Goal: Task Accomplishment & Management: Use online tool/utility

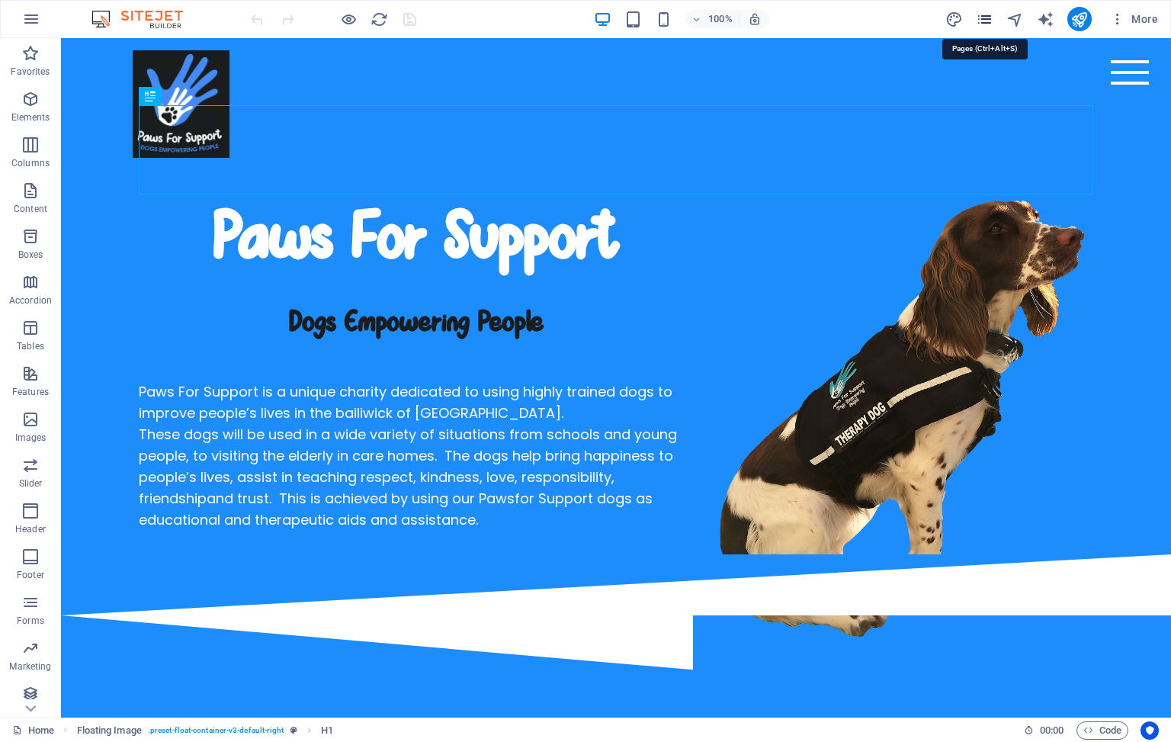
click at [0, 0] on icon "pages" at bounding box center [0, 0] width 0 height 0
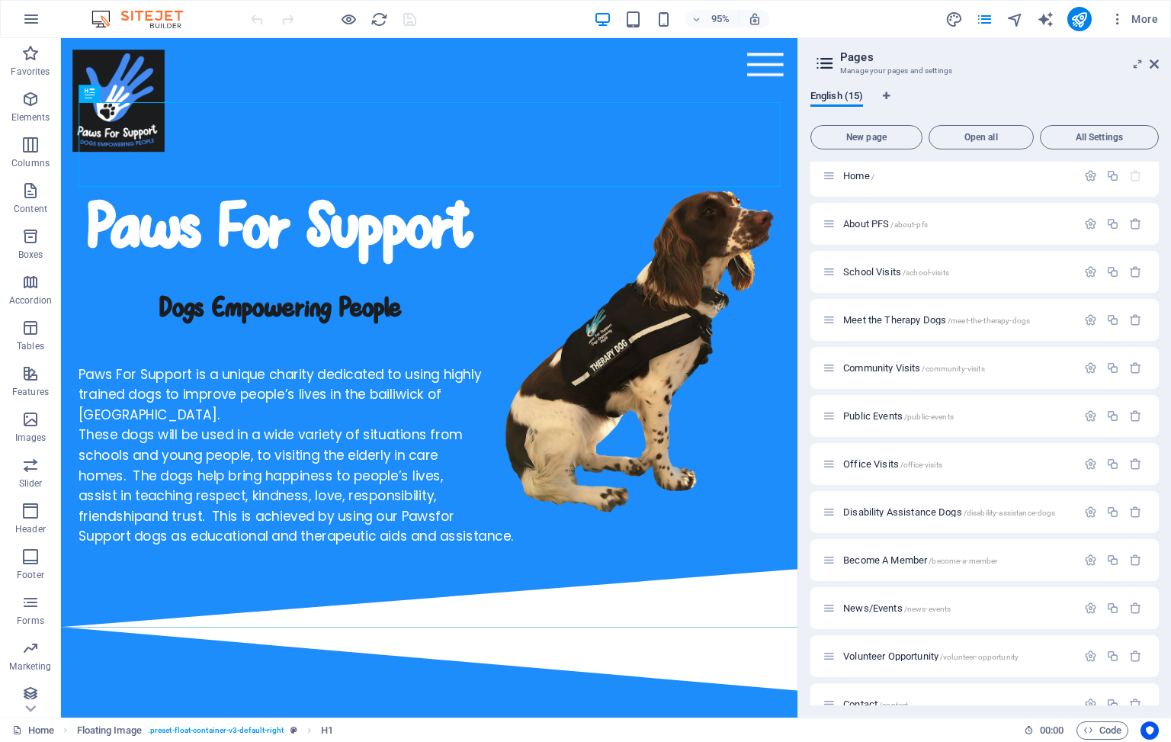
scroll to position [2, 0]
click at [871, 230] on span "About PFS /about-pfs" at bounding box center [885, 228] width 85 height 11
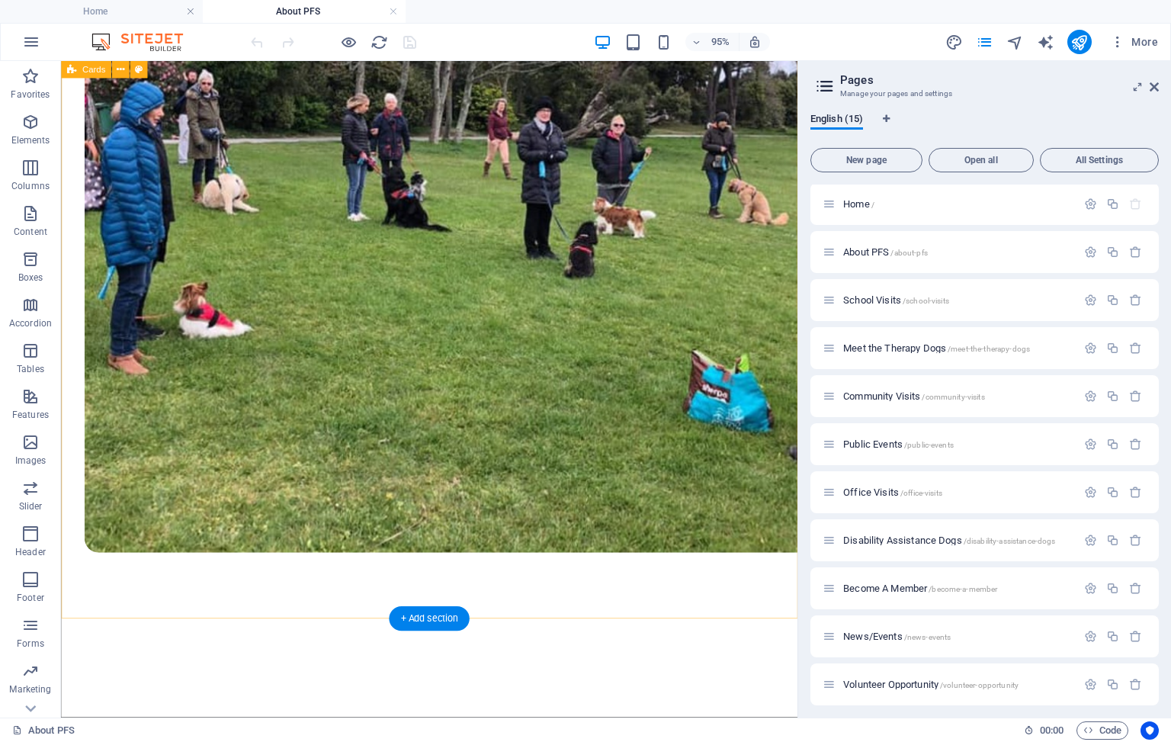
scroll to position [4112, 0]
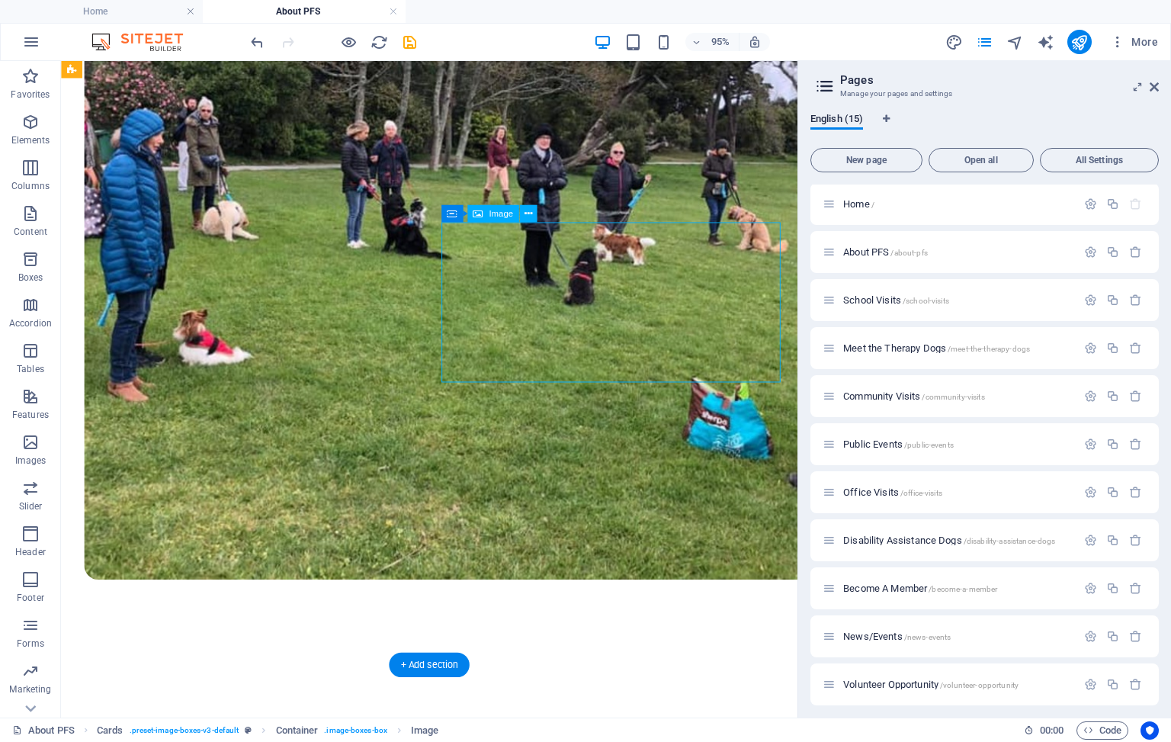
select select "px"
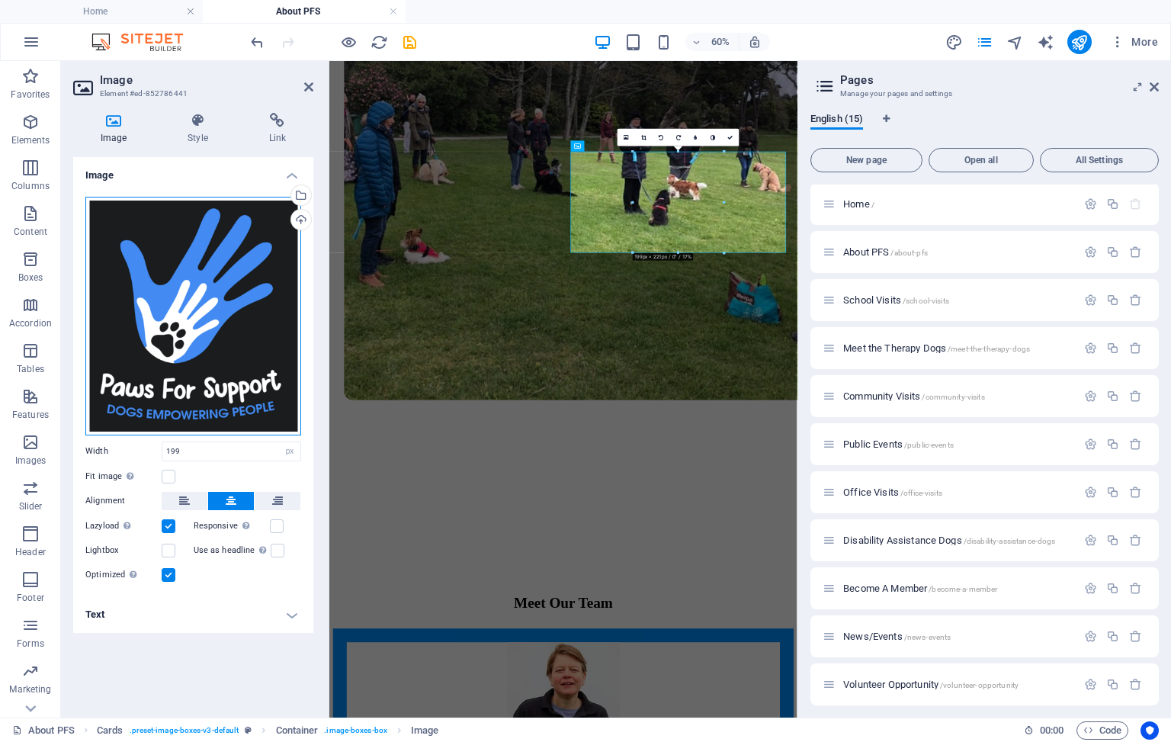
click at [221, 307] on div "Drag files here, click to choose files or select files from Files or our free s…" at bounding box center [193, 316] width 216 height 239
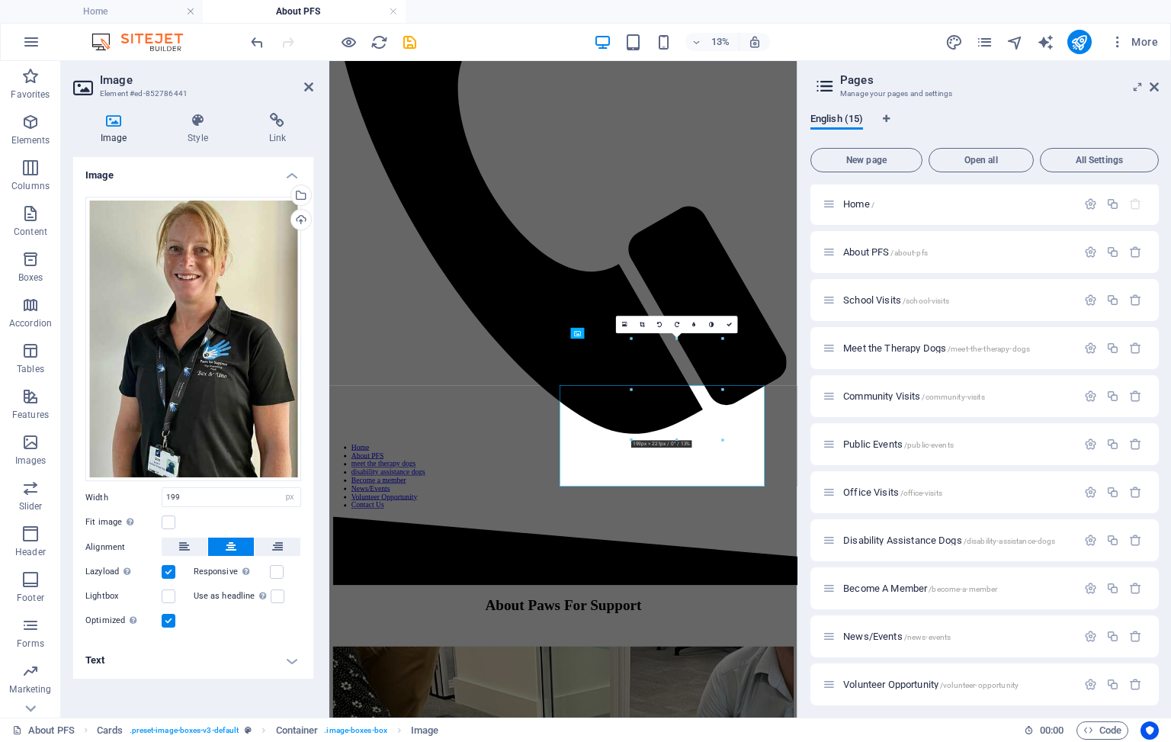
scroll to position [3773, 0]
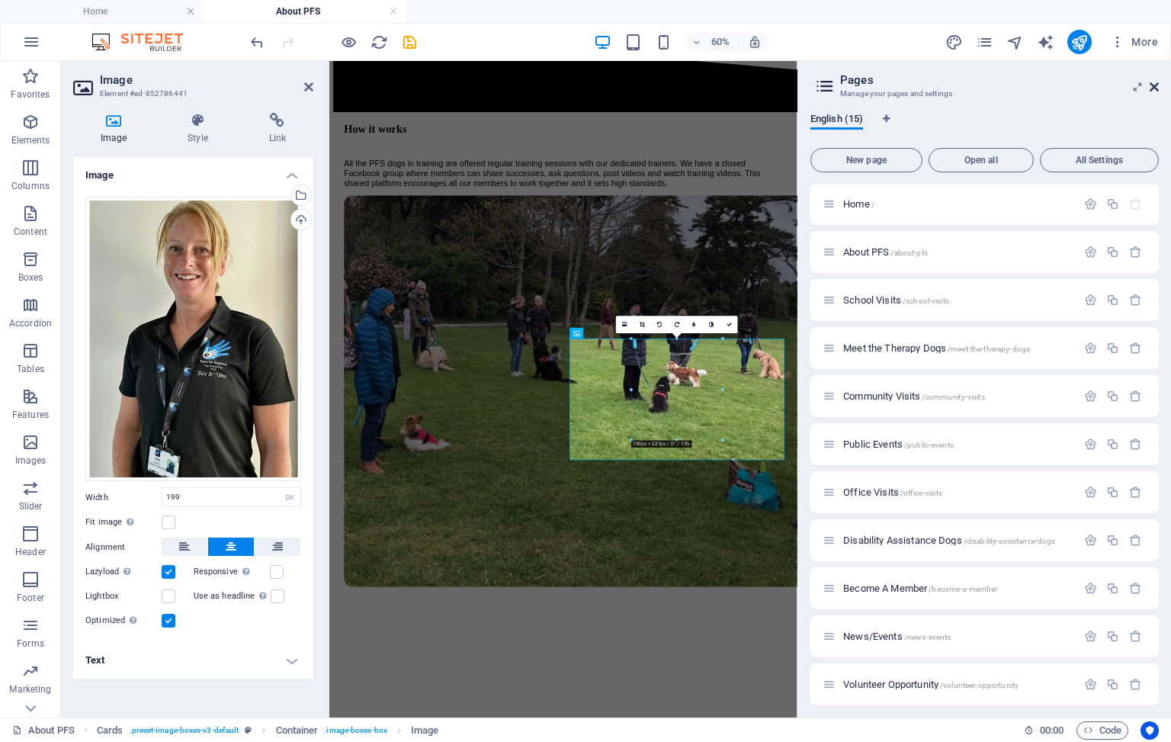
click at [0, 0] on icon at bounding box center [0, 0] width 0 height 0
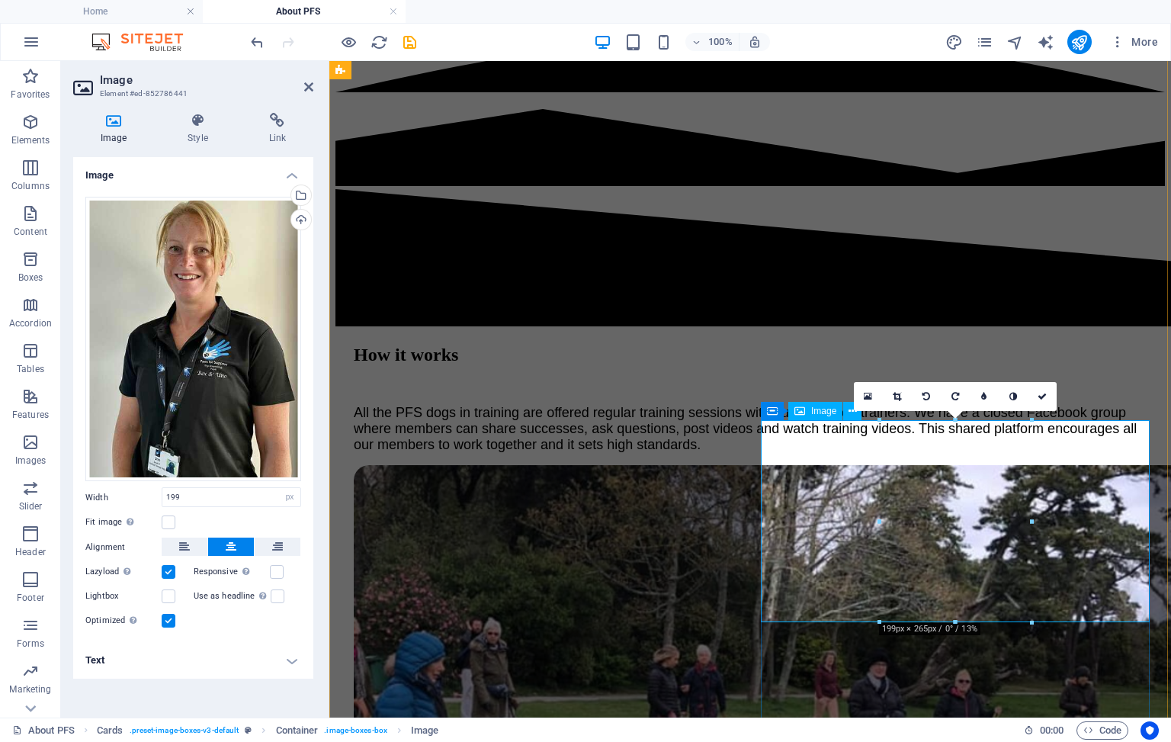
scroll to position [3905, 0]
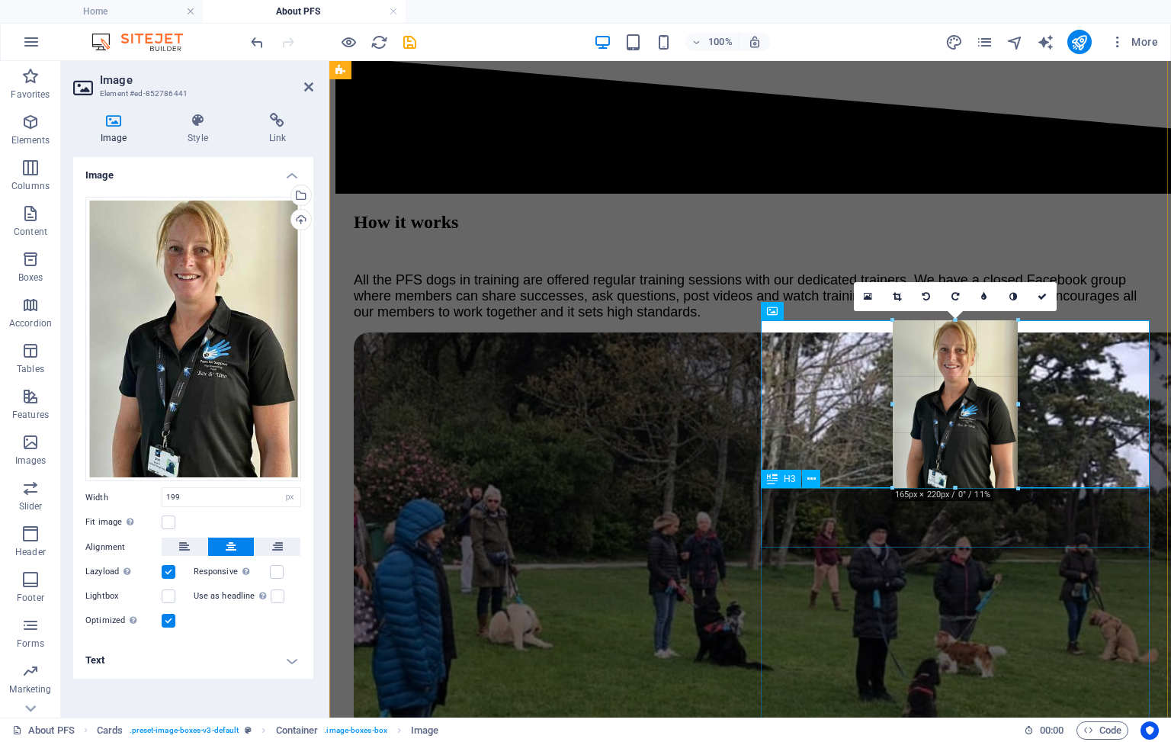
drag, startPoint x: 1034, startPoint y: 522, endPoint x: 1007, endPoint y: 485, distance: 45.9
type input "164"
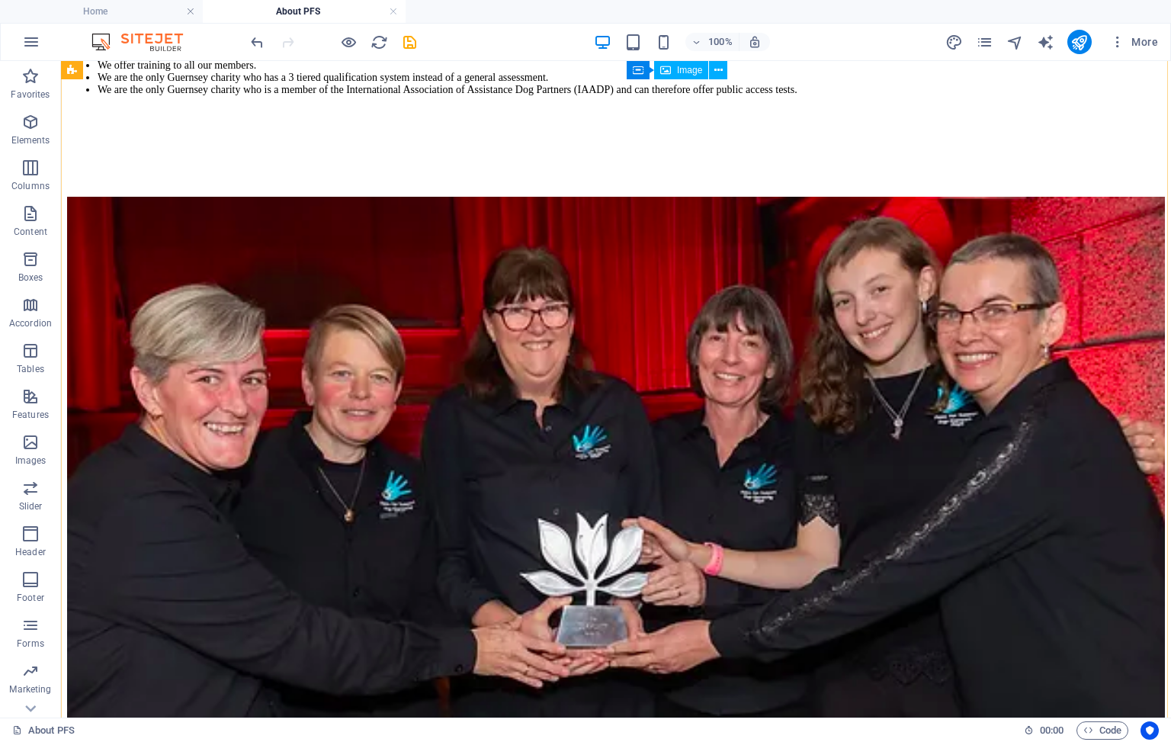
scroll to position [3603, 0]
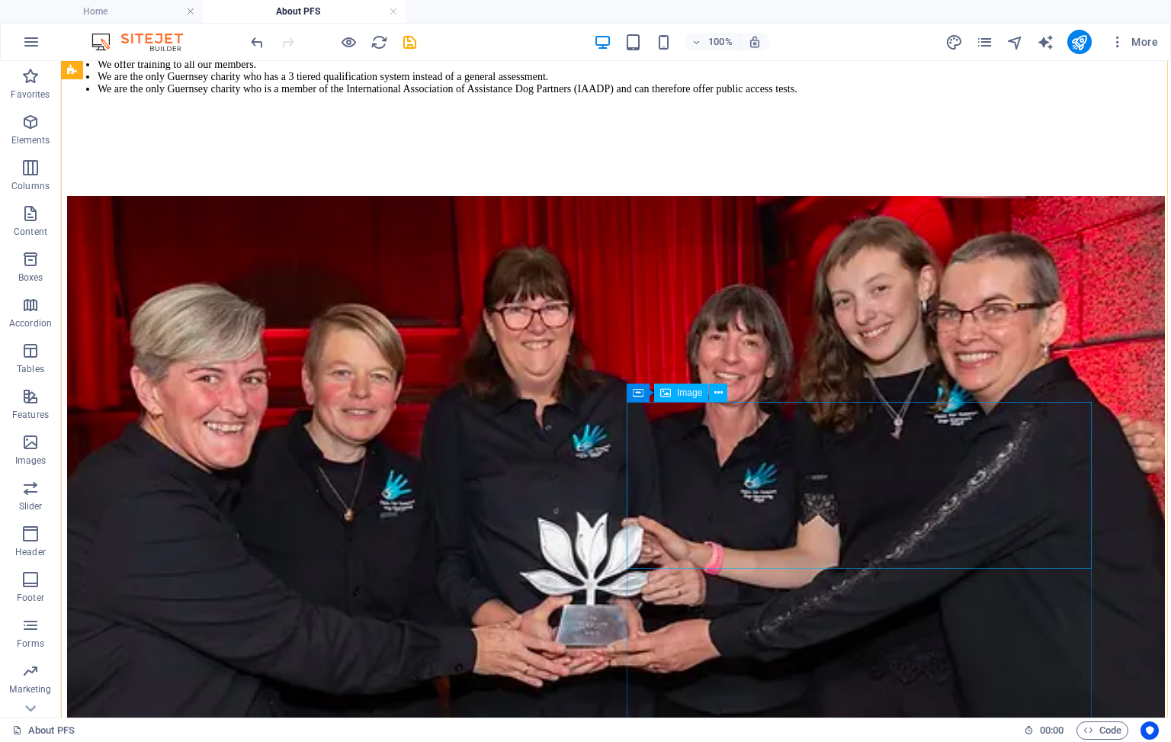
select select "px"
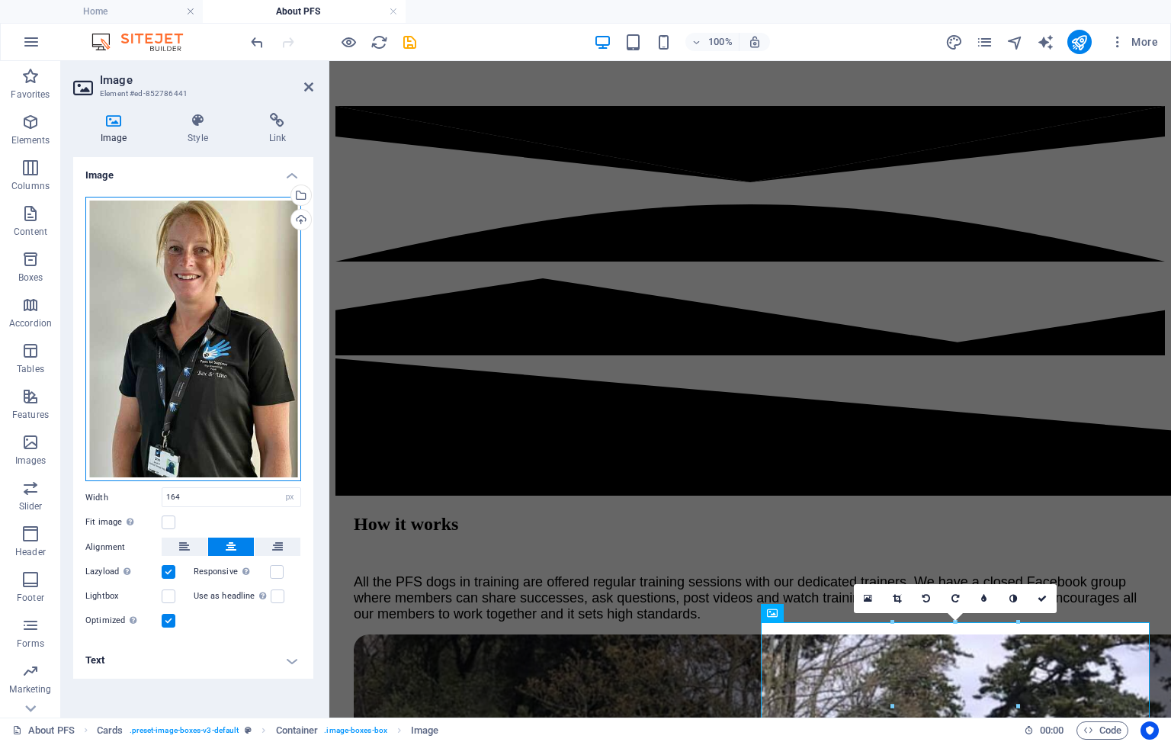
click at [212, 400] on div "Drag files here, click to choose files or select files from Files or our free s…" at bounding box center [193, 339] width 216 height 285
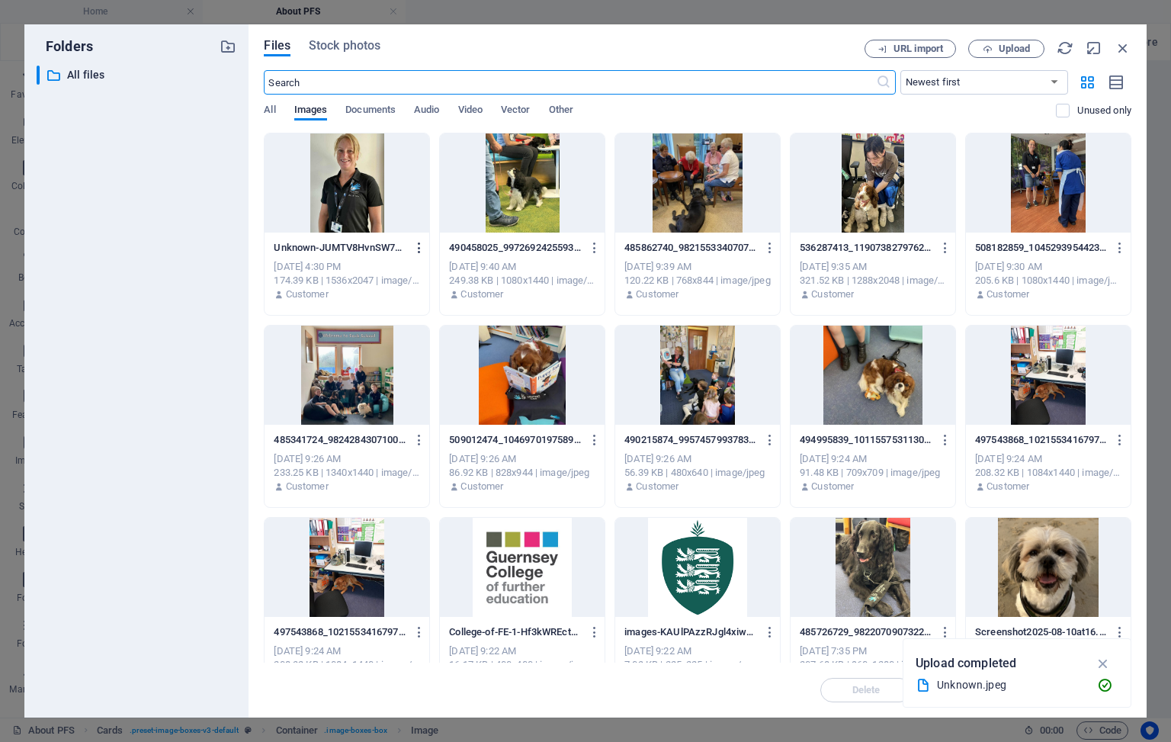
click at [416, 244] on icon "button" at bounding box center [419, 248] width 14 height 14
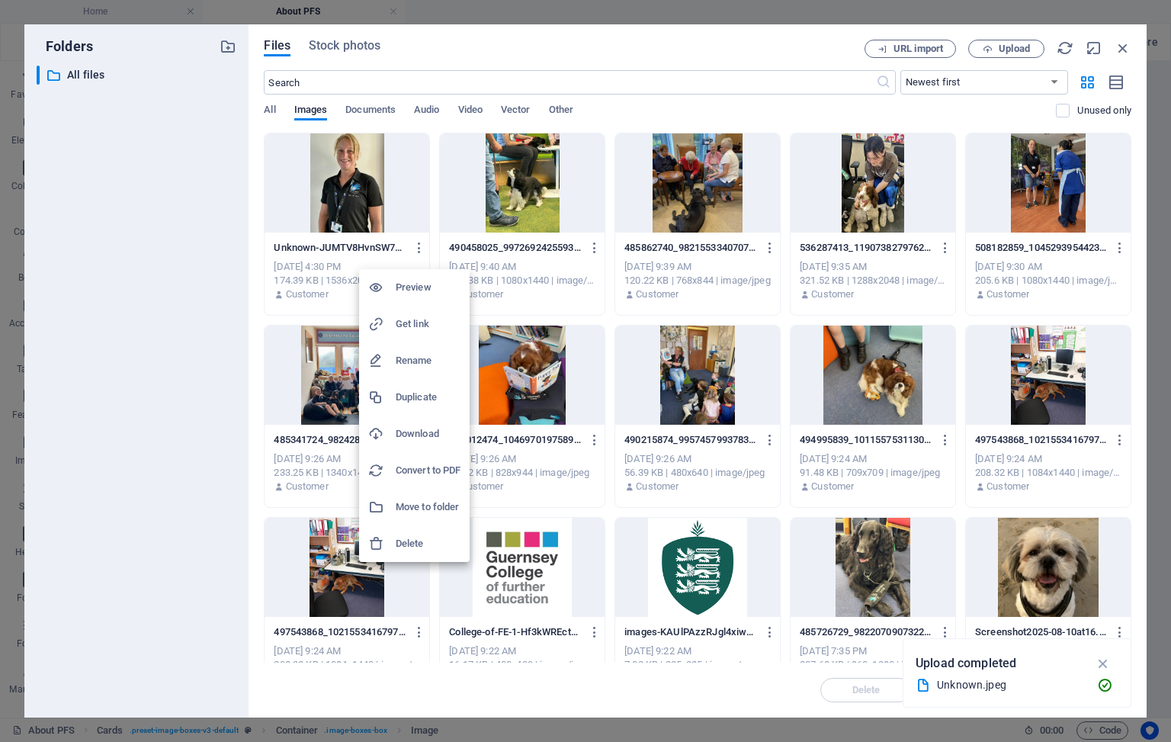
click at [1121, 47] on div at bounding box center [585, 371] width 1171 height 742
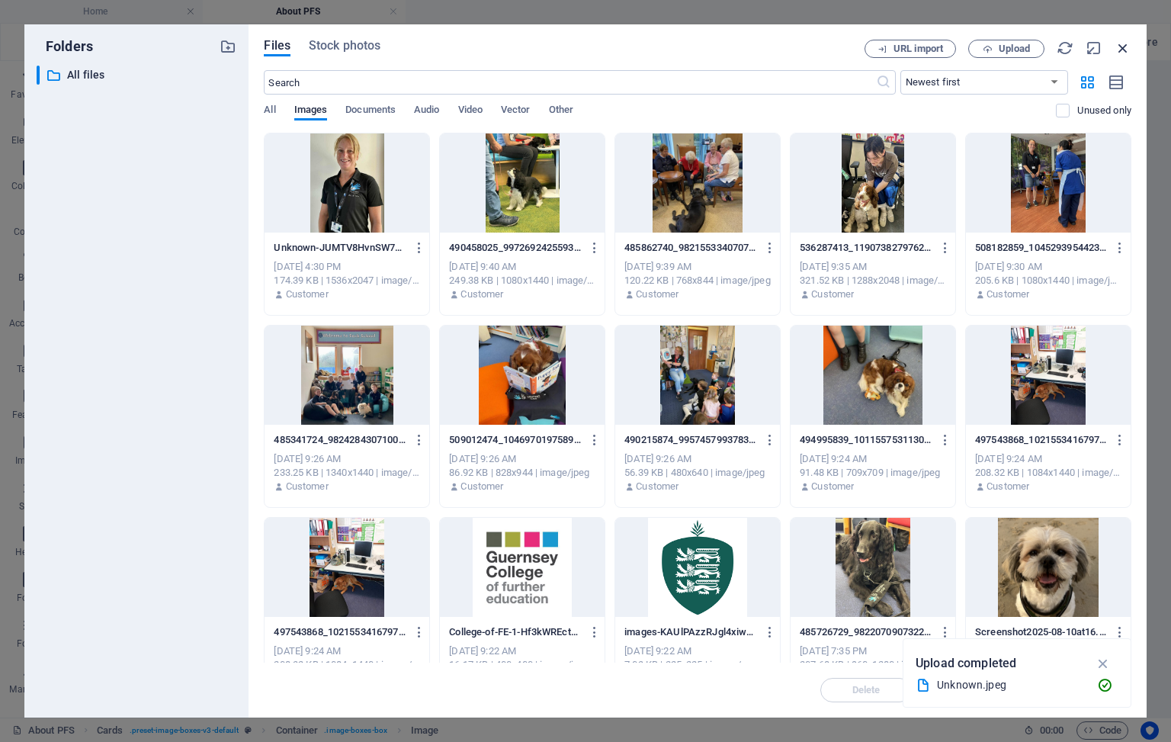
click at [1123, 54] on icon "button" at bounding box center [1123, 48] width 17 height 17
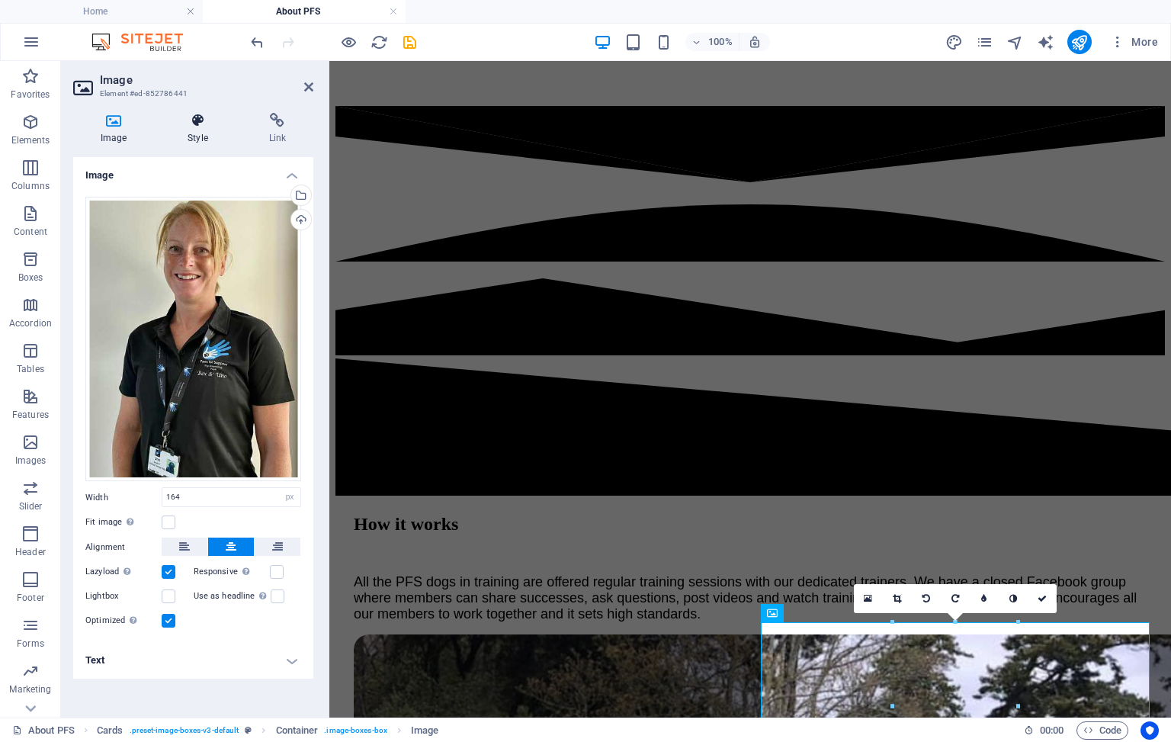
click at [196, 130] on h4 "Style" at bounding box center [200, 129] width 81 height 32
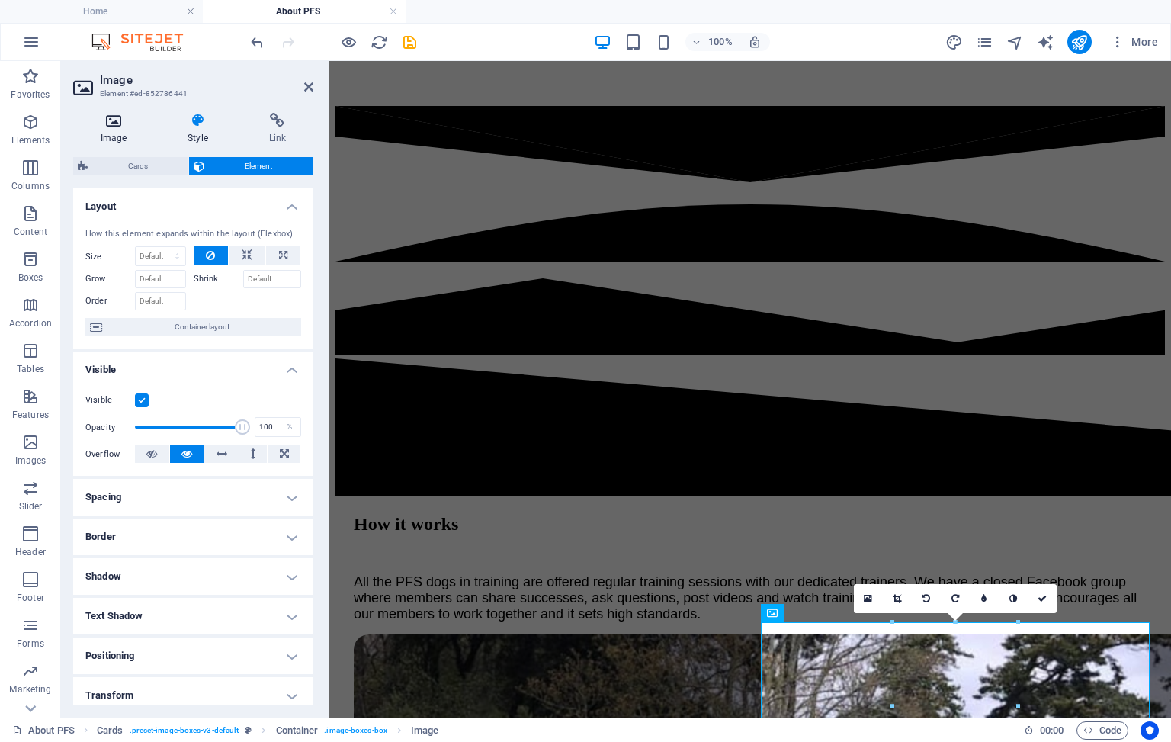
click at [111, 123] on icon at bounding box center [113, 120] width 81 height 15
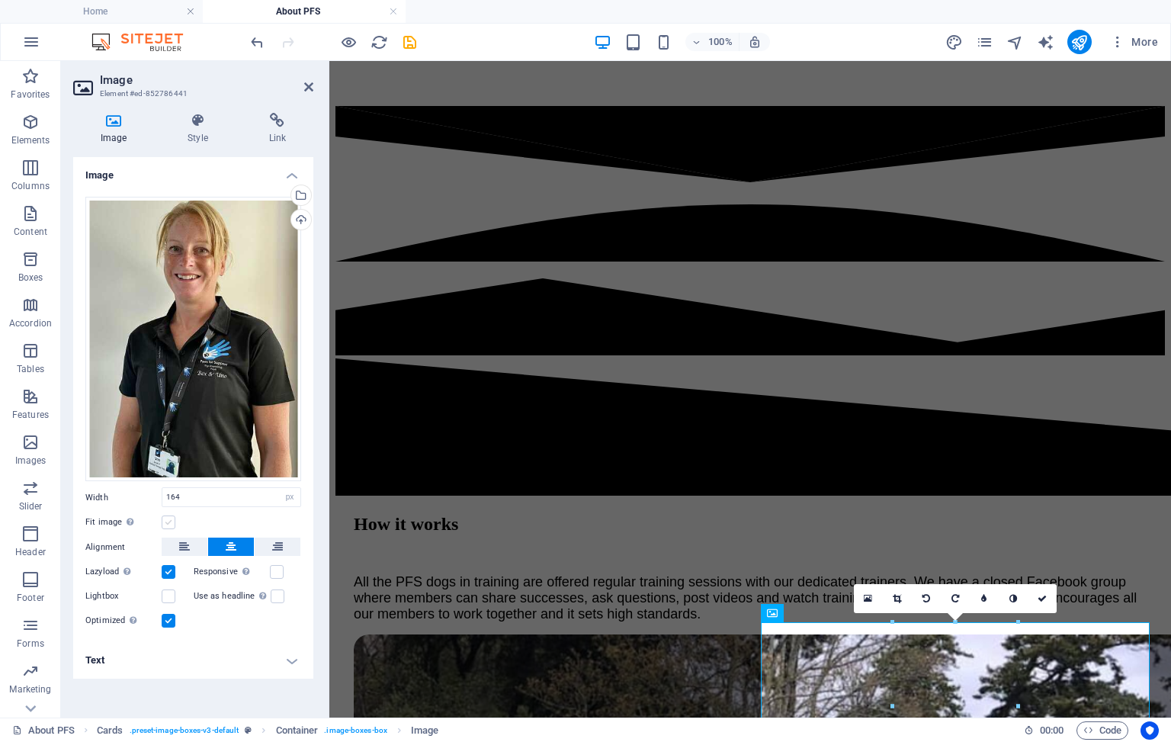
click at [169, 522] on label at bounding box center [169, 522] width 14 height 14
click at [0, 0] on input "Fit image Automatically fit image to a fixed width and height" at bounding box center [0, 0] width 0 height 0
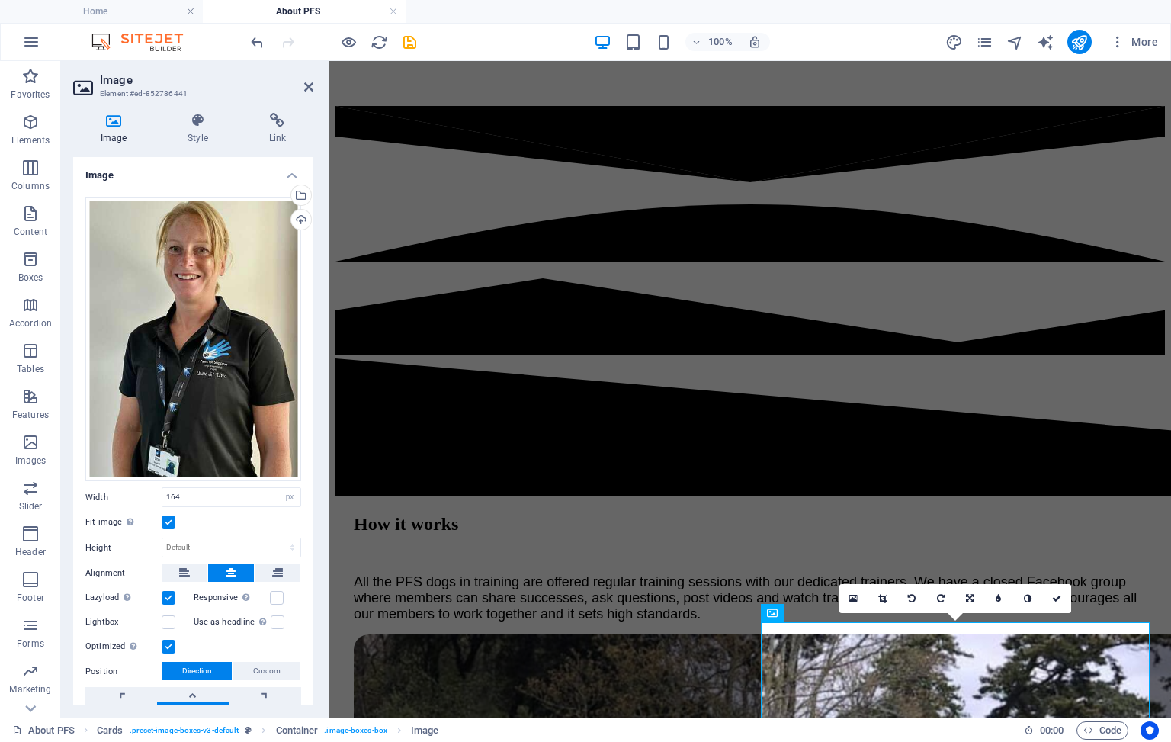
click at [168, 521] on label at bounding box center [169, 522] width 14 height 14
click at [0, 0] on input "Fit image Automatically fit image to a fixed width and height" at bounding box center [0, 0] width 0 height 0
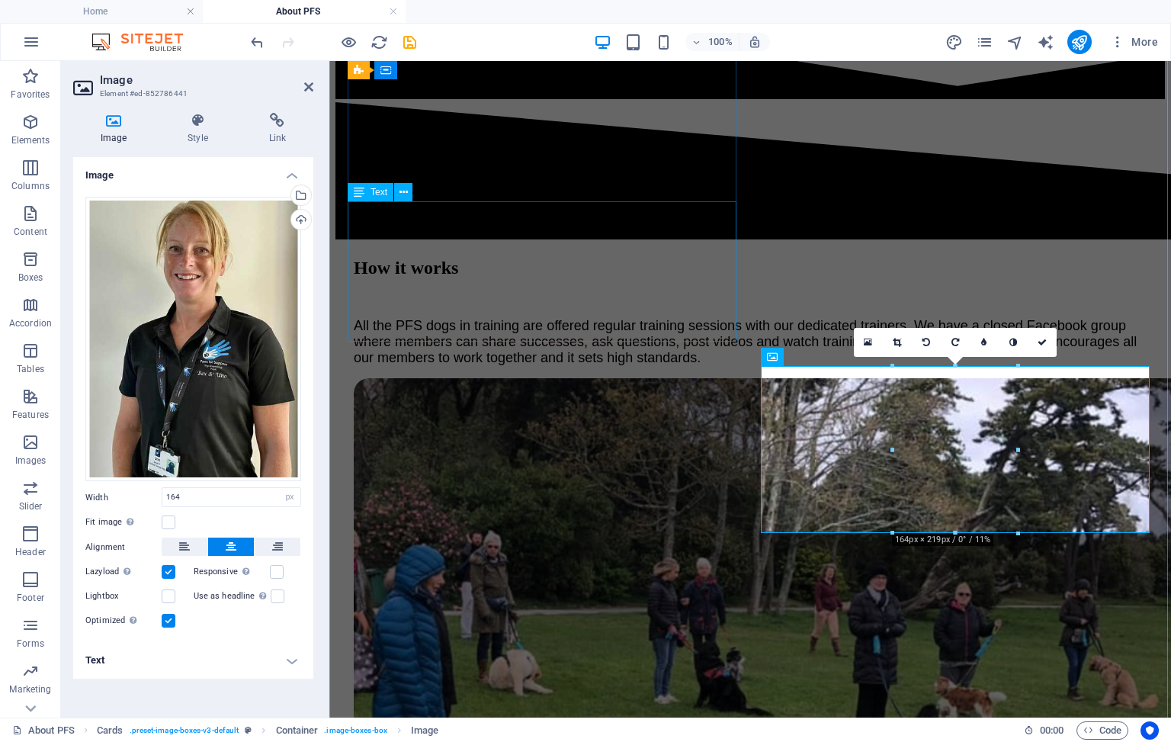
scroll to position [3866, 0]
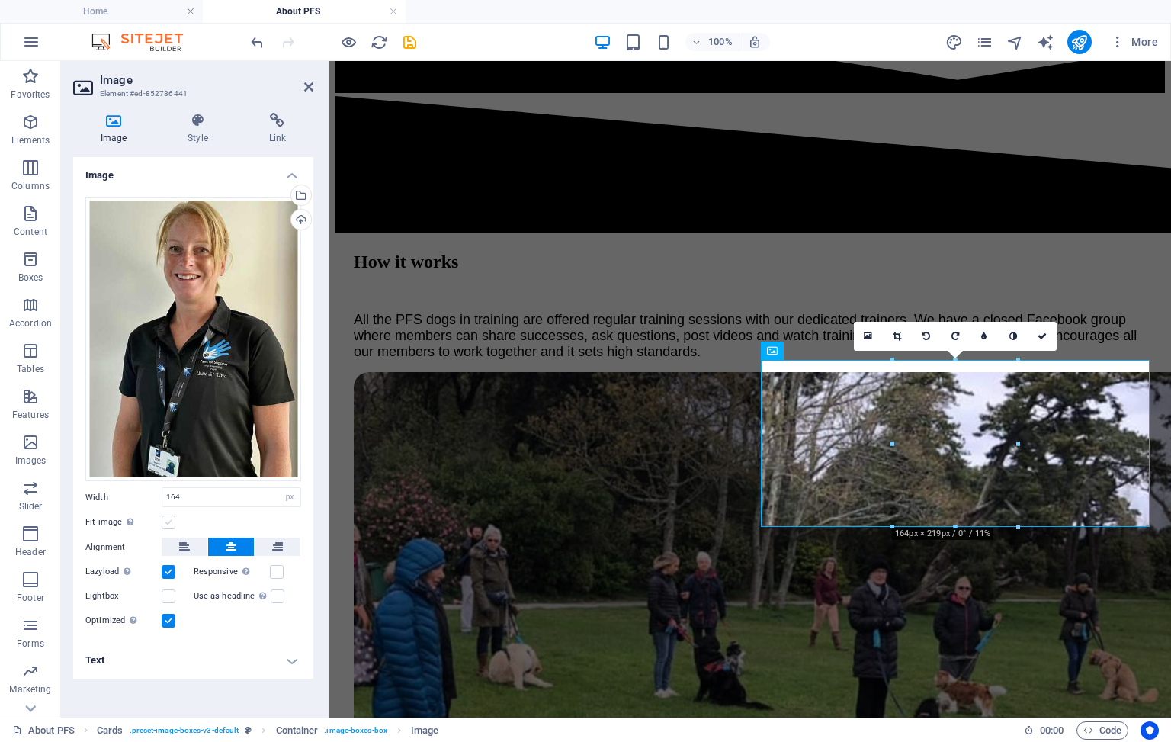
click at [172, 527] on label at bounding box center [169, 522] width 14 height 14
click at [0, 0] on input "Fit image Automatically fit image to a fixed width and height" at bounding box center [0, 0] width 0 height 0
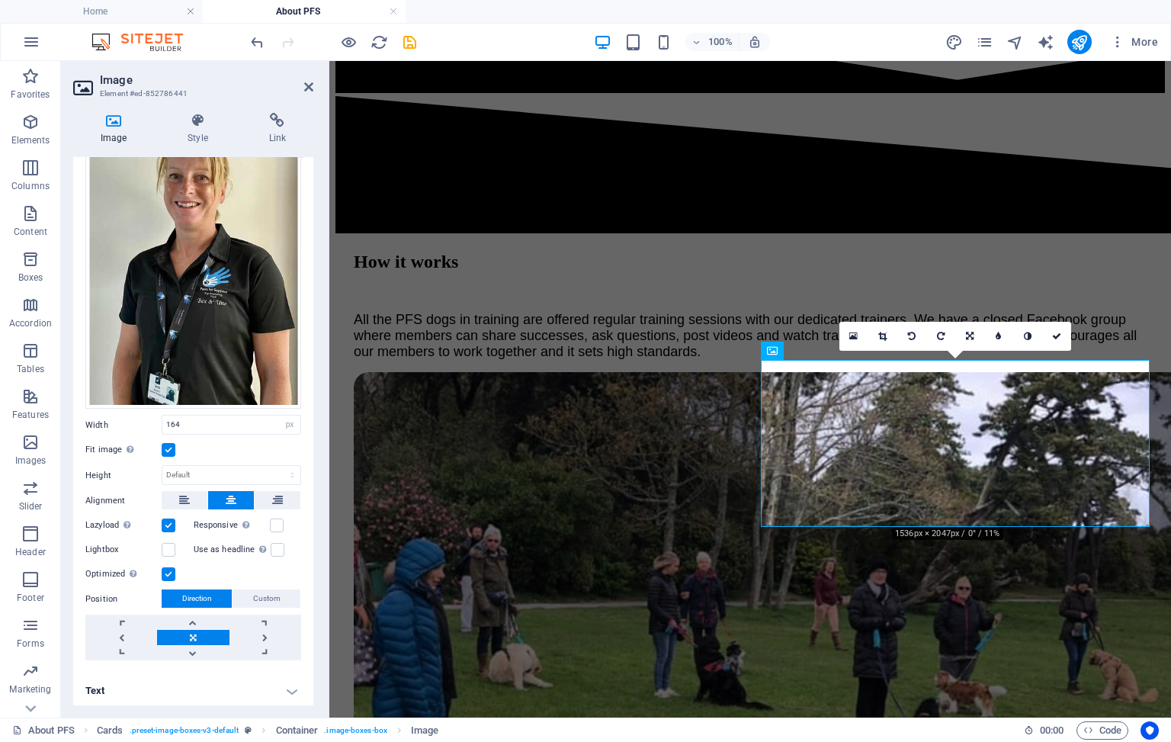
scroll to position [72, 0]
click at [169, 449] on label at bounding box center [169, 451] width 14 height 14
click at [0, 0] on input "Fit image Automatically fit image to a fixed width and height" at bounding box center [0, 0] width 0 height 0
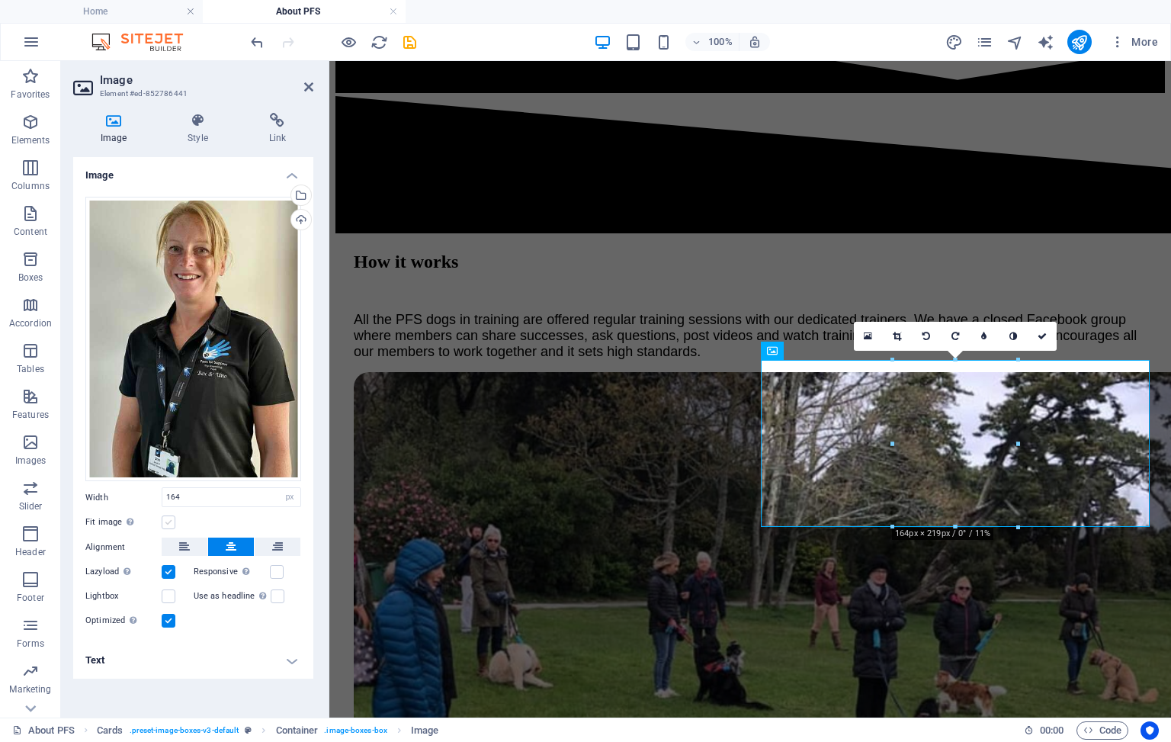
scroll to position [0, 0]
click at [898, 338] on icon at bounding box center [897, 336] width 8 height 9
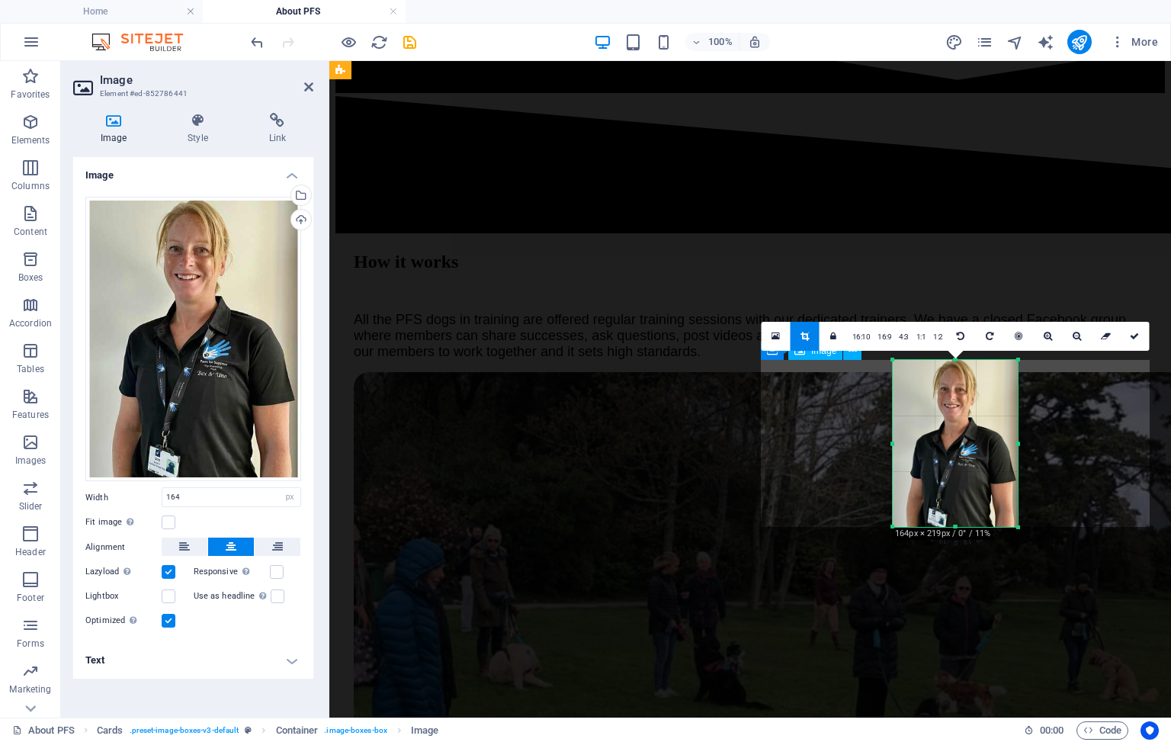
click at [949, 418] on div at bounding box center [955, 443] width 125 height 167
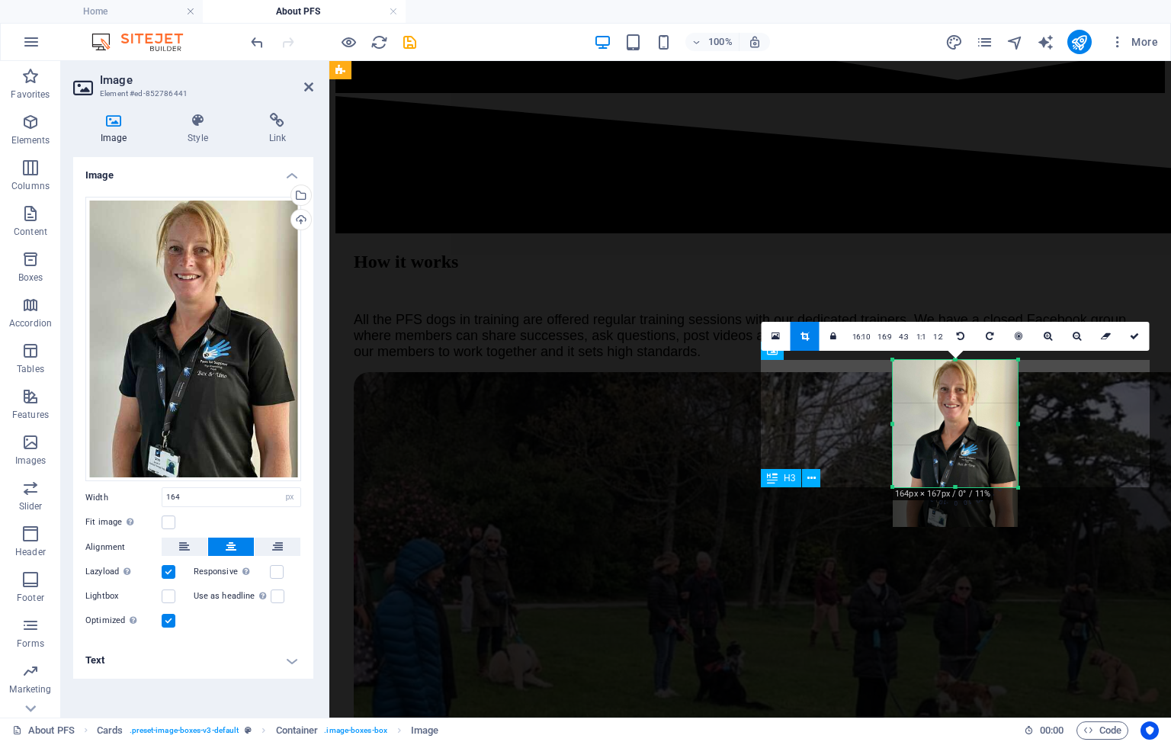
drag, startPoint x: 1017, startPoint y: 525, endPoint x: 1016, endPoint y: 485, distance: 39.7
click at [1016, 485] on div at bounding box center [1018, 487] width 9 height 9
click at [1135, 336] on icon at bounding box center [1134, 336] width 9 height 9
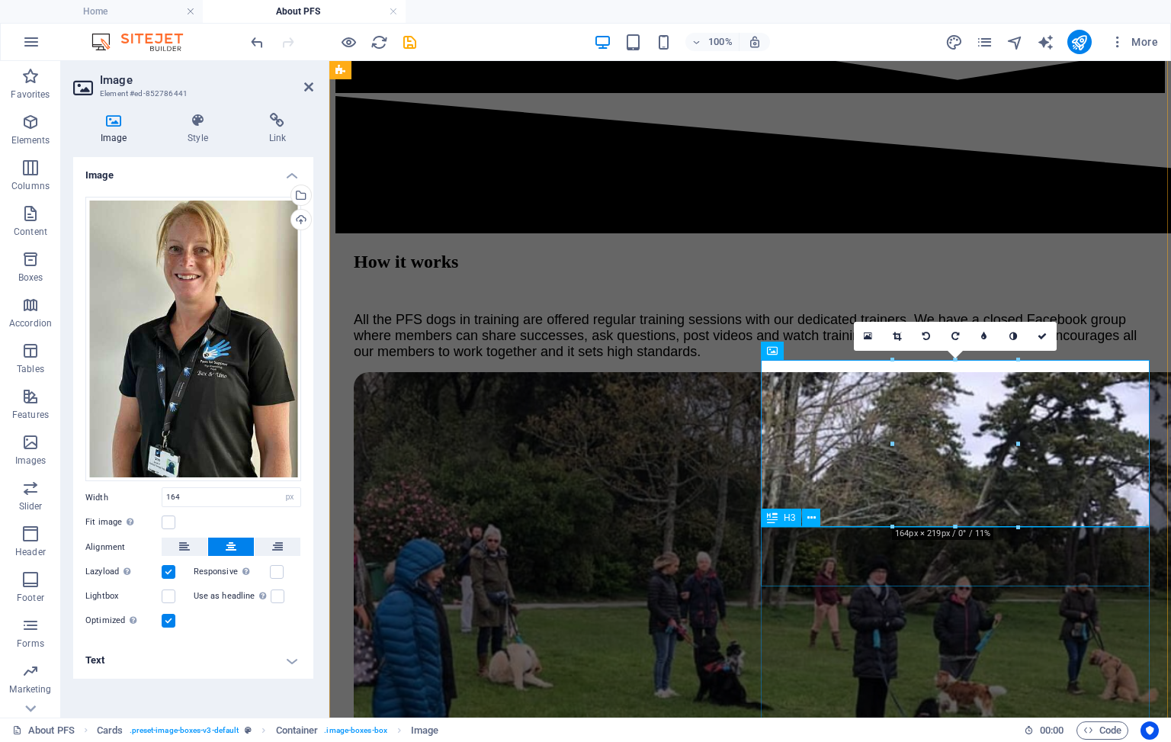
click at [905, 528] on div at bounding box center [955, 527] width 125 height 5
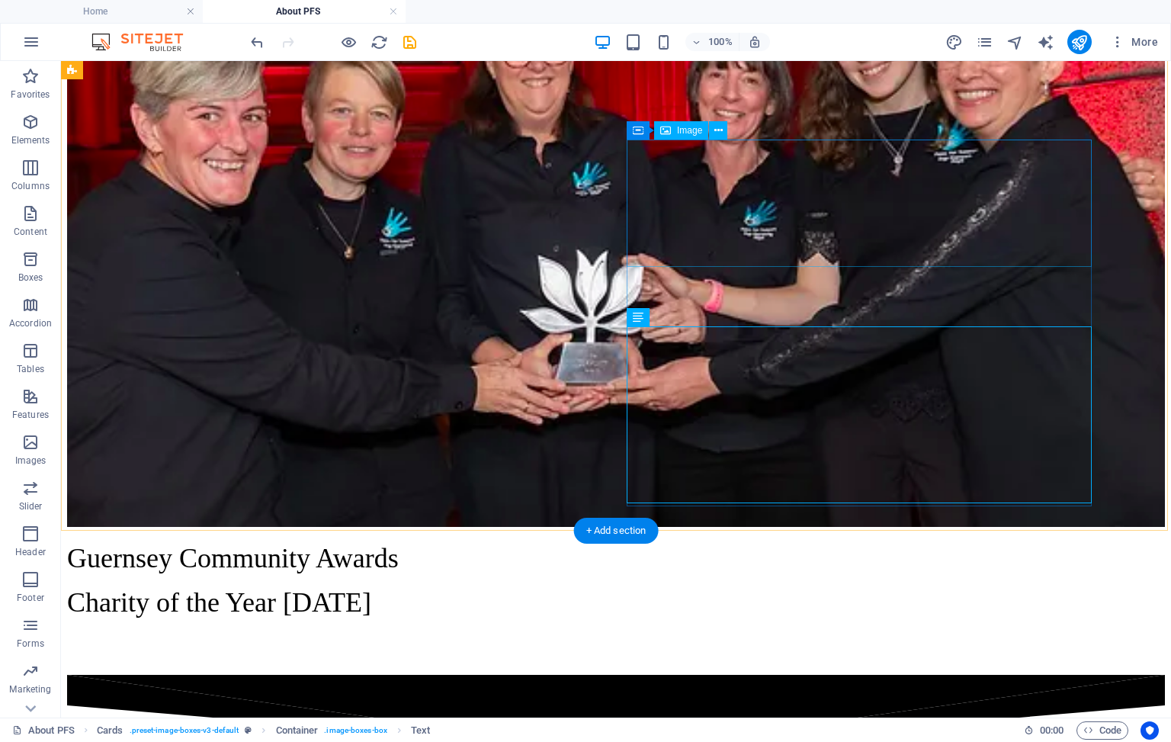
select select "px"
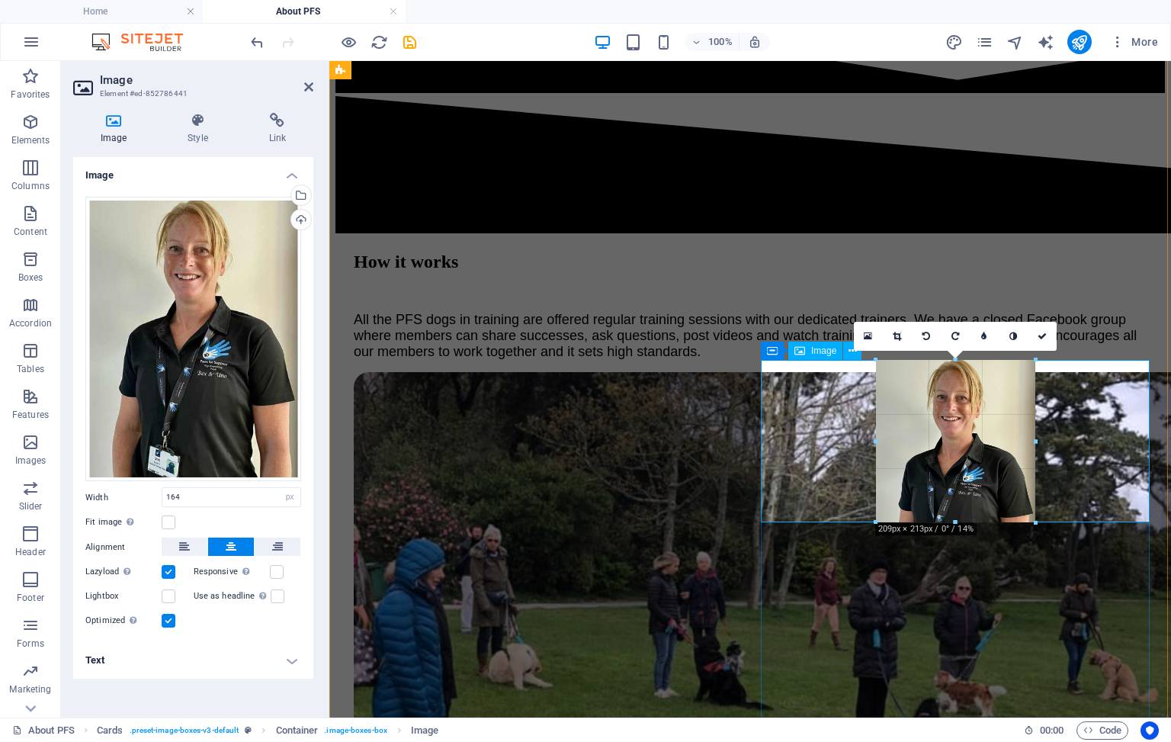
drag, startPoint x: 1020, startPoint y: 488, endPoint x: 1055, endPoint y: 518, distance: 46.5
type input "209"
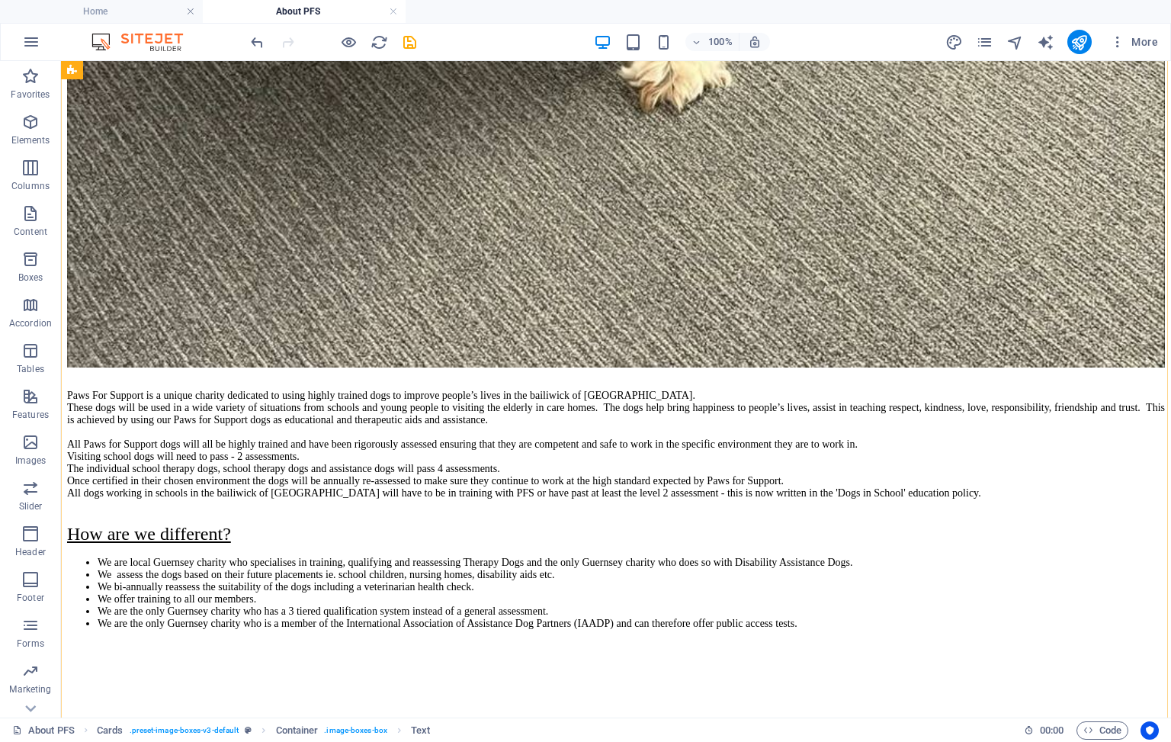
scroll to position [3067, 0]
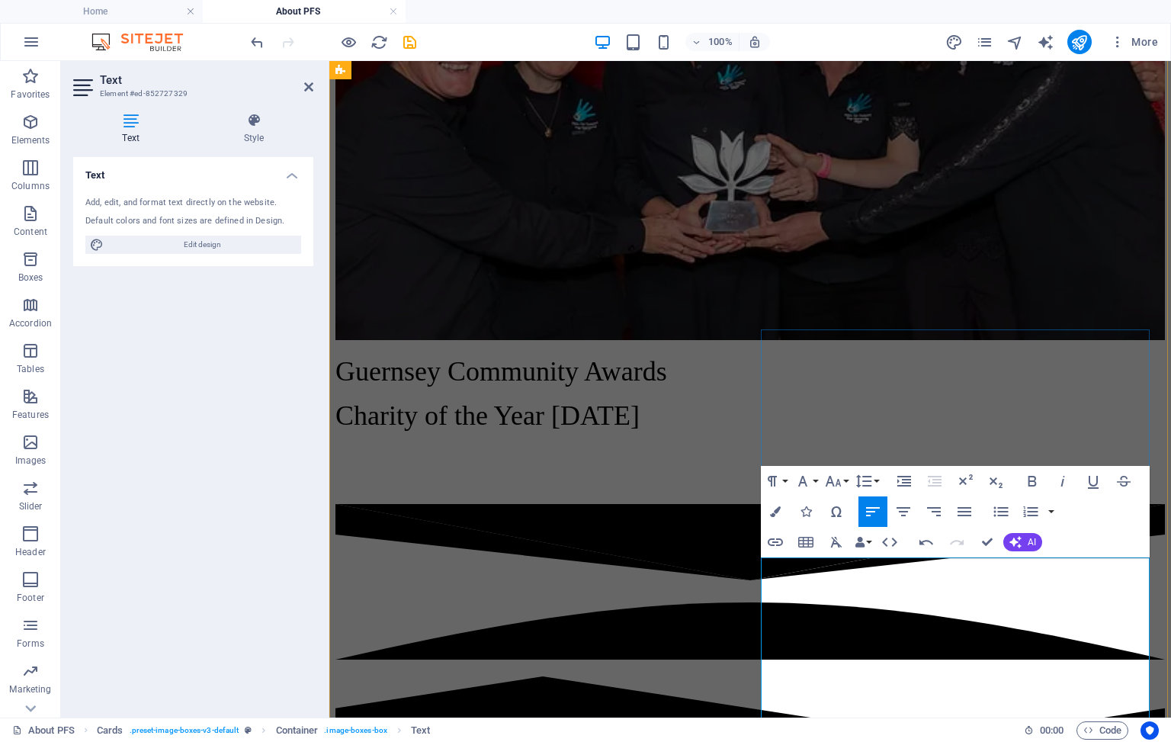
scroll to position [3219, 0]
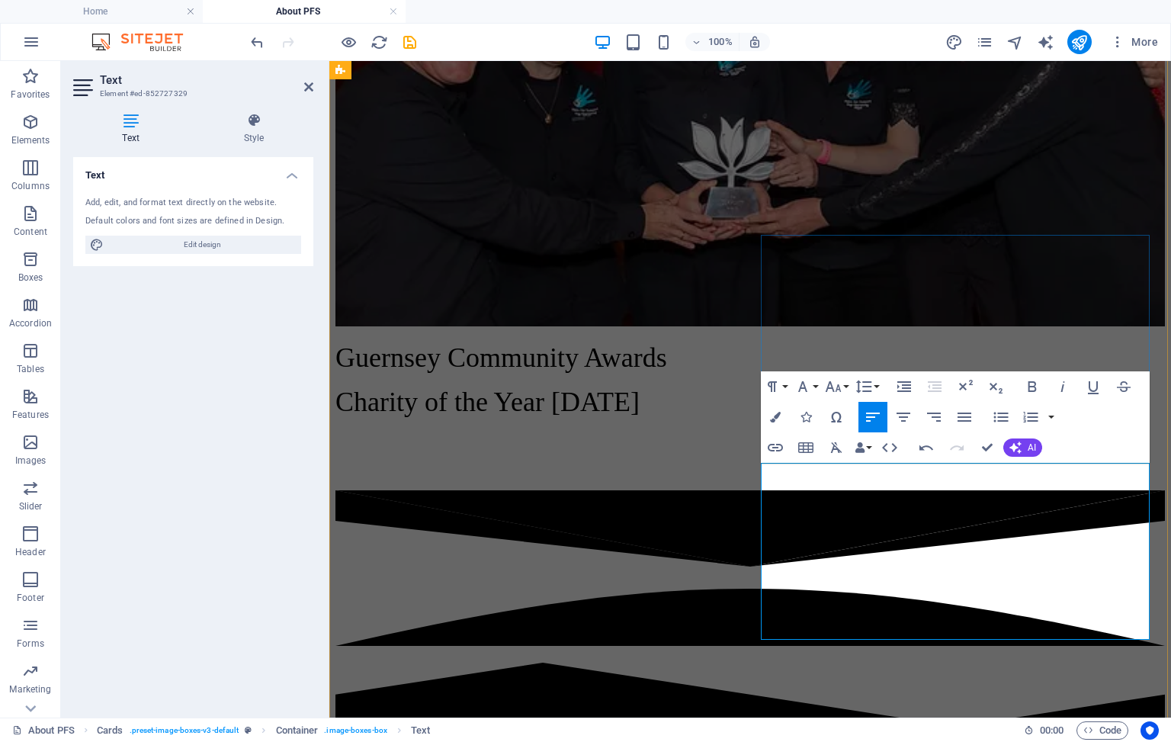
drag, startPoint x: 871, startPoint y: 621, endPoint x: 770, endPoint y: 474, distance: 177.7
click at [829, 448] on icon "button" at bounding box center [836, 447] width 18 height 18
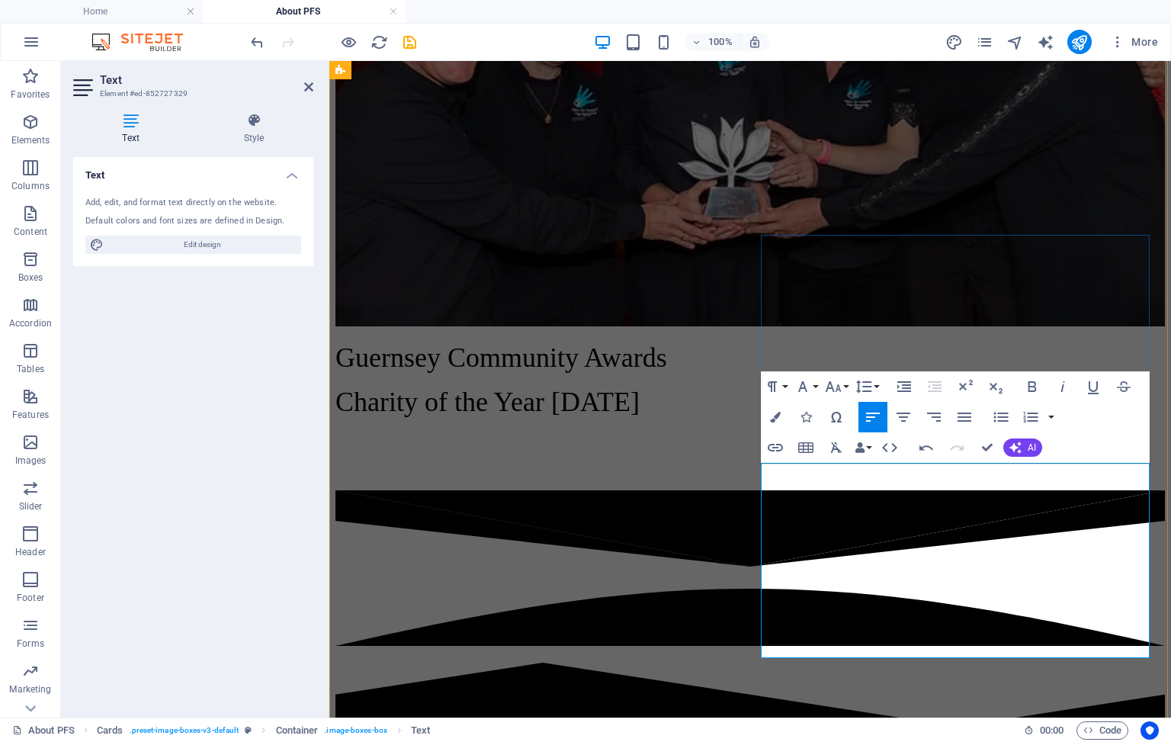
drag, startPoint x: 980, startPoint y: 469, endPoint x: 953, endPoint y: 469, distance: 26.7
drag, startPoint x: 1123, startPoint y: 469, endPoint x: 1051, endPoint y: 467, distance: 72.5
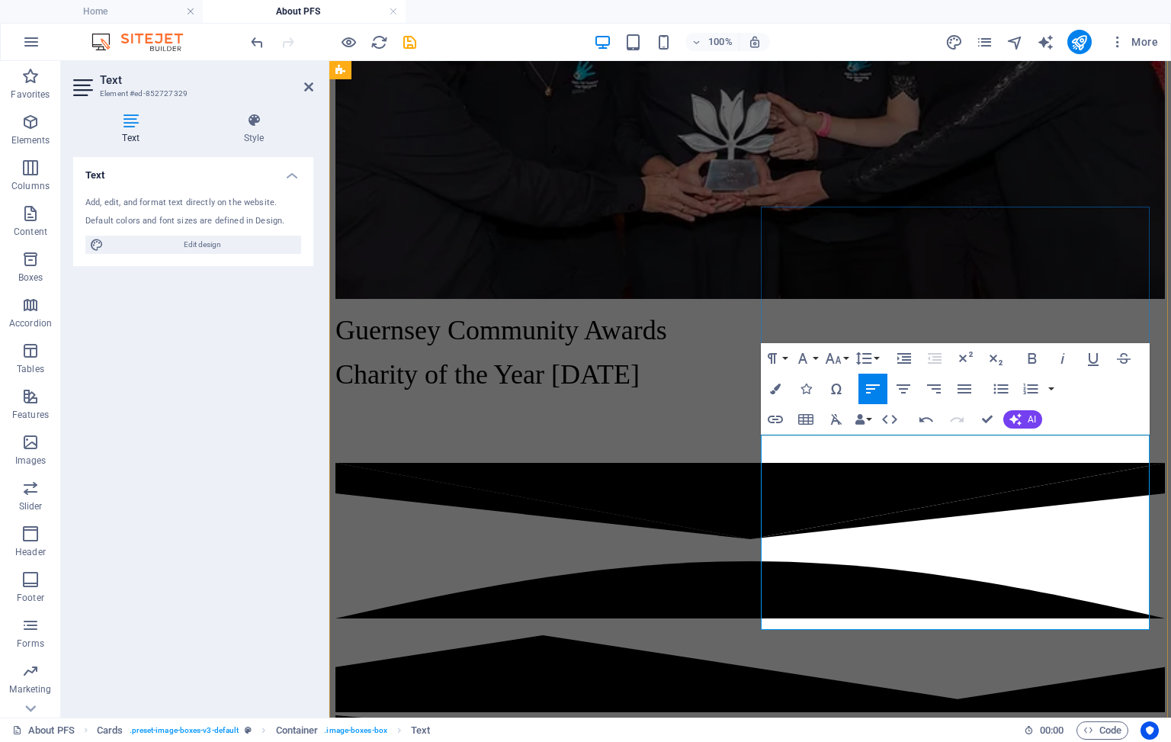
scroll to position [3247, 0]
drag, startPoint x: 854, startPoint y: 502, endPoint x: 1055, endPoint y: 440, distance: 210.6
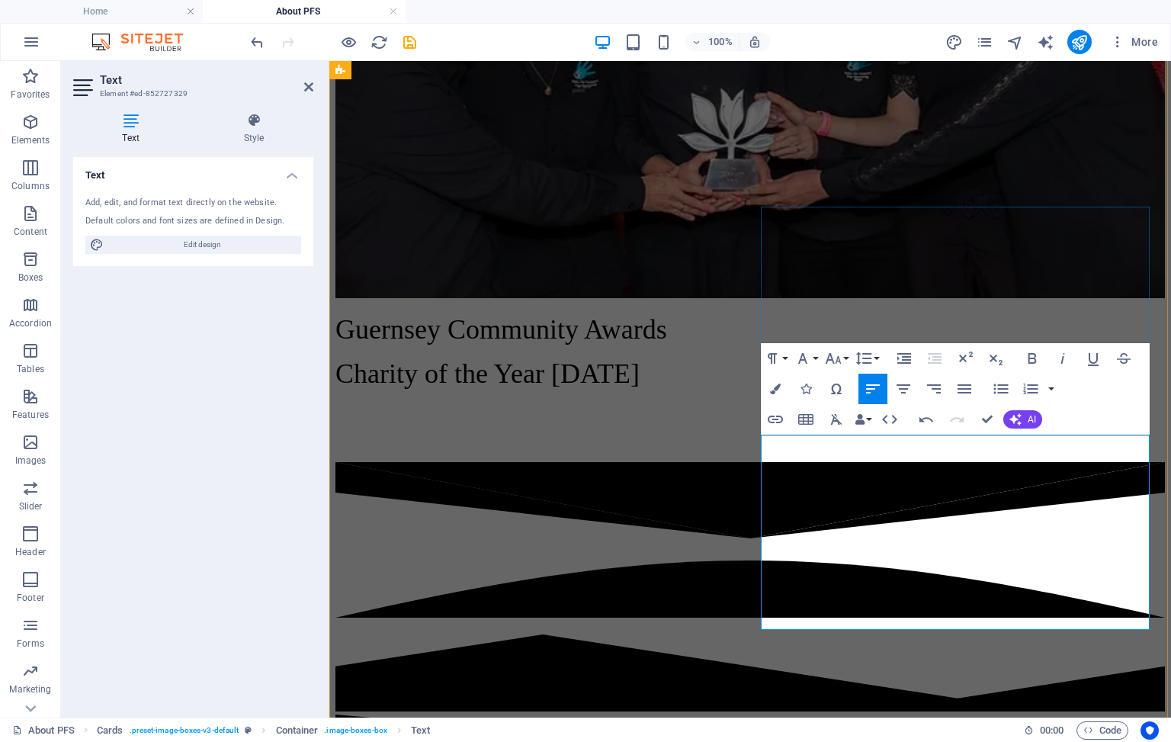
drag, startPoint x: 817, startPoint y: 518, endPoint x: 1087, endPoint y: 483, distance: 272.2
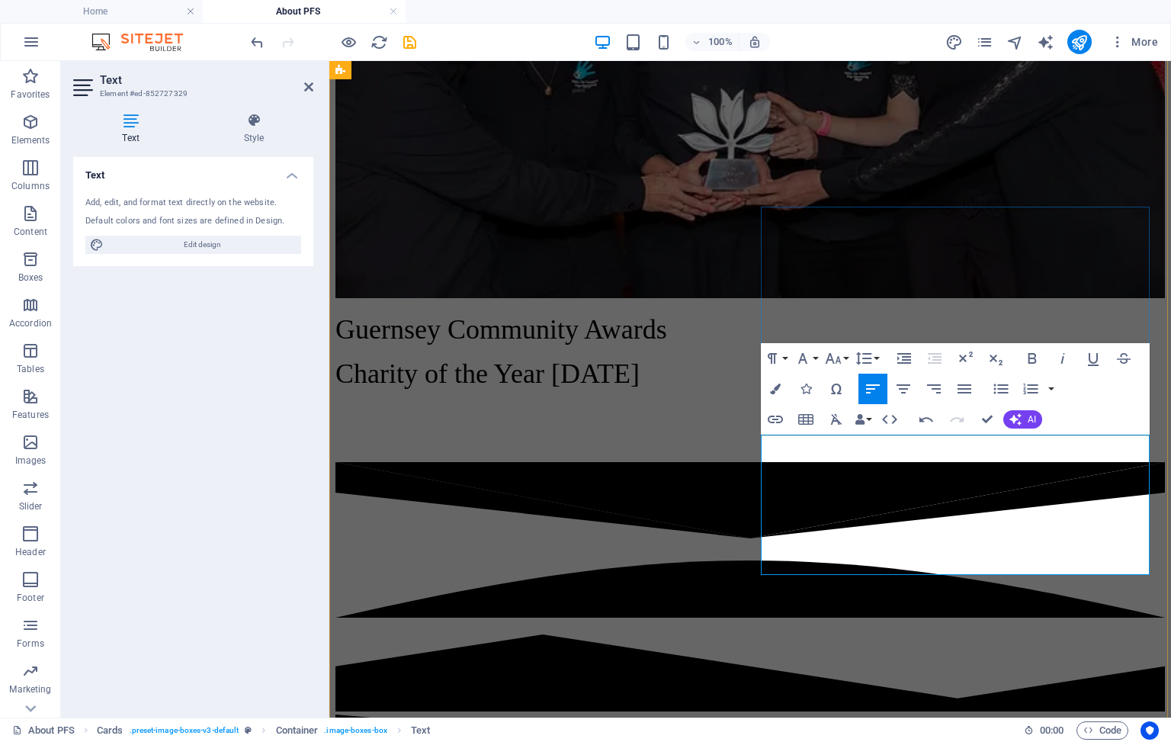
drag, startPoint x: 1083, startPoint y: 533, endPoint x: 1079, endPoint y: 553, distance: 20.2
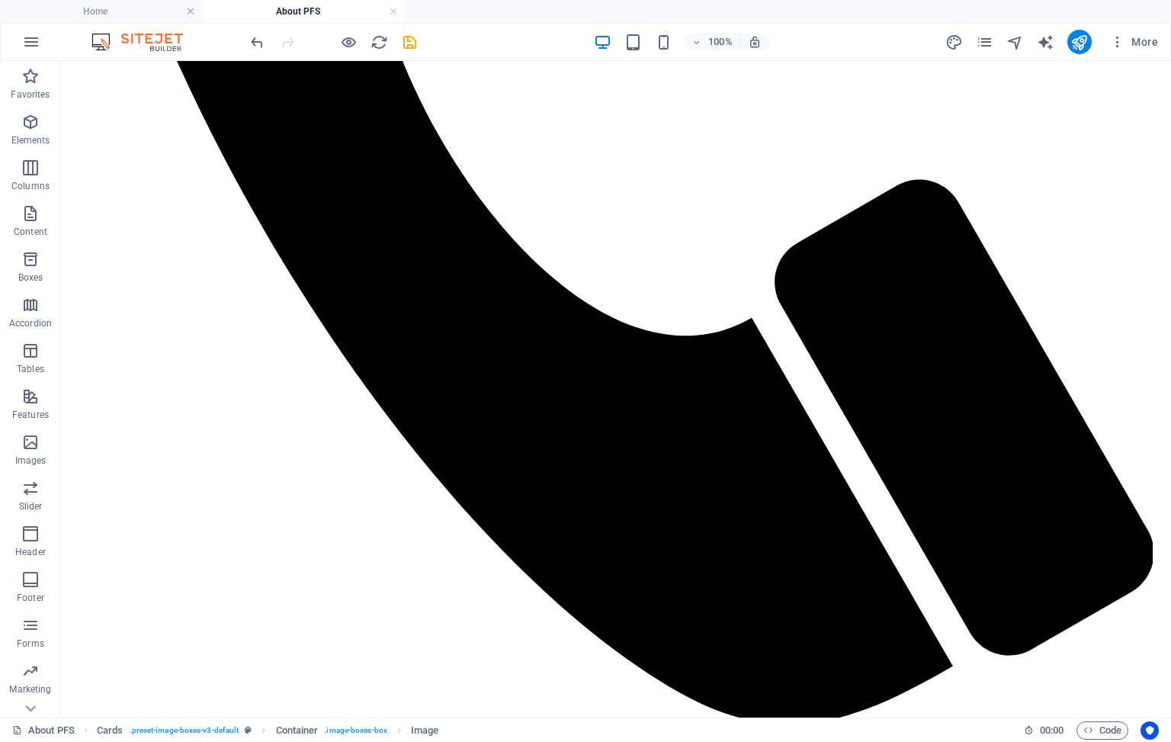
scroll to position [813, 0]
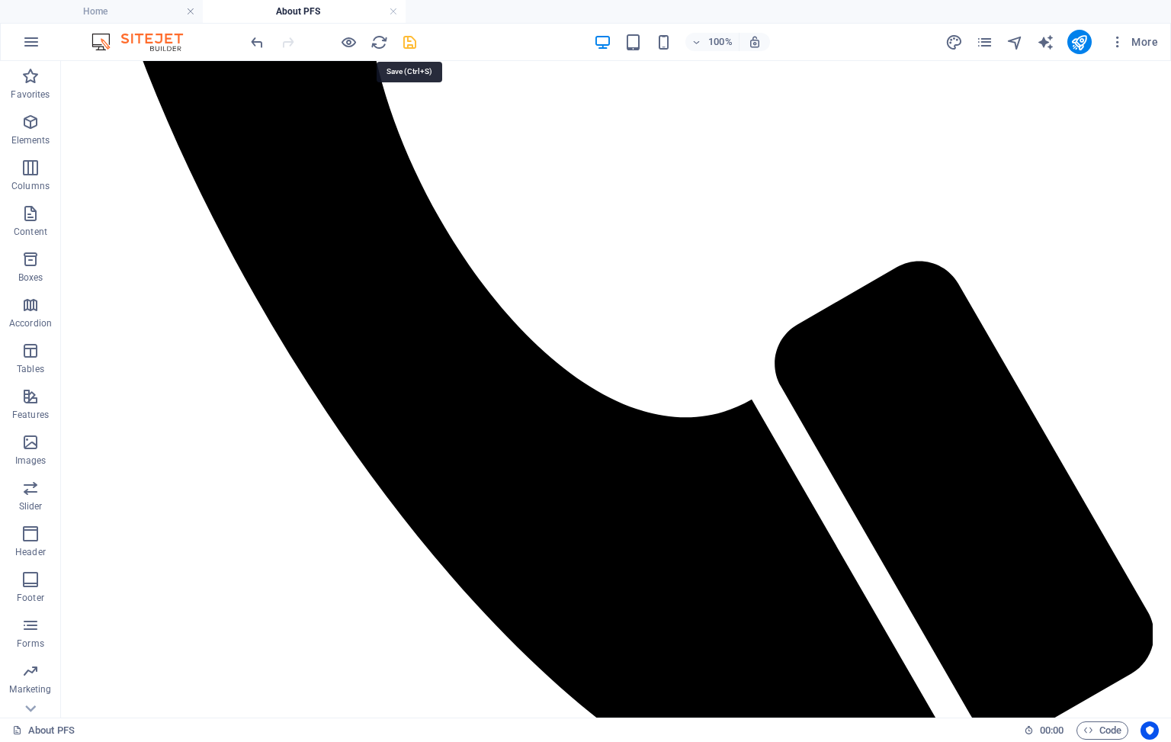
click at [409, 40] on icon "save" at bounding box center [410, 43] width 18 height 18
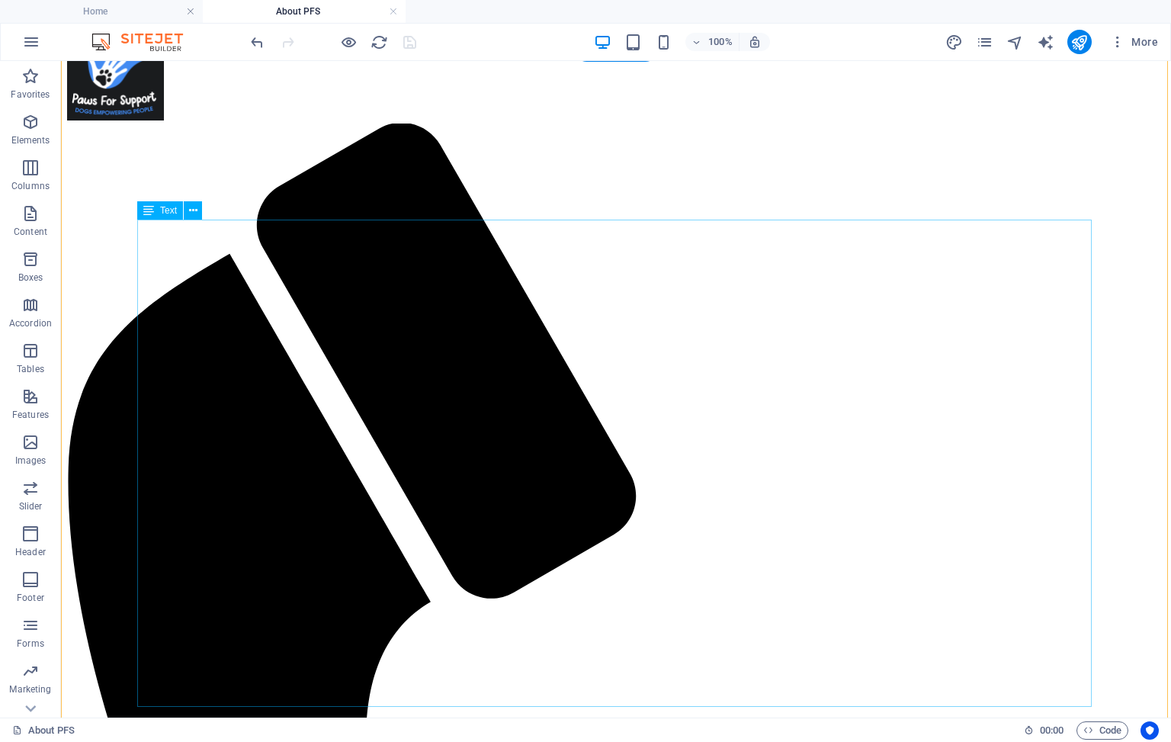
scroll to position [55, 0]
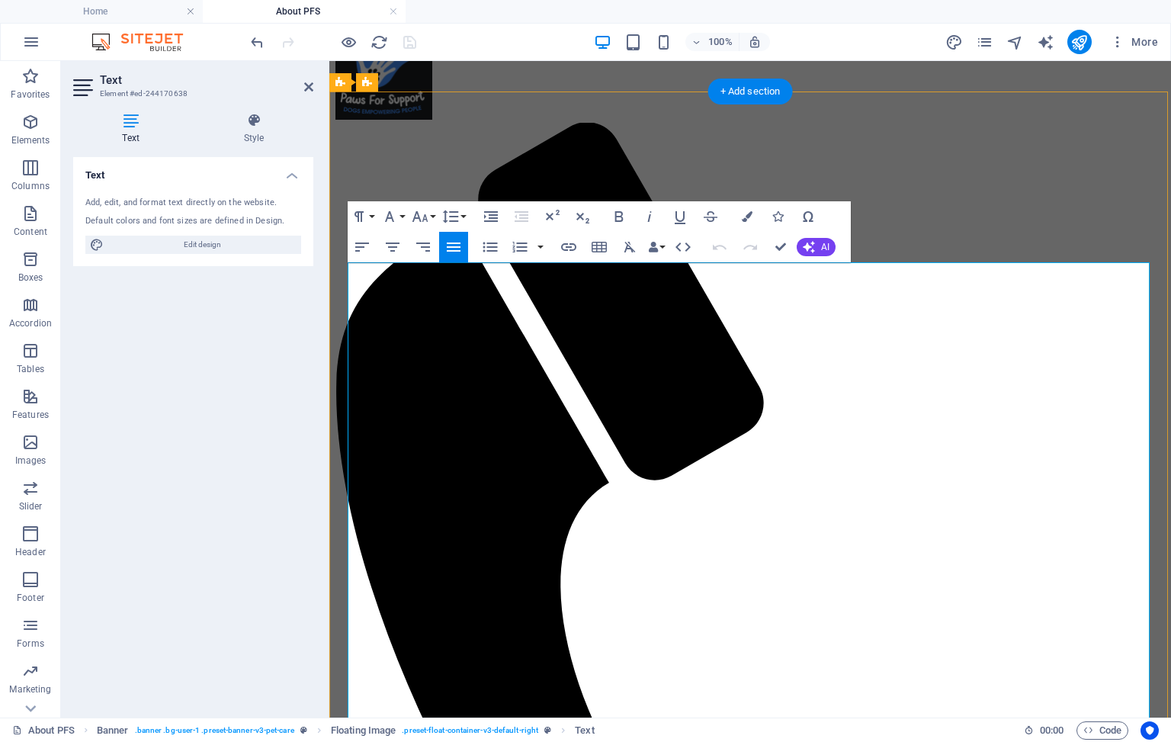
drag, startPoint x: 452, startPoint y: 531, endPoint x: 351, endPoint y: 269, distance: 280.2
drag, startPoint x: 755, startPoint y: 486, endPoint x: 348, endPoint y: 297, distance: 449.2
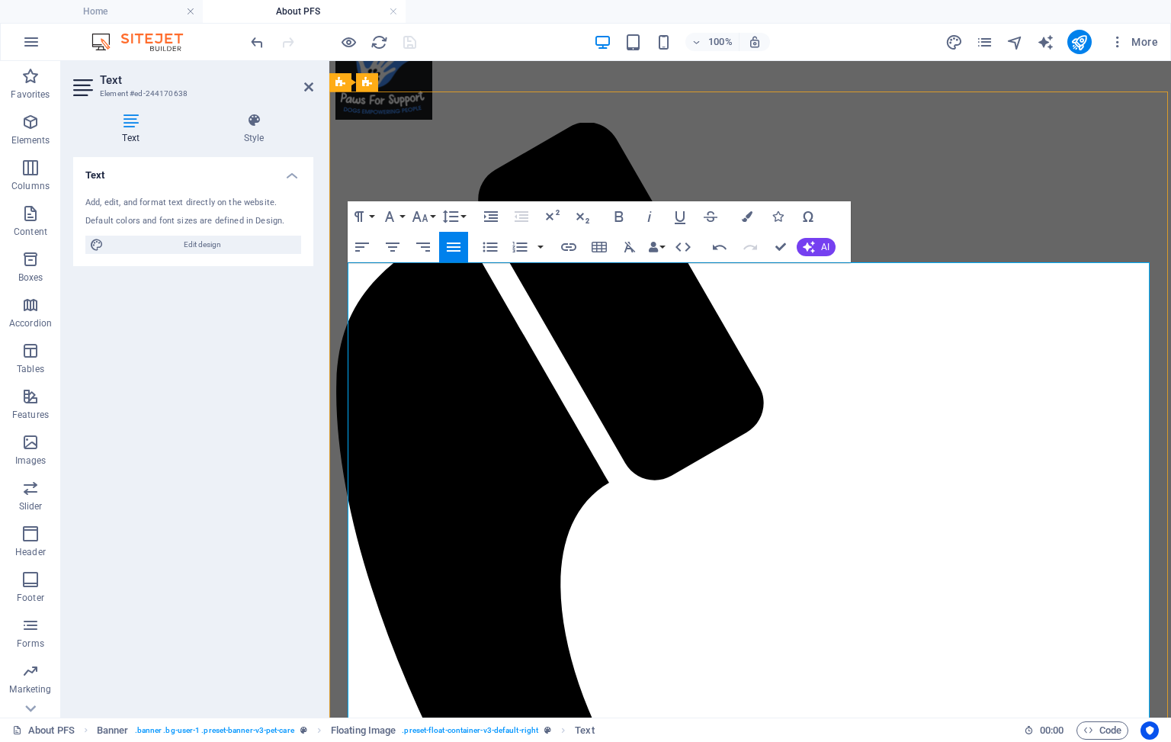
drag, startPoint x: 765, startPoint y: 486, endPoint x: 348, endPoint y: 283, distance: 463.1
click at [632, 248] on icon "button" at bounding box center [630, 247] width 18 height 18
drag, startPoint x: 451, startPoint y: 312, endPoint x: 347, endPoint y: 300, distance: 104.4
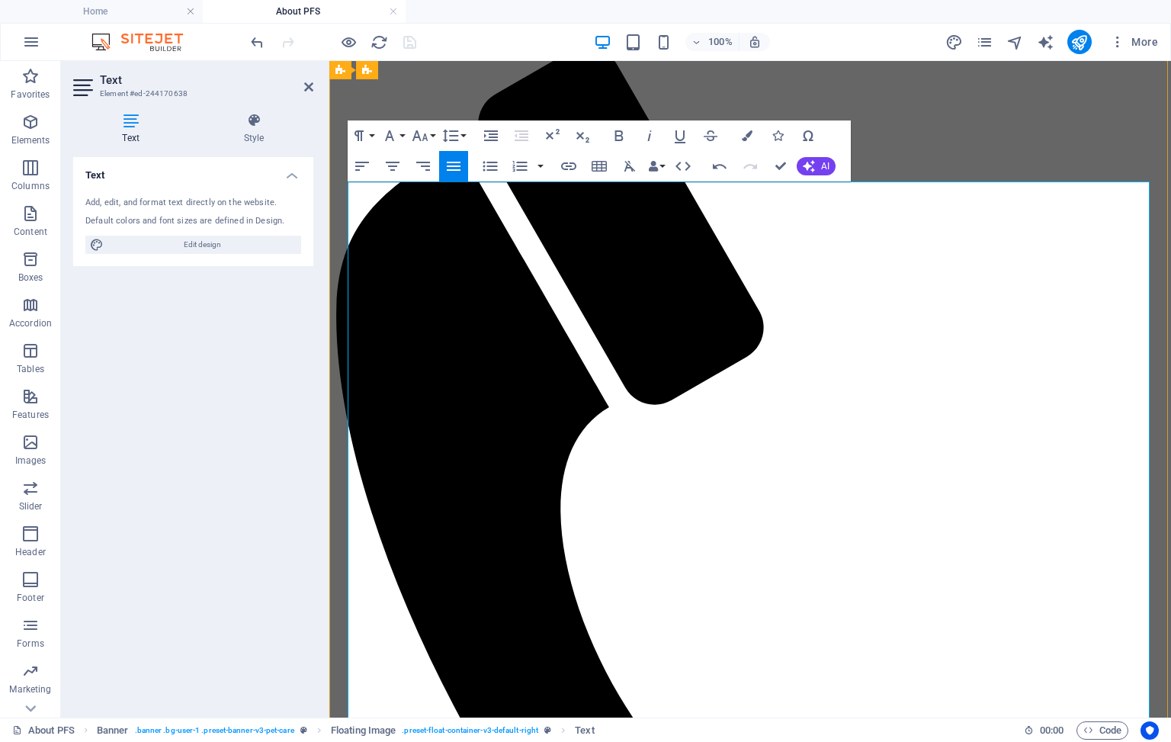
scroll to position [146, 0]
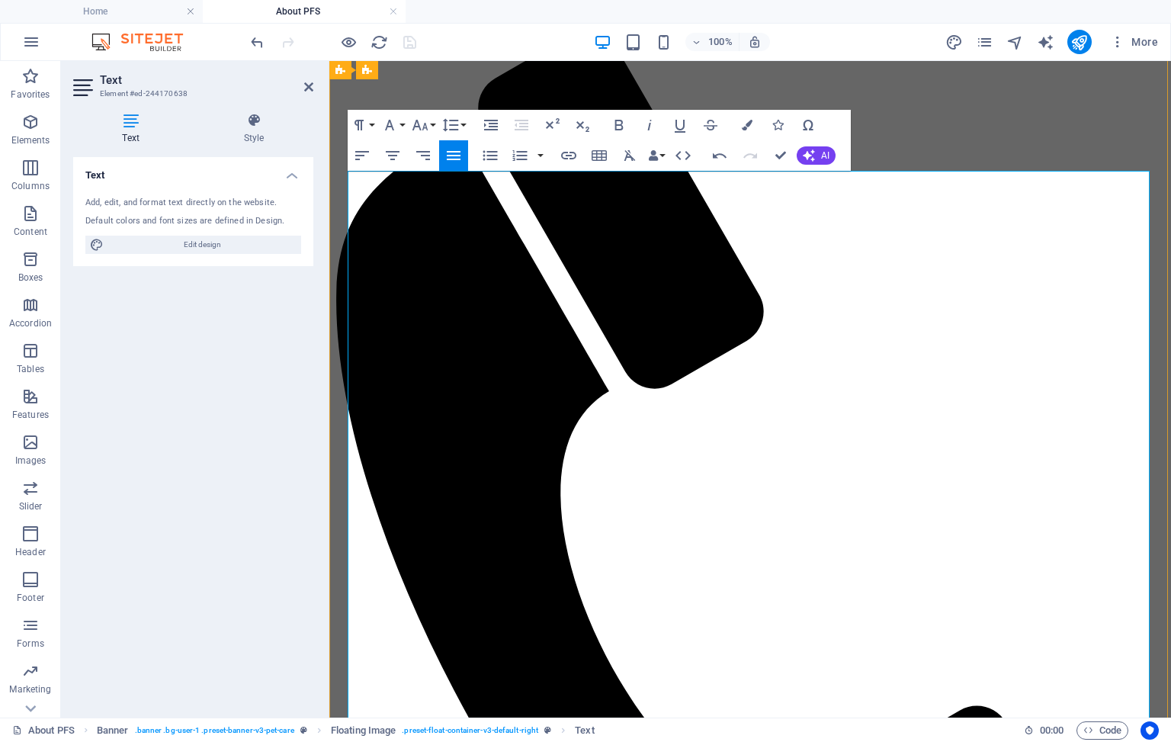
drag, startPoint x: 430, startPoint y: 603, endPoint x: 326, endPoint y: 597, distance: 103.9
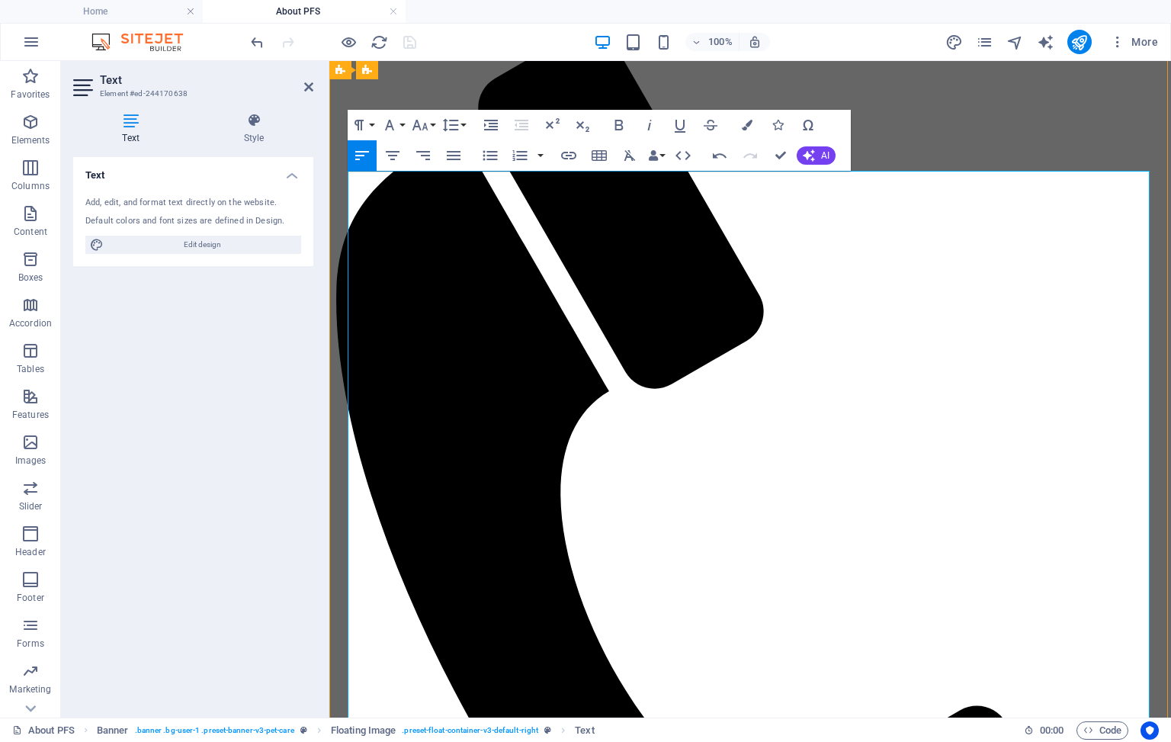
drag, startPoint x: 440, startPoint y: 603, endPoint x: 348, endPoint y: 590, distance: 92.4
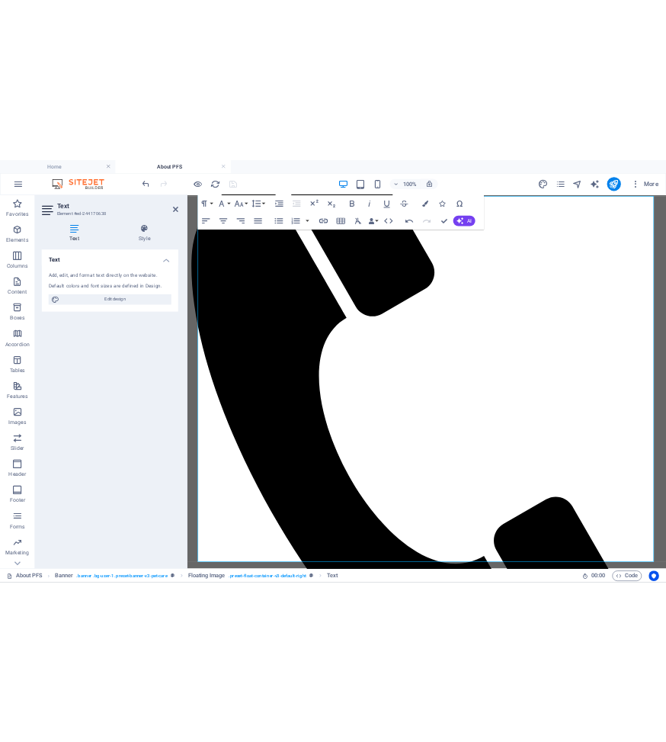
scroll to position [275, 0]
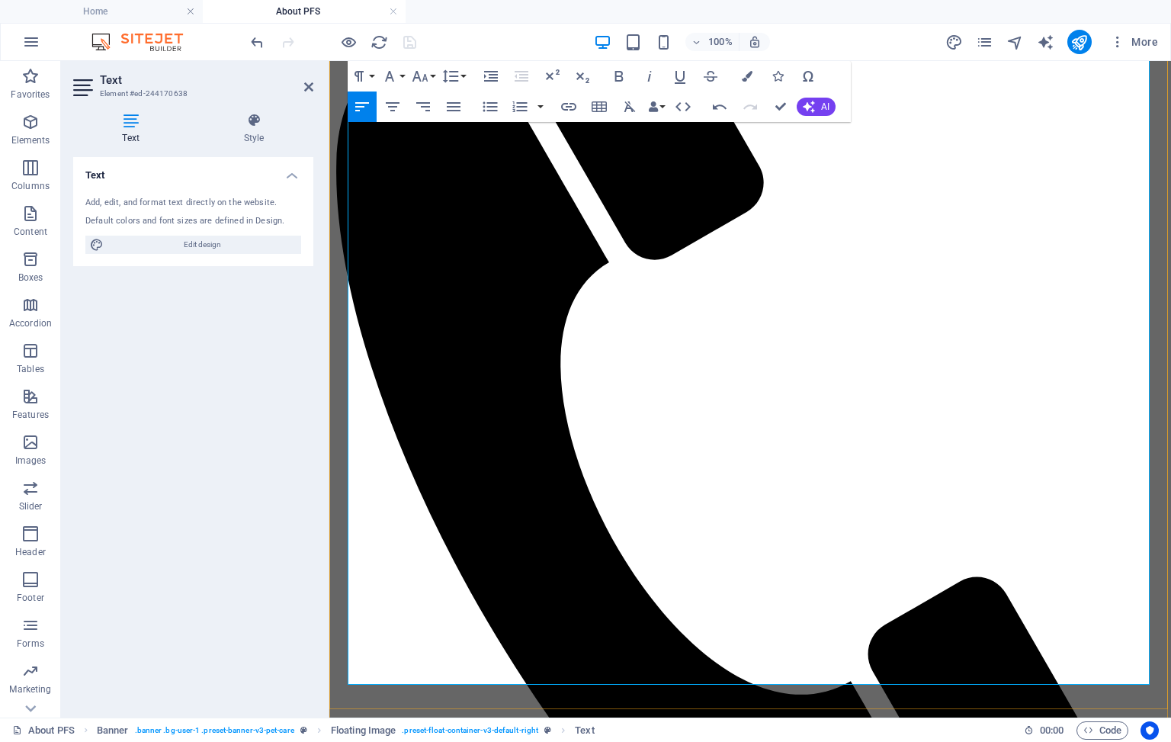
drag, startPoint x: 448, startPoint y: 631, endPoint x: 364, endPoint y: 527, distance: 132.9
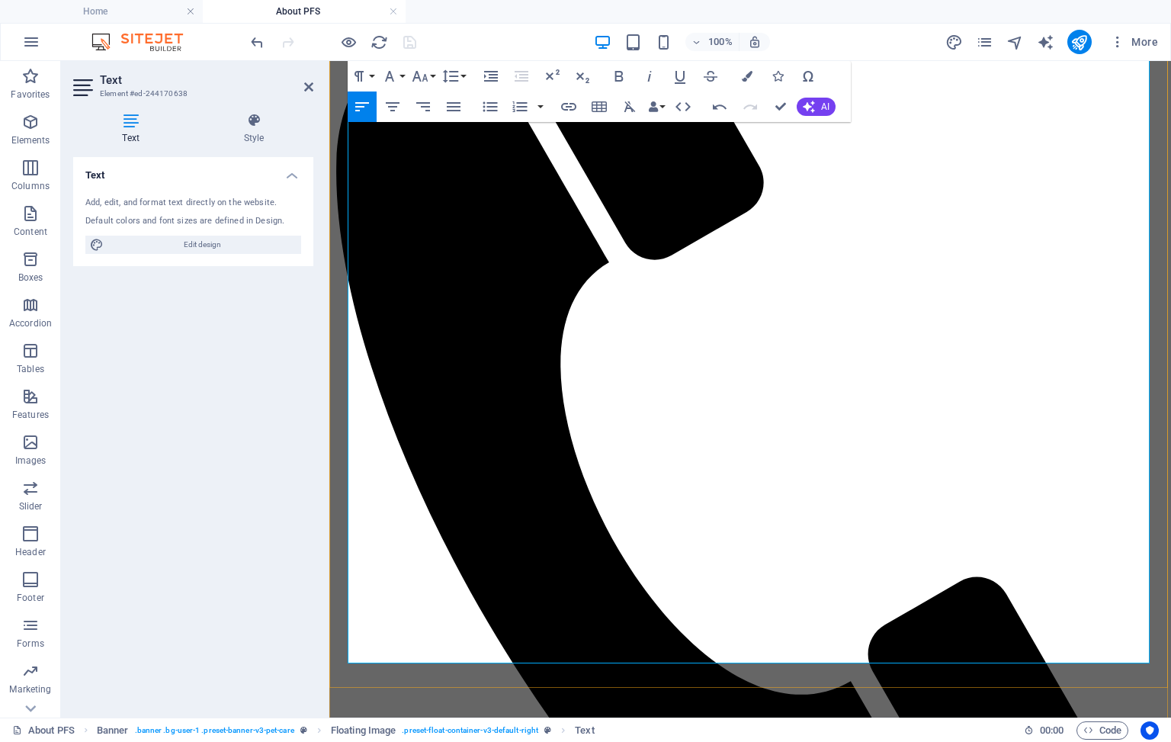
click at [496, 107] on icon "button" at bounding box center [490, 107] width 14 height 10
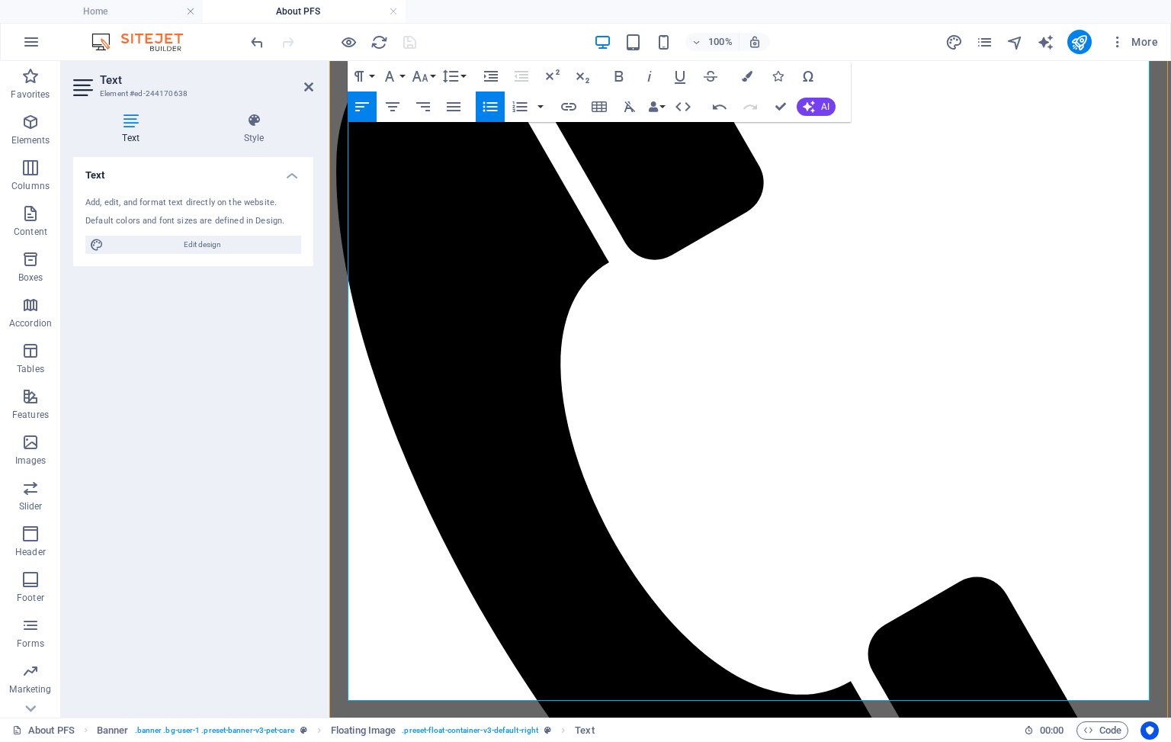
click at [486, 104] on icon "button" at bounding box center [490, 107] width 18 height 18
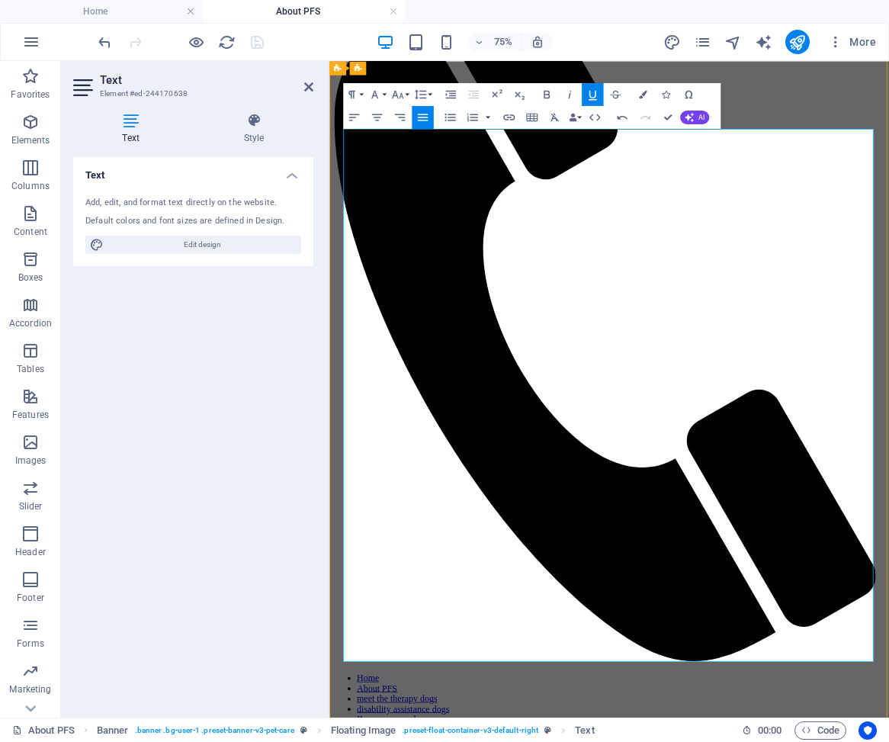
drag, startPoint x: 390, startPoint y: 812, endPoint x: 338, endPoint y: 741, distance: 88.3
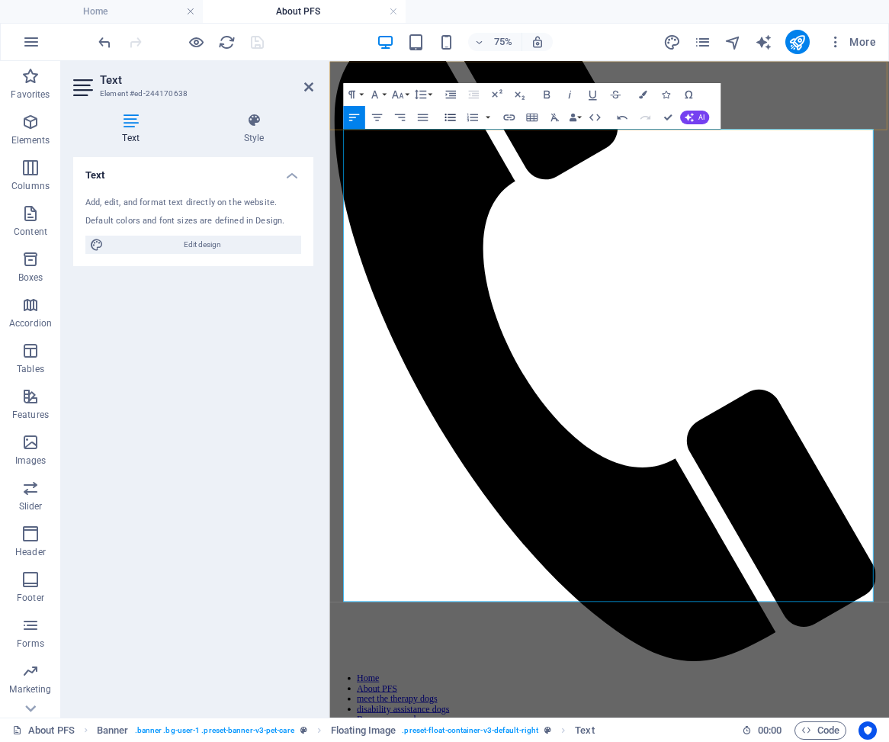
click at [450, 116] on icon "button" at bounding box center [450, 118] width 14 height 14
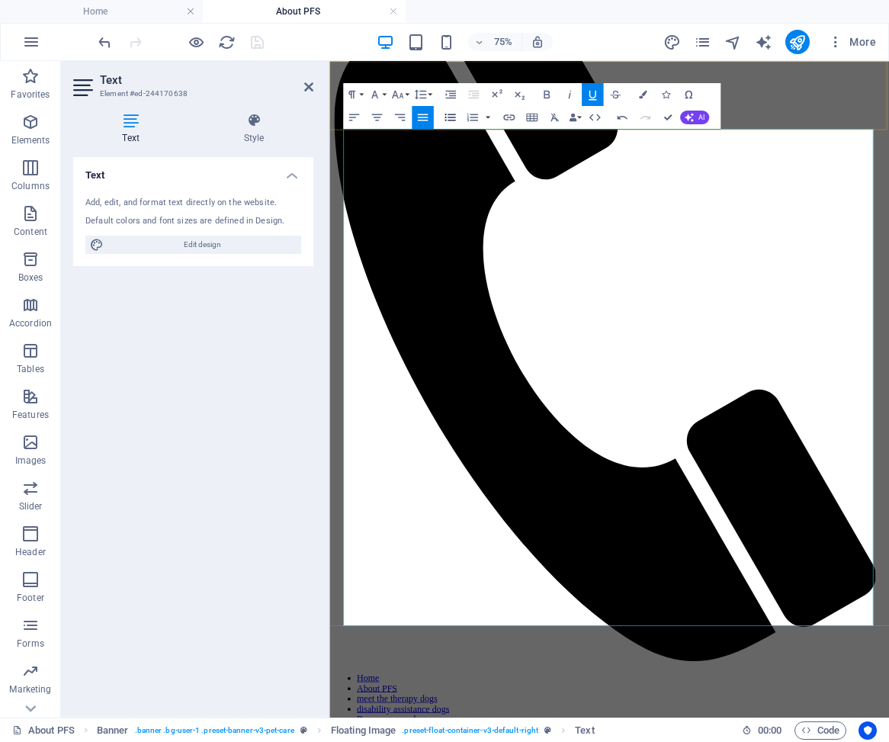
click at [453, 122] on icon "button" at bounding box center [450, 118] width 14 height 14
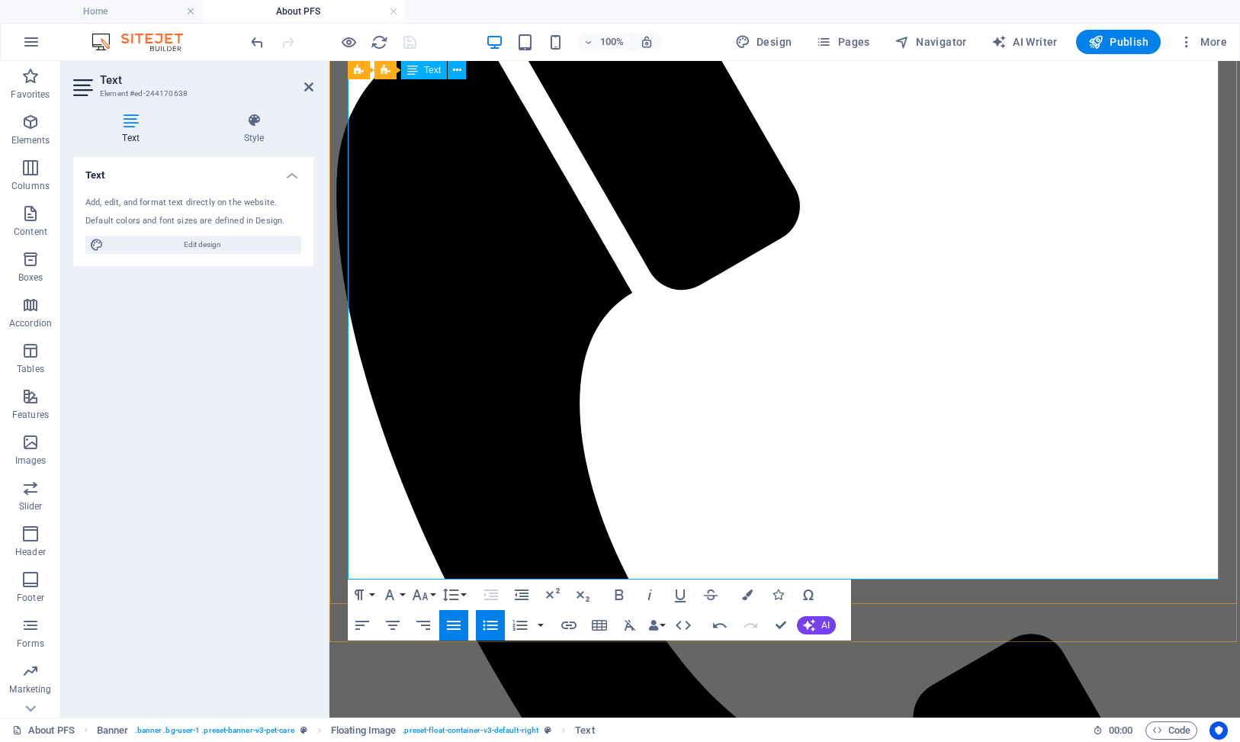
drag, startPoint x: 381, startPoint y: 242, endPoint x: 628, endPoint y: 307, distance: 255.4
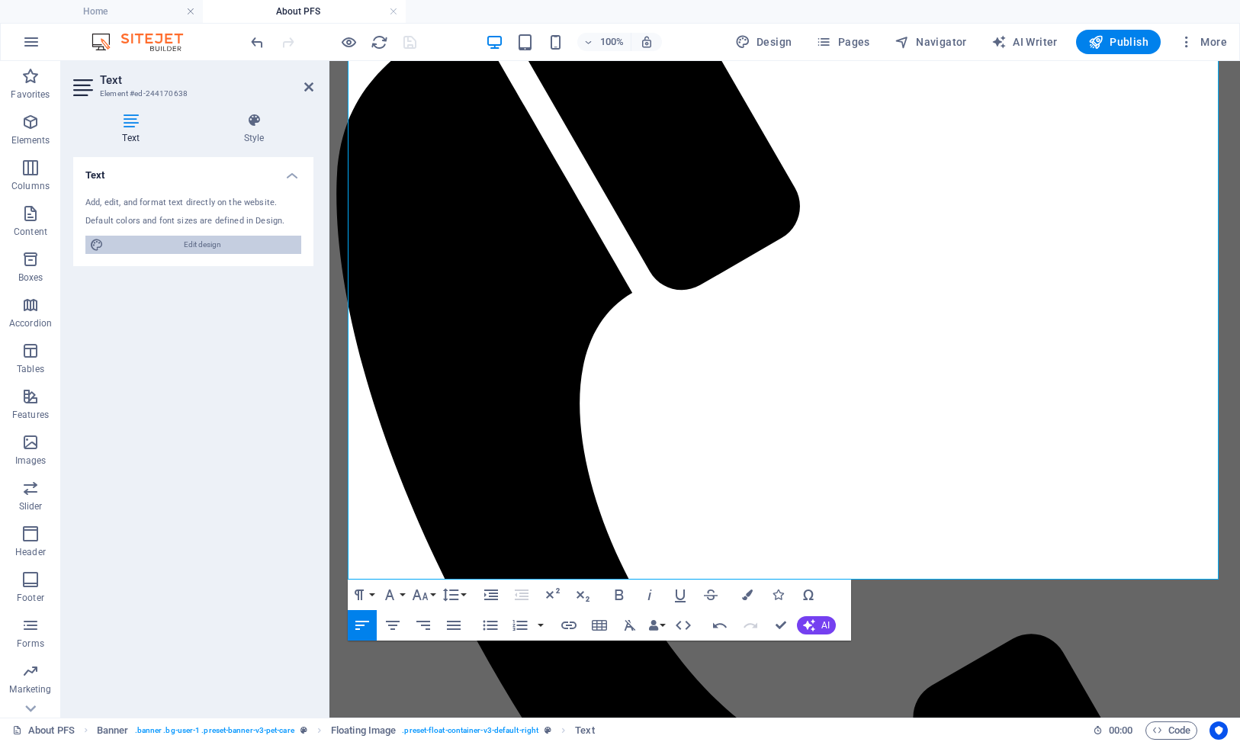
click at [193, 241] on span "Edit design" at bounding box center [202, 245] width 188 height 18
select select "px"
select select "400"
select select "px"
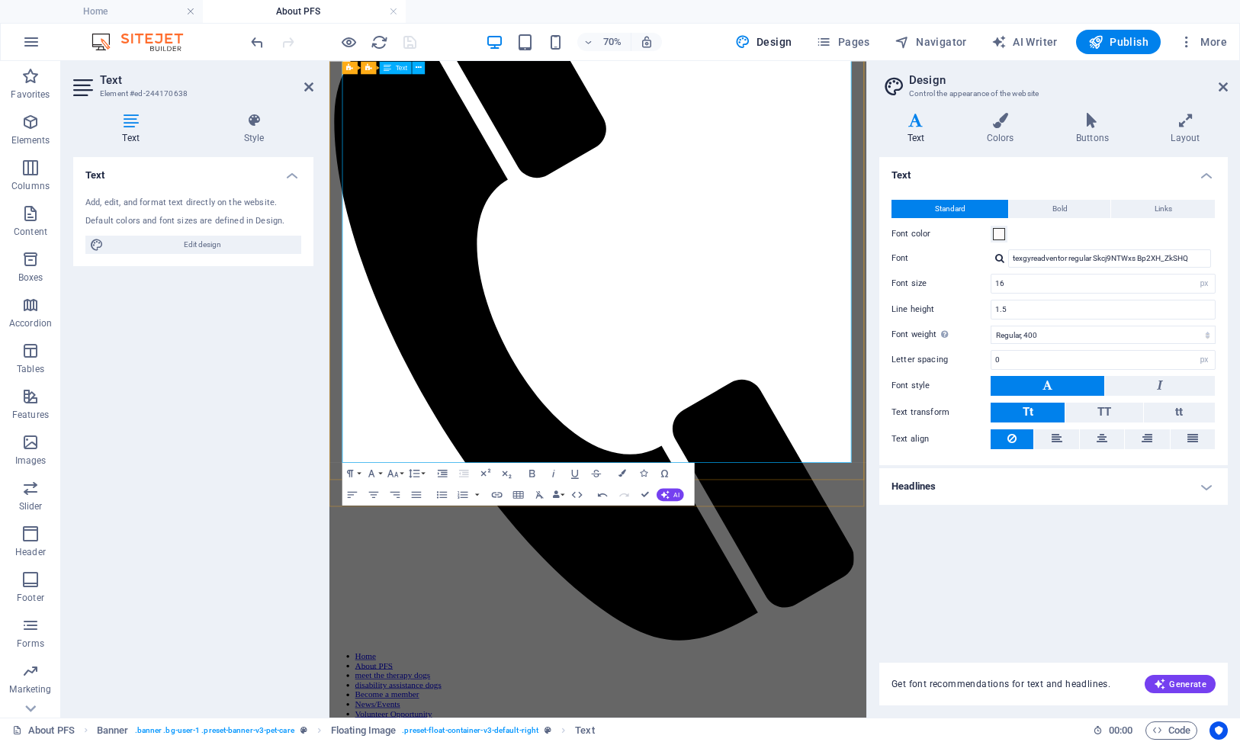
drag, startPoint x: 454, startPoint y: 572, endPoint x: 342, endPoint y: 571, distance: 111.3
click at [1070, 287] on input "16" at bounding box center [1102, 283] width 223 height 18
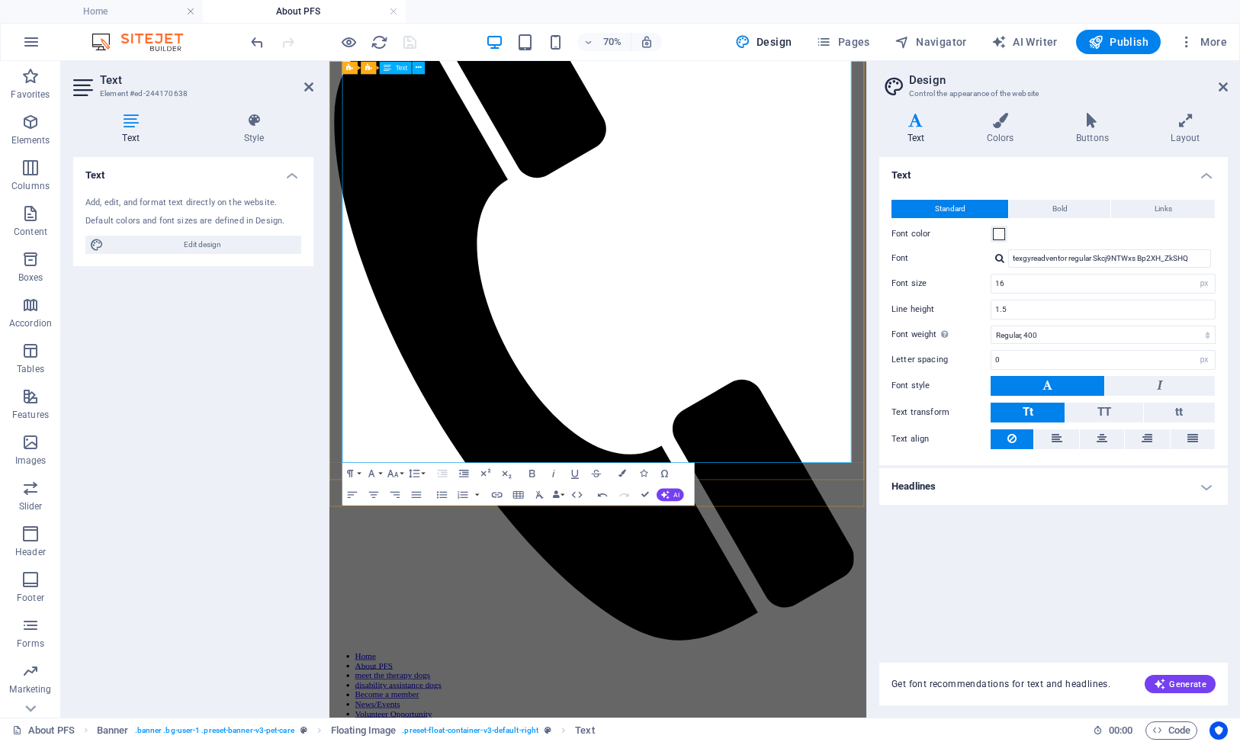
drag, startPoint x: 493, startPoint y: 293, endPoint x: 647, endPoint y: 327, distance: 158.5
click at [398, 474] on icon "button" at bounding box center [393, 473] width 13 height 13
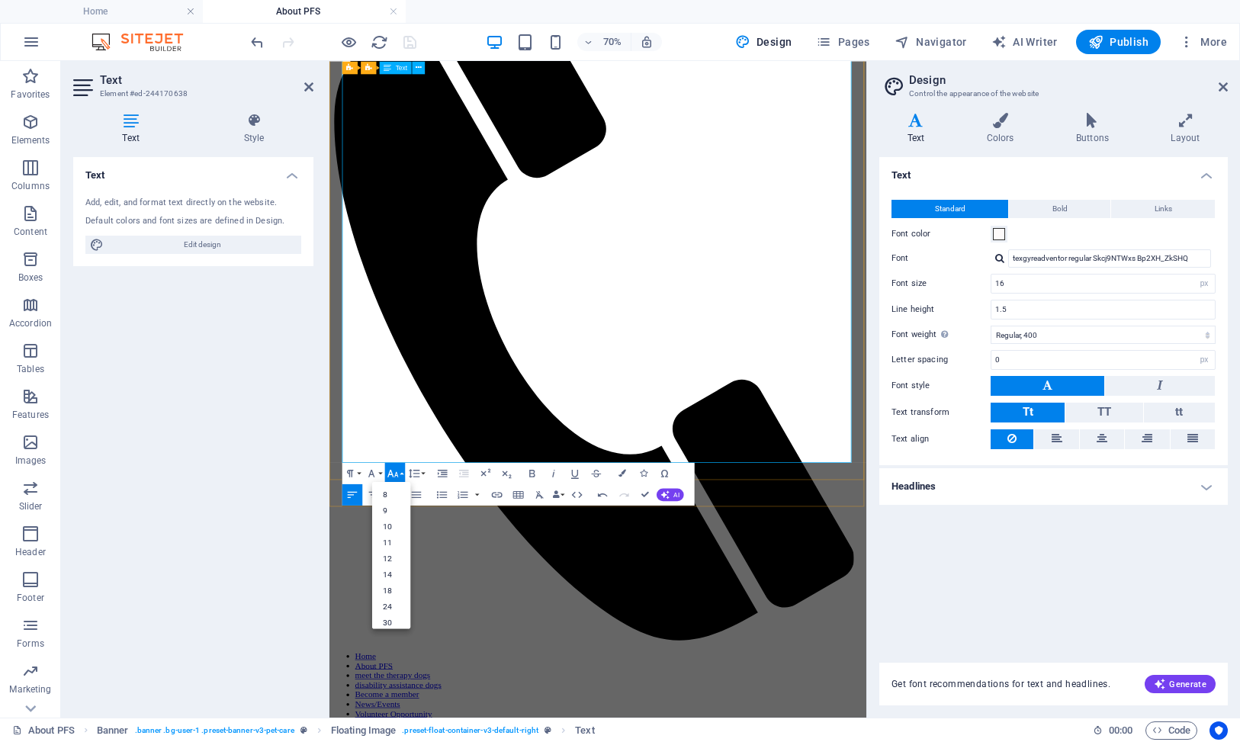
drag, startPoint x: 457, startPoint y: 576, endPoint x: 345, endPoint y: 575, distance: 111.3
click at [377, 573] on link "14" at bounding box center [391, 574] width 38 height 16
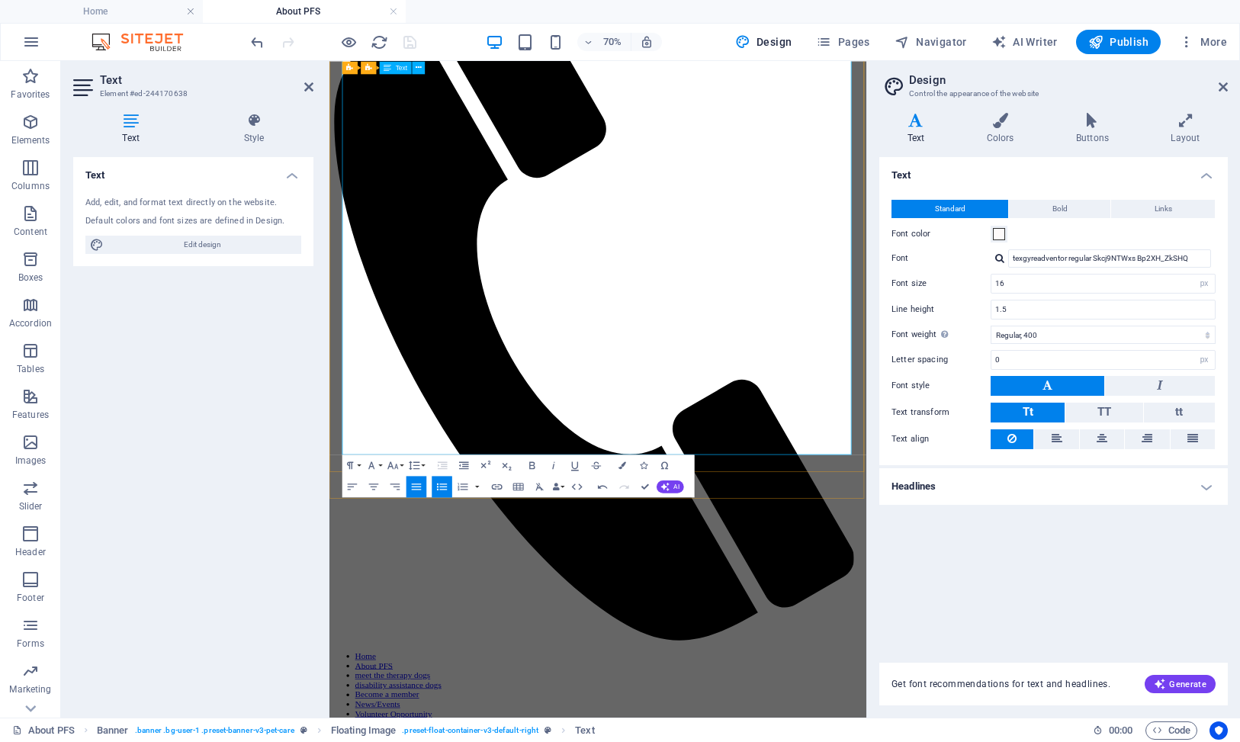
click at [1170, 85] on icon at bounding box center [1222, 87] width 9 height 12
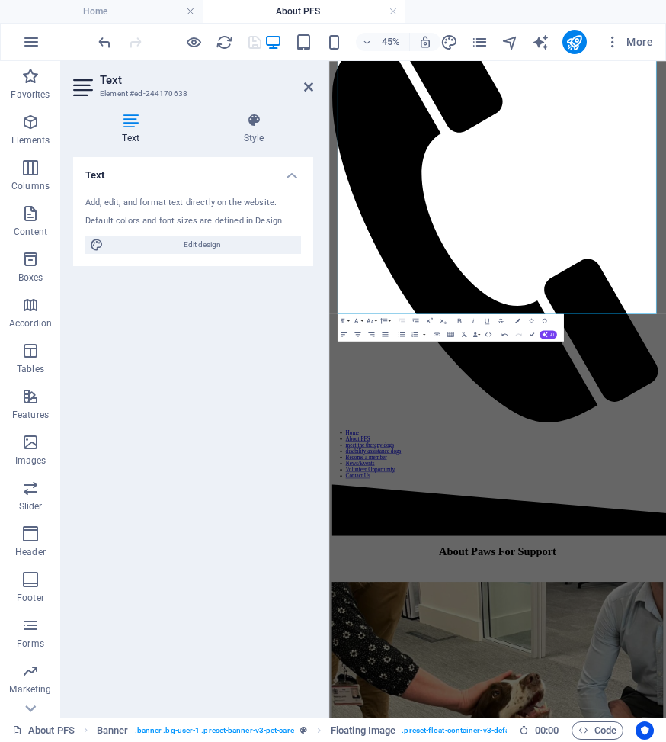
click at [306, 86] on icon at bounding box center [308, 87] width 9 height 12
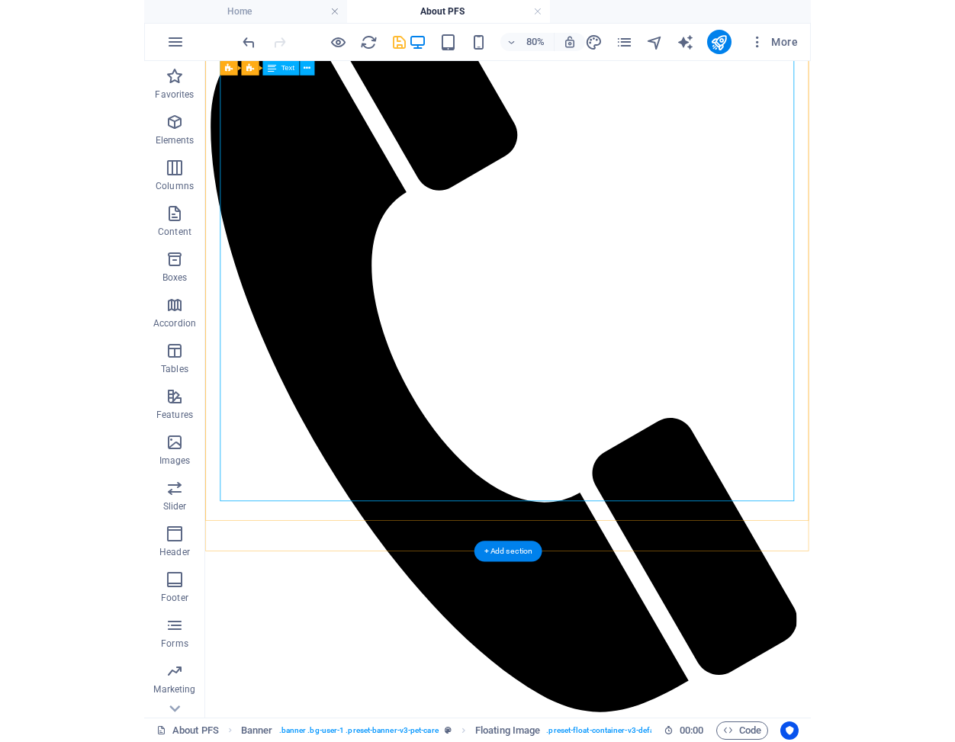
scroll to position [0, 0]
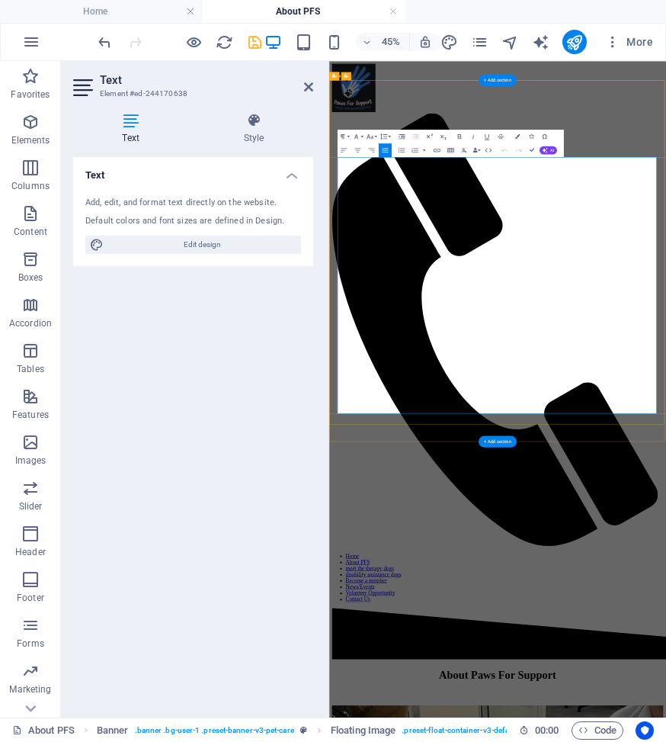
drag, startPoint x: 993, startPoint y: 122, endPoint x: 455, endPoint y: 798, distance: 864.4
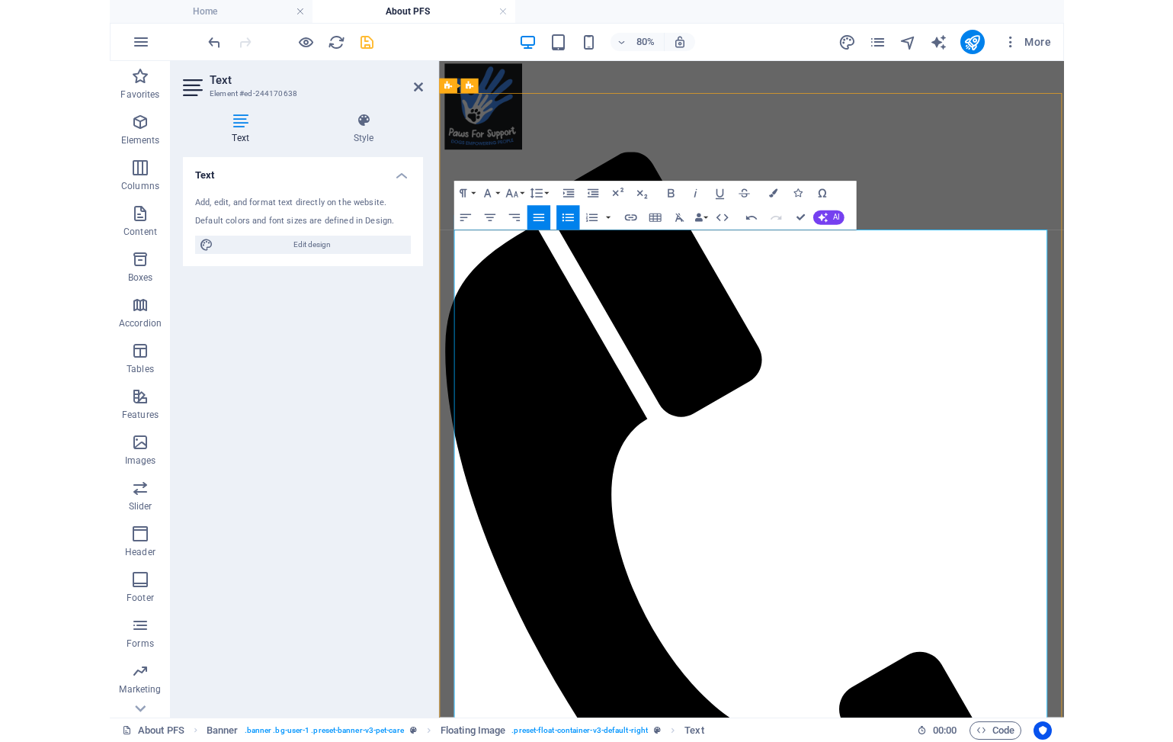
scroll to position [420, 0]
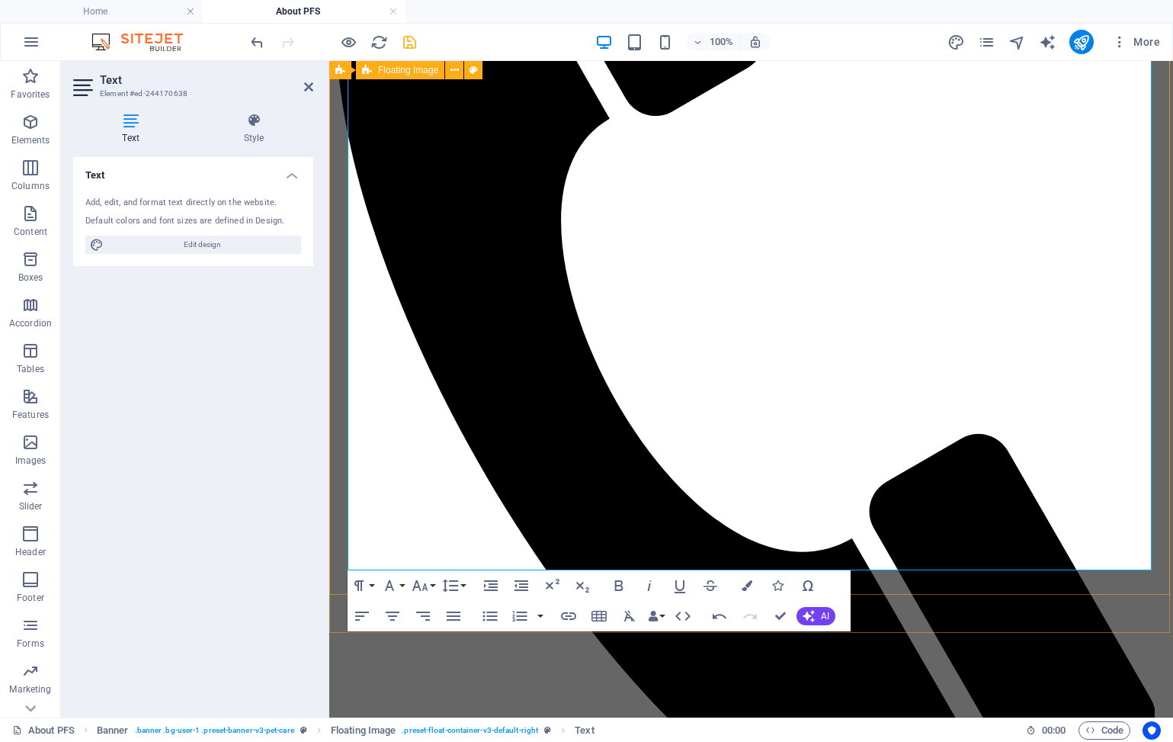
drag, startPoint x: 760, startPoint y: 522, endPoint x: 903, endPoint y: 583, distance: 155.1
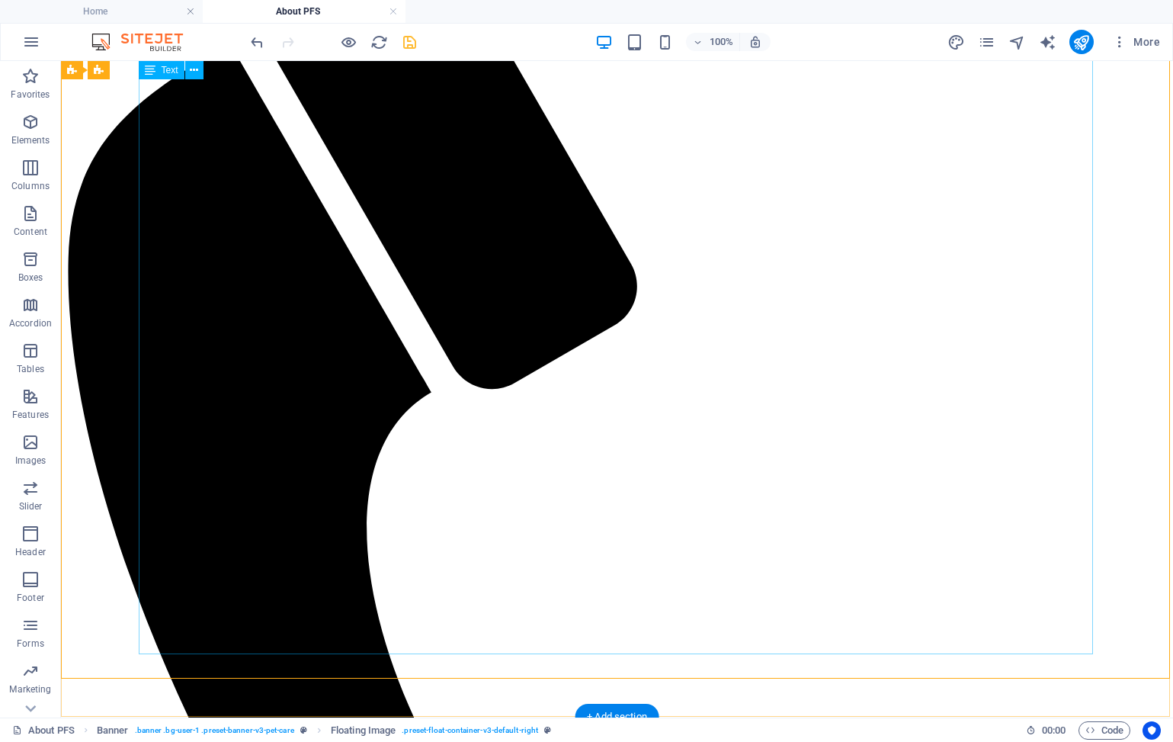
scroll to position [259, 0]
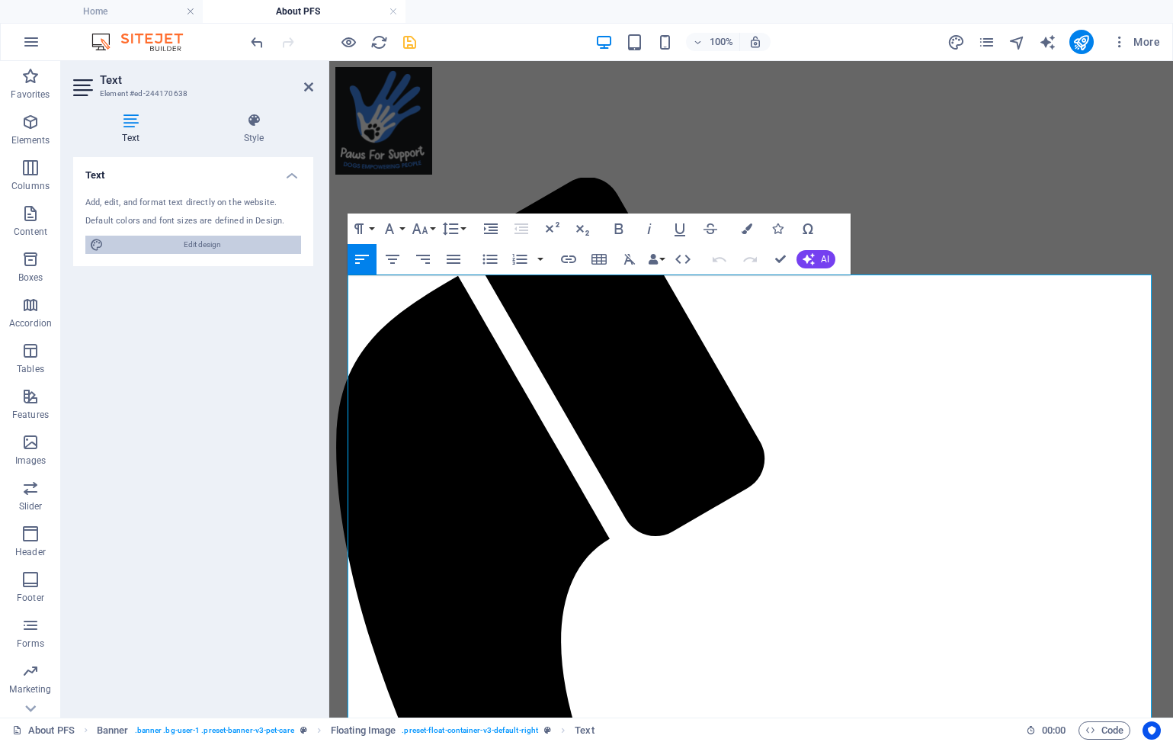
click at [138, 246] on span "Edit design" at bounding box center [202, 245] width 188 height 18
select select "px"
select select "400"
select select "px"
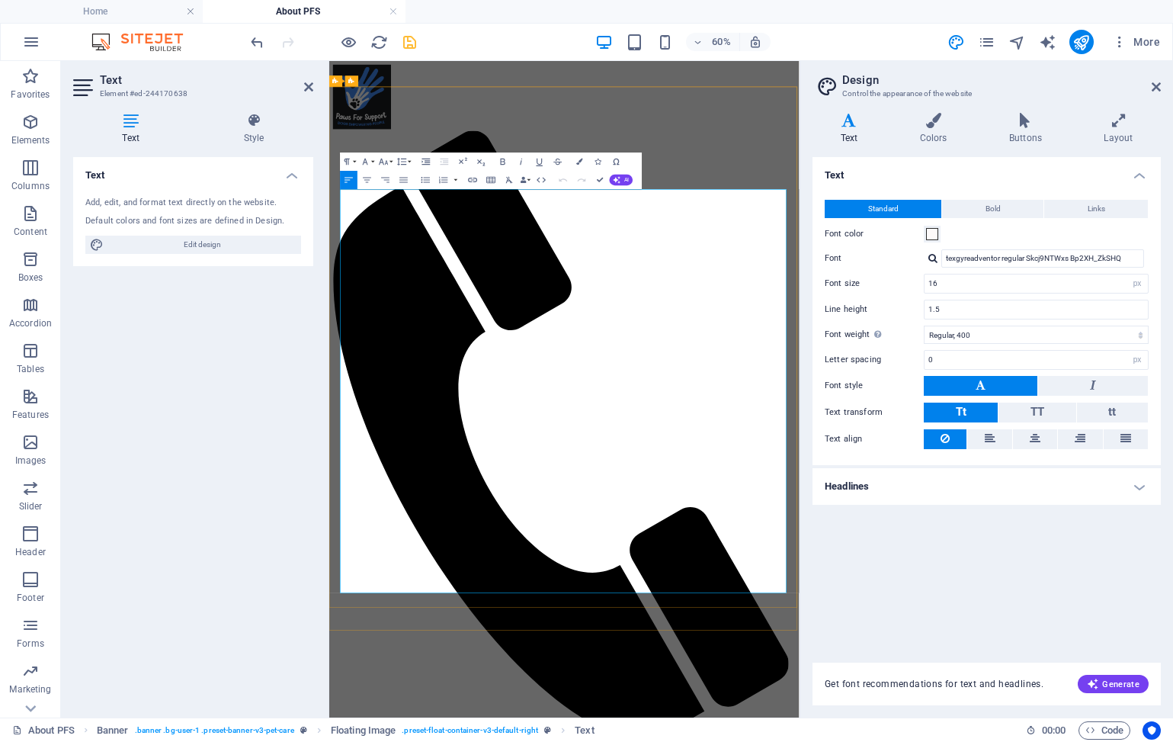
drag, startPoint x: 568, startPoint y: 891, endPoint x: 369, endPoint y: 770, distance: 232.6
click at [366, 162] on icon "button" at bounding box center [365, 162] width 5 height 6
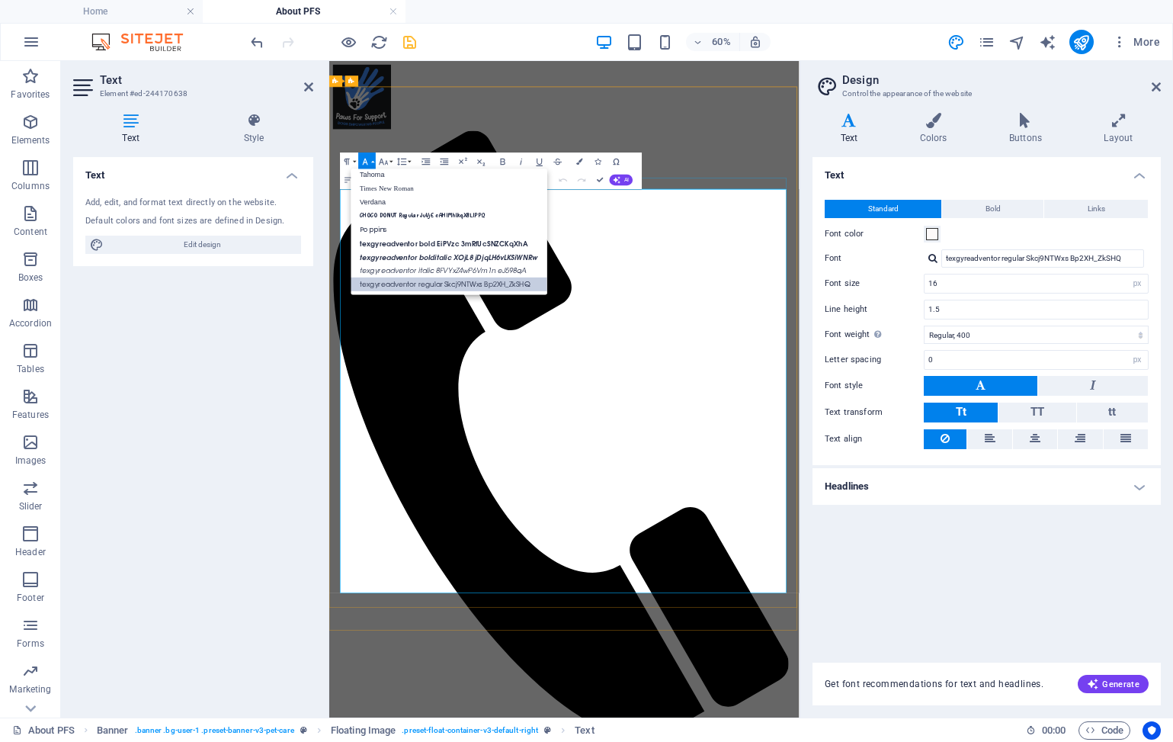
scroll to position [77, 0]
click at [366, 162] on icon "button" at bounding box center [365, 162] width 5 height 6
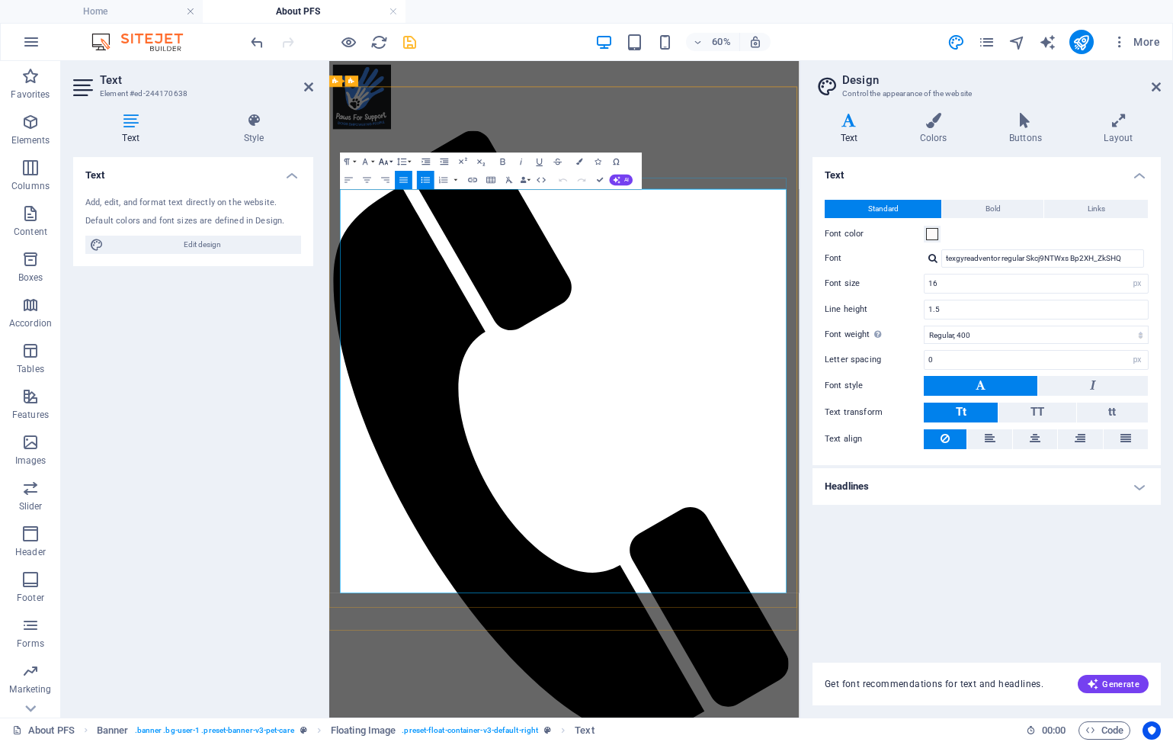
click at [381, 161] on icon "button" at bounding box center [383, 162] width 9 height 6
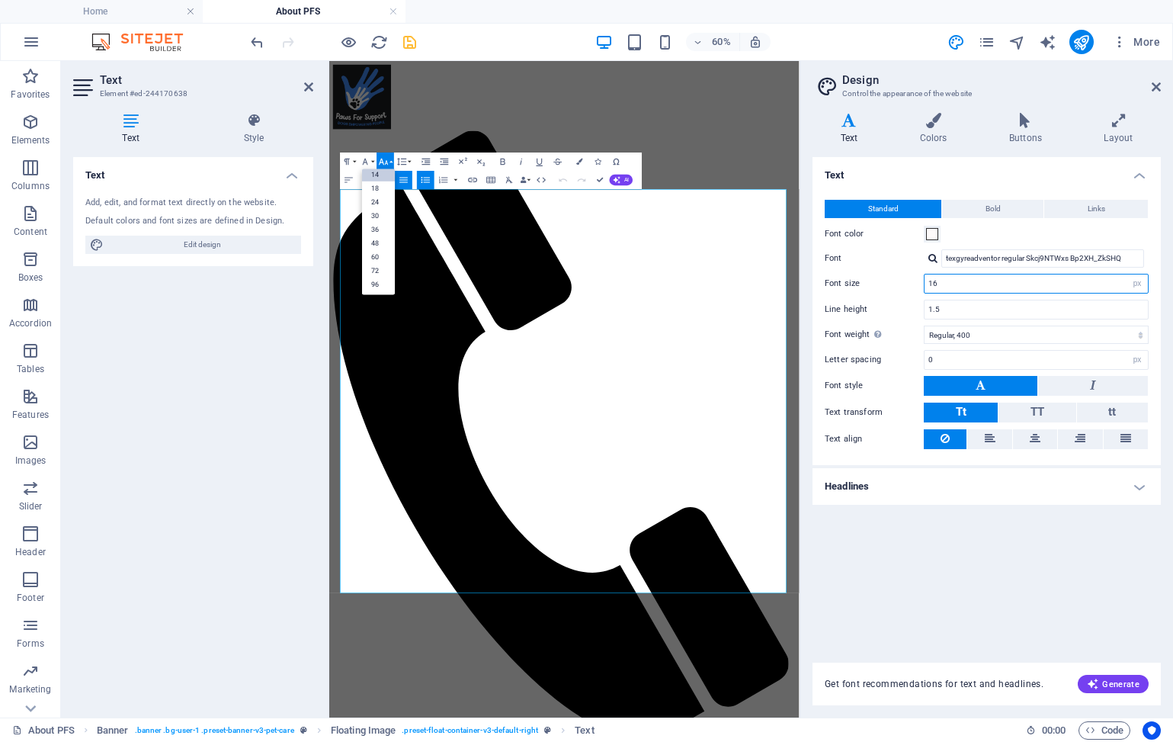
click at [956, 285] on input "16" at bounding box center [1036, 283] width 223 height 18
drag, startPoint x: 954, startPoint y: 287, endPoint x: 884, endPoint y: 280, distance: 70.6
click at [884, 280] on div "Font size 16 rem px" at bounding box center [987, 284] width 324 height 20
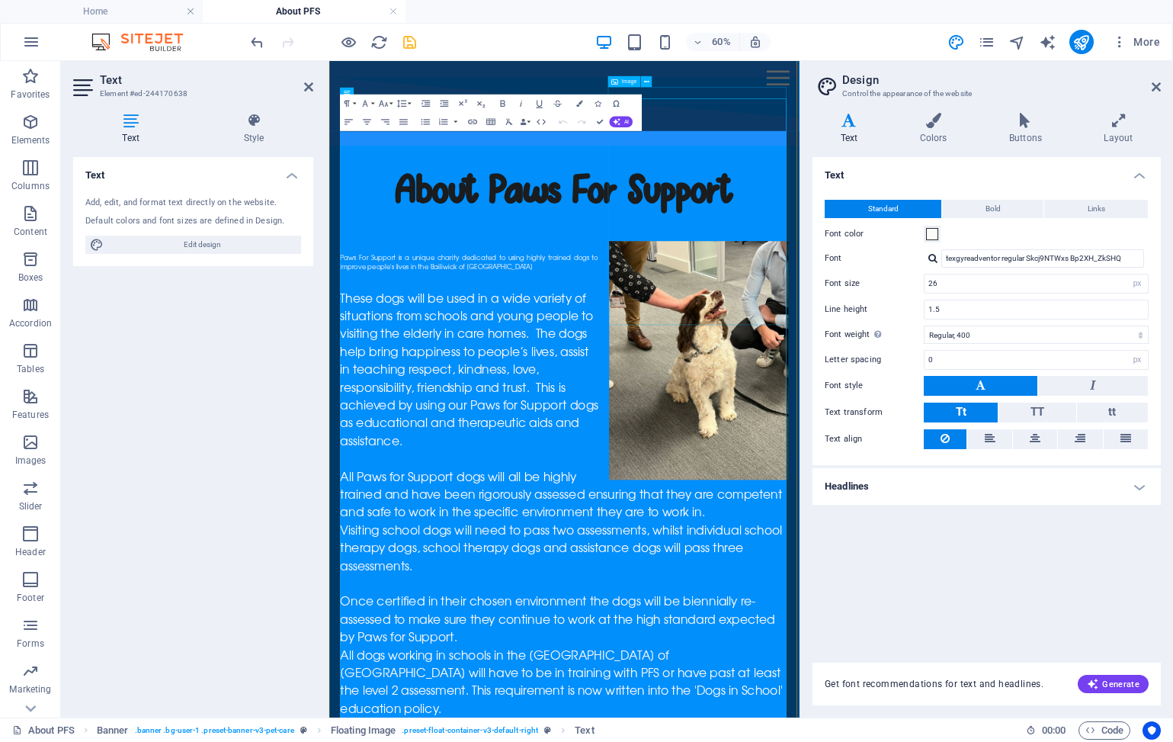
scroll to position [163, 0]
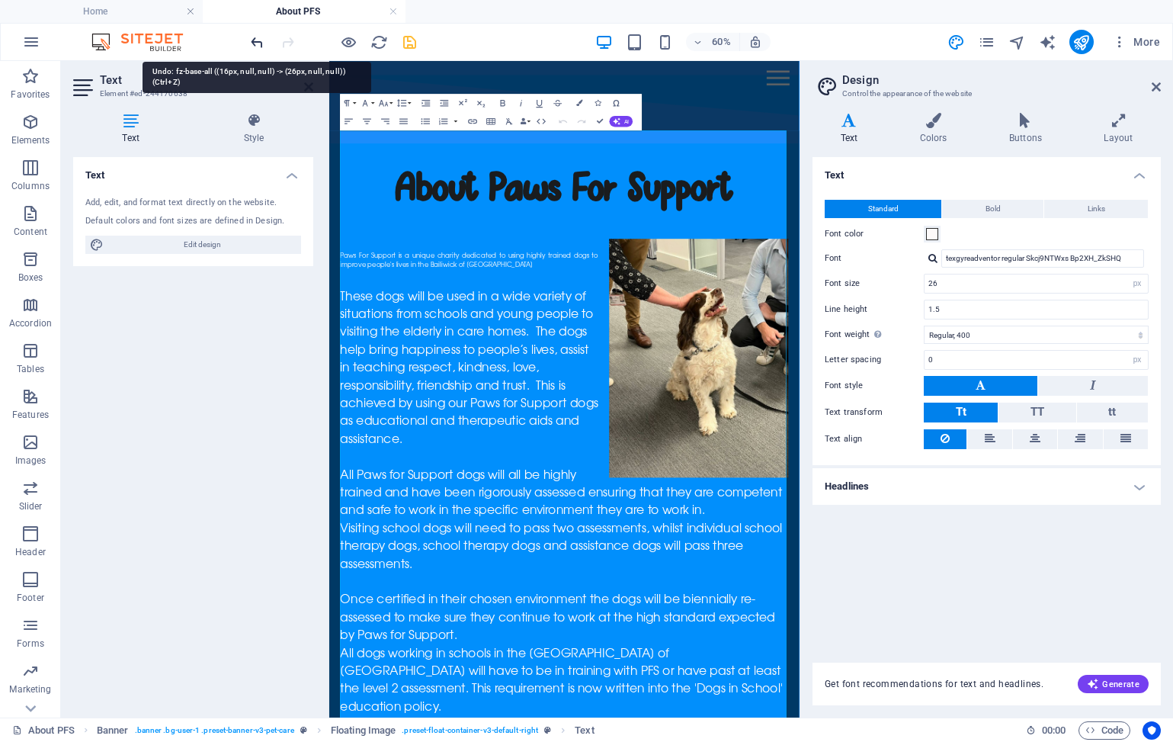
click at [252, 45] on icon "undo" at bounding box center [258, 43] width 18 height 18
type input "16"
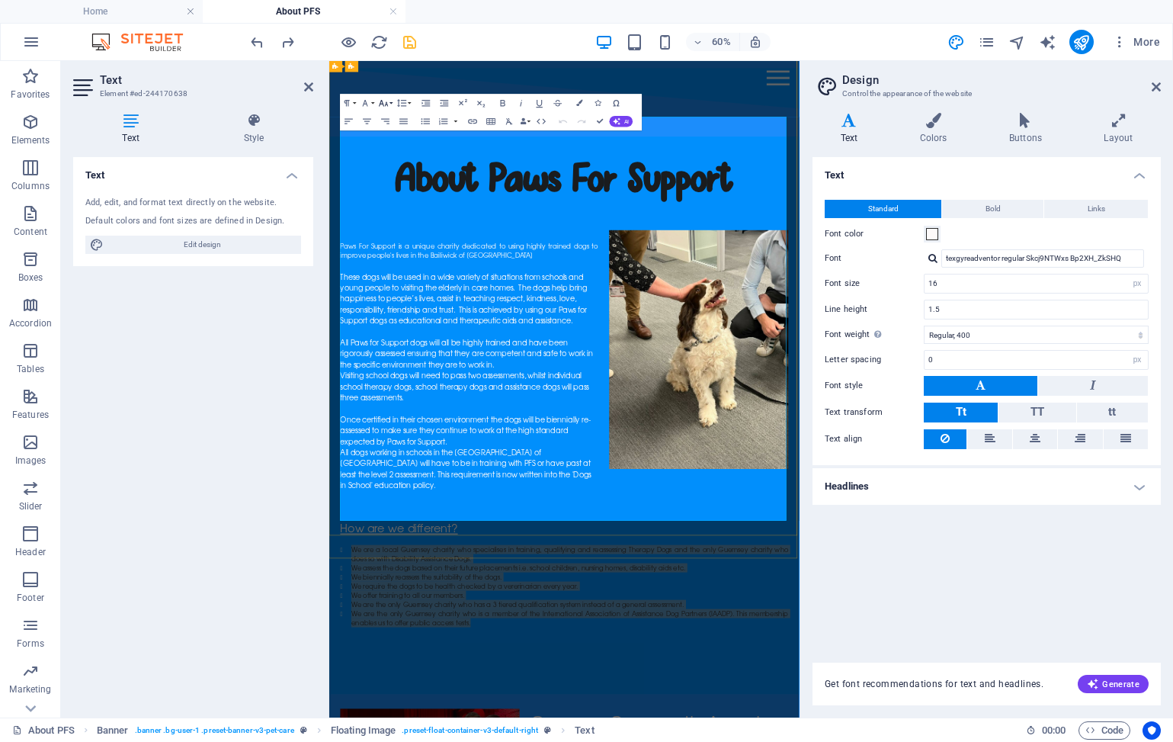
click at [389, 103] on icon "button" at bounding box center [383, 103] width 11 height 11
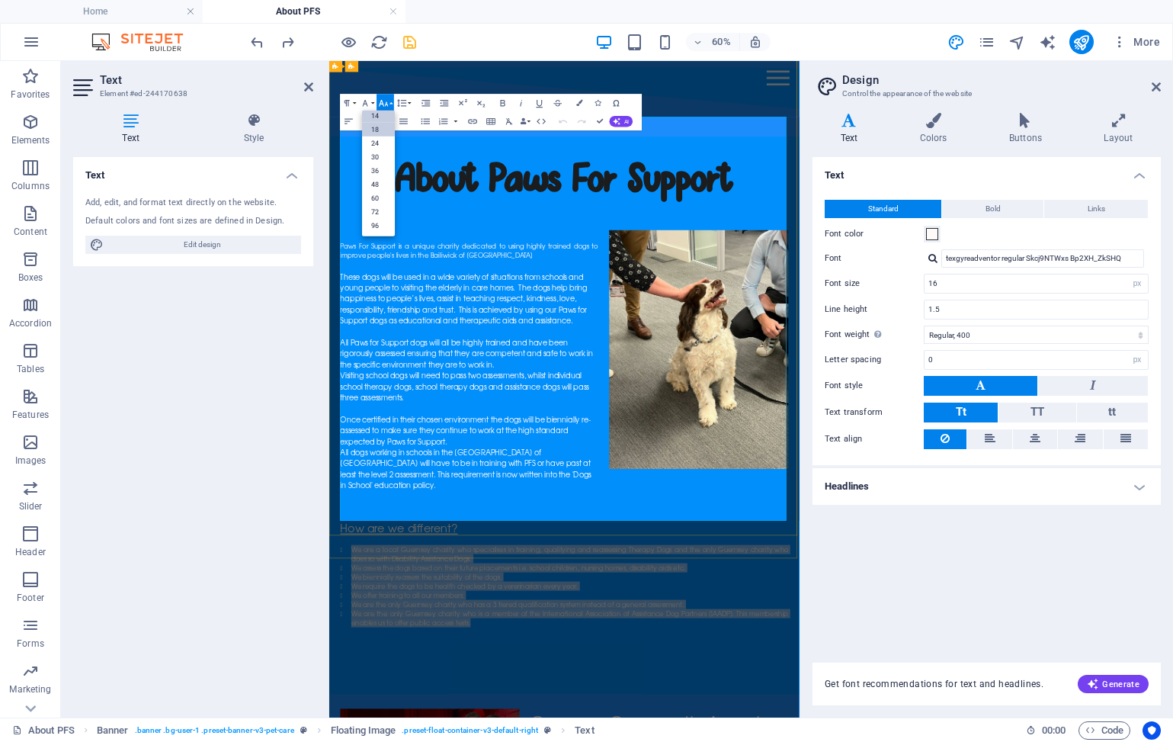
click at [381, 130] on link "18" at bounding box center [378, 130] width 33 height 14
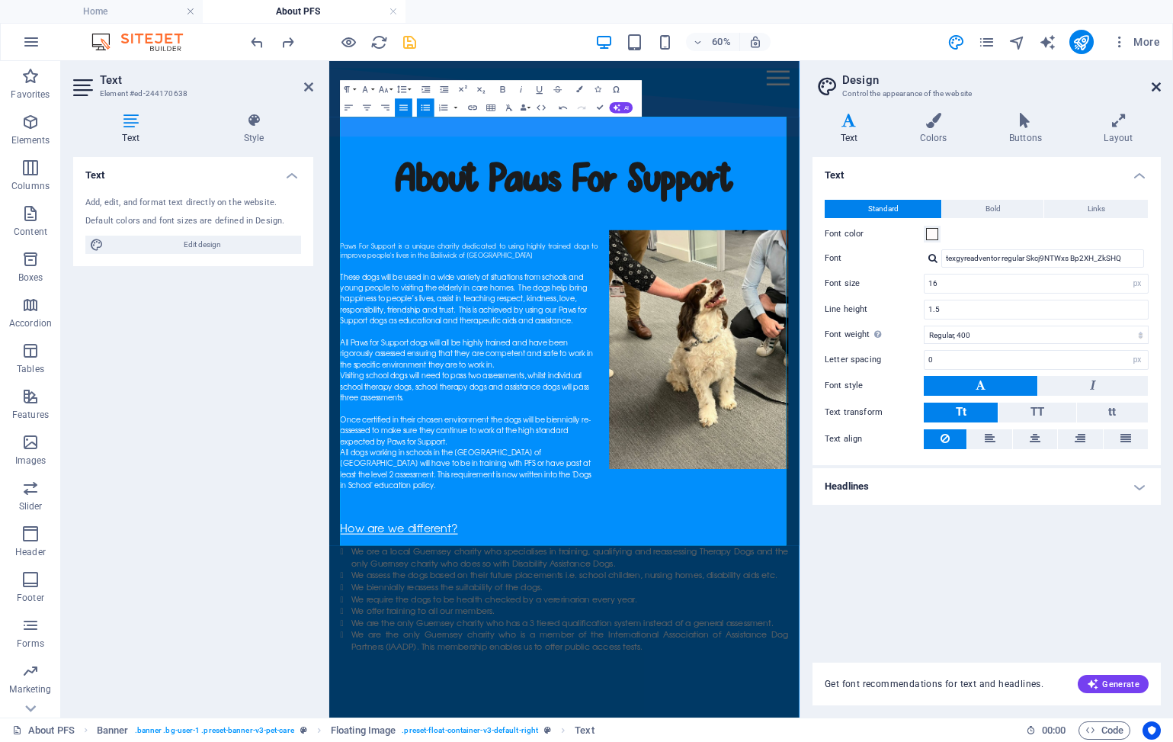
click at [1154, 85] on icon at bounding box center [1156, 87] width 9 height 12
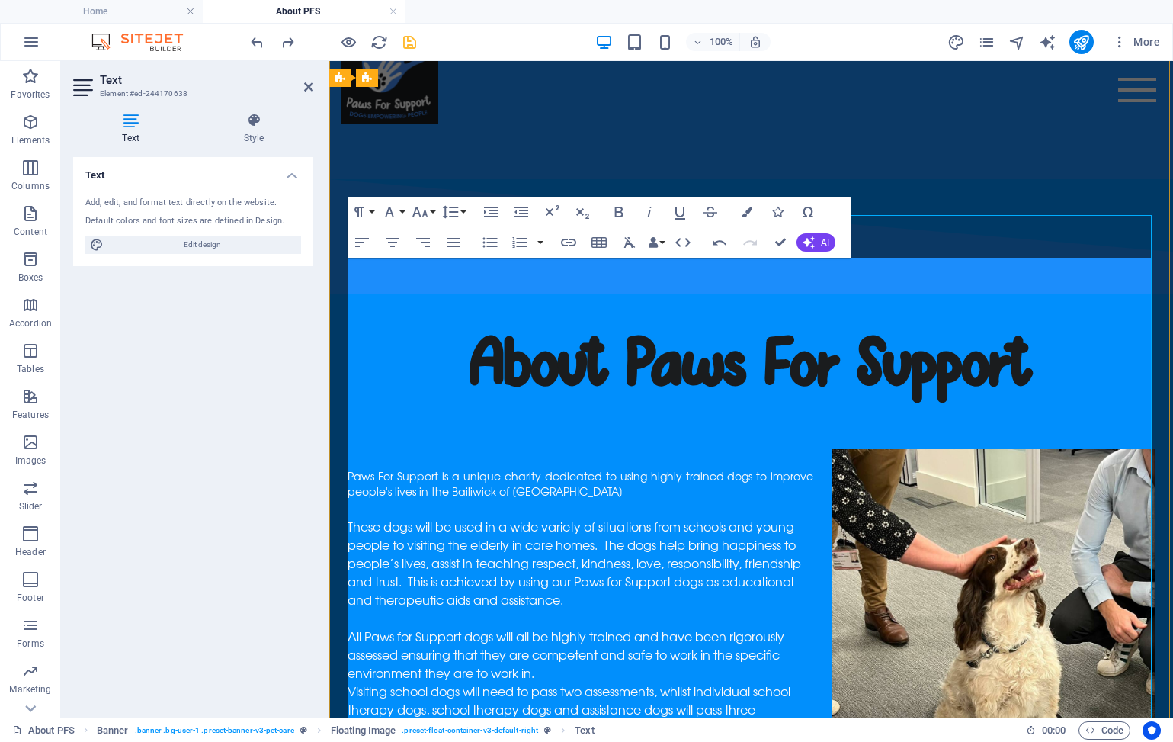
scroll to position [59, 0]
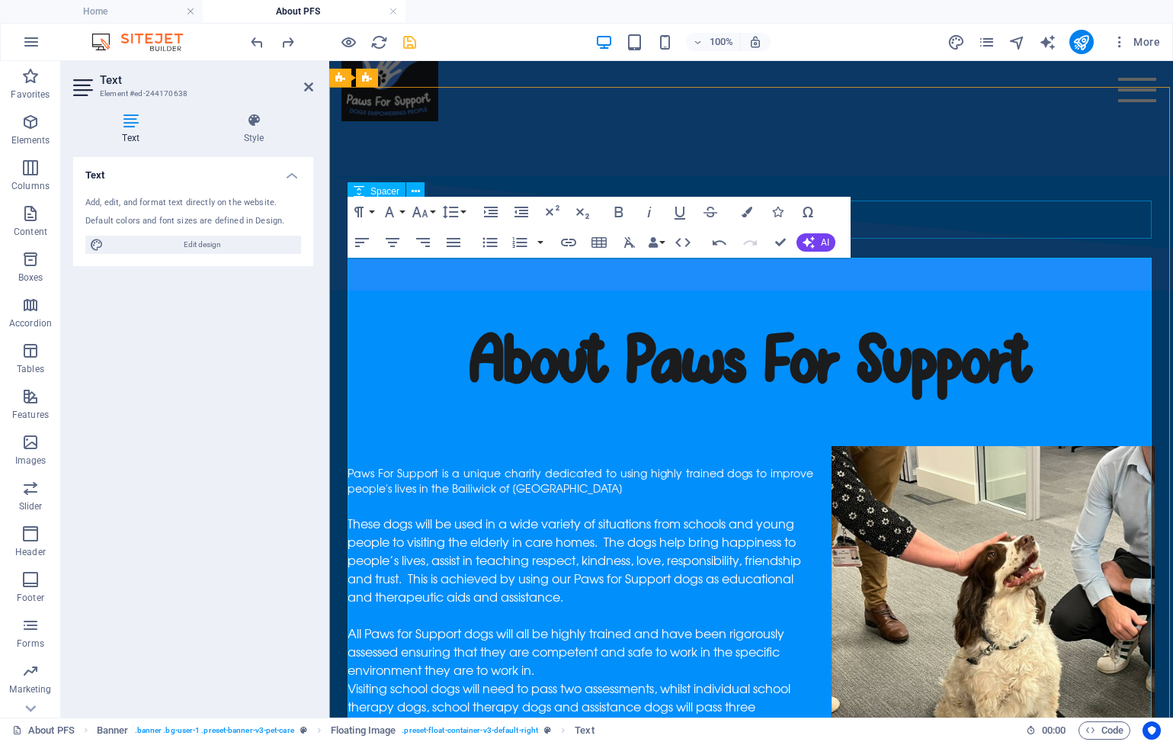
click at [919, 408] on div at bounding box center [751, 427] width 807 height 38
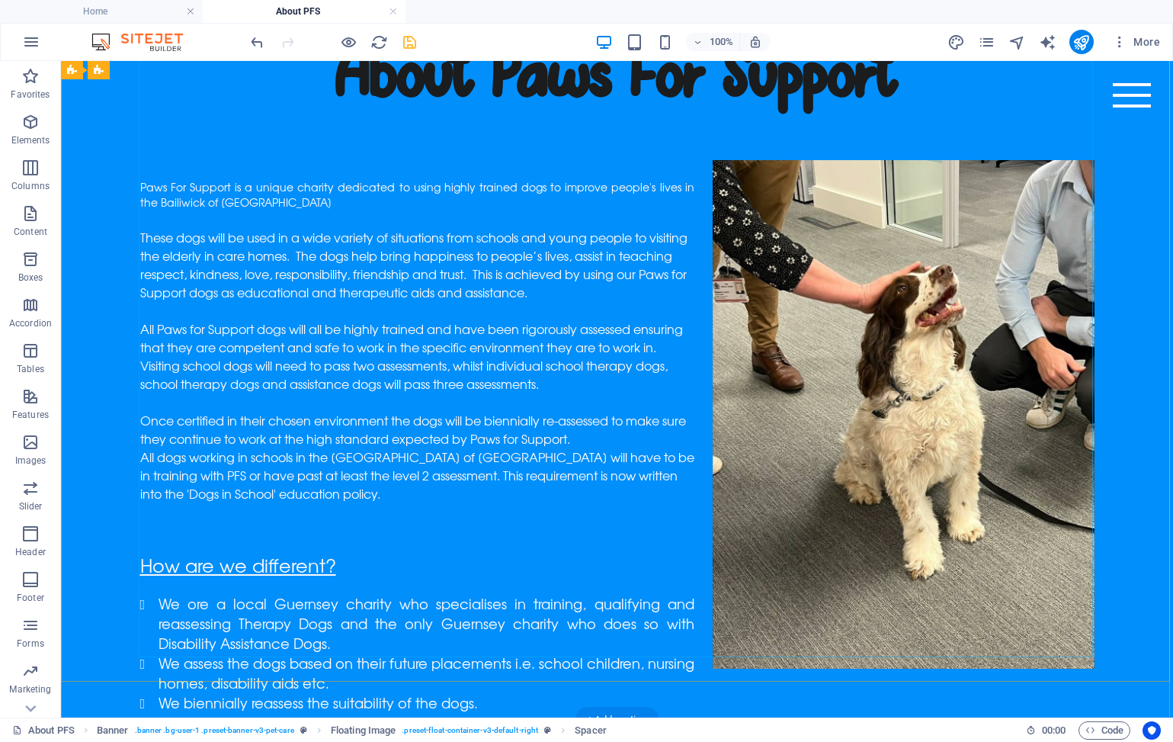
scroll to position [348, 0]
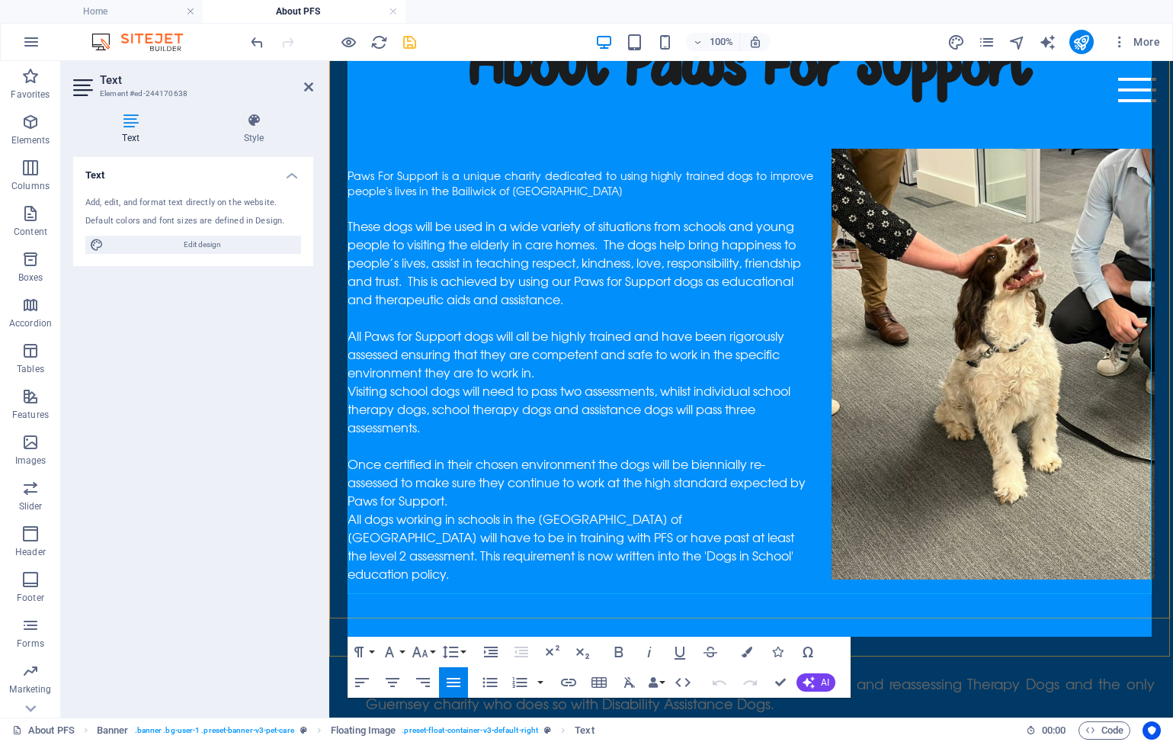
scroll to position [571, 0]
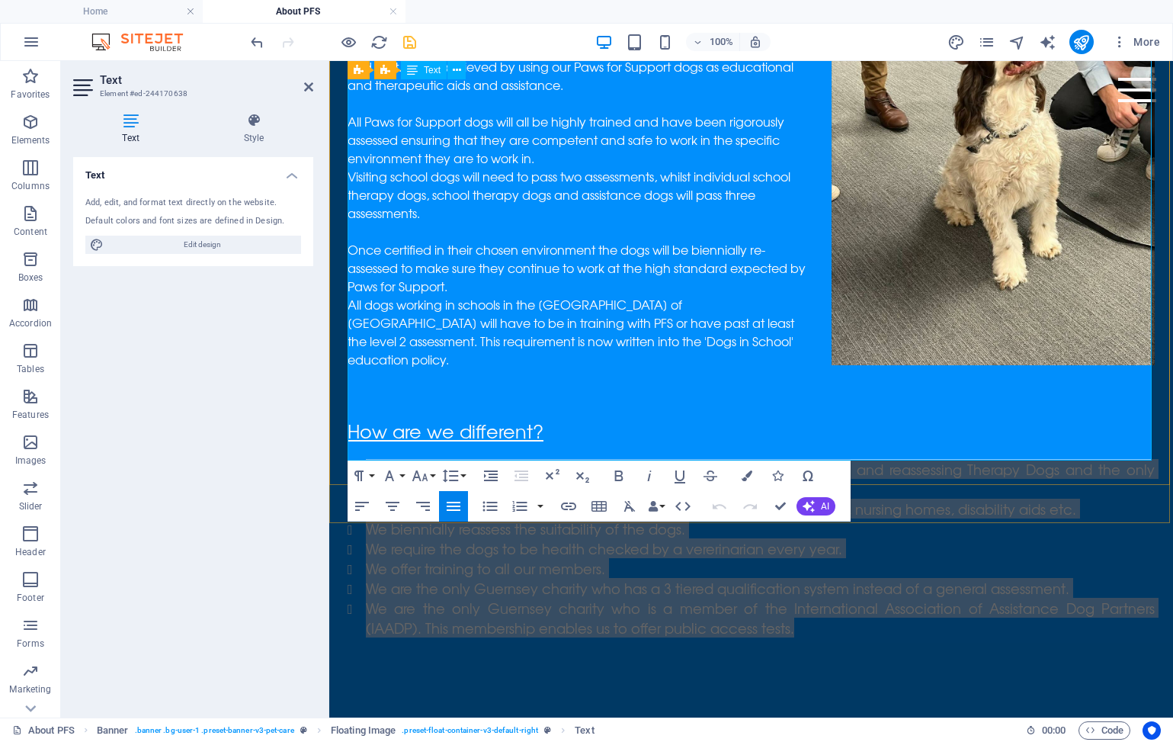
drag, startPoint x: 823, startPoint y: 404, endPoint x: 371, endPoint y: 249, distance: 478.1
click at [371, 459] on ul "We ore a local Guernsey charity who specialises in training, qualifying and rea…" at bounding box center [751, 548] width 807 height 178
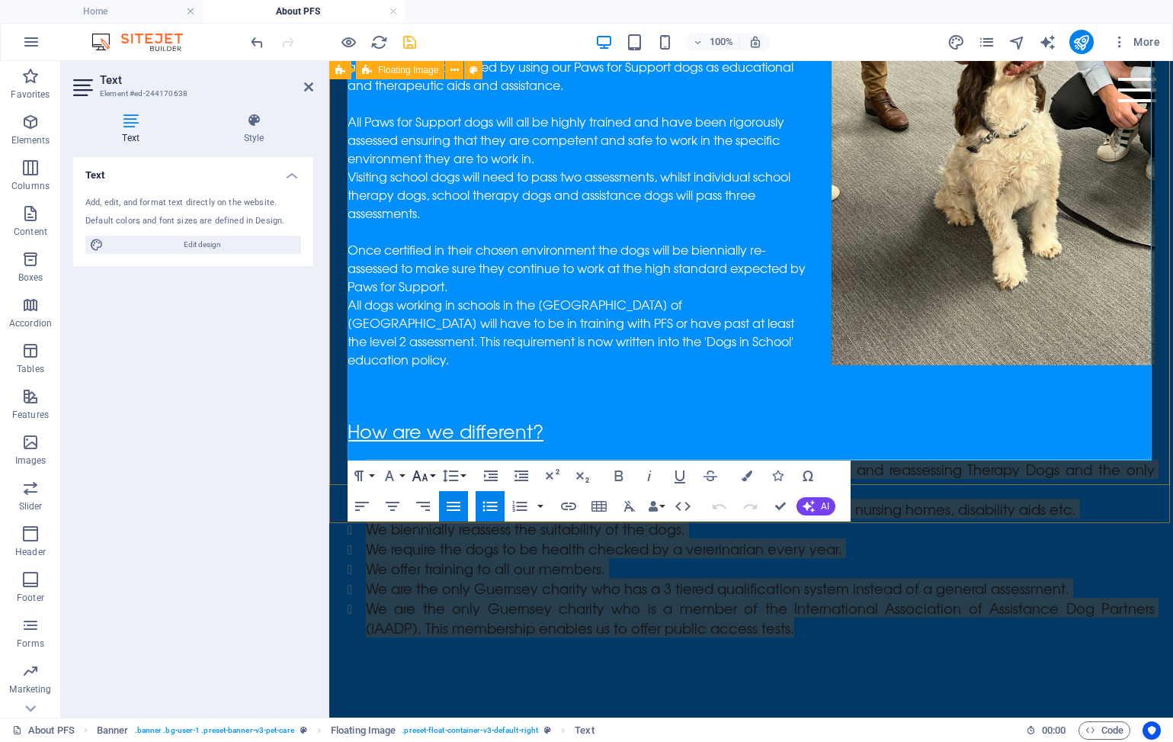
click at [423, 480] on icon "button" at bounding box center [420, 475] width 16 height 11
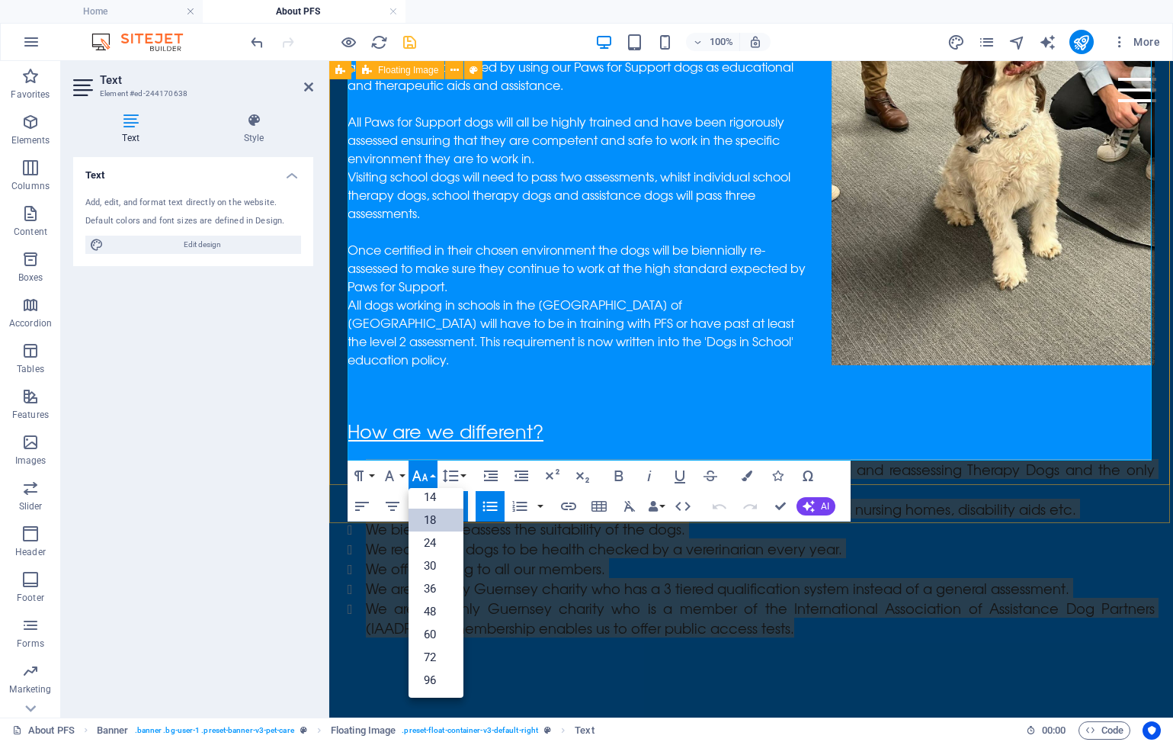
scroll to position [123, 0]
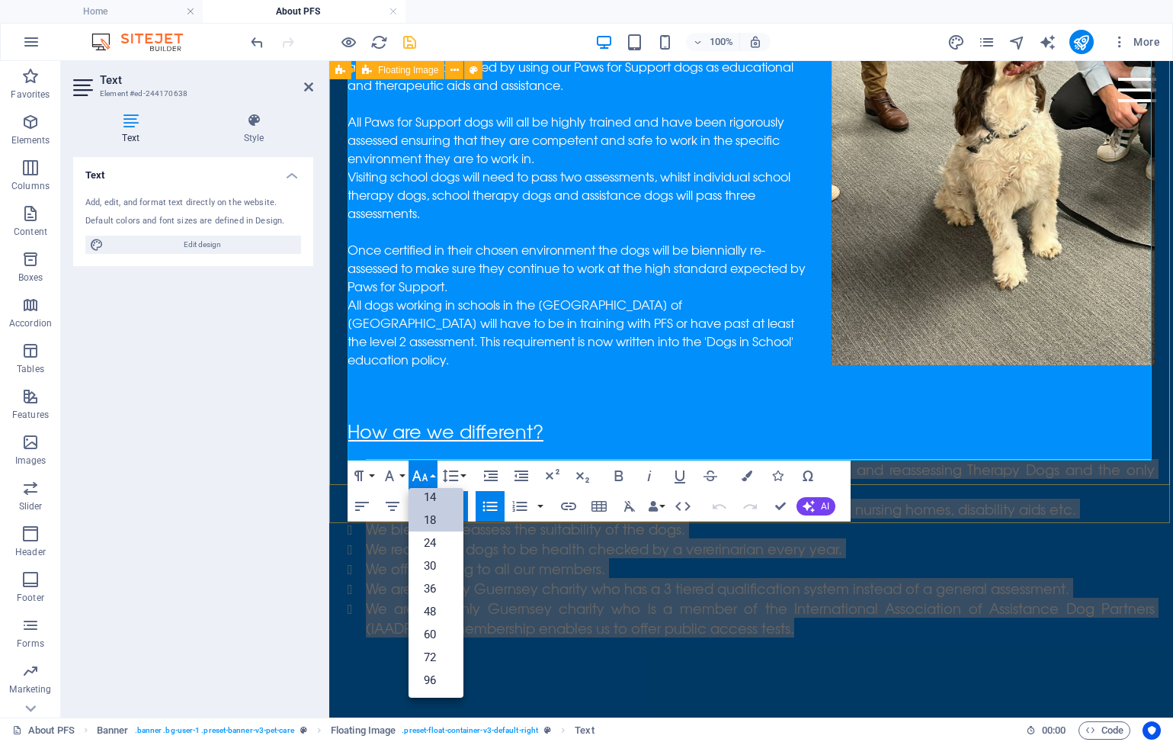
click at [428, 494] on link "14" at bounding box center [436, 497] width 55 height 23
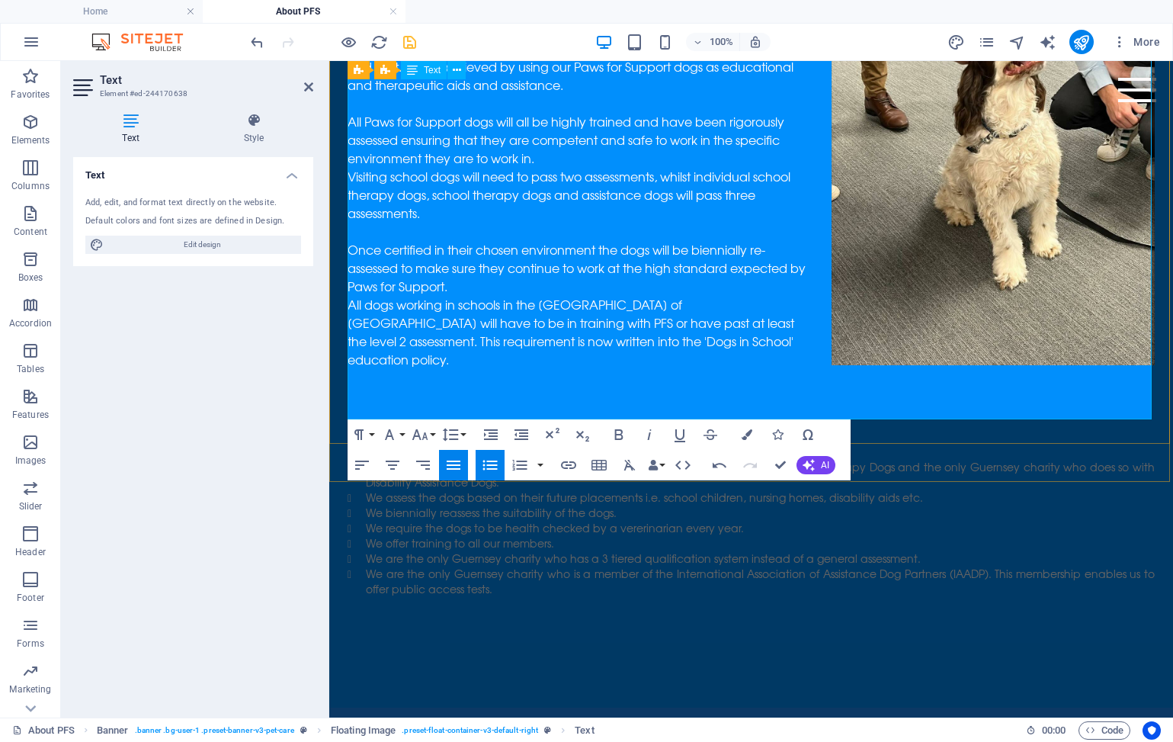
click at [573, 615] on p at bounding box center [751, 622] width 807 height 15
click at [928, 451] on div "About Paws For Support Paws For Support is a unique charity dedicated to using …" at bounding box center [751, 186] width 844 height 1043
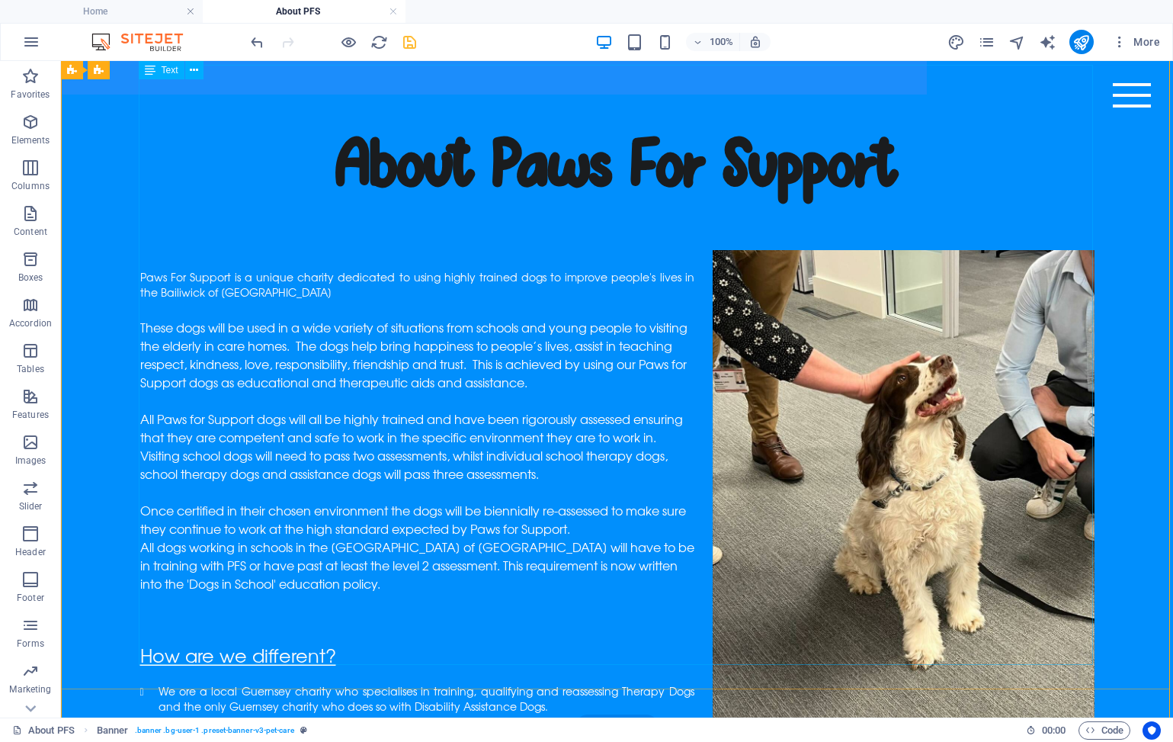
scroll to position [252, 0]
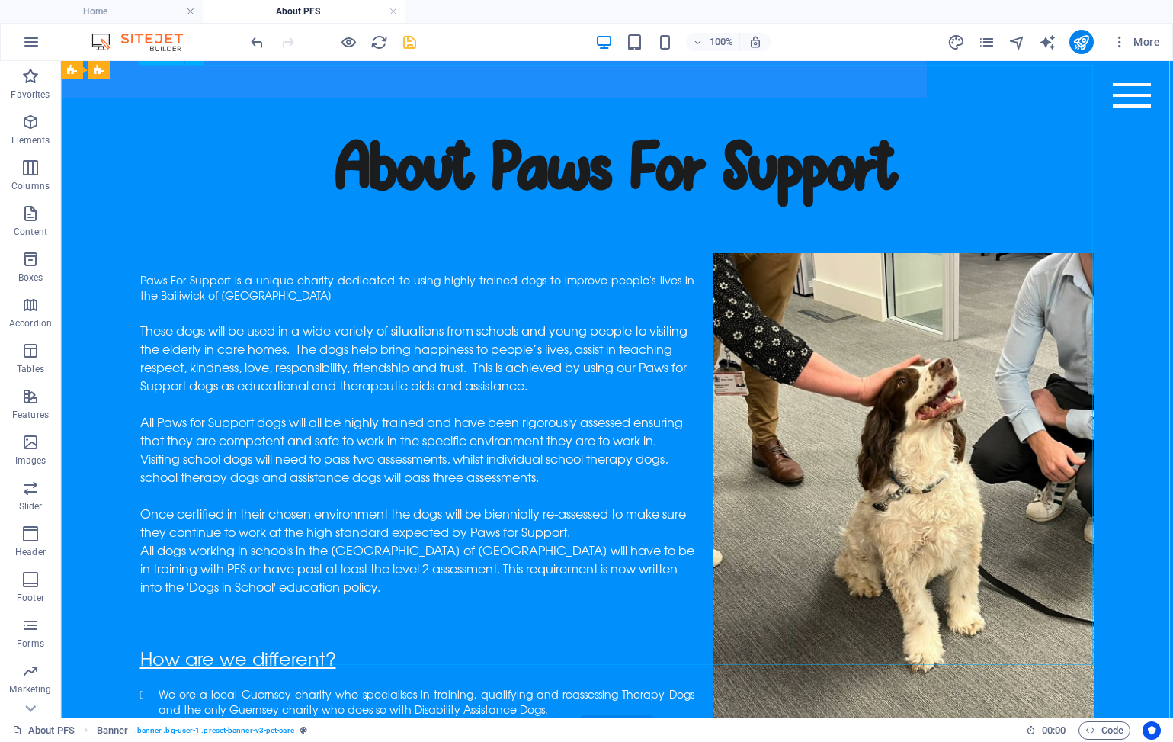
click at [334, 741] on li "We biennially reassess the suitability of the dogs." at bounding box center [627, 754] width 936 height 15
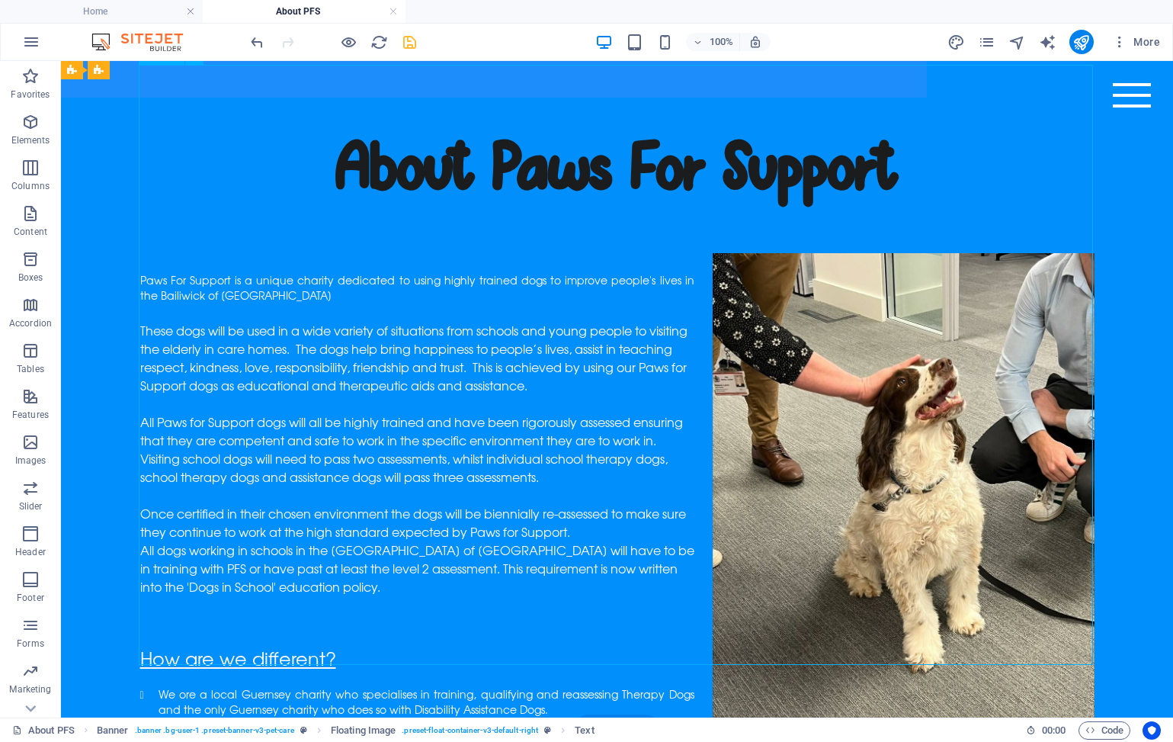
click at [334, 741] on li "We biennially reassess the suitability of the dogs." at bounding box center [627, 754] width 936 height 15
click at [66, 554] on div "About Paws For Support Paws For Support is a unique charity dedicated to using …" at bounding box center [617, 498] width 1112 height 795
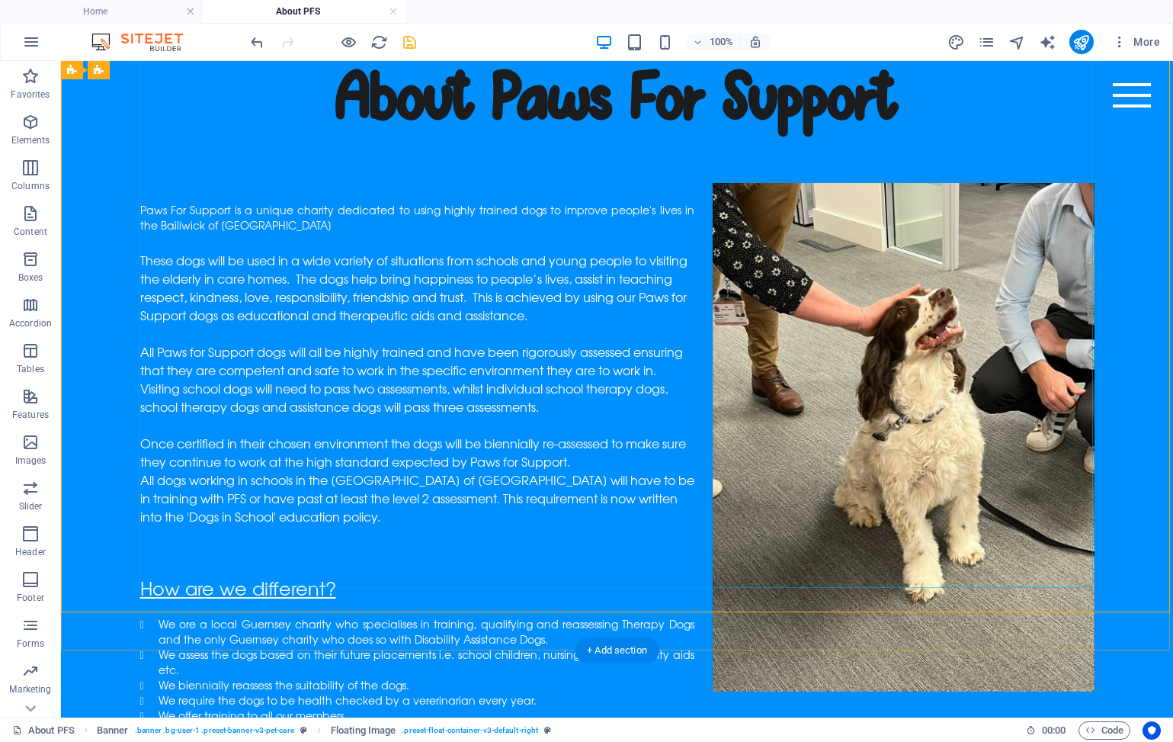
scroll to position [338, 0]
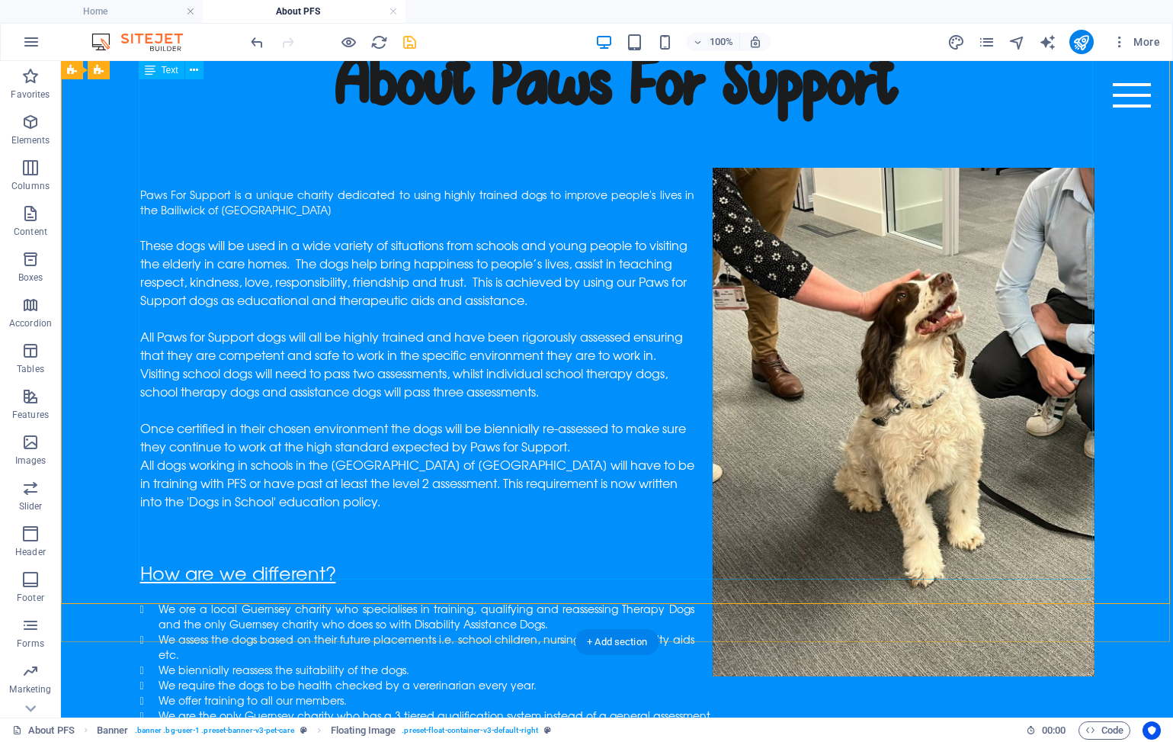
click at [491, 708] on li "We are the only Guernsey charity who has a 3 tiered qualification system instea…" at bounding box center [627, 715] width 936 height 15
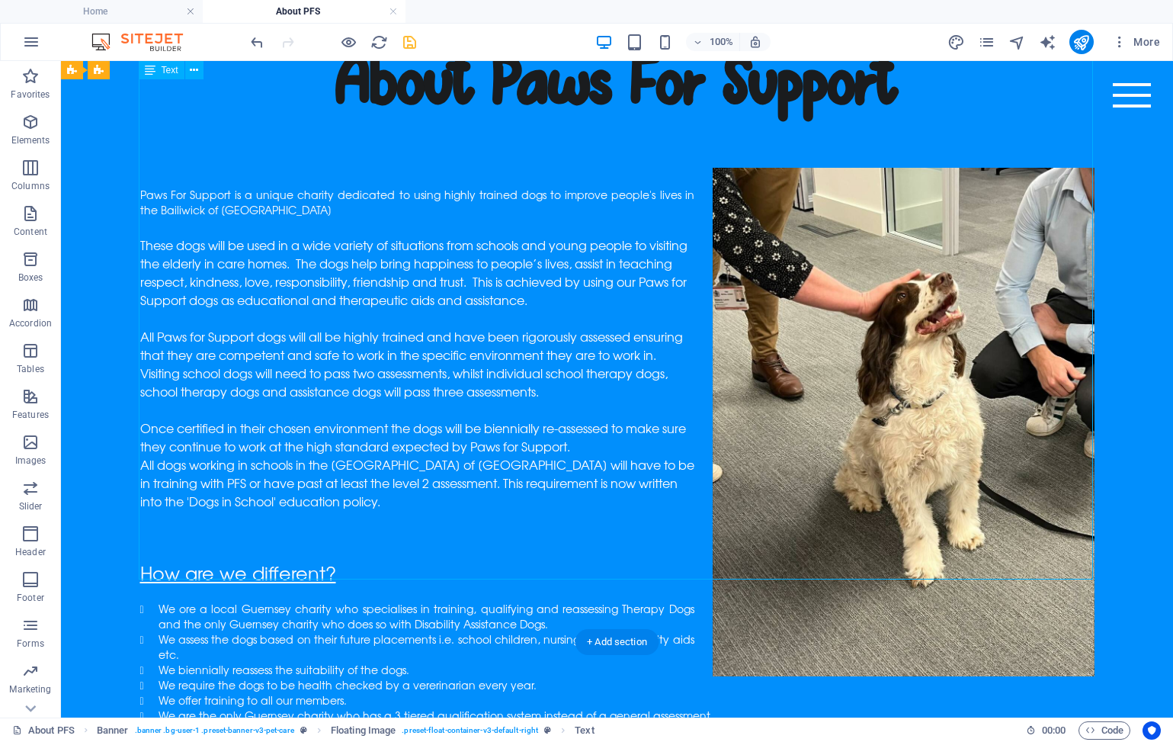
click at [491, 708] on li "We are the only Guernsey charity who has a 3 tiered qualification system instea…" at bounding box center [627, 715] width 936 height 15
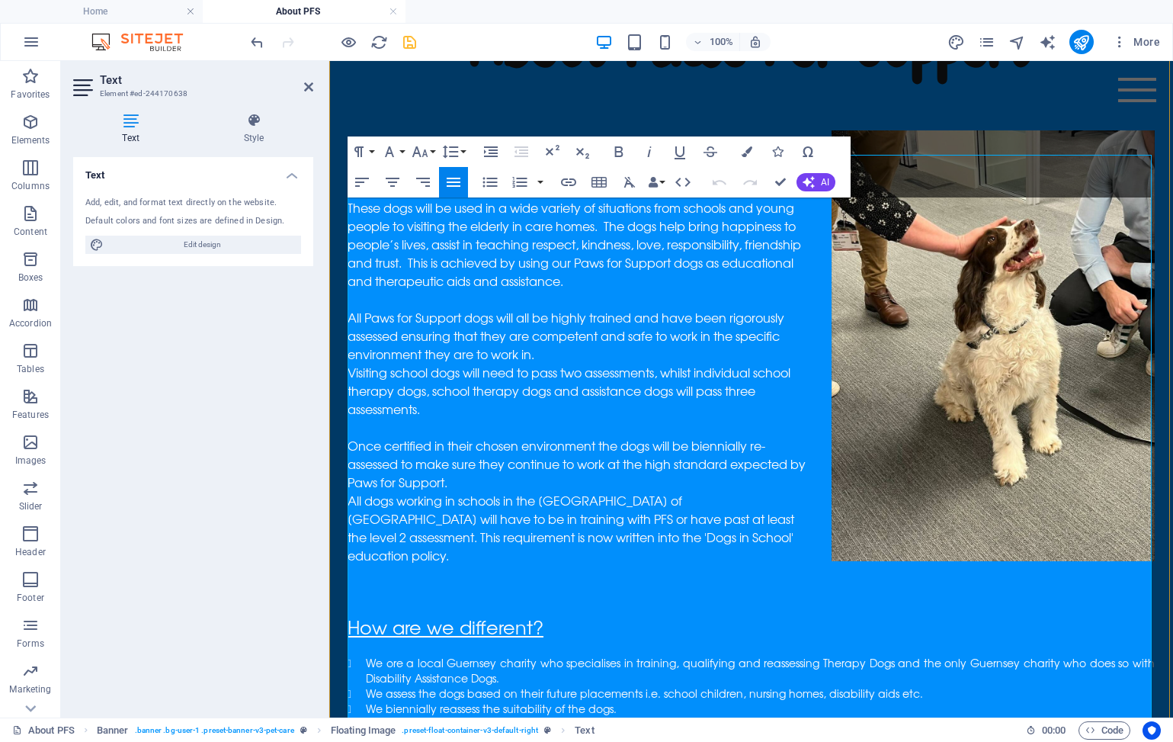
scroll to position [430, 0]
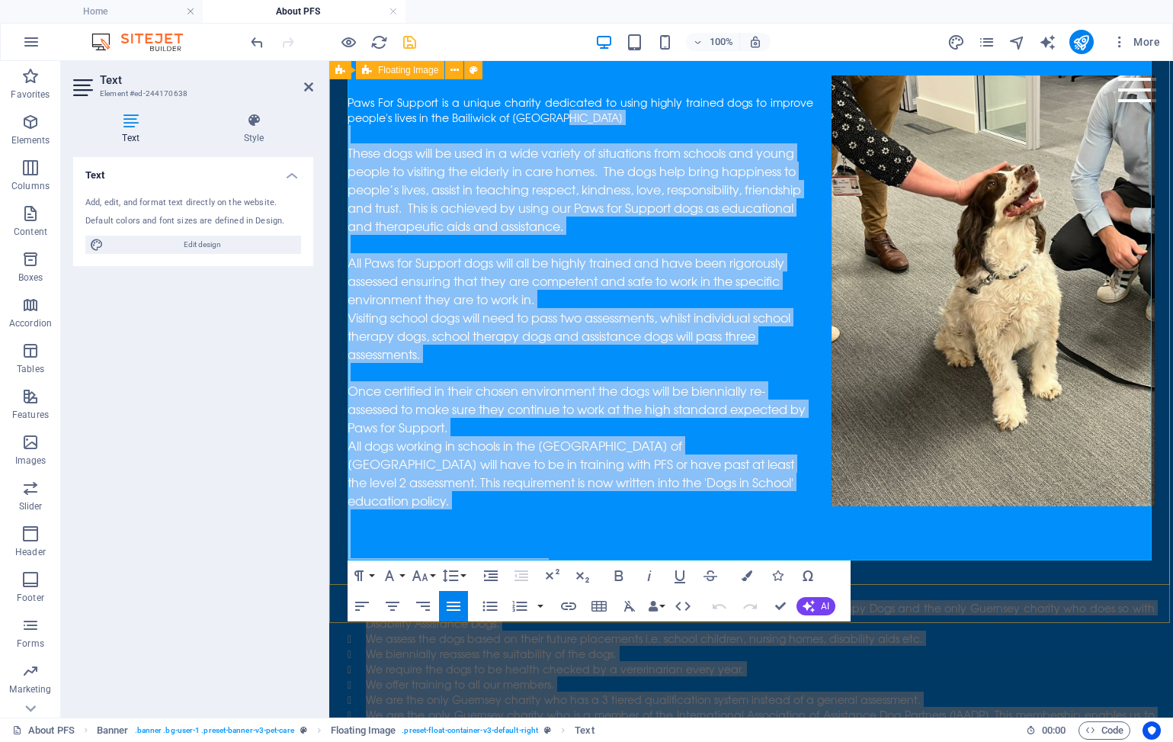
drag, startPoint x: 506, startPoint y: 506, endPoint x: 335, endPoint y: 106, distance: 434.5
click at [335, 106] on div "About Paws For Support Paws For Support is a unique charity dedicated to using …" at bounding box center [751, 367] width 844 height 887
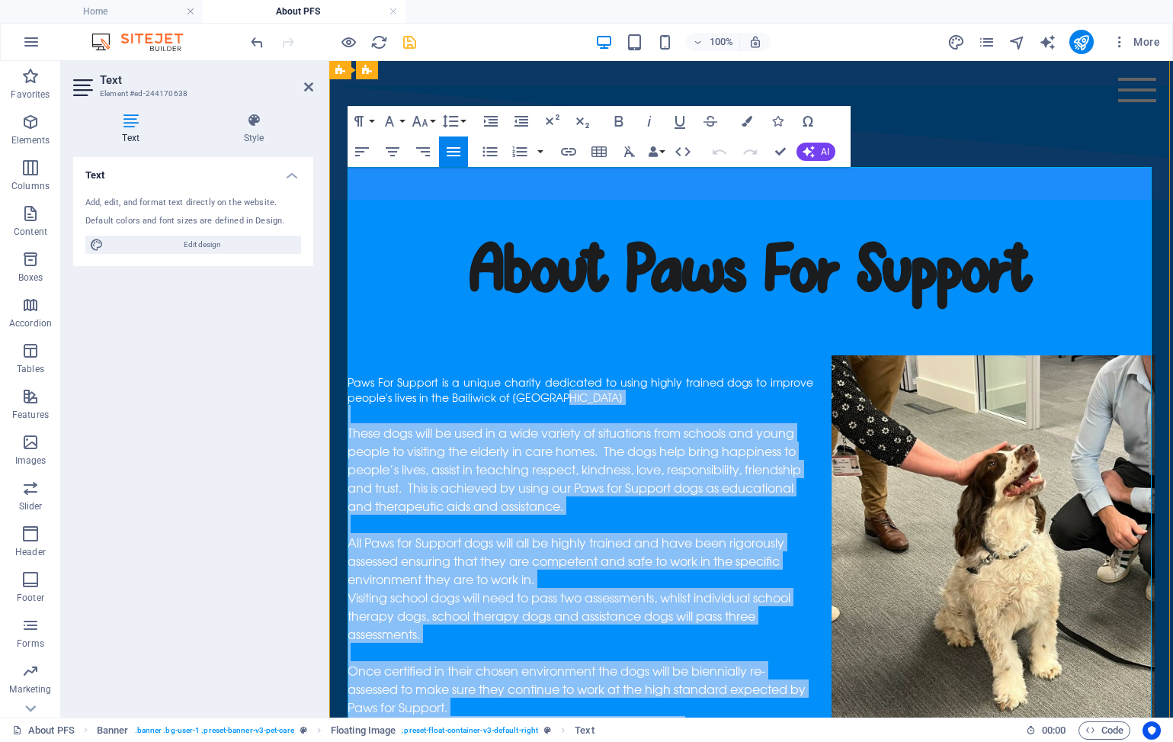
scroll to position [151, 0]
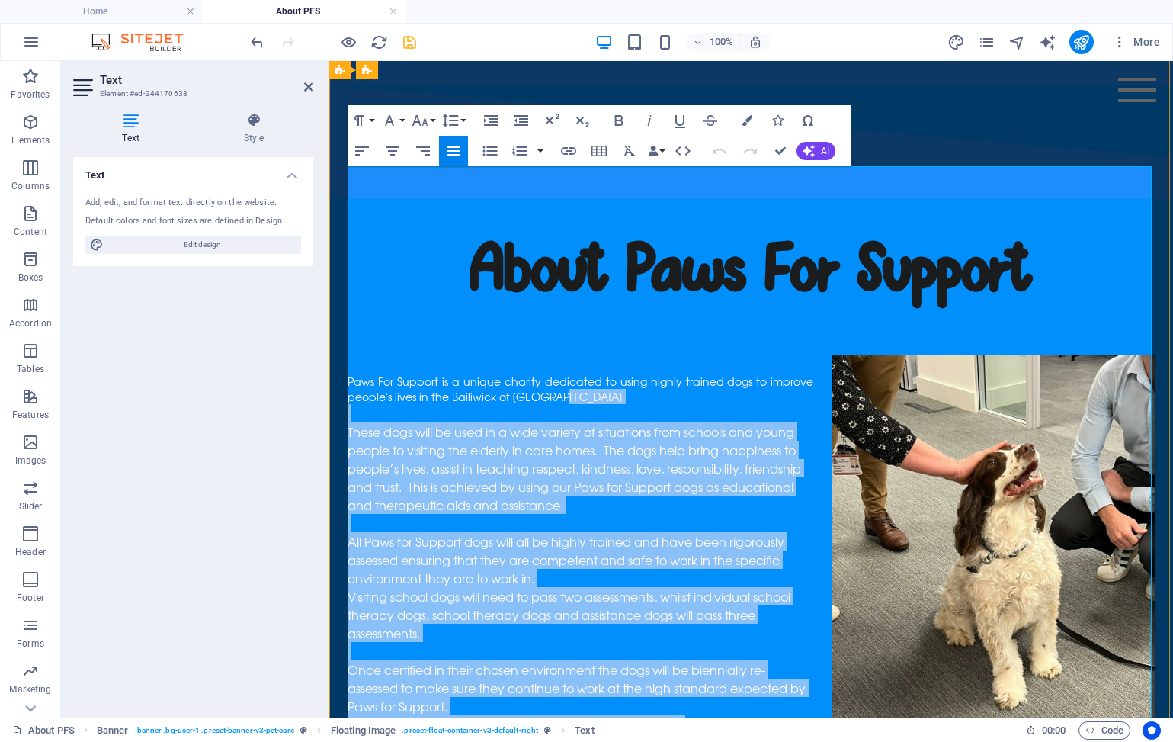
click at [563, 374] on p "Paws For Support is a unique charity dedicated to using highly trained dogs to …" at bounding box center [751, 389] width 807 height 30
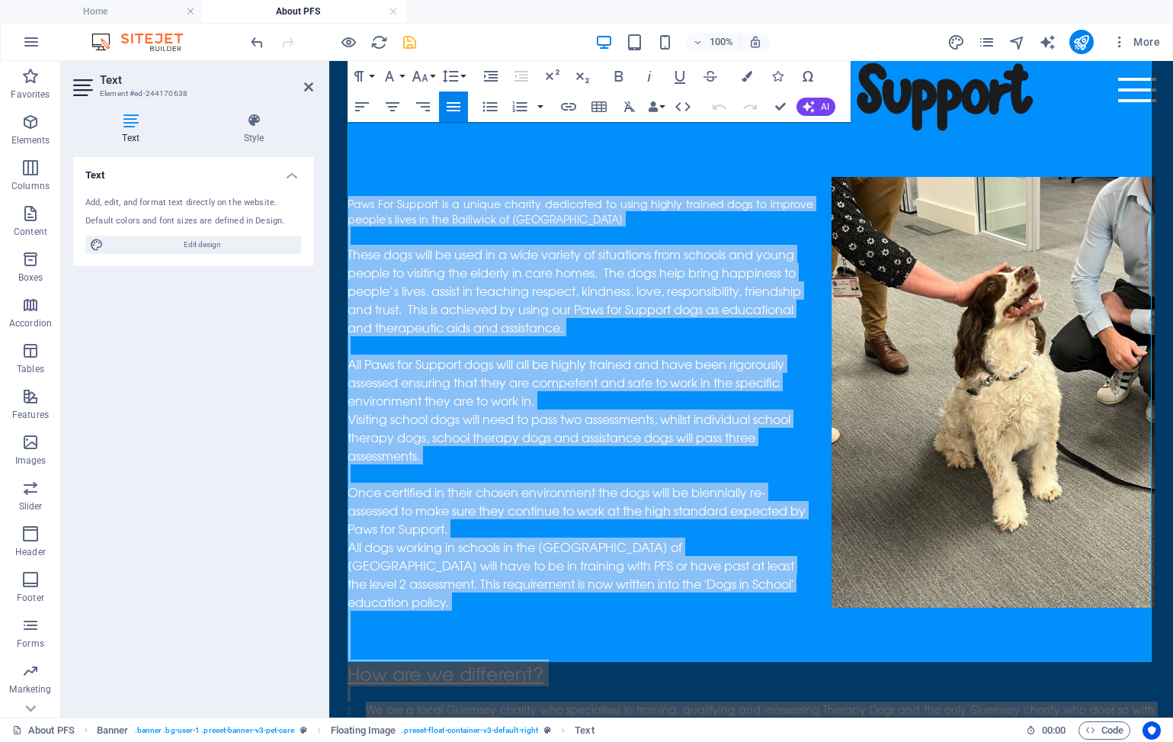
scroll to position [332, 0]
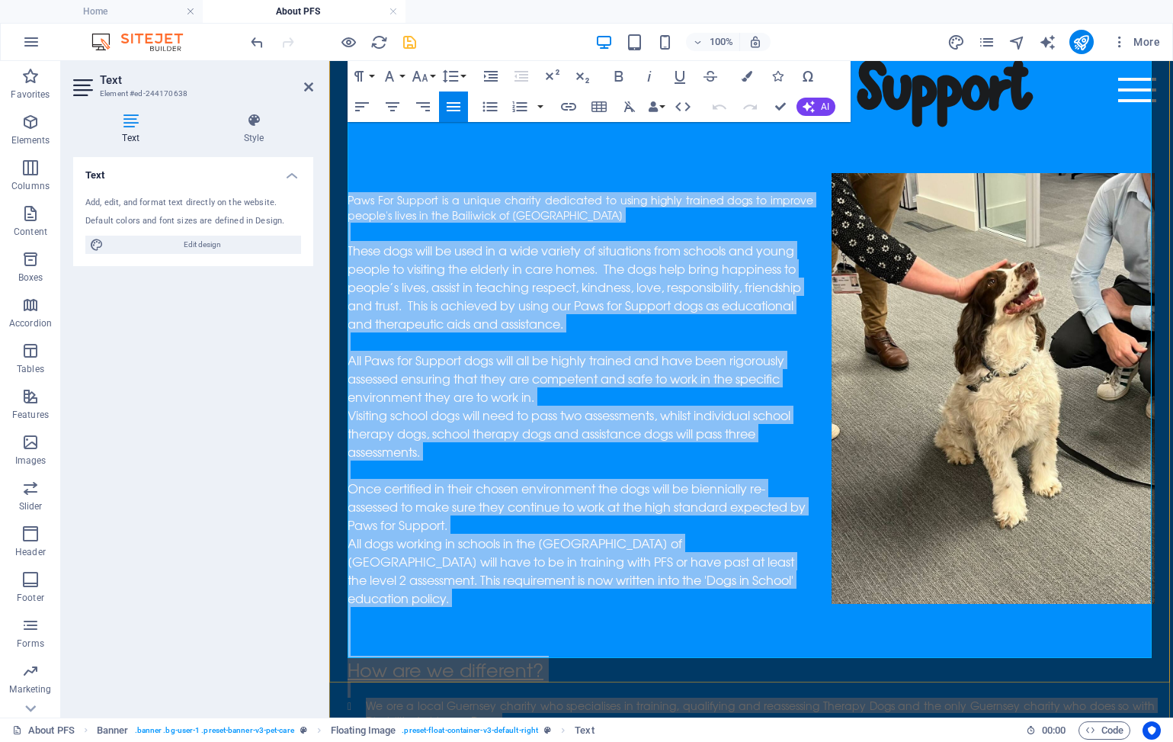
drag, startPoint x: 349, startPoint y: 175, endPoint x: 554, endPoint y: 619, distance: 489.6
click at [554, 619] on div "Paws For Support is a unique charity dedicated to using highly trained dogs to …" at bounding box center [751, 538] width 807 height 692
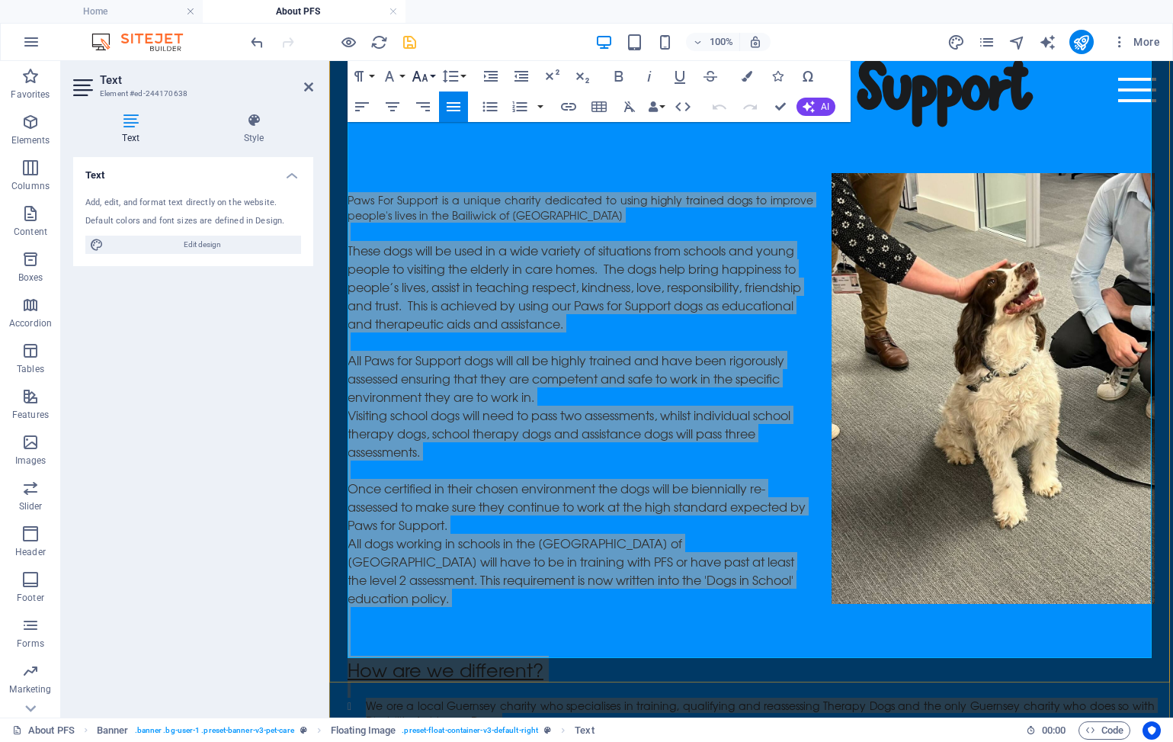
click at [426, 75] on icon "button" at bounding box center [420, 76] width 18 height 18
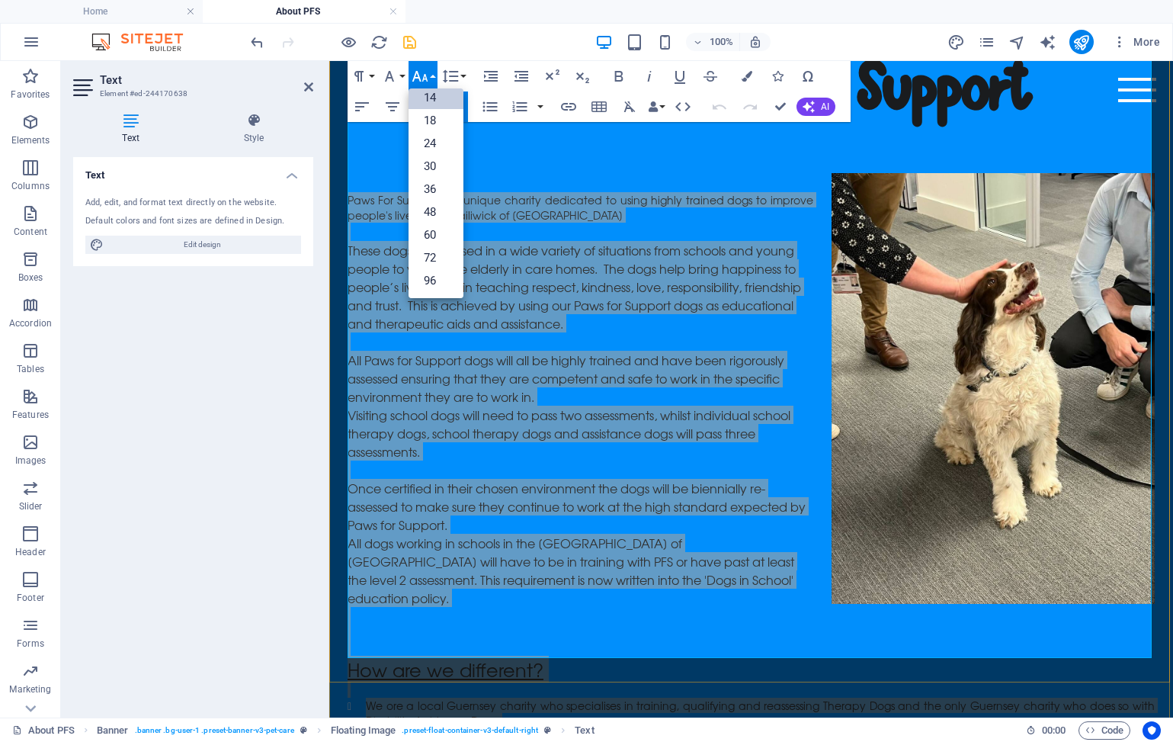
scroll to position [123, 0]
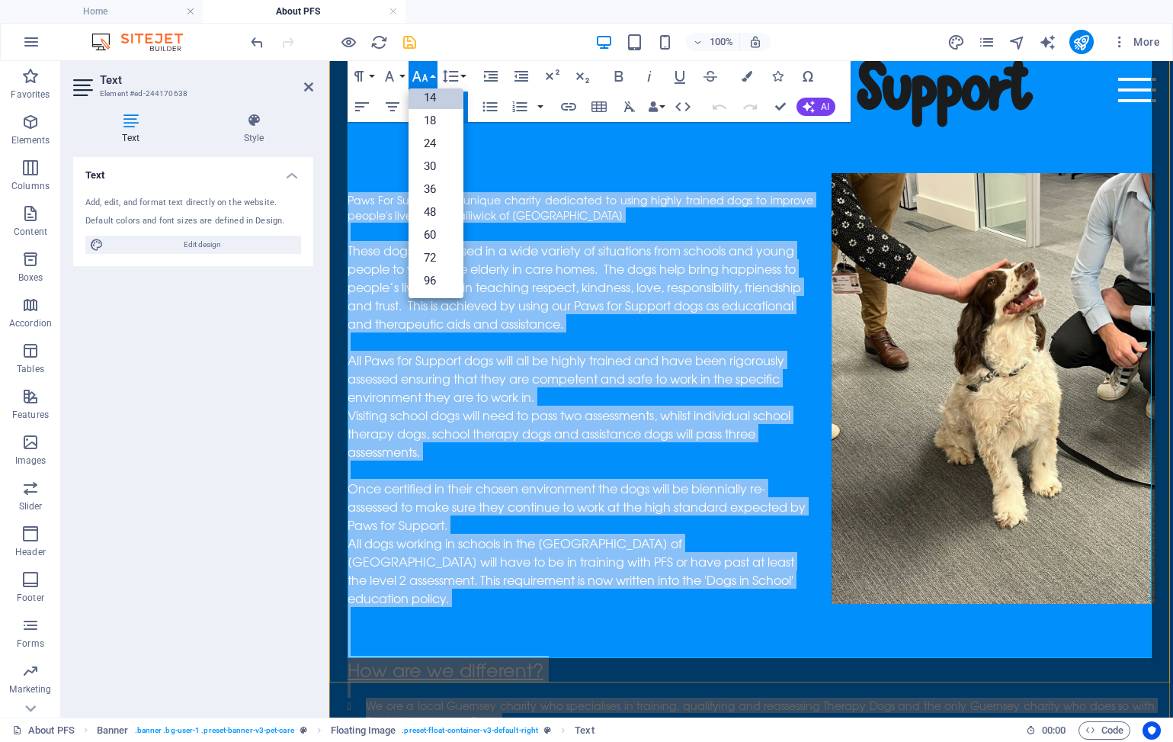
click at [435, 102] on link "14" at bounding box center [436, 97] width 55 height 23
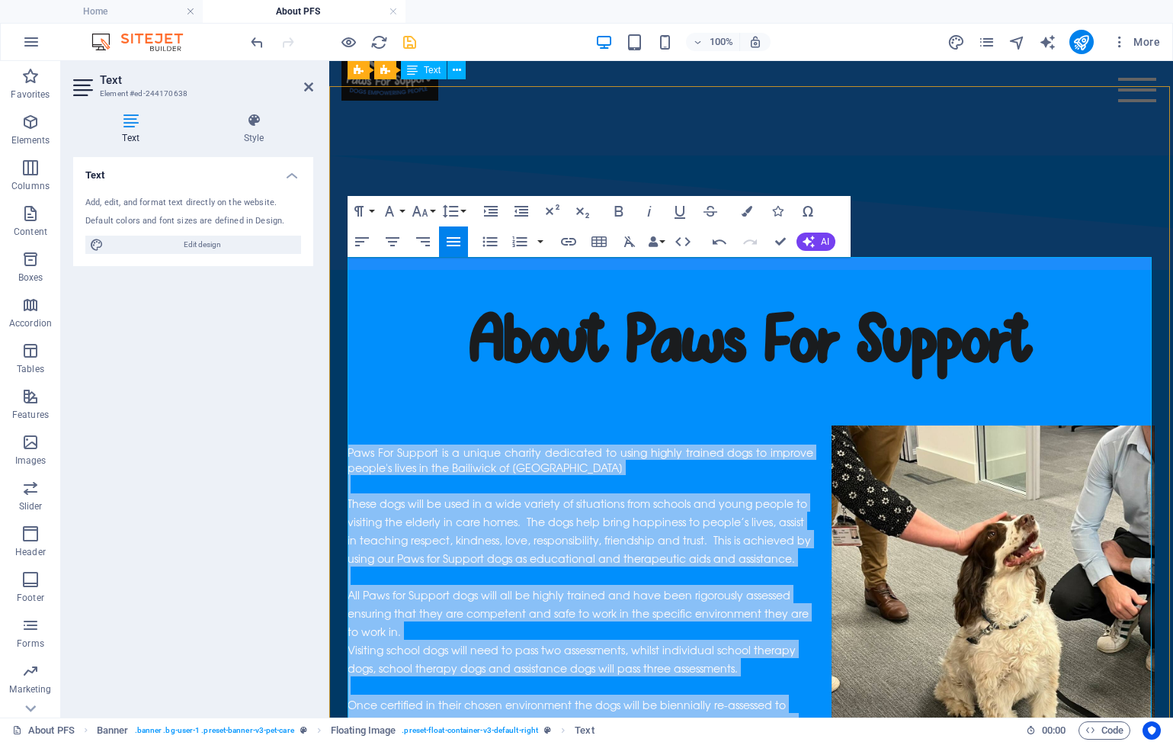
scroll to position [60, 0]
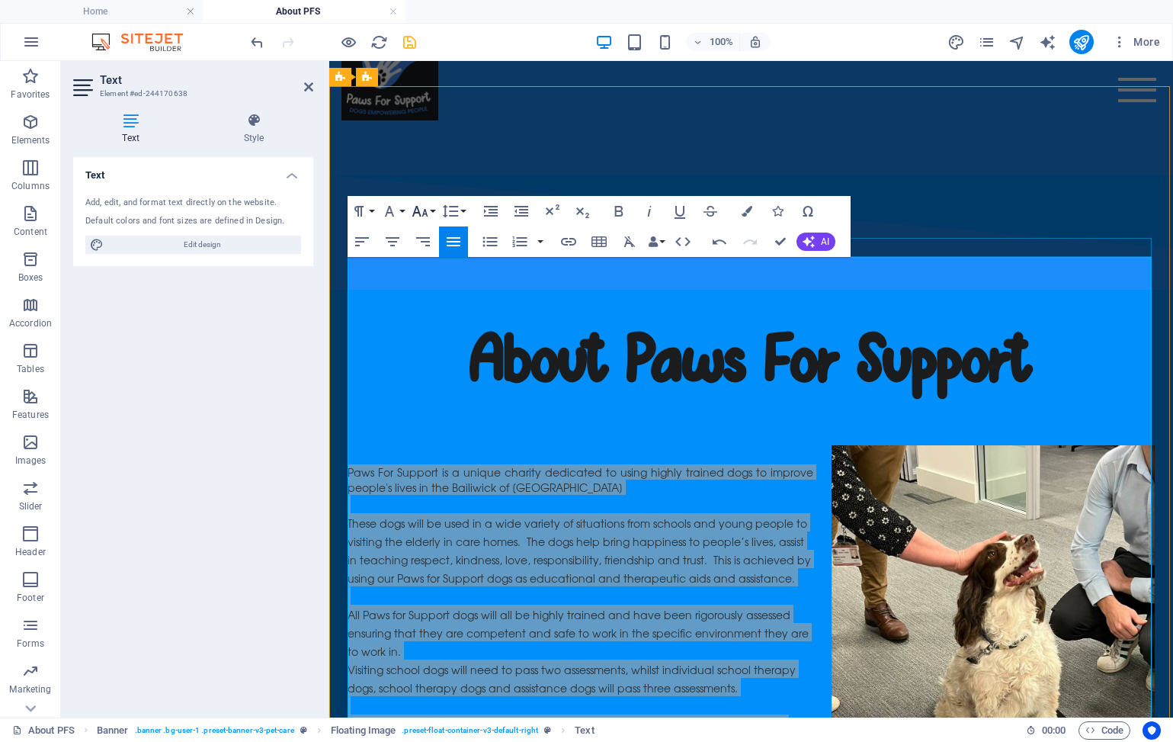
click at [414, 200] on button "Font Size" at bounding box center [423, 211] width 29 height 30
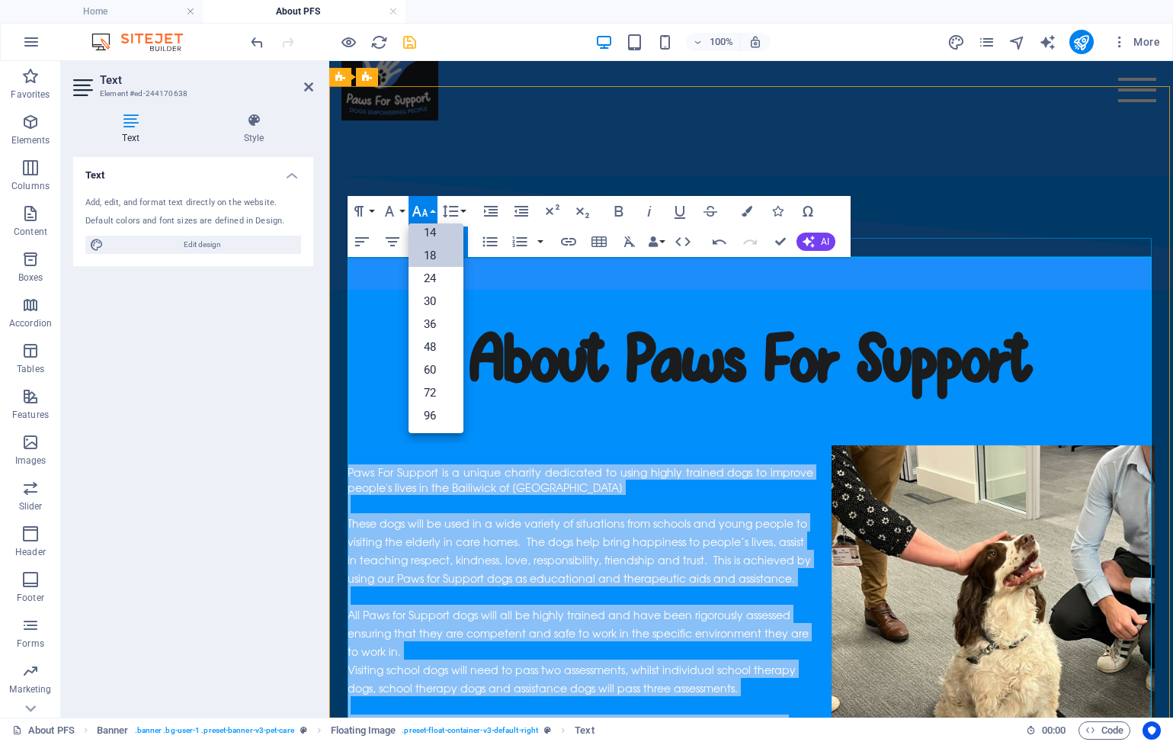
click at [424, 252] on link "18" at bounding box center [436, 255] width 55 height 23
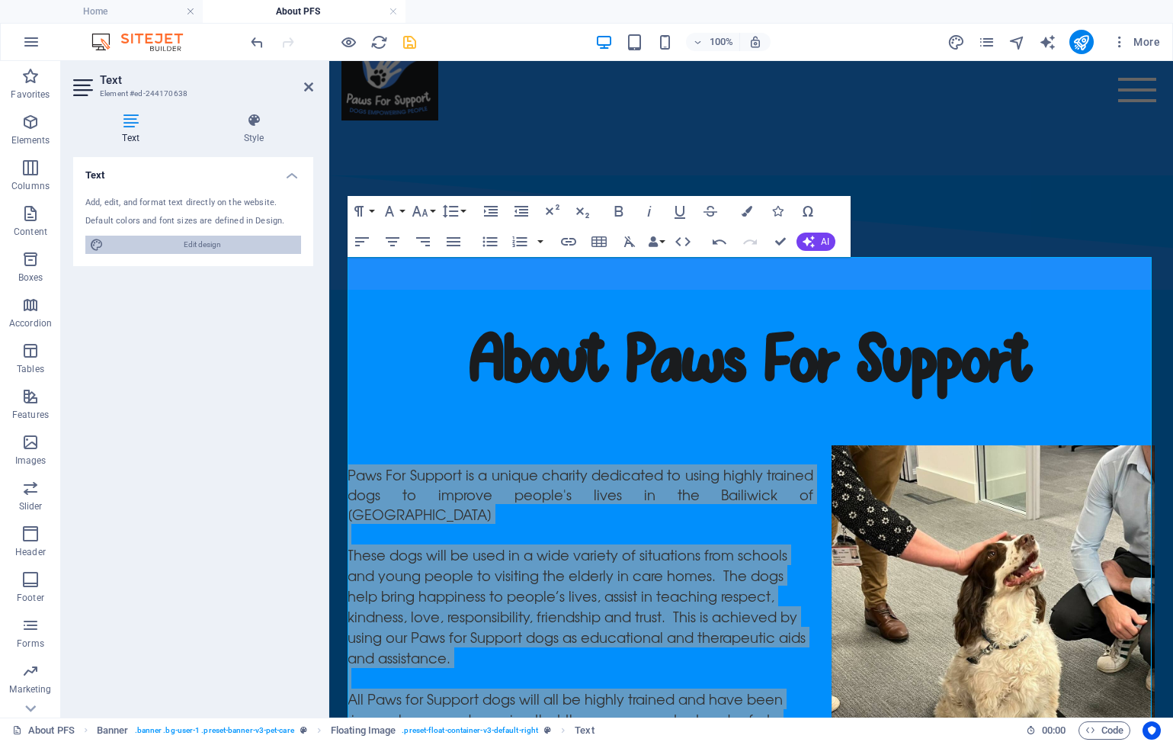
click at [246, 247] on span "Edit design" at bounding box center [202, 245] width 188 height 18
select select "px"
select select "400"
select select "px"
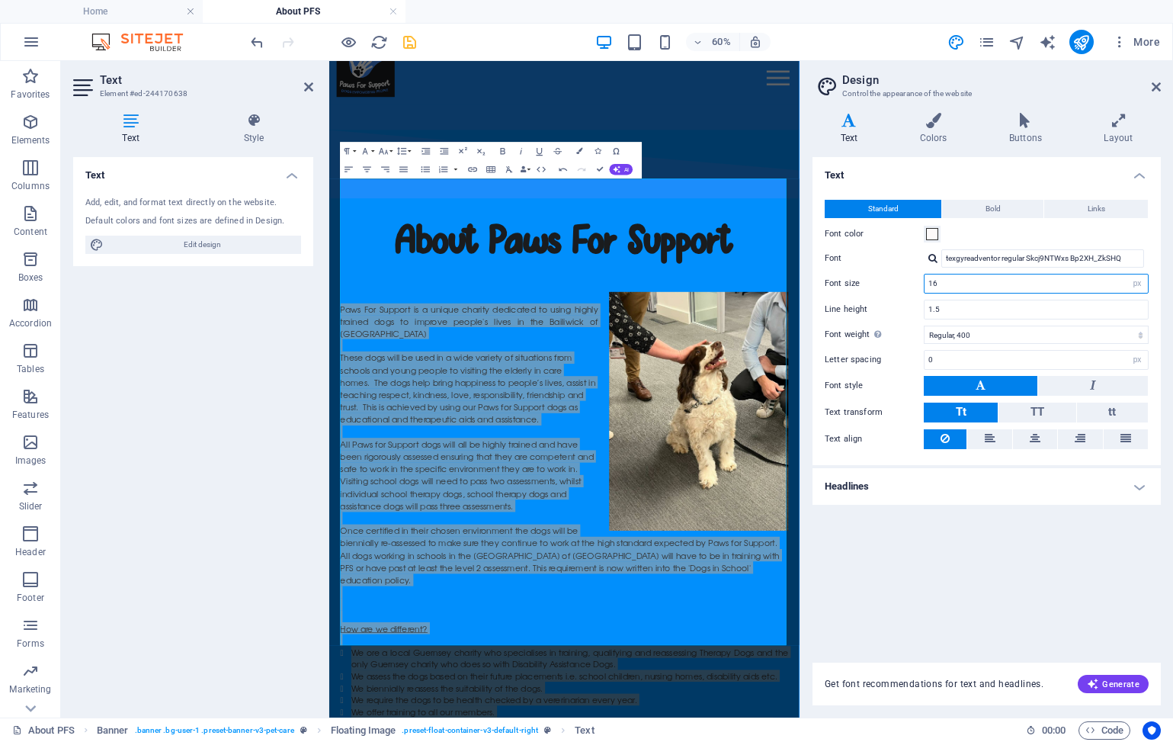
click at [979, 287] on input "16" at bounding box center [1036, 283] width 223 height 18
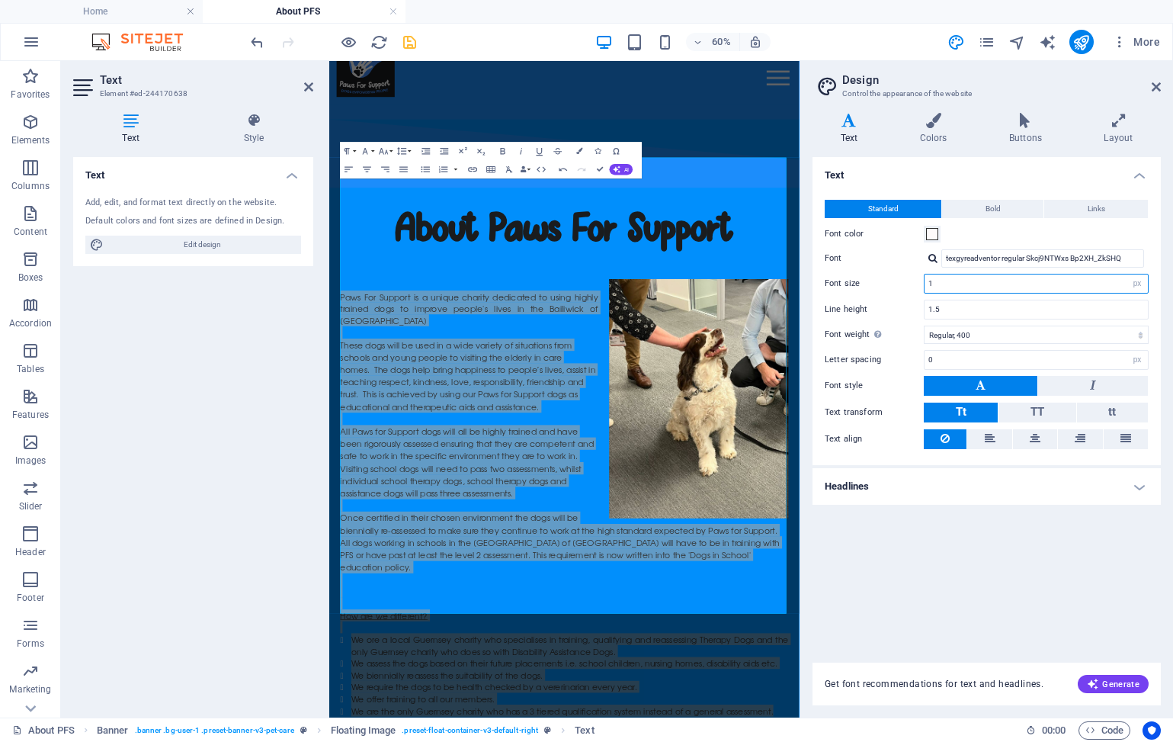
type input "16"
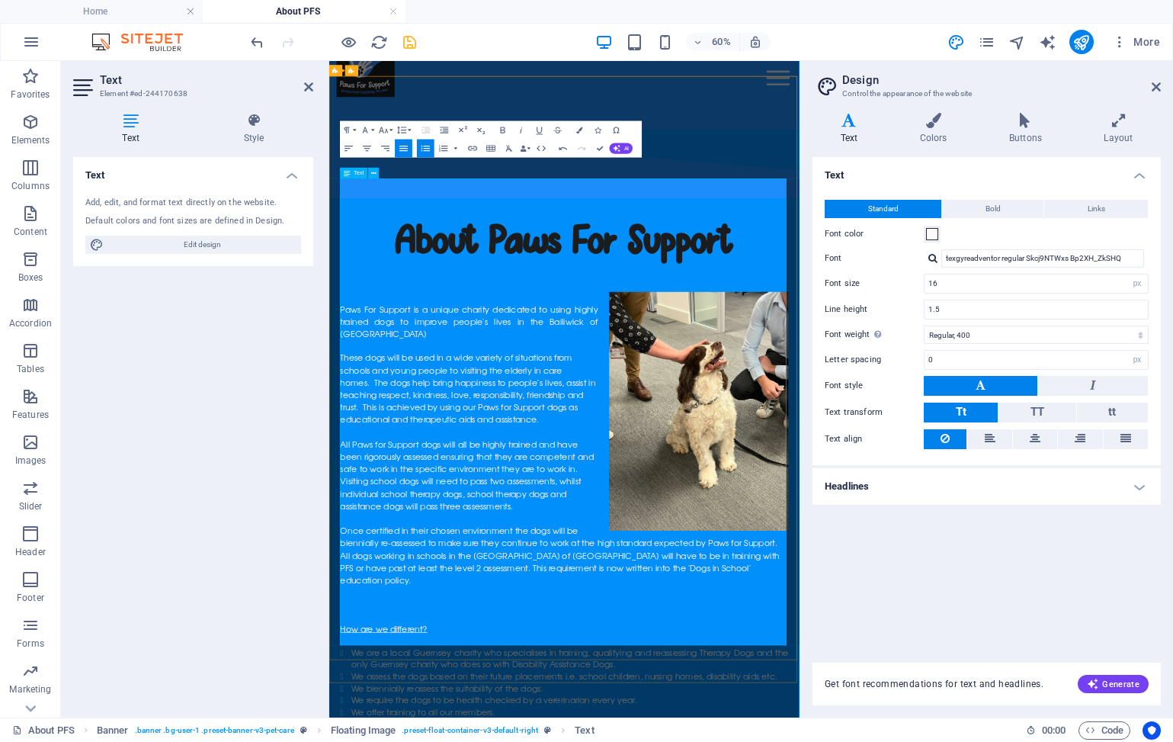
click at [1160, 85] on icon at bounding box center [1156, 87] width 9 height 12
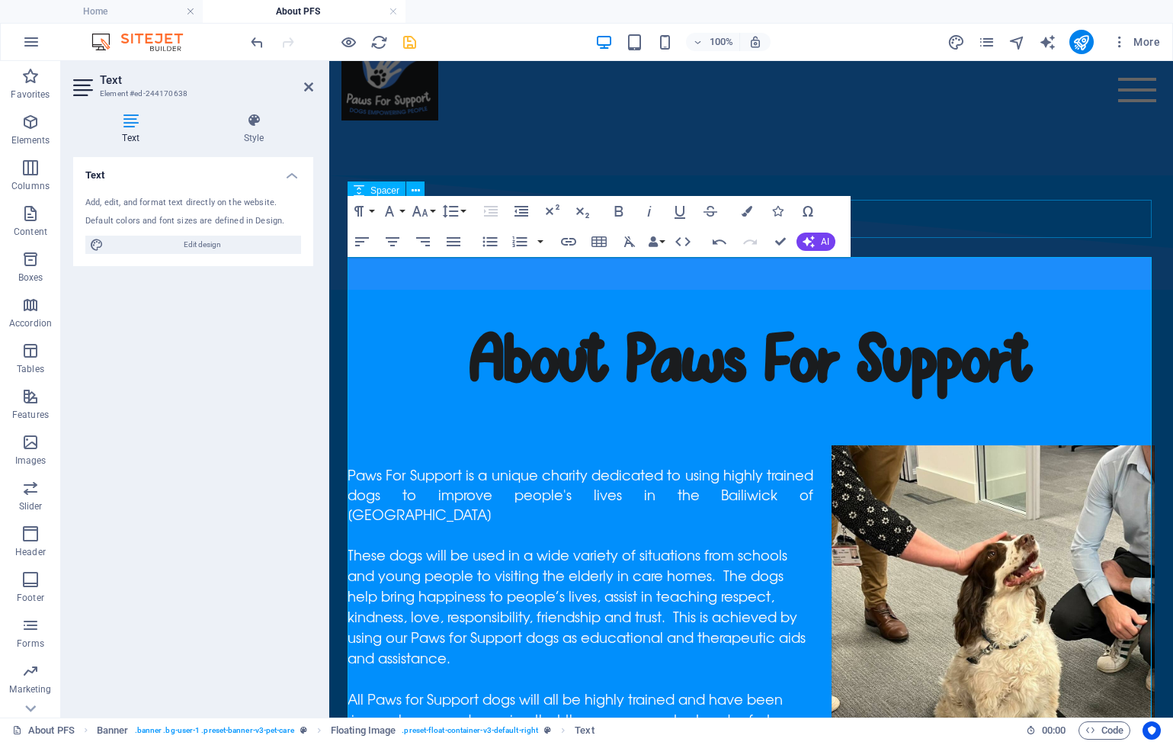
click at [932, 407] on div at bounding box center [751, 426] width 807 height 38
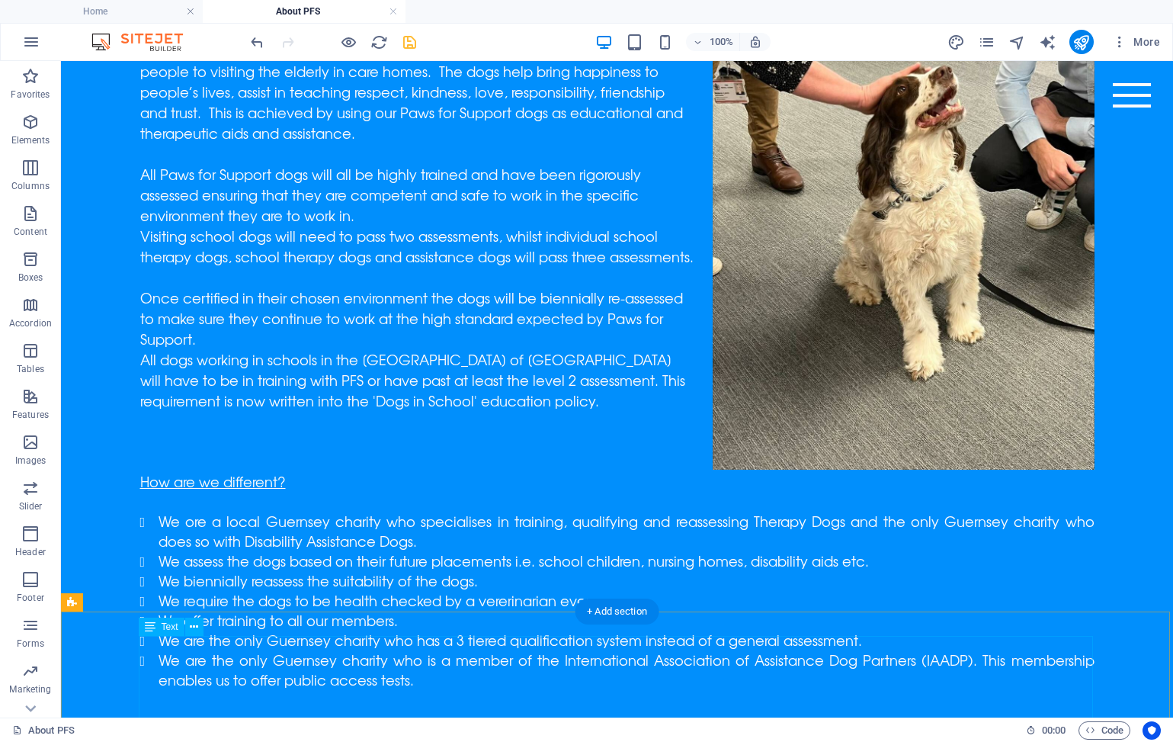
scroll to position [547, 0]
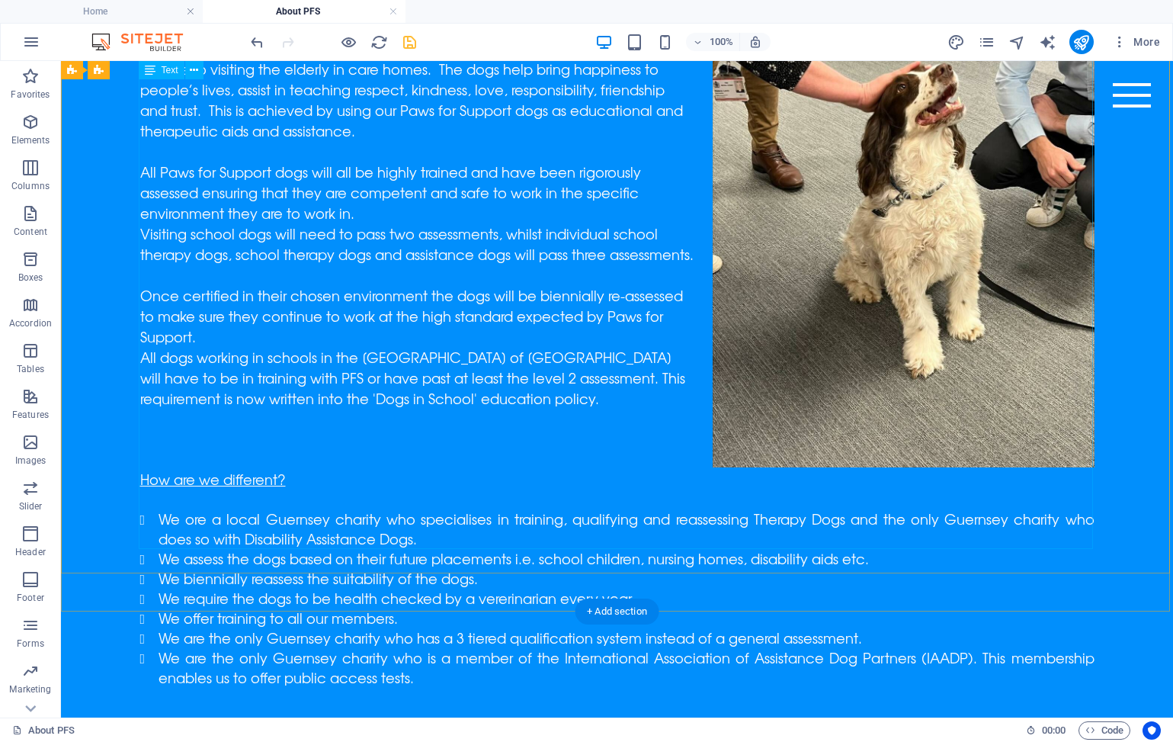
click at [456, 647] on li "We are the only Guernsey charity who is a member of the International Associati…" at bounding box center [627, 667] width 936 height 40
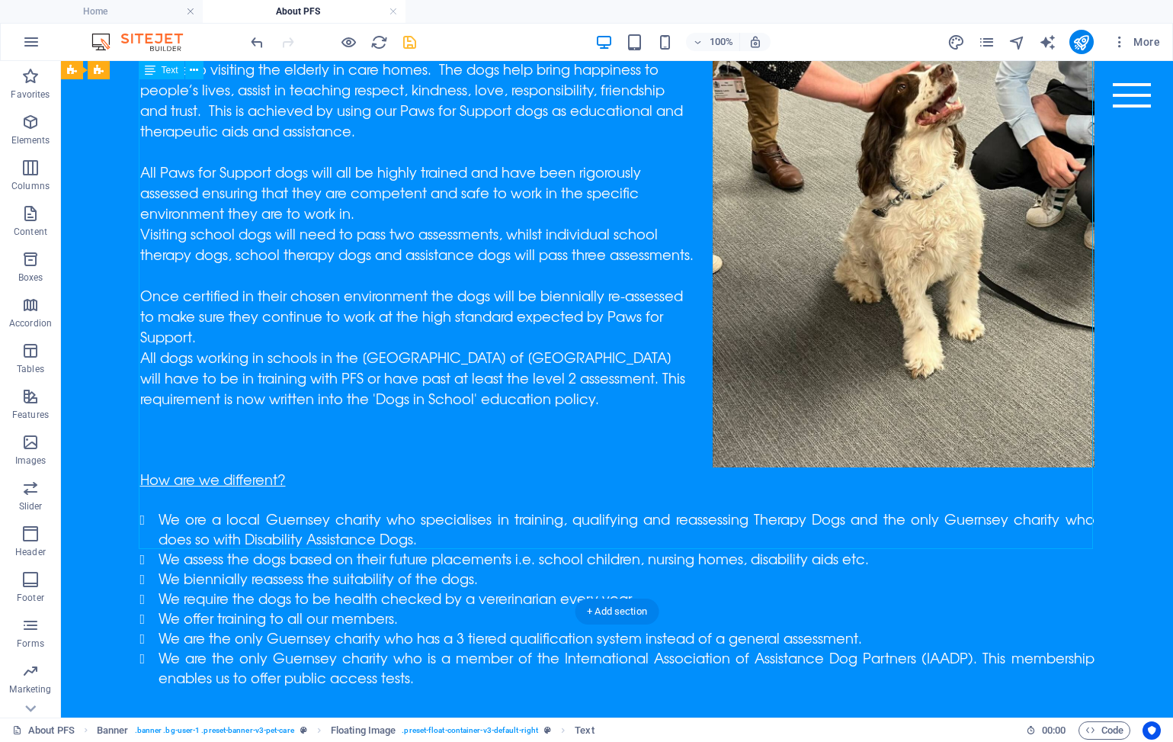
click at [420, 647] on li "We are the only Guernsey charity who is a member of the International Associati…" at bounding box center [627, 667] width 936 height 40
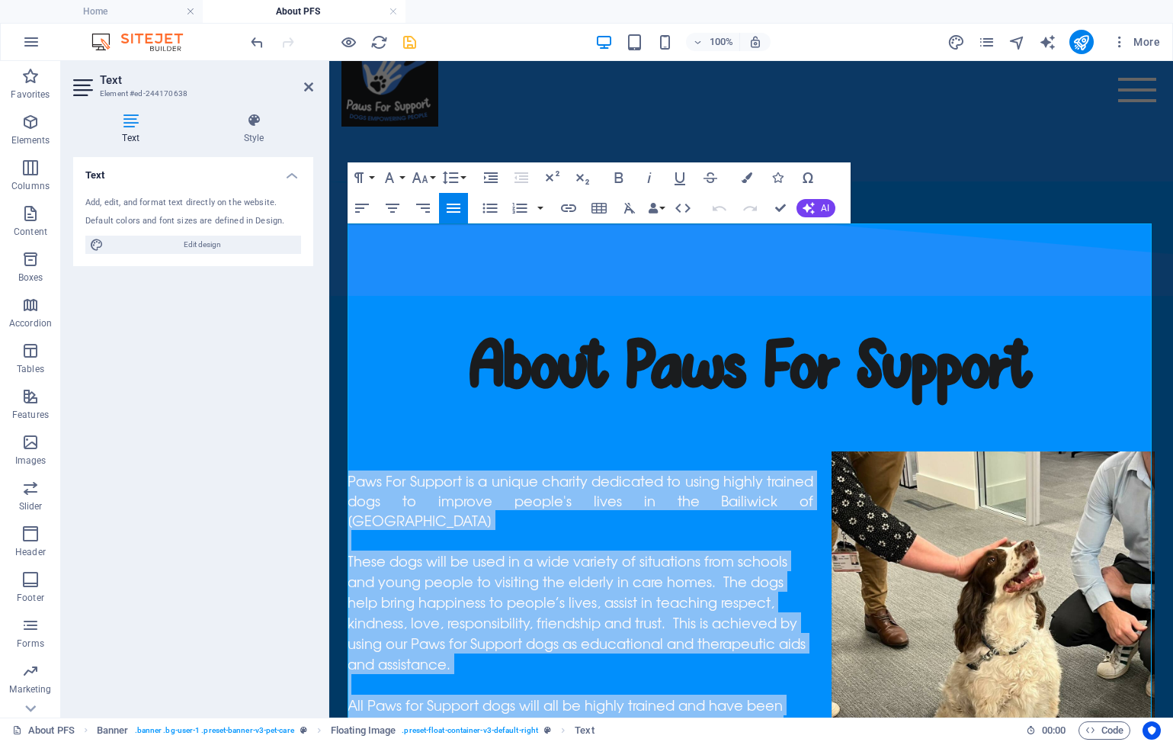
scroll to position [0, 0]
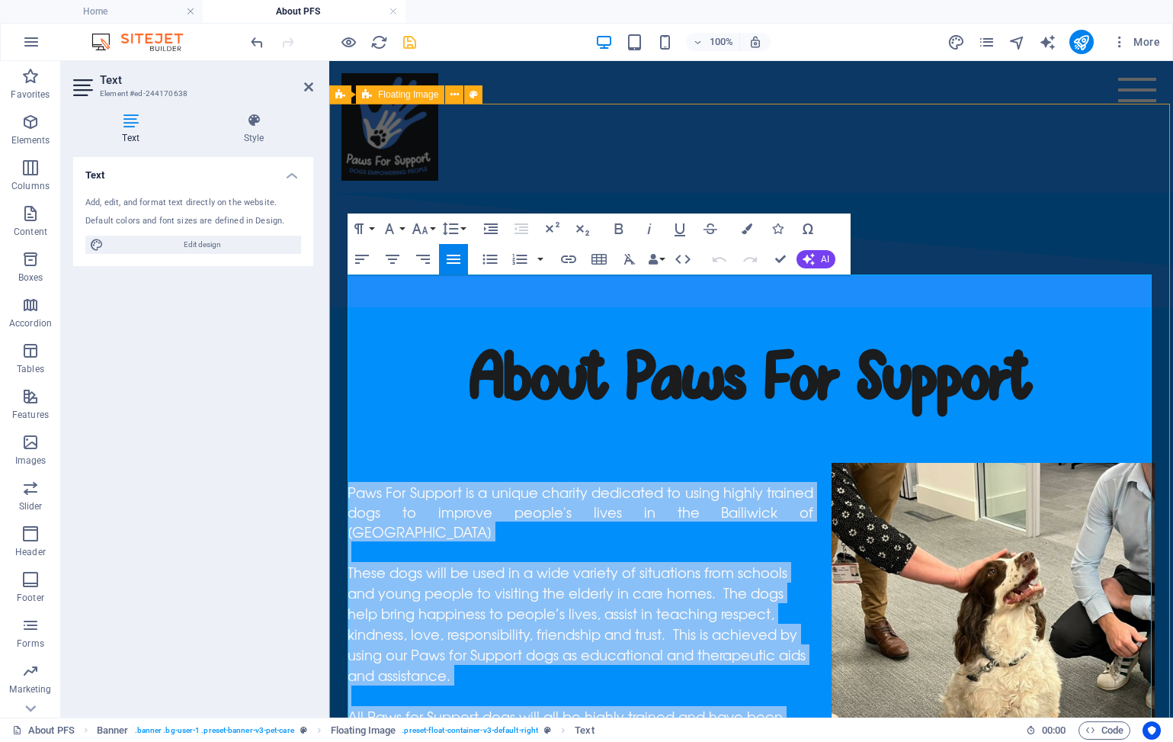
drag, startPoint x: 827, startPoint y: 611, endPoint x: 347, endPoint y: 294, distance: 575.0
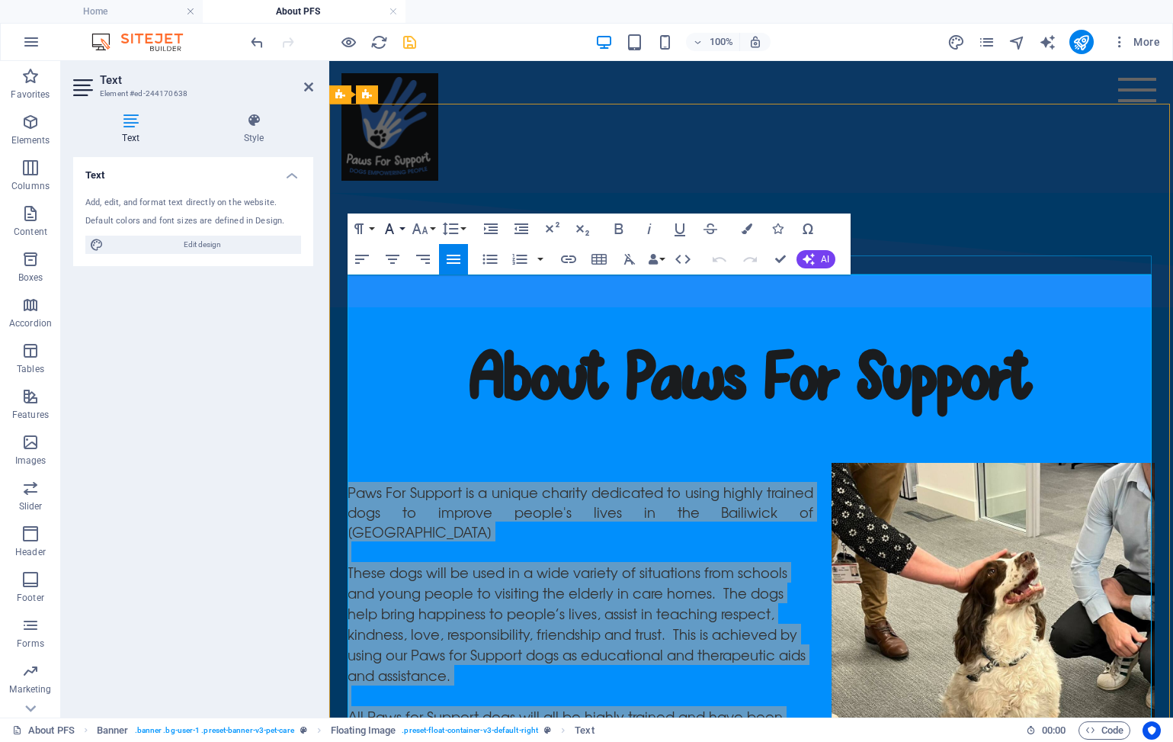
click at [406, 225] on button "Font Family" at bounding box center [392, 228] width 29 height 30
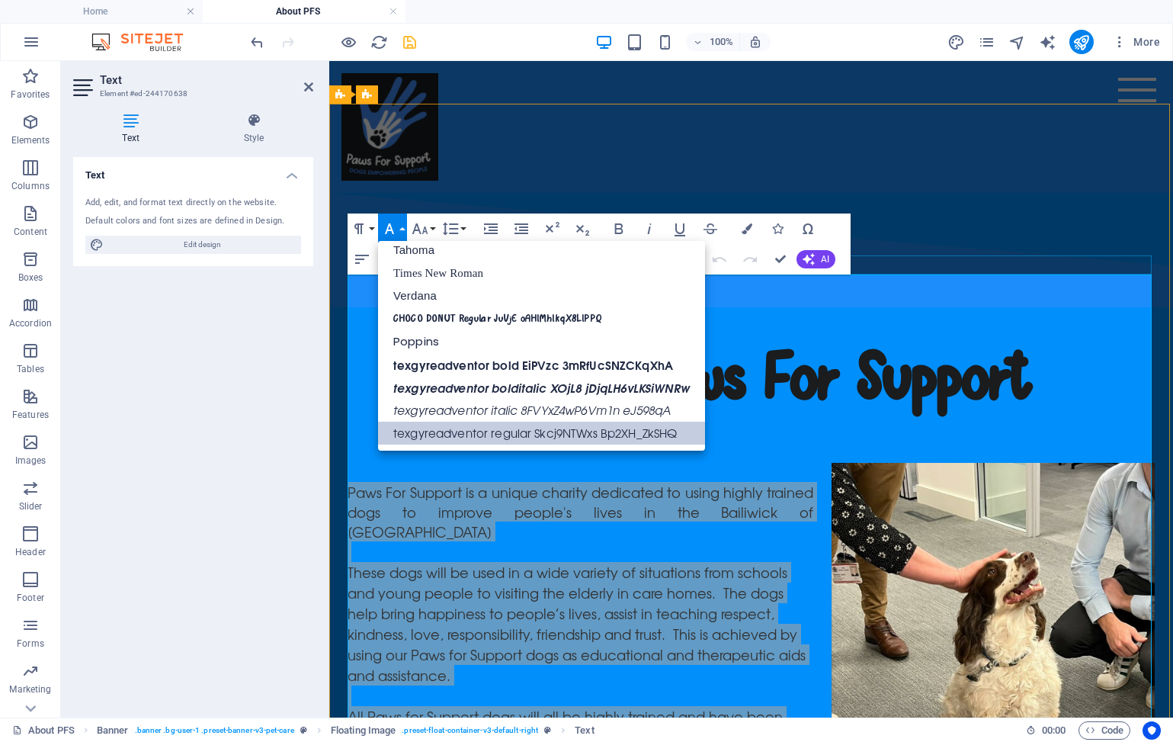
scroll to position [77, 0]
click at [406, 225] on button "Font Family" at bounding box center [392, 228] width 29 height 30
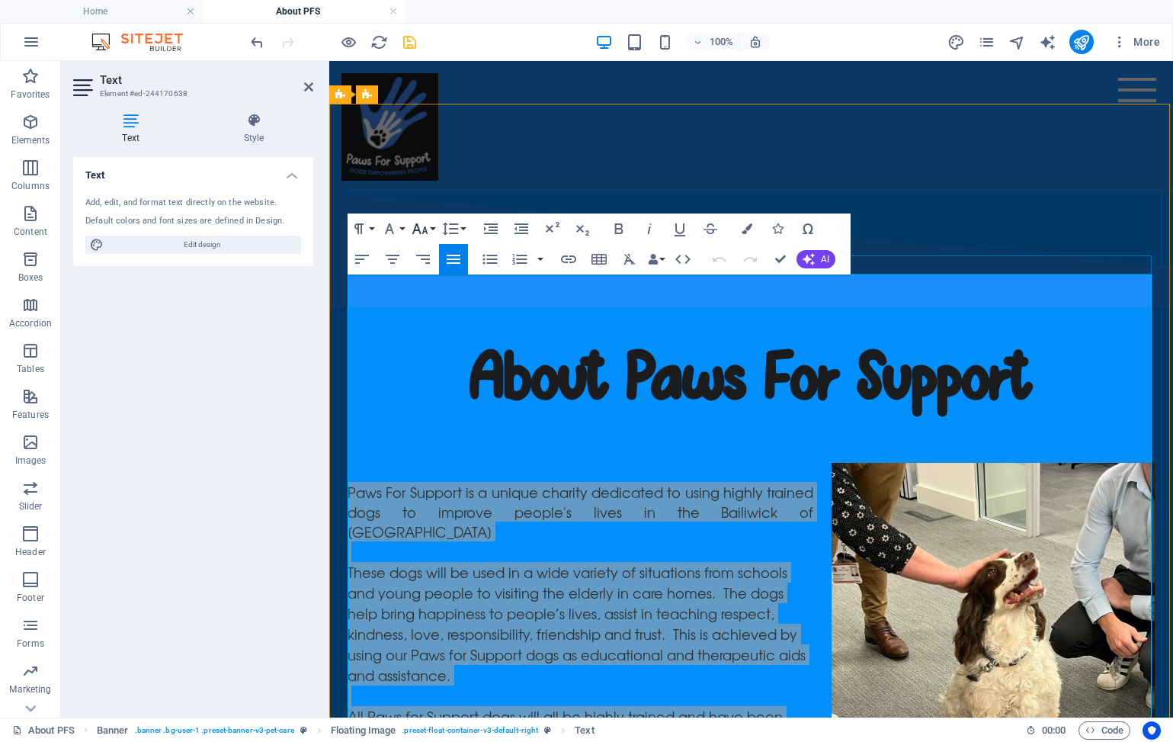
click at [419, 227] on icon "button" at bounding box center [420, 229] width 18 height 18
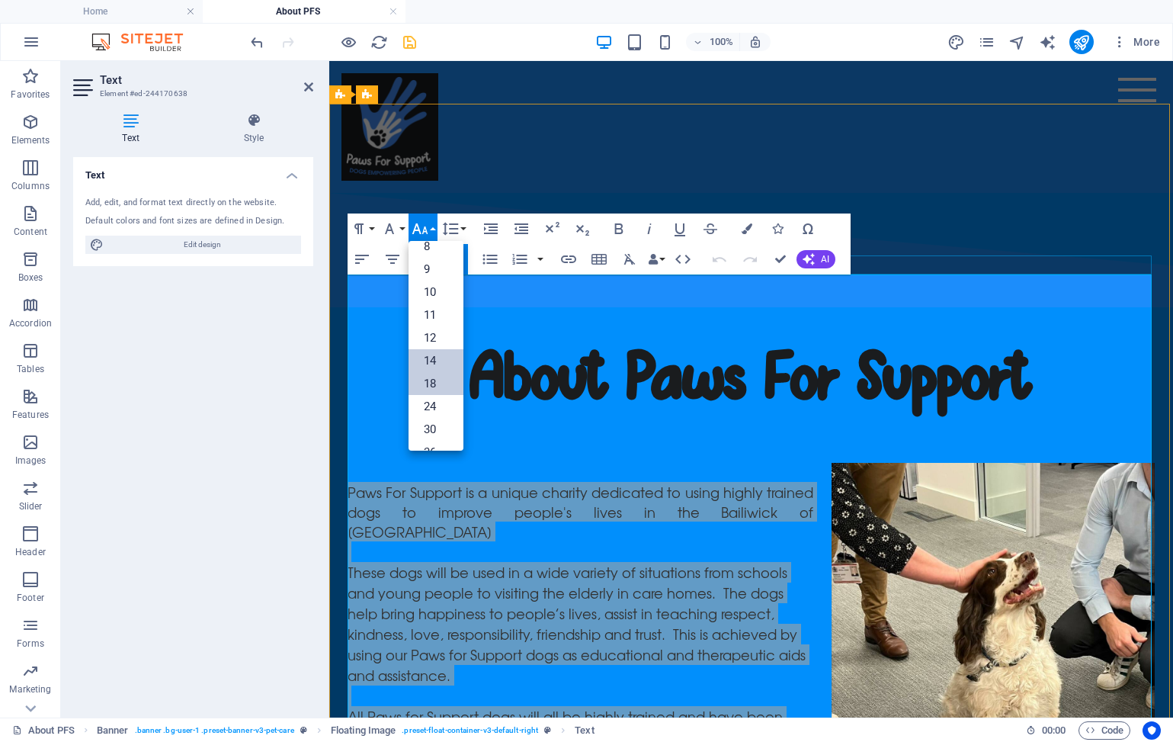
scroll to position [0, 0]
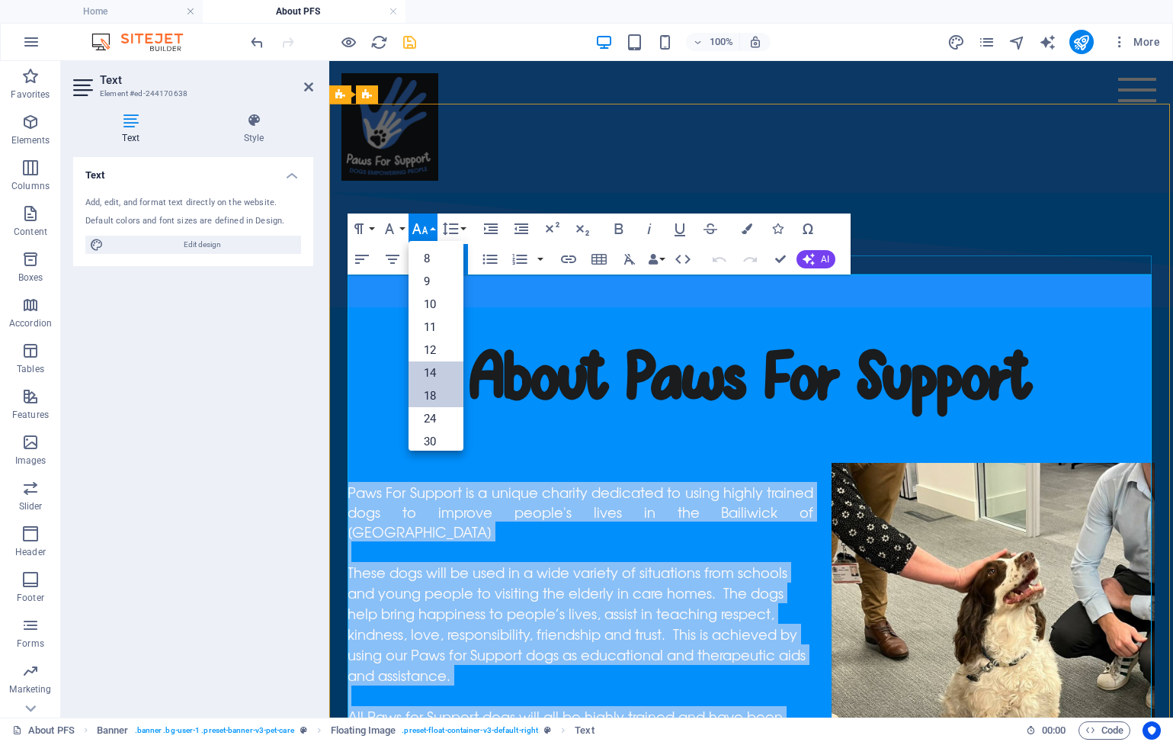
click at [431, 379] on link "14" at bounding box center [436, 372] width 55 height 23
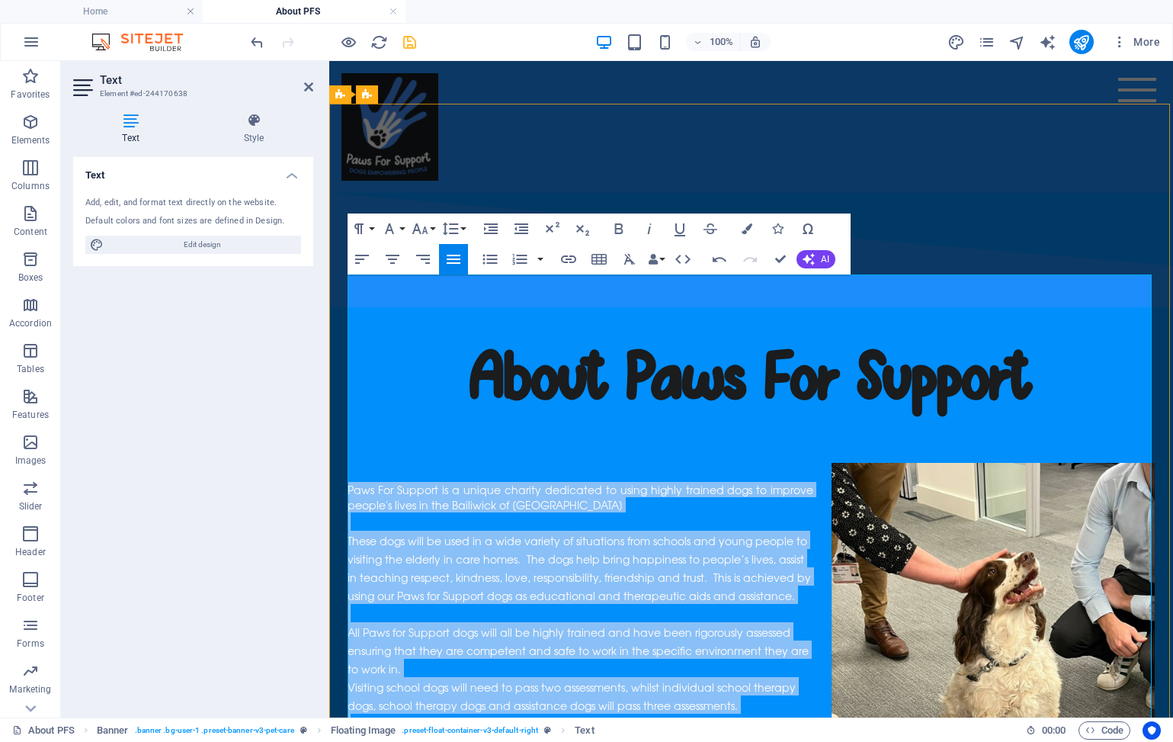
click at [447, 622] on p "All Paws for Support dogs will all be highly trained and have been rigorously a…" at bounding box center [751, 649] width 807 height 55
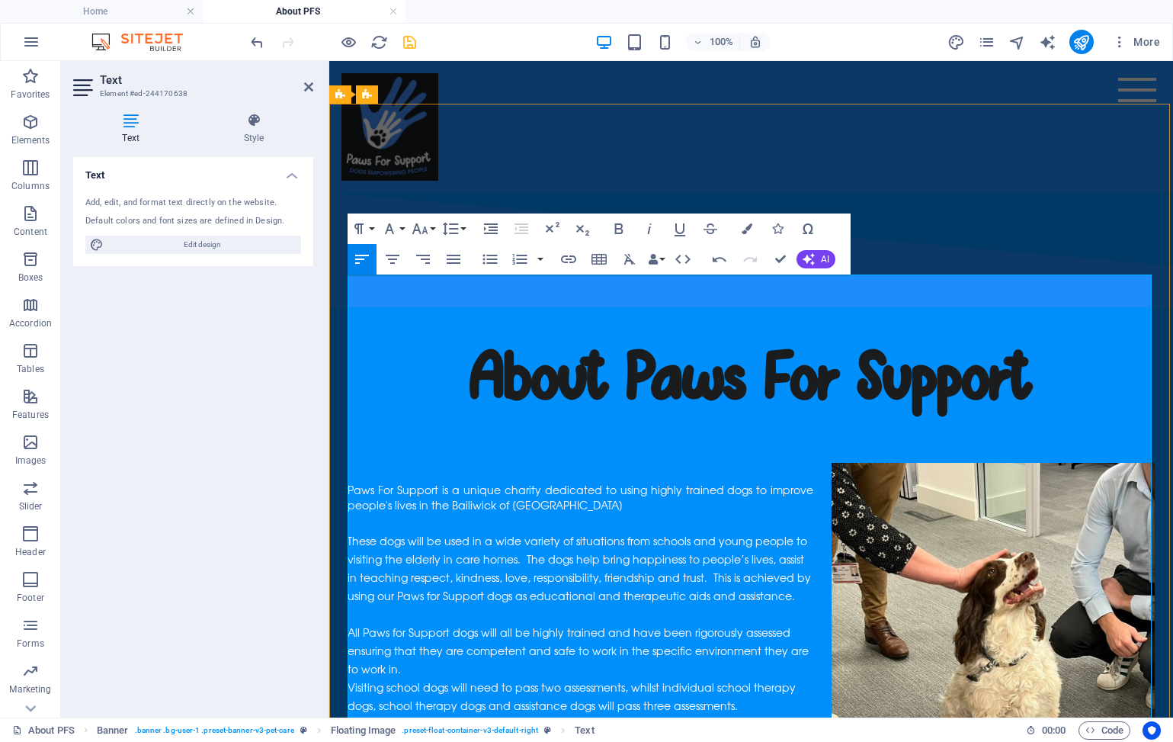
drag, startPoint x: 474, startPoint y: 673, endPoint x: 351, endPoint y: 671, distance: 123.5
click at [430, 226] on button "Font Size" at bounding box center [423, 228] width 29 height 30
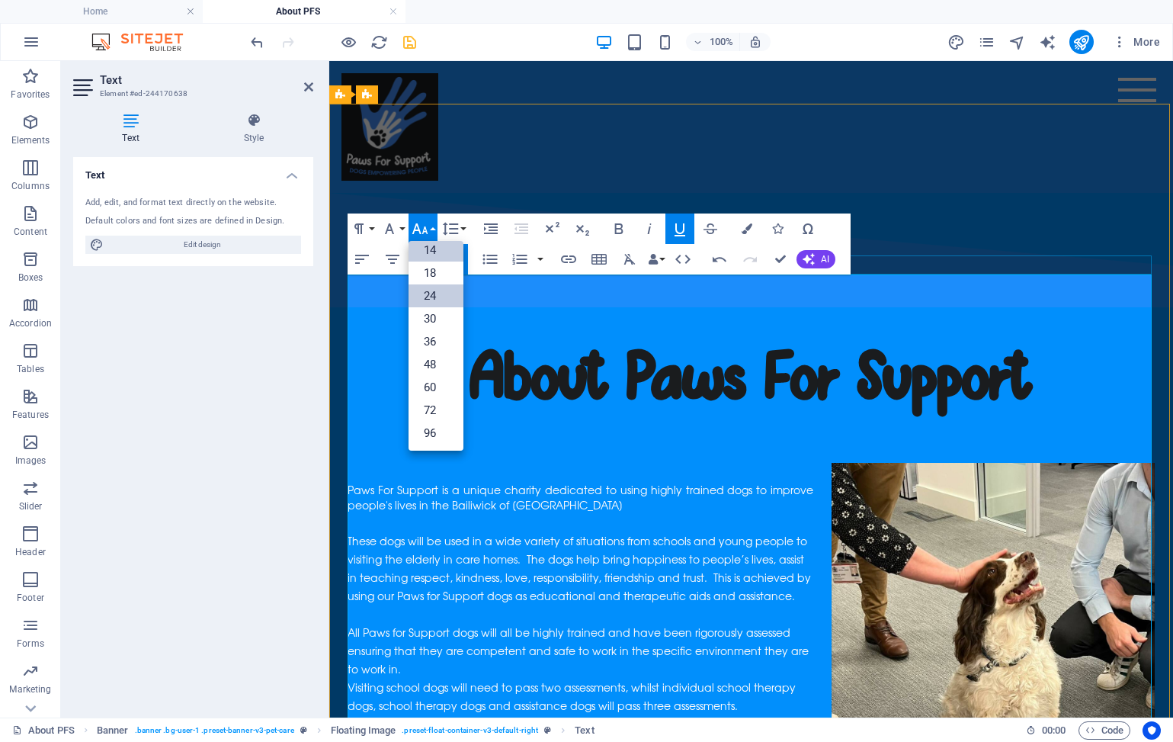
scroll to position [123, 0]
click at [441, 275] on link "18" at bounding box center [436, 273] width 55 height 23
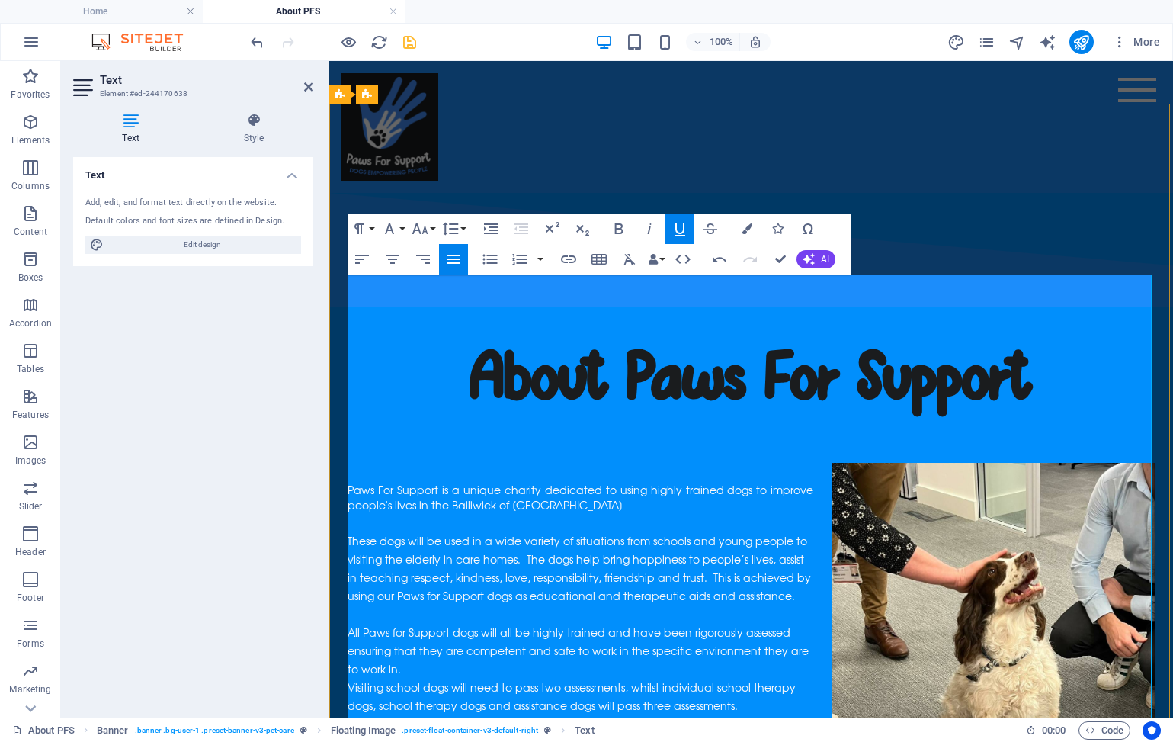
scroll to position [1, 0]
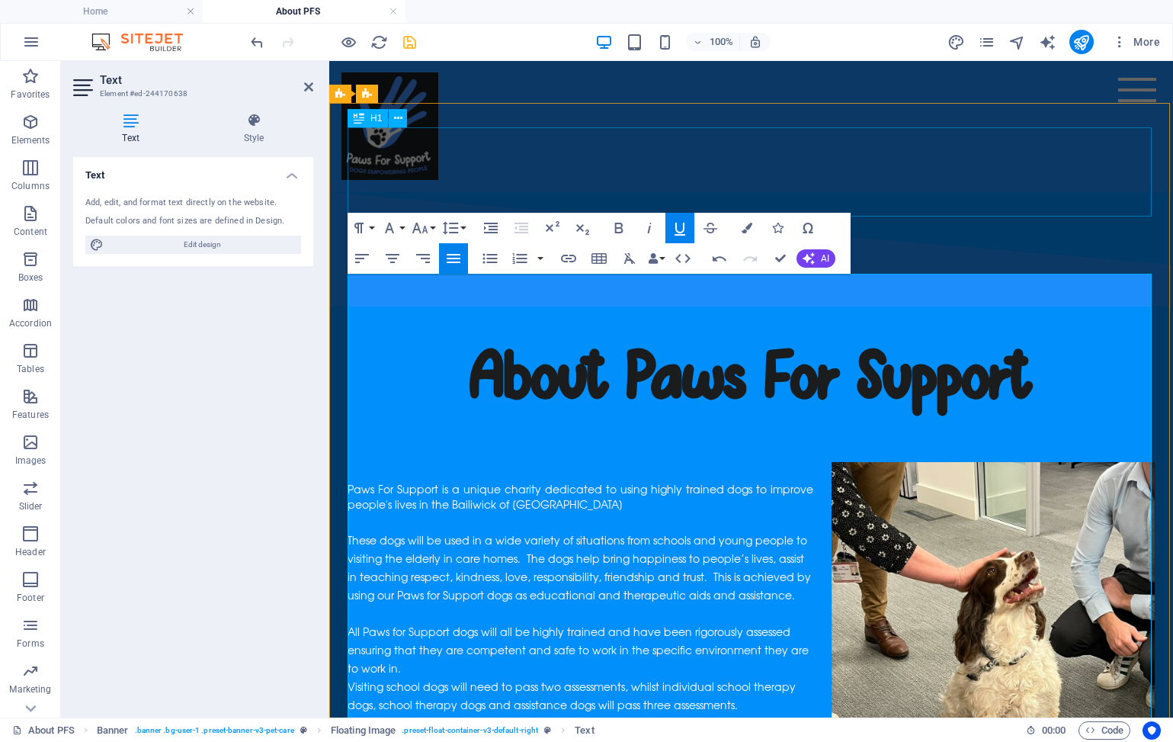
click at [399, 335] on div "About Paws For Support" at bounding box center [751, 379] width 807 height 89
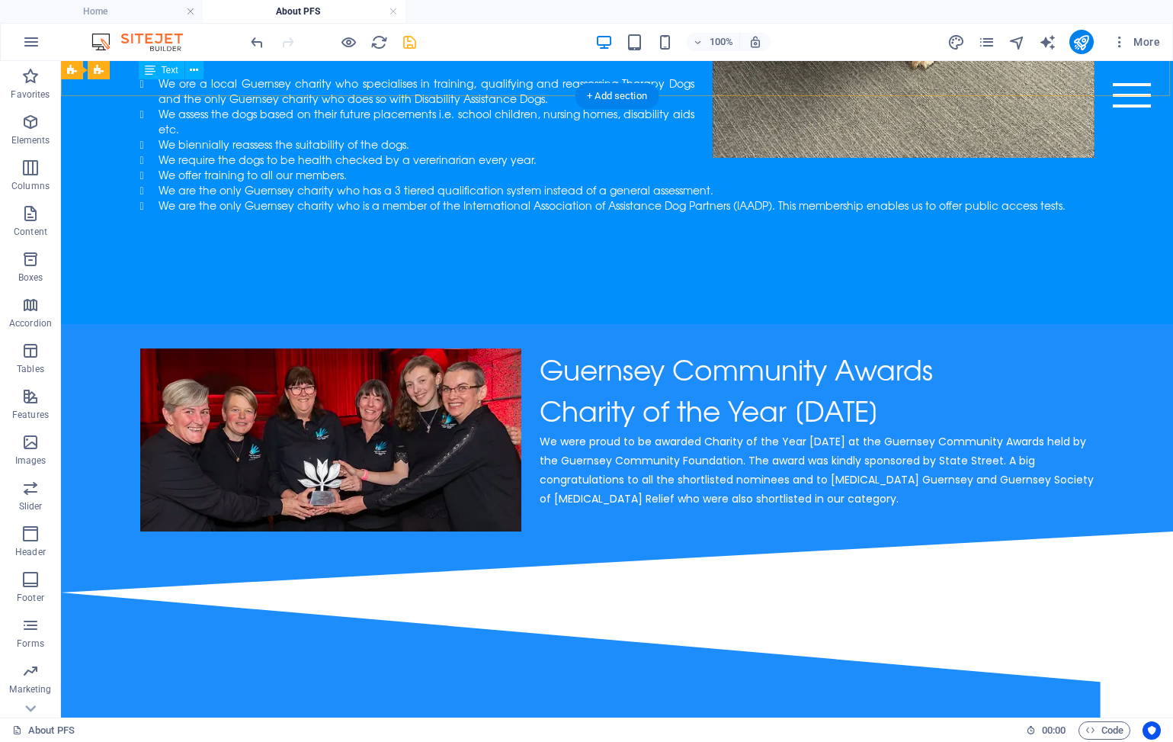
scroll to position [874, 0]
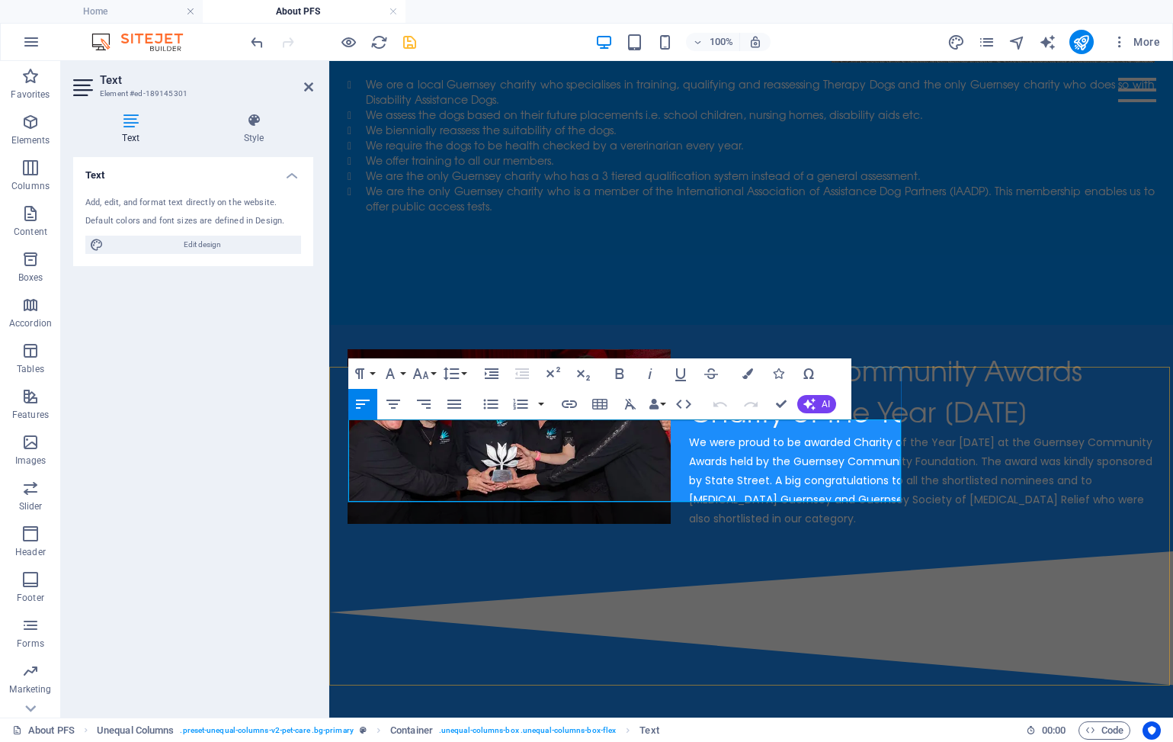
click at [424, 375] on icon "button" at bounding box center [421, 373] width 18 height 18
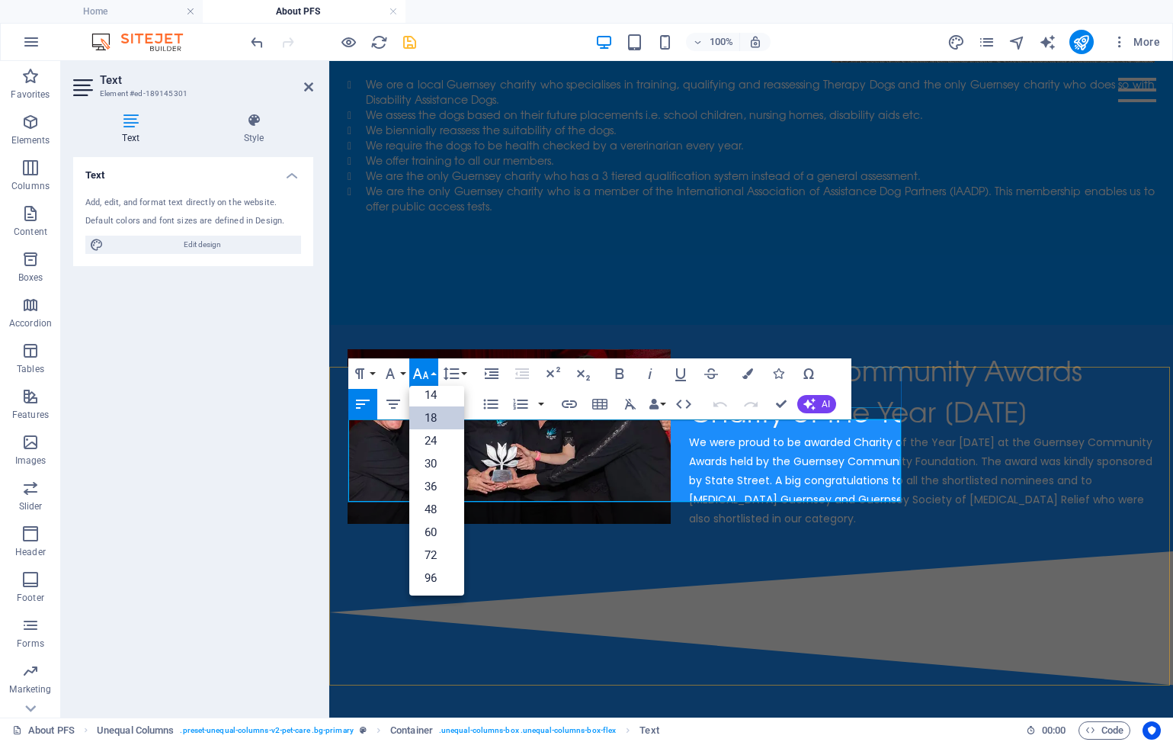
scroll to position [123, 0]
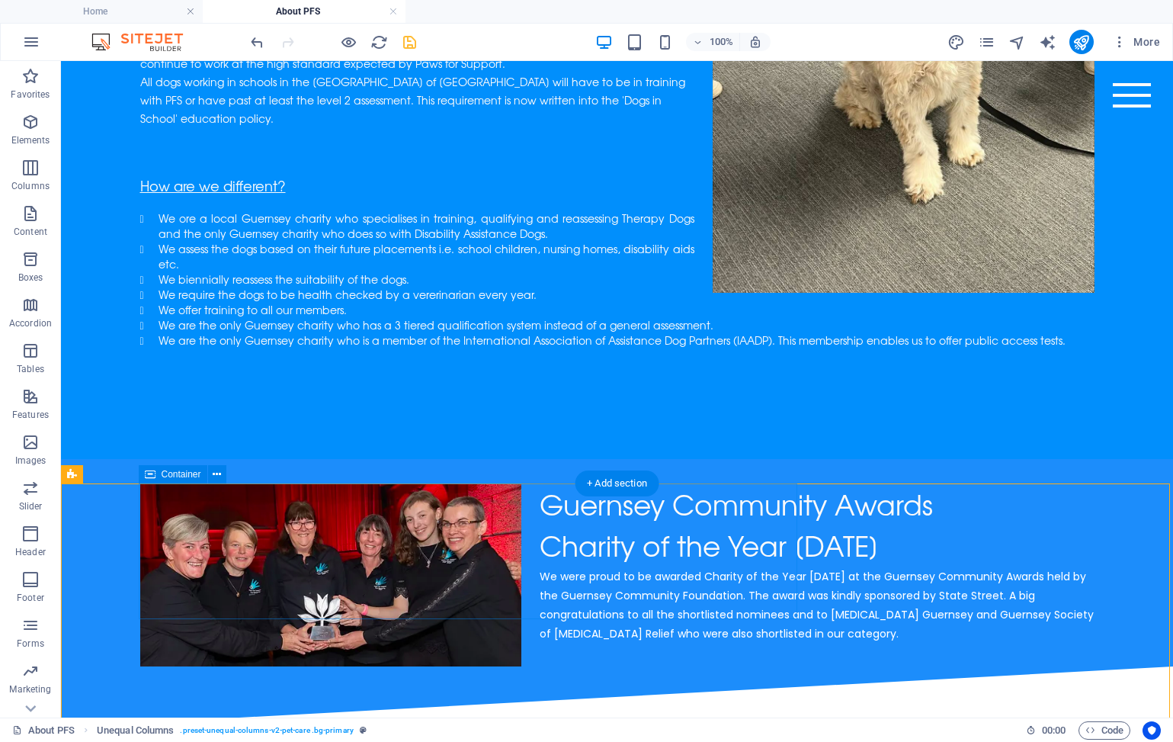
scroll to position [725, 0]
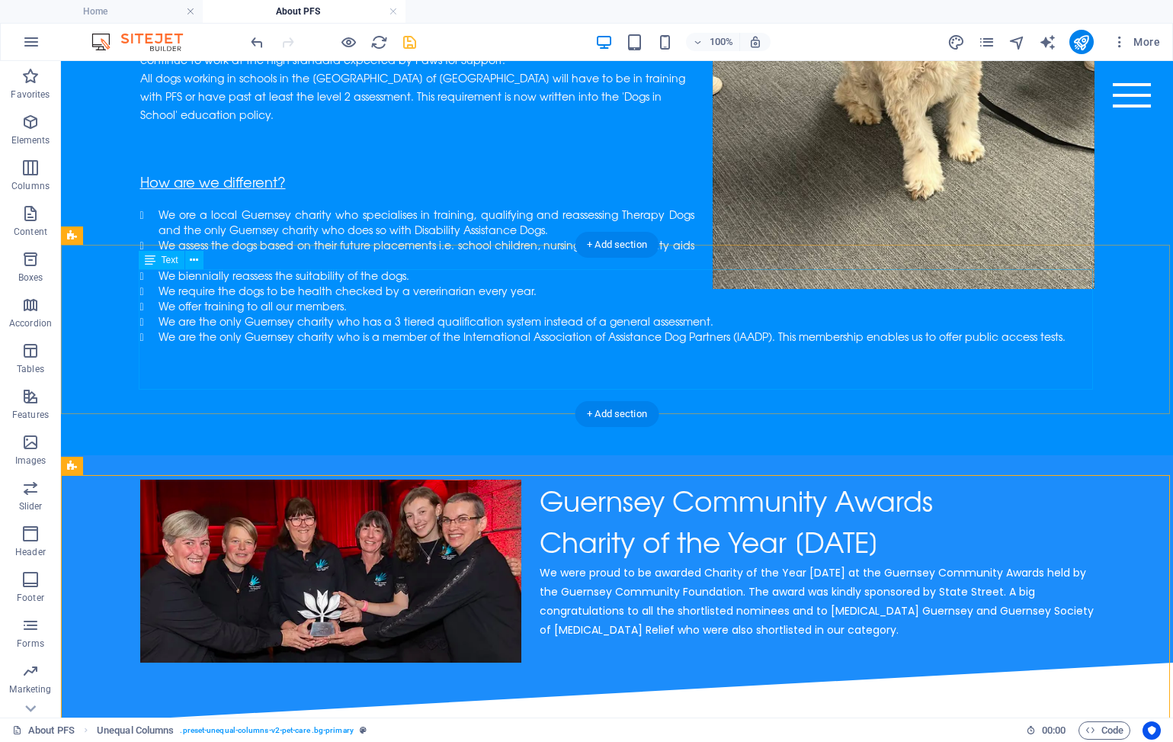
click at [290, 480] on div "Guernsey Community Awards Charity of the Year [DATE] We were proud to be awarde…" at bounding box center [617, 559] width 955 height 159
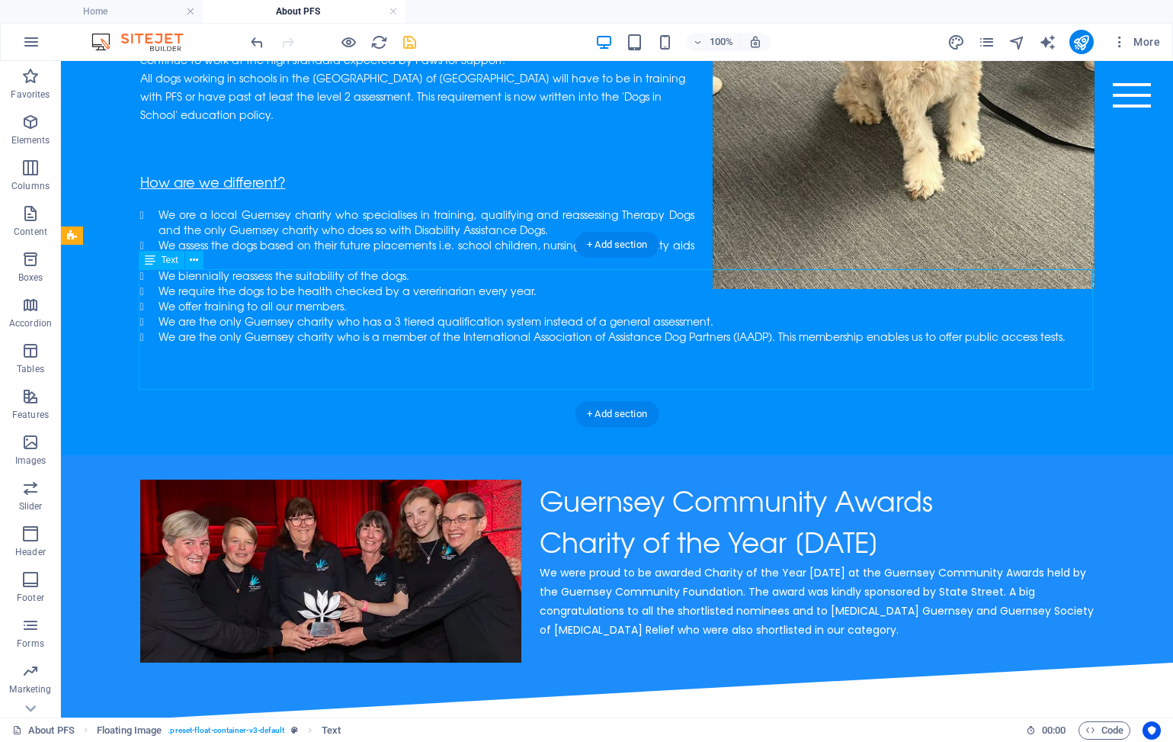
click at [290, 480] on div "Guernsey Community Awards Charity of the Year [DATE] We were proud to be awarde…" at bounding box center [617, 559] width 955 height 159
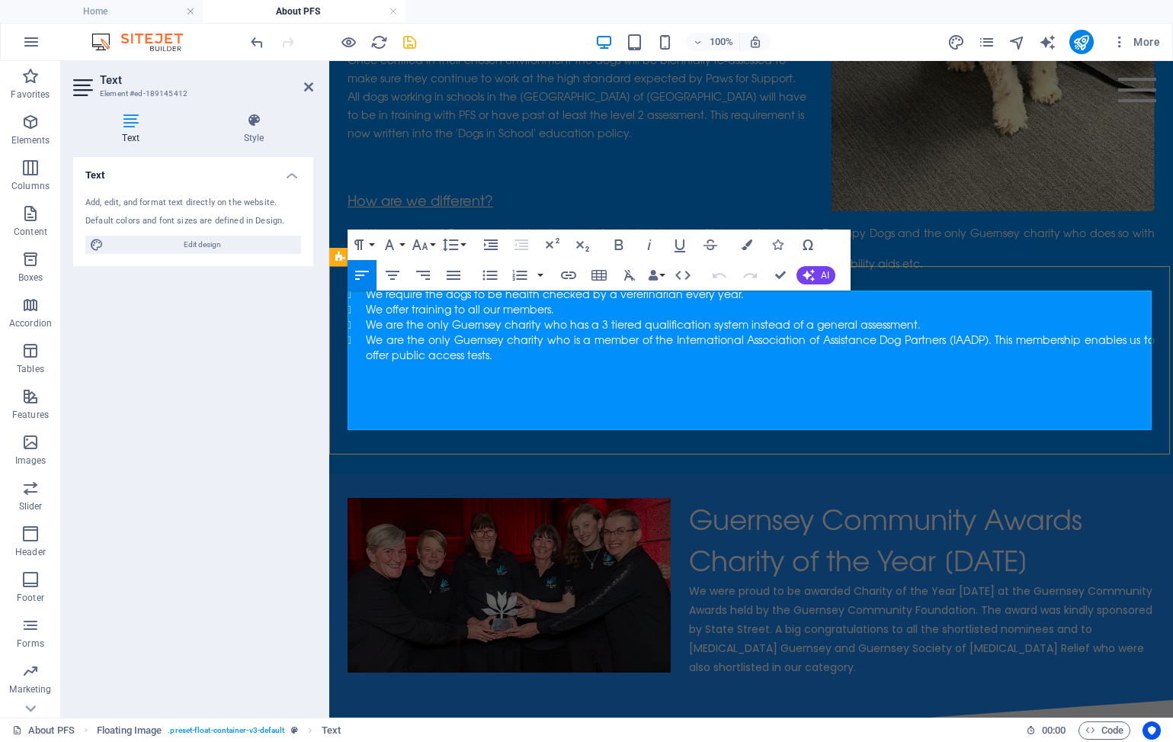
click at [489, 498] on p "Guernsey Community Awards" at bounding box center [751, 518] width 807 height 41
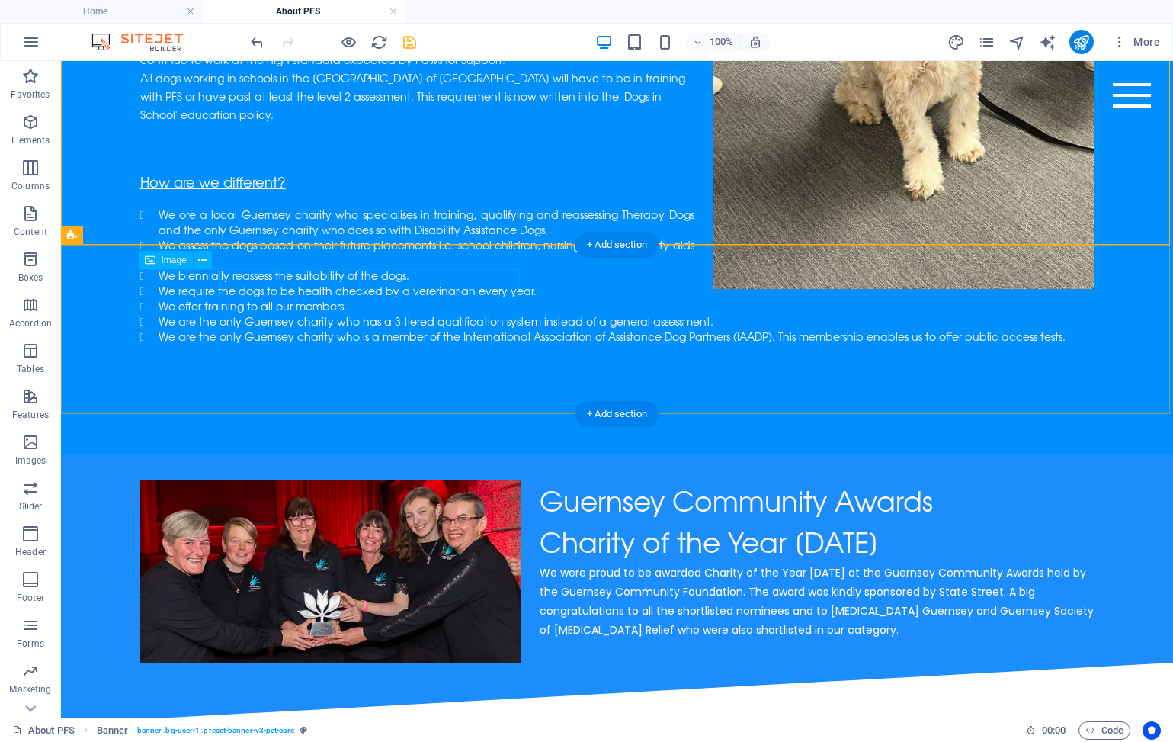
click at [411, 480] on figure at bounding box center [331, 583] width 382 height 207
select select "%"
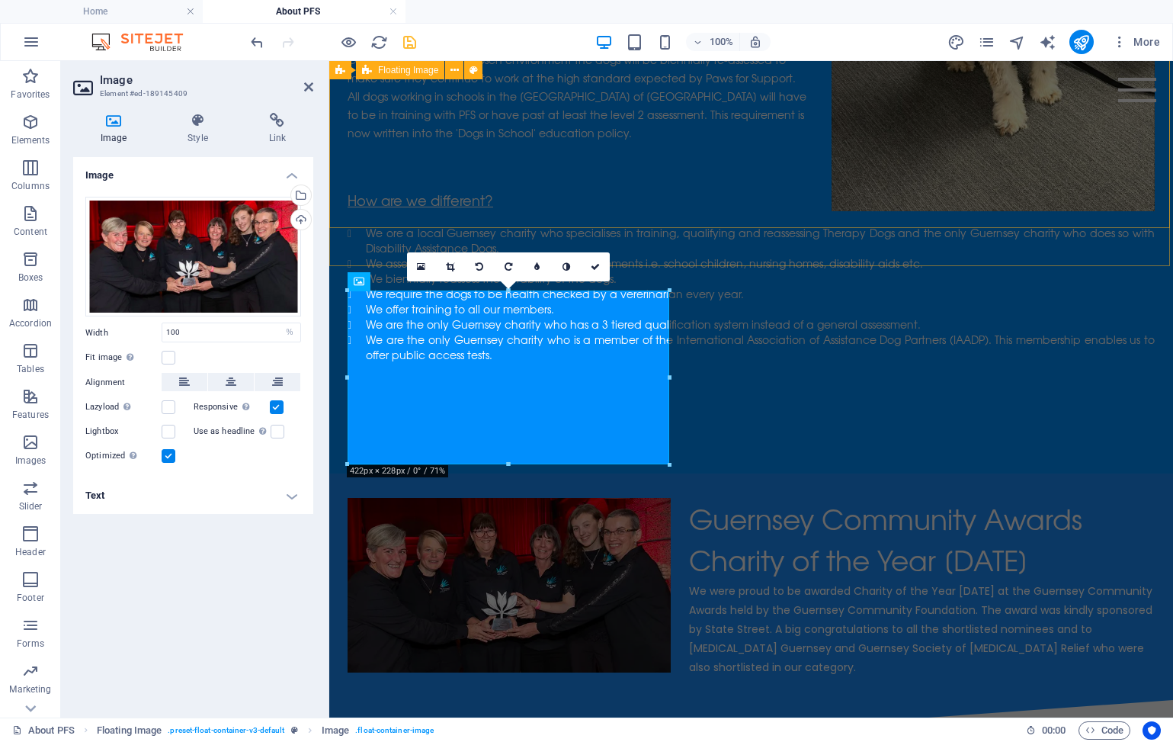
click at [1000, 218] on div "About Paws For Support Paws For Support is a unique charity dedicated to using …" at bounding box center [751, 32] width 844 height 807
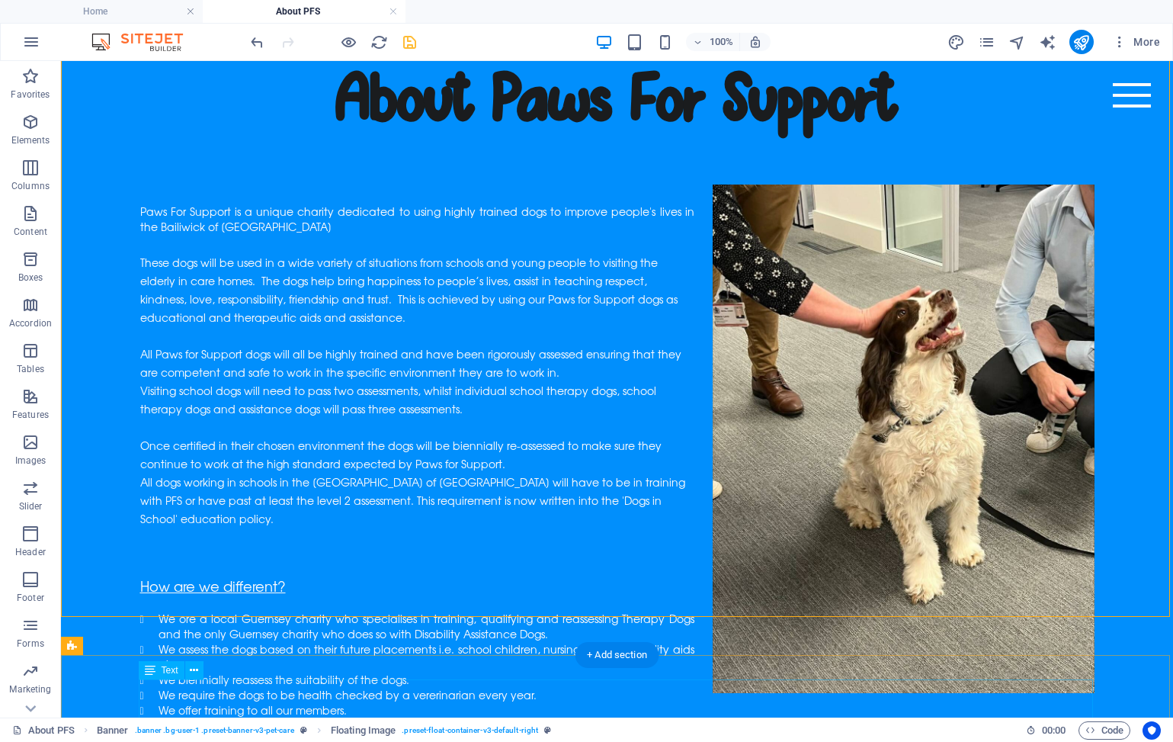
scroll to position [313, 0]
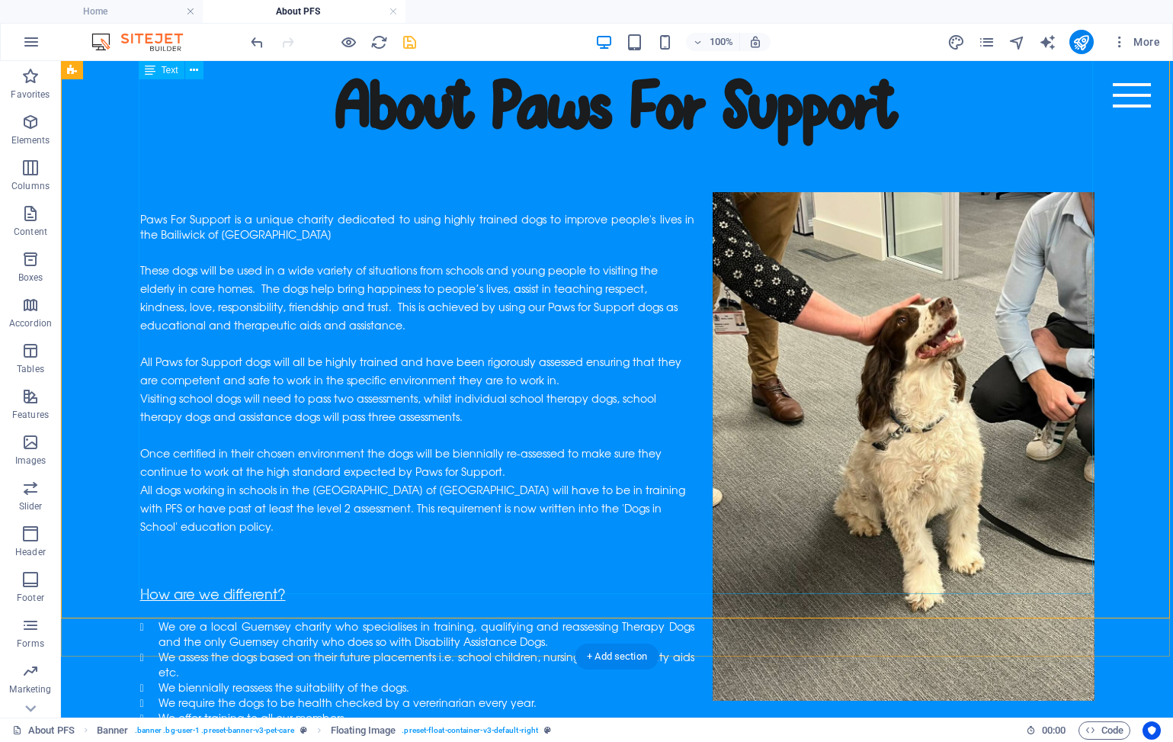
click at [508, 725] on li "We are the only Guernsey charity who has a 3 tiered qualification system instea…" at bounding box center [627, 732] width 936 height 15
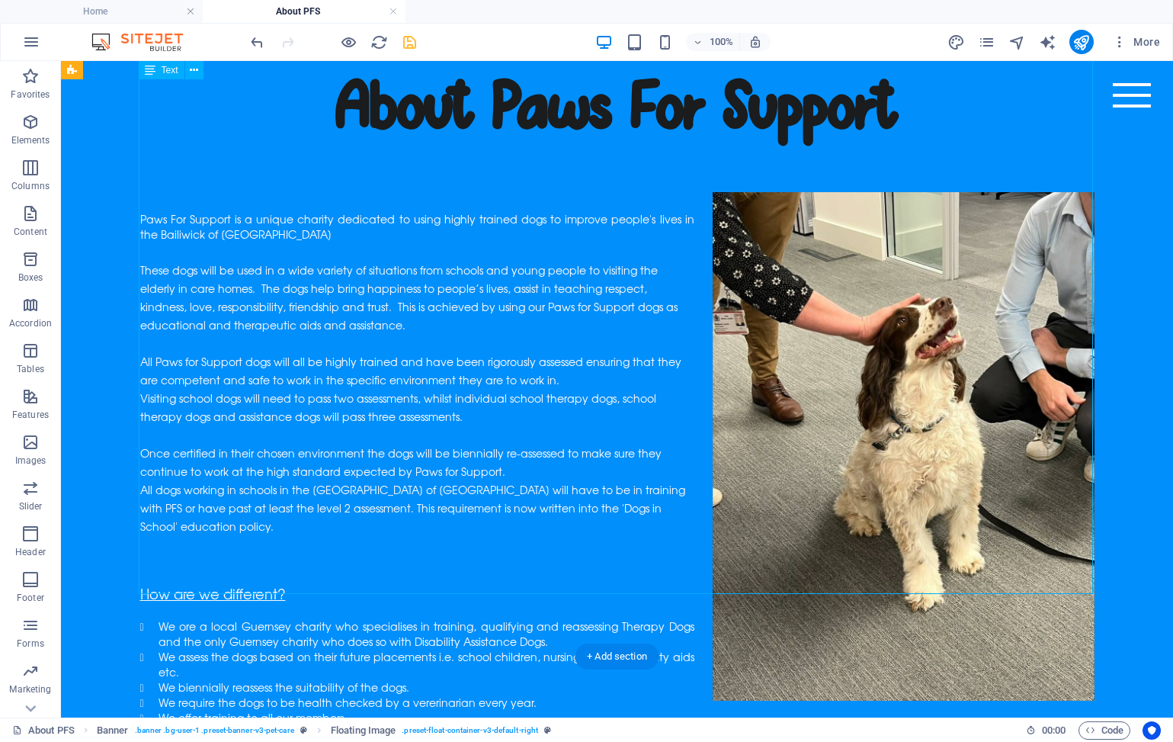
click at [508, 725] on li "We are the only Guernsey charity who has a 3 tiered qualification system instea…" at bounding box center [627, 732] width 936 height 15
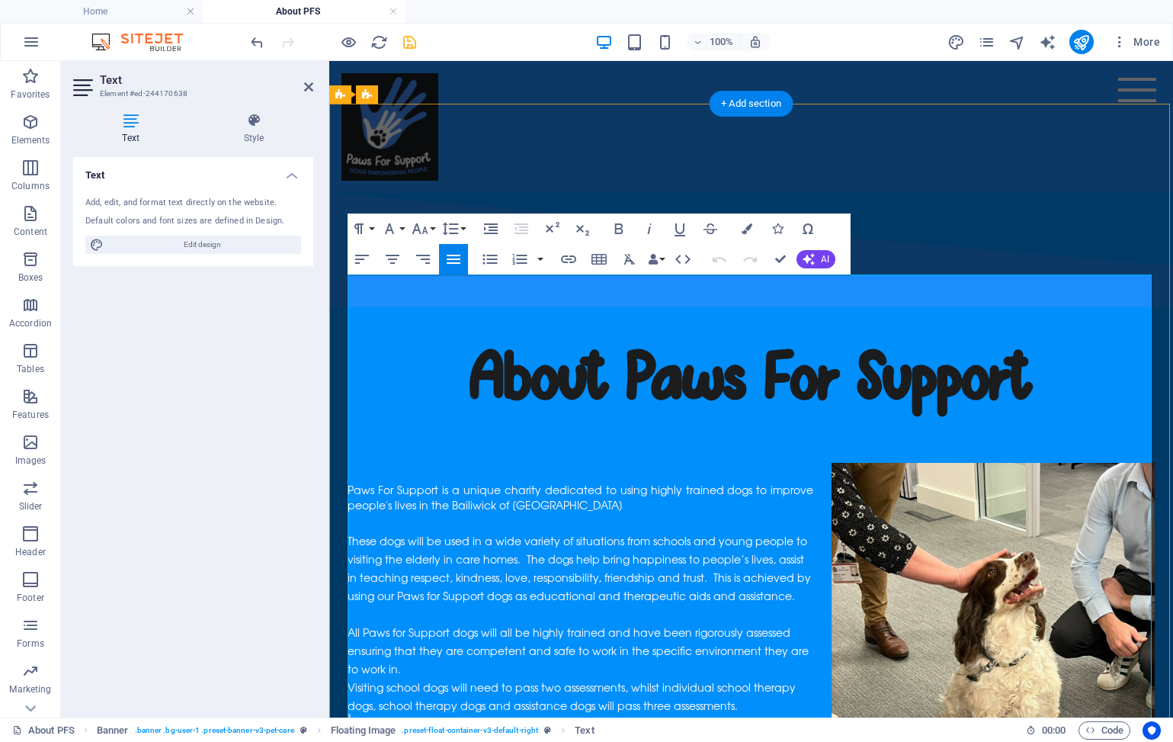
click at [508, 714] on p at bounding box center [751, 723] width 807 height 18
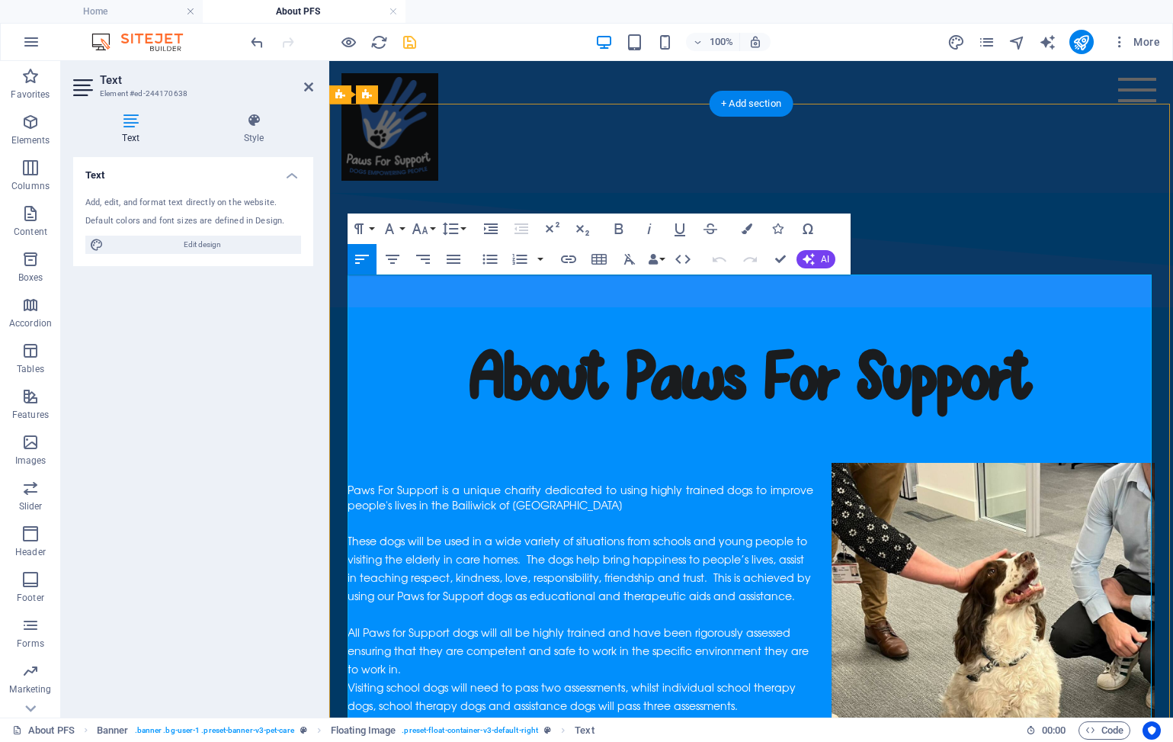
click at [520, 734] on span "Once certified in their chosen environment the dogs will be biennially re-asses…" at bounding box center [572, 751] width 448 height 34
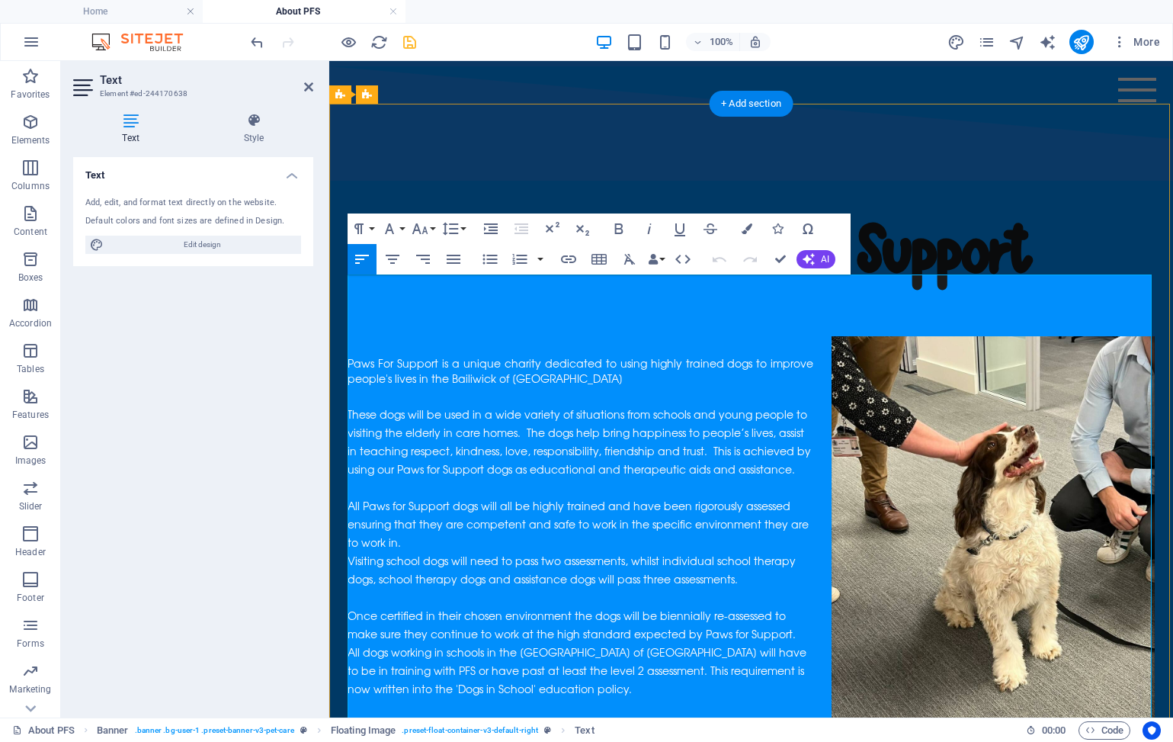
scroll to position [389, 0]
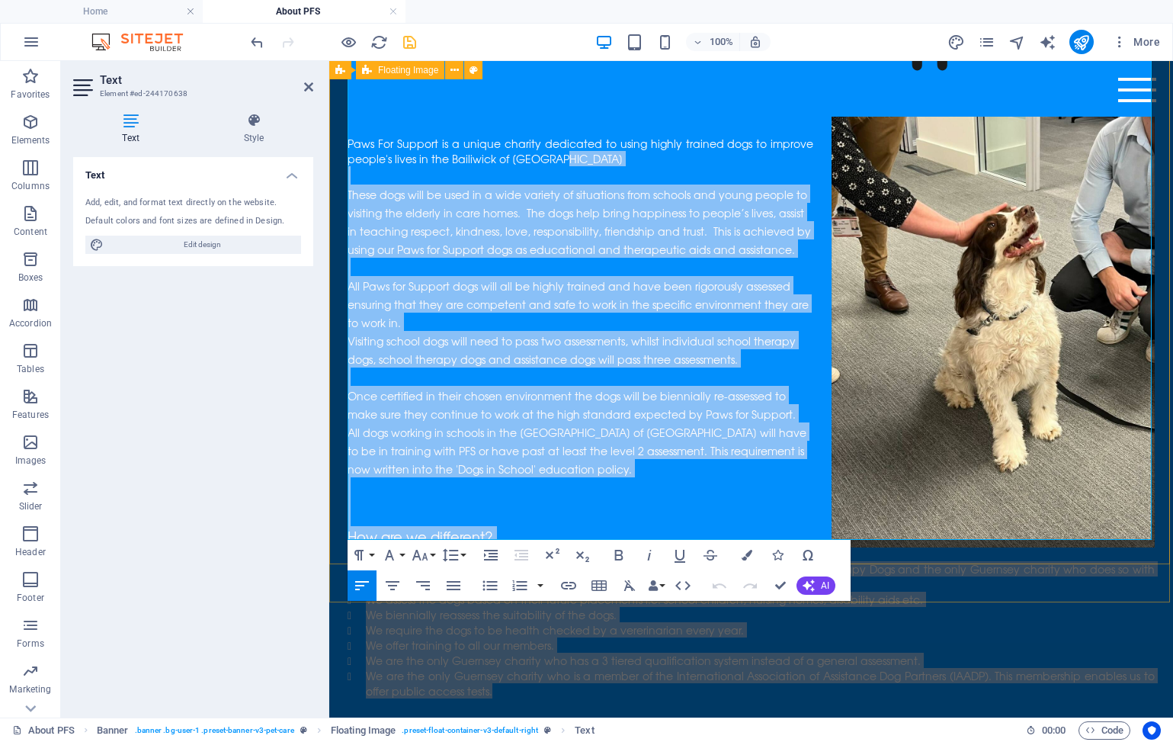
drag, startPoint x: 516, startPoint y: 488, endPoint x: 335, endPoint y: 78, distance: 448.2
click at [335, 78] on div "About Paws For Support Paws For Support is a unique charity dedicated to using …" at bounding box center [751, 368] width 844 height 807
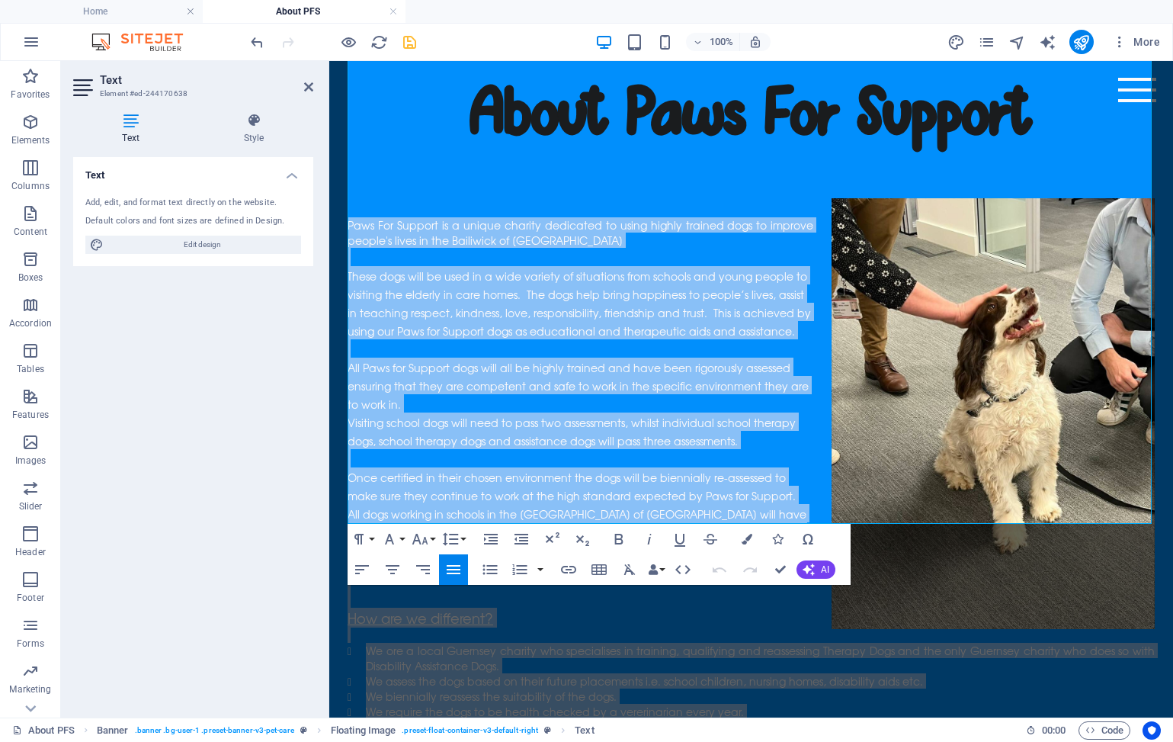
scroll to position [451, 0]
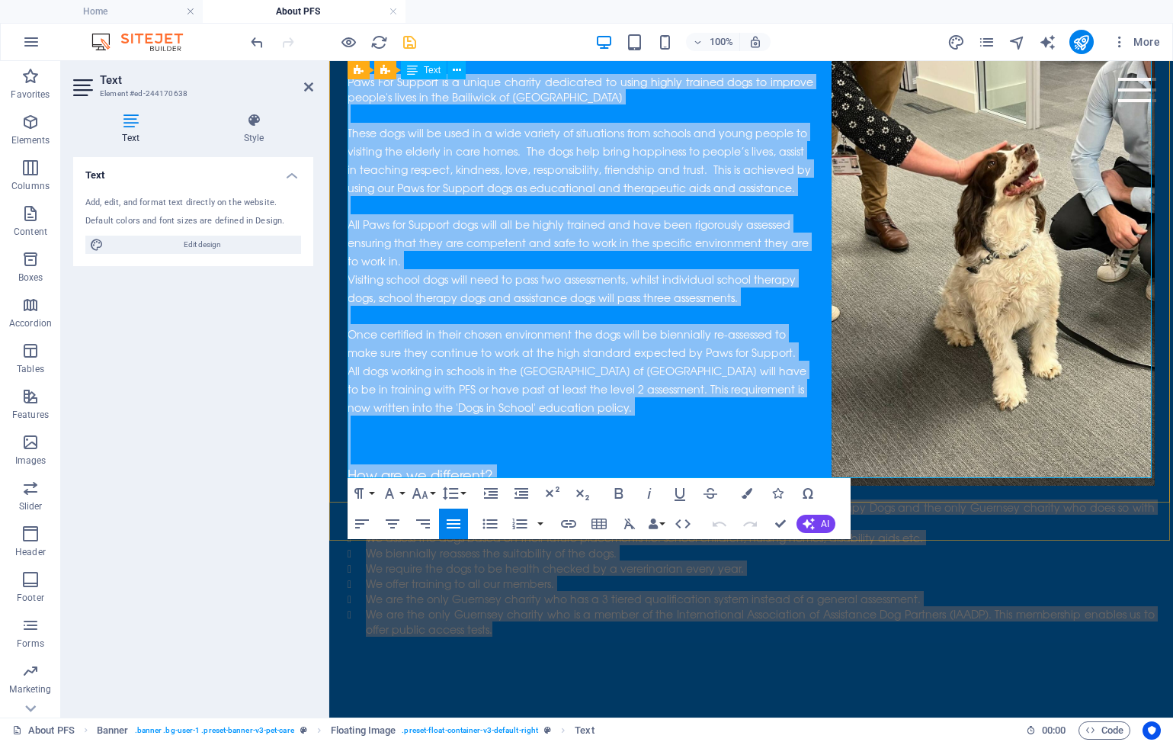
drag, startPoint x: 351, startPoint y: 279, endPoint x: 495, endPoint y: 417, distance: 199.5
click at [495, 417] on div "Paws For Support is a unique charity dedicated to using highly trained dogs to …" at bounding box center [751, 379] width 807 height 611
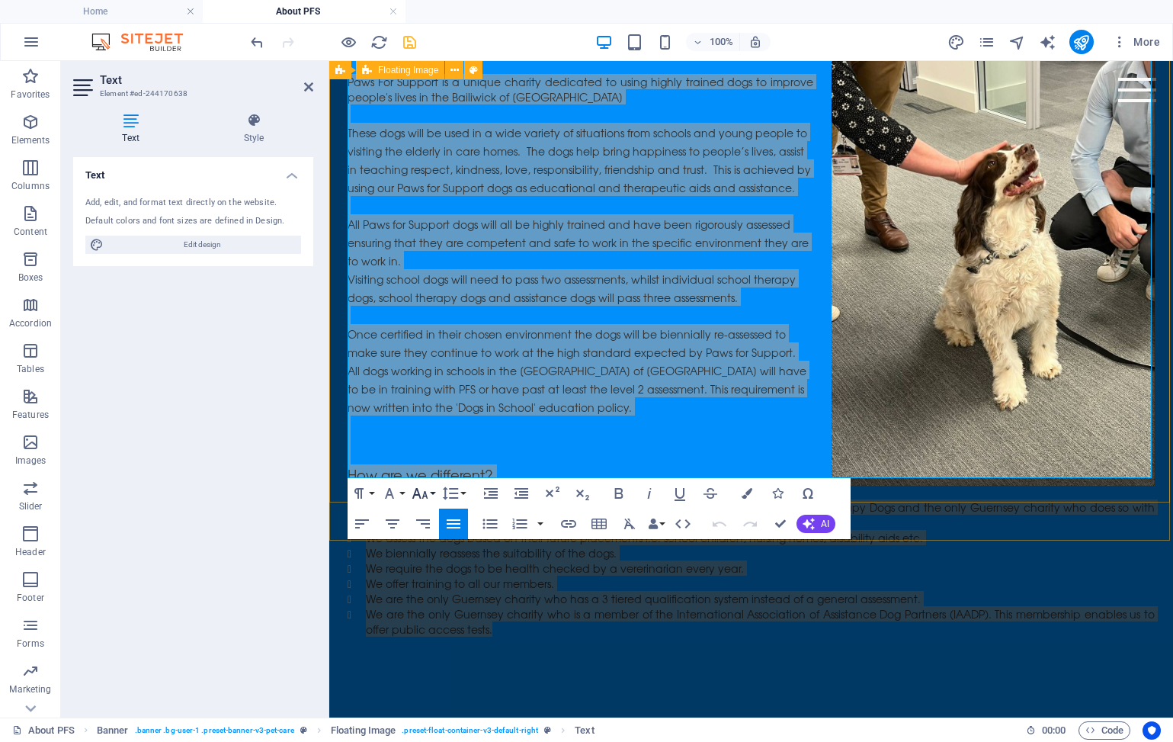
click at [427, 498] on icon "button" at bounding box center [420, 493] width 16 height 11
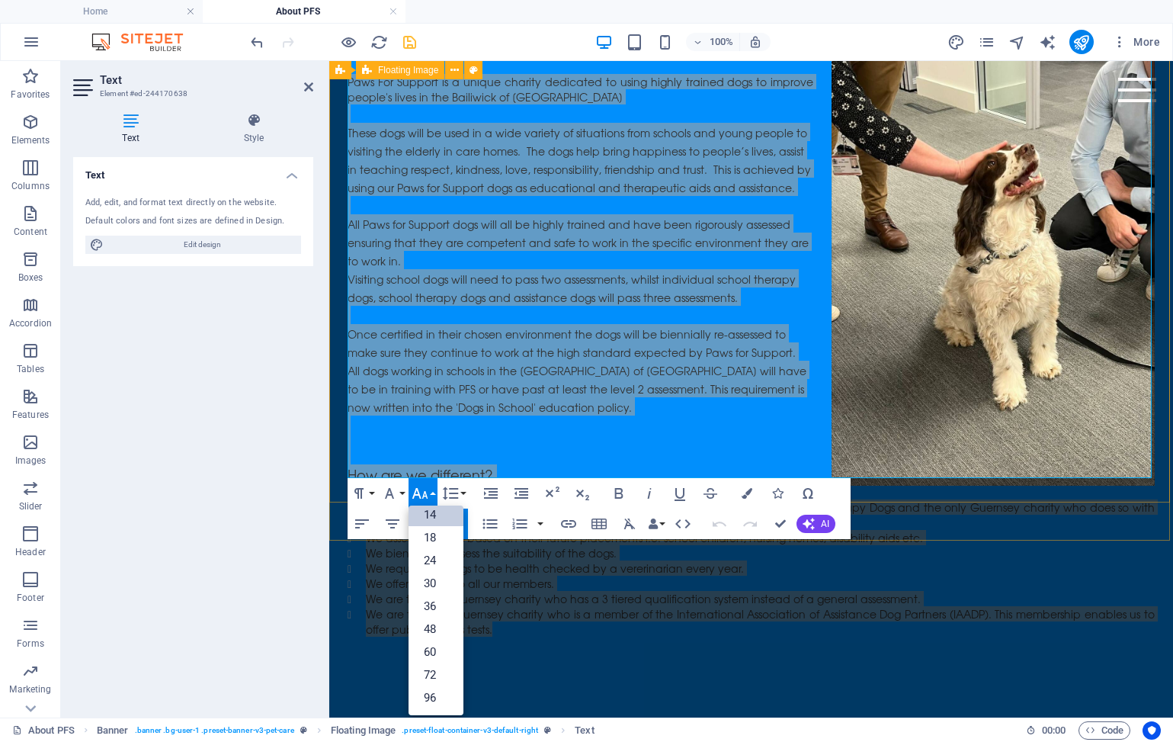
scroll to position [123, 0]
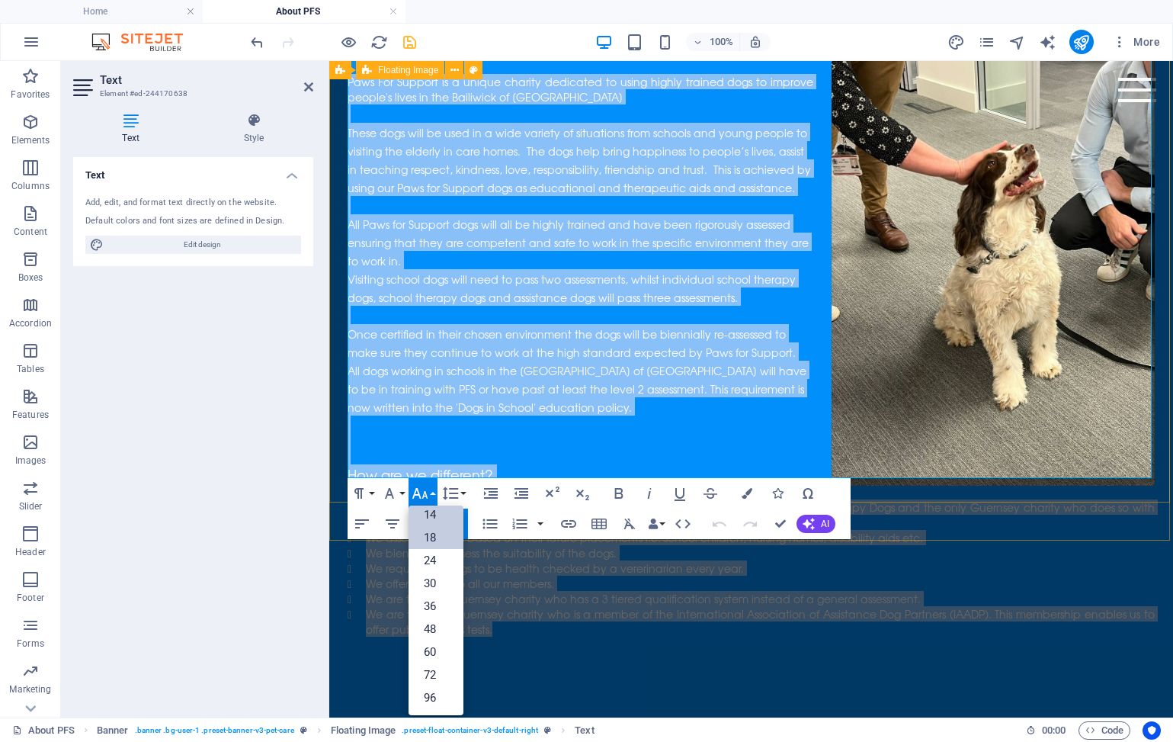
click at [424, 529] on link "18" at bounding box center [436, 537] width 55 height 23
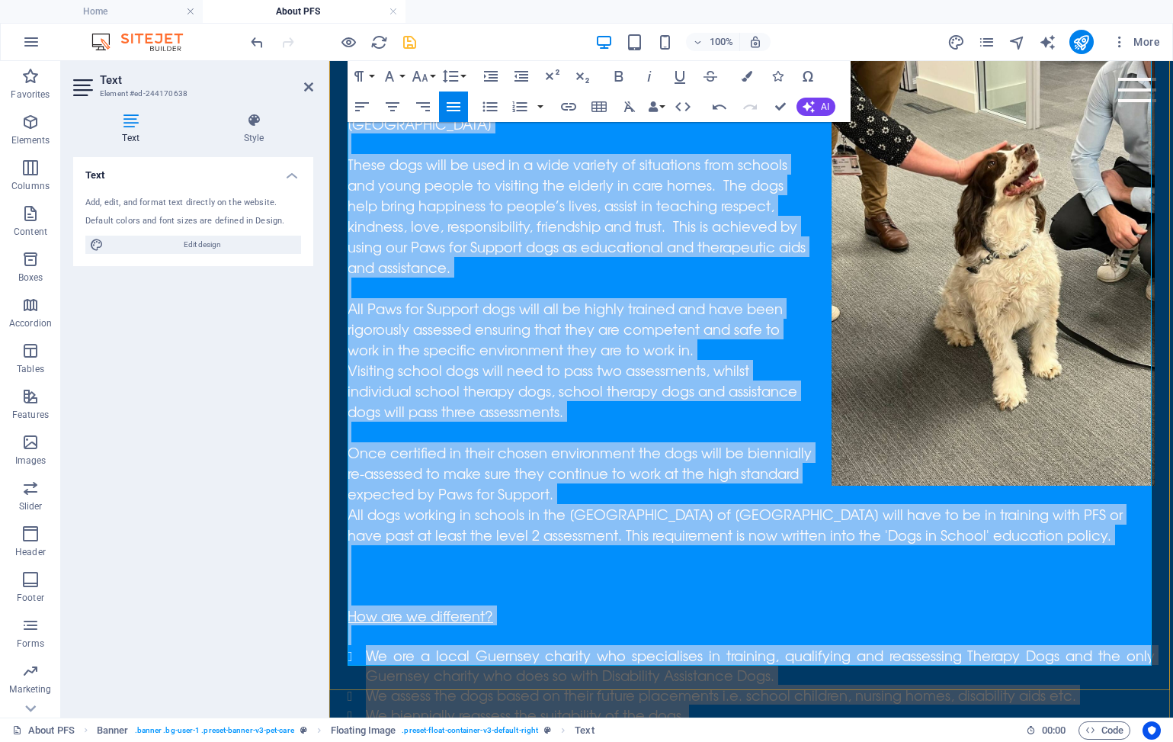
click at [491, 625] on p at bounding box center [751, 635] width 807 height 20
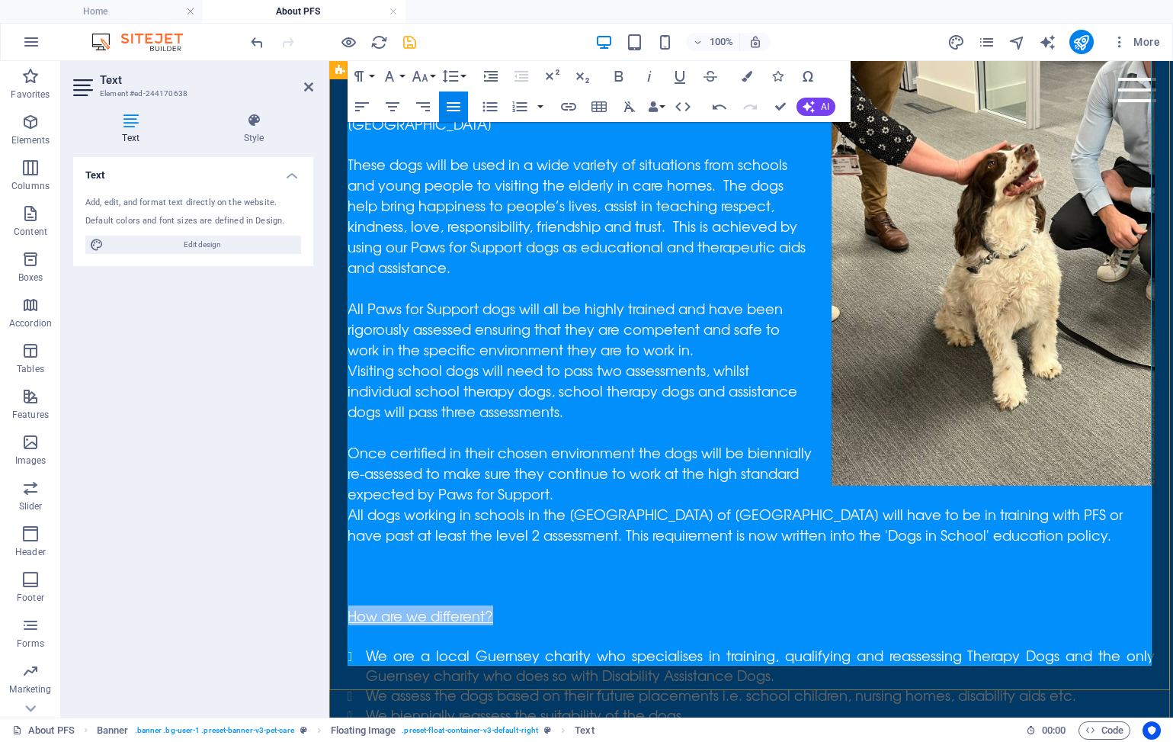
drag, startPoint x: 511, startPoint y: 409, endPoint x: 347, endPoint y: 408, distance: 163.9
click at [347, 408] on div "About Paws For Support Paws For Support is a unique charity dedicated to using …" at bounding box center [751, 399] width 844 height 993
click at [424, 72] on icon "button" at bounding box center [420, 76] width 18 height 18
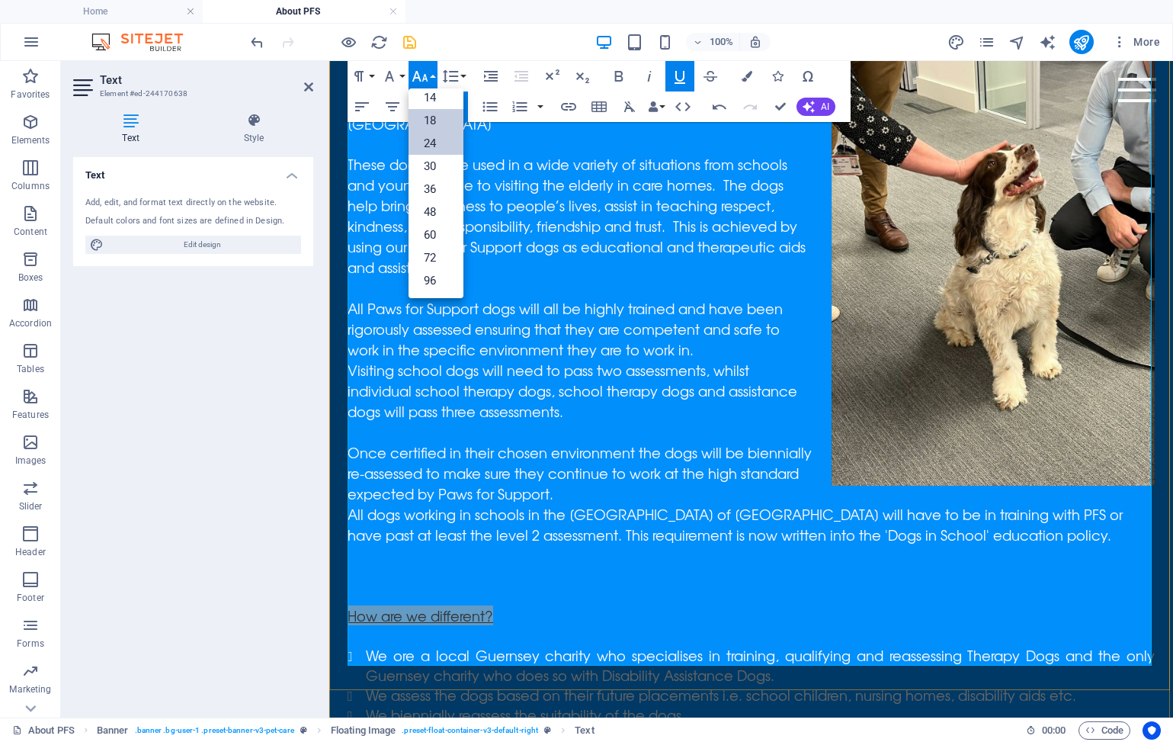
drag, startPoint x: 438, startPoint y: 149, endPoint x: 112, endPoint y: 96, distance: 330.5
click at [438, 149] on link "24" at bounding box center [436, 143] width 55 height 23
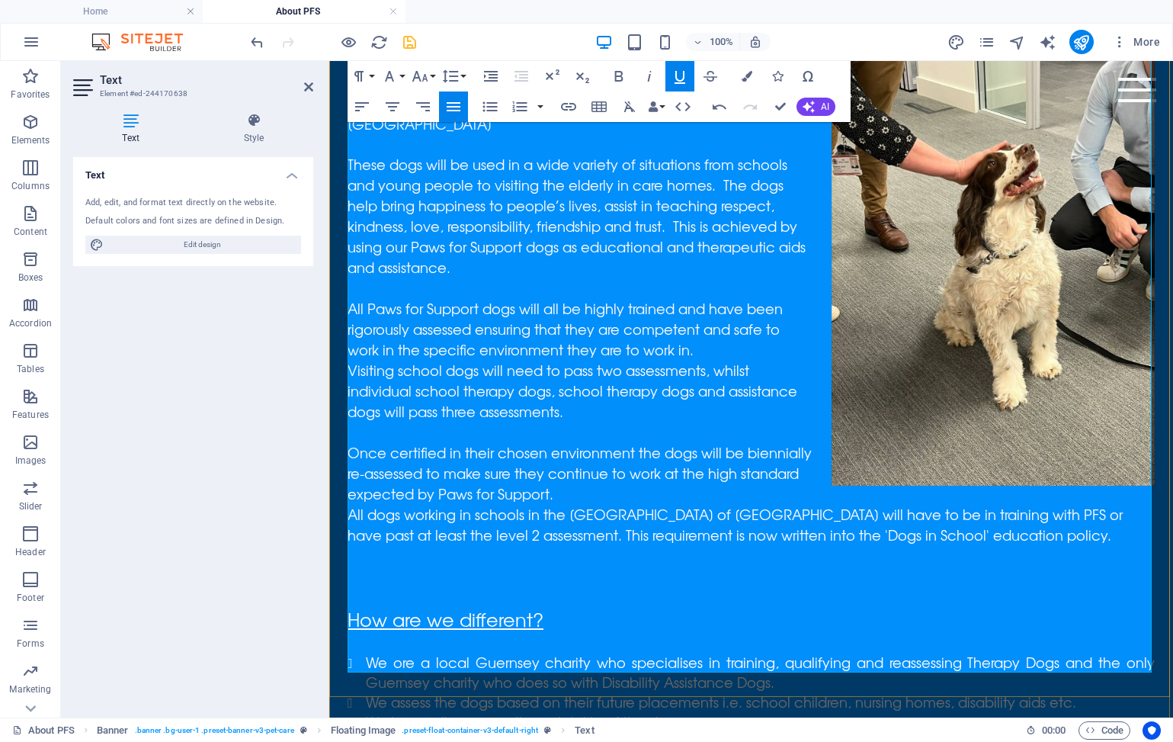
click at [572, 586] on p at bounding box center [751, 596] width 807 height 20
click at [339, 390] on div "About Paws For Support Paws For Support is a unique charity dedicated to using …" at bounding box center [751, 403] width 844 height 1000
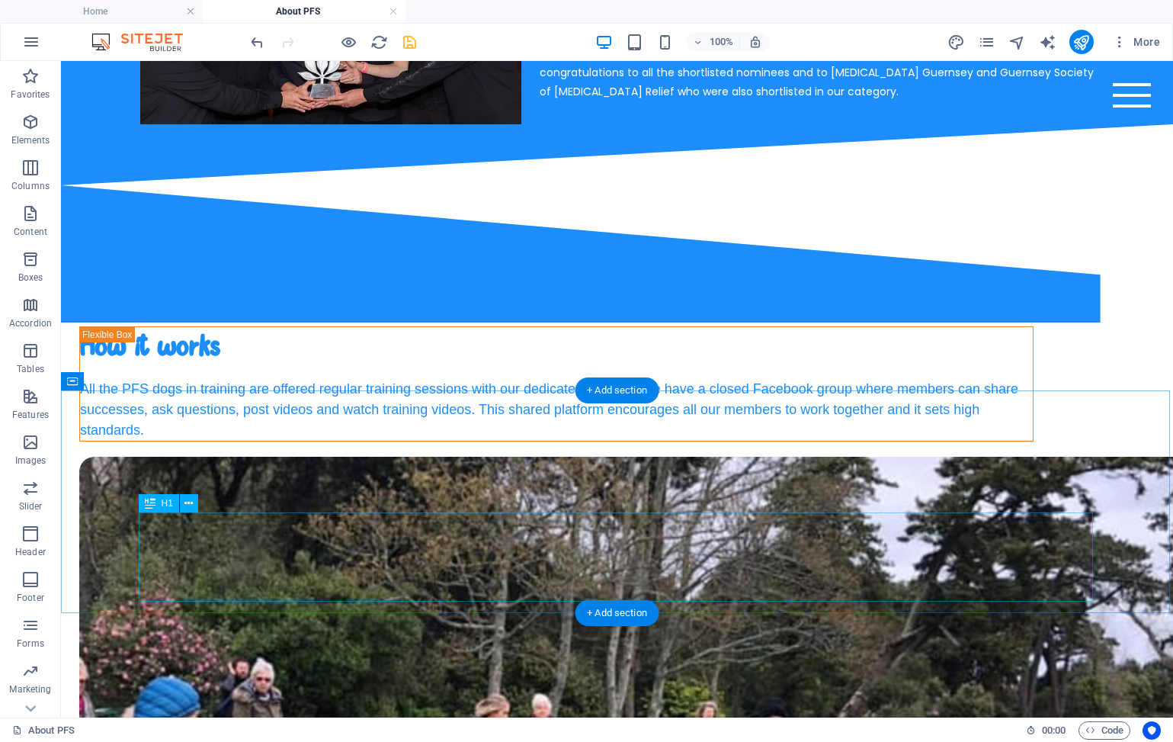
scroll to position [1408, 0]
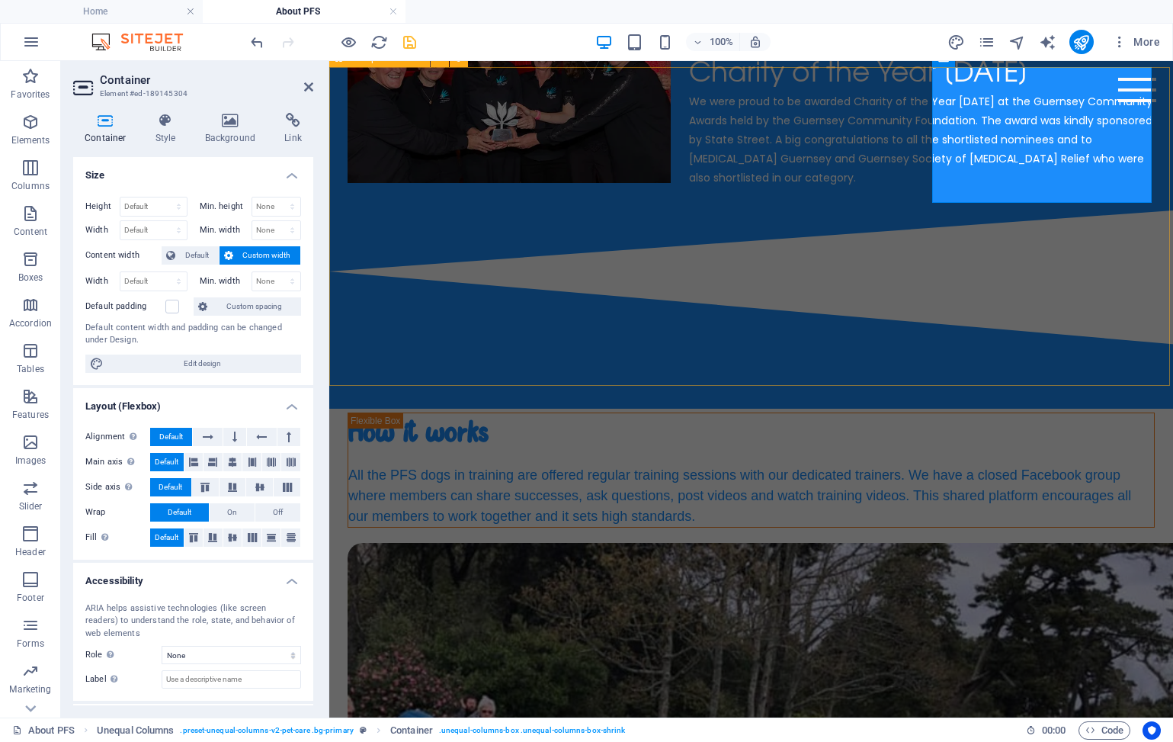
select select "diagonal"
select select "px"
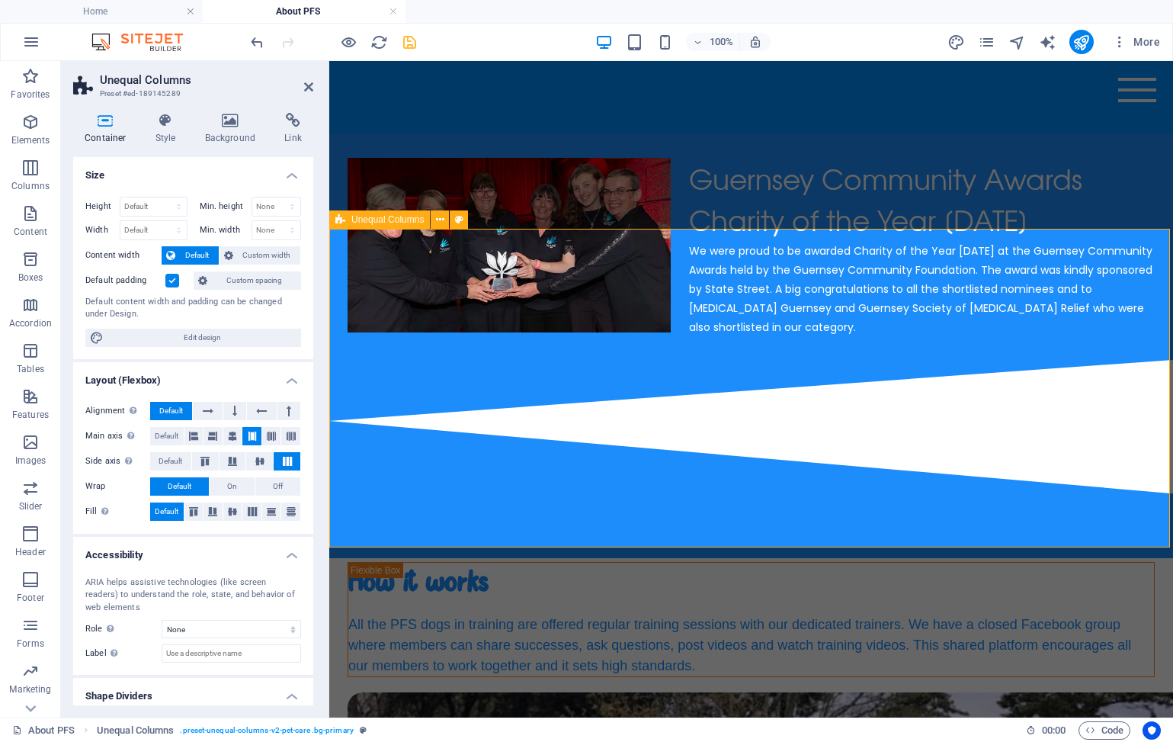
scroll to position [1245, 0]
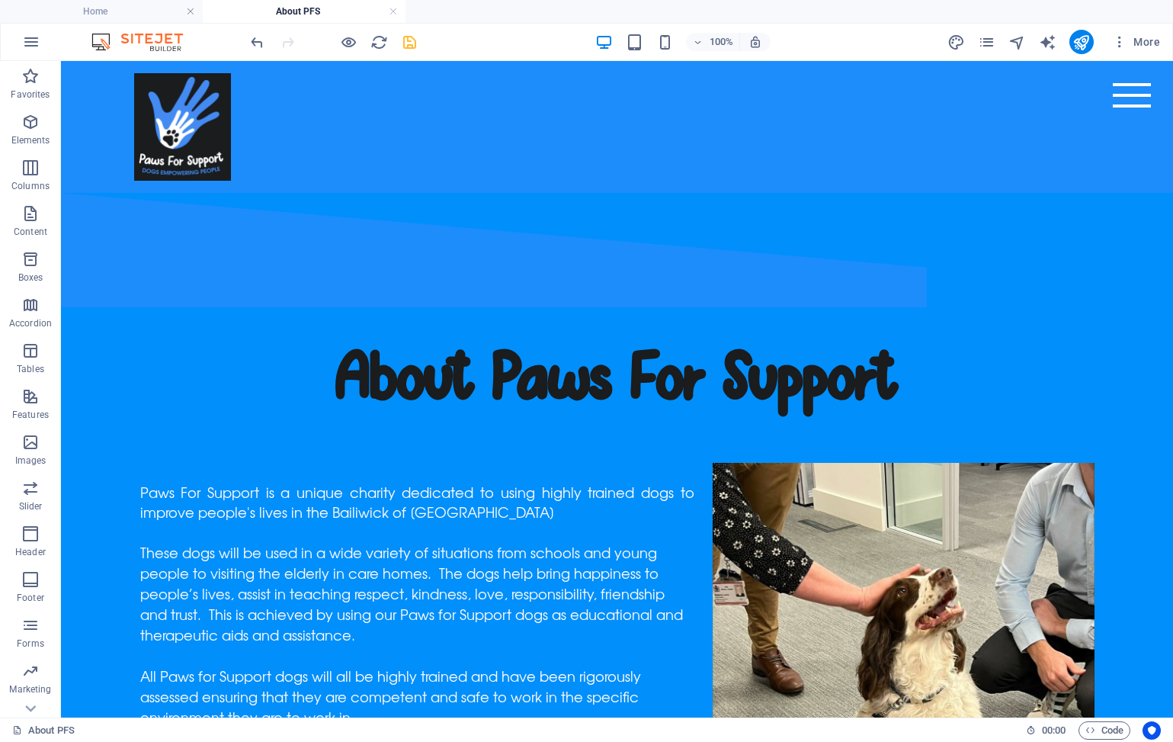
scroll to position [0, 0]
click at [409, 43] on icon "save" at bounding box center [410, 43] width 18 height 18
click at [393, 16] on link at bounding box center [393, 12] width 9 height 14
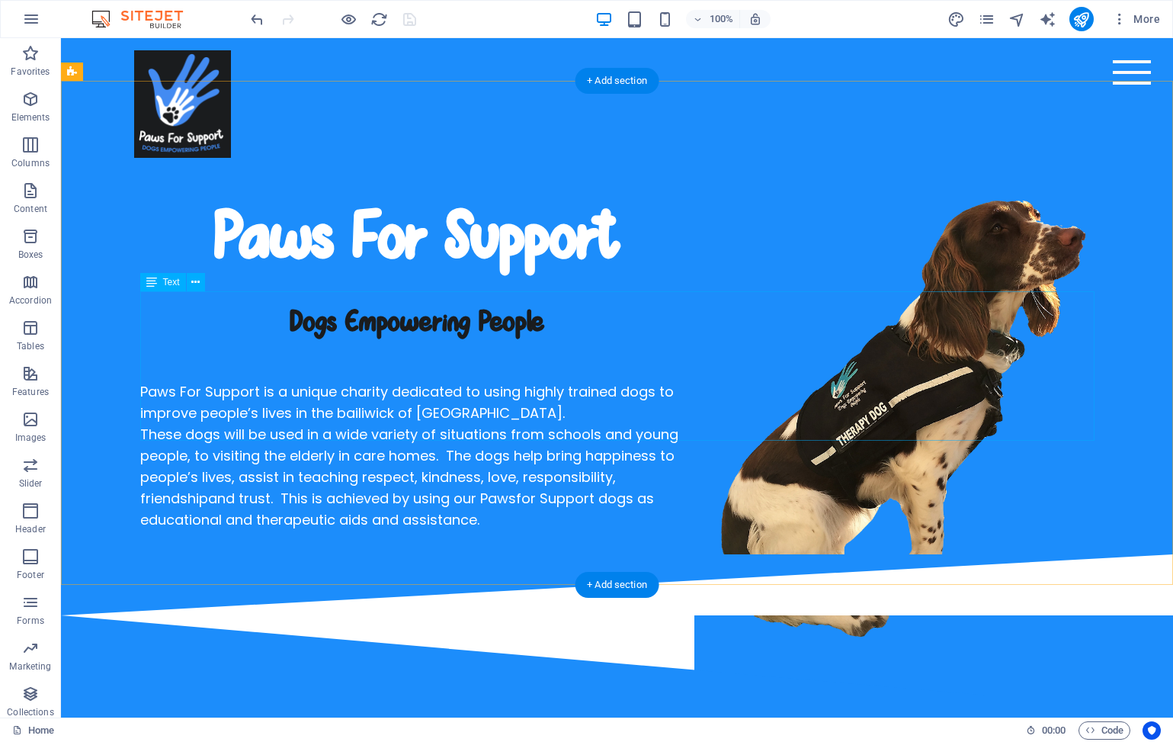
click at [417, 382] on span "Paws For Support is a unique charity dedicated to using highly trained dogs to …" at bounding box center [407, 402] width 534 height 40
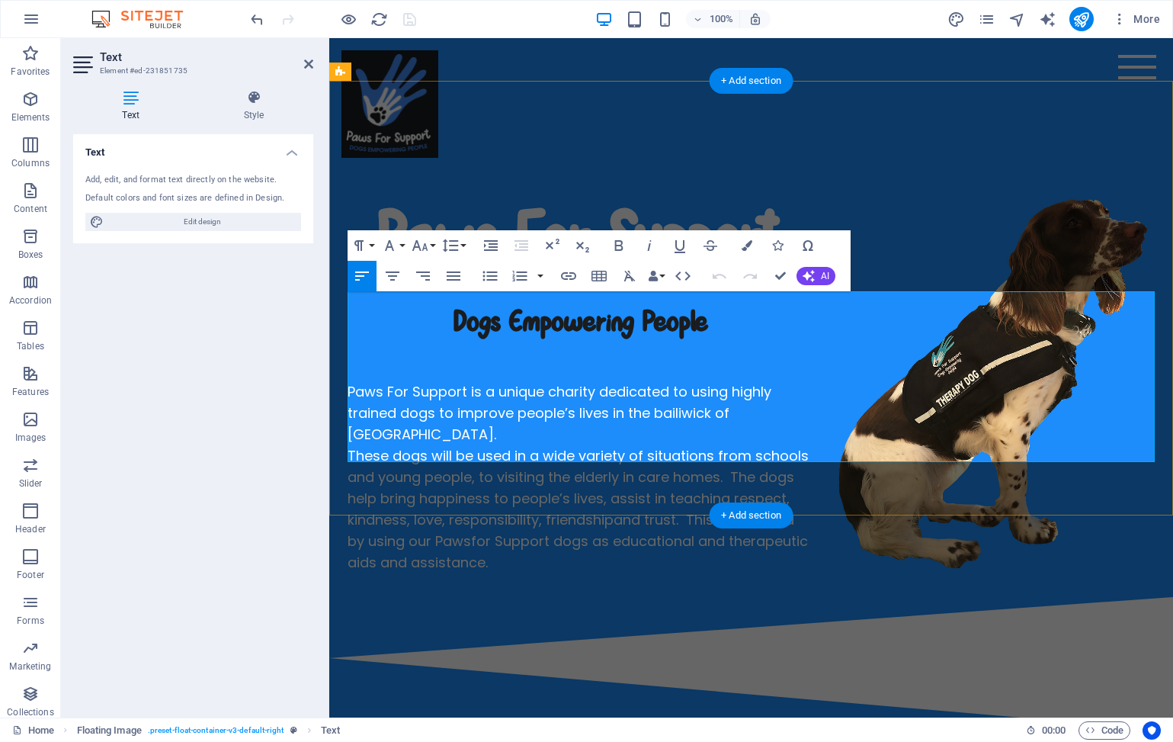
click at [418, 445] on span "These dogs will be used in a wide variety of situations from schools and young …" at bounding box center [578, 487] width 461 height 84
click at [422, 253] on icon "button" at bounding box center [420, 245] width 18 height 18
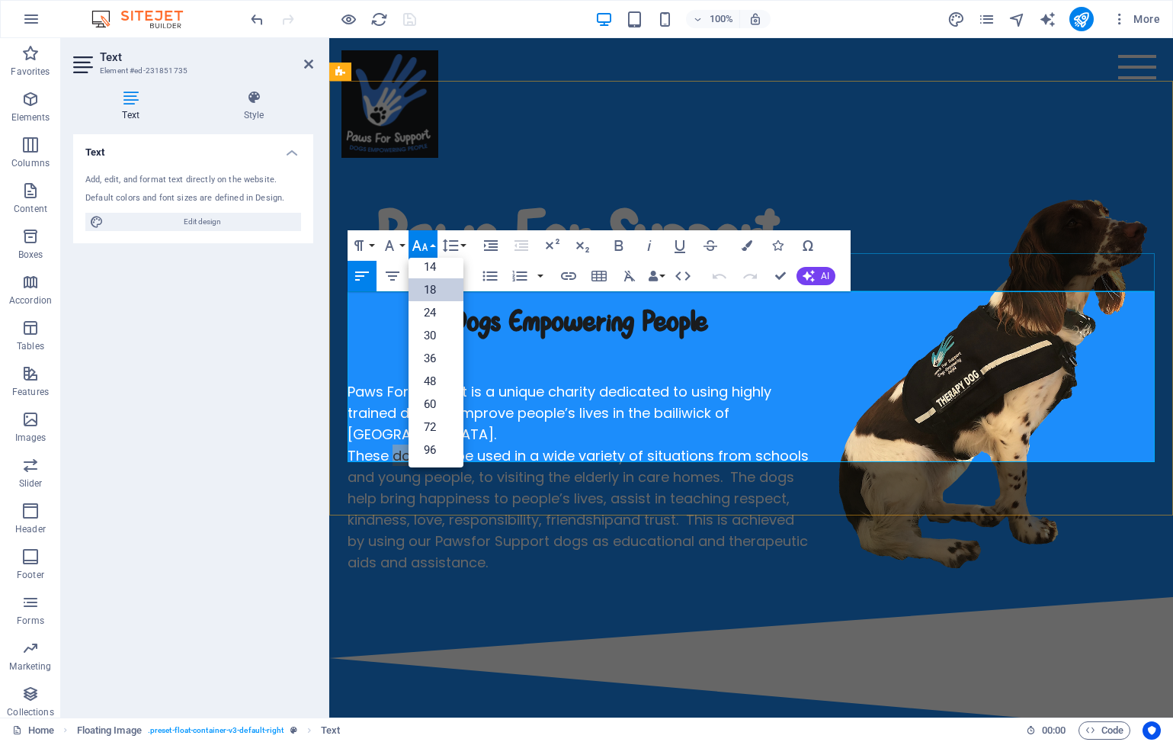
scroll to position [123, 0]
click at [365, 303] on div "Dogs Empowering People" at bounding box center [751, 323] width 807 height 40
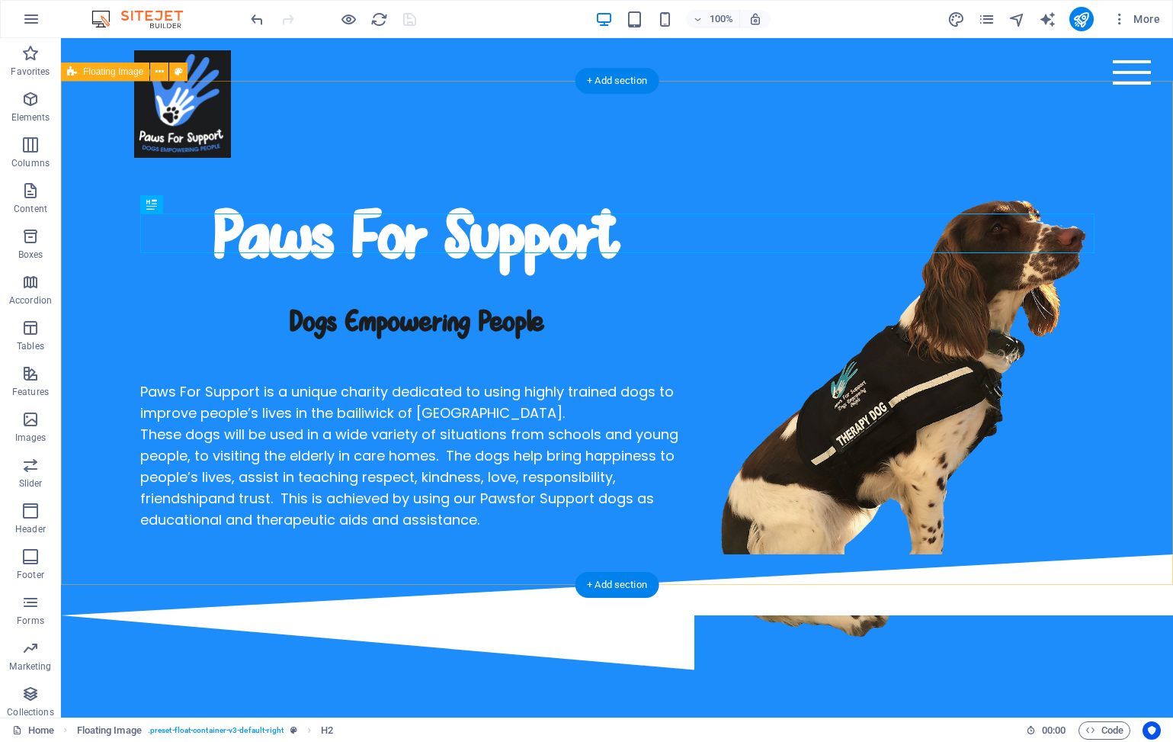
click at [100, 331] on div "Paws For Support Dogs Empowering People Paws For Support is a unique charity de…" at bounding box center [617, 362] width 1112 height 384
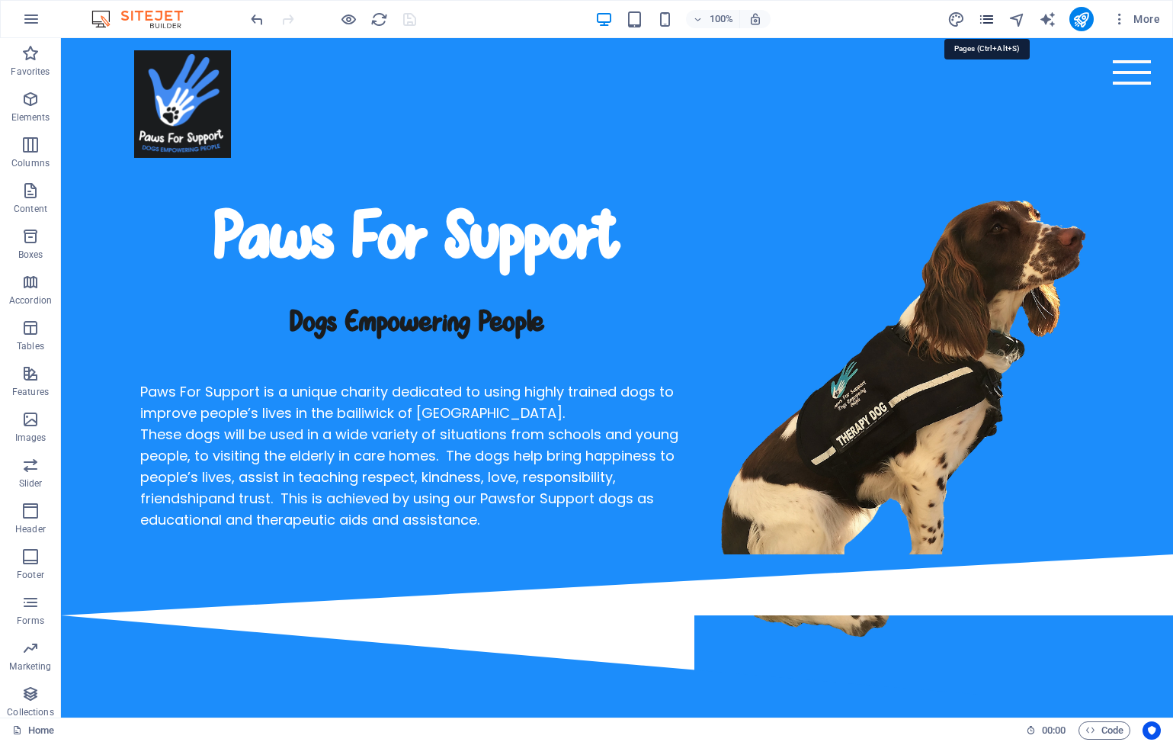
click at [0, 0] on icon "pages" at bounding box center [0, 0] width 0 height 0
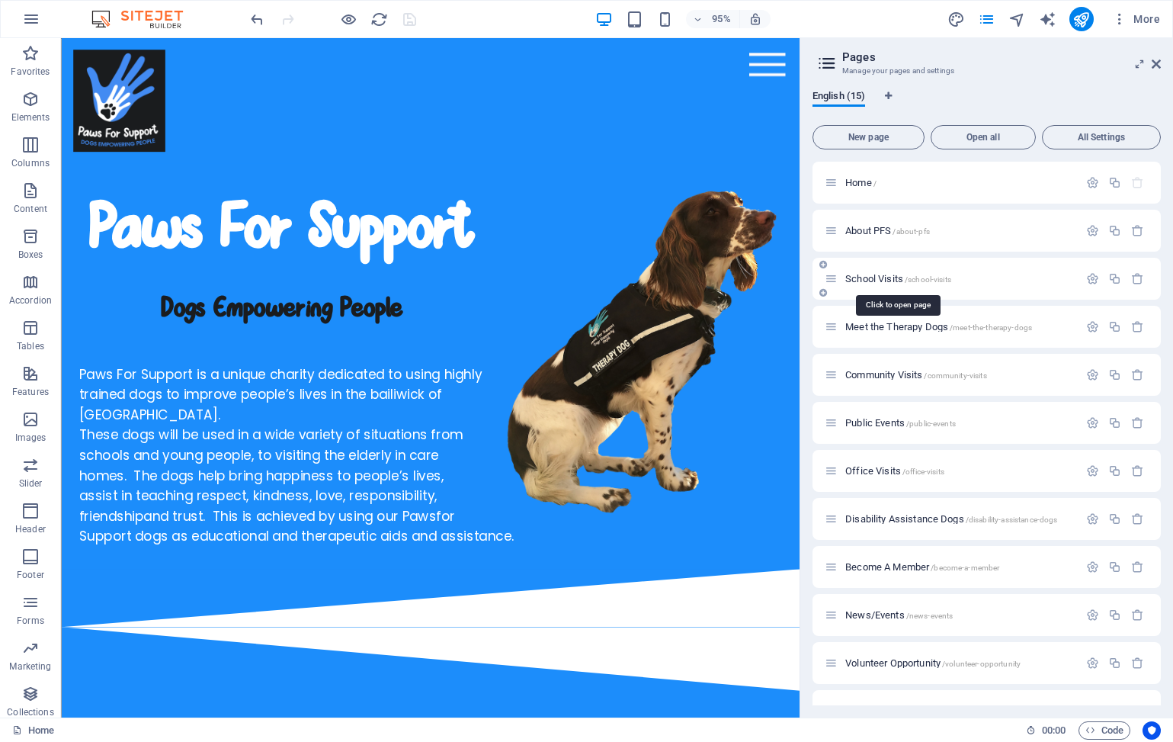
click at [878, 281] on span "School Visits /school-visits" at bounding box center [899, 278] width 106 height 11
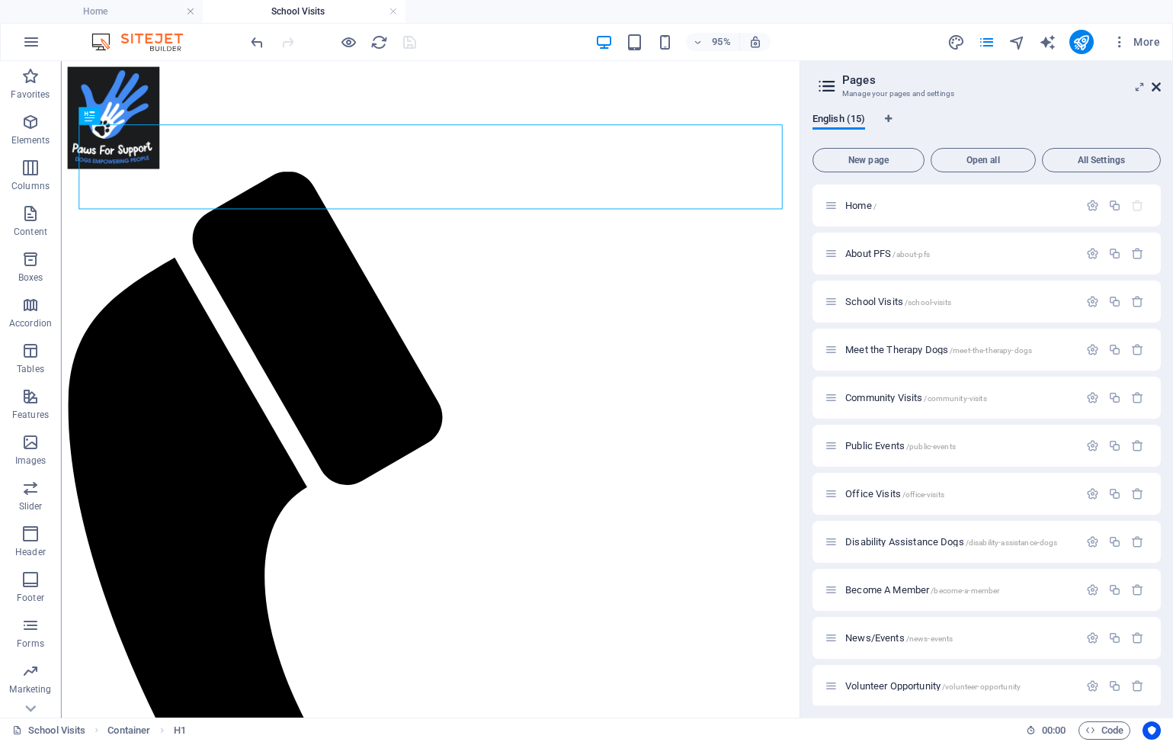
click at [1156, 85] on icon at bounding box center [1156, 87] width 9 height 12
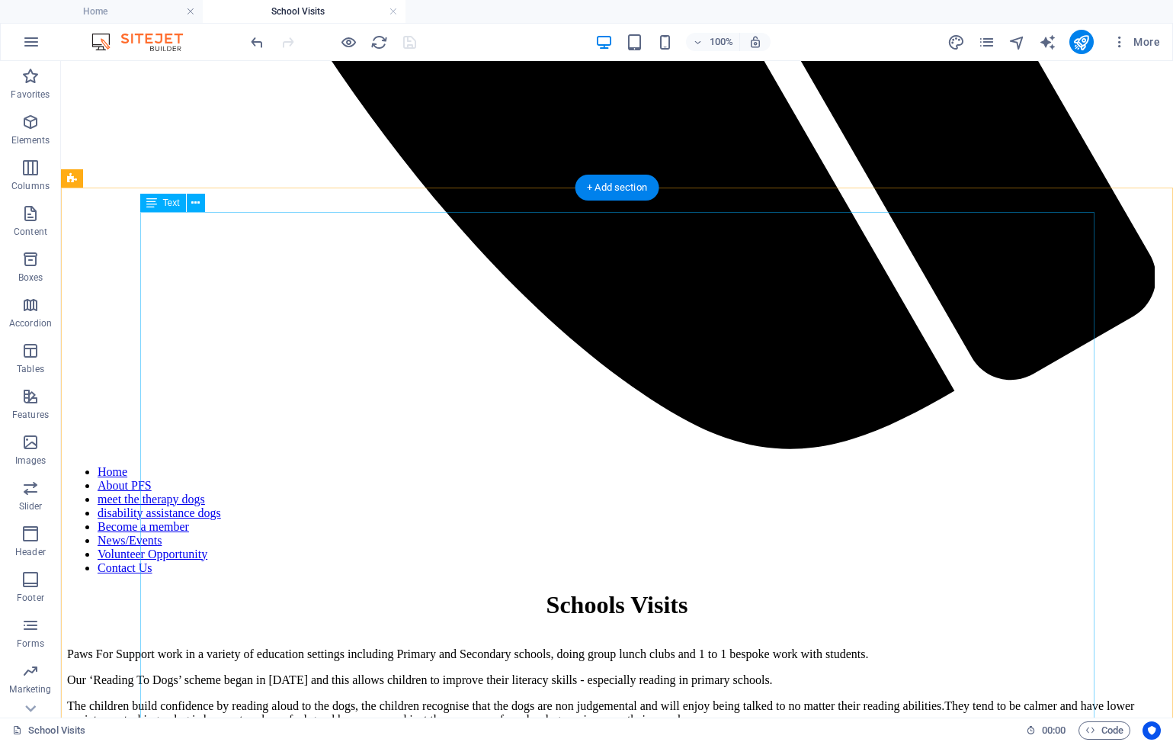
scroll to position [1178, 0]
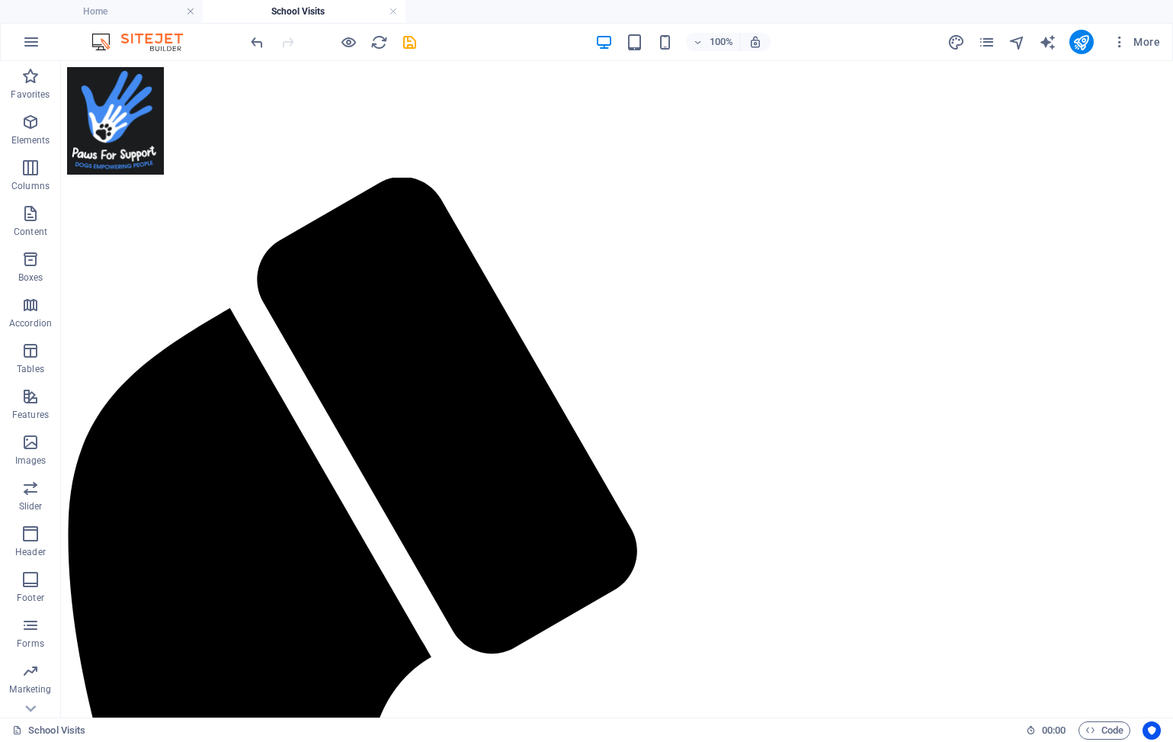
scroll to position [0, 0]
click at [990, 42] on icon "pages" at bounding box center [987, 43] width 18 height 18
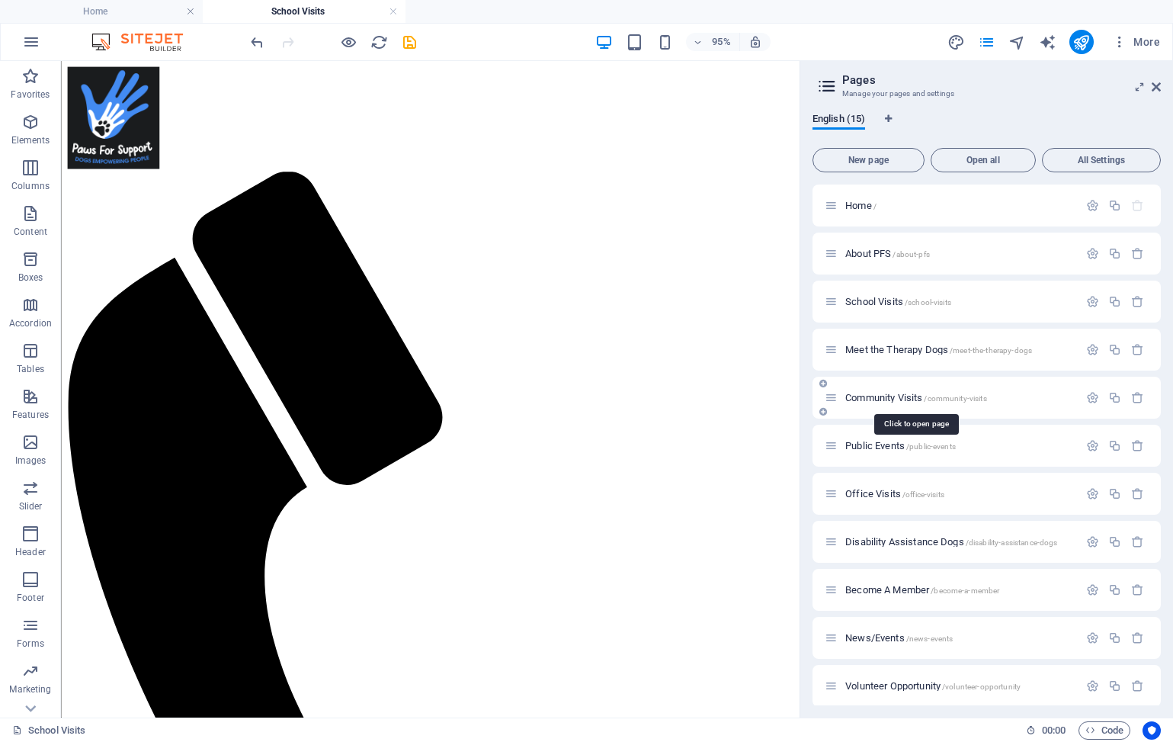
click at [875, 396] on span "Community Visits /community-visits" at bounding box center [917, 397] width 142 height 11
click at [1154, 84] on icon at bounding box center [1156, 87] width 9 height 12
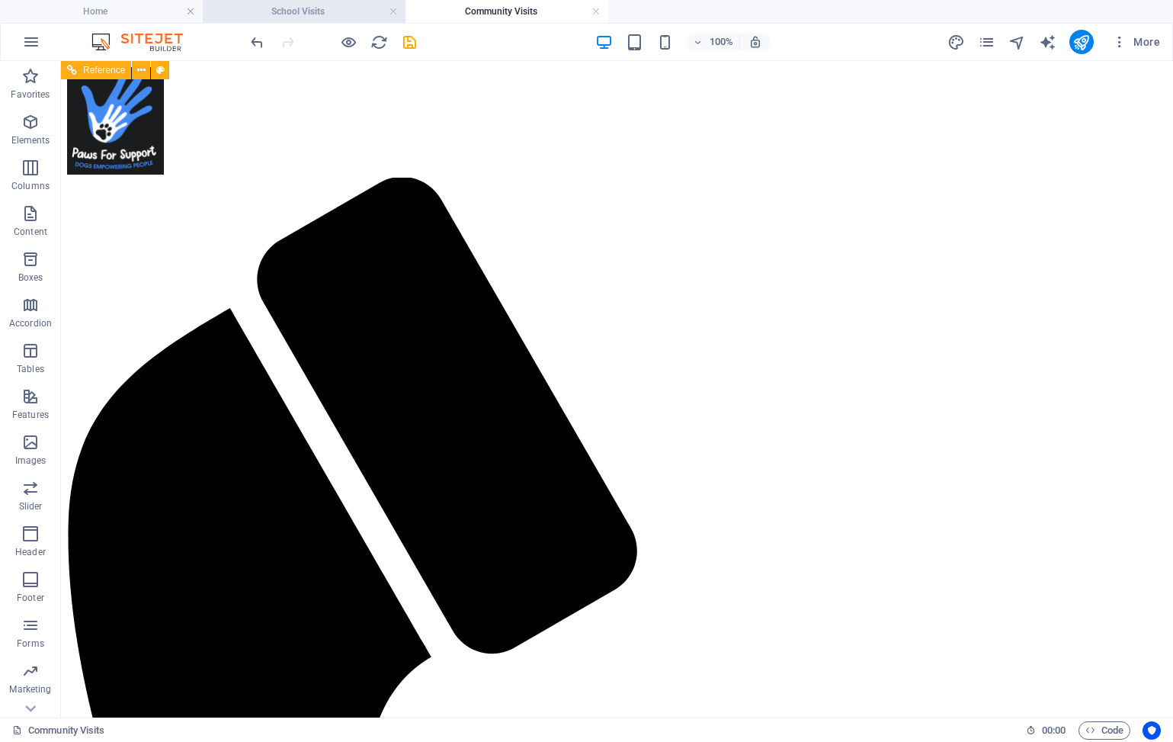
click at [283, 16] on h4 "School Visits" at bounding box center [304, 11] width 203 height 17
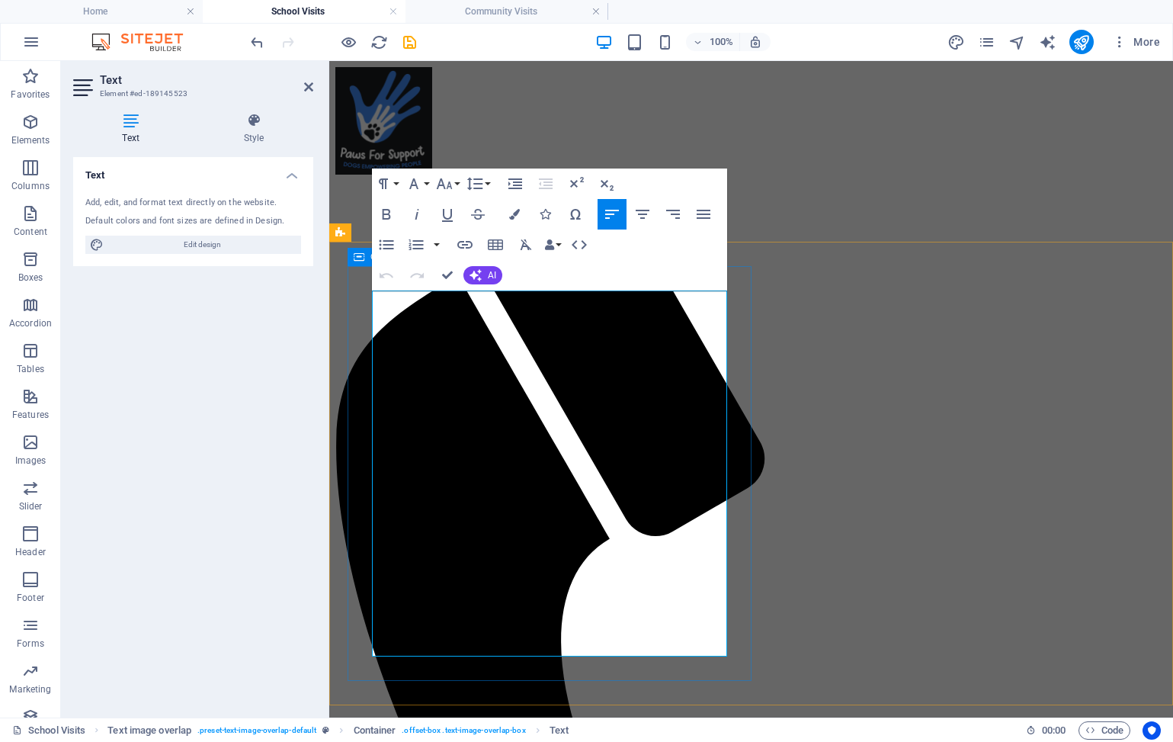
drag, startPoint x: 604, startPoint y: 646, endPoint x: 362, endPoint y: 297, distance: 424.1
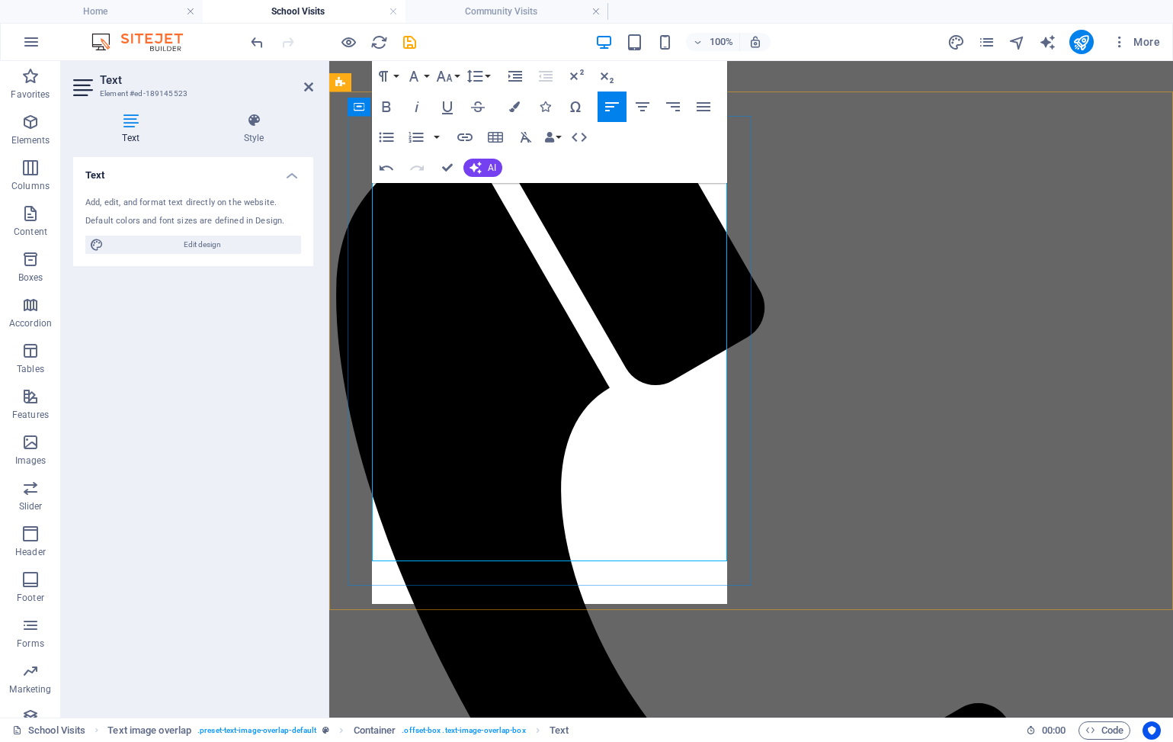
scroll to position [152, 0]
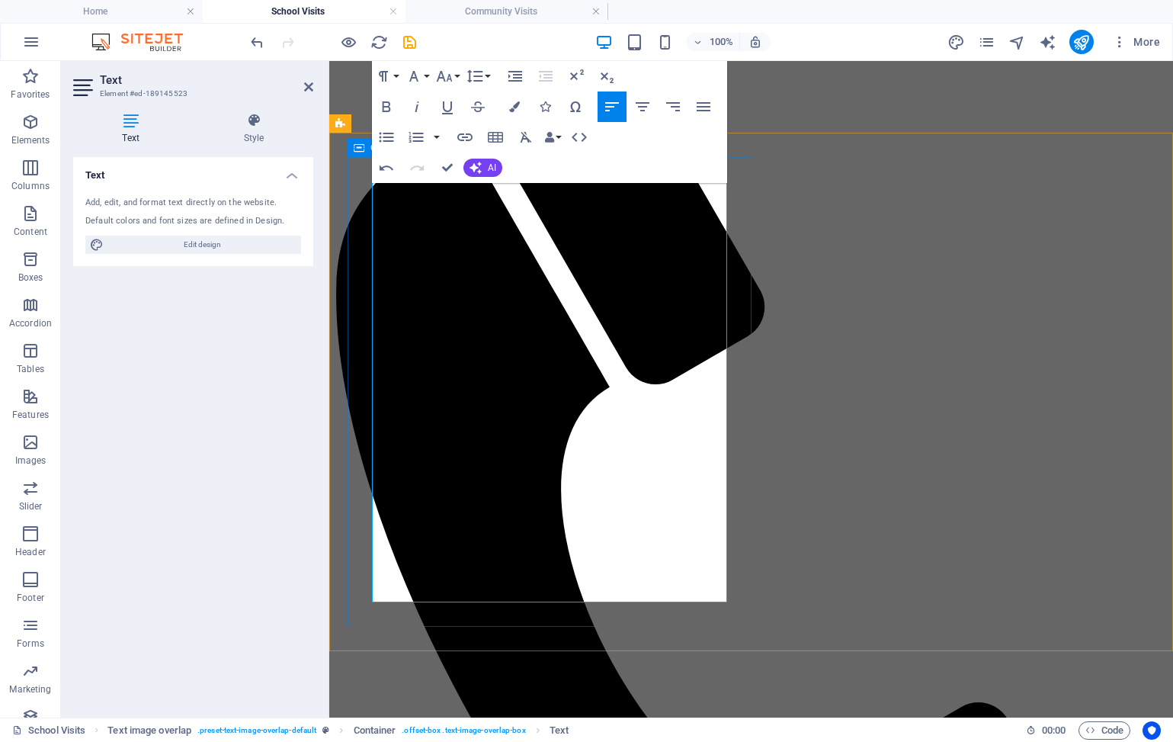
drag, startPoint x: 666, startPoint y: 590, endPoint x: 368, endPoint y: 192, distance: 497.3
click at [525, 140] on icon "button" at bounding box center [526, 137] width 11 height 11
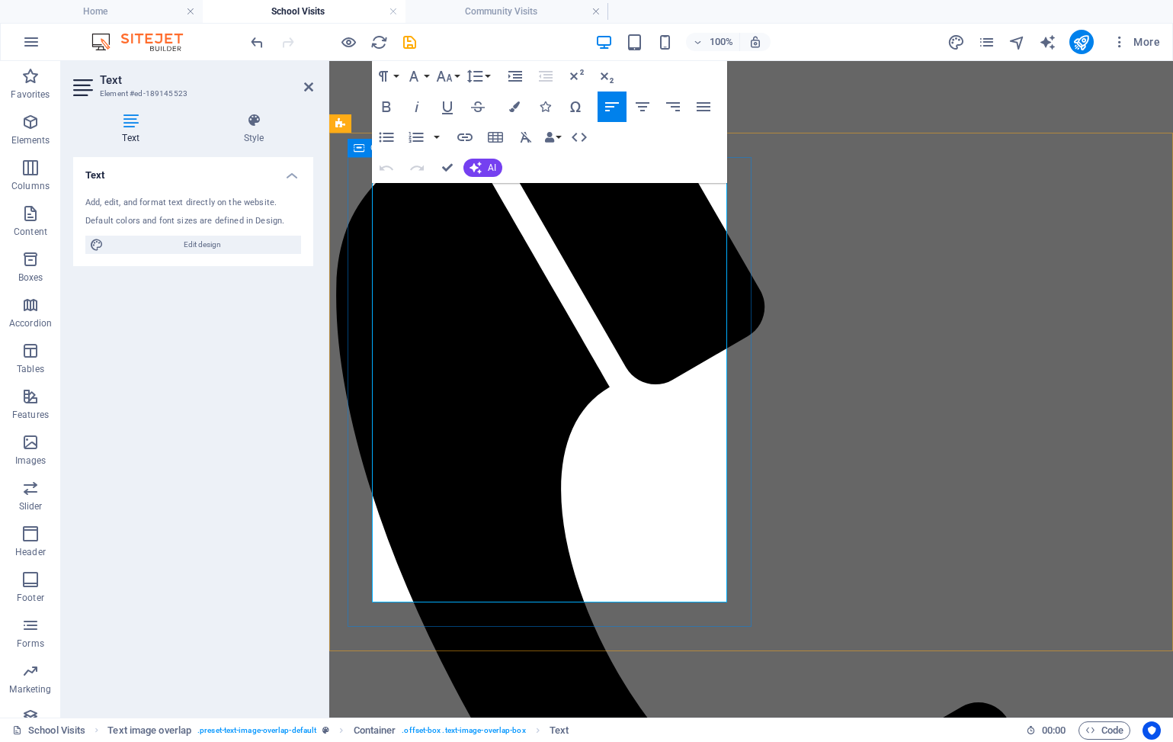
drag, startPoint x: 445, startPoint y: 370, endPoint x: 355, endPoint y: 190, distance: 200.8
click at [525, 139] on icon "button" at bounding box center [526, 137] width 11 height 11
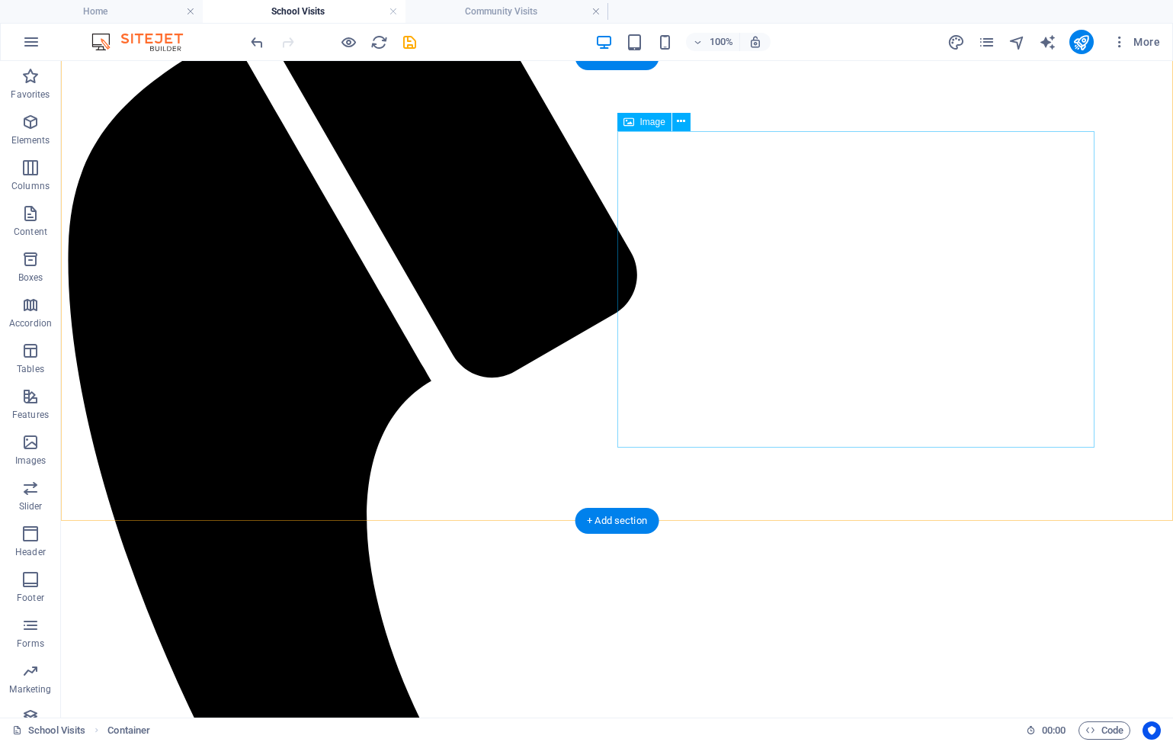
scroll to position [278, 0]
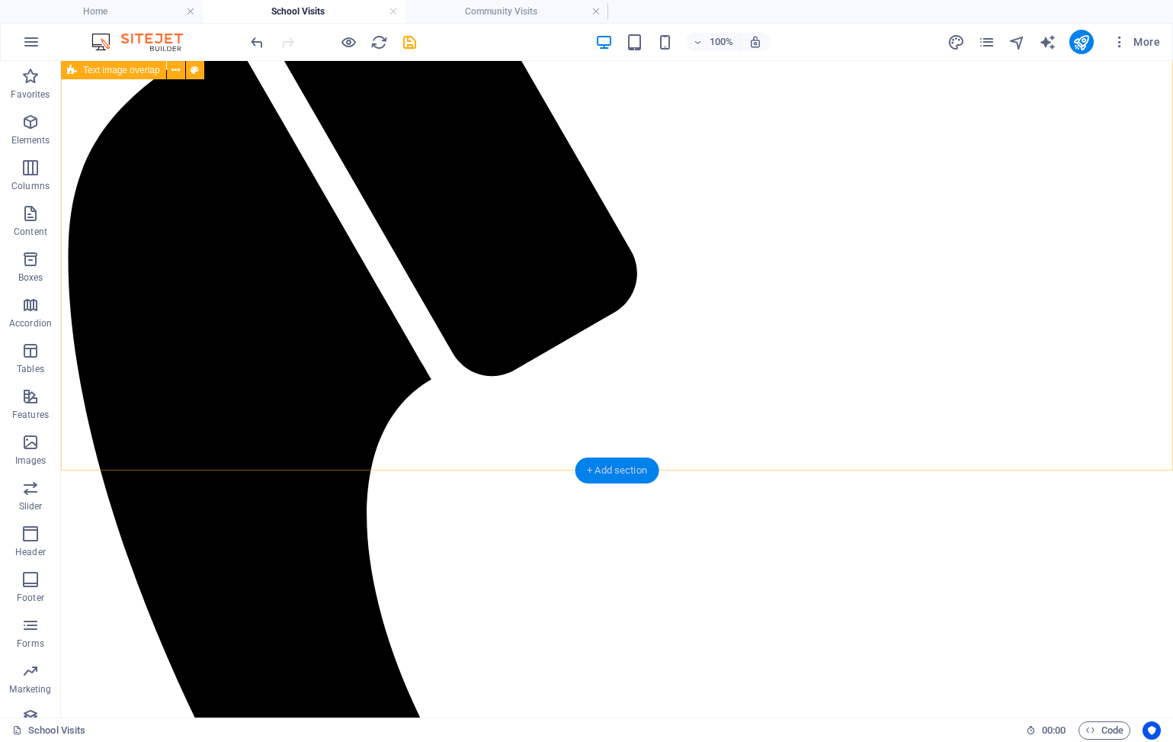
click at [633, 473] on div "+ Add section" at bounding box center [617, 470] width 85 height 26
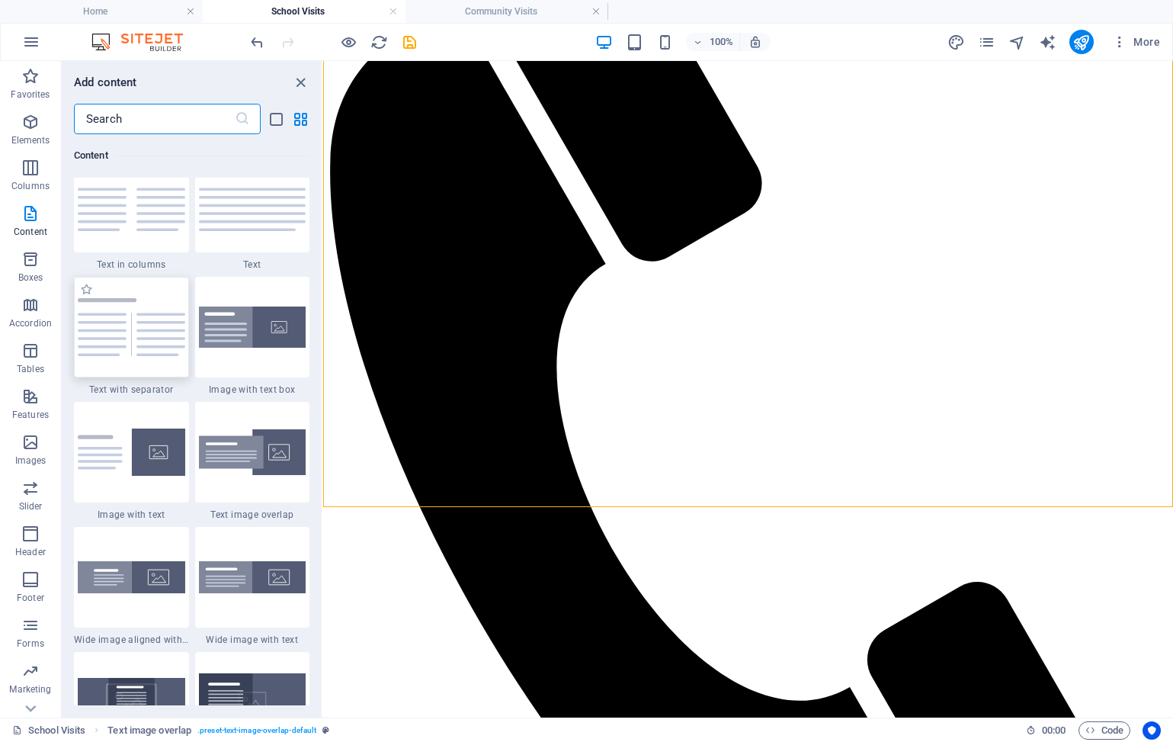
scroll to position [2702, 0]
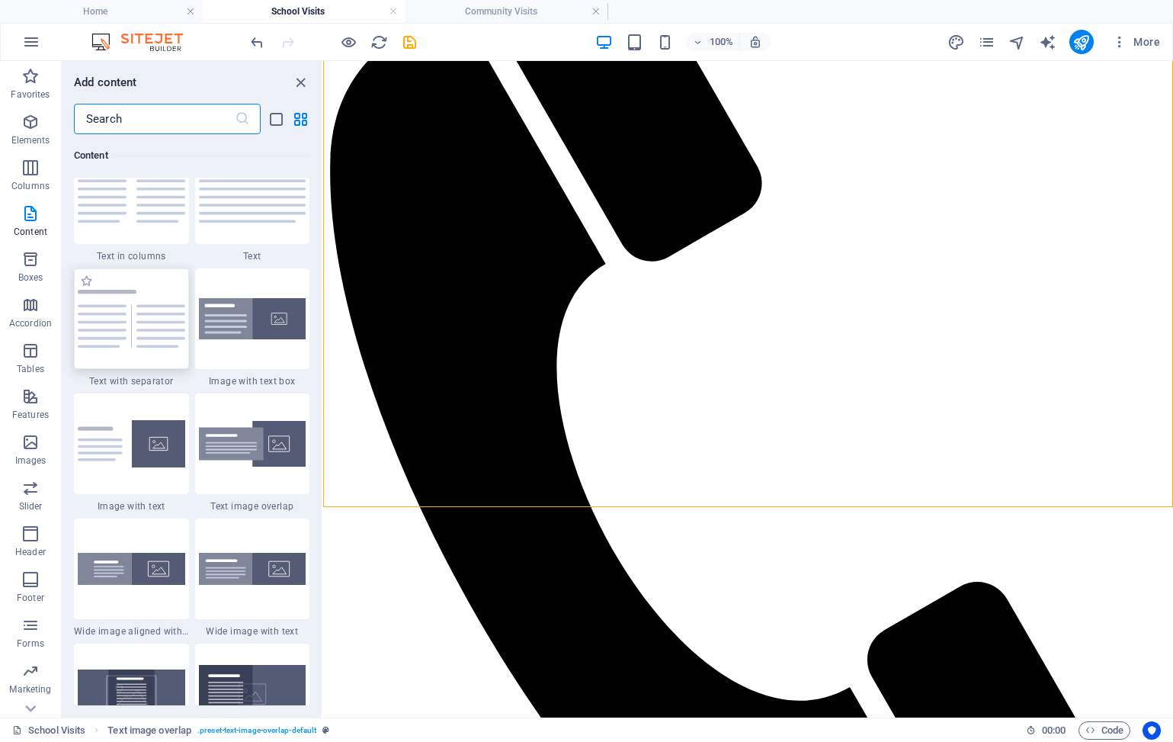
click at [118, 325] on img at bounding box center [132, 318] width 108 height 57
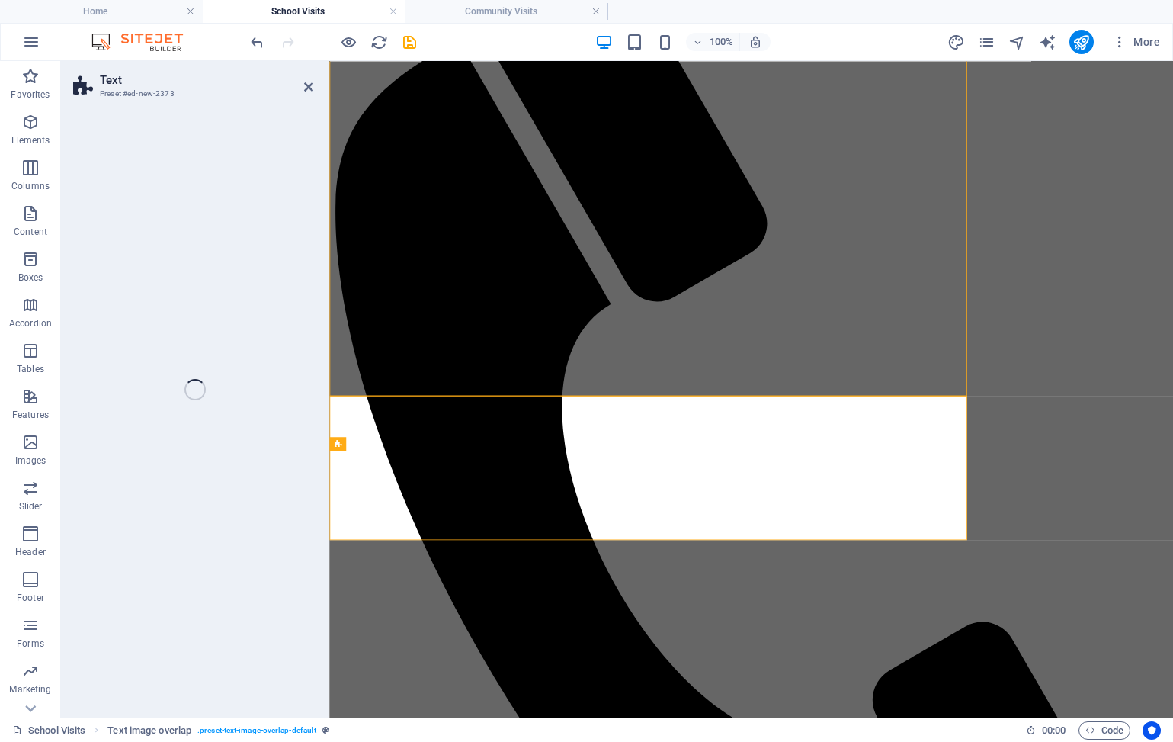
select select "rem"
select select "px"
select select "preset-text-v2-separator"
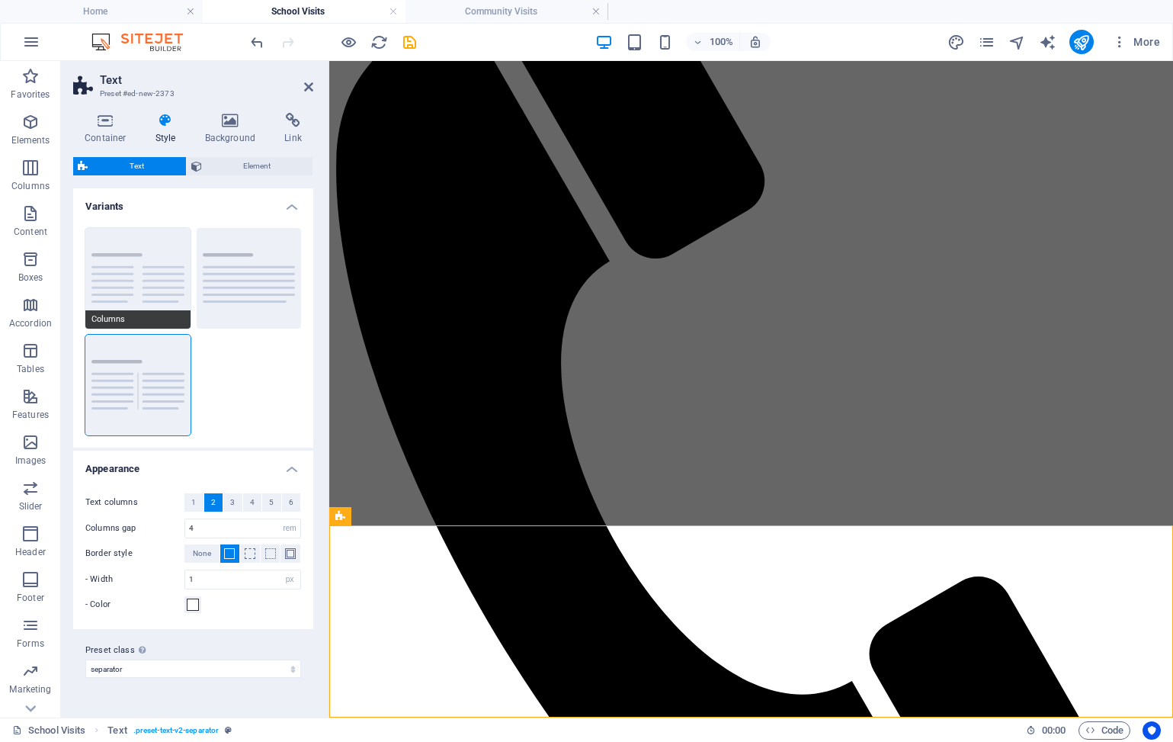
click at [124, 324] on span "Columns" at bounding box center [137, 319] width 105 height 18
type input "1"
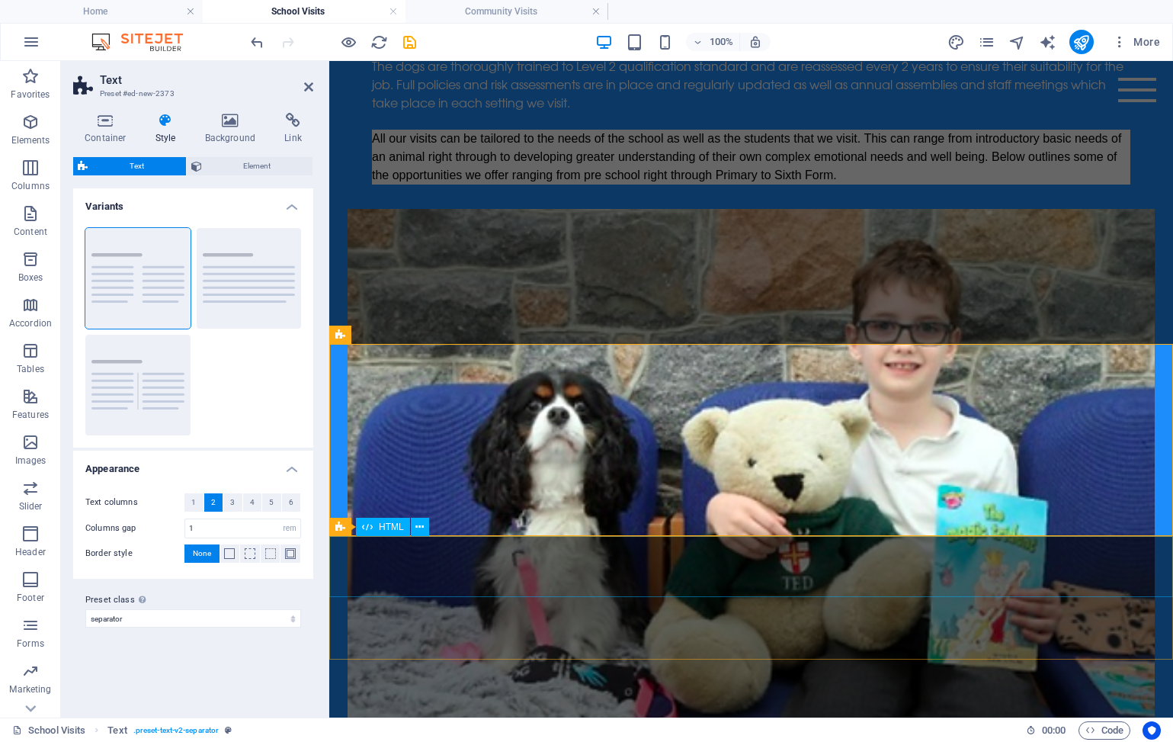
scroll to position [459, 0]
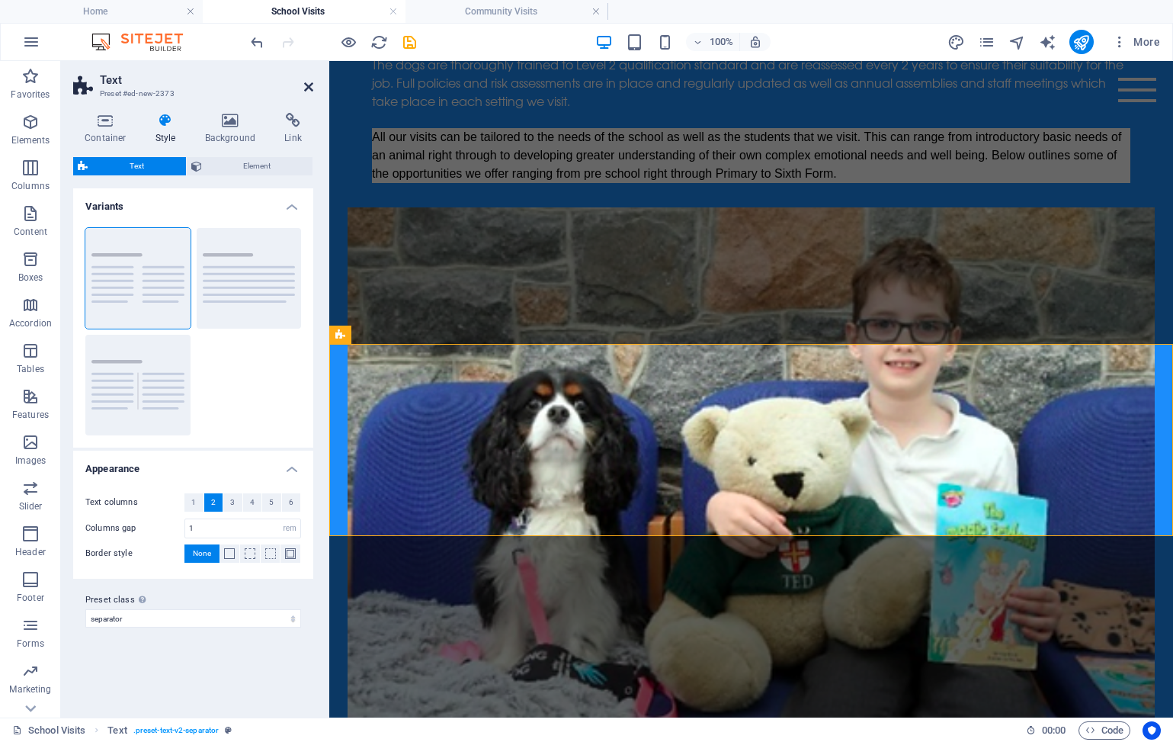
click at [305, 89] on icon at bounding box center [308, 87] width 9 height 12
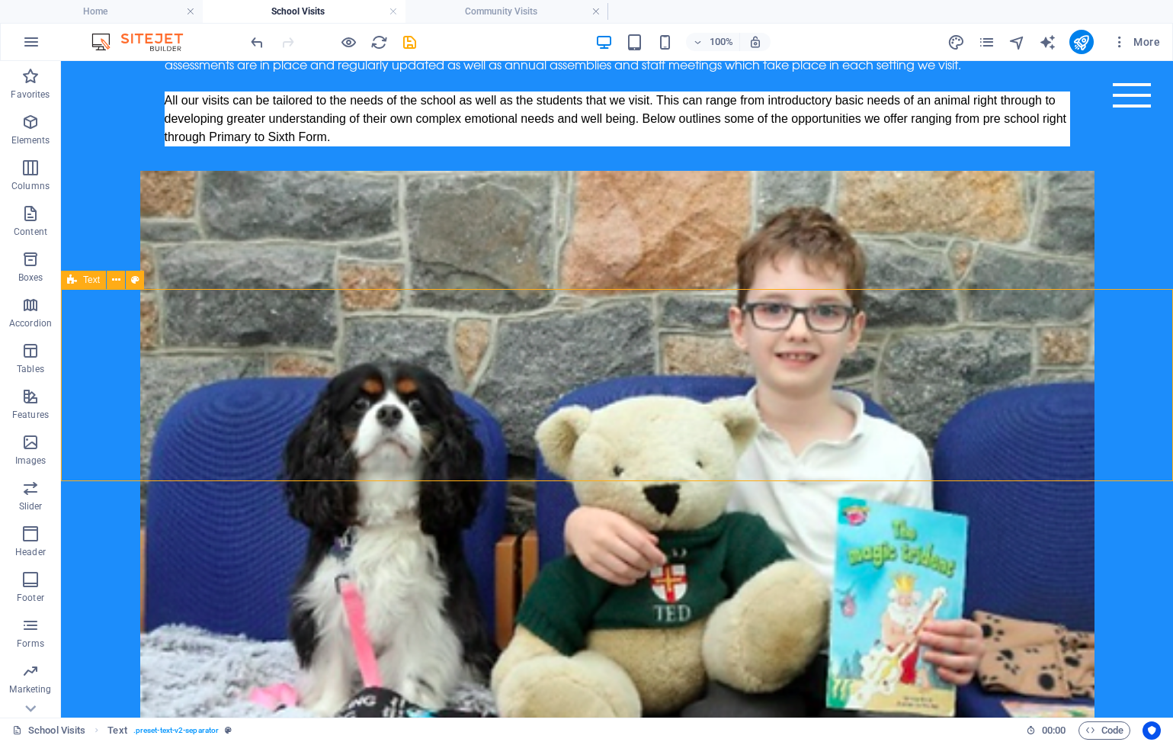
click at [80, 279] on div "Text" at bounding box center [83, 280] width 45 height 18
click at [114, 279] on icon at bounding box center [116, 280] width 8 height 16
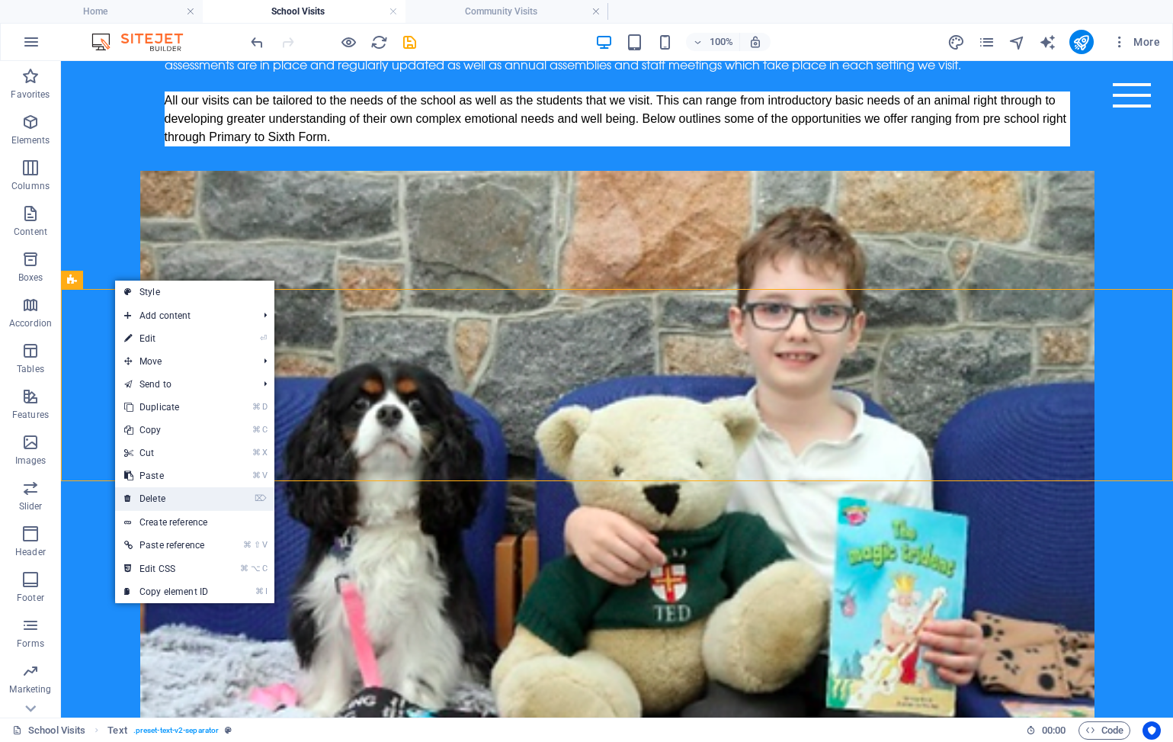
click at [165, 497] on link "⌦ Delete" at bounding box center [166, 498] width 102 height 23
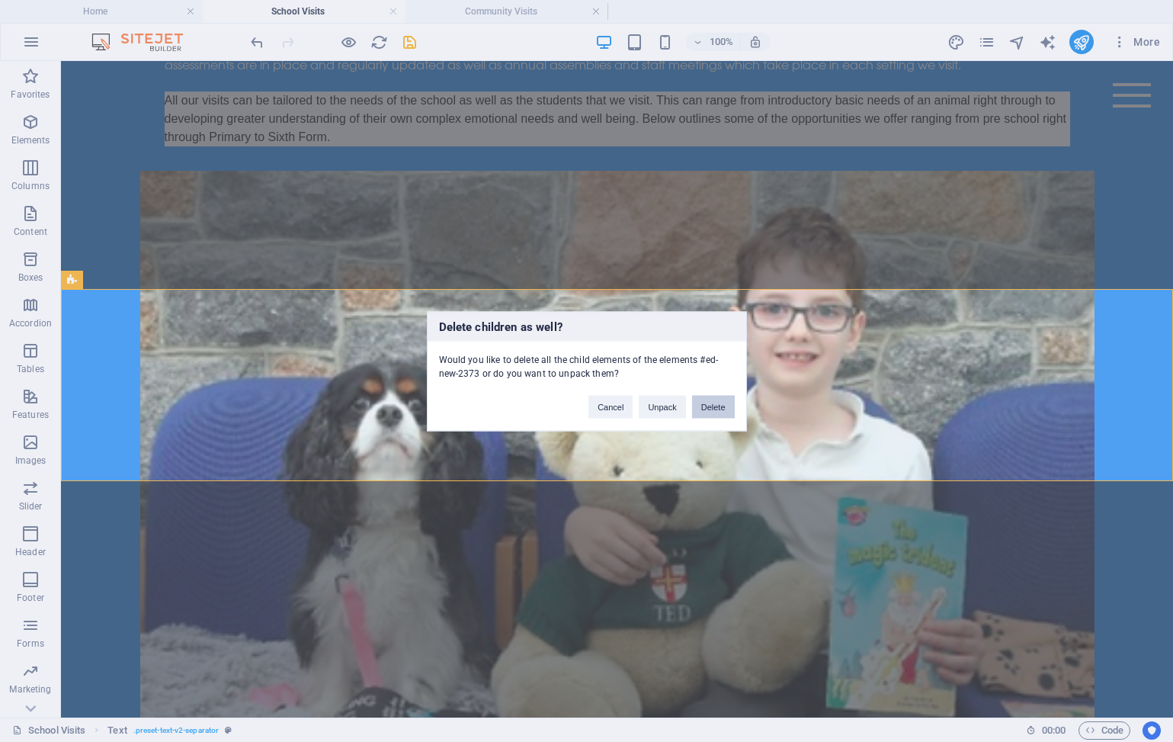
click at [723, 411] on button "Delete" at bounding box center [713, 406] width 43 height 23
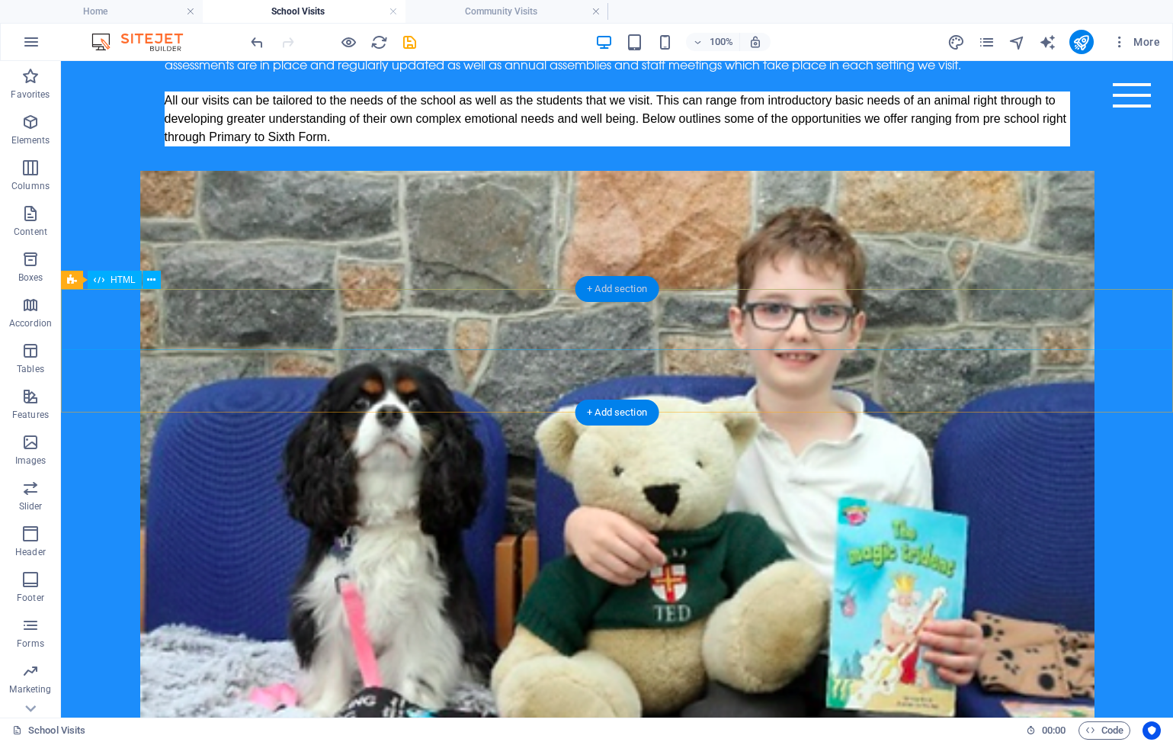
click at [635, 292] on div "+ Add section" at bounding box center [617, 289] width 85 height 26
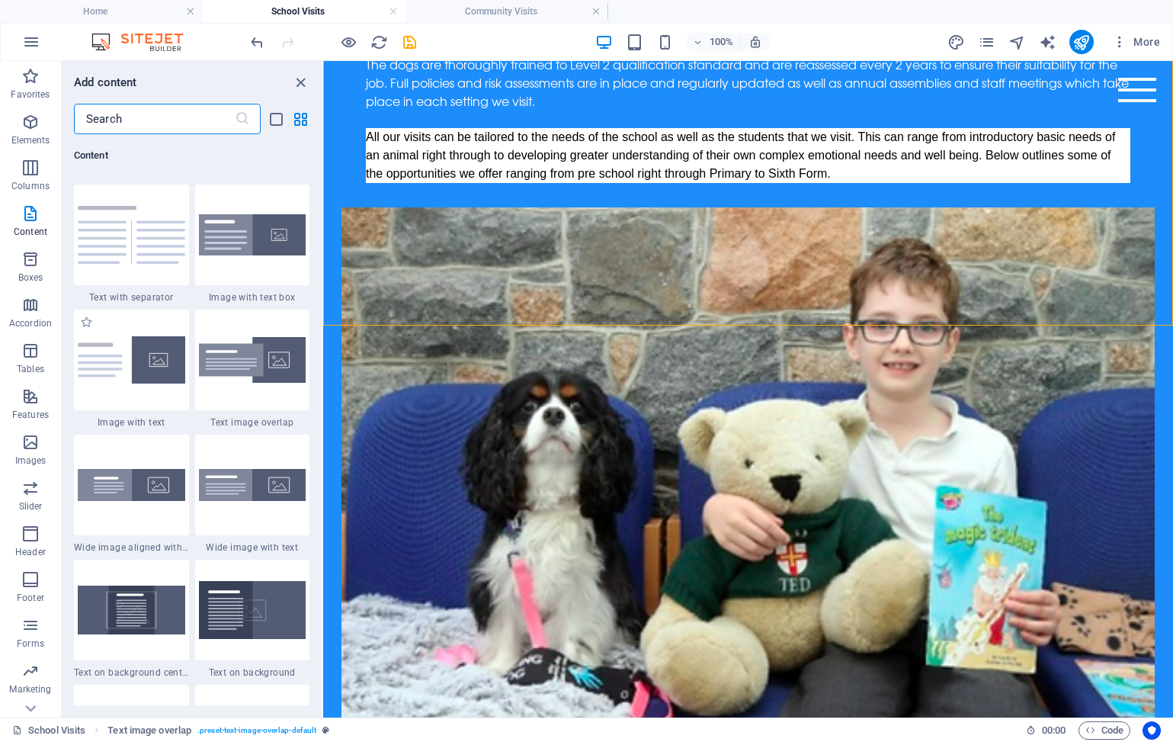
scroll to position [2787, 0]
click at [135, 368] on img at bounding box center [132, 359] width 108 height 48
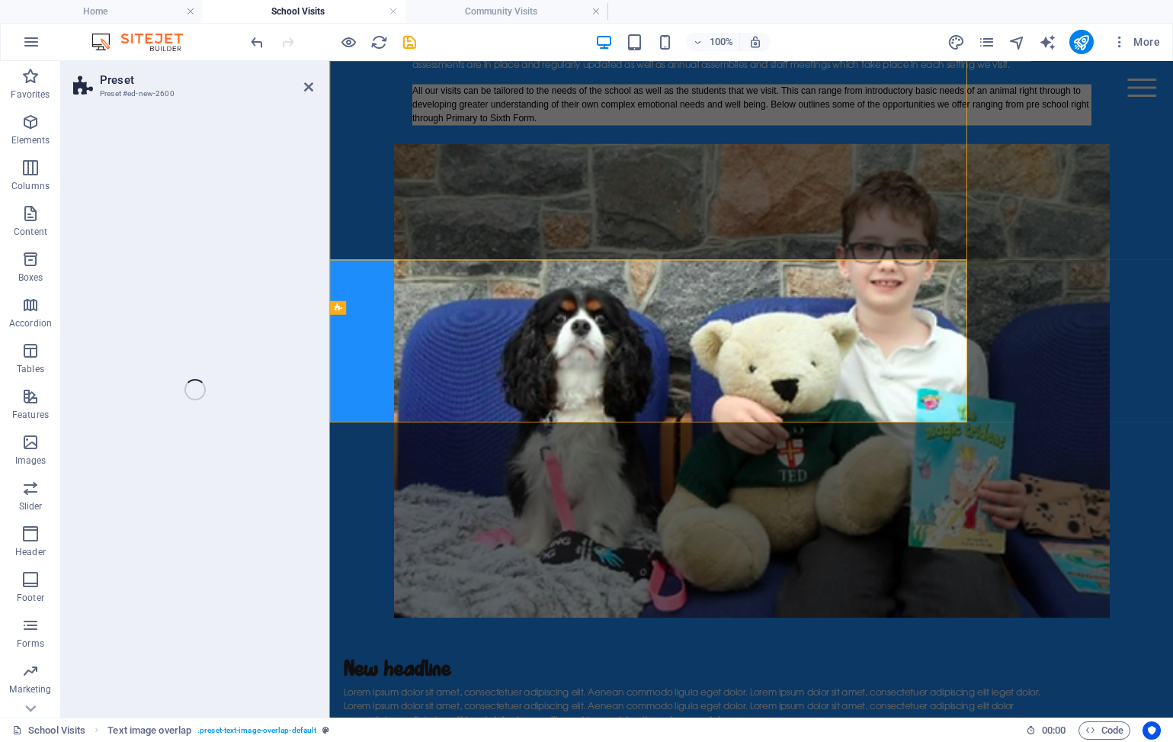
select select "rem"
select select "px"
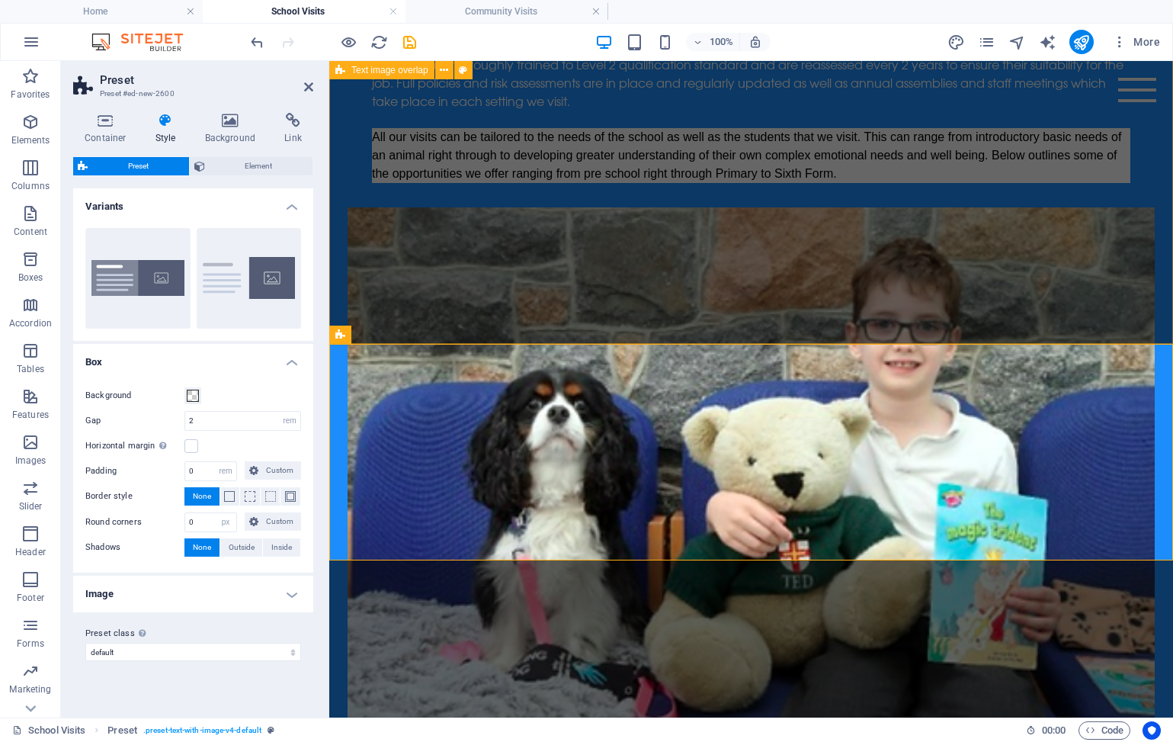
click at [590, 331] on div "Paws For Support work in a variety of education settings including Pre schools/…" at bounding box center [751, 341] width 844 height 852
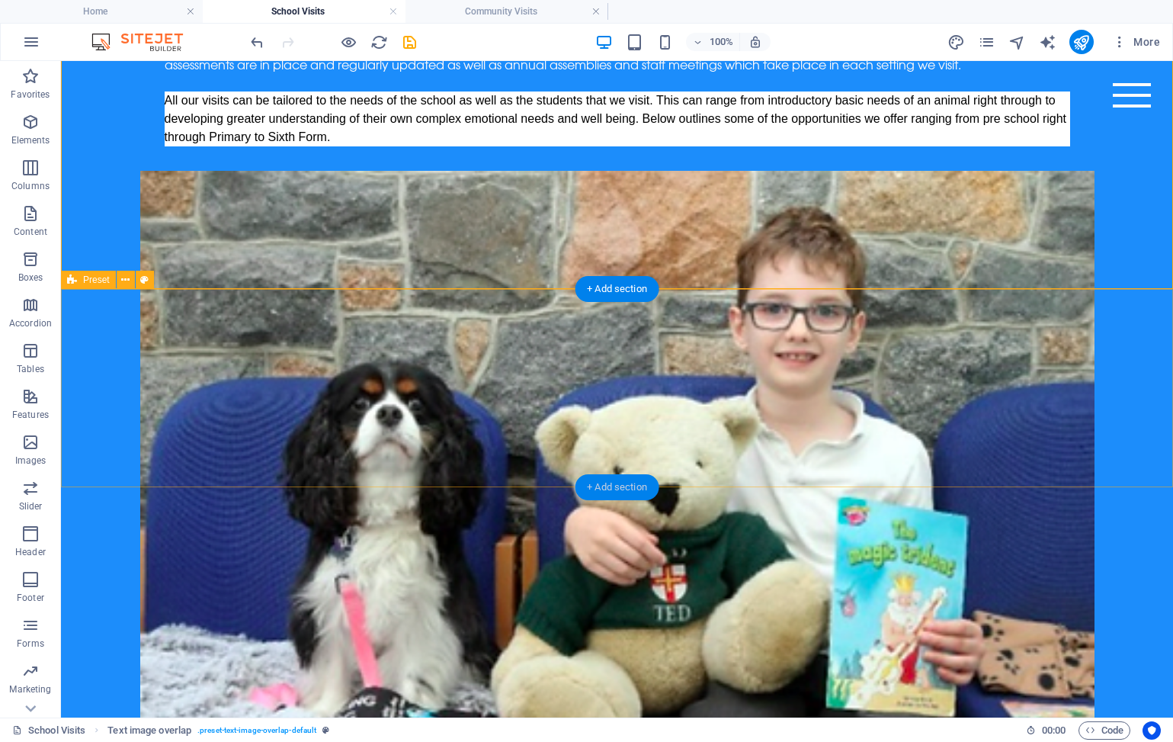
click at [615, 484] on div "+ Add section" at bounding box center [617, 487] width 85 height 26
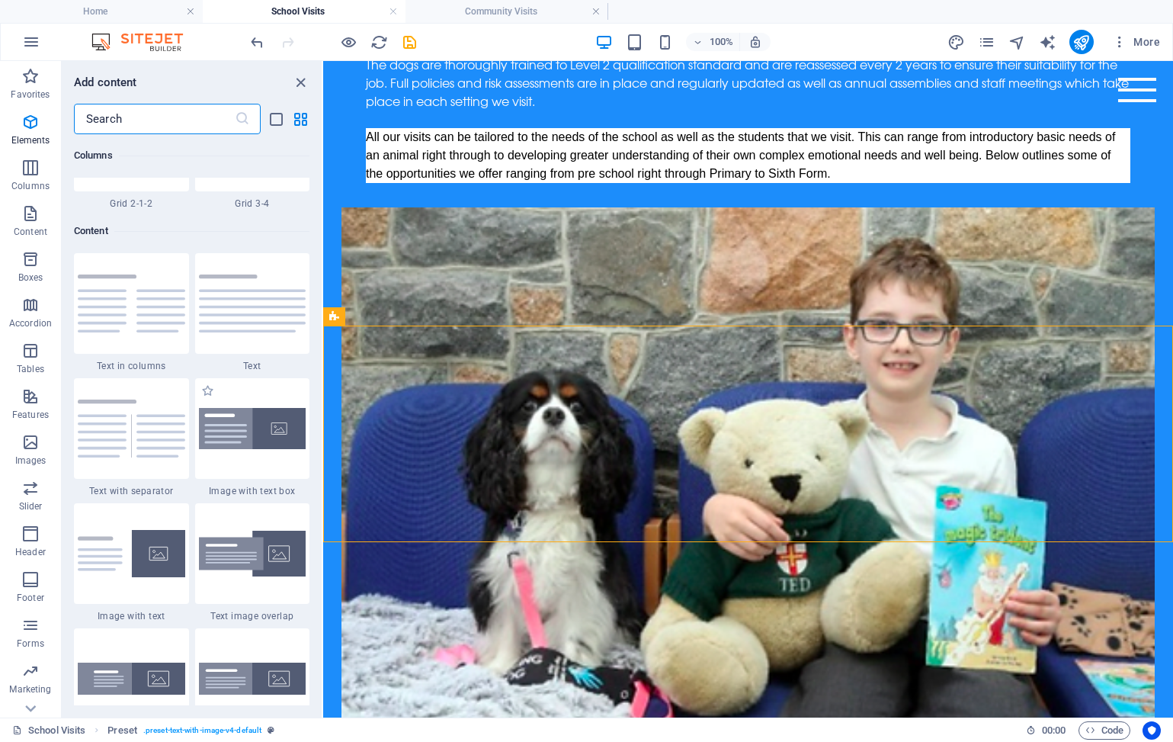
scroll to position [2668, 0]
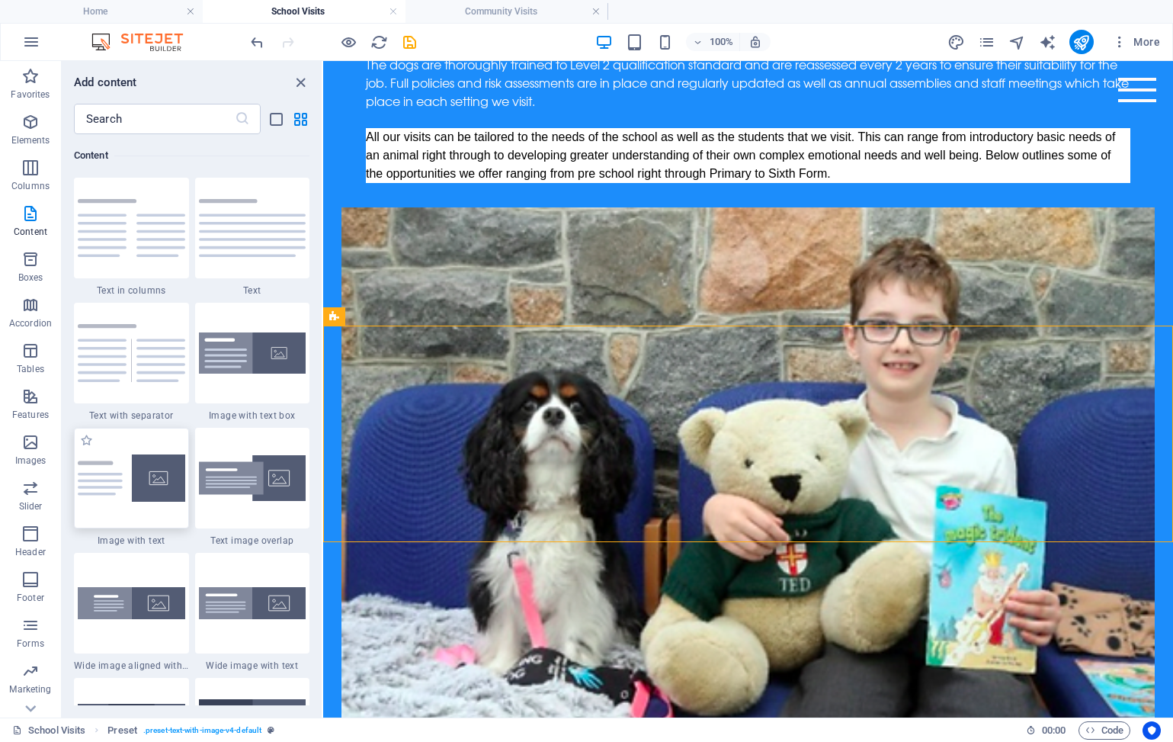
click at [144, 481] on img at bounding box center [132, 478] width 108 height 48
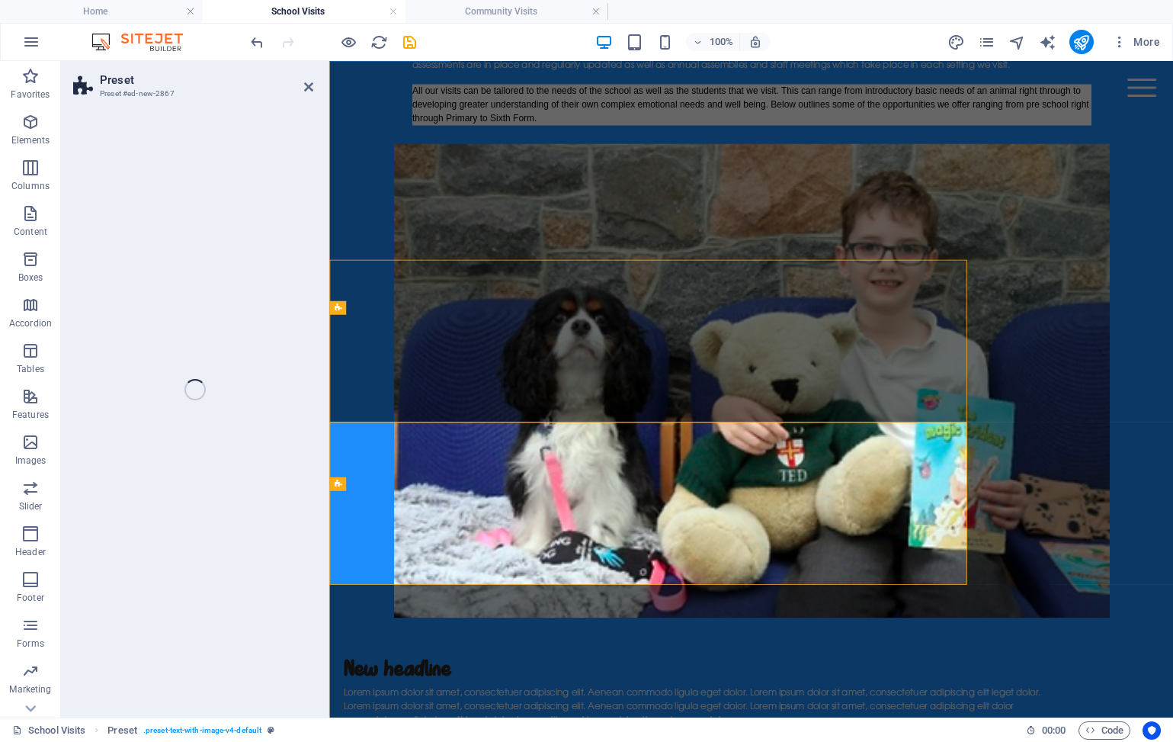
select select "rem"
select select "px"
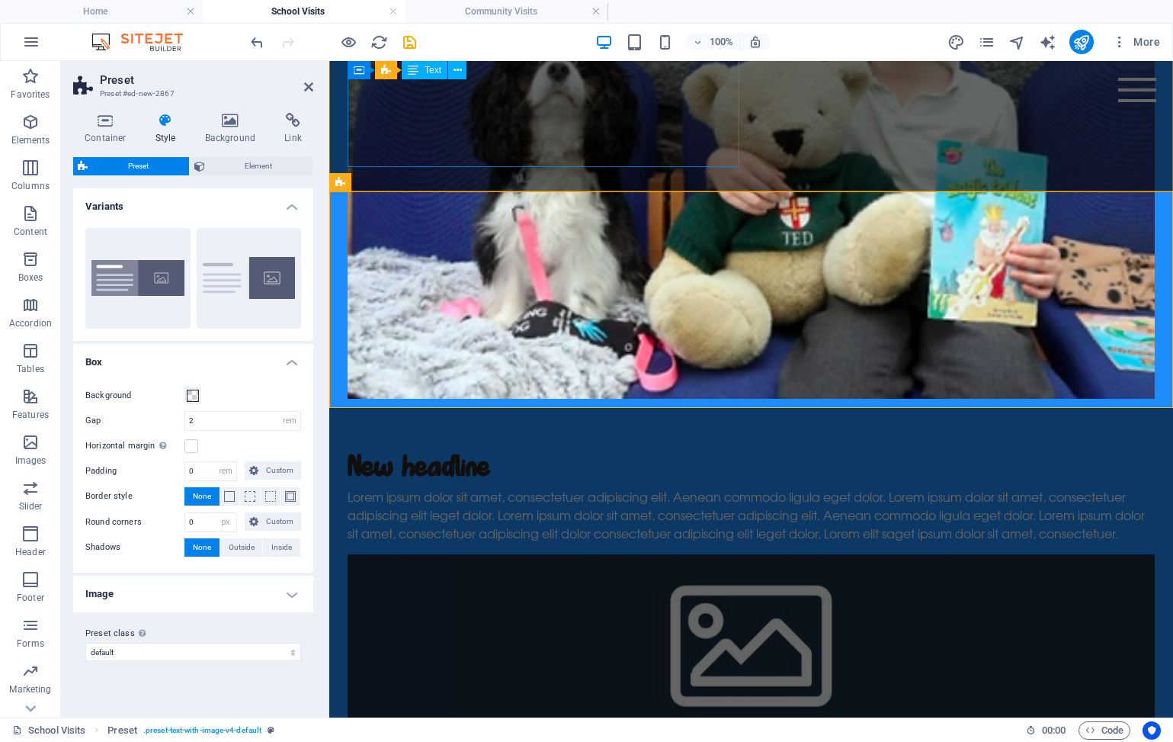
scroll to position [828, 0]
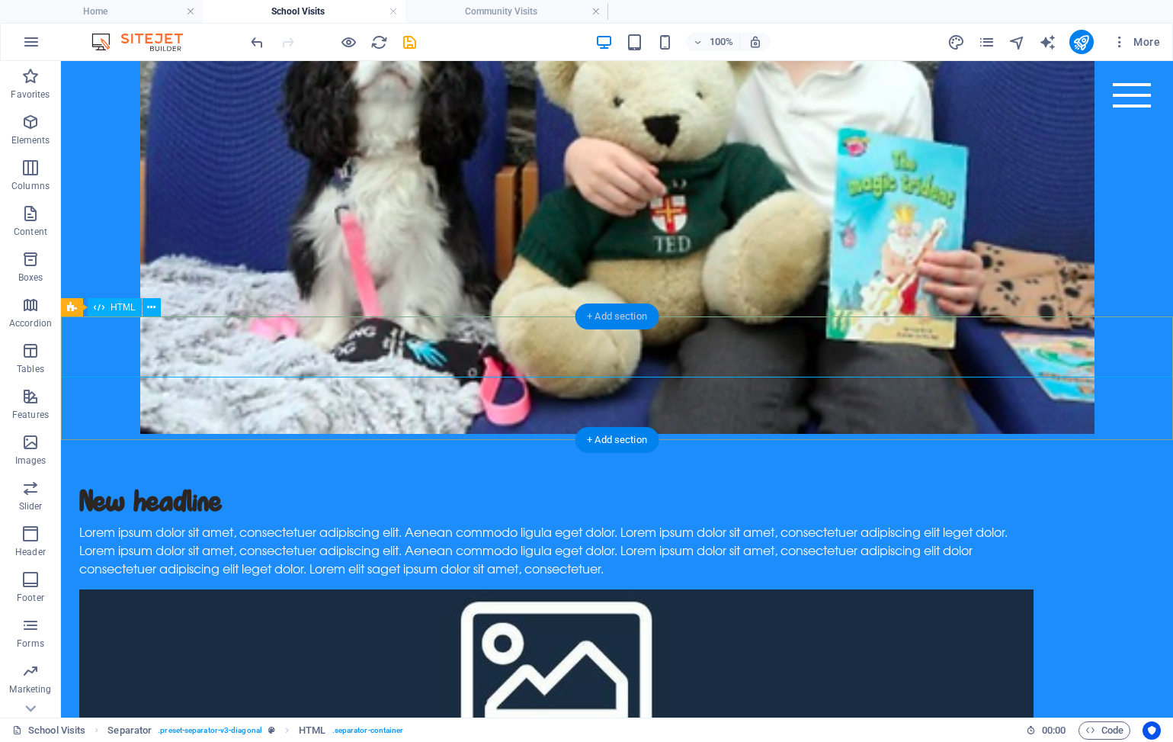
click at [613, 320] on div "+ Add section" at bounding box center [617, 316] width 85 height 26
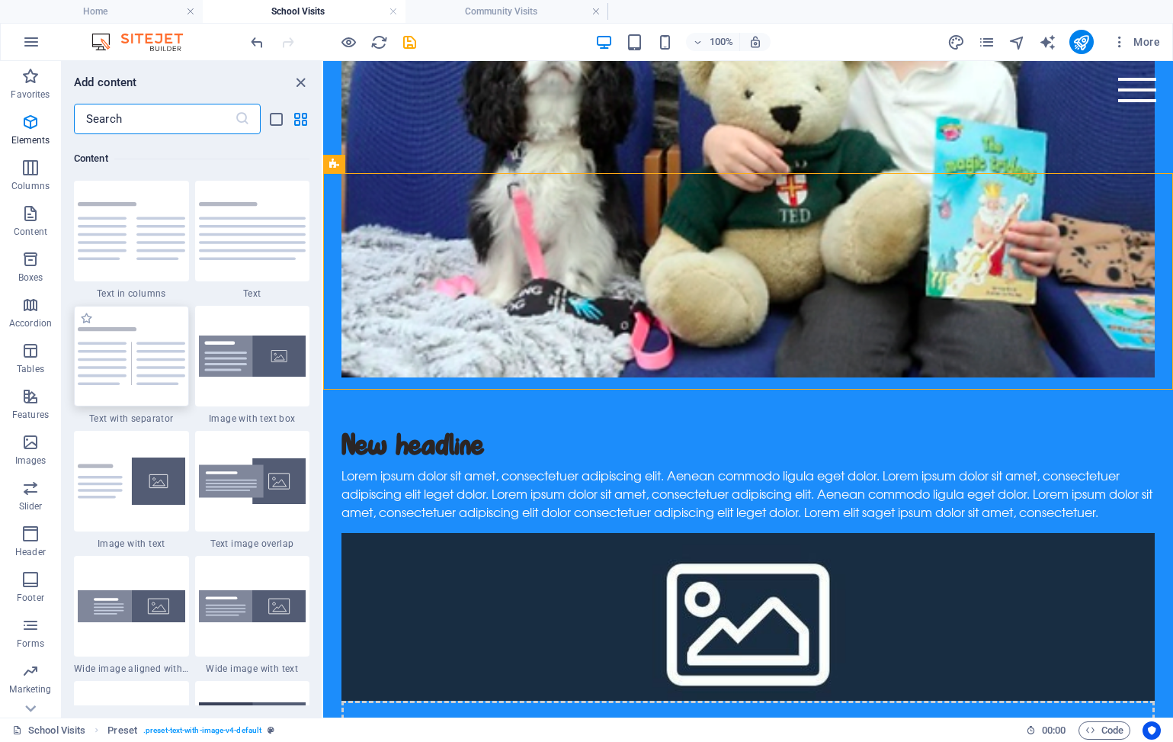
scroll to position [2668, 0]
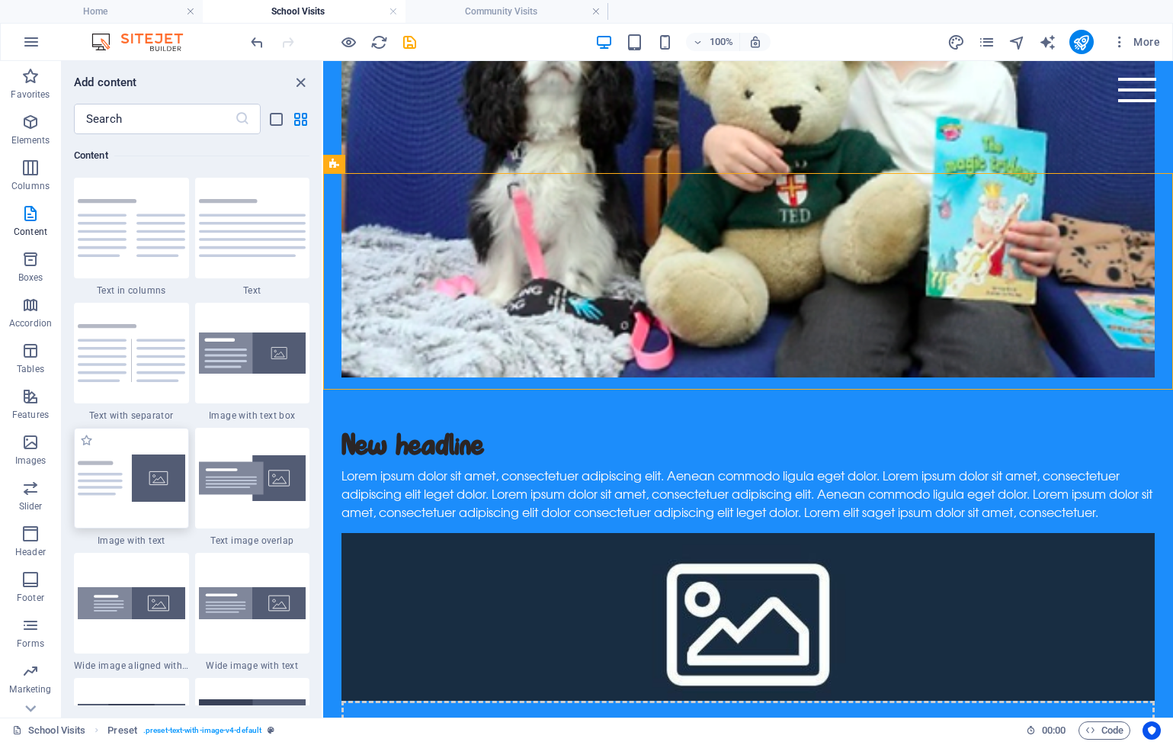
click at [136, 487] on img at bounding box center [132, 478] width 108 height 48
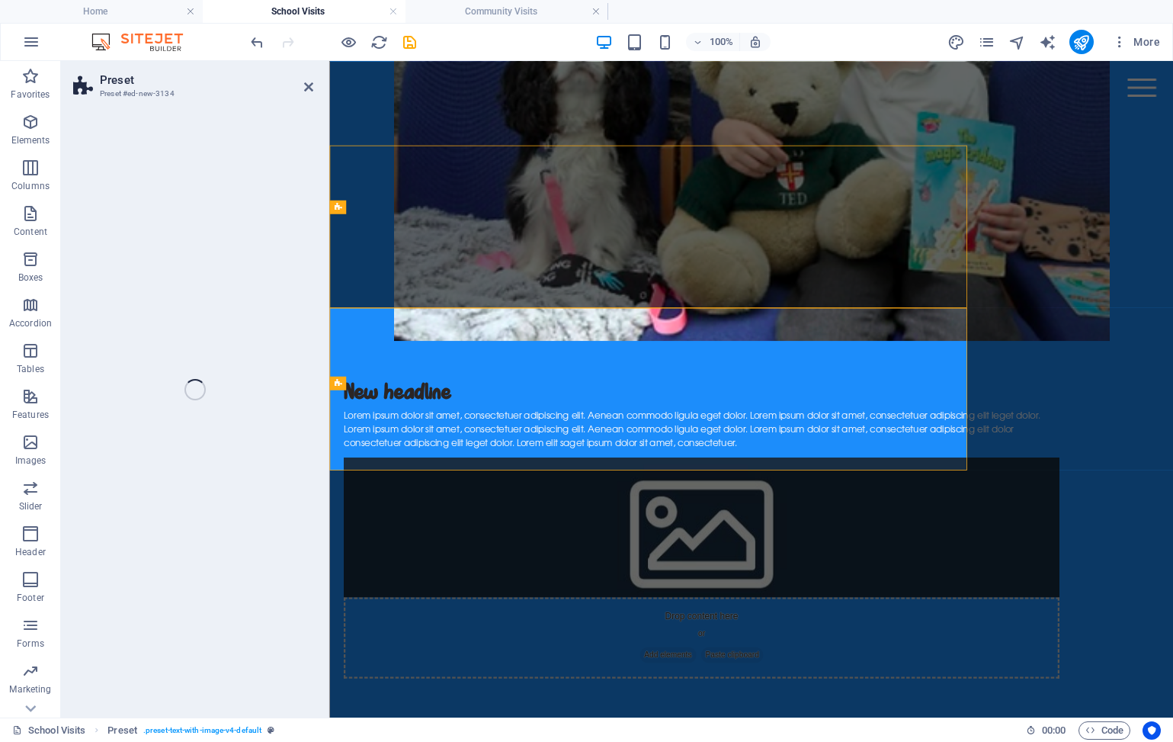
select select "rem"
select select "px"
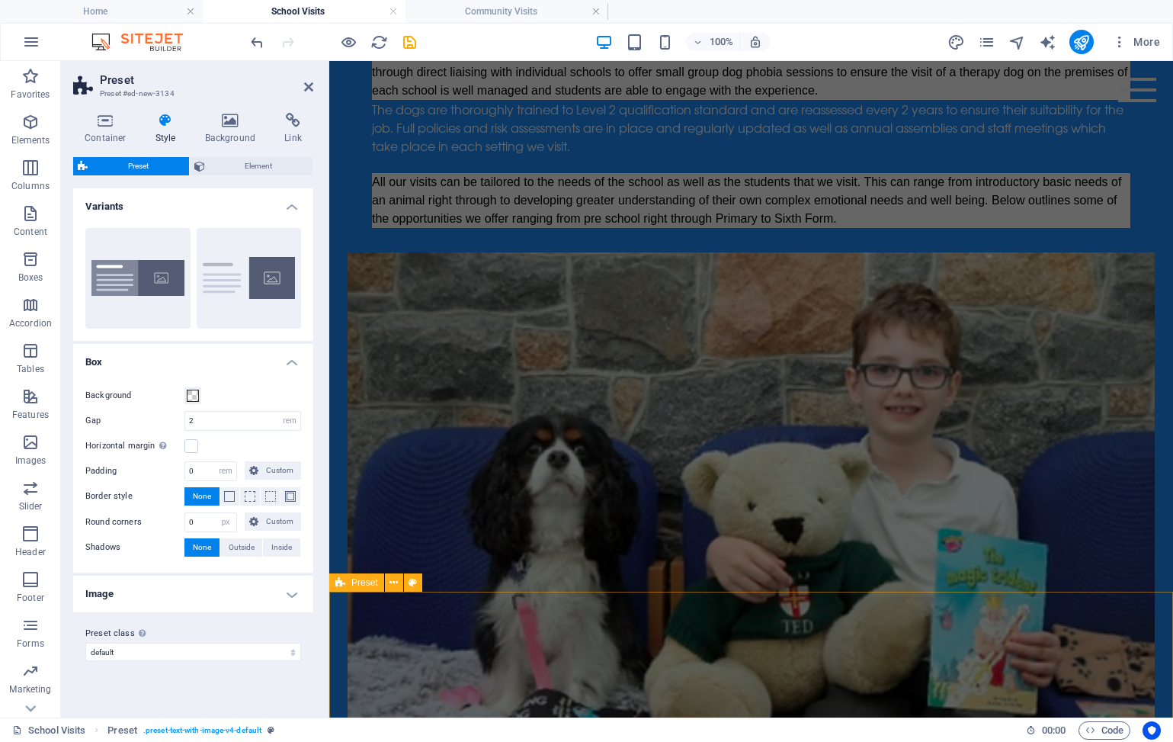
scroll to position [366, 0]
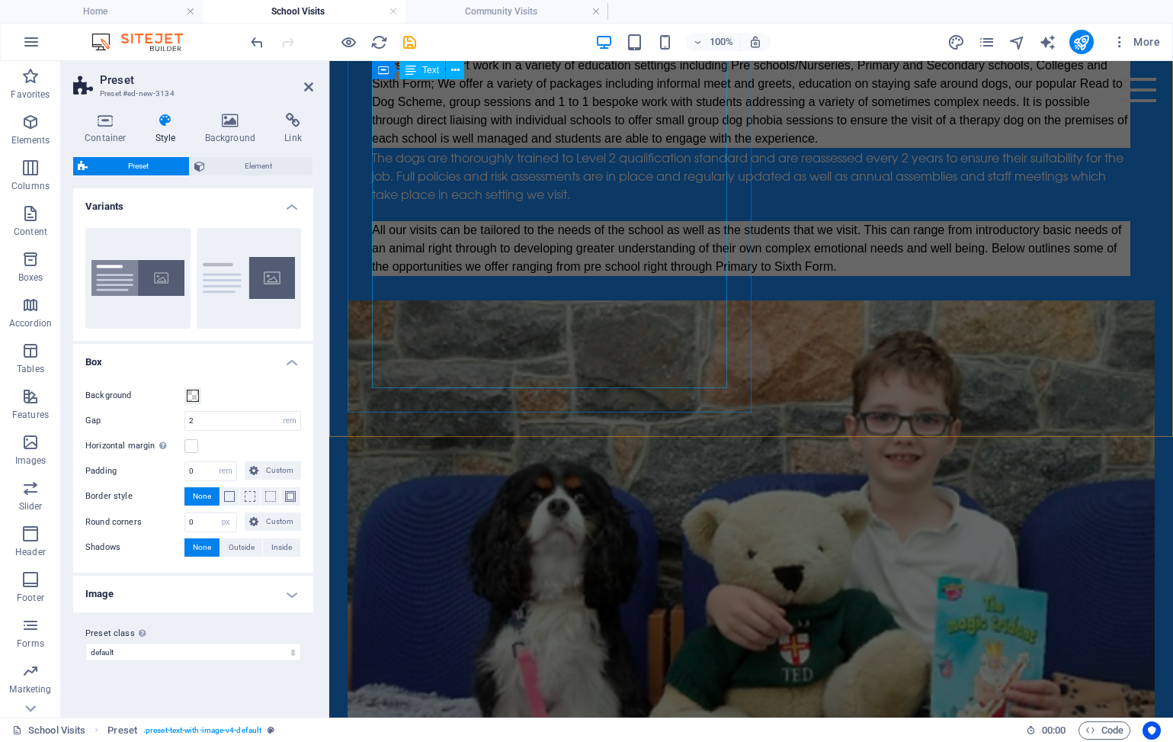
click at [586, 276] on div "Paws For Support work in a variety of education settings including Pre schools/…" at bounding box center [751, 166] width 759 height 220
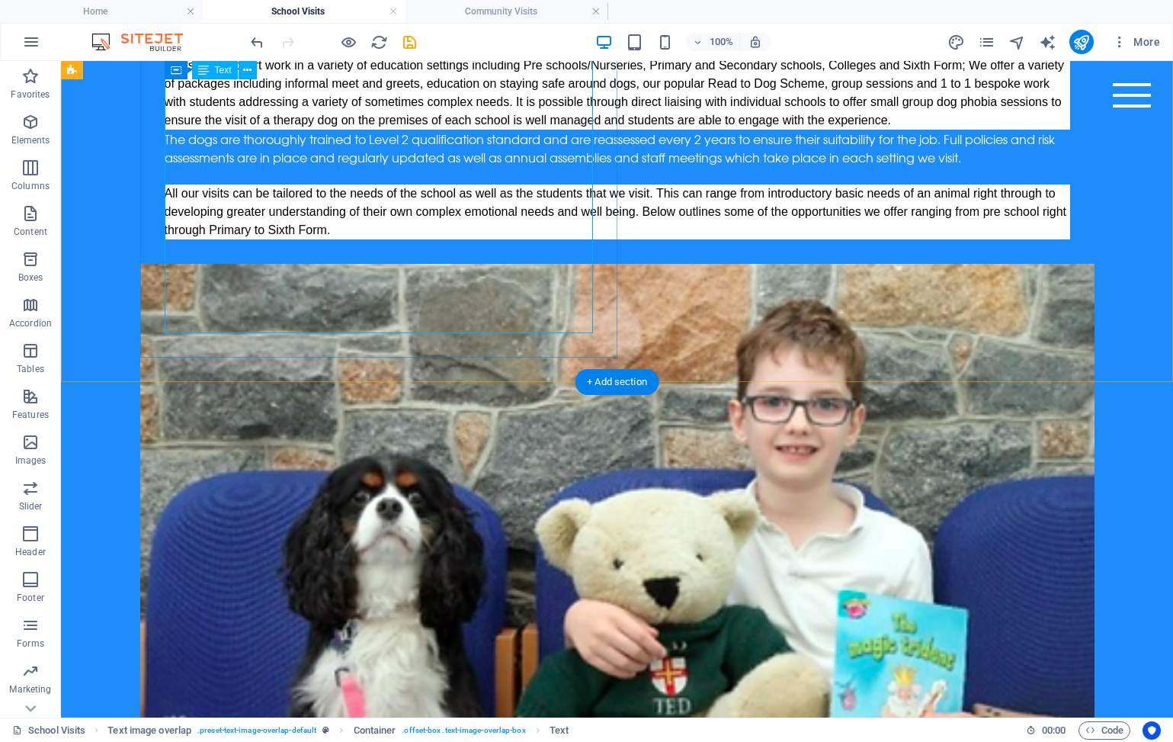
click at [334, 239] on div "Paws For Support work in a variety of education settings including Pre schools/…" at bounding box center [618, 147] width 906 height 183
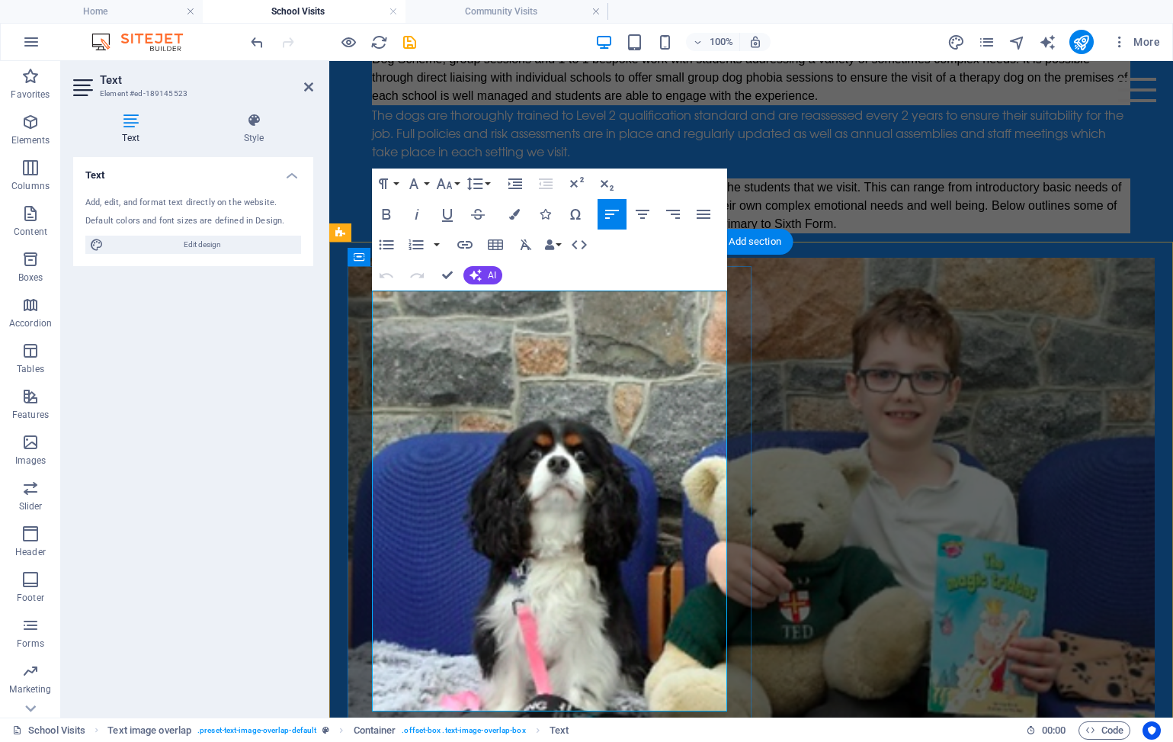
scroll to position [0, 0]
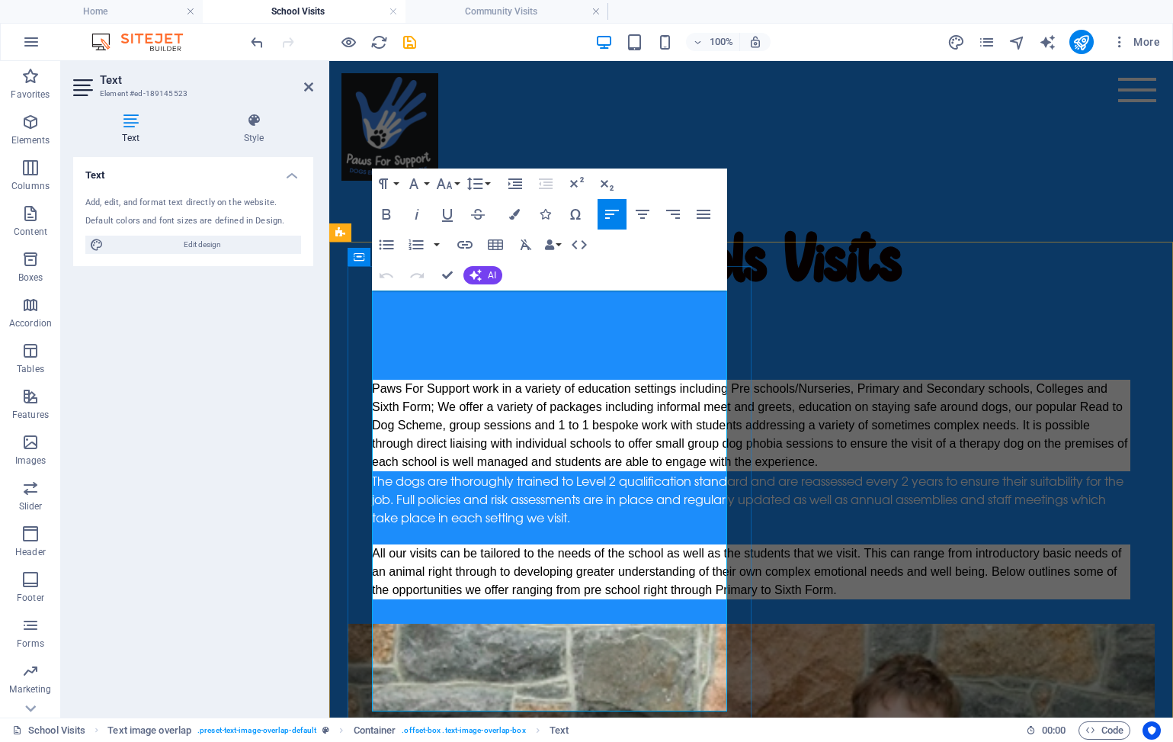
click at [724, 526] on p "The dogs are thoroughly trained to Level 2 qualification standard and are reass…" at bounding box center [751, 498] width 759 height 55
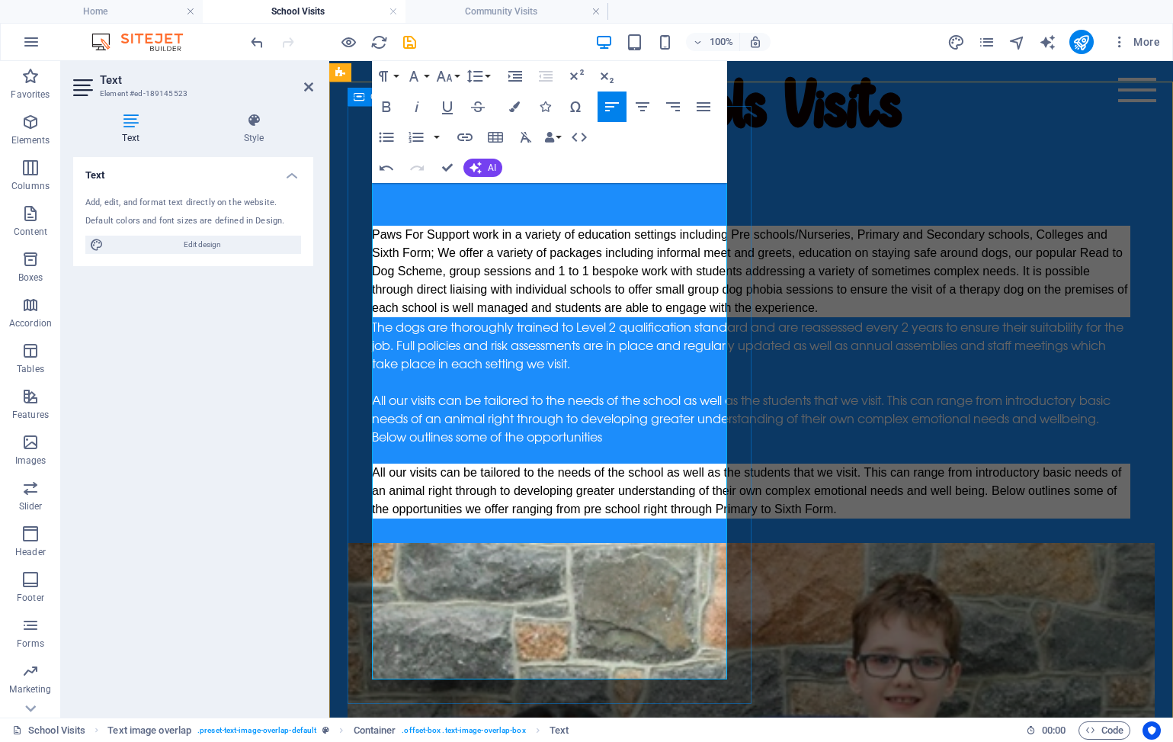
scroll to position [224, 0]
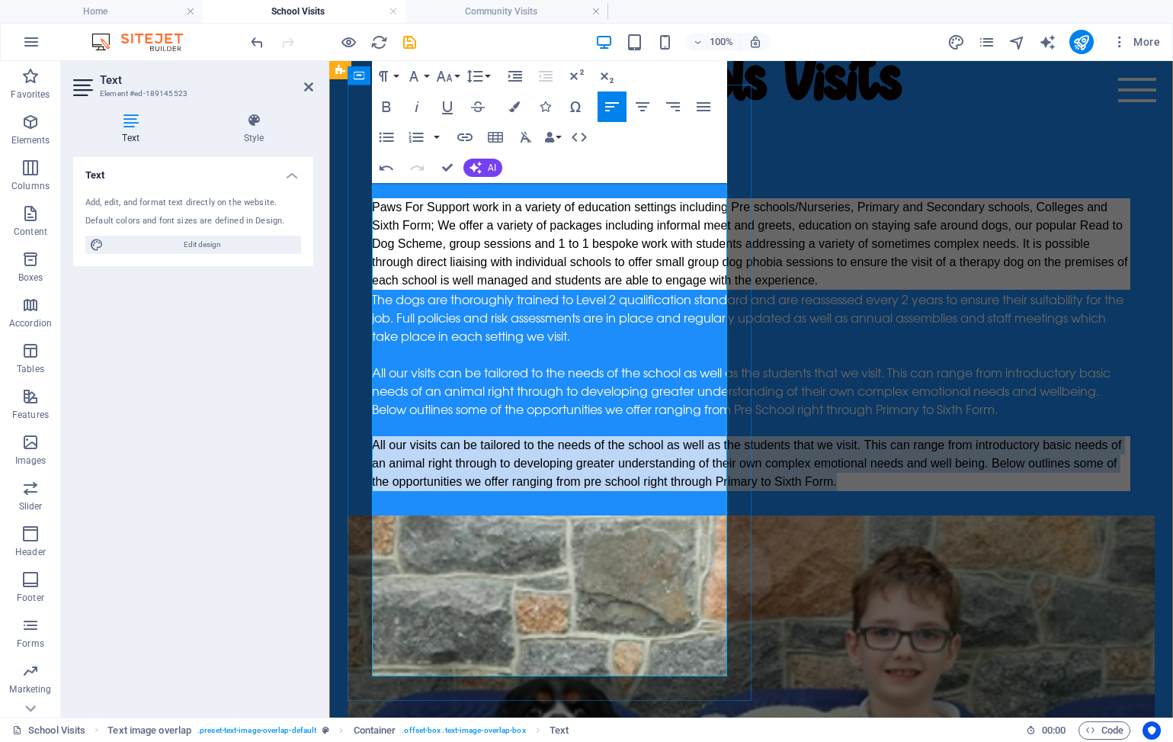
drag, startPoint x: 669, startPoint y: 660, endPoint x: 375, endPoint y: 569, distance: 308.0
click at [375, 491] on p "All our visits can be tailored to the needs of the school as well as the studen…" at bounding box center [751, 463] width 759 height 55
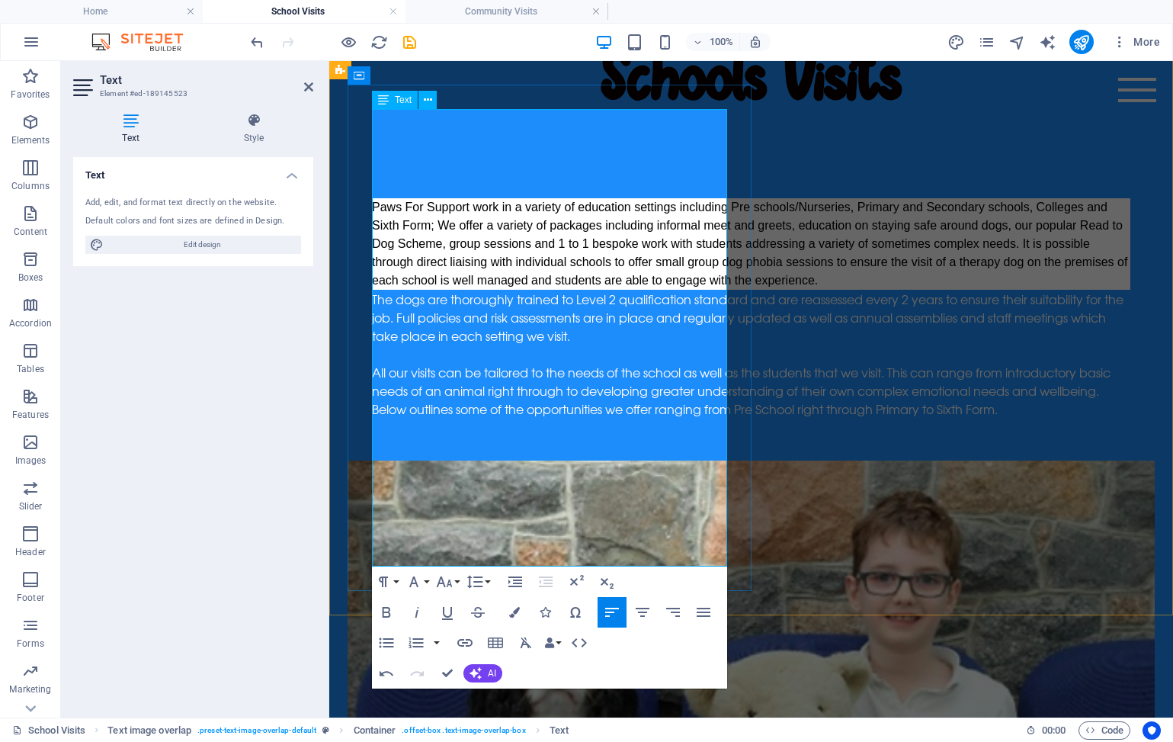
click at [377, 321] on p "The dogs are thoroughly trained to Level 2 qualification standard and are reass…" at bounding box center [751, 317] width 759 height 55
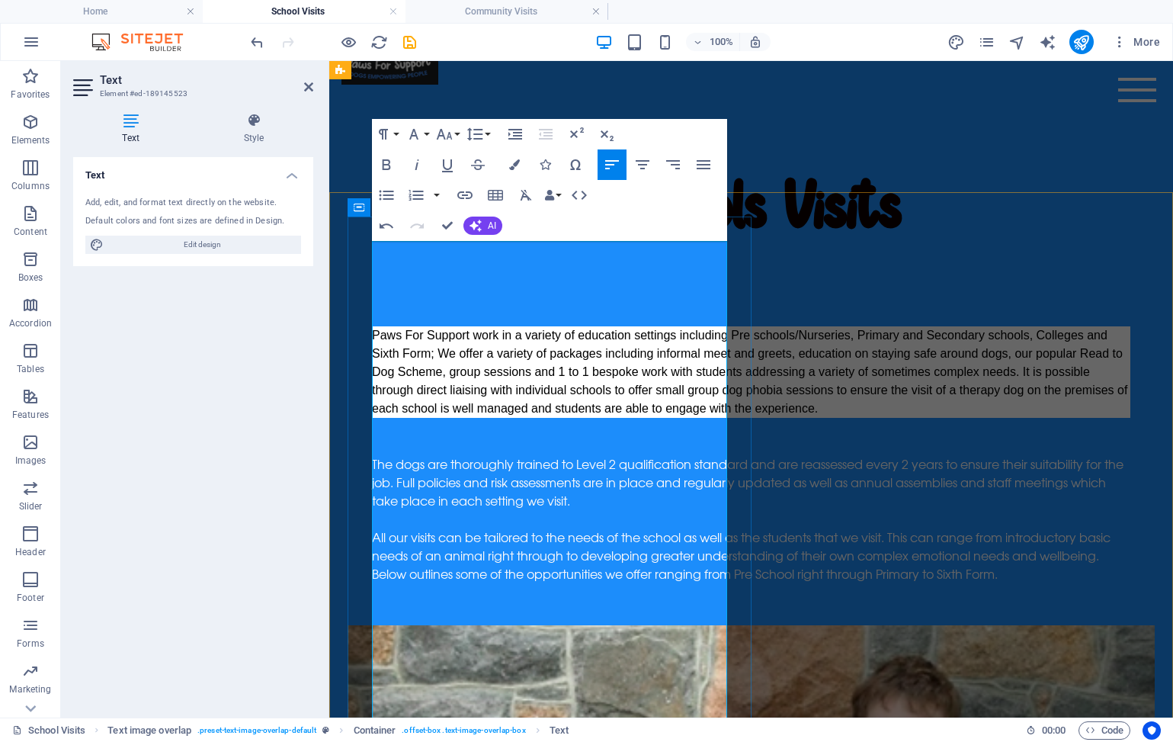
scroll to position [92, 0]
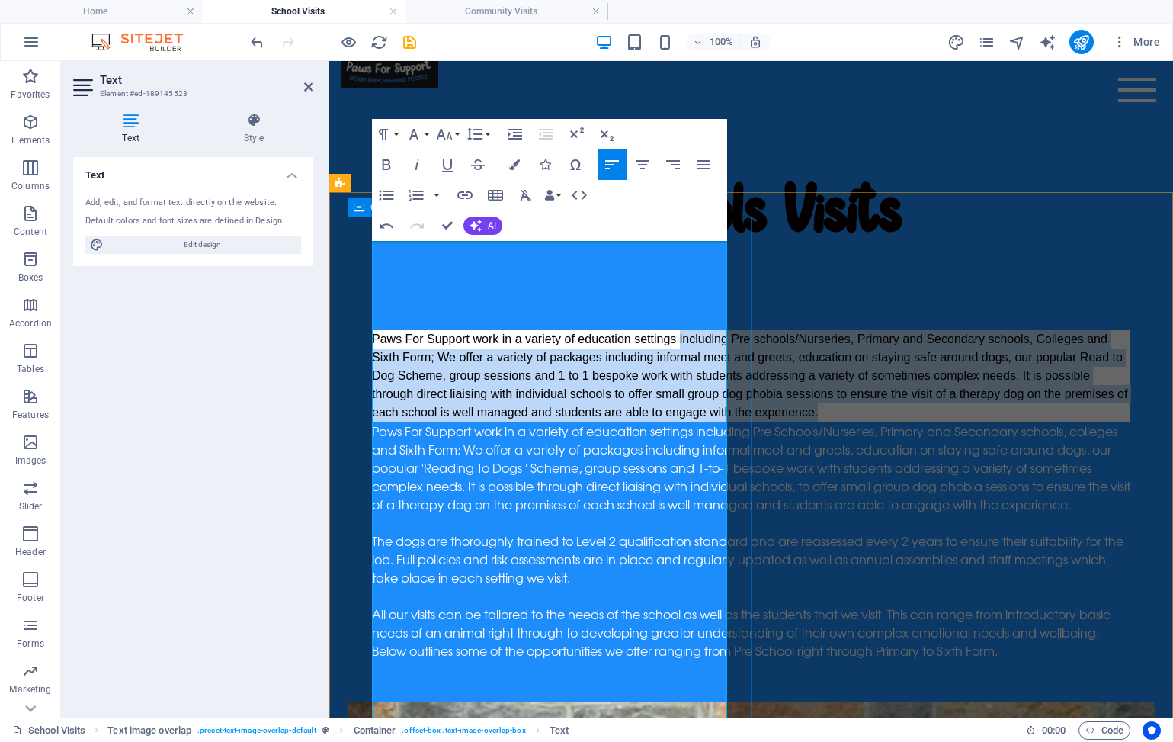
drag, startPoint x: 441, startPoint y: 433, endPoint x: 371, endPoint y: 258, distance: 188.9
click at [371, 306] on div "Paws For Support work in a variety of education settings including Pre schools/…" at bounding box center [751, 504] width 807 height 396
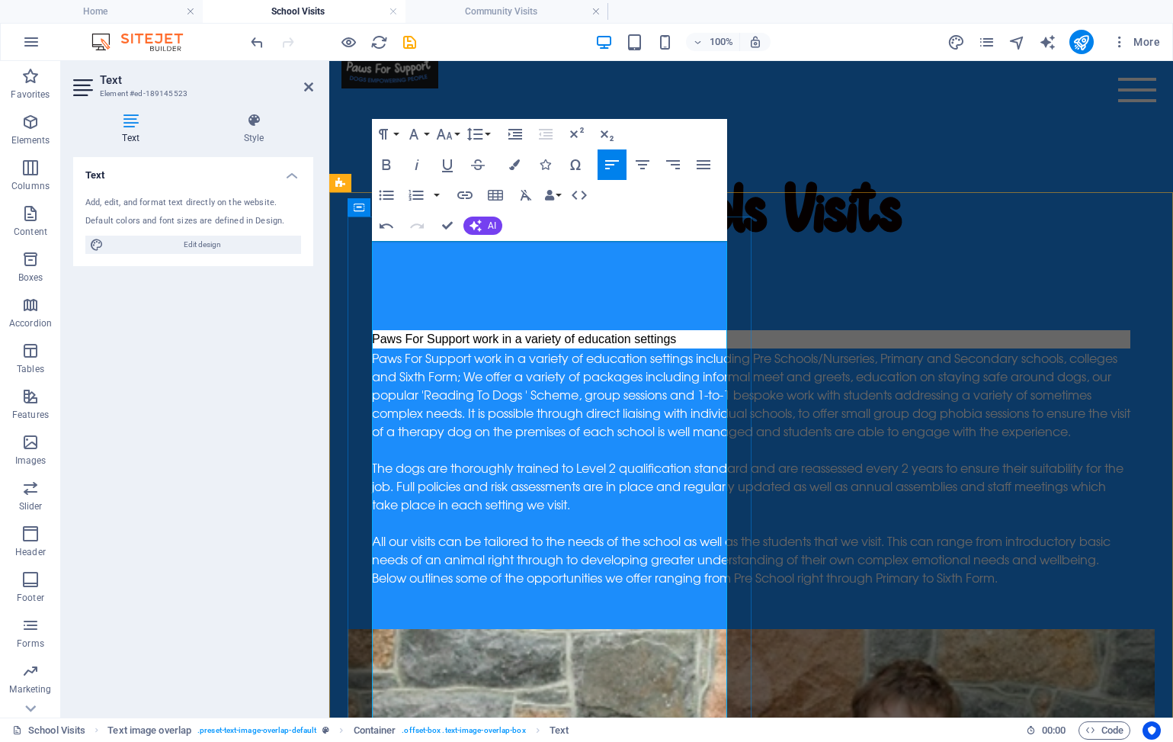
drag, startPoint x: 689, startPoint y: 250, endPoint x: 375, endPoint y: 249, distance: 314.1
click at [375, 330] on p "Paws For Support work in a variety of education settings" at bounding box center [751, 339] width 759 height 18
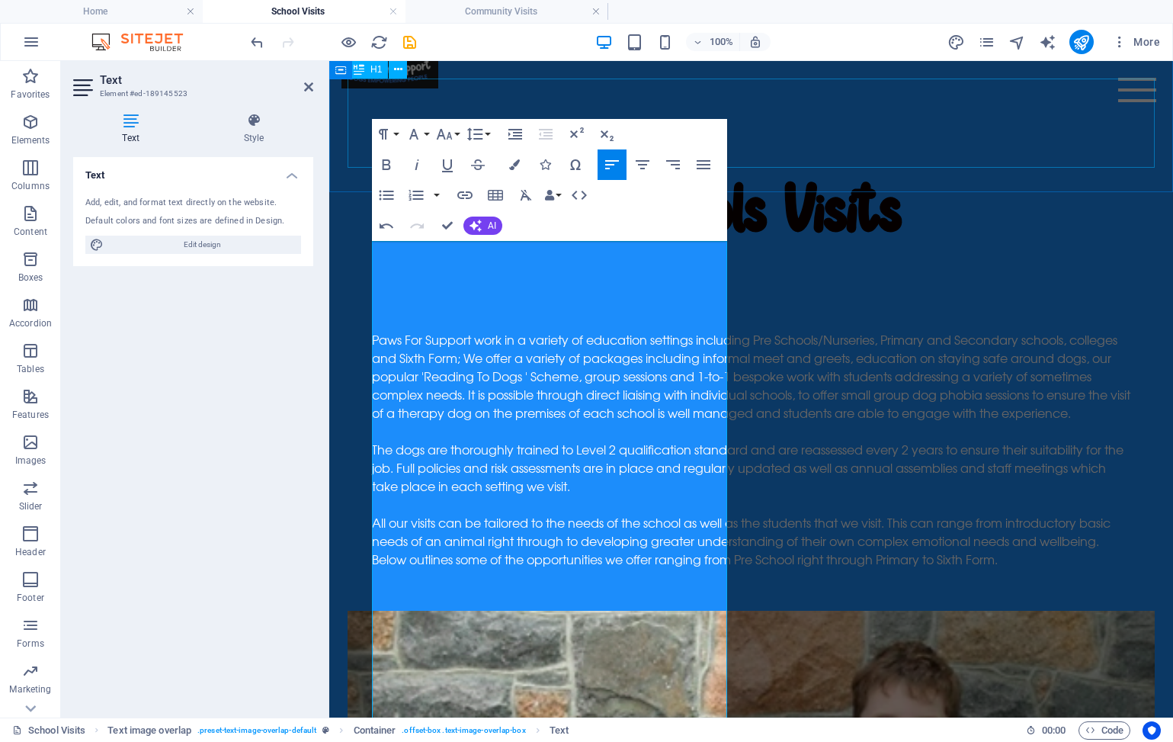
click at [946, 168] on div "Schools Visits" at bounding box center [751, 212] width 807 height 89
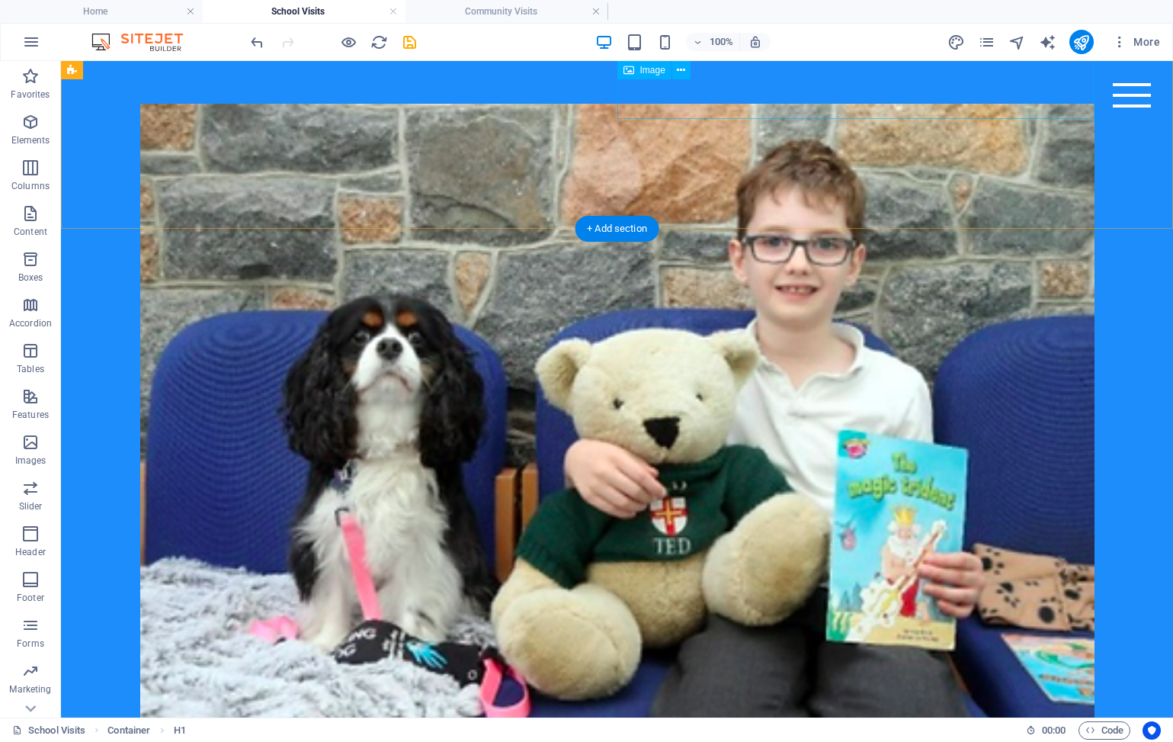
scroll to position [636, 0]
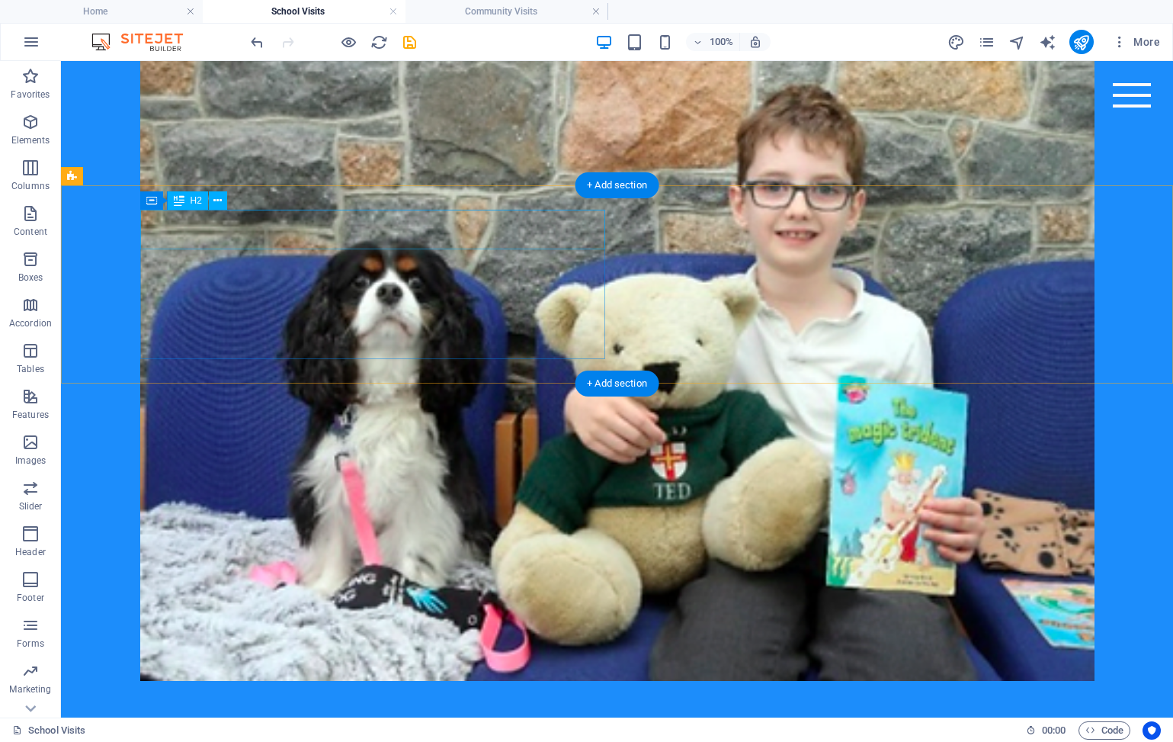
click at [235, 730] on div "New headline" at bounding box center [556, 750] width 955 height 40
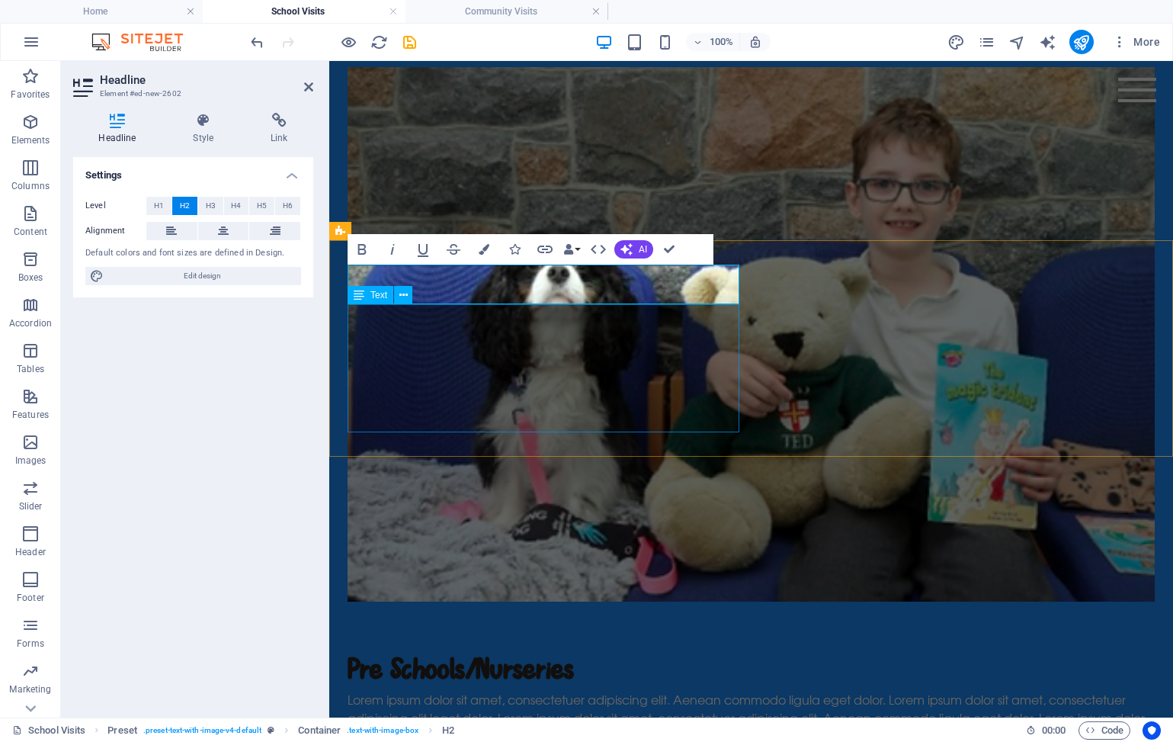
click at [499, 690] on div "Lorem ipsum dolor sit amet, consectetuer adipiscing elit. Aenean commodo ligula…" at bounding box center [751, 717] width 807 height 55
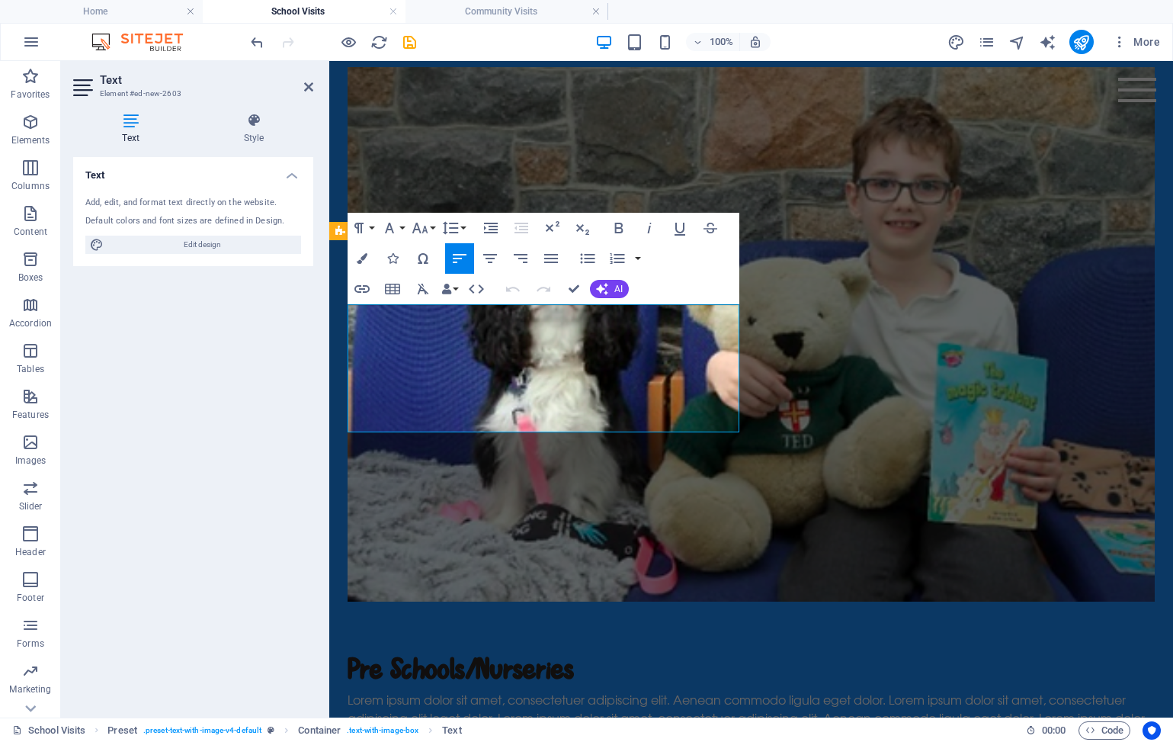
click at [499, 690] on p "Lorem ipsum dolor sit amet, consectetuer adipiscing elit. Aenean commodo ligula…" at bounding box center [751, 717] width 807 height 55
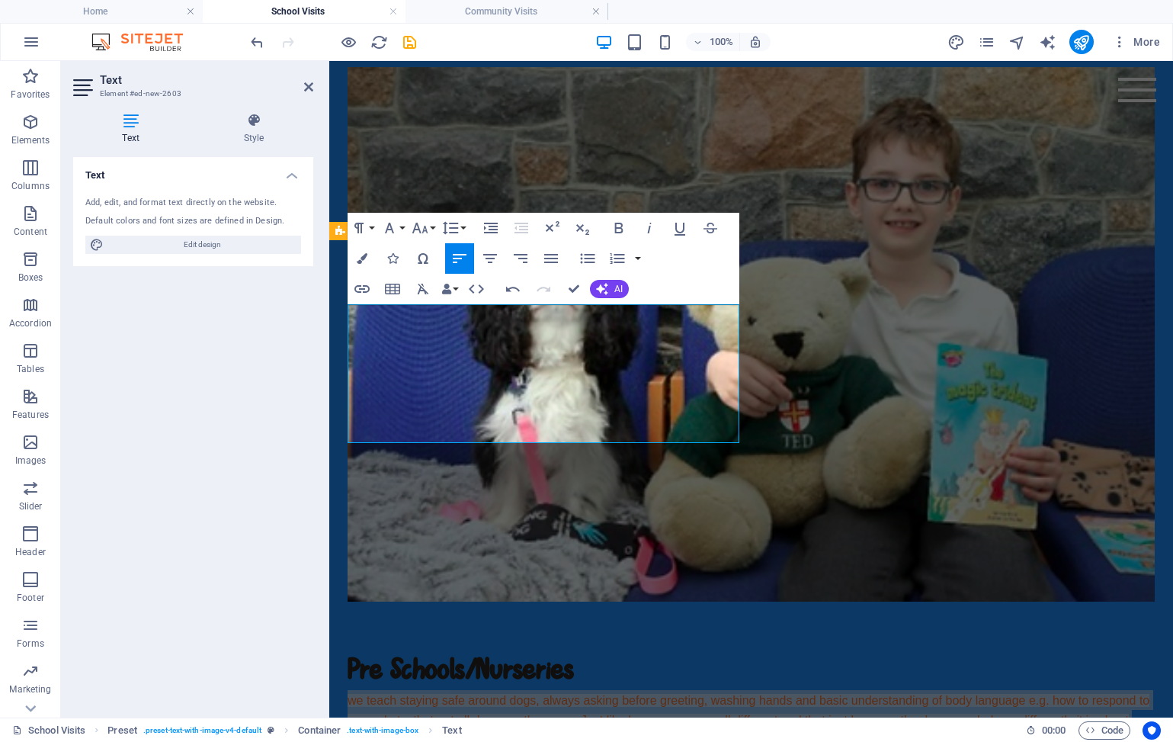
drag, startPoint x: 454, startPoint y: 437, endPoint x: 348, endPoint y: 315, distance: 161.1
click at [348, 690] on p "we teach staying safe around dogs, always asking before greeting, washing hands…" at bounding box center [751, 719] width 807 height 59
click at [421, 289] on icon "button" at bounding box center [423, 289] width 11 height 11
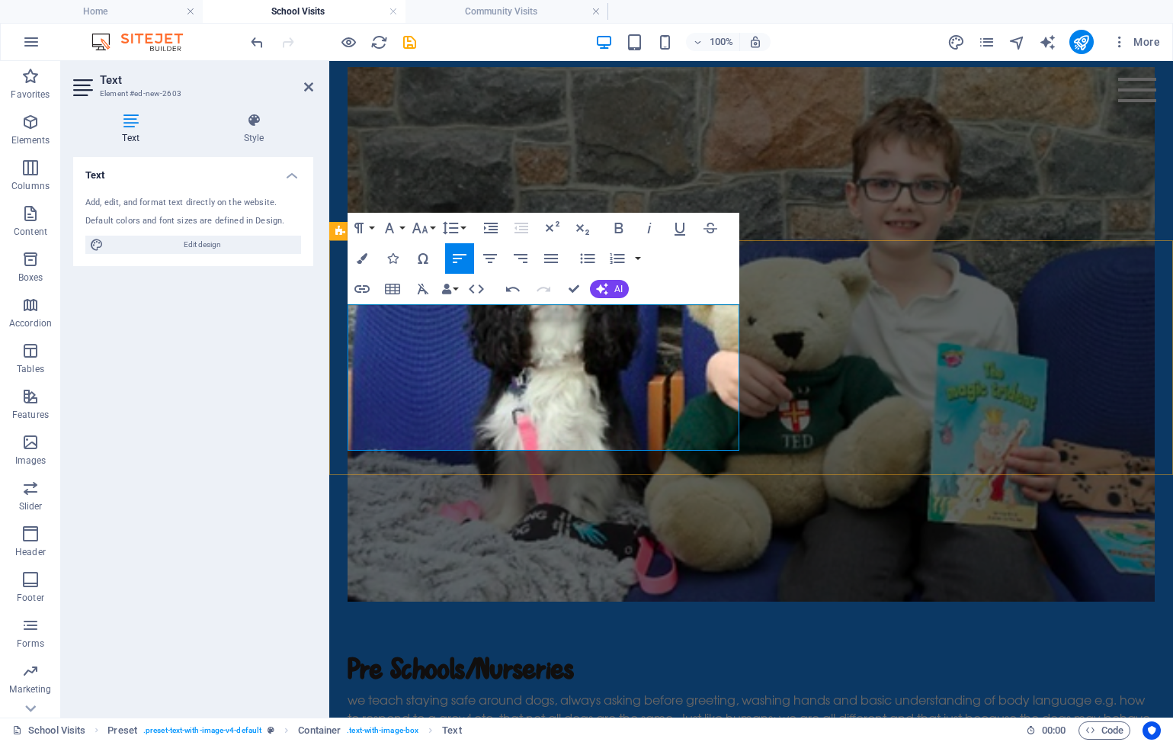
click at [355, 690] on p "we teach staying safe around dogs, always asking before greeting, washing hands…" at bounding box center [751, 726] width 807 height 73
click at [829, 234] on div "Paws For Support work in a variety of education settings including Pre Schools/…" at bounding box center [751, 182] width 844 height 888
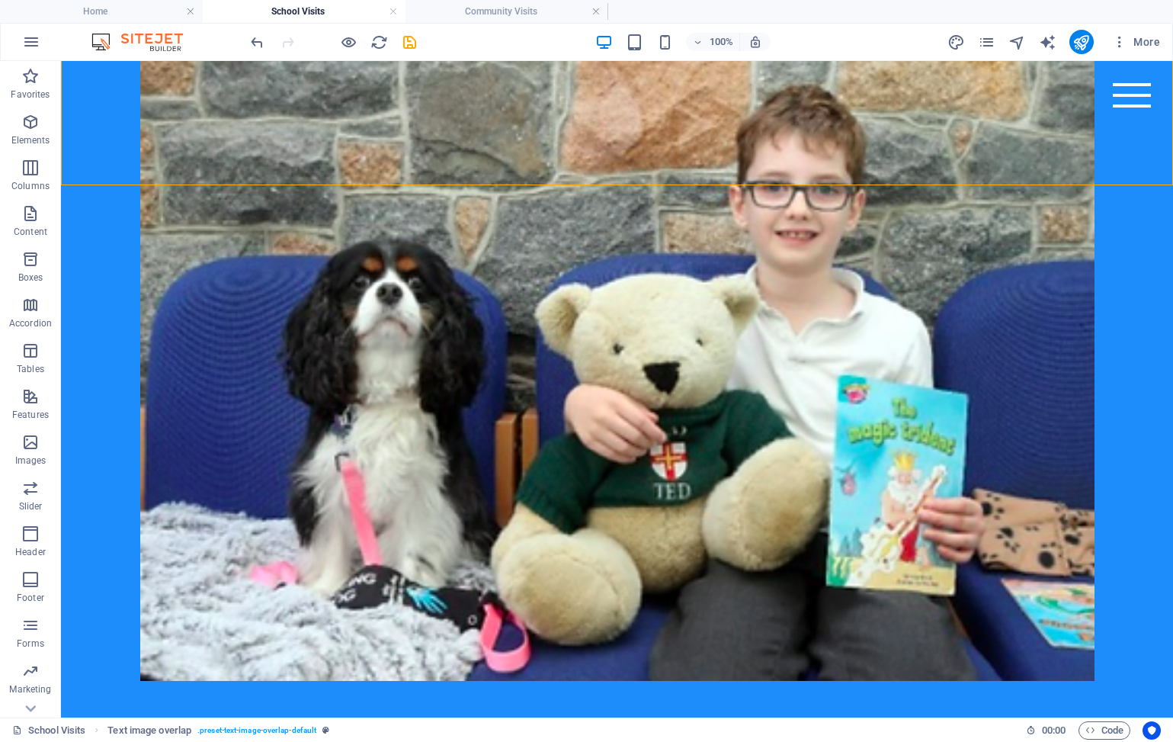
click at [507, 14] on h4 "Community Visits" at bounding box center [507, 11] width 203 height 17
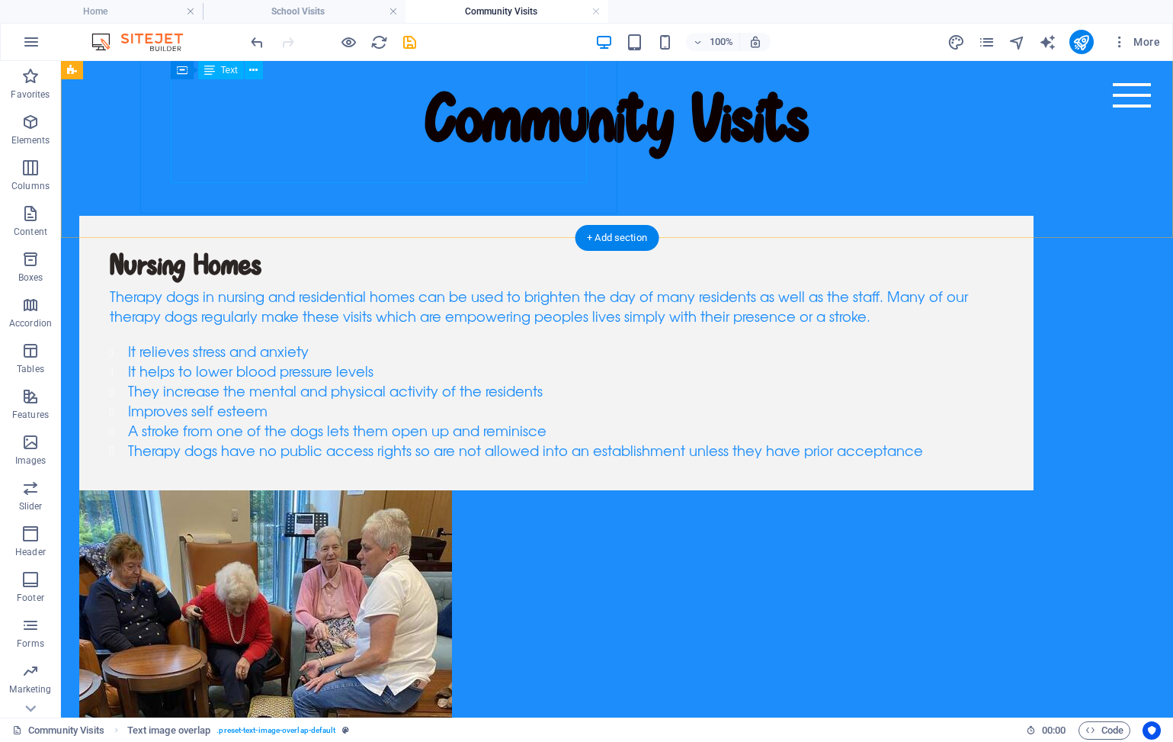
scroll to position [86, 0]
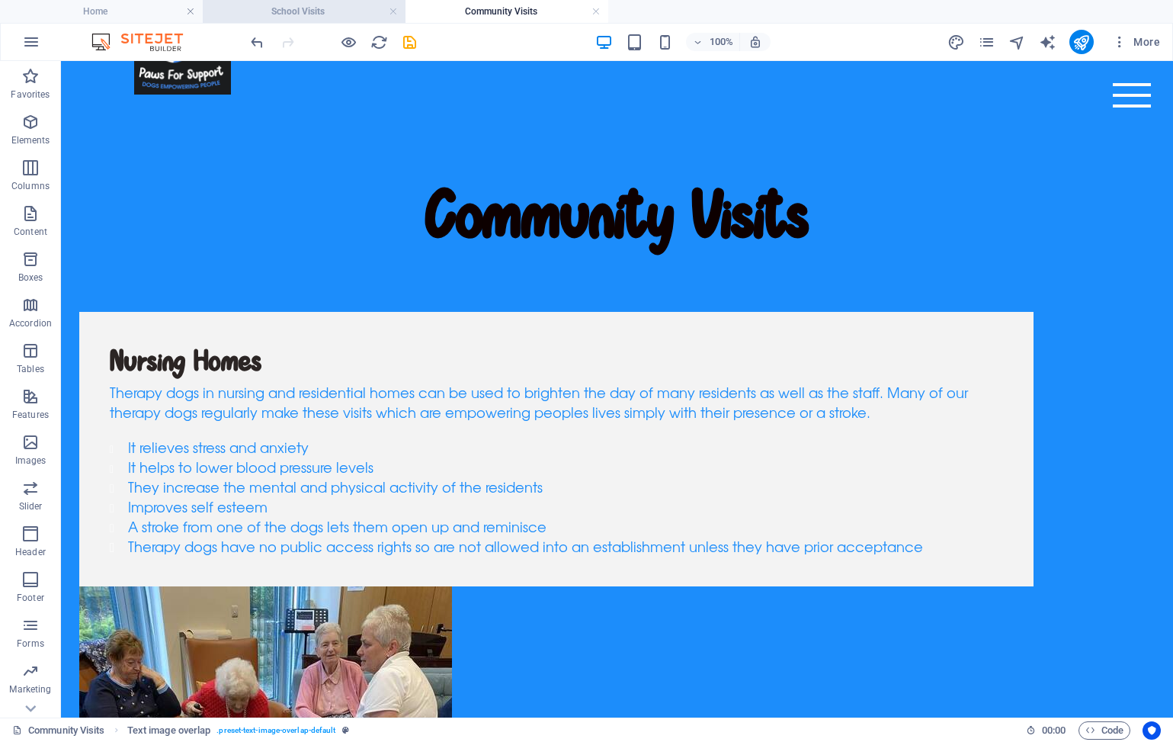
click at [287, 11] on h4 "School Visits" at bounding box center [304, 11] width 203 height 17
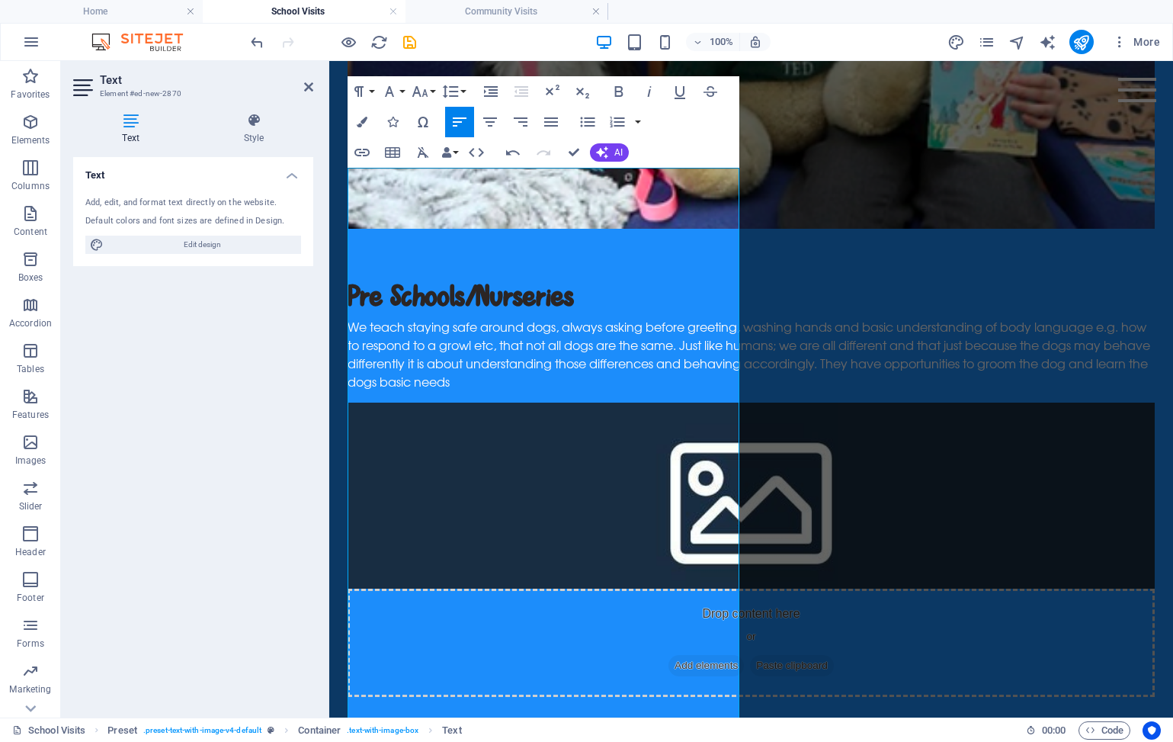
scroll to position [1003, 0]
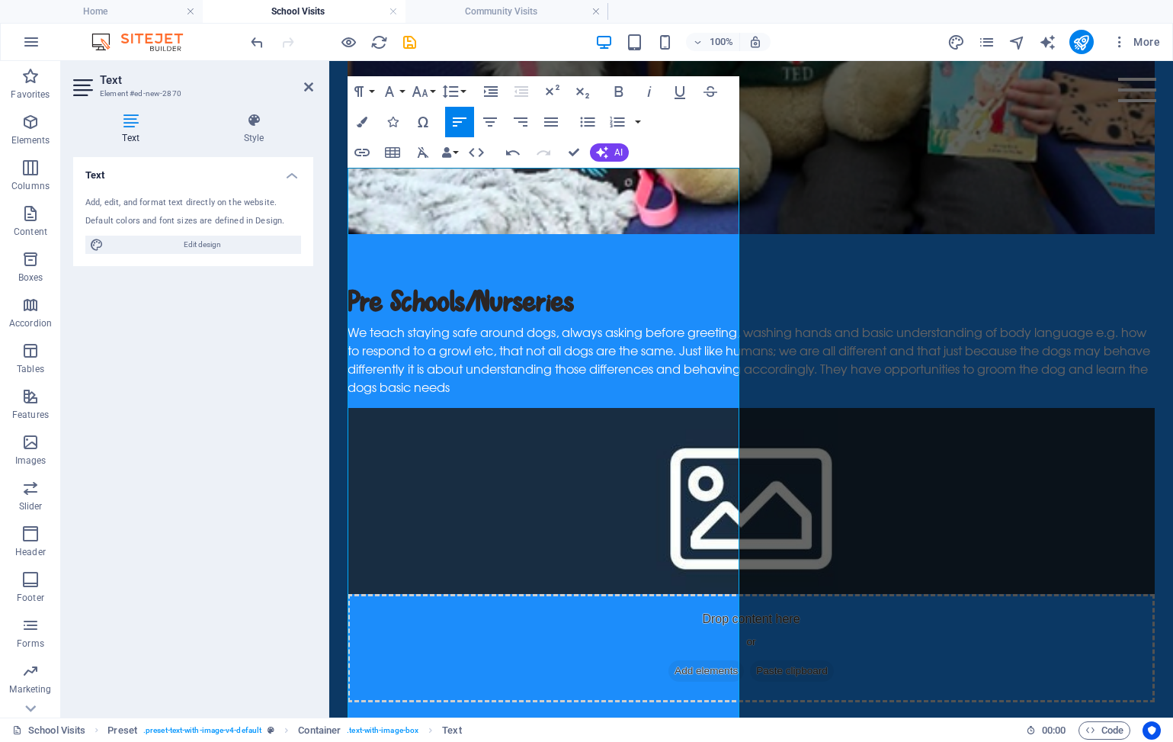
drag, startPoint x: 625, startPoint y: 552, endPoint x: 363, endPoint y: 59, distance: 558.0
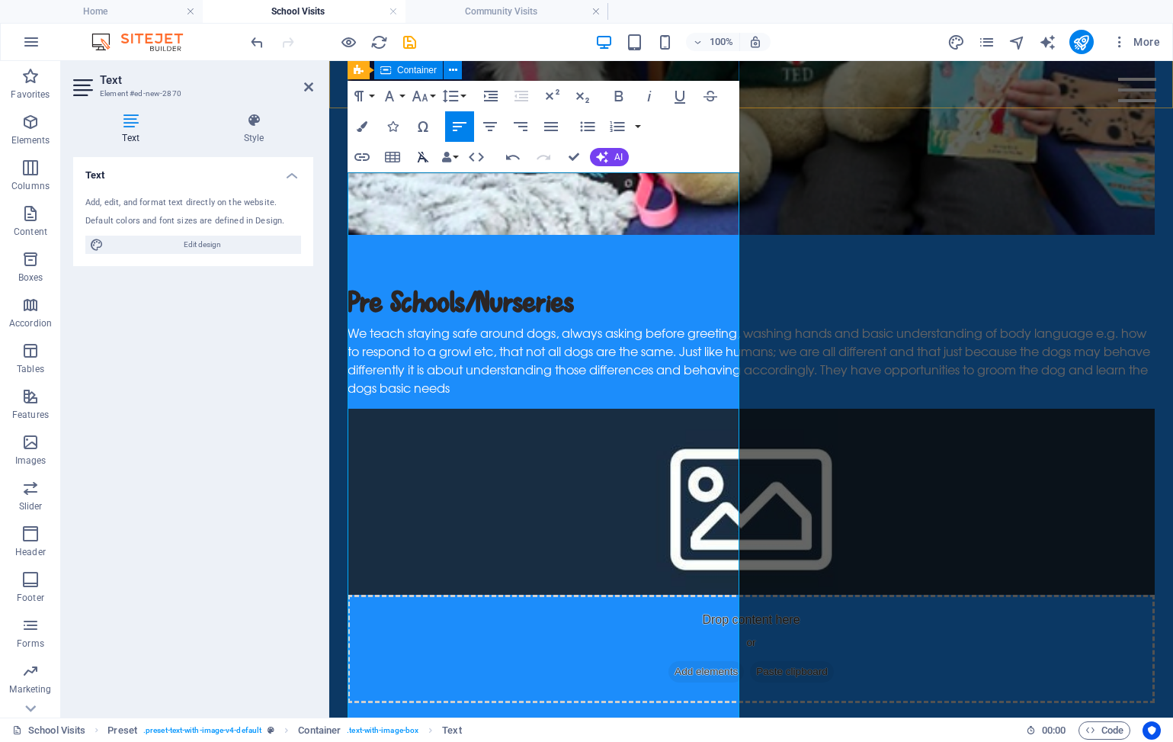
click at [427, 159] on icon "button" at bounding box center [423, 157] width 18 height 18
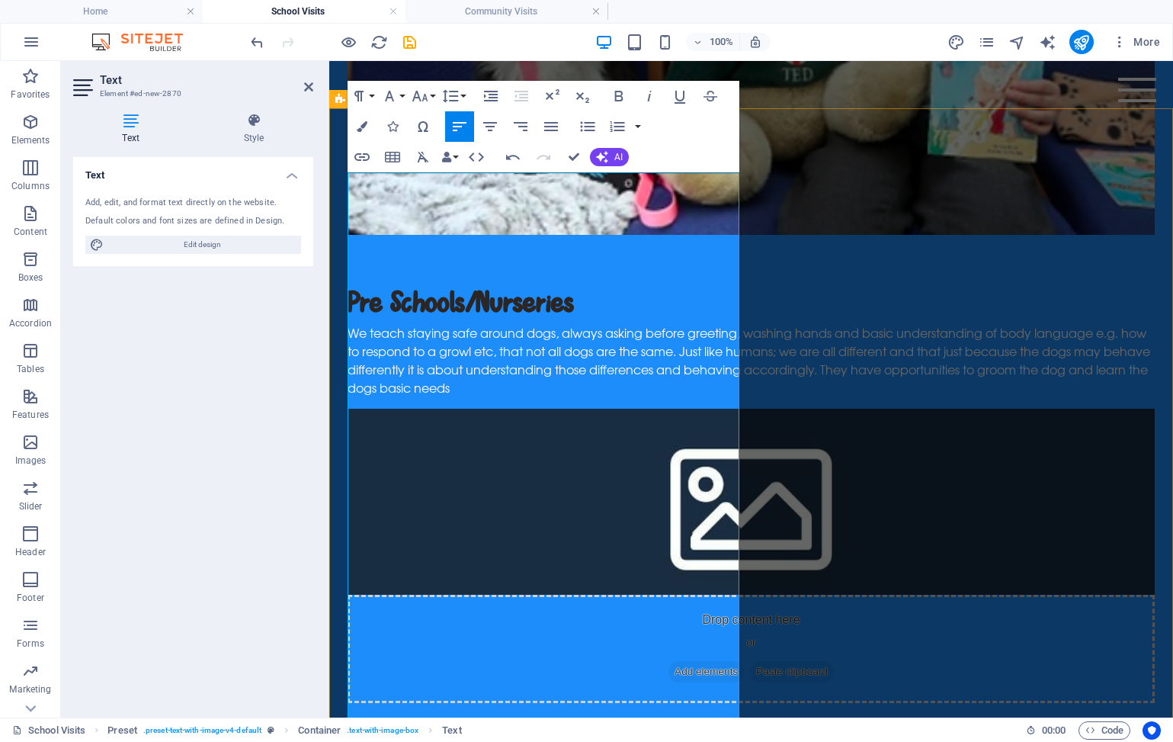
drag, startPoint x: 351, startPoint y: 181, endPoint x: 742, endPoint y: 249, distance: 396.2
click at [428, 153] on icon "button" at bounding box center [423, 157] width 18 height 18
click at [416, 156] on icon "button" at bounding box center [423, 157] width 18 height 18
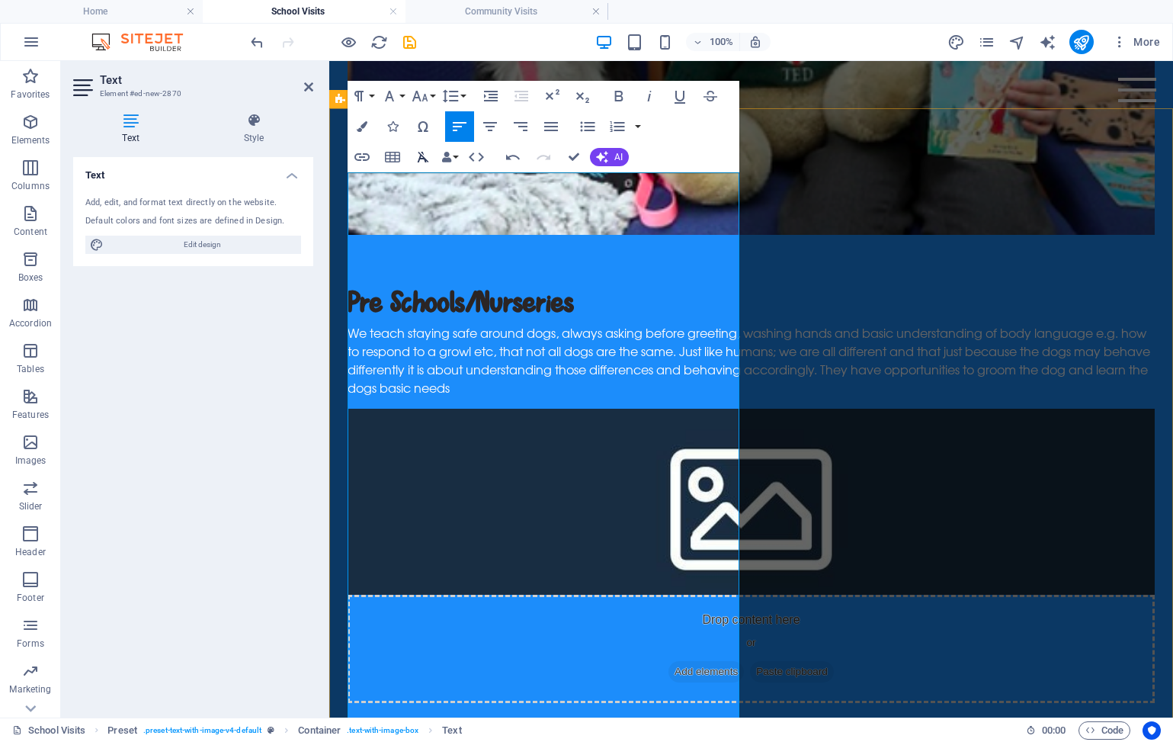
click at [416, 156] on icon "button" at bounding box center [423, 157] width 18 height 18
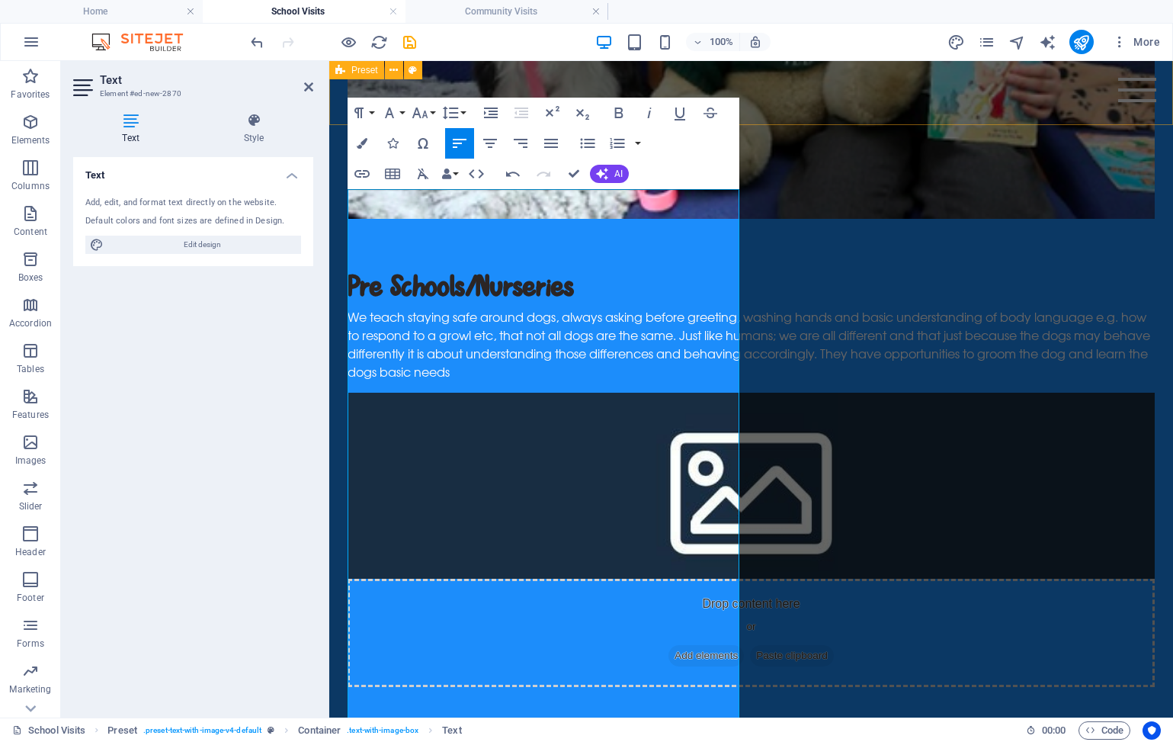
scroll to position [986, 0]
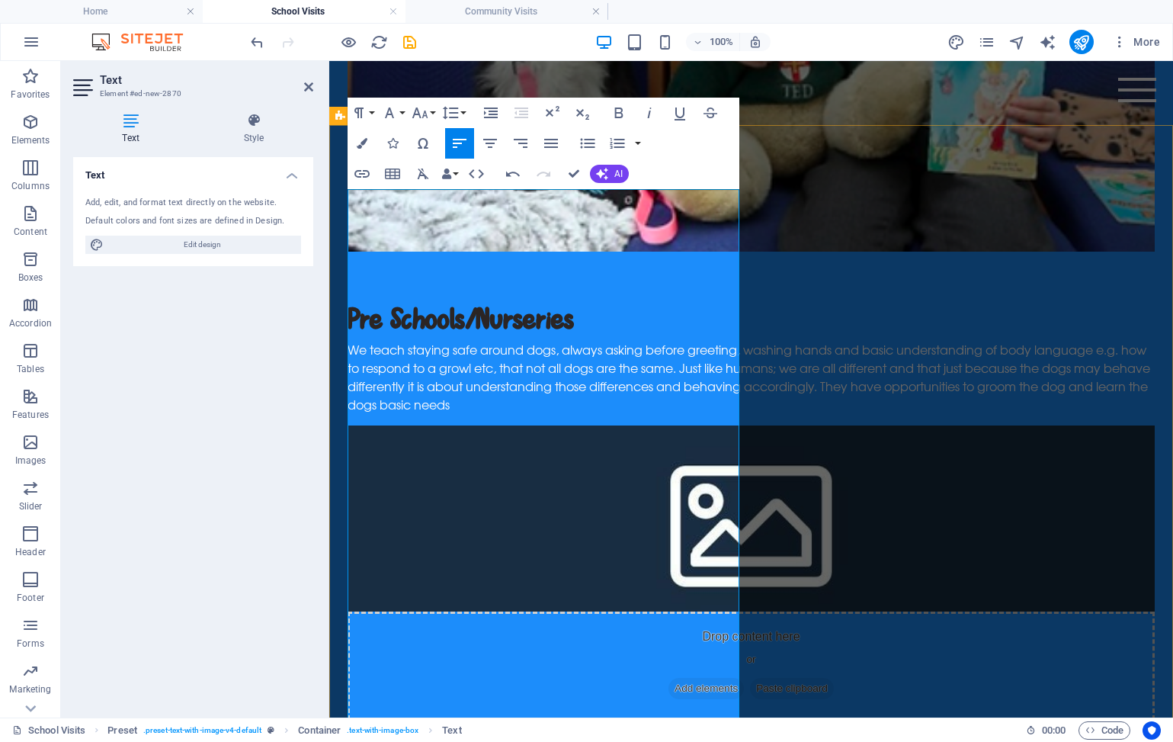
drag, startPoint x: 621, startPoint y: 435, endPoint x: 349, endPoint y: 197, distance: 360.9
click at [425, 169] on icon "button" at bounding box center [423, 174] width 18 height 18
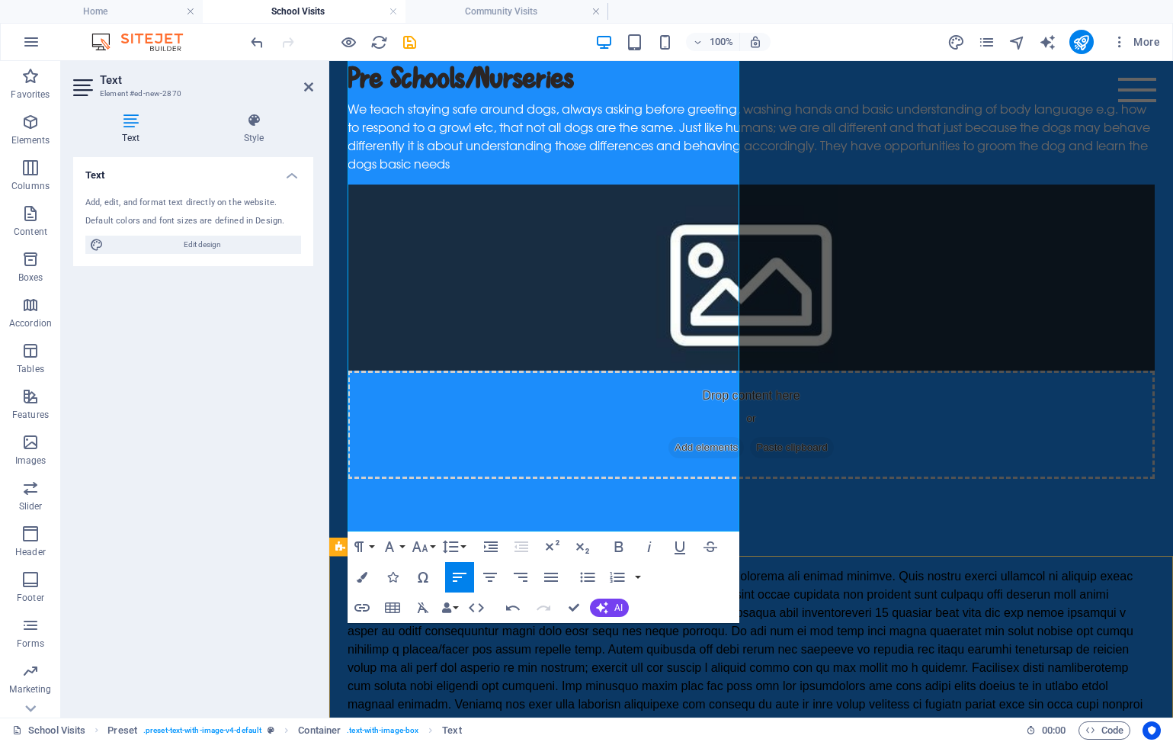
scroll to position [1229, 0]
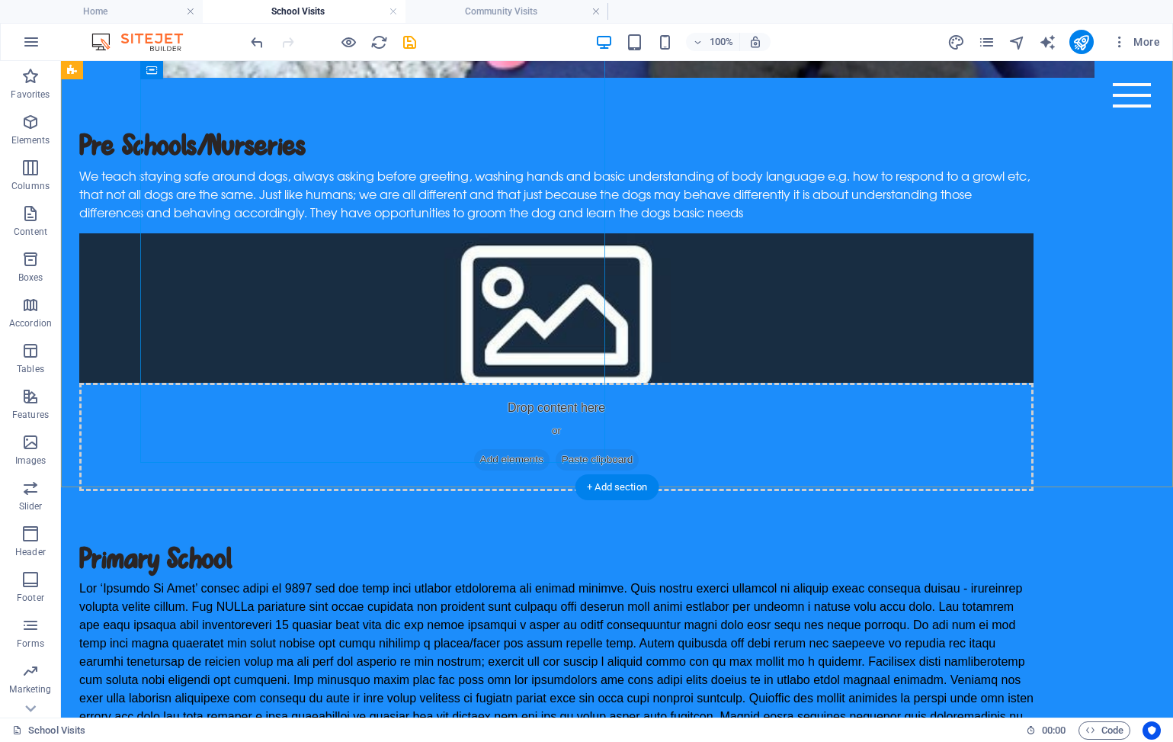
scroll to position [1405, 0]
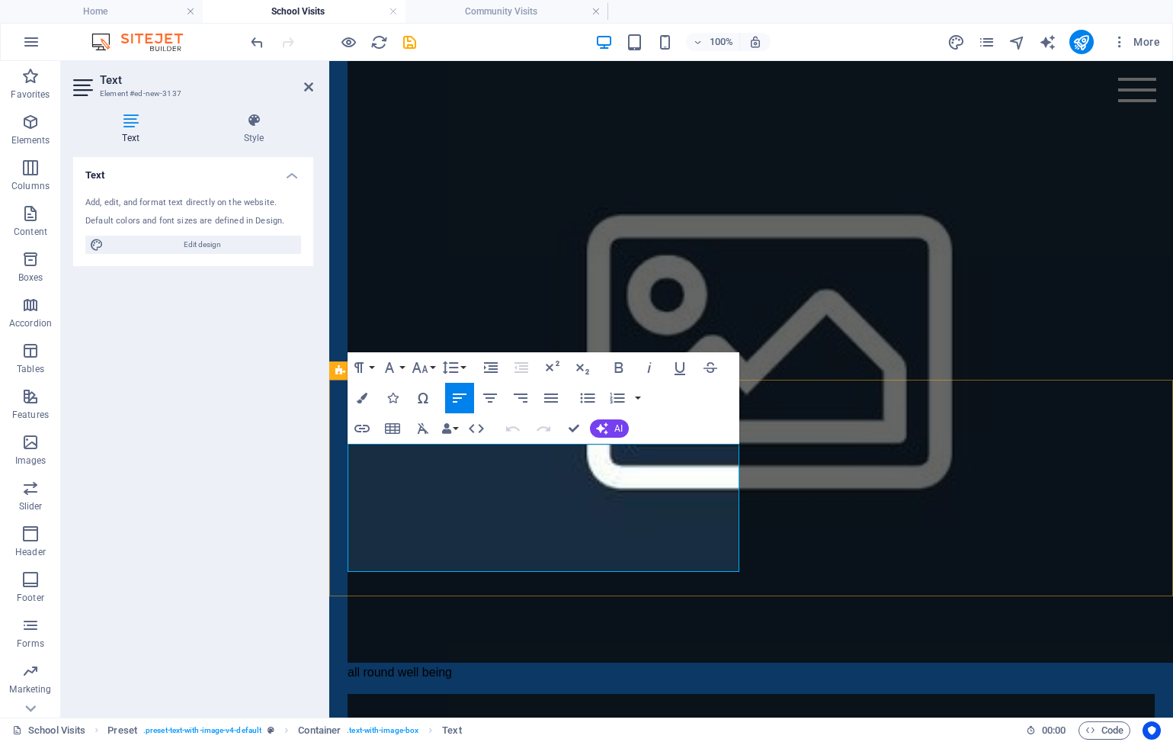
drag, startPoint x: 569, startPoint y: 561, endPoint x: 342, endPoint y: 450, distance: 252.3
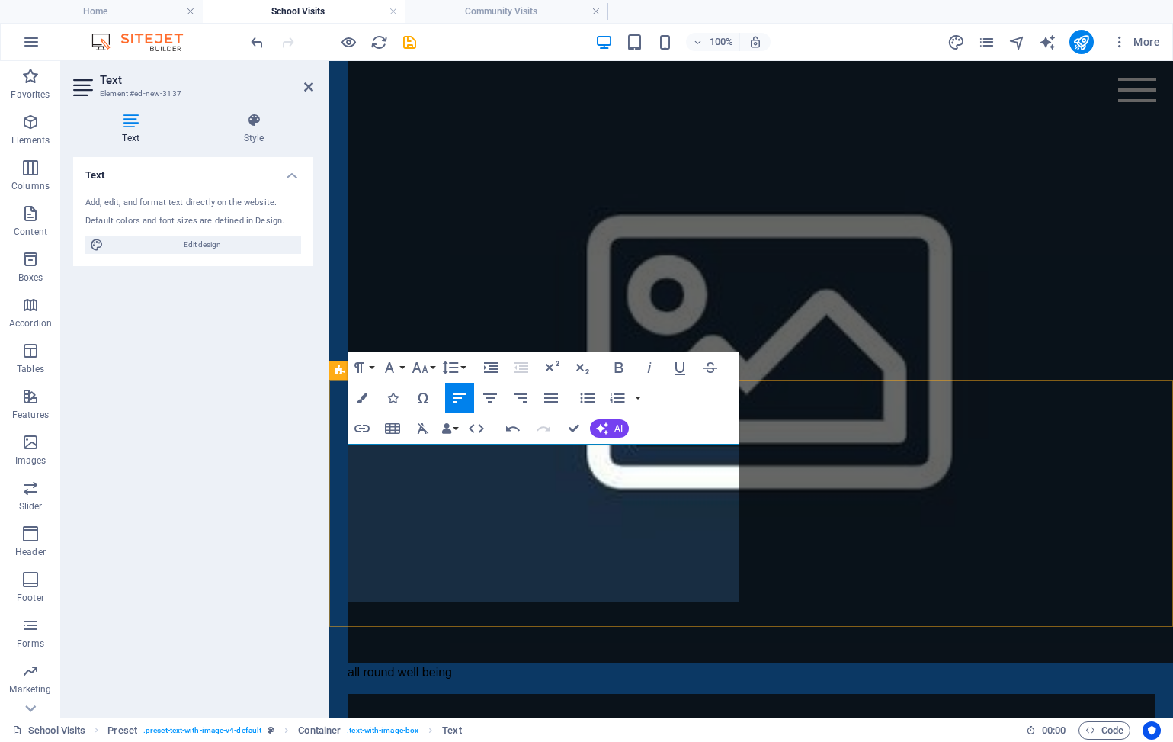
drag, startPoint x: 399, startPoint y: 592, endPoint x: 341, endPoint y: 456, distance: 148.3
click at [421, 429] on icon "button" at bounding box center [423, 428] width 11 height 11
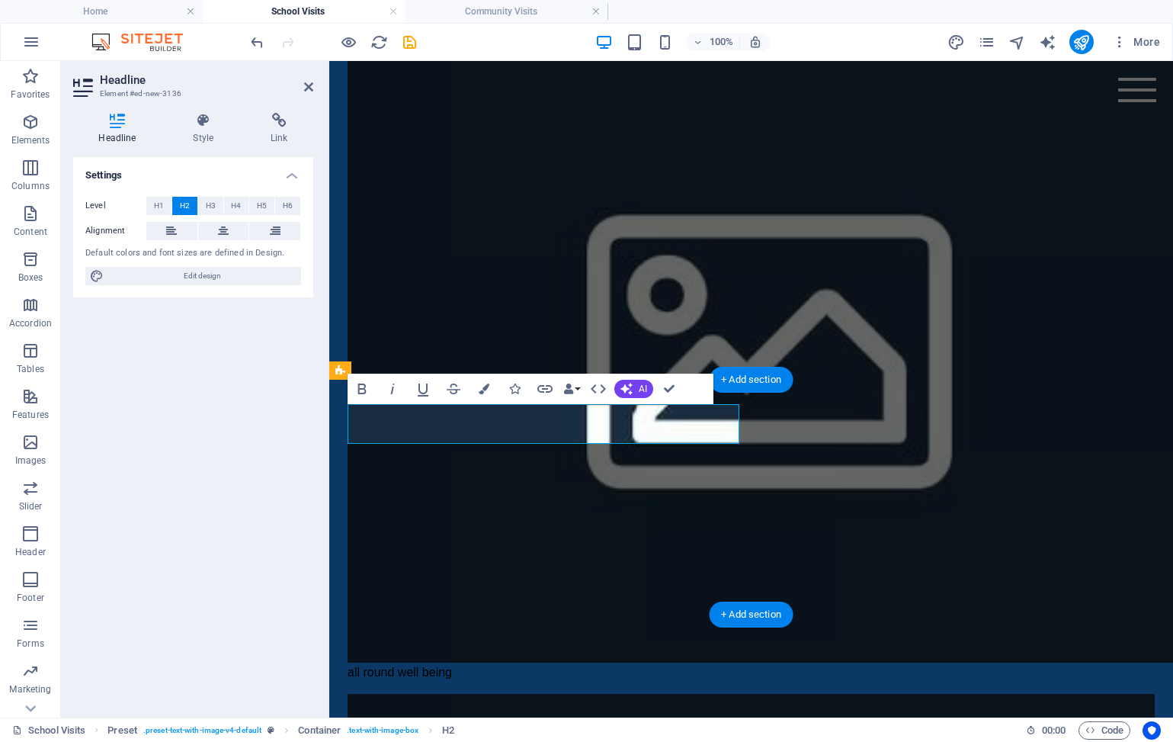
click at [236, 242] on div "Level H1 H2 H3 H4 H5 H6 Alignment Default colors and font sizes are defined in …" at bounding box center [193, 242] width 240 height 114
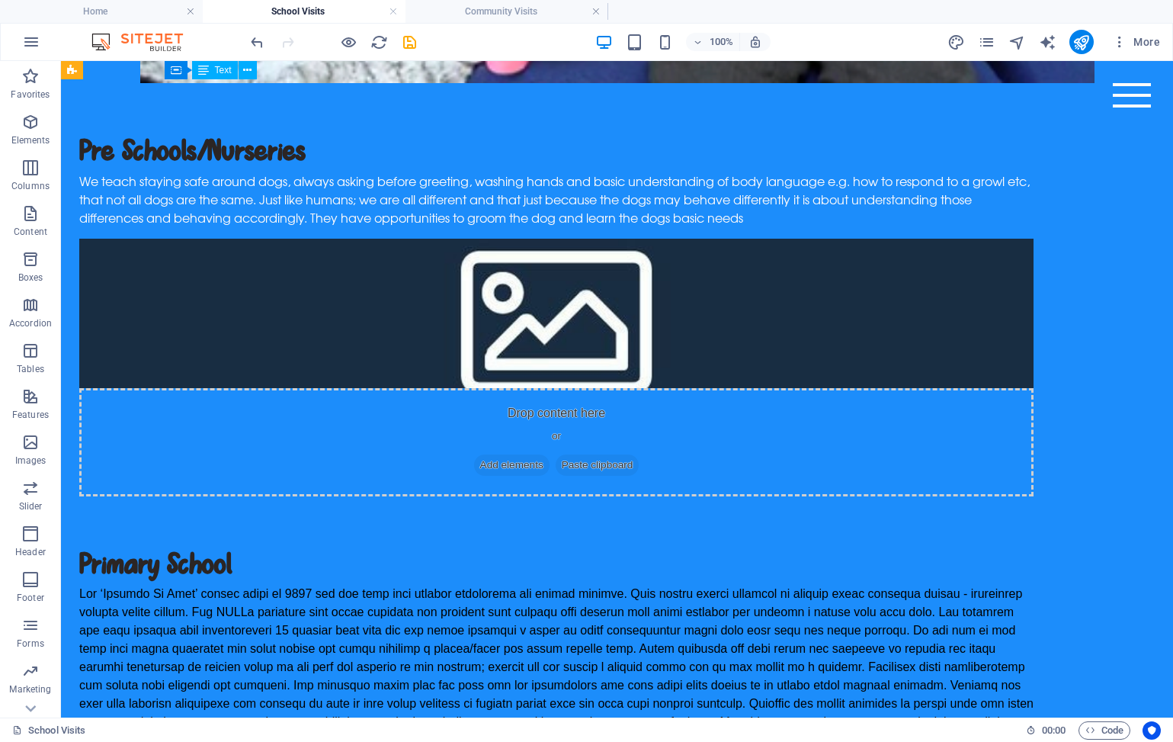
scroll to position [1404, 0]
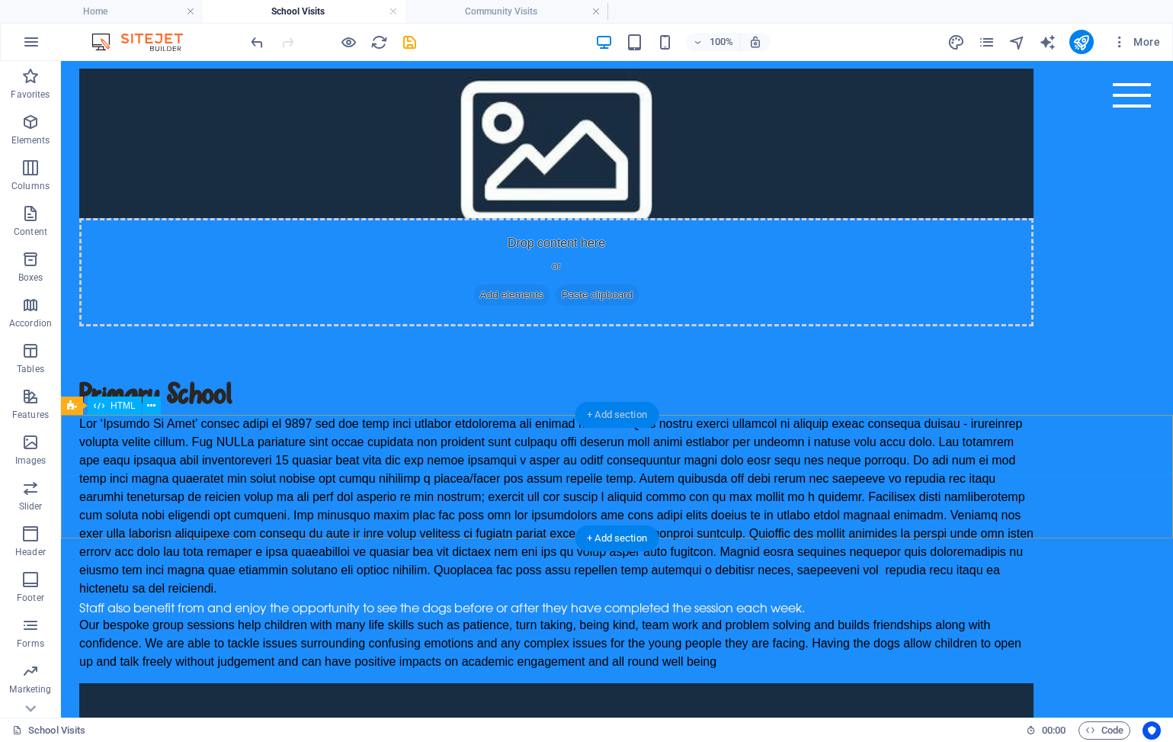
click at [643, 415] on div "+ Add section" at bounding box center [617, 415] width 85 height 26
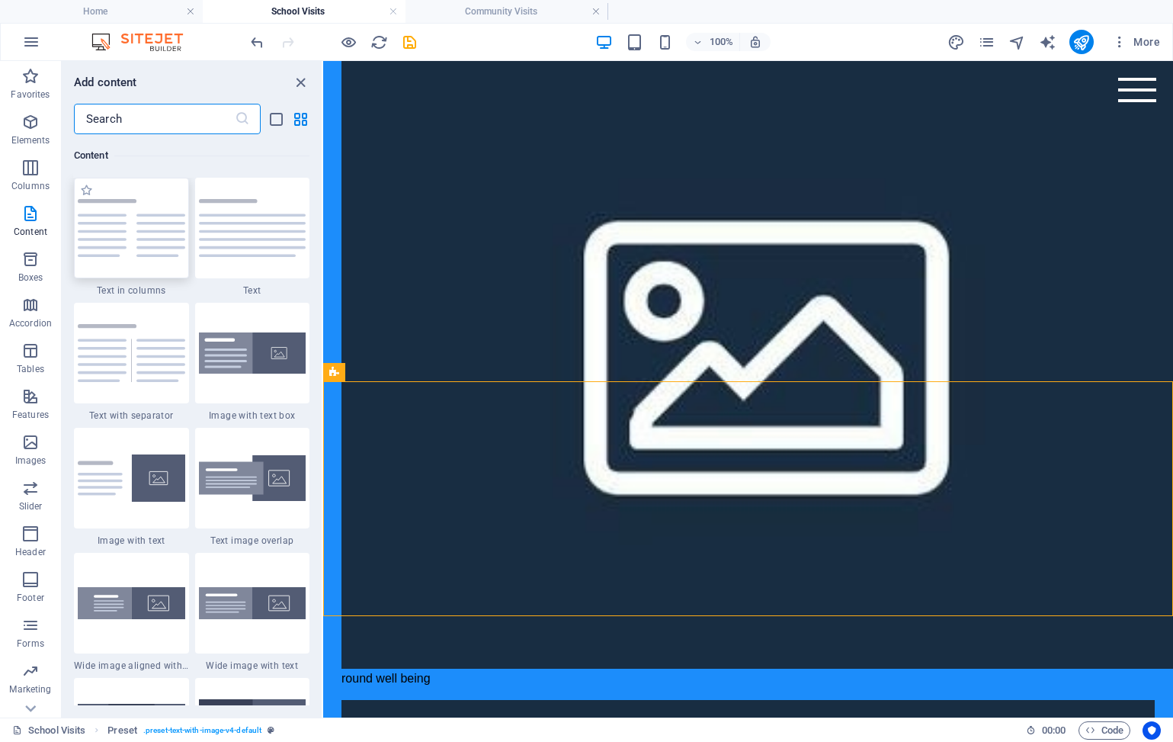
scroll to position [2511, 0]
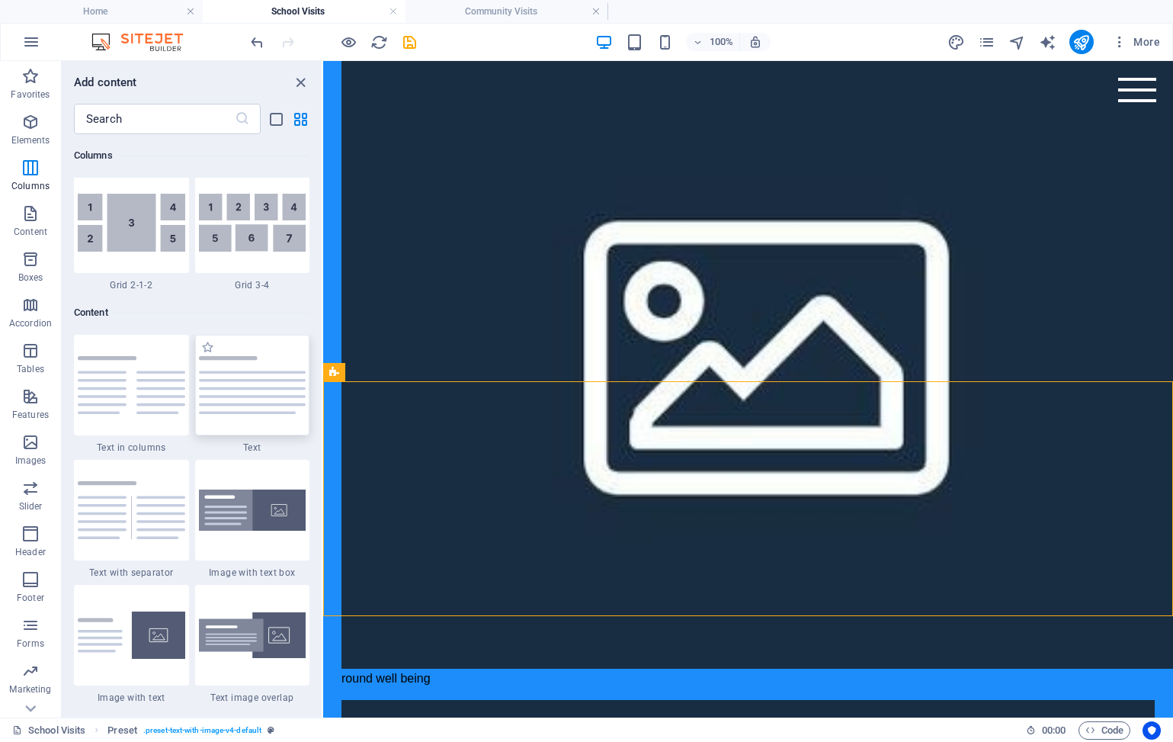
click at [240, 396] on img at bounding box center [253, 384] width 108 height 57
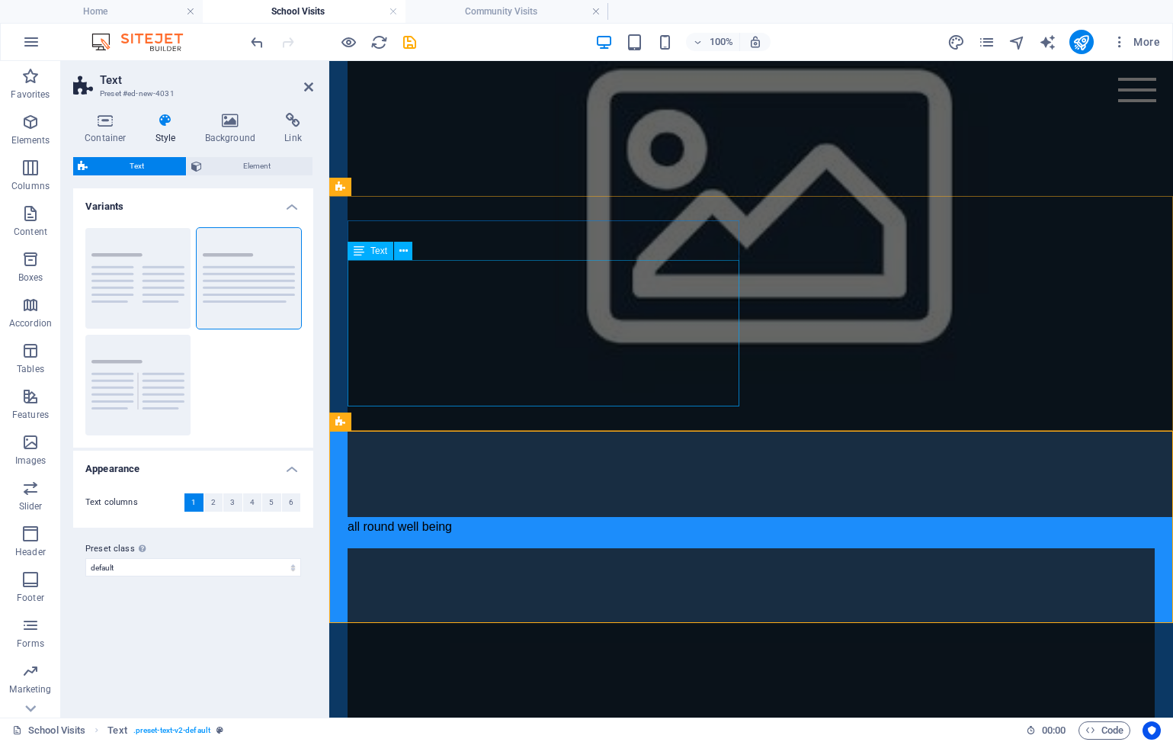
scroll to position [1590, 0]
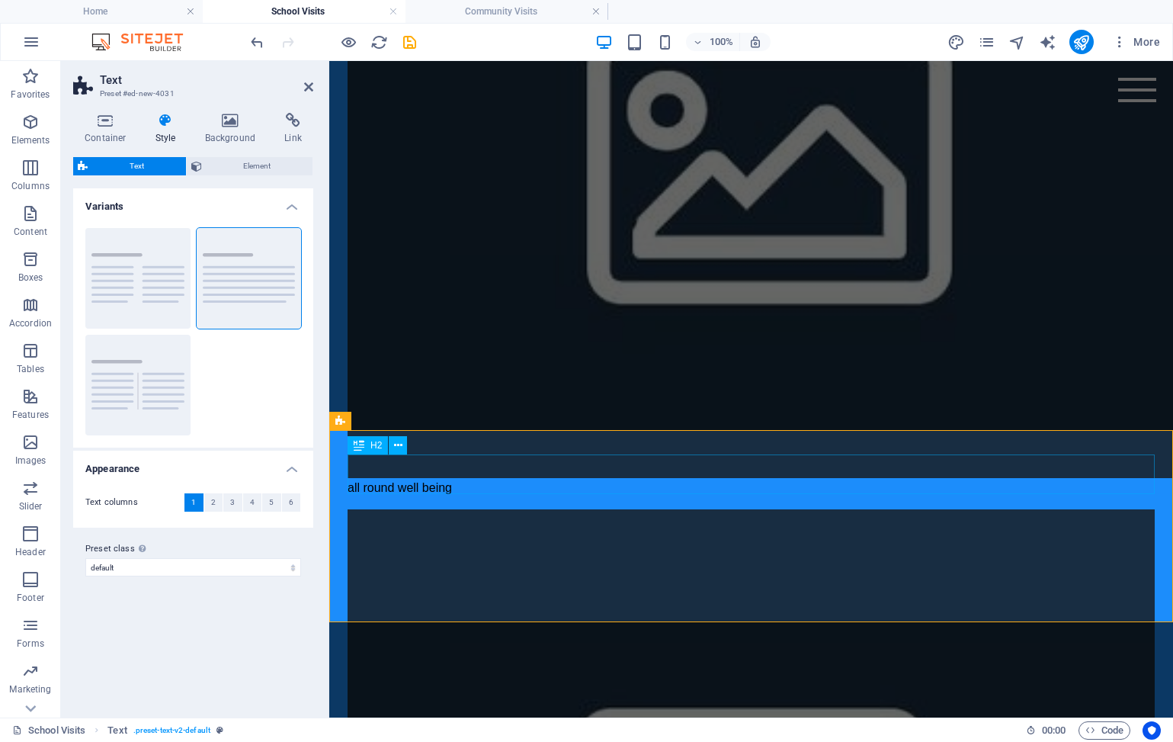
click at [371, 447] on span "H2" at bounding box center [376, 445] width 11 height 9
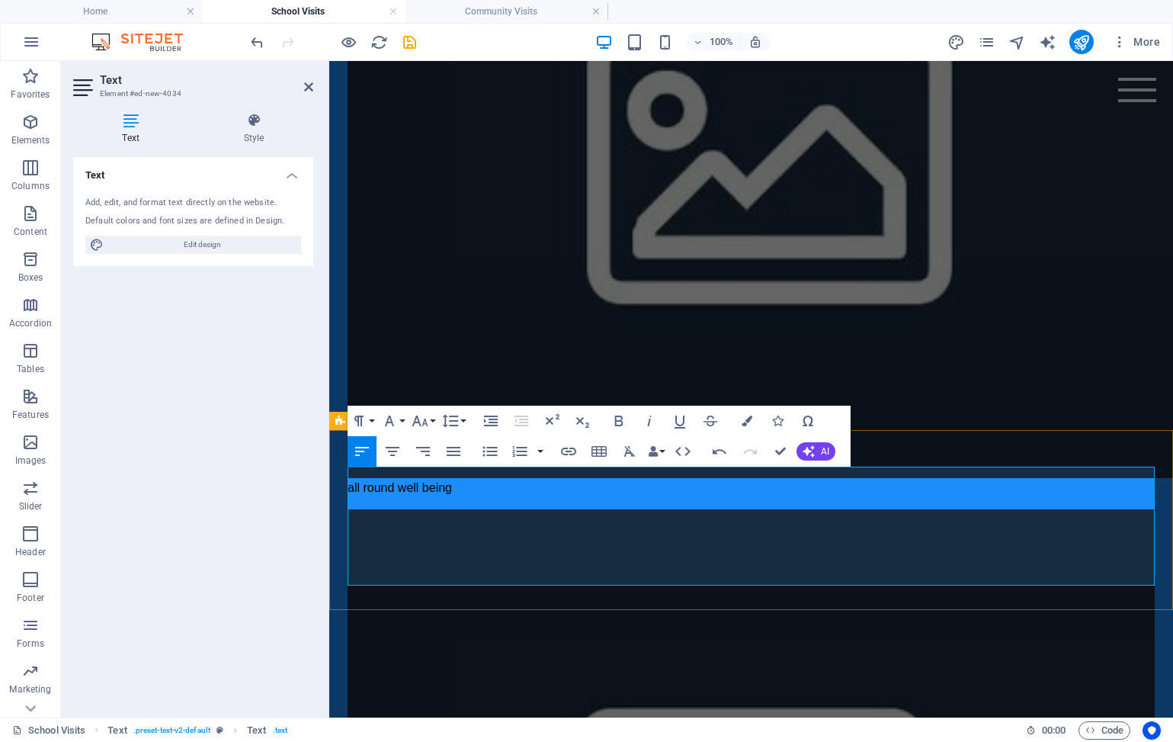
drag, startPoint x: 739, startPoint y: 573, endPoint x: 343, endPoint y: 477, distance: 407.2
click at [633, 454] on icon "button" at bounding box center [629, 451] width 11 height 11
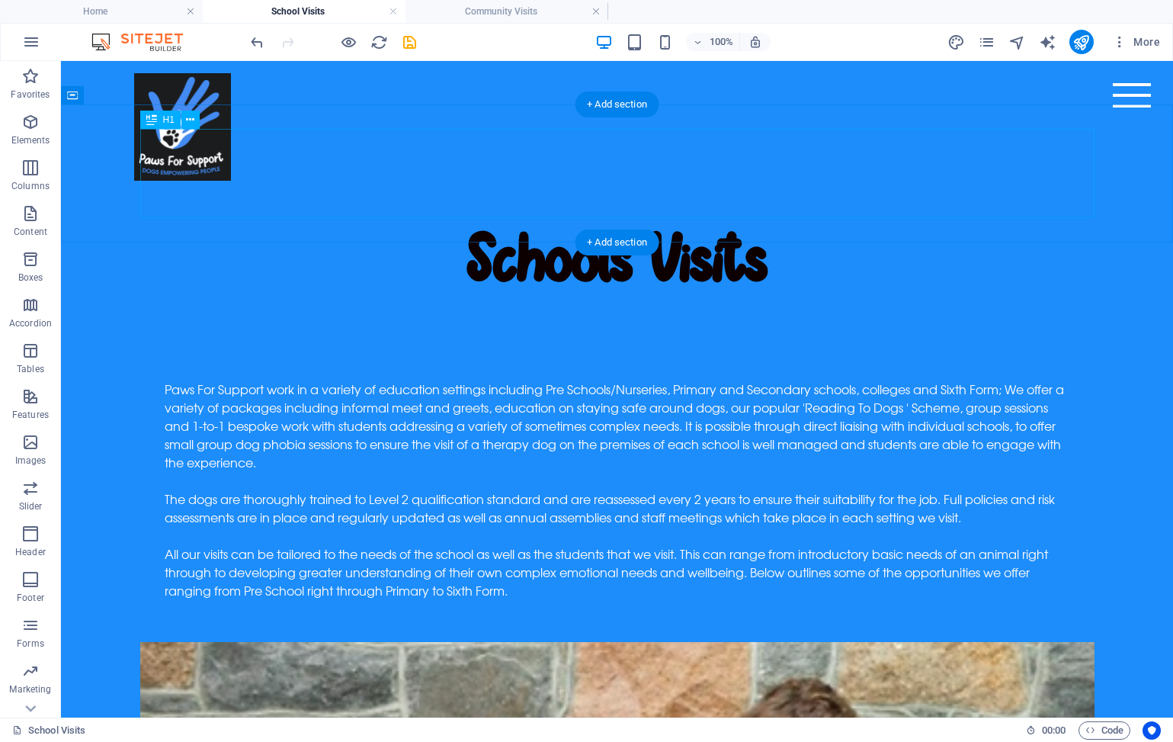
scroll to position [0, 0]
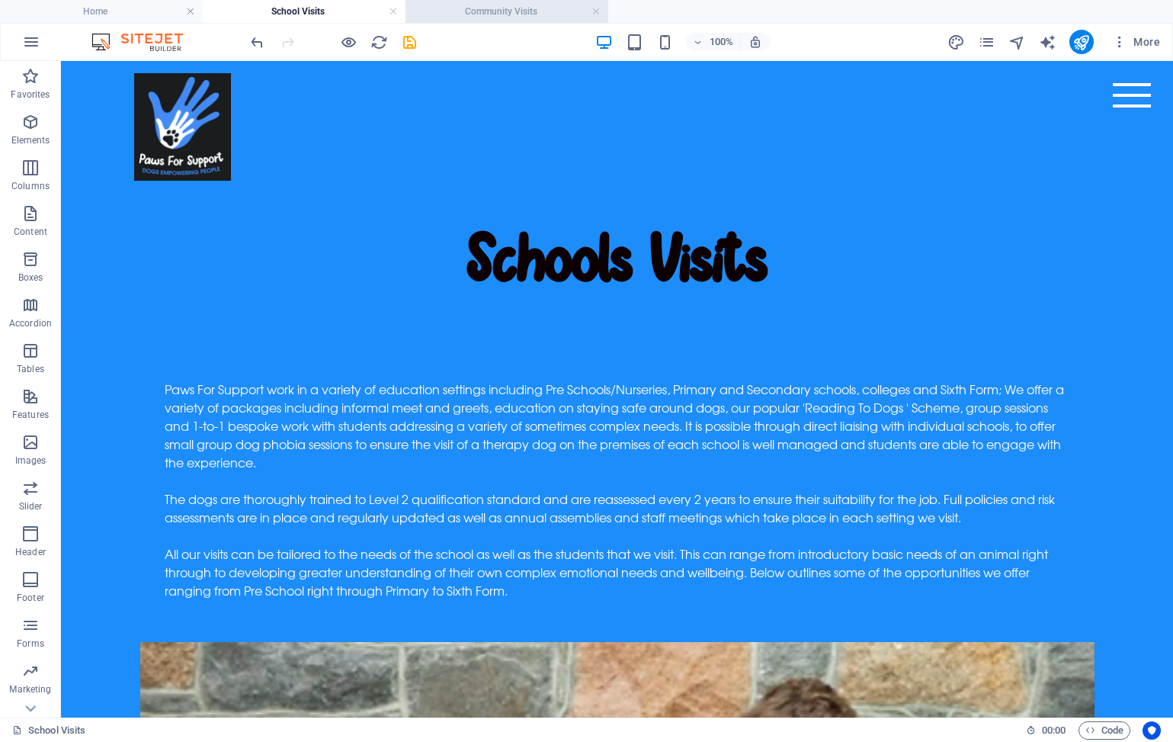
click at [481, 18] on h4 "Community Visits" at bounding box center [507, 11] width 203 height 17
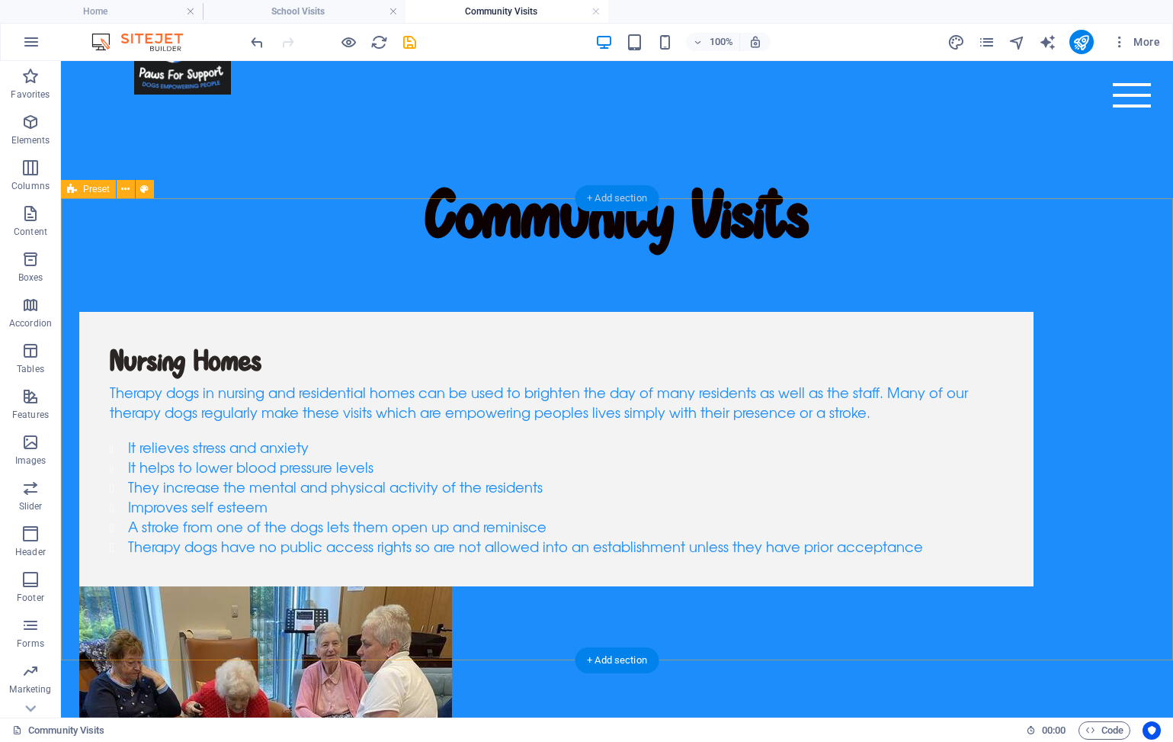
click at [626, 198] on div "+ Add section" at bounding box center [617, 198] width 85 height 26
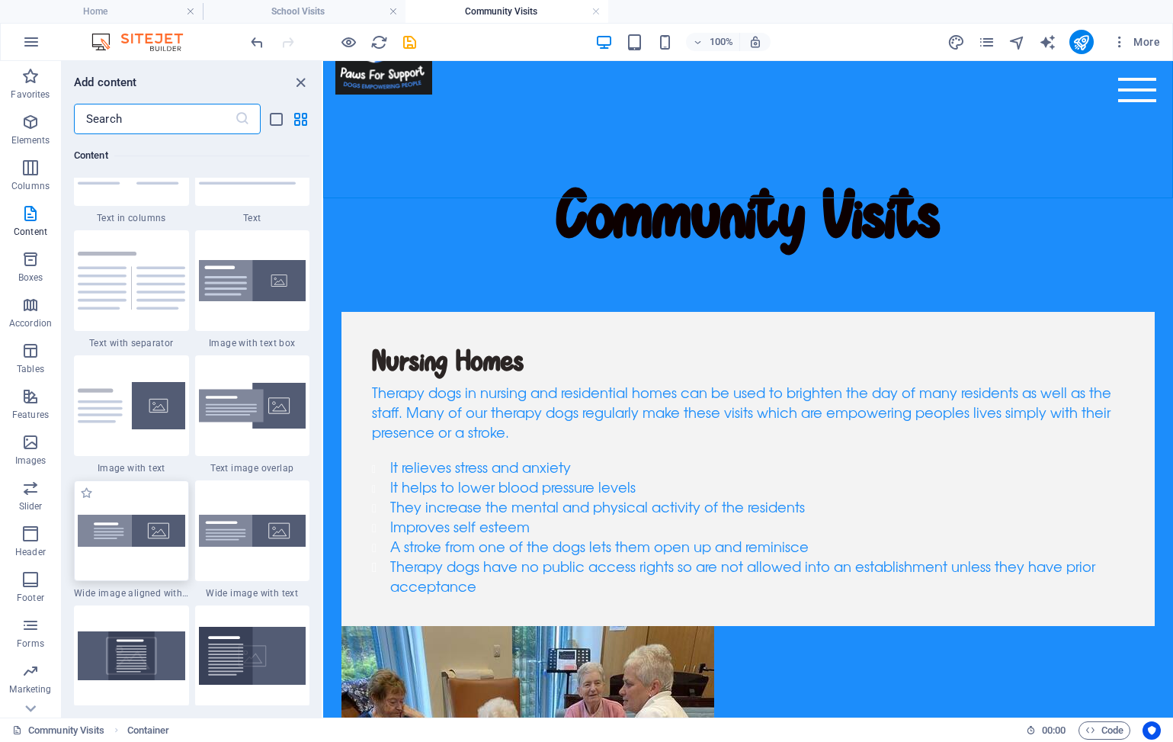
scroll to position [2739, 0]
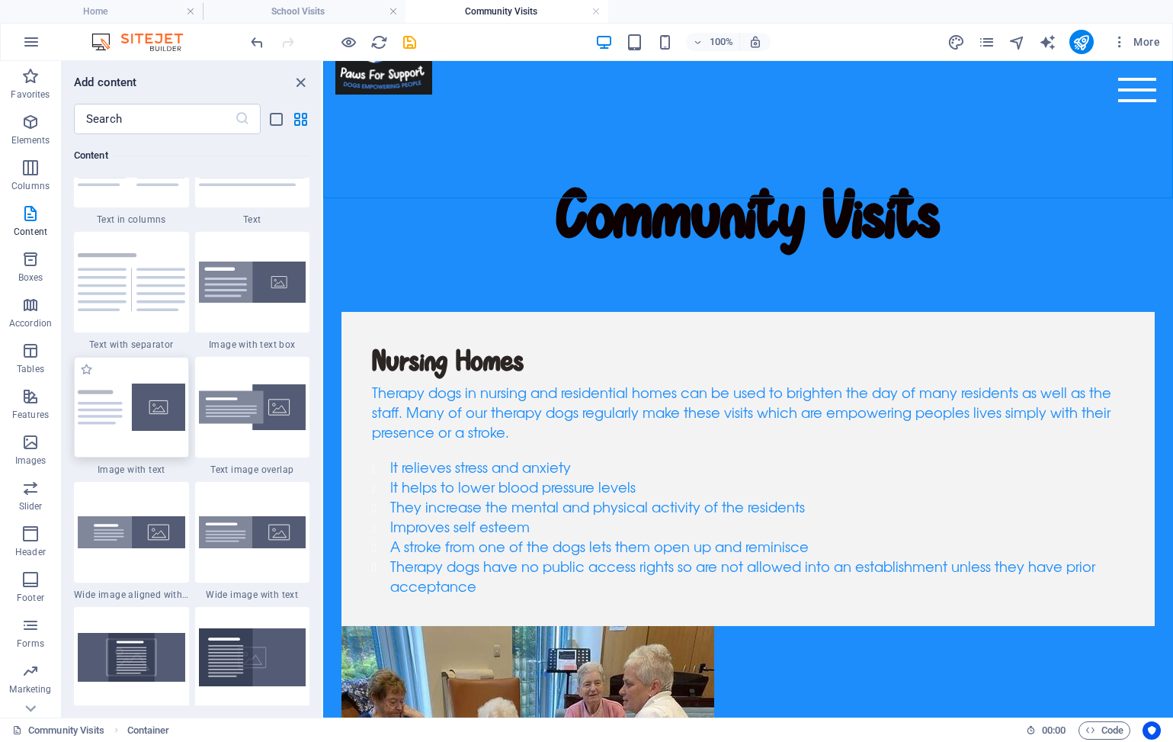
click at [147, 414] on img at bounding box center [132, 408] width 108 height 48
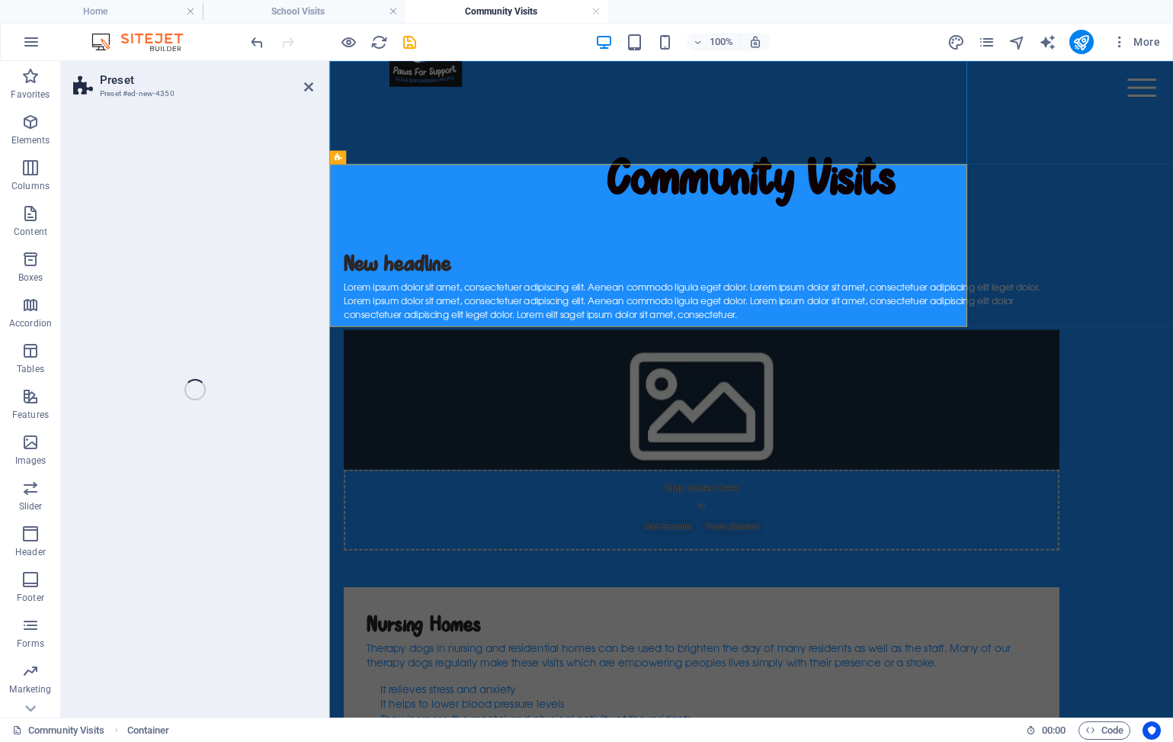
select select "rem"
select select "px"
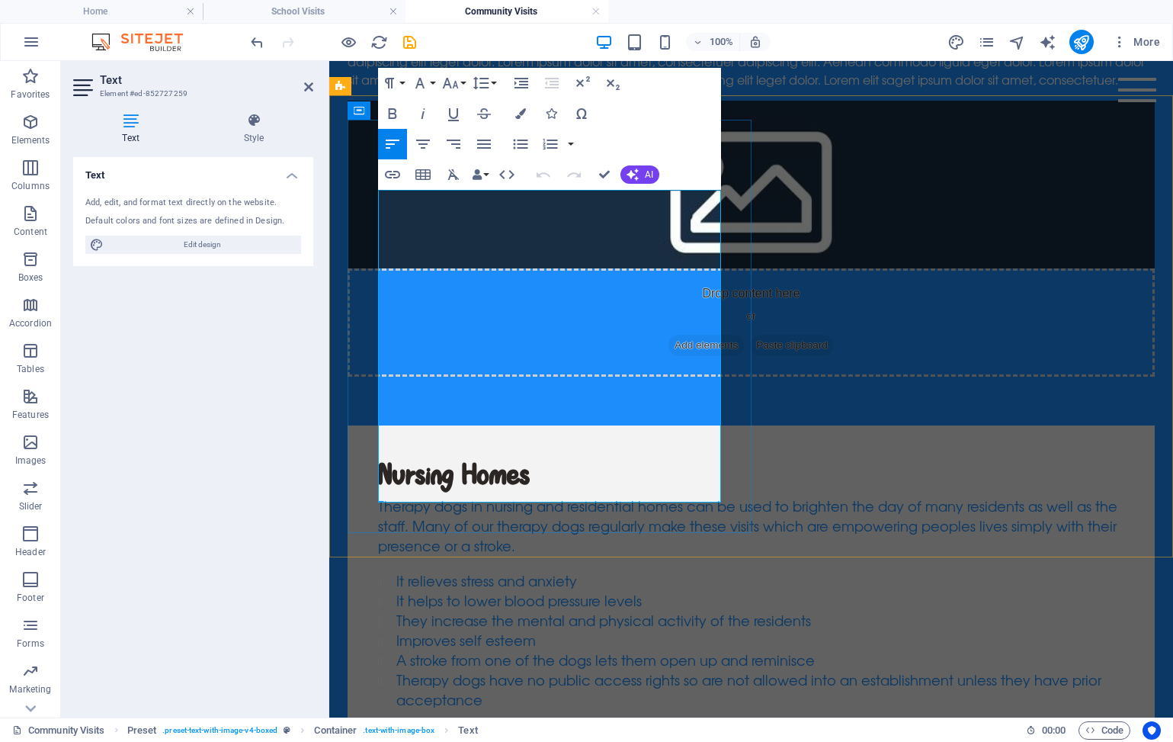
scroll to position [406, 0]
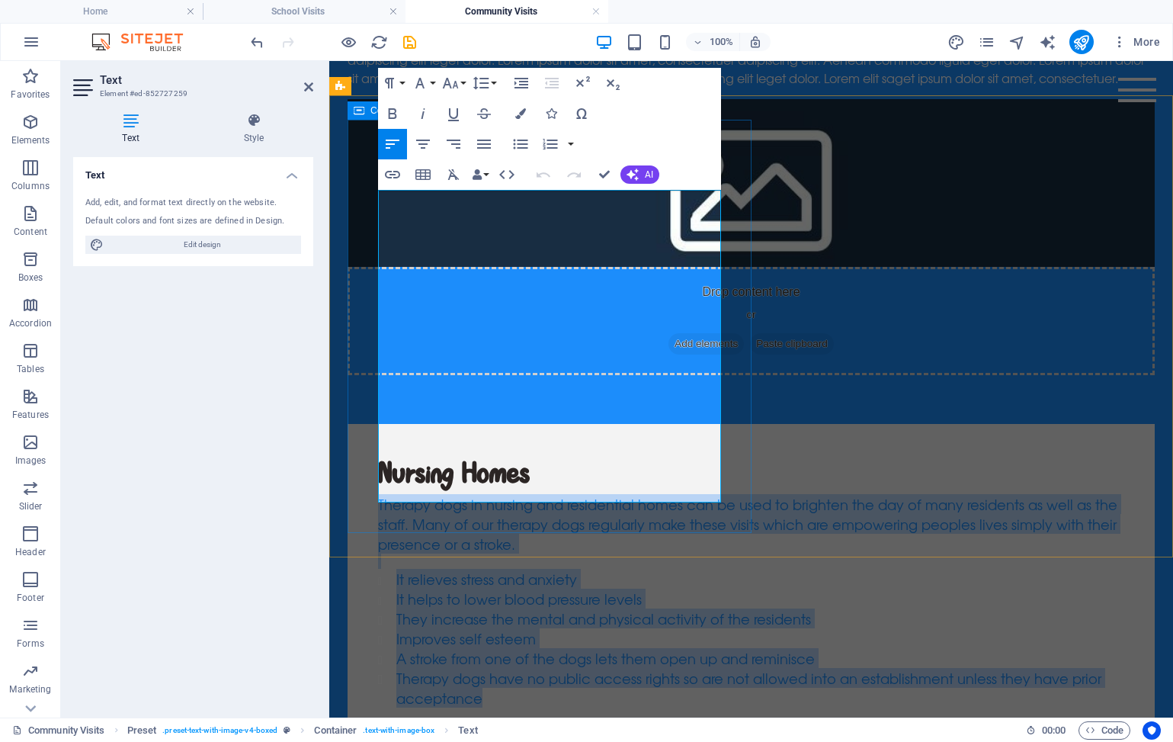
drag, startPoint x: 590, startPoint y: 491, endPoint x: 374, endPoint y: 207, distance: 356.4
click at [374, 424] on div "Nursing Homes Therapy dogs in nursing and residential homes can be used to brig…" at bounding box center [751, 581] width 807 height 314
copy div "Therapy dogs in nursing and residential homes can be used to brighten the day o…"
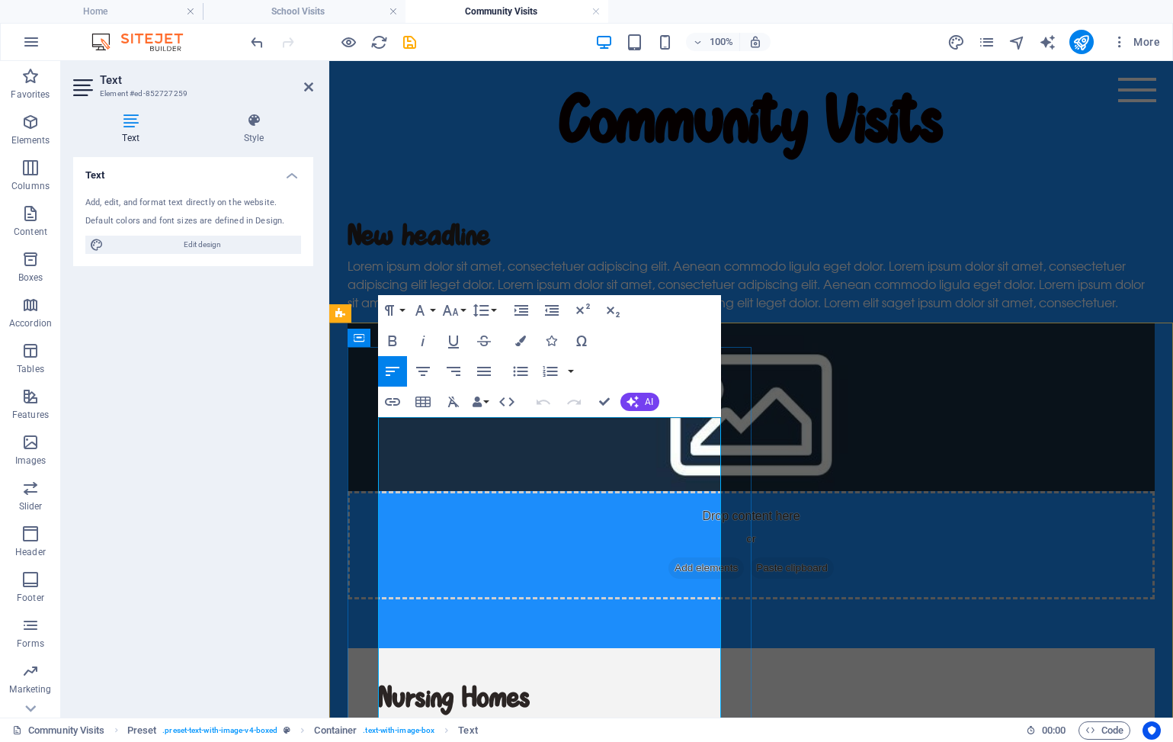
scroll to position [178, 0]
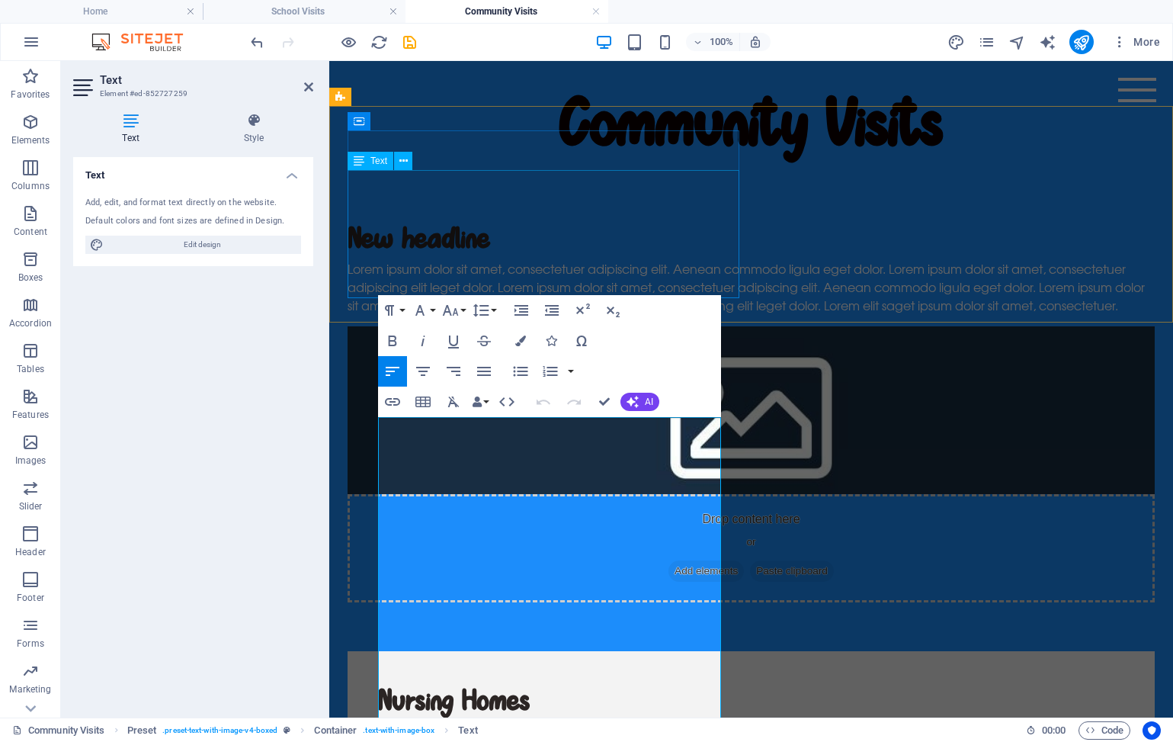
click at [530, 259] on div "Lorem ipsum dolor sit amet, consectetuer adipiscing elit. Aenean commodo ligula…" at bounding box center [751, 286] width 807 height 55
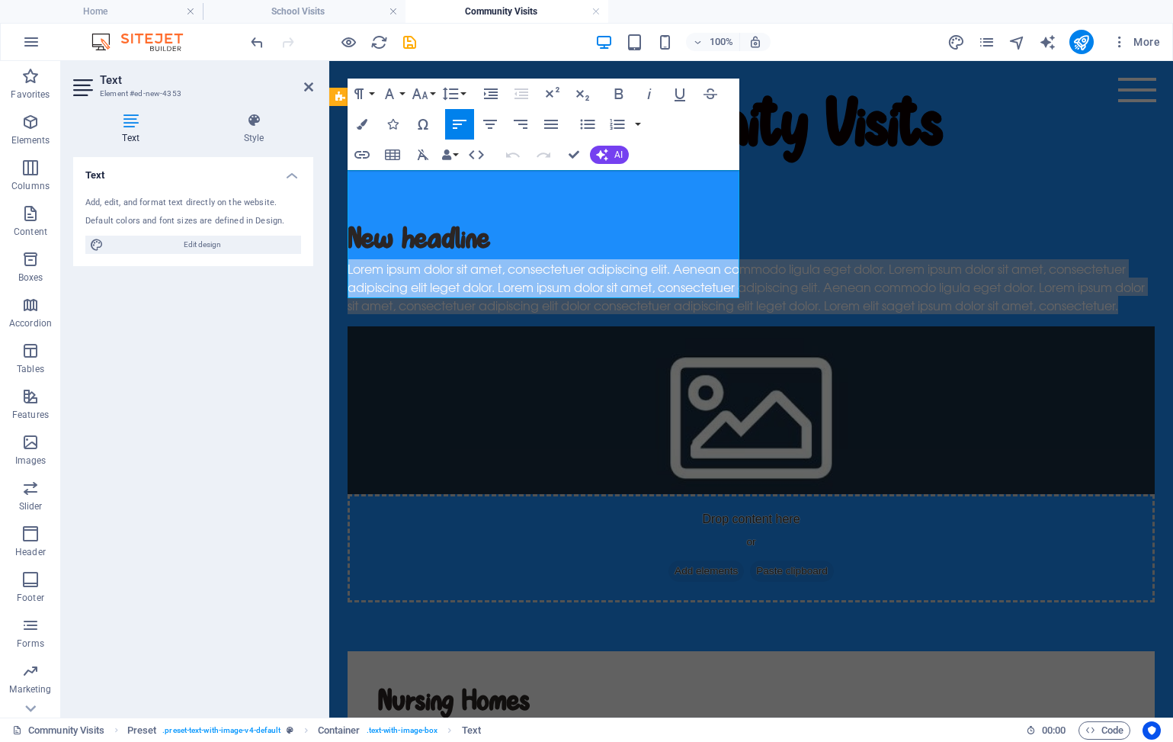
click at [530, 259] on p "Lorem ipsum dolor sit amet, consectetuer adipiscing elit. Aenean commodo ligula…" at bounding box center [751, 286] width 807 height 55
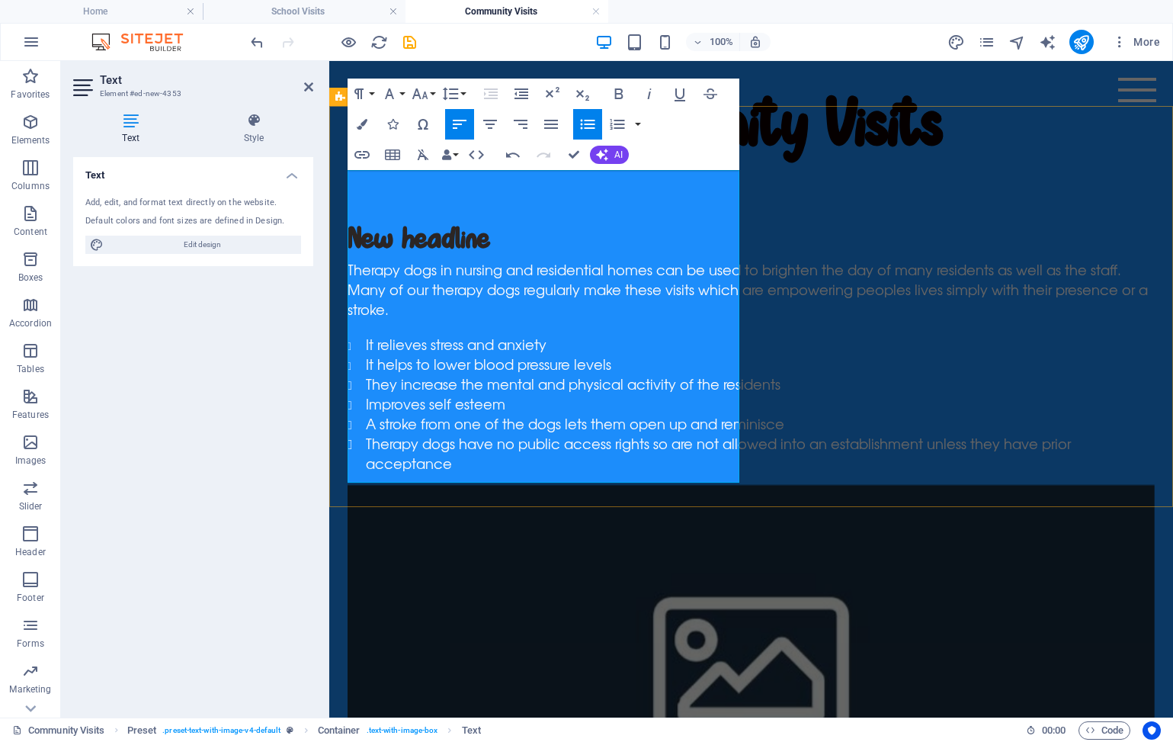
click at [558, 498] on div "New headline Therapy dogs in nursing and residential homes can be used to brigh…" at bounding box center [751, 582] width 844 height 775
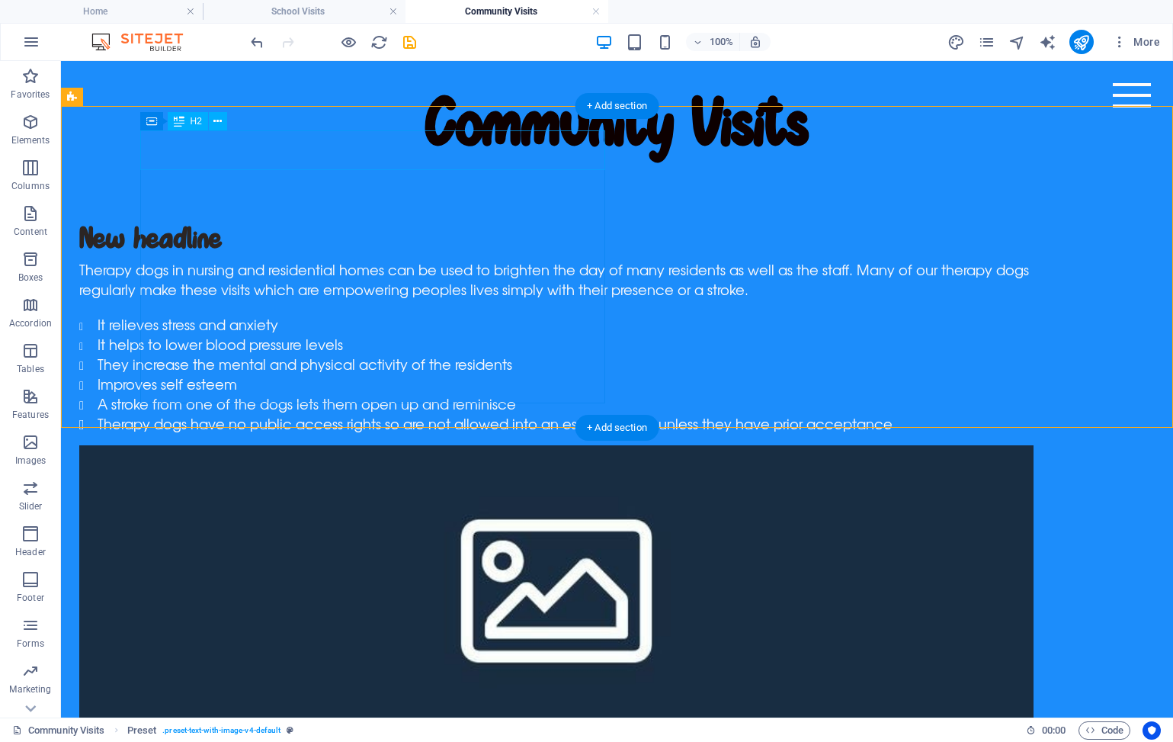
click at [252, 220] on div "New headline" at bounding box center [556, 240] width 955 height 40
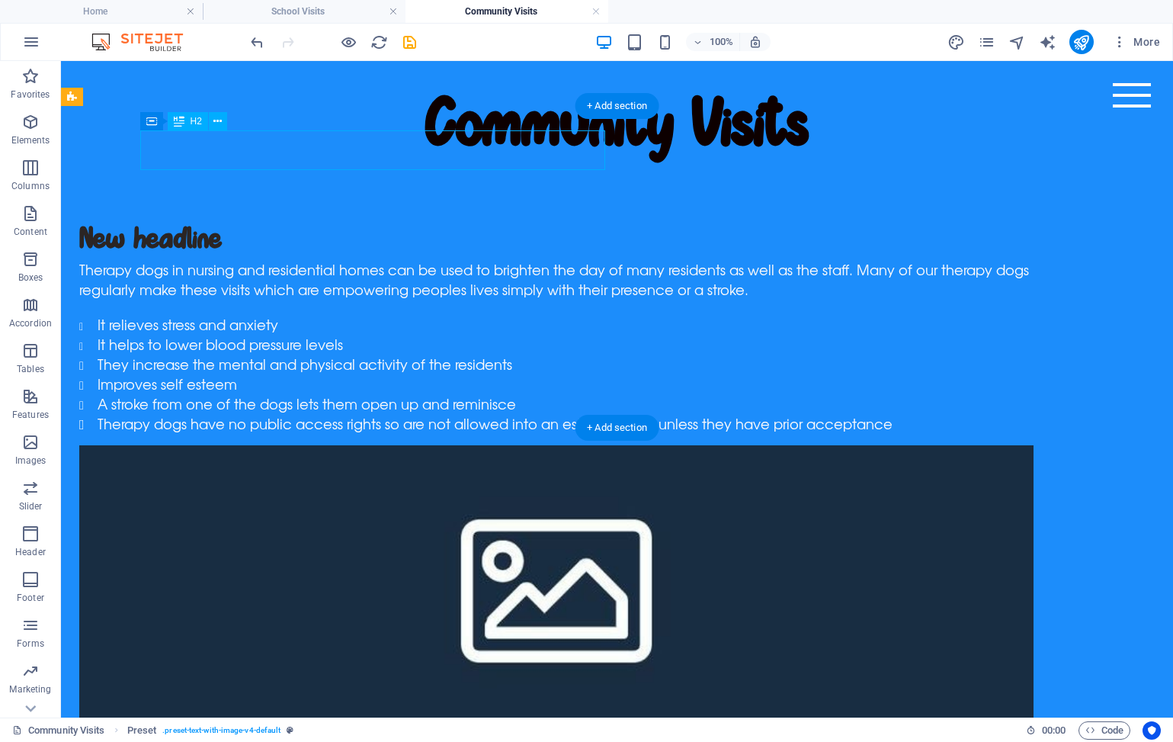
click at [252, 220] on div "New headline" at bounding box center [556, 240] width 955 height 40
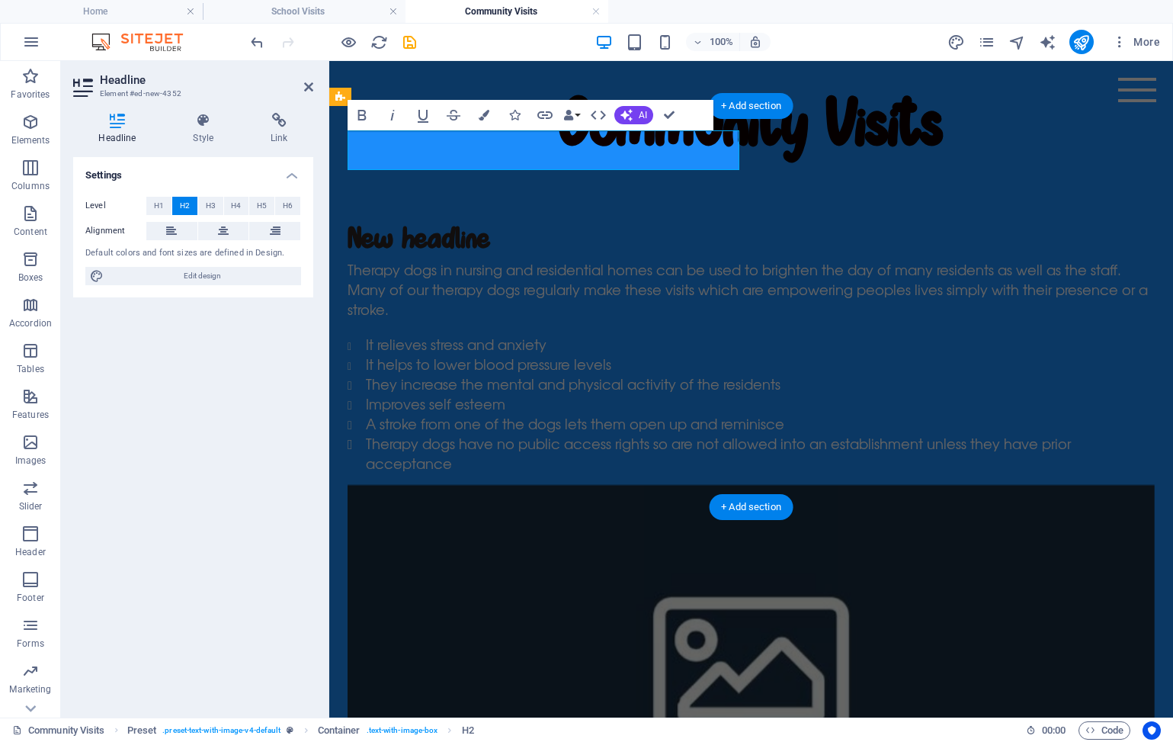
click at [252, 149] on div "Headline Style Link Settings Level H1 H2 H3 H4 H5 H6 Alignment Default colors a…" at bounding box center [193, 409] width 240 height 592
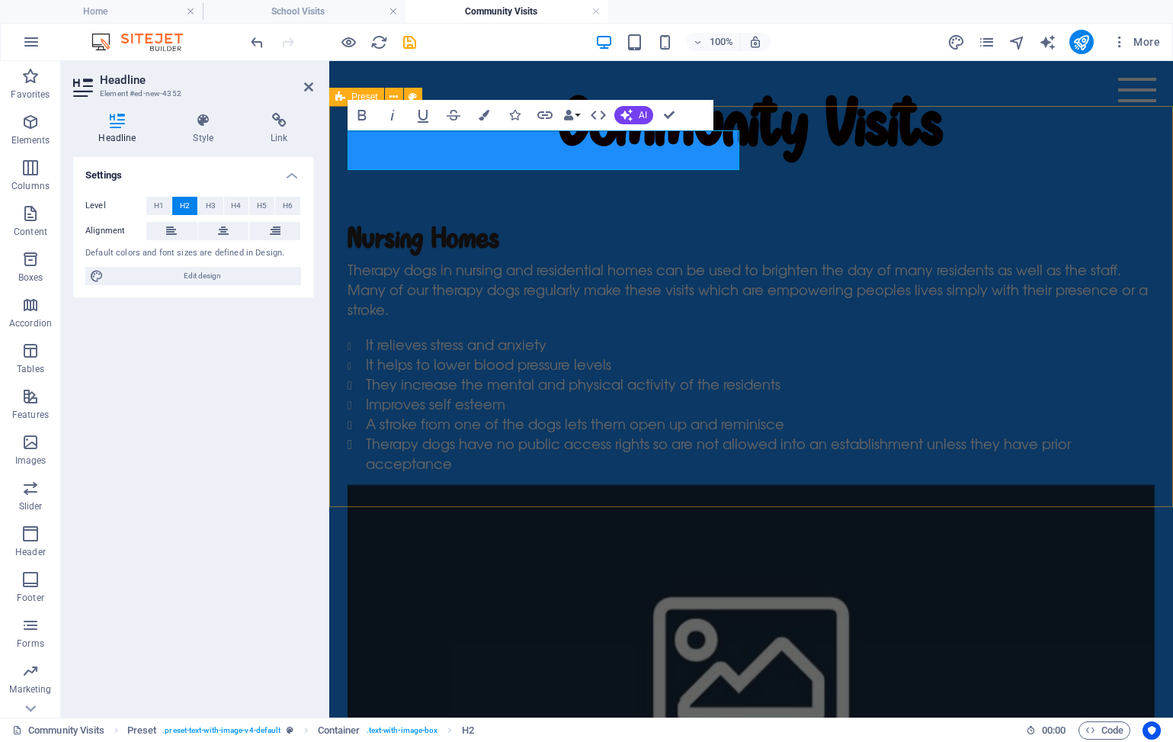
click at [751, 248] on div "Nursing Homes Therapy dogs in nursing and residential homes can be used to brig…" at bounding box center [751, 582] width 844 height 775
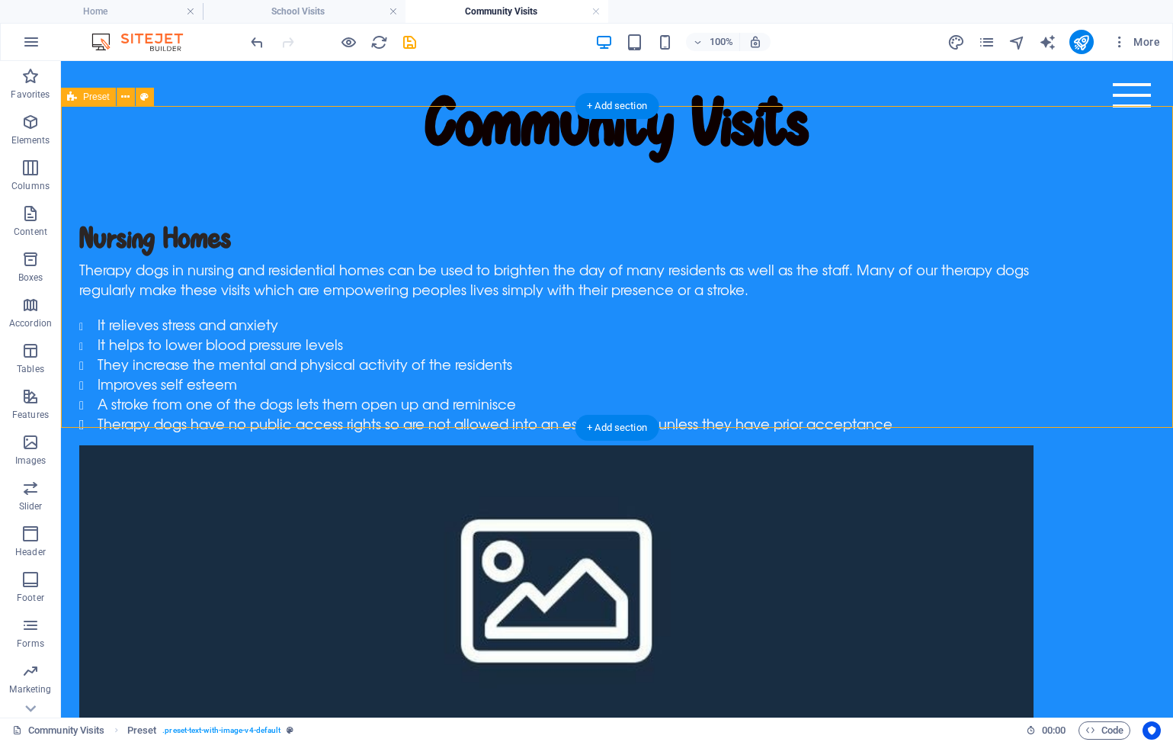
click at [726, 445] on figure at bounding box center [556, 581] width 955 height 273
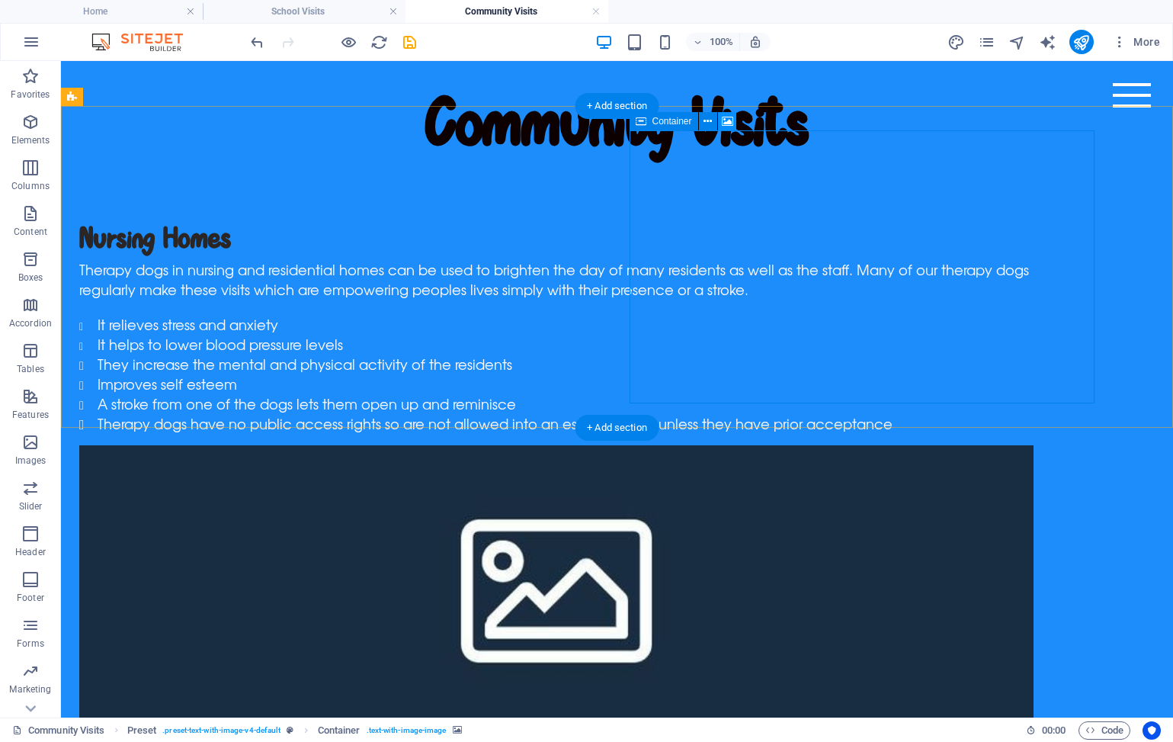
click at [727, 122] on icon at bounding box center [727, 122] width 11 height 16
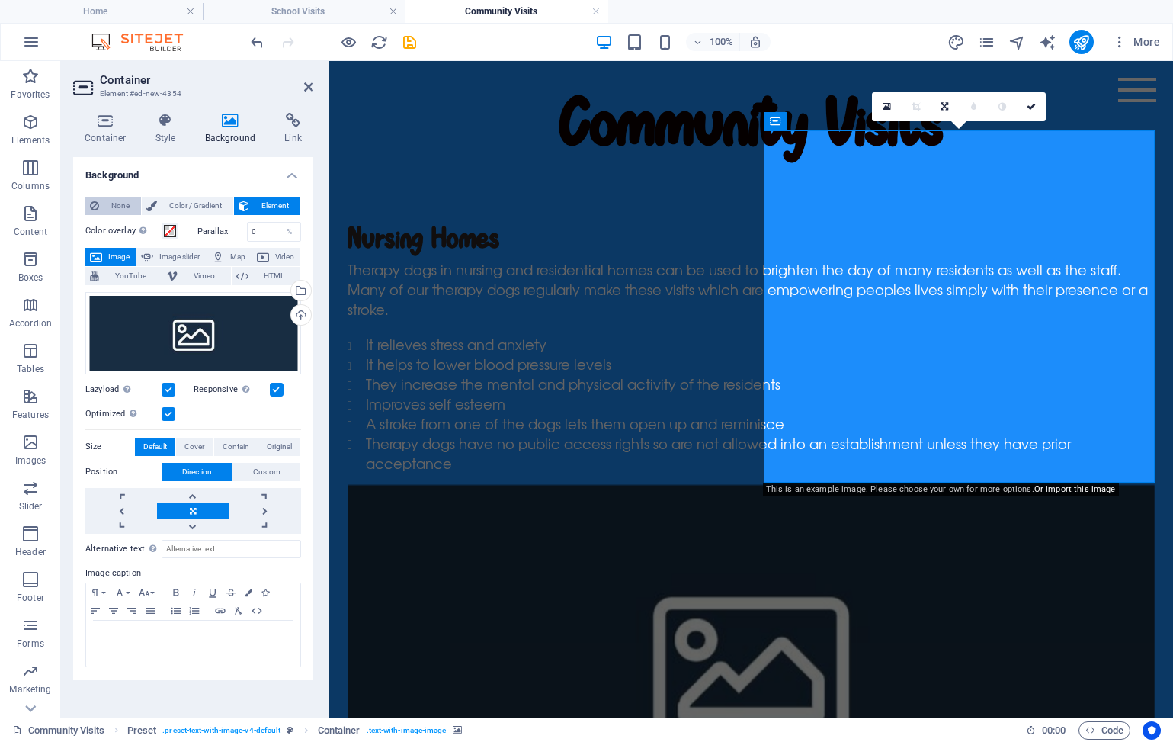
click at [126, 204] on span "None" at bounding box center [120, 206] width 33 height 18
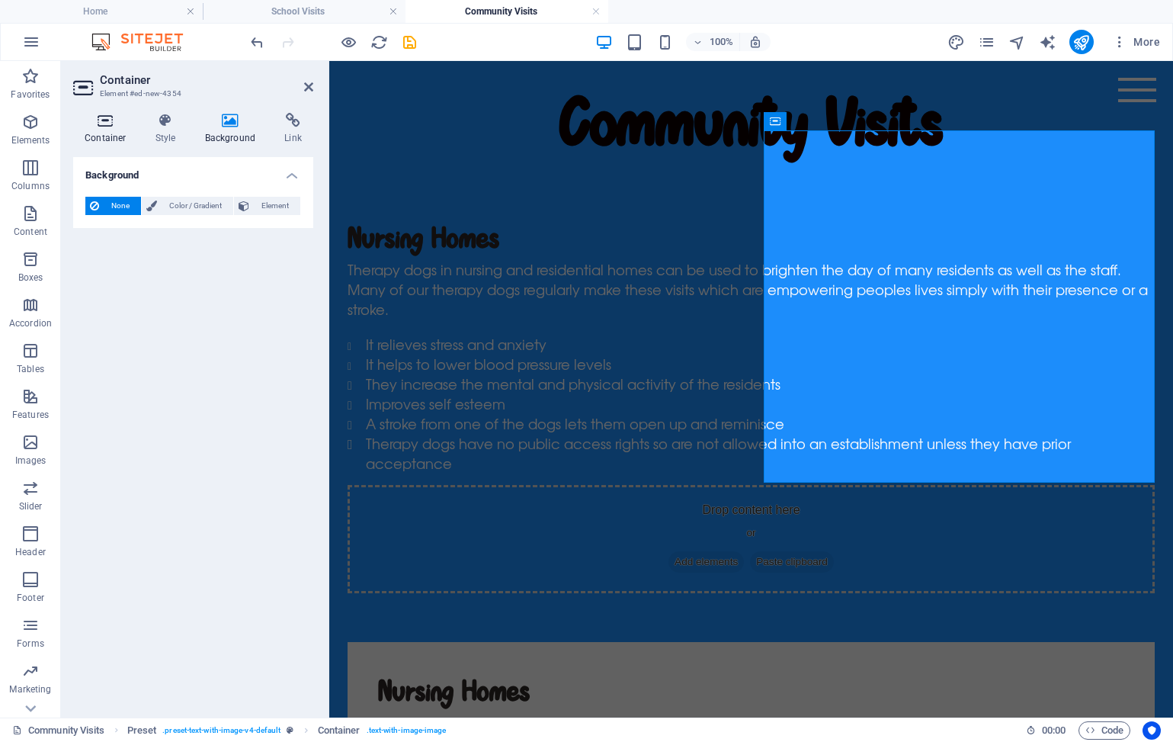
click at [108, 133] on h4 "Container" at bounding box center [108, 129] width 71 height 32
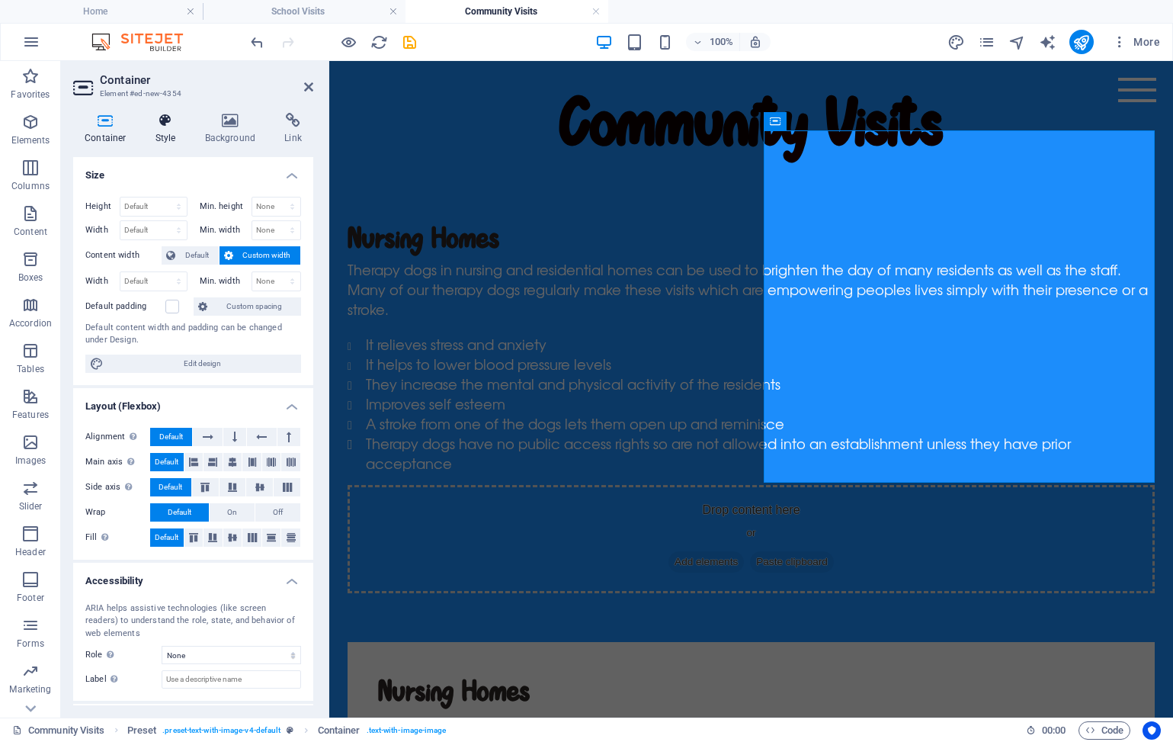
click at [158, 130] on h4 "Style" at bounding box center [169, 129] width 50 height 32
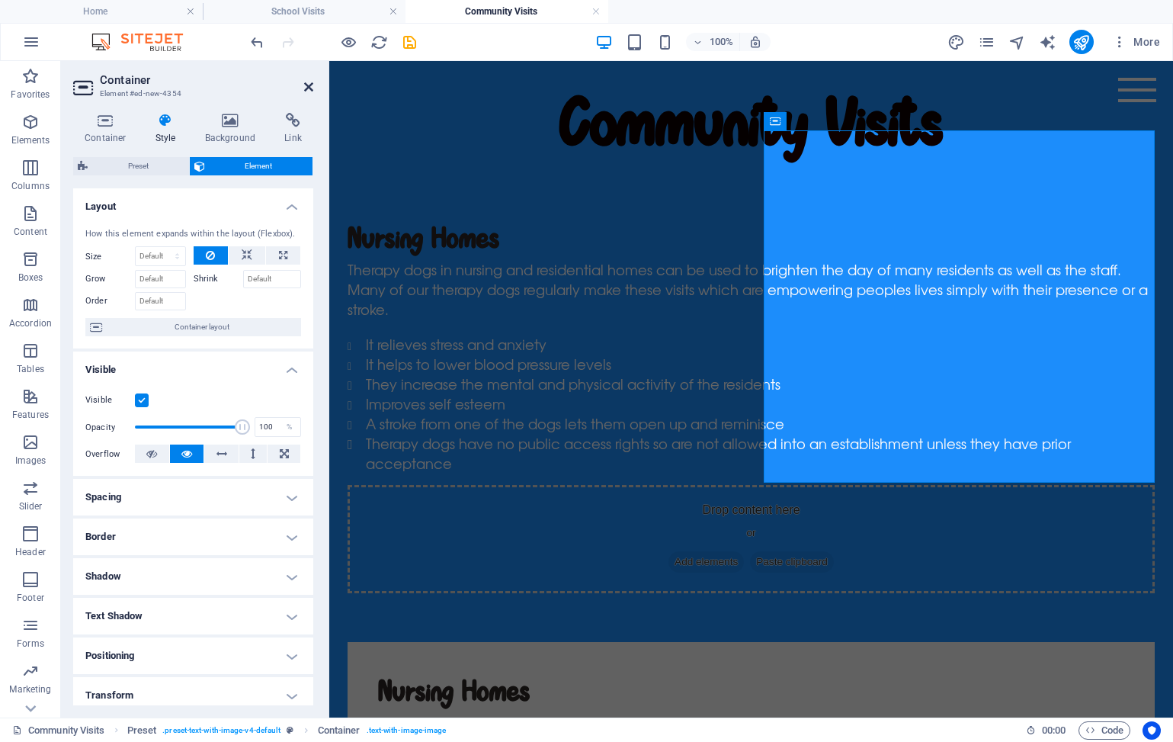
click at [309, 87] on icon at bounding box center [308, 87] width 9 height 12
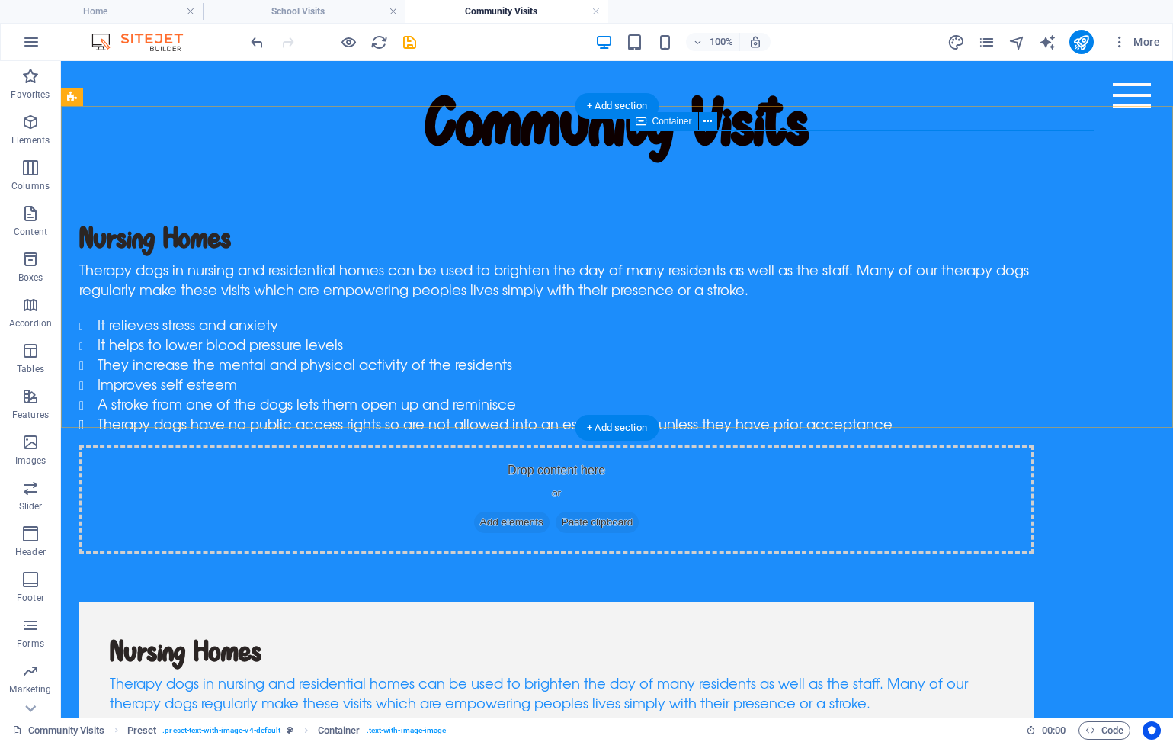
click at [550, 512] on span "Add elements" at bounding box center [511, 522] width 75 height 21
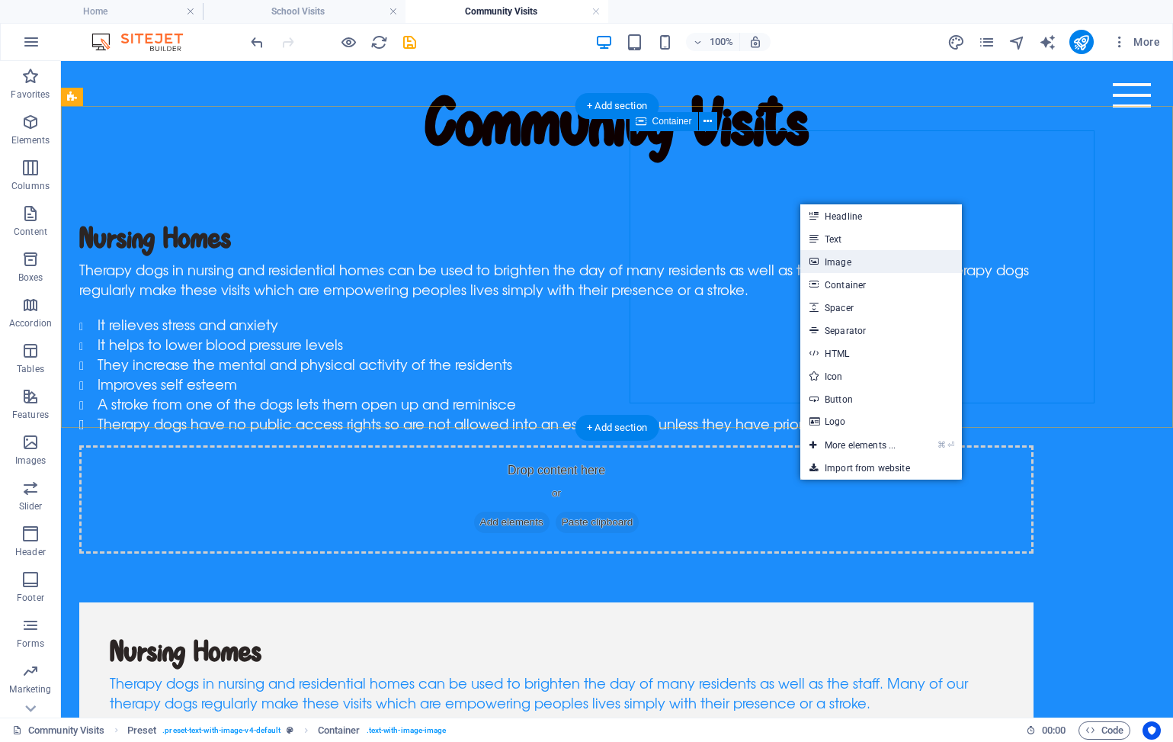
click at [840, 260] on link "Image" at bounding box center [882, 261] width 162 height 23
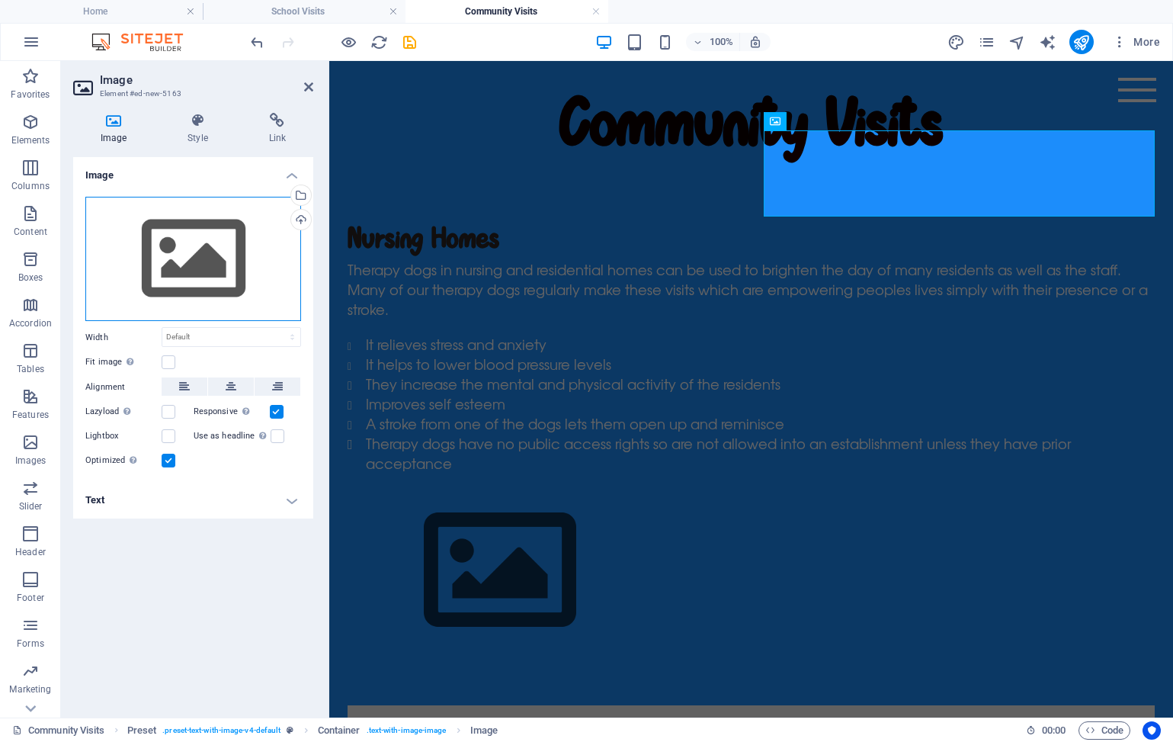
click at [210, 230] on div "Drag files here, click to choose files or select files from Files or our free s…" at bounding box center [193, 259] width 216 height 125
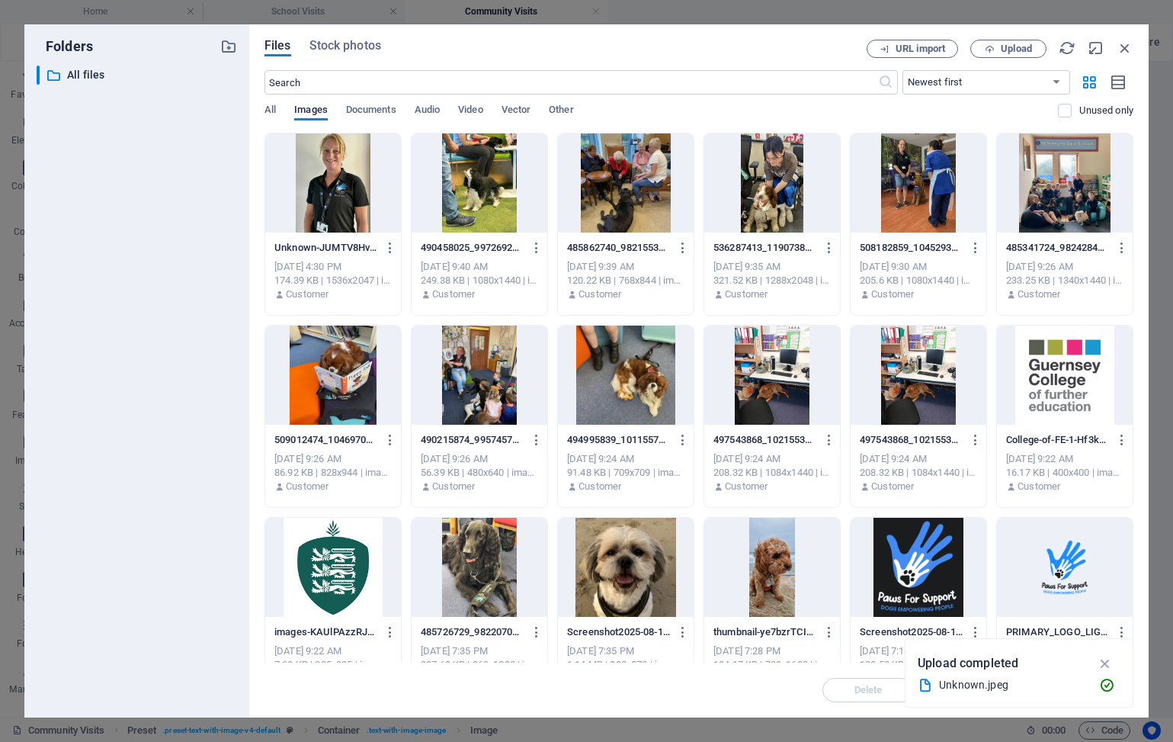
click at [692, 186] on div at bounding box center [626, 182] width 136 height 99
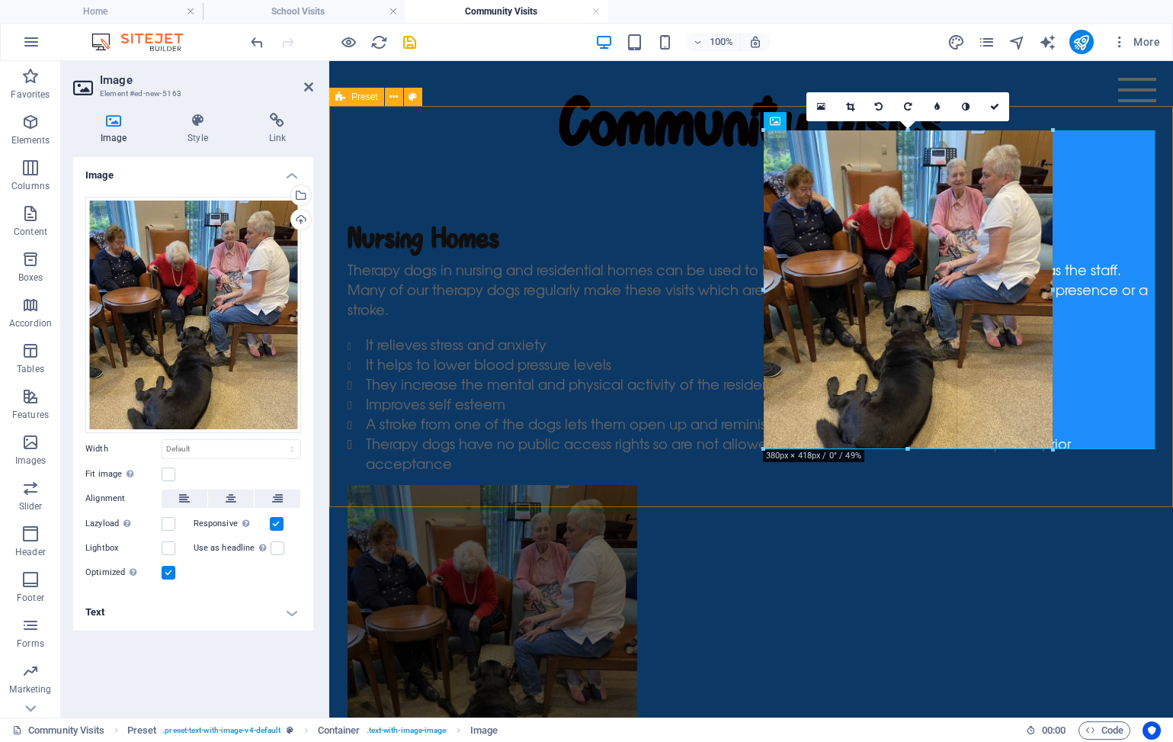
drag, startPoint x: 1156, startPoint y: 563, endPoint x: 1032, endPoint y: 448, distance: 168.3
type input "379"
select select "px"
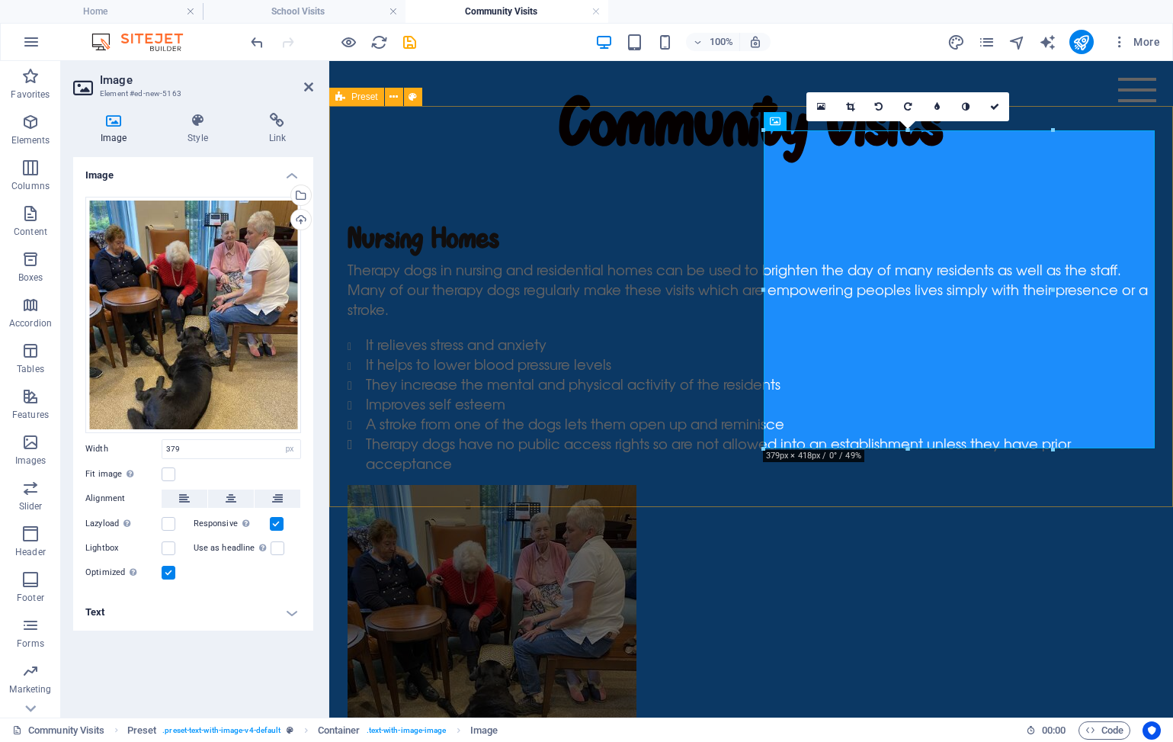
click at [1112, 499] on div "Nursing Homes Therapy dogs in nursing and residential homes can be used to brig…" at bounding box center [751, 511] width 844 height 632
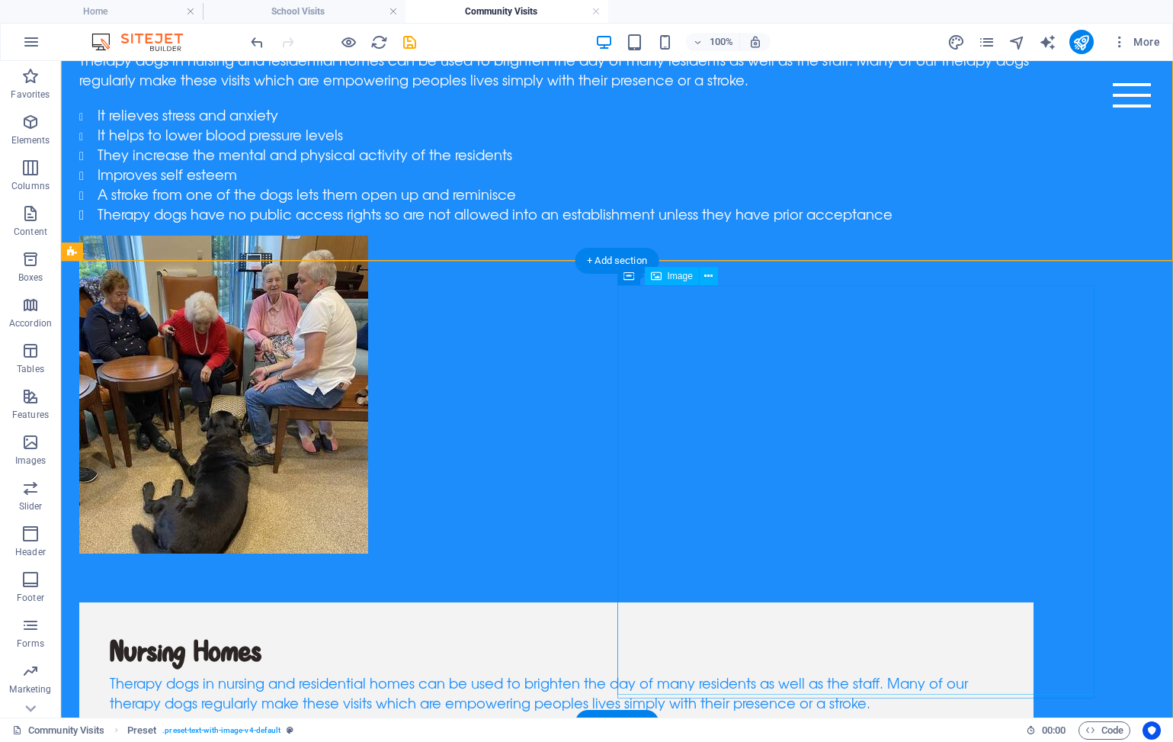
scroll to position [390, 0]
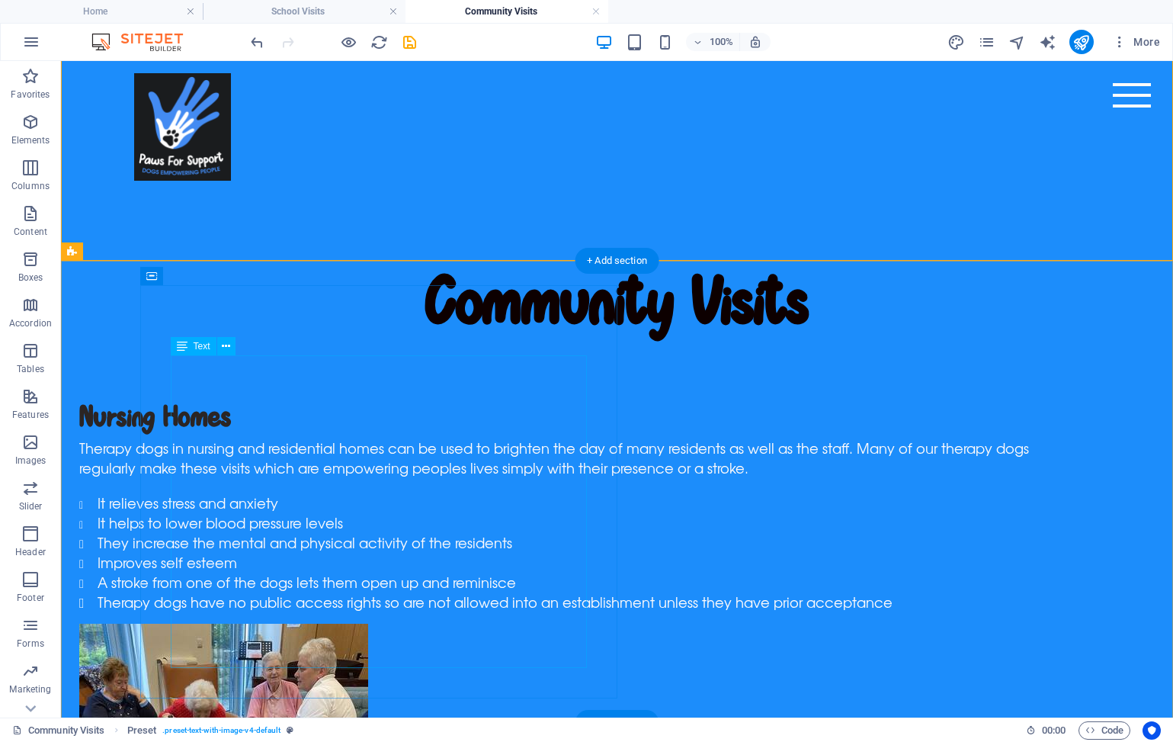
scroll to position [390, 0]
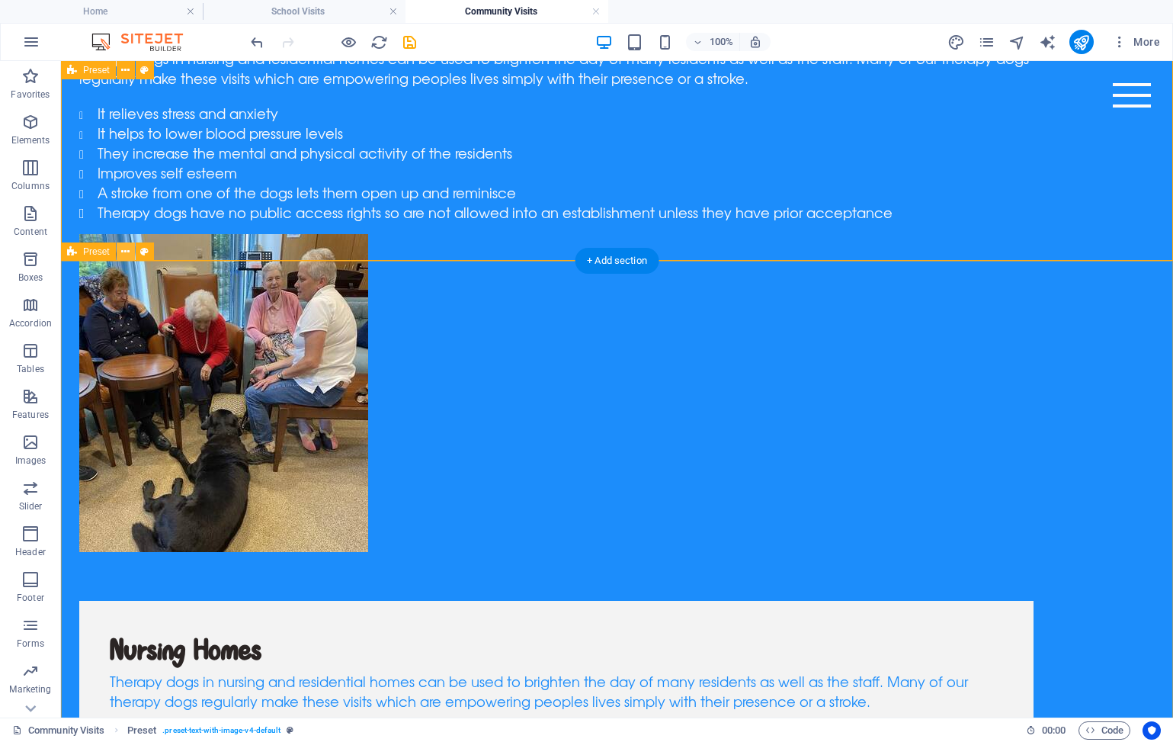
click at [123, 252] on icon at bounding box center [125, 252] width 8 height 16
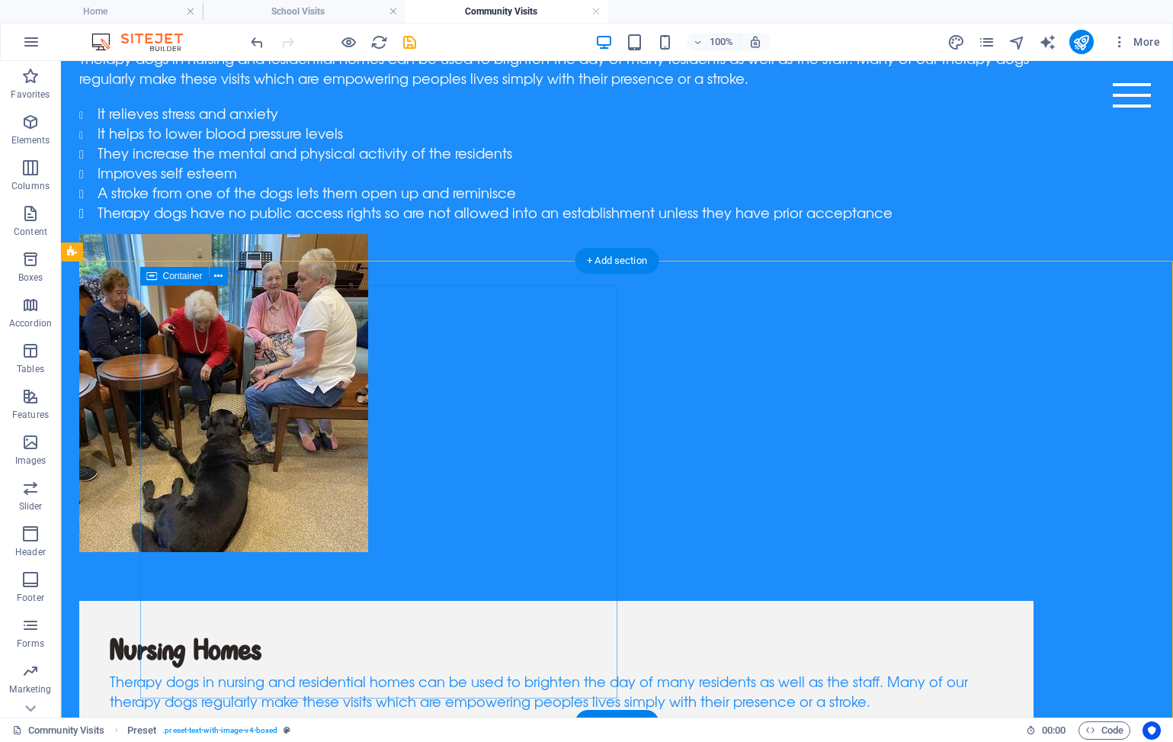
click at [178, 271] on span "Container" at bounding box center [183, 275] width 40 height 9
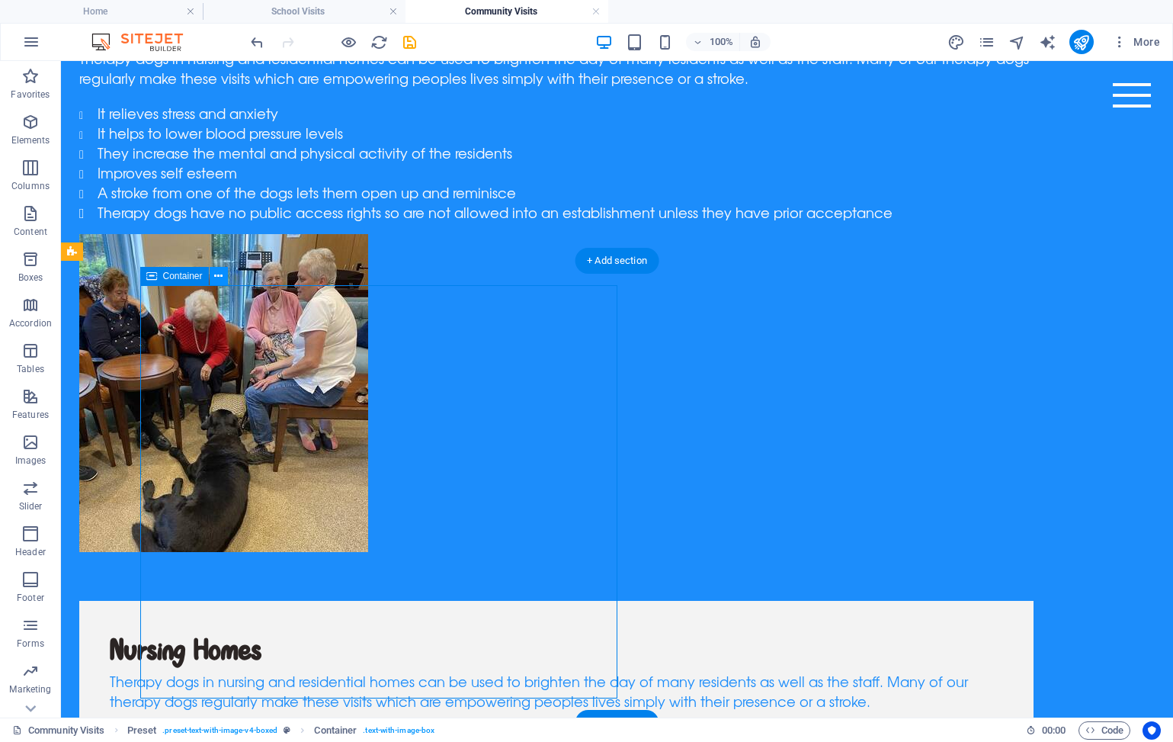
click at [224, 276] on button at bounding box center [219, 276] width 18 height 18
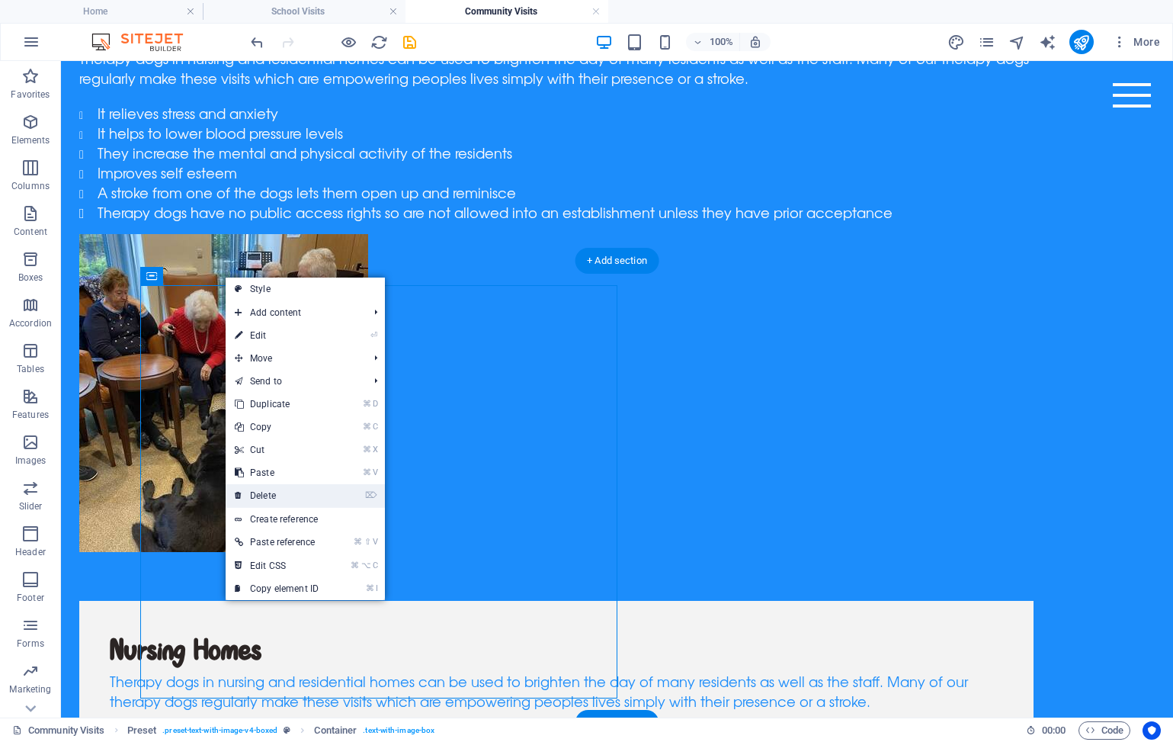
click at [274, 490] on link "⌦ Delete" at bounding box center [277, 495] width 102 height 23
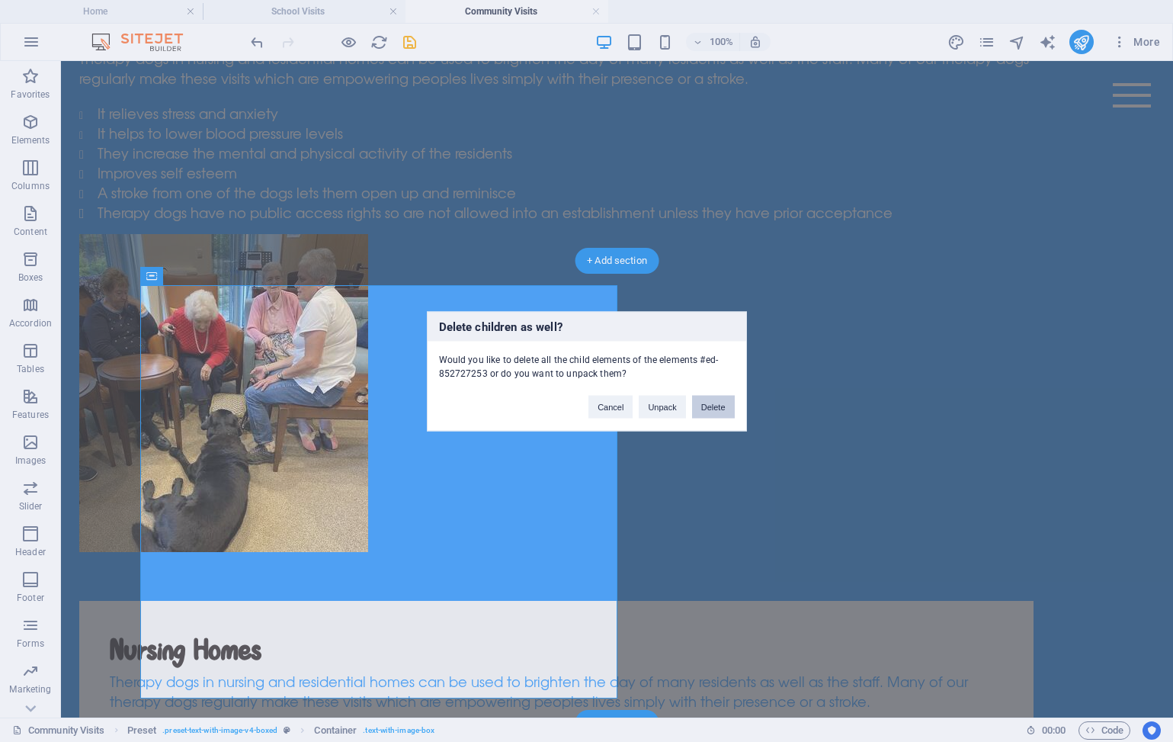
click at [708, 409] on button "Delete" at bounding box center [713, 406] width 43 height 23
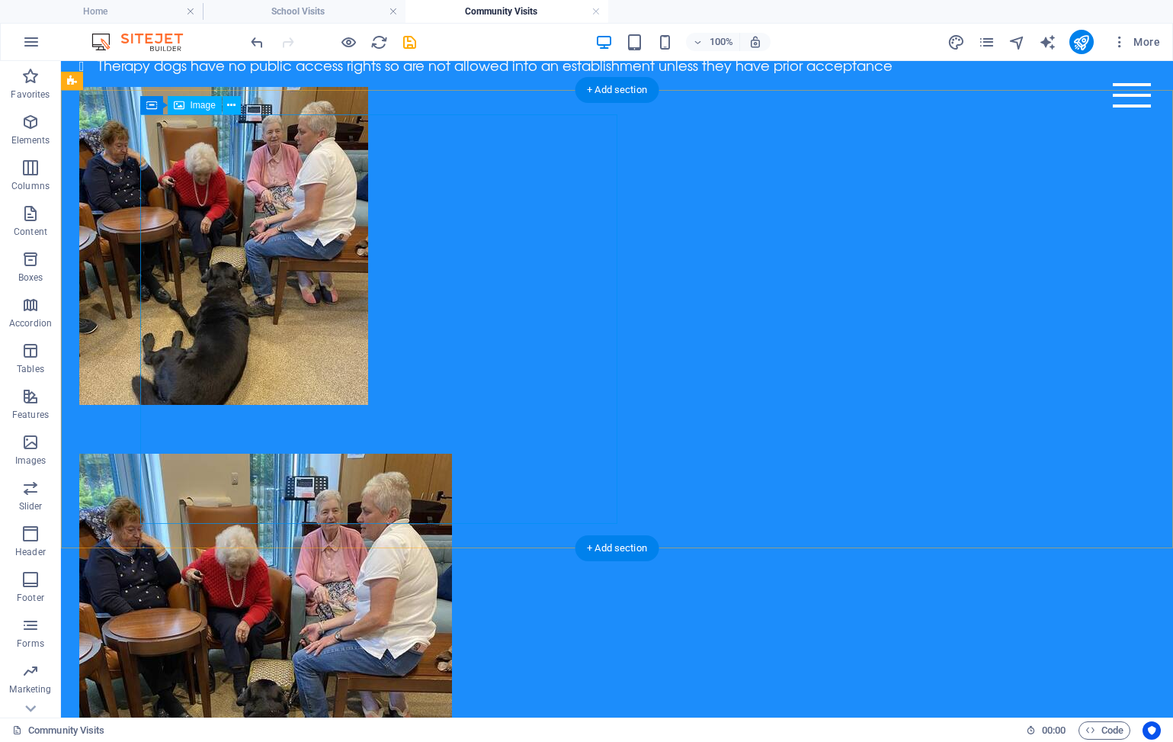
scroll to position [577, 0]
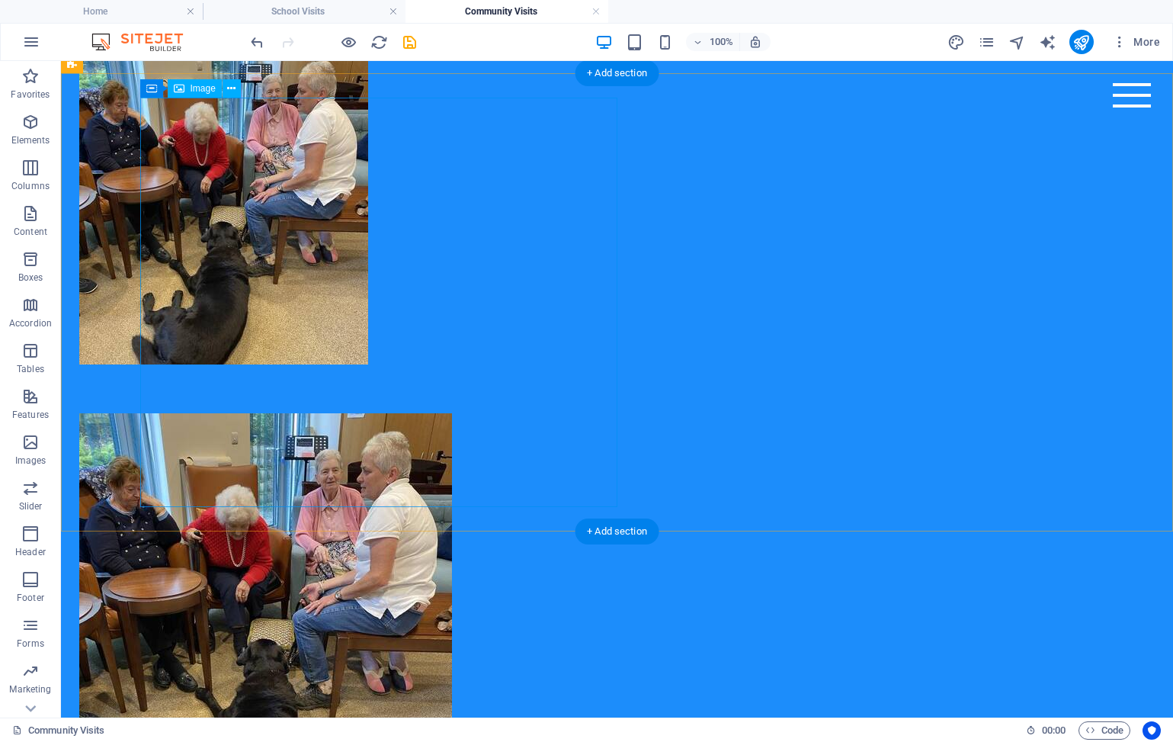
click at [375, 413] on figure at bounding box center [556, 617] width 955 height 409
click at [229, 93] on icon at bounding box center [231, 89] width 8 height 16
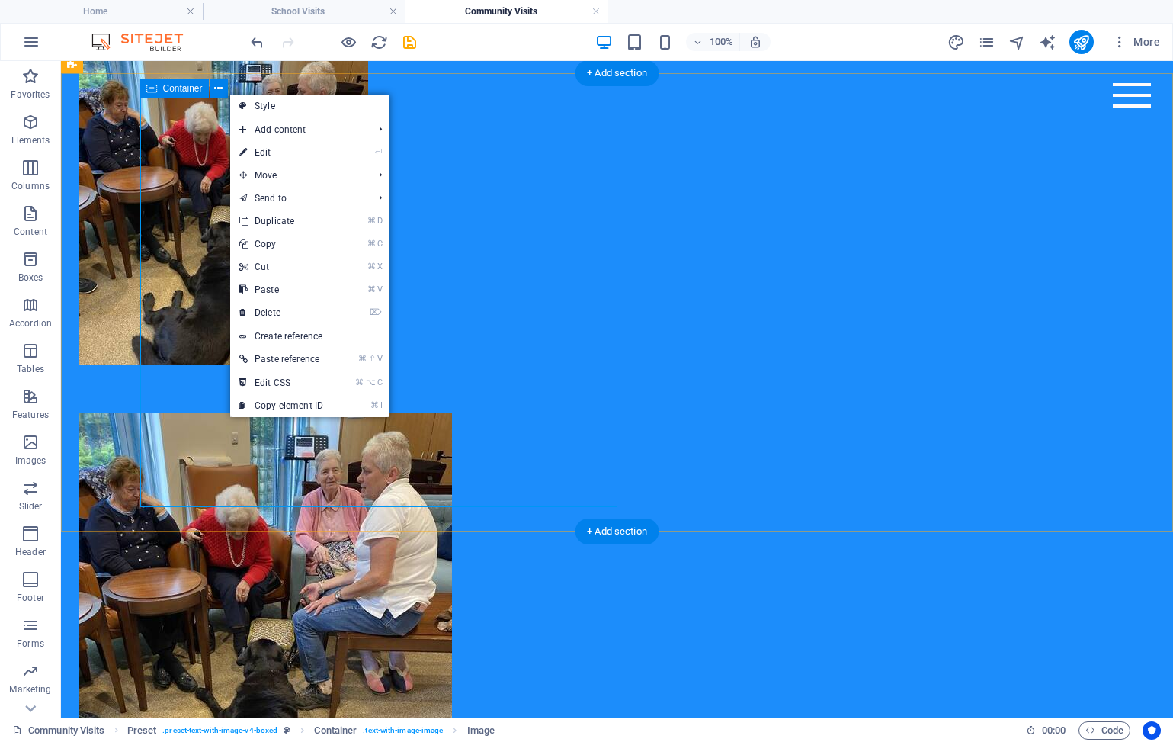
click at [153, 91] on icon at bounding box center [151, 88] width 11 height 18
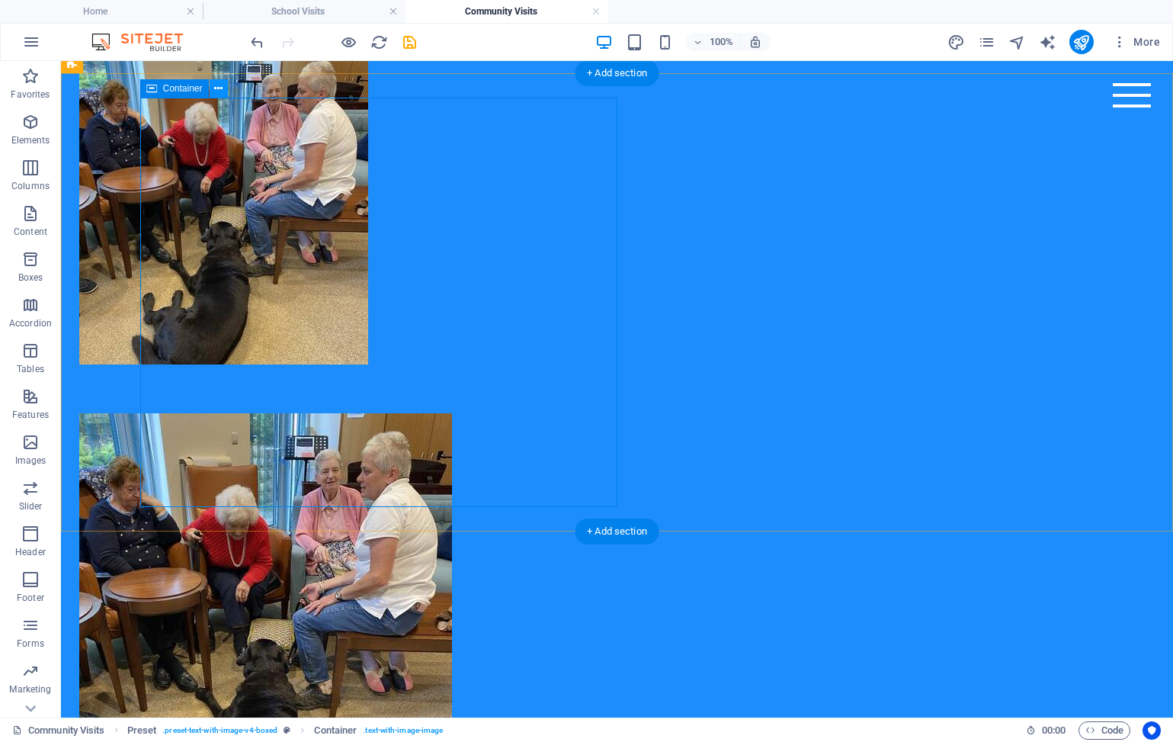
click at [215, 88] on icon at bounding box center [218, 89] width 8 height 16
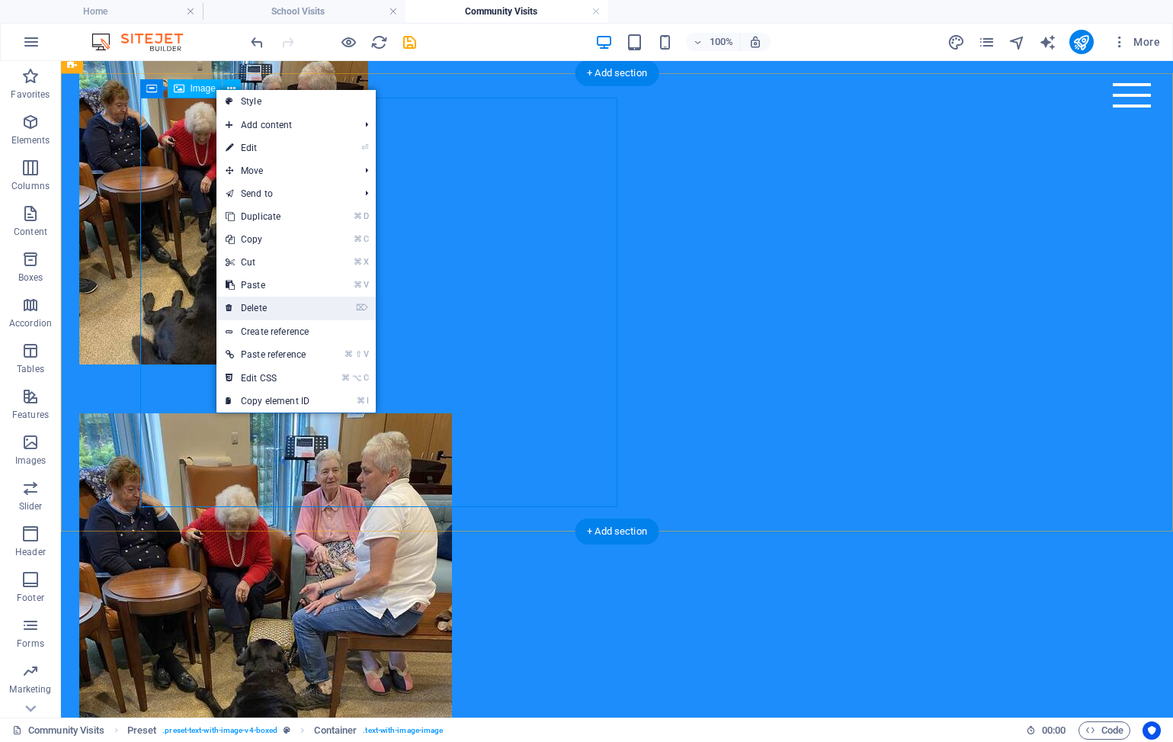
click at [253, 305] on link "⌦ Delete" at bounding box center [268, 308] width 102 height 23
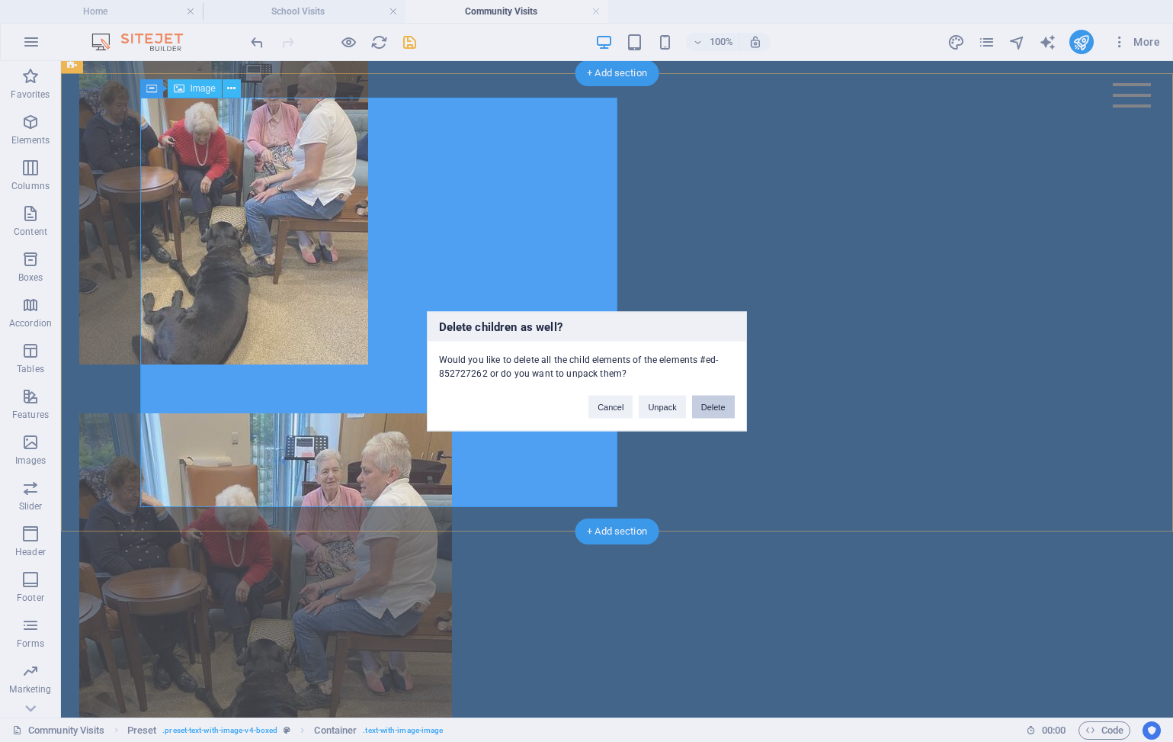
click at [711, 400] on button "Delete" at bounding box center [713, 406] width 43 height 23
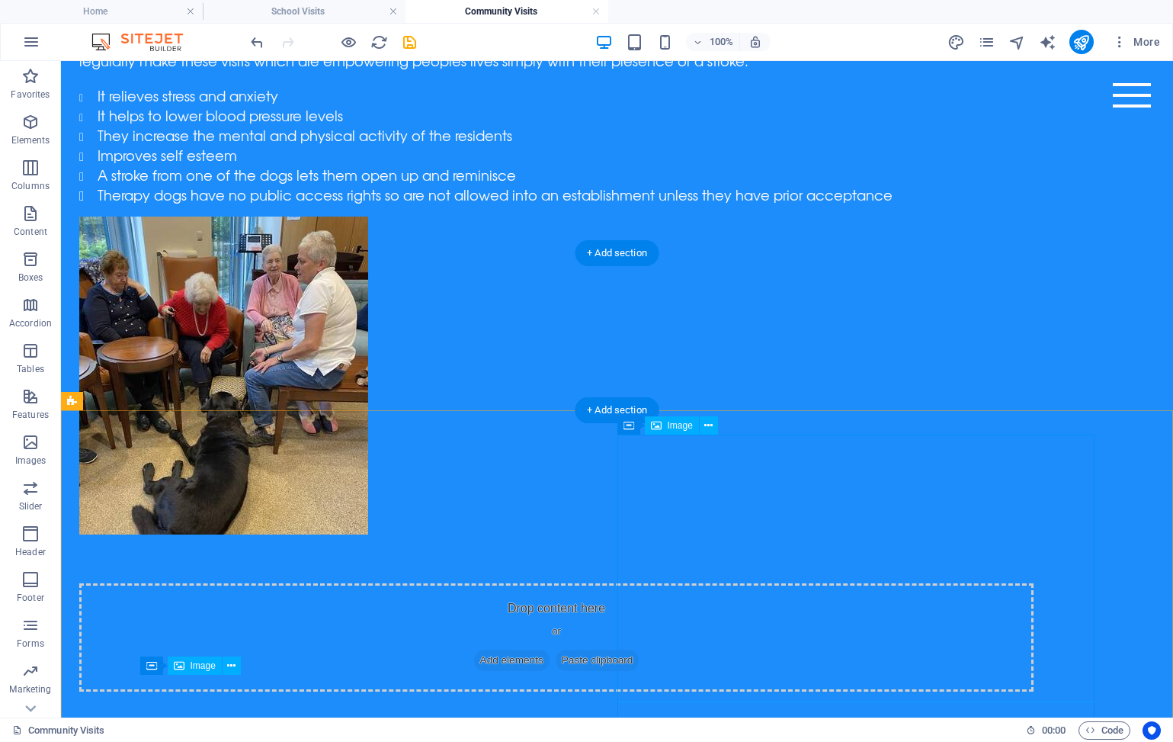
scroll to position [362, 0]
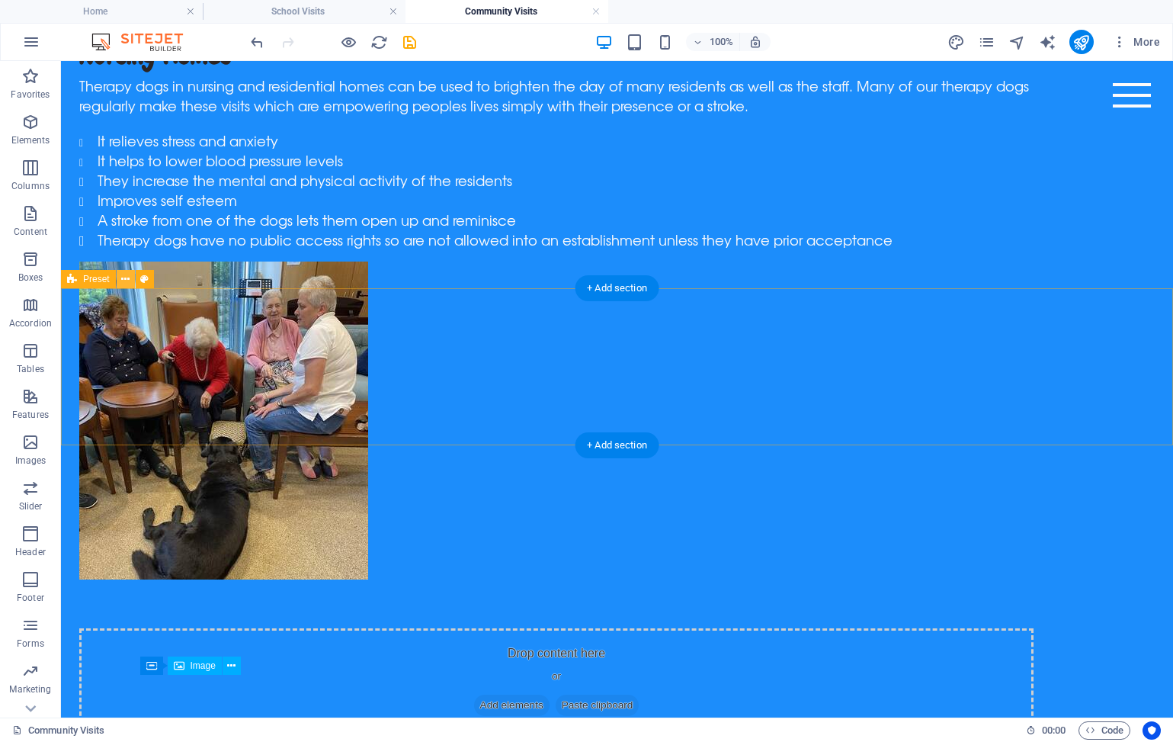
click at [123, 283] on icon at bounding box center [125, 279] width 8 height 16
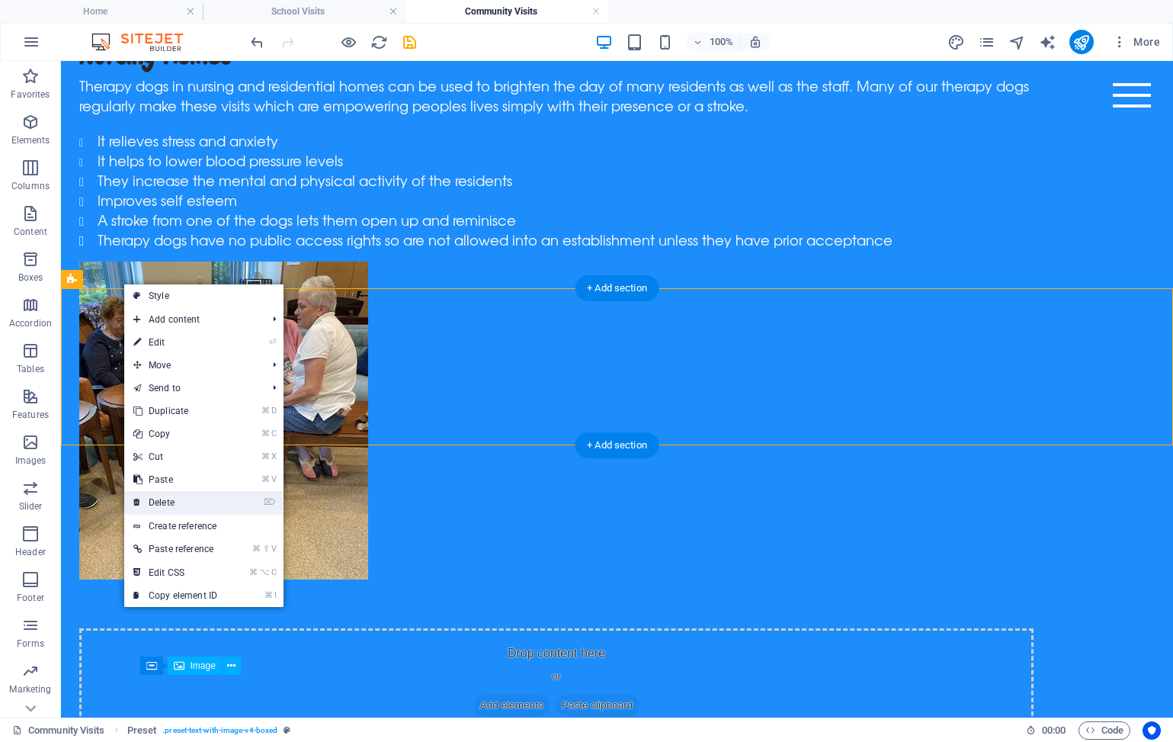
click at [183, 500] on link "⌦ Delete" at bounding box center [175, 502] width 102 height 23
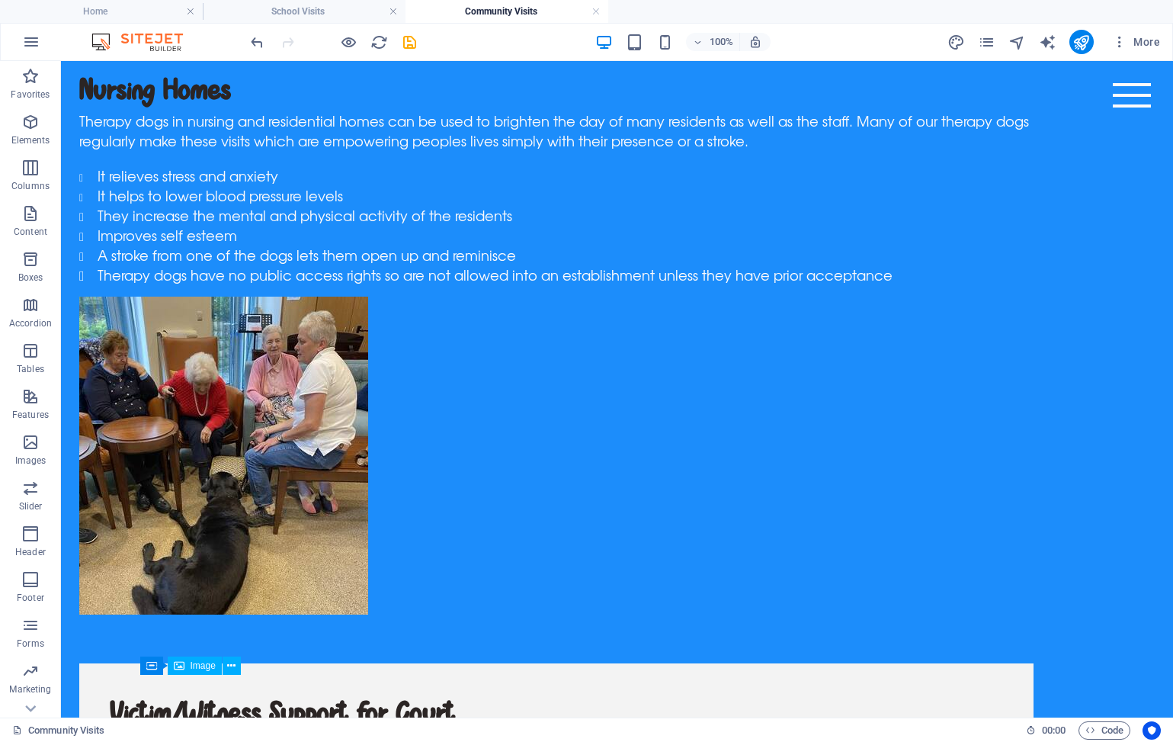
scroll to position [134, 0]
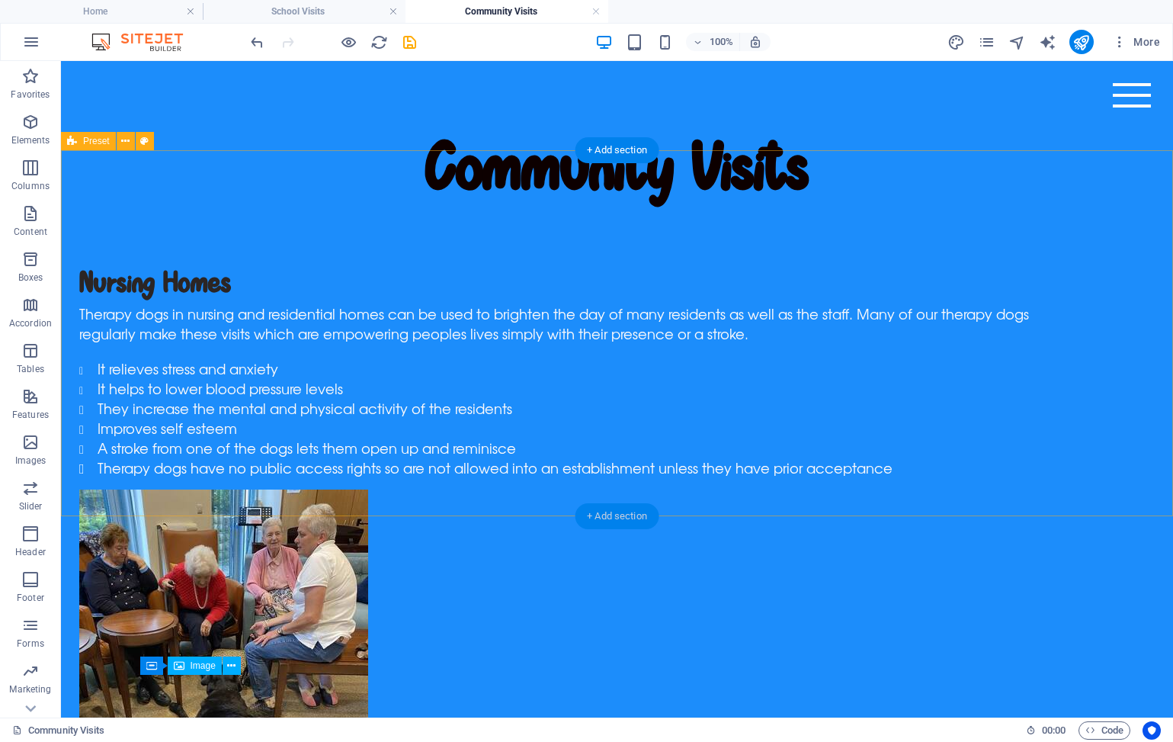
click at [616, 516] on div "+ Add section" at bounding box center [617, 516] width 85 height 26
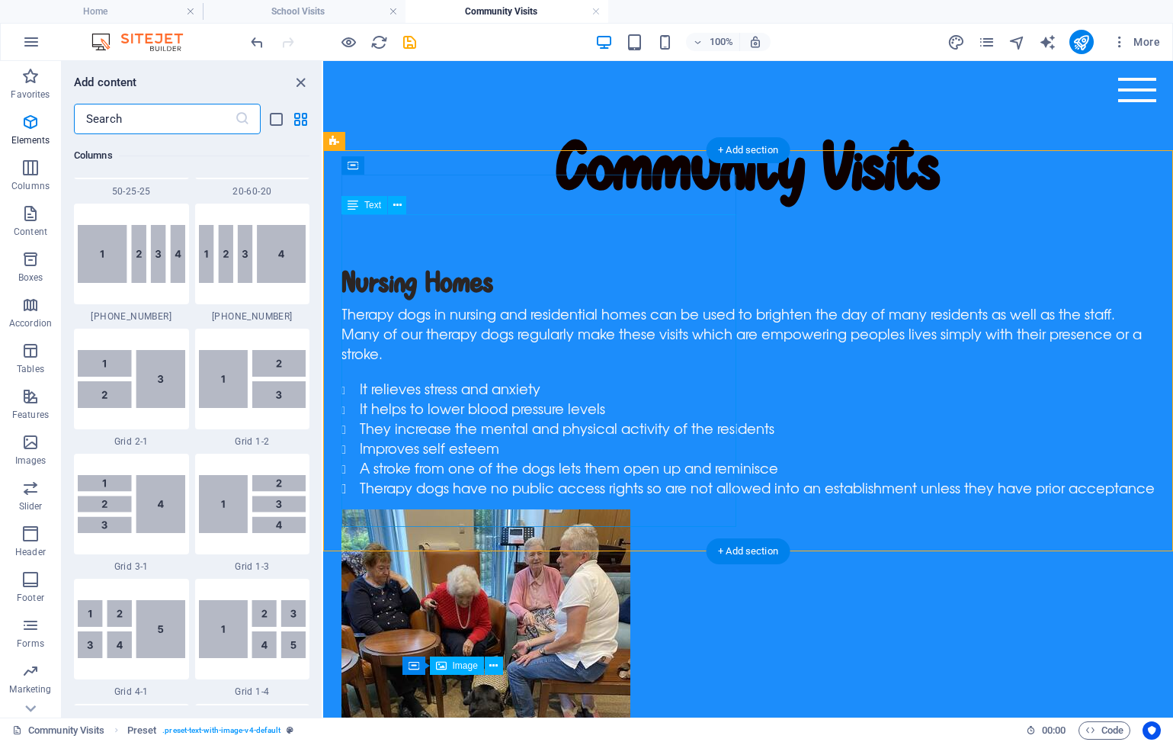
scroll to position [2668, 0]
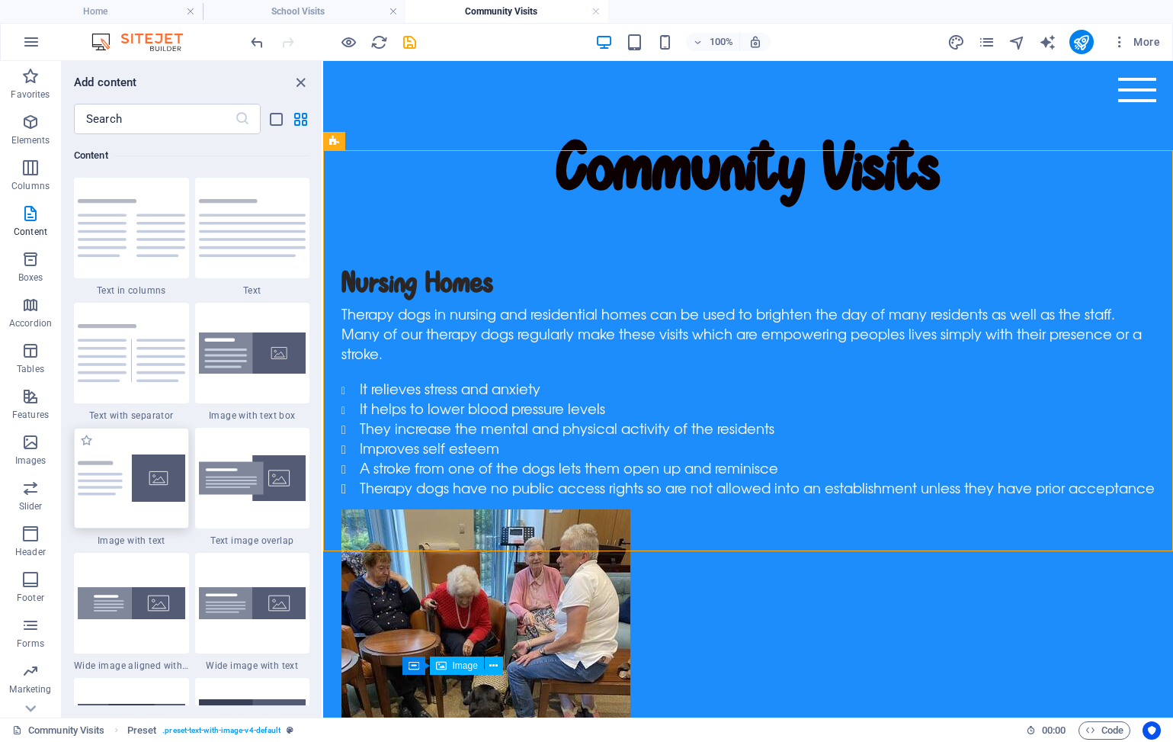
click at [141, 483] on img at bounding box center [132, 478] width 108 height 48
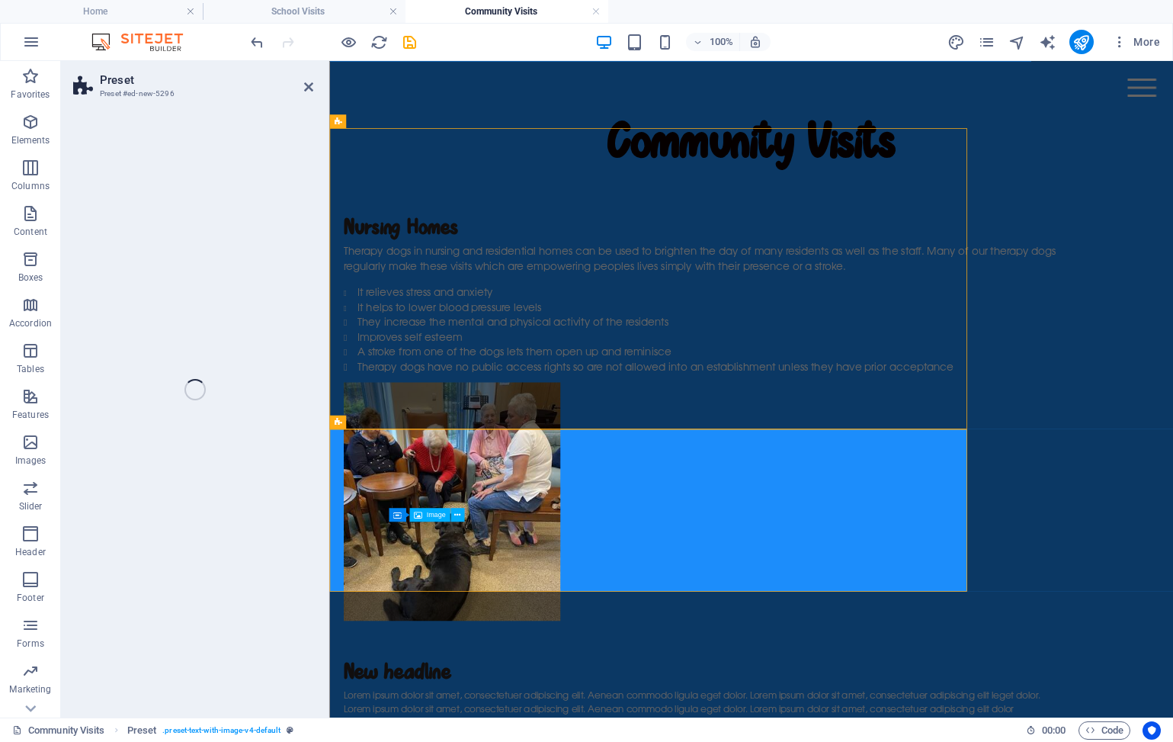
select select "rem"
select select "px"
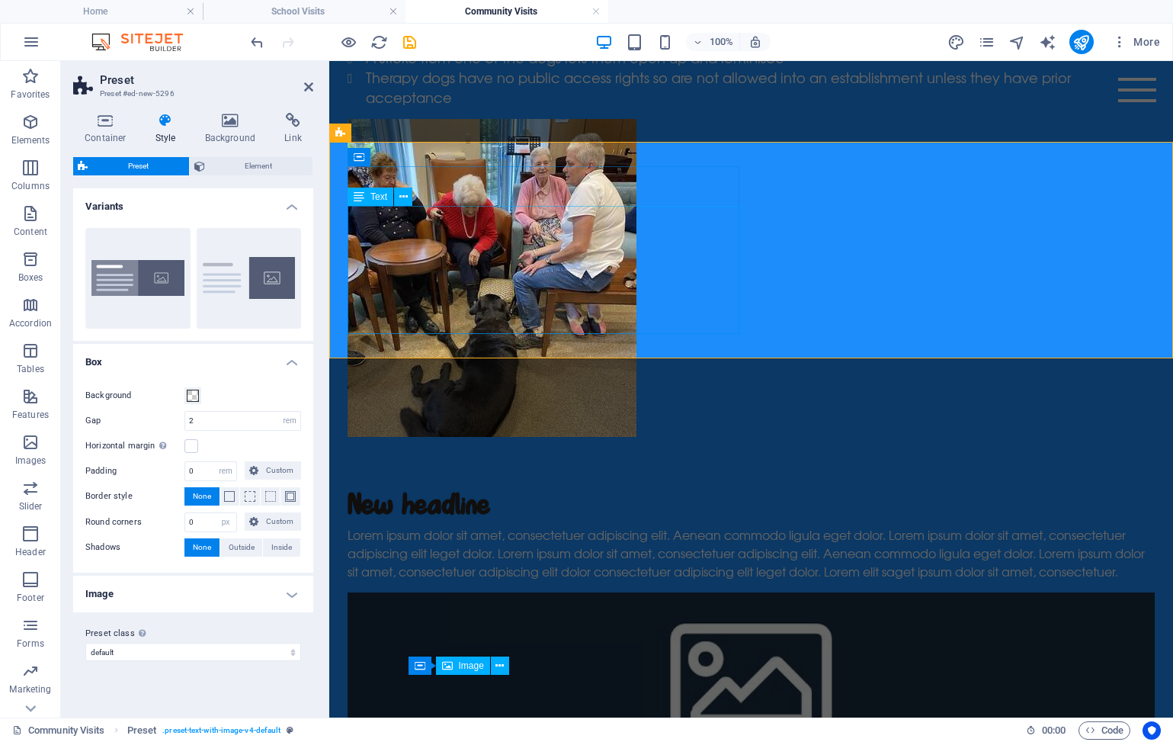
scroll to position [544, 0]
click at [227, 123] on icon at bounding box center [231, 120] width 74 height 15
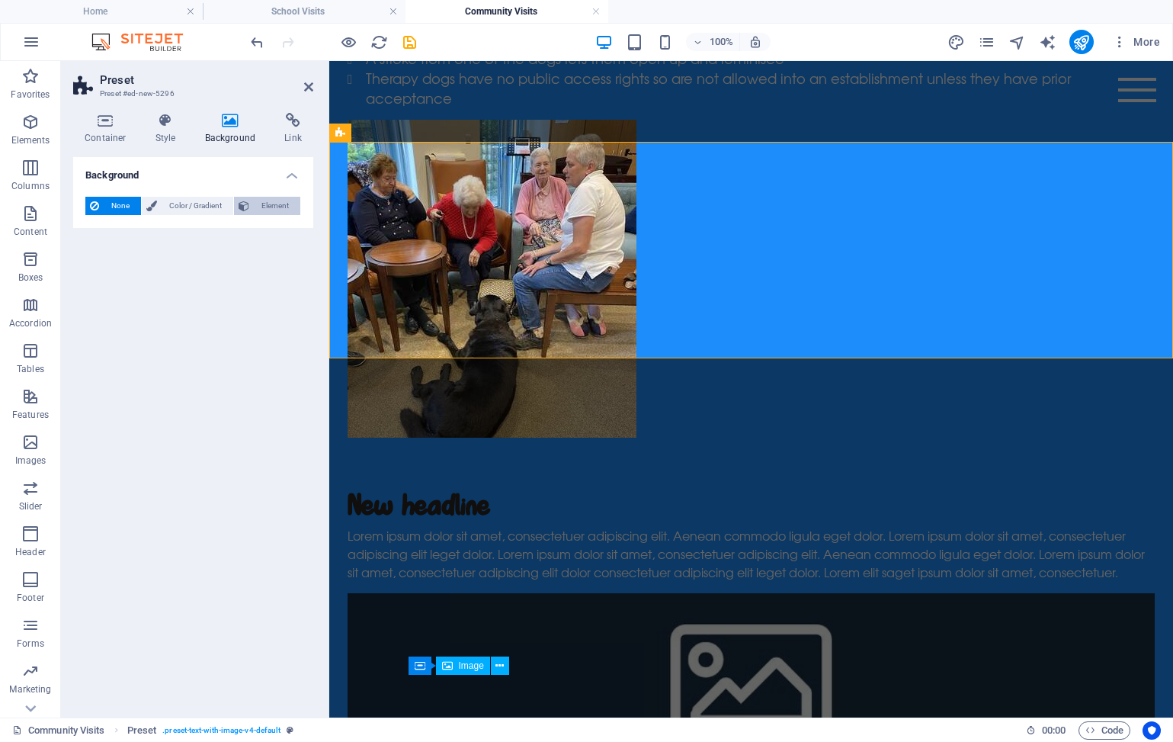
click at [252, 209] on button "Element" at bounding box center [267, 206] width 66 height 18
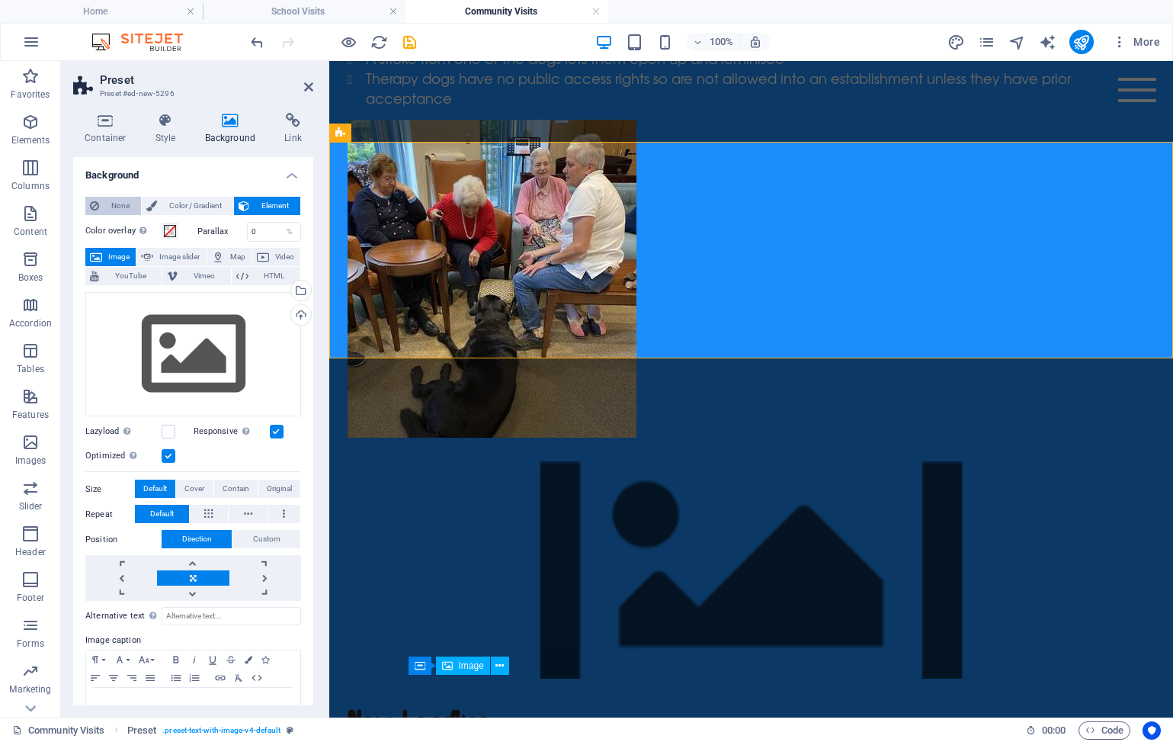
click at [115, 198] on span "None" at bounding box center [120, 206] width 33 height 18
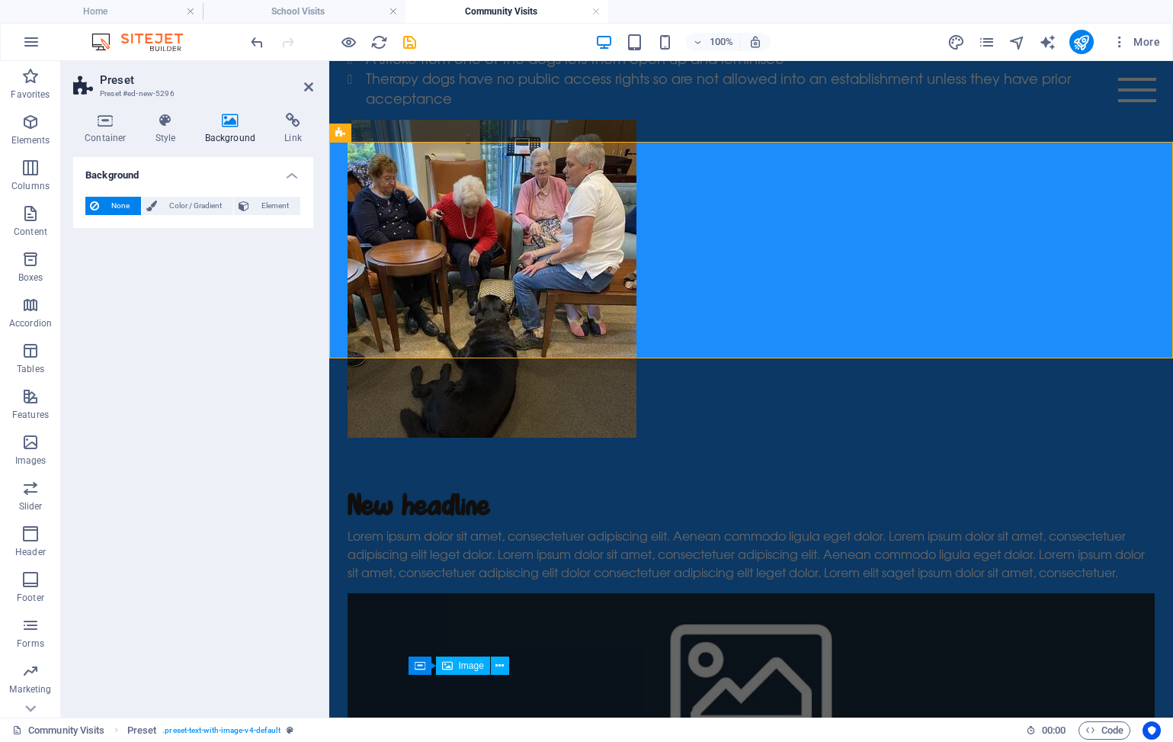
click at [849, 593] on figure at bounding box center [751, 677] width 807 height 168
click at [810, 160] on span "Container" at bounding box center [807, 156] width 40 height 9
click at [856, 161] on icon at bounding box center [861, 157] width 11 height 16
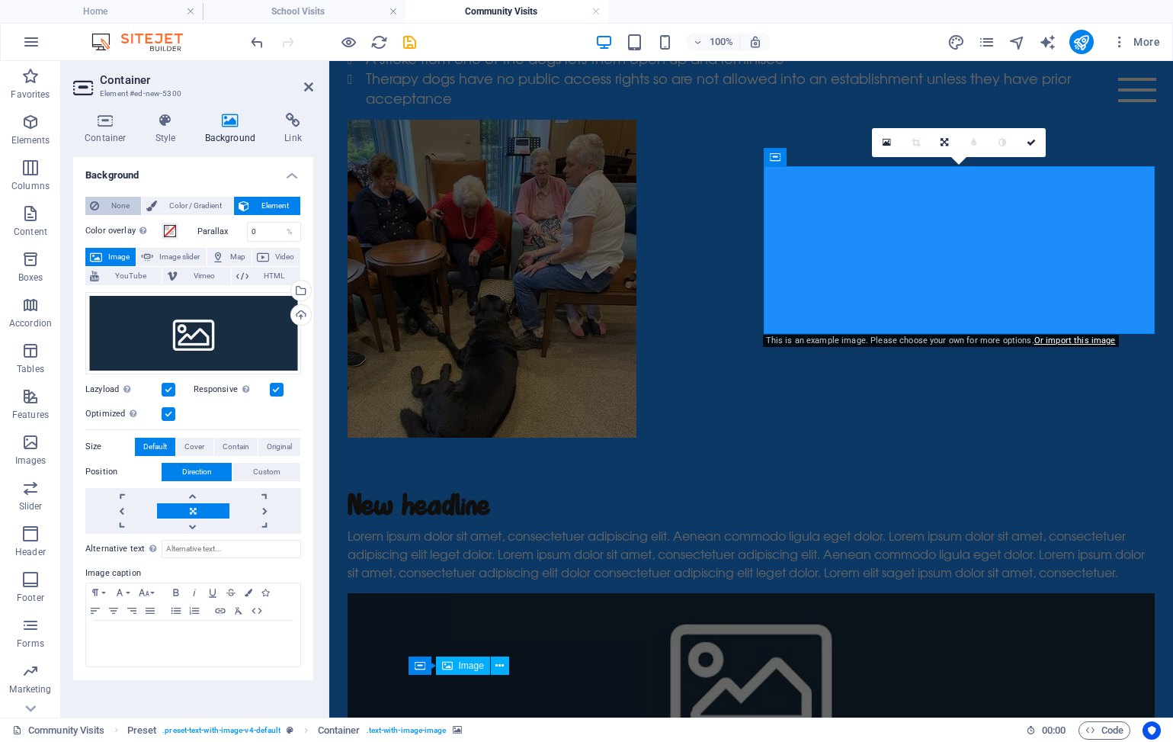
click at [116, 207] on span "None" at bounding box center [120, 206] width 33 height 18
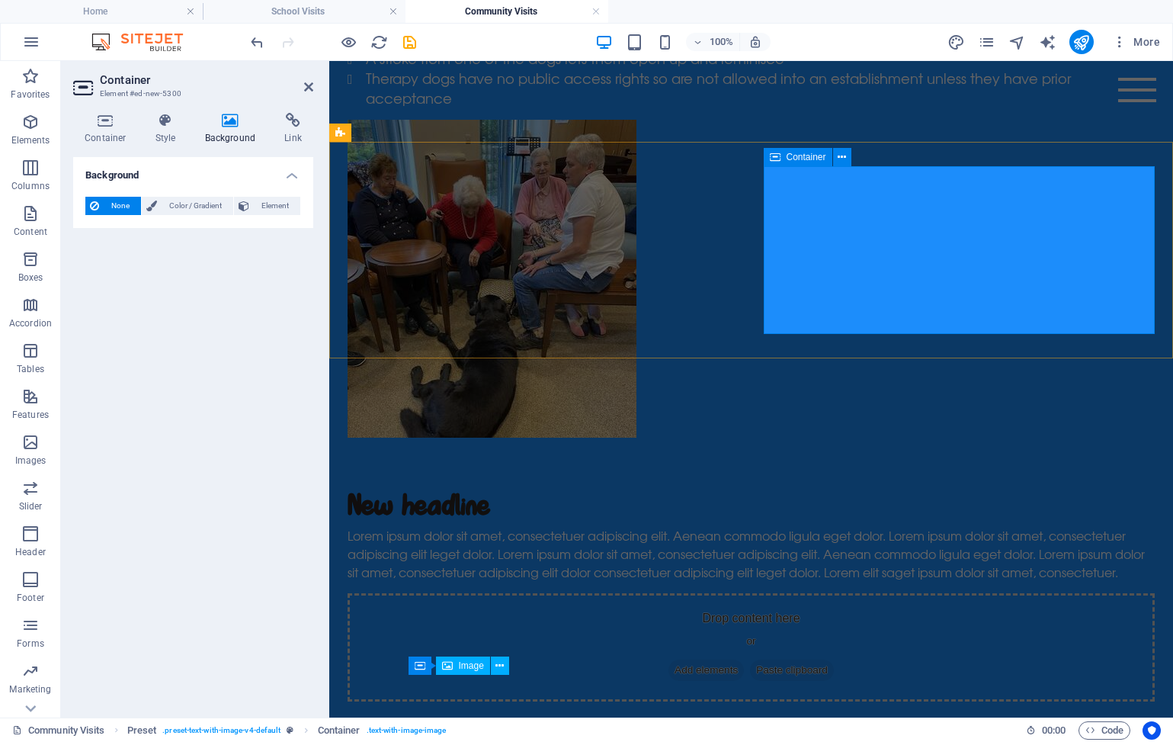
click at [865, 593] on div "Drop content here or Add elements Paste clipboard" at bounding box center [751, 647] width 807 height 108
click at [744, 660] on span "Add elements" at bounding box center [706, 670] width 75 height 21
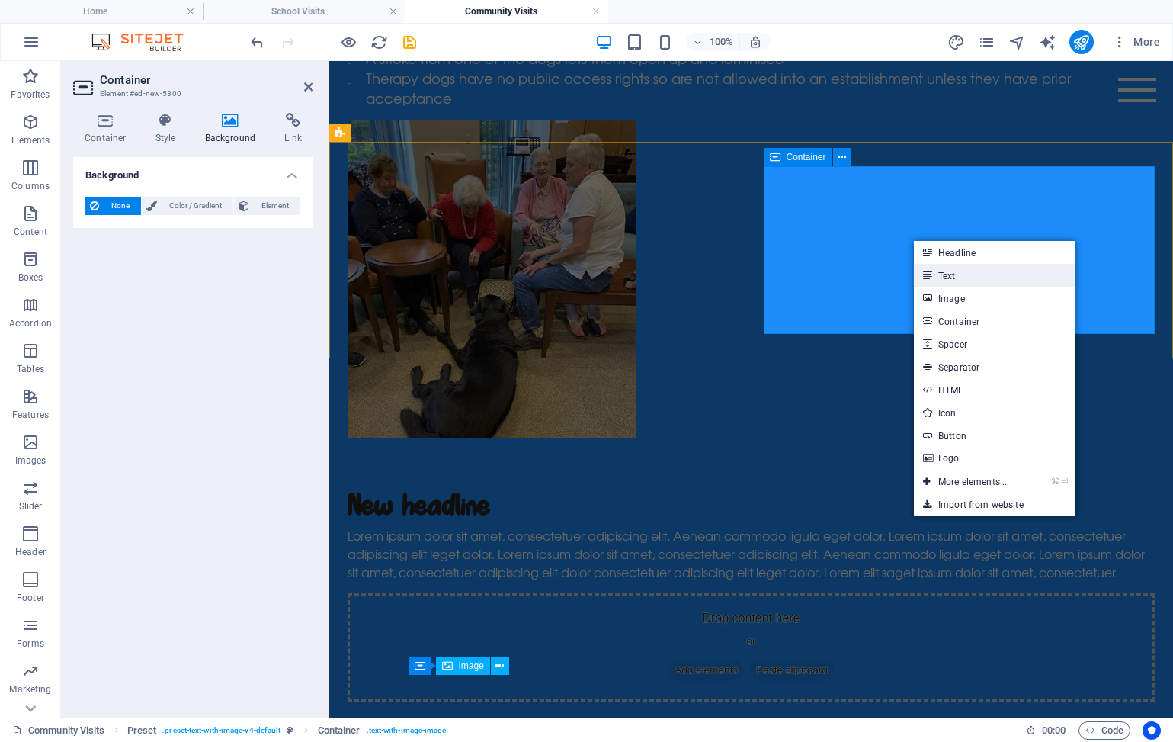
click at [936, 276] on link "Text" at bounding box center [995, 275] width 162 height 23
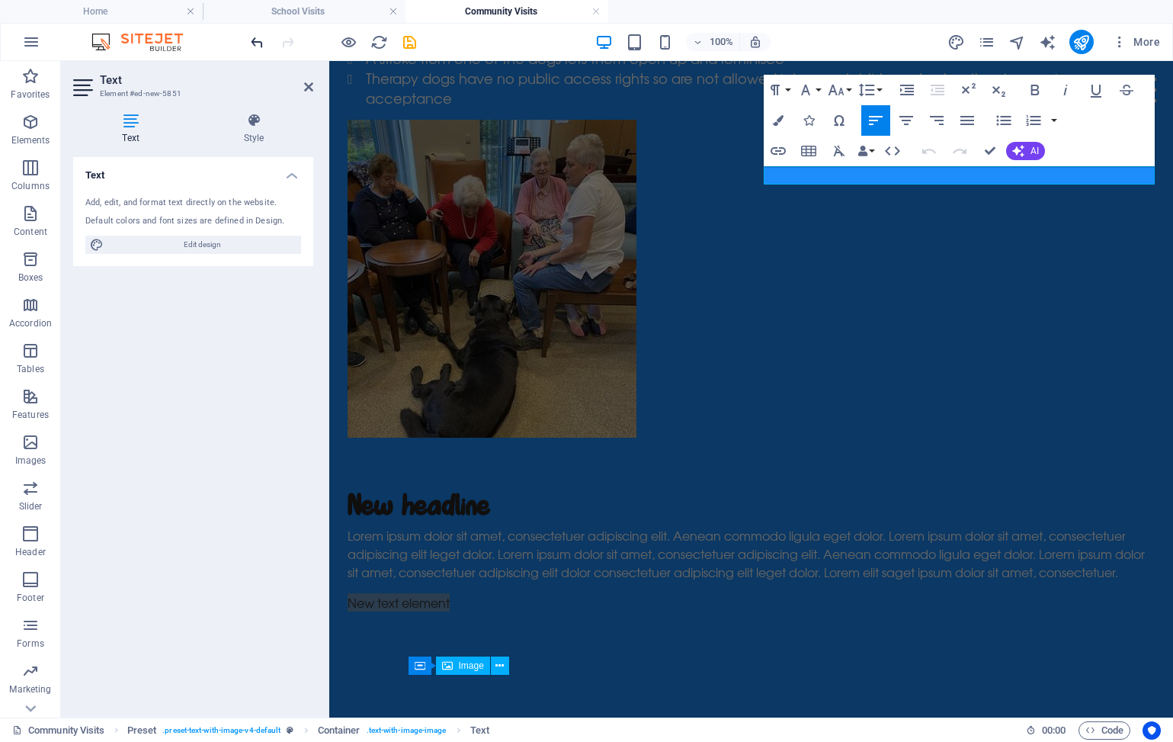
click at [261, 43] on icon "undo" at bounding box center [258, 43] width 18 height 18
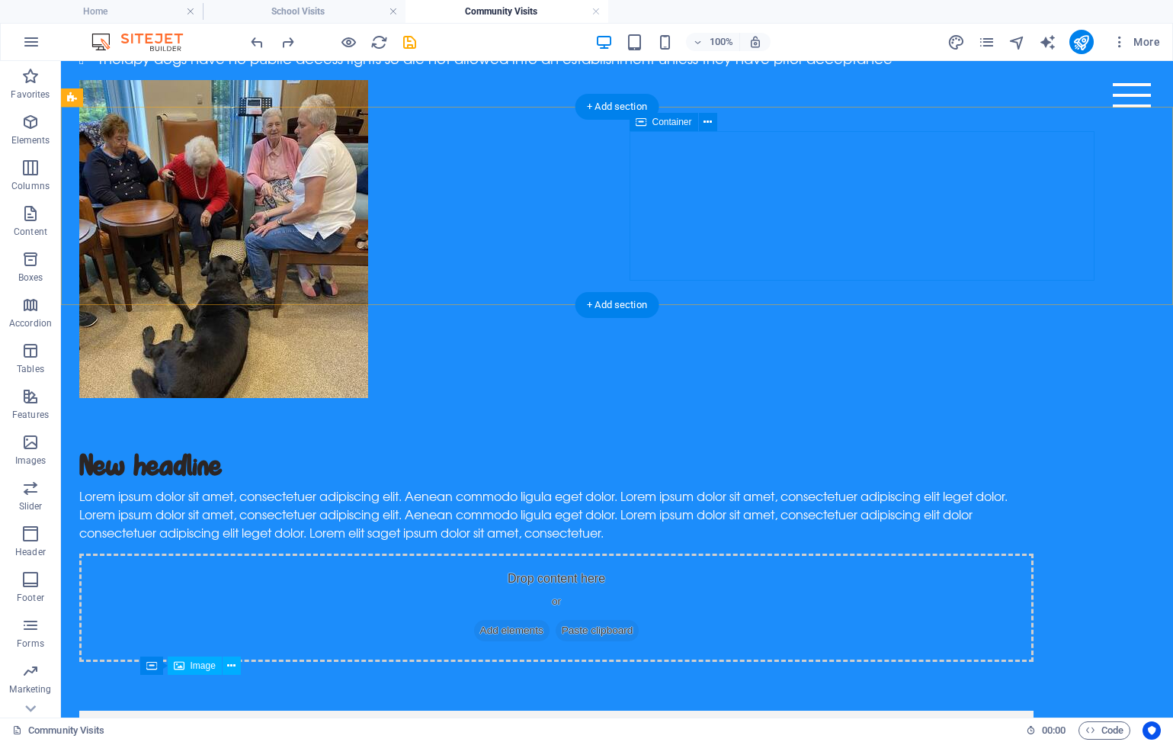
click at [550, 620] on span "Add elements" at bounding box center [511, 630] width 75 height 21
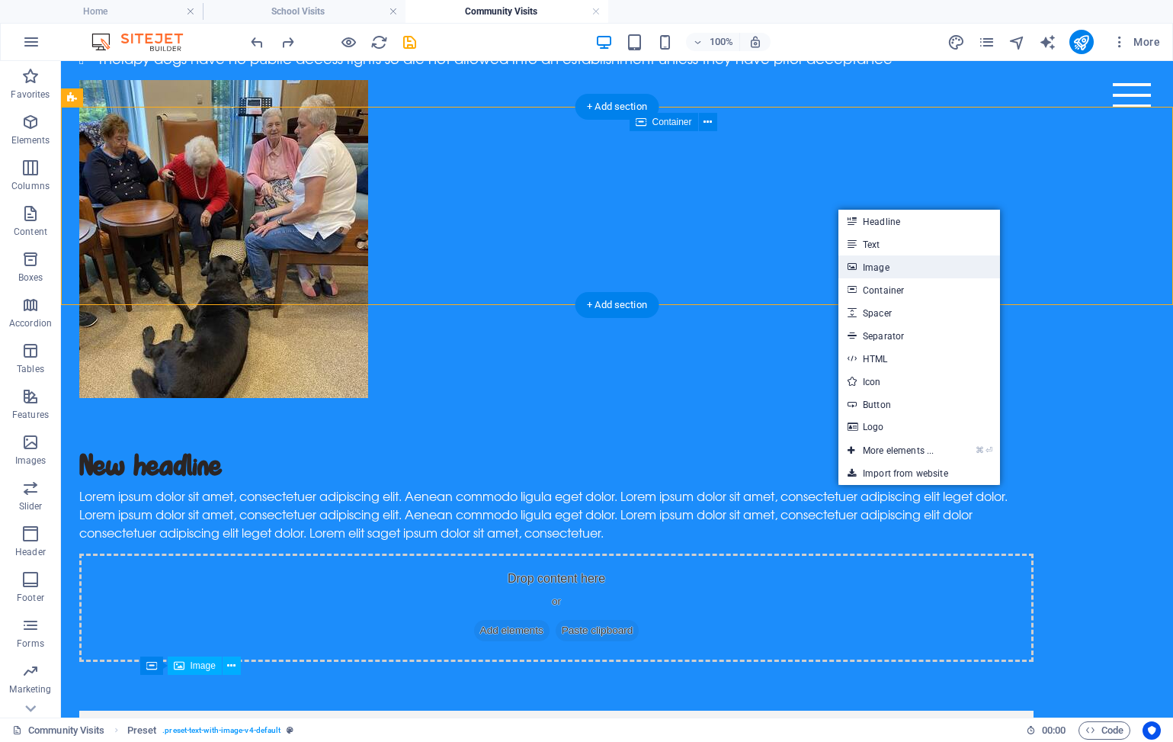
click at [880, 263] on link "Image" at bounding box center [920, 266] width 162 height 23
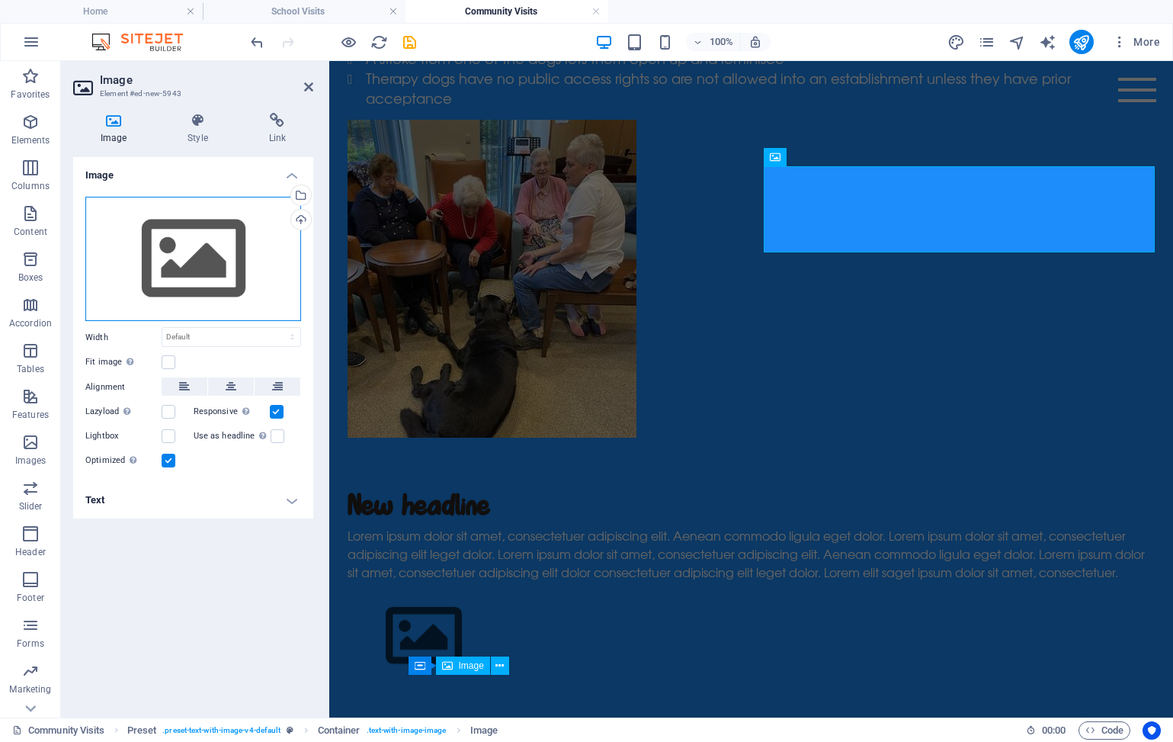
click at [207, 252] on div "Drag files here, click to choose files or select files from Files or our free s…" at bounding box center [193, 259] width 216 height 125
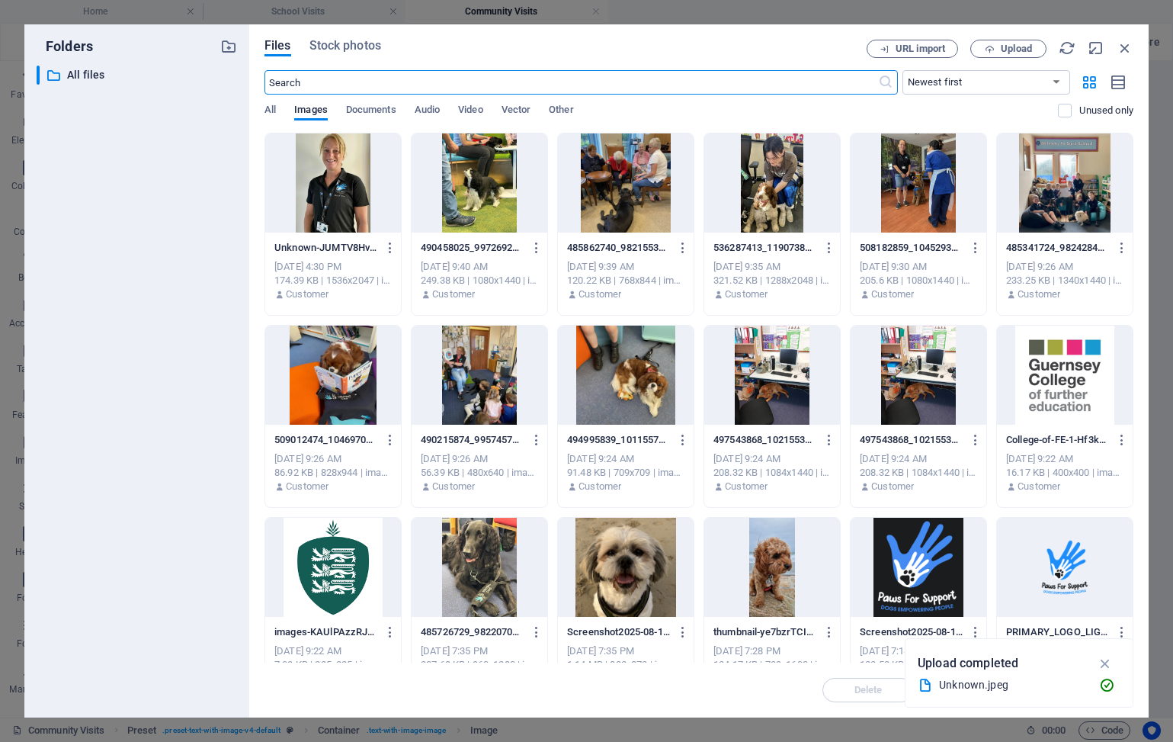
click at [507, 201] on div at bounding box center [480, 182] width 136 height 99
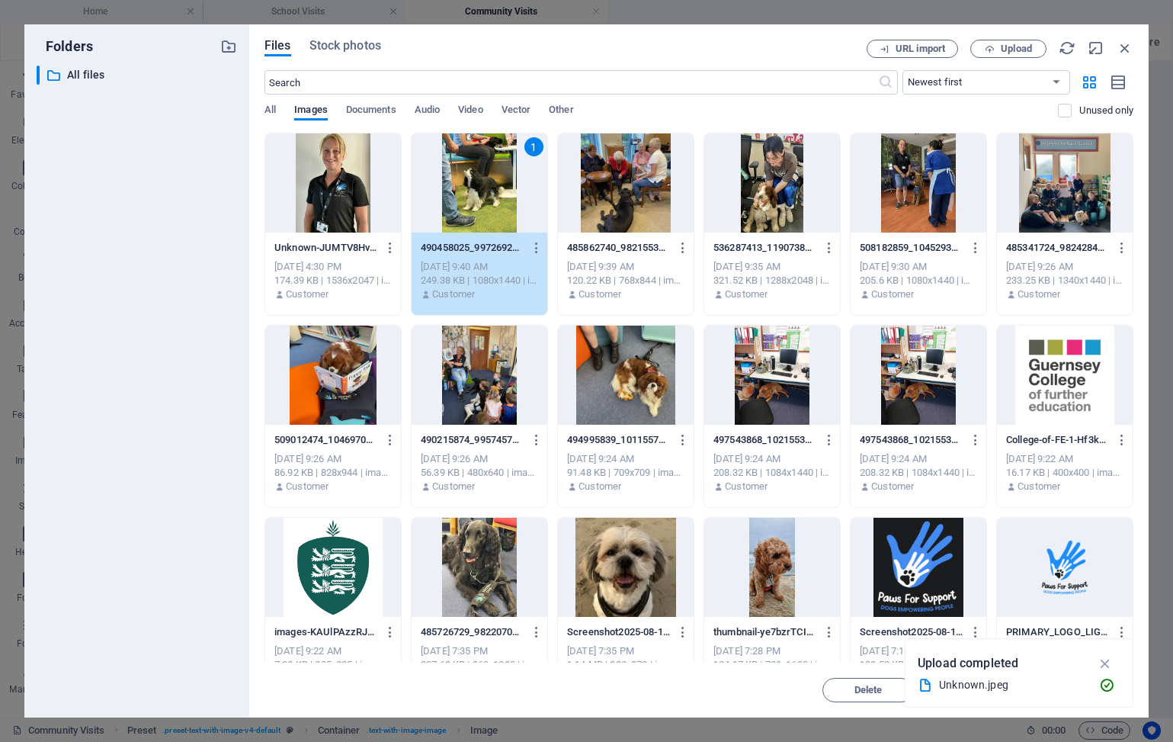
click at [507, 201] on div "1" at bounding box center [480, 182] width 136 height 99
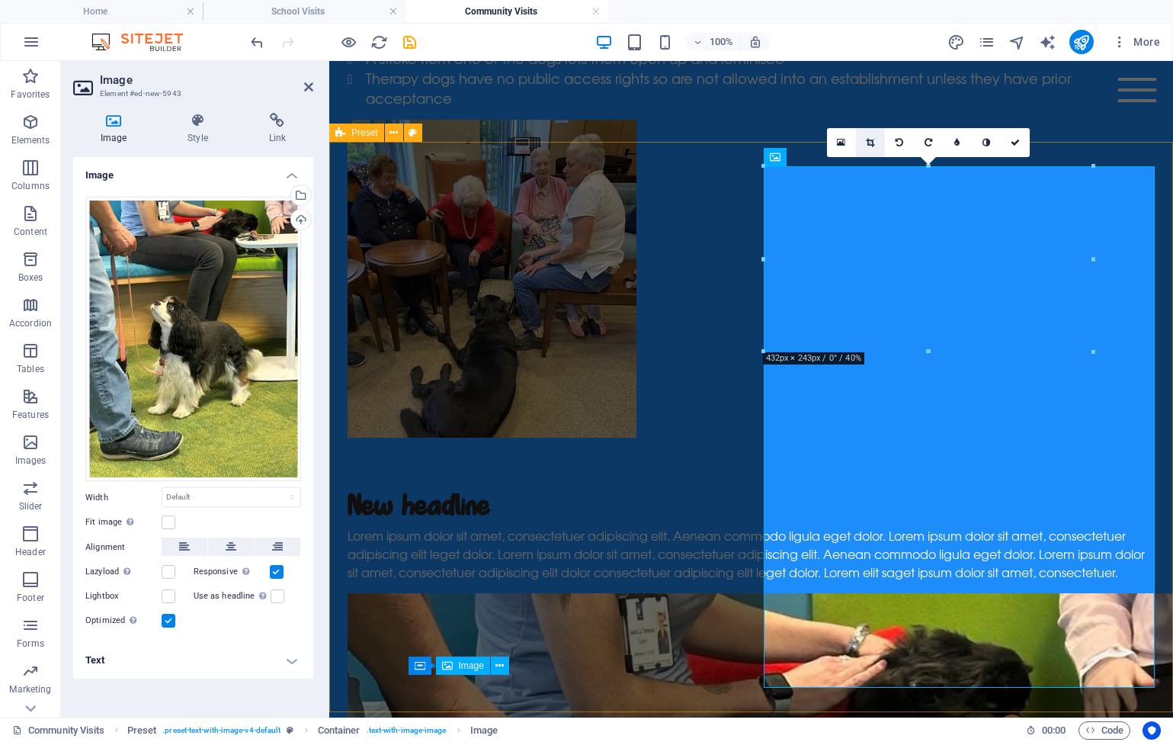
click at [875, 141] on icon at bounding box center [870, 142] width 8 height 9
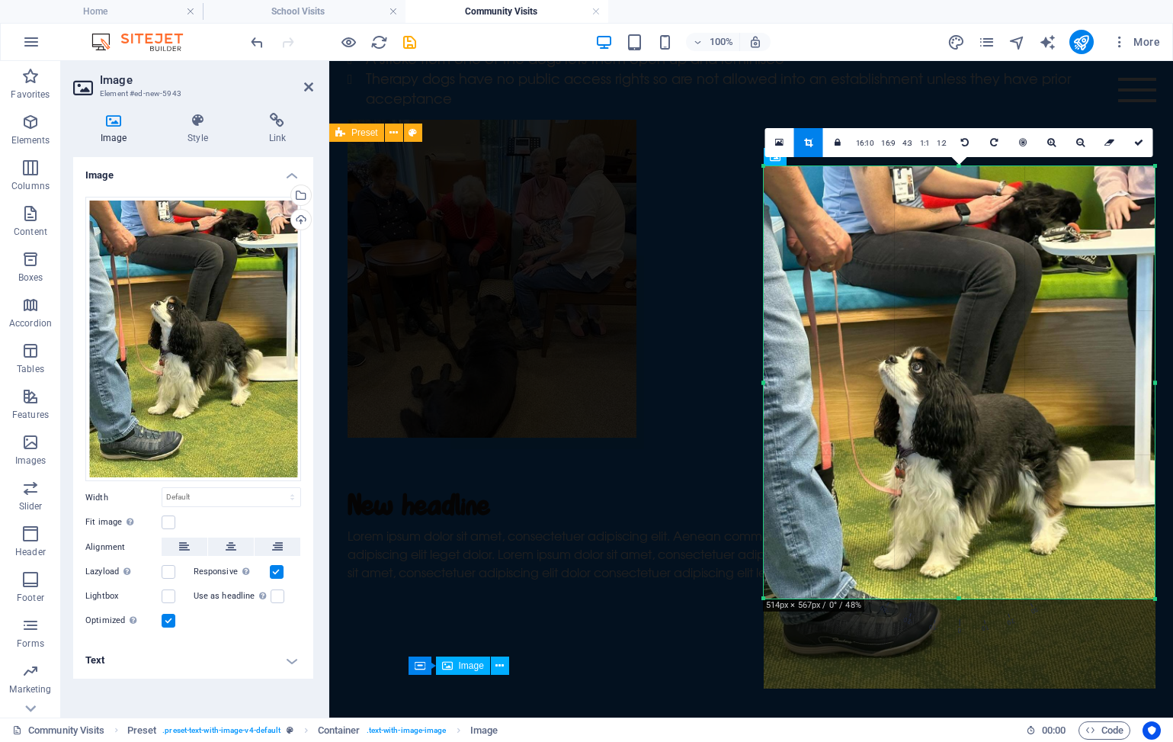
drag, startPoint x: 1155, startPoint y: 690, endPoint x: 1159, endPoint y: 601, distance: 89.3
click at [1159, 601] on div at bounding box center [1155, 599] width 9 height 9
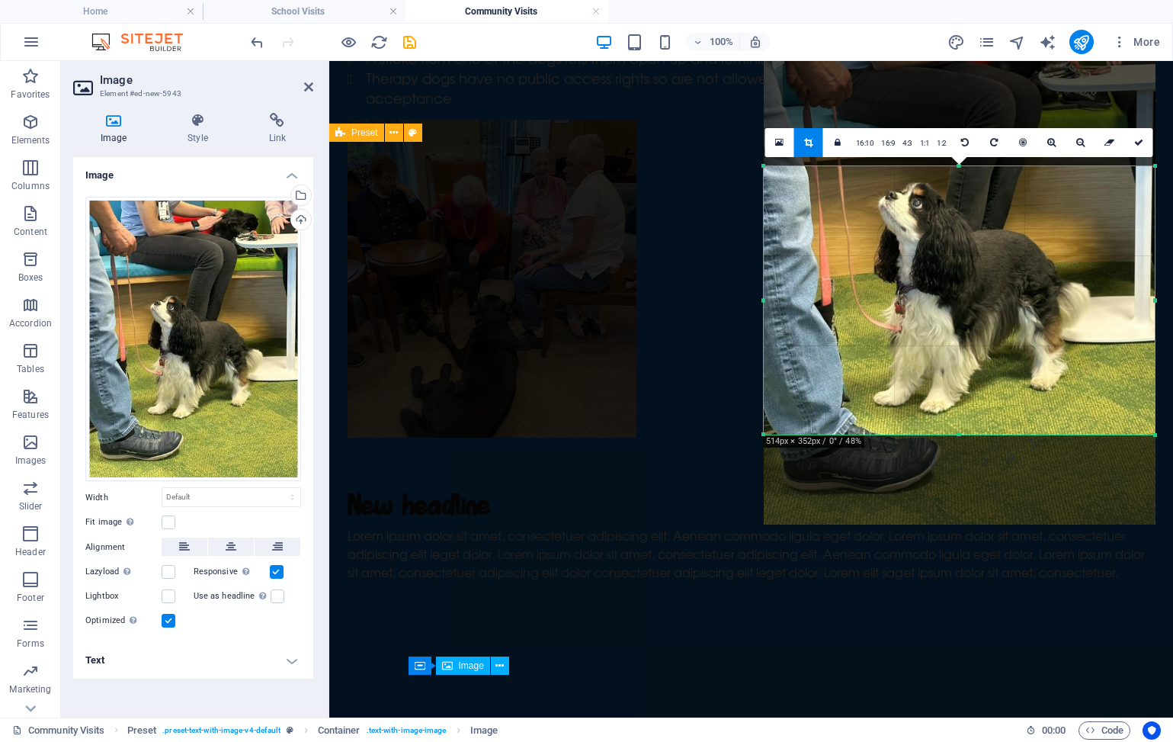
drag, startPoint x: 1153, startPoint y: 165, endPoint x: 1167, endPoint y: 329, distance: 164.5
click at [1156, 329] on div "180 170 160 150 140 130 120 110 100 90 80 70 60 50 40 30 20 10 0 -10 -20 -30 -4…" at bounding box center [960, 300] width 392 height 268
click at [1053, 518] on div at bounding box center [960, 263] width 392 height 522
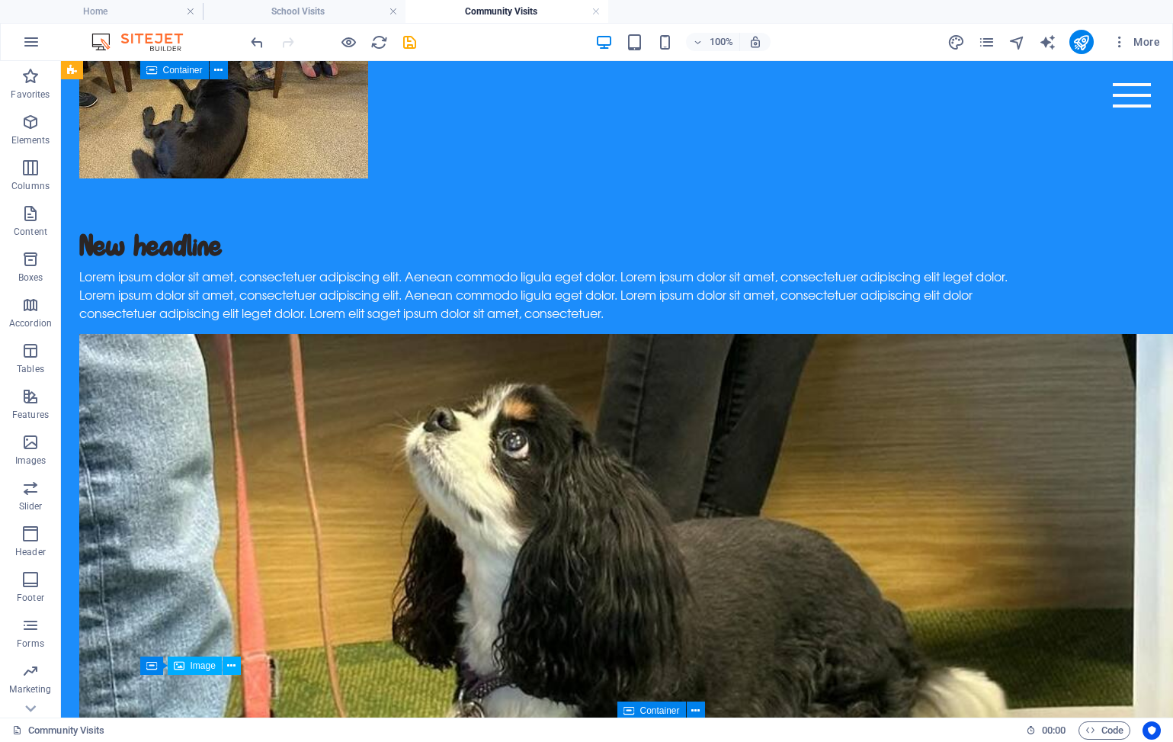
scroll to position [845, 0]
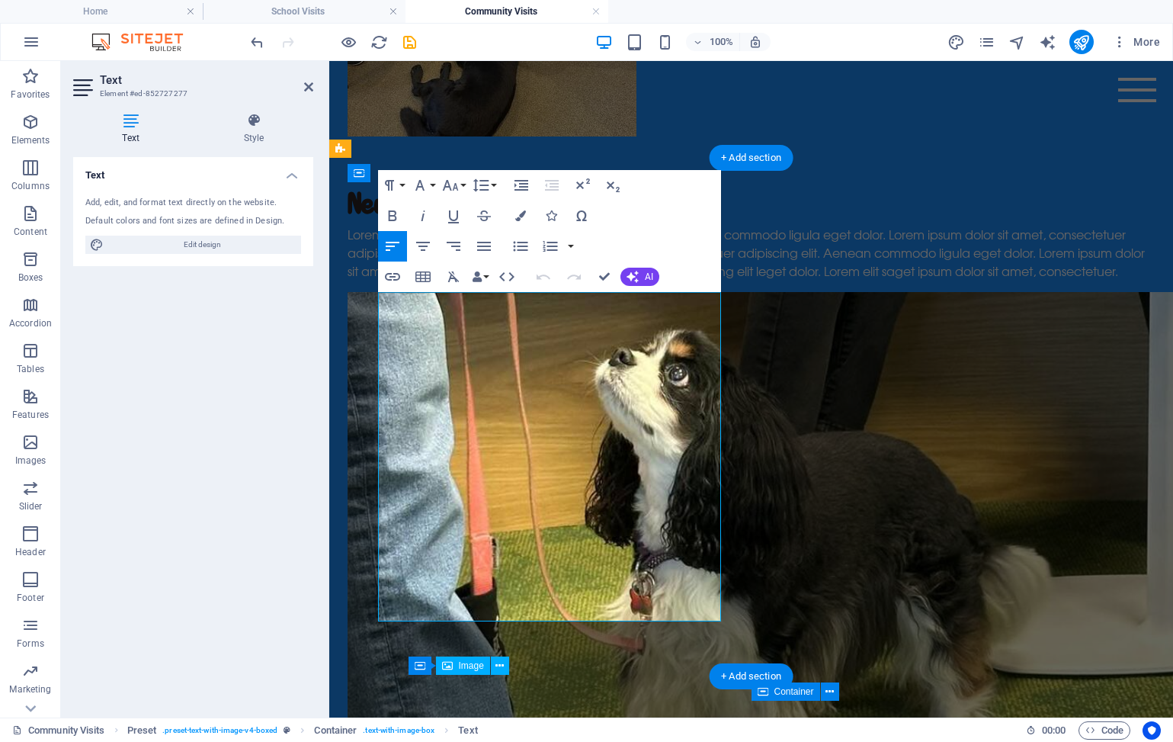
drag, startPoint x: 380, startPoint y: 303, endPoint x: 703, endPoint y: 605, distance: 442.3
copy div "We have a select group of PFS therapy dogs, who along with their handlers, work…"
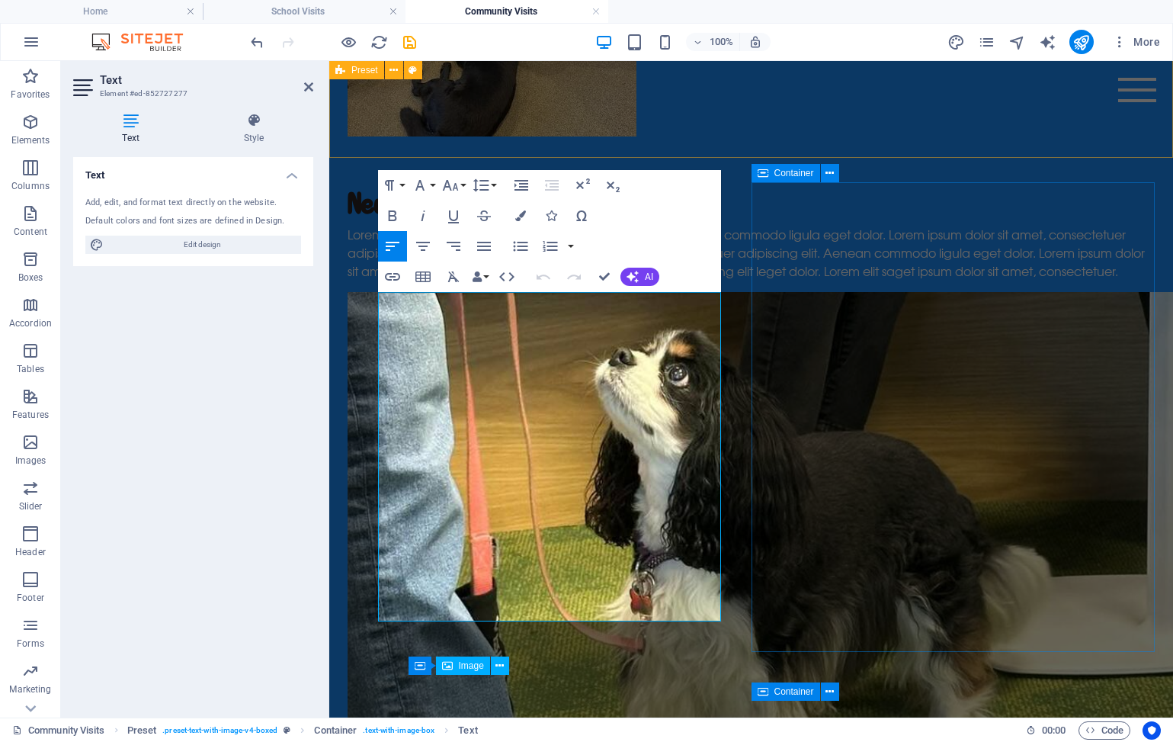
click at [694, 185] on div "New headline Lorem ipsum dolor sit amet, consectetuer adipiscing elit. Aenean c…" at bounding box center [751, 232] width 807 height 95
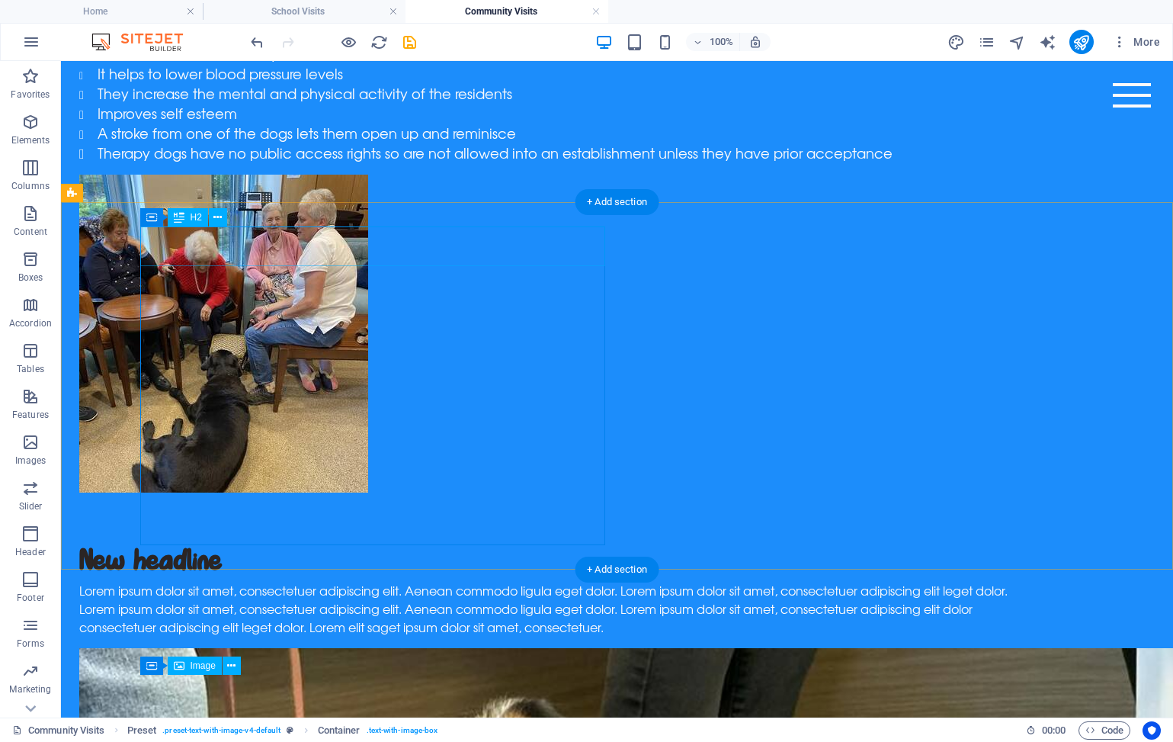
scroll to position [448, 0]
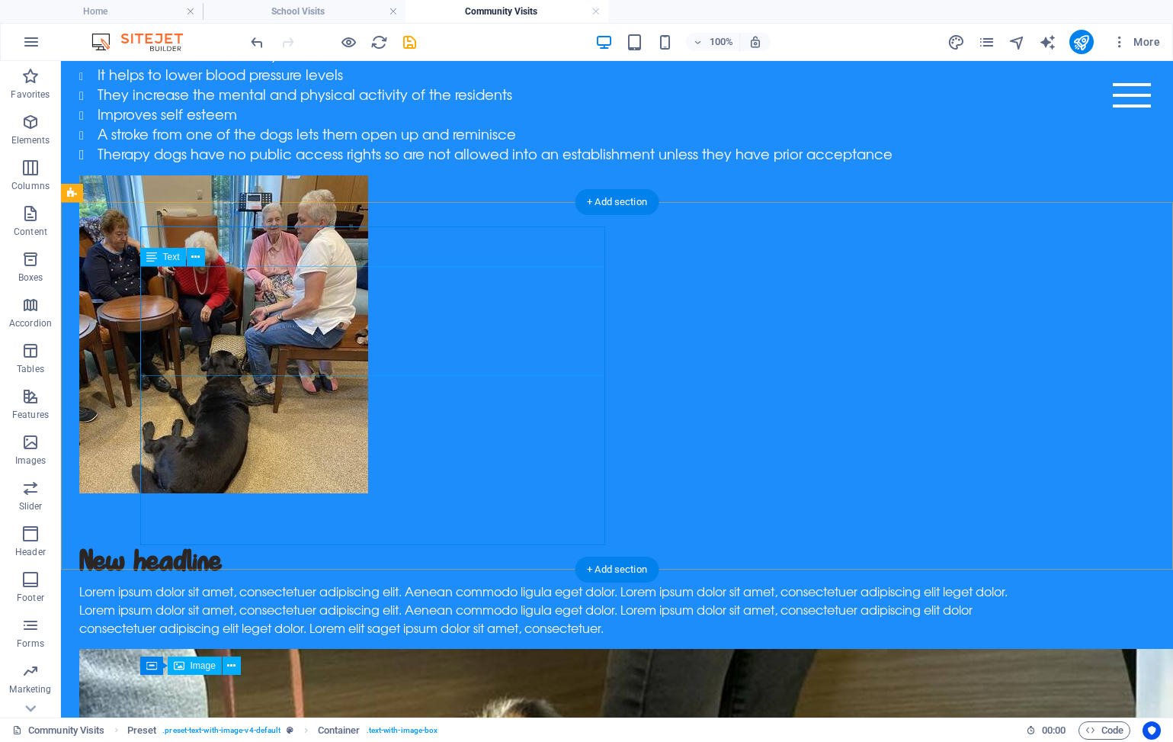
click at [380, 582] on div "Lorem ipsum dolor sit amet, consectetuer adipiscing elit. Aenean commodo ligula…" at bounding box center [556, 609] width 955 height 55
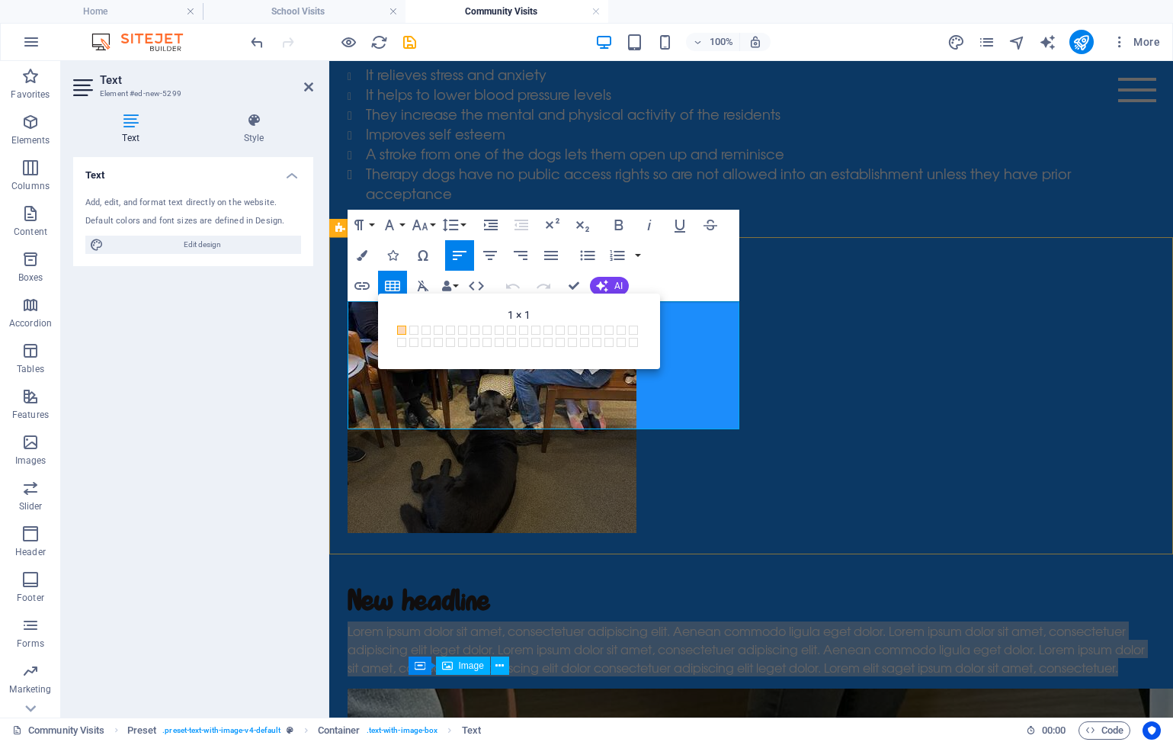
drag, startPoint x: 576, startPoint y: 417, endPoint x: 343, endPoint y: 315, distance: 254.0
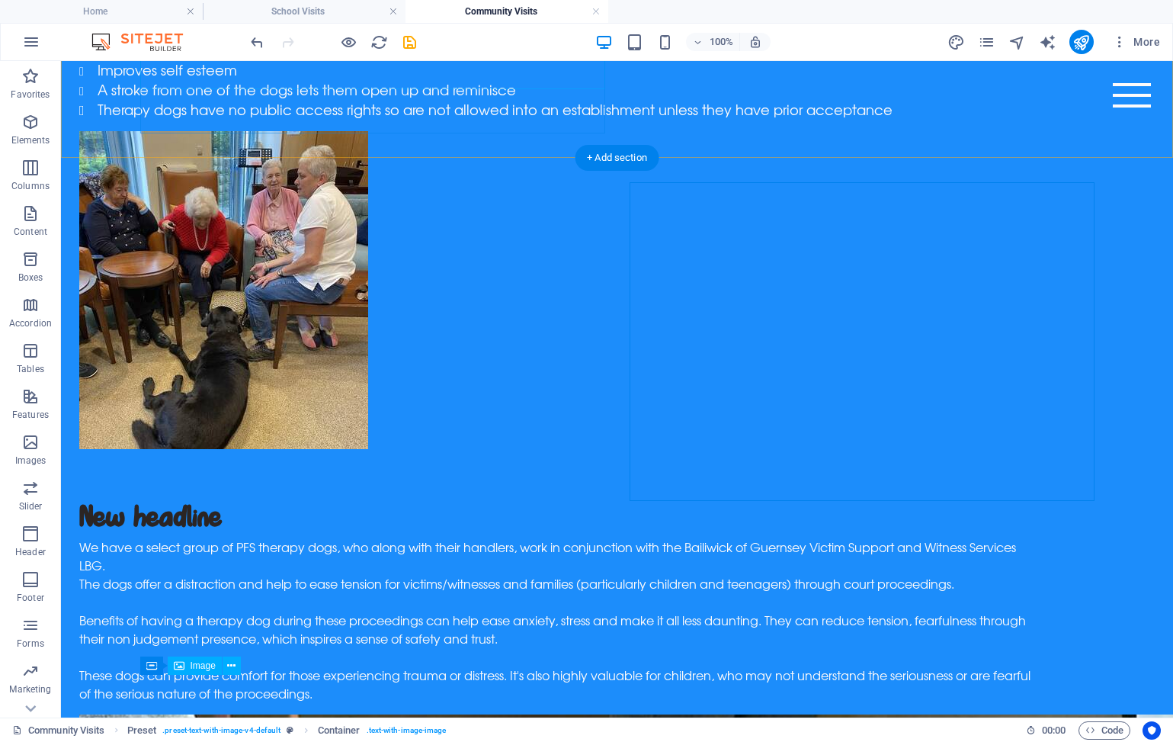
scroll to position [502, 0]
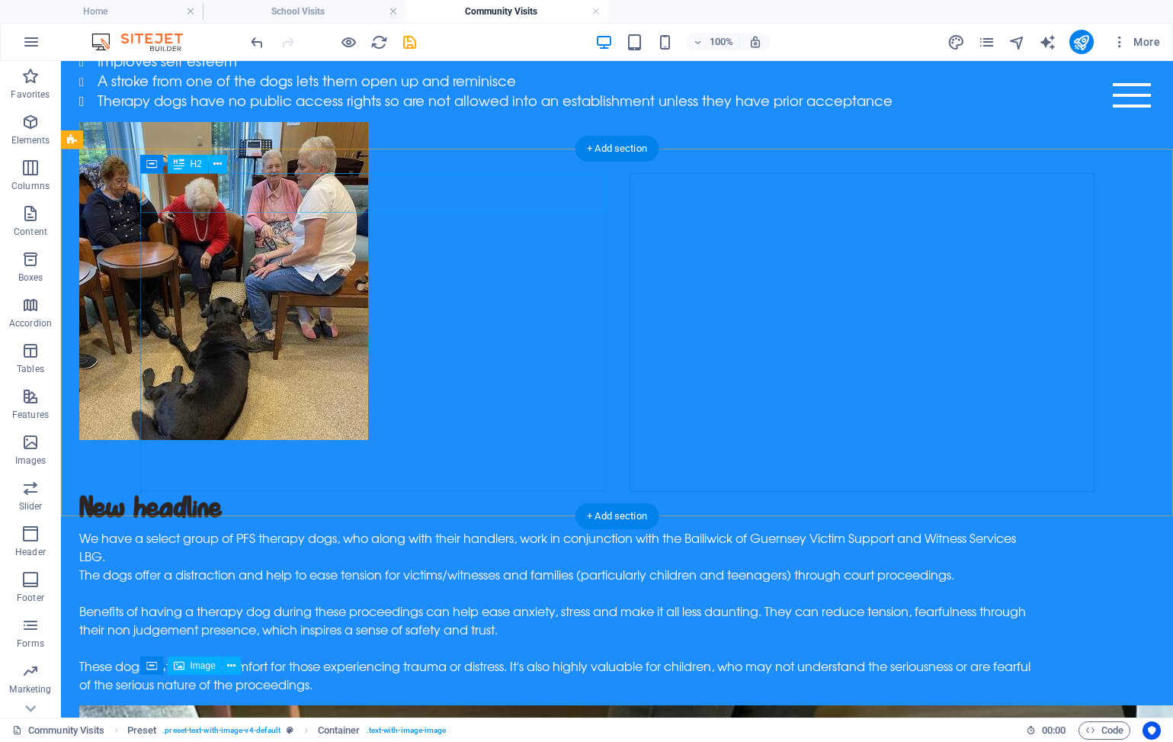
click at [237, 489] on div "New headline" at bounding box center [556, 509] width 955 height 40
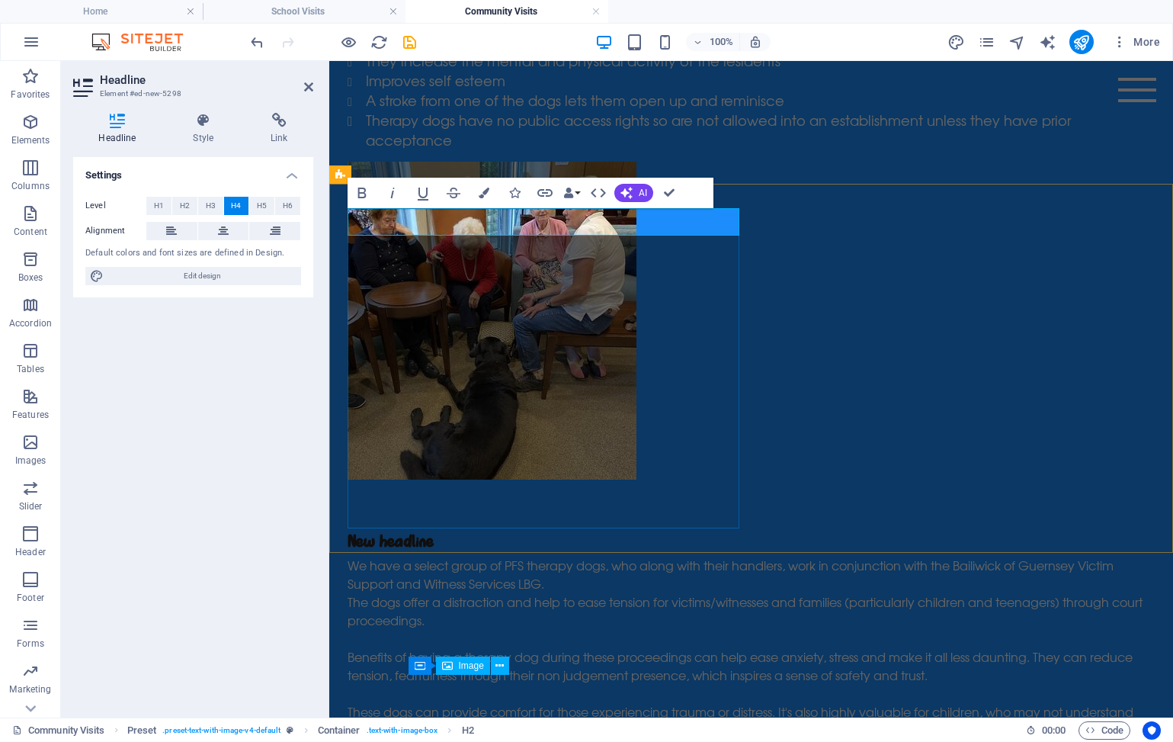
click at [390, 528] on h4 "New headline" at bounding box center [751, 541] width 807 height 27
click at [181, 207] on span "H2" at bounding box center [185, 206] width 10 height 18
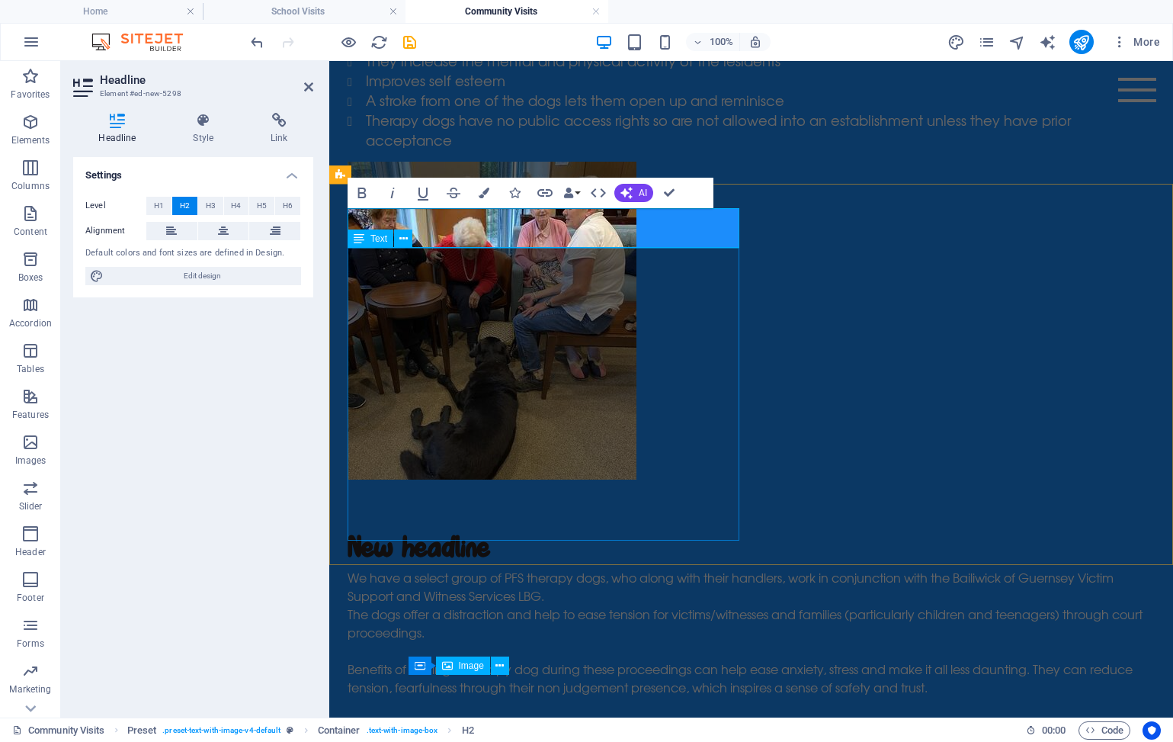
click at [478, 568] on div "We have a select group of PFS therapy dogs, who along with their handlers, work…" at bounding box center [751, 659] width 807 height 183
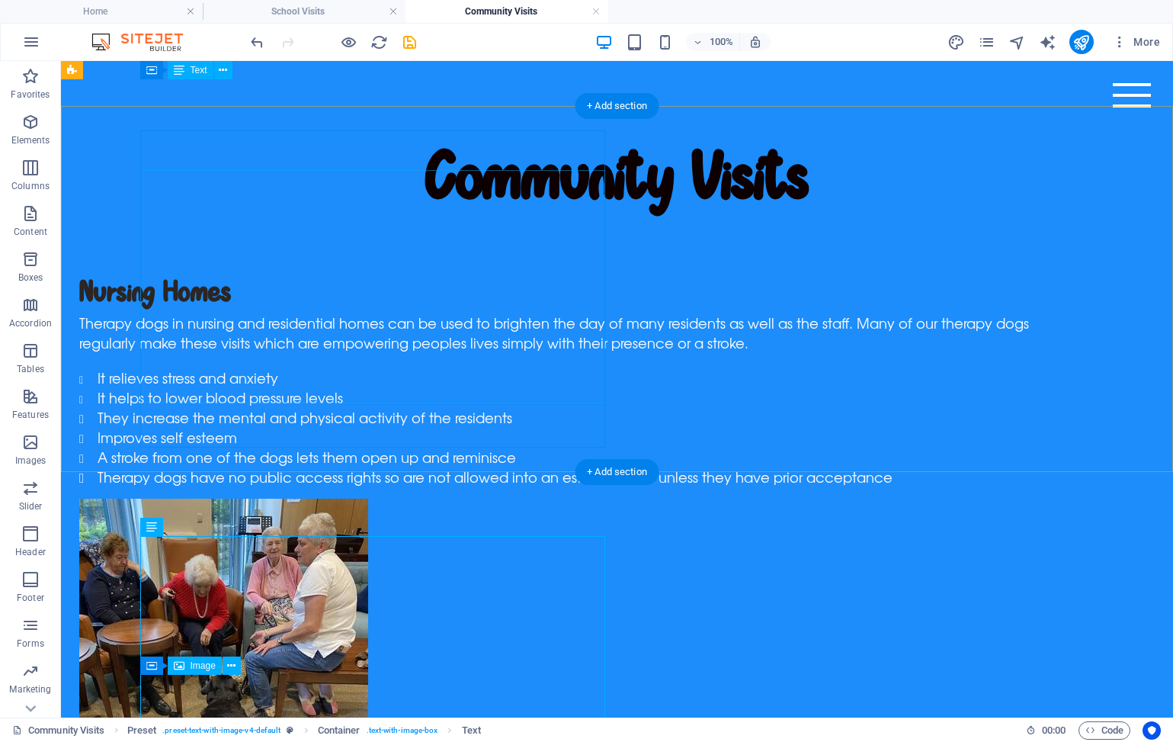
scroll to position [111, 0]
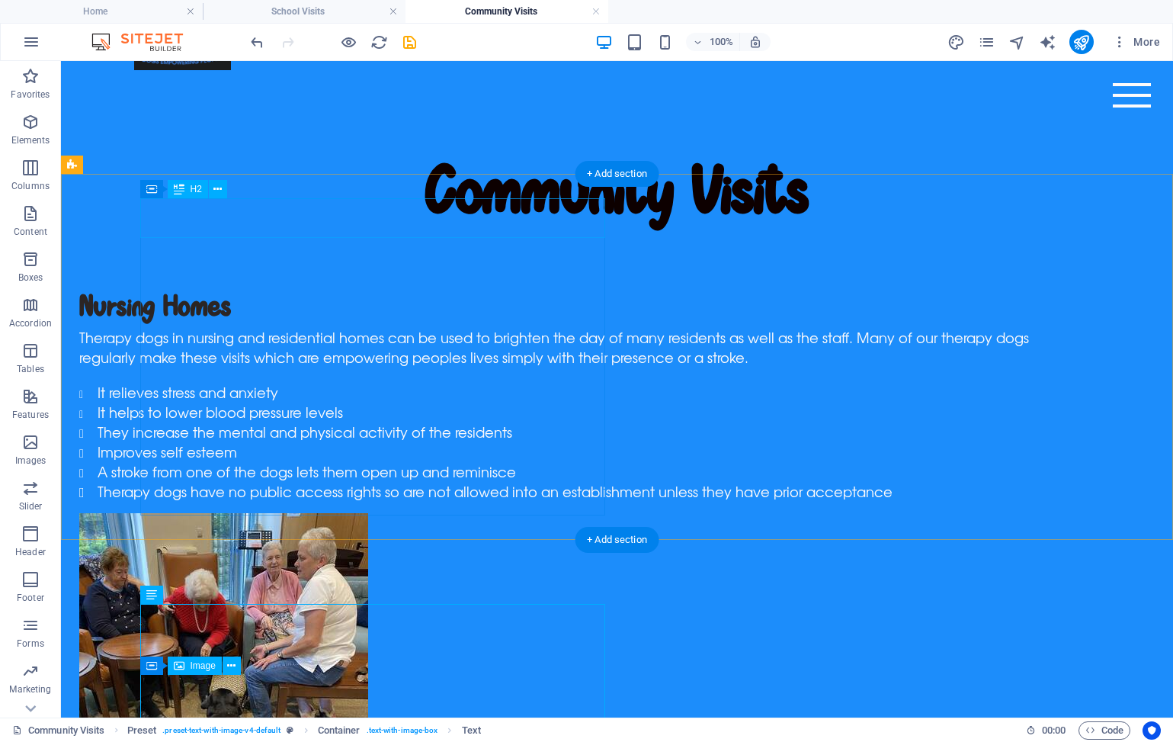
click at [237, 287] on div "Nursing Homes" at bounding box center [556, 307] width 955 height 40
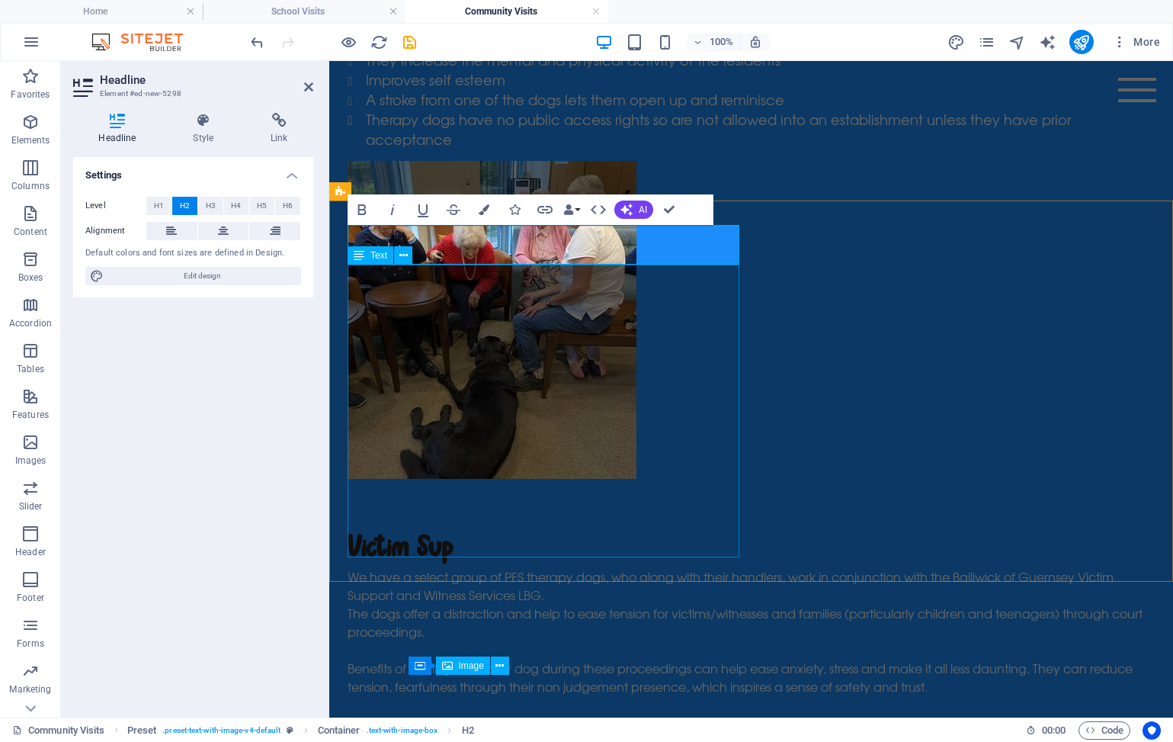
scroll to position [512, 0]
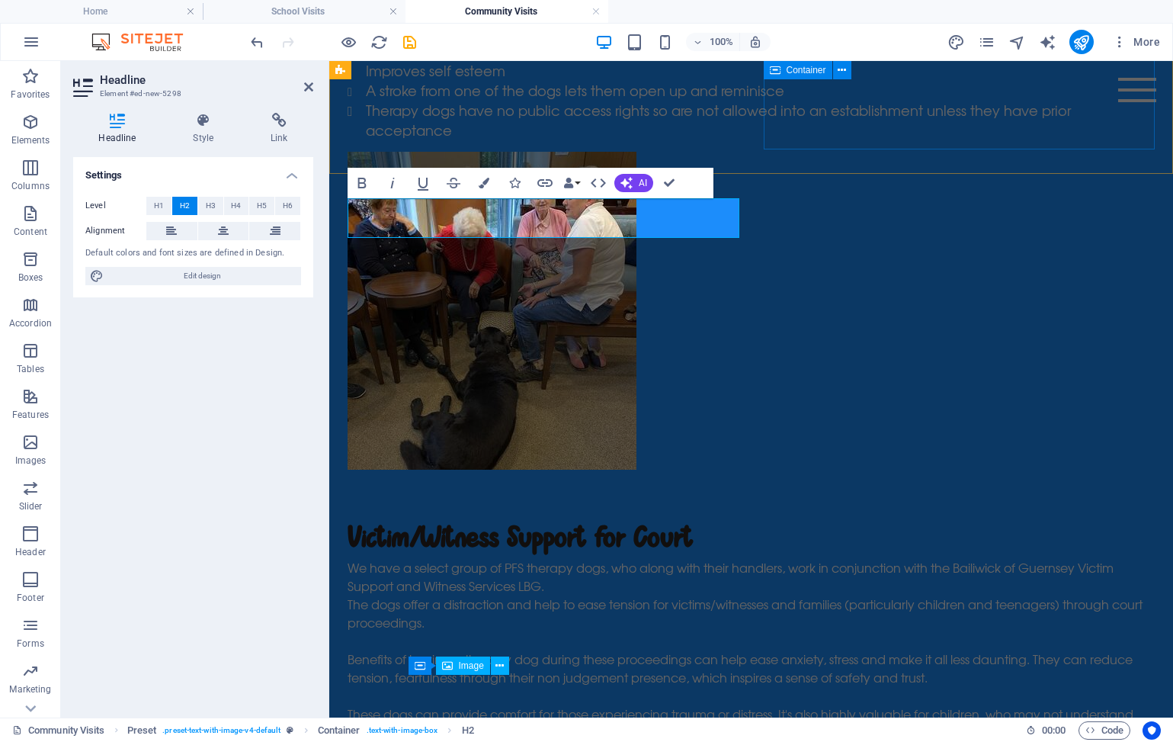
click at [808, 152] on div at bounding box center [751, 311] width 807 height 318
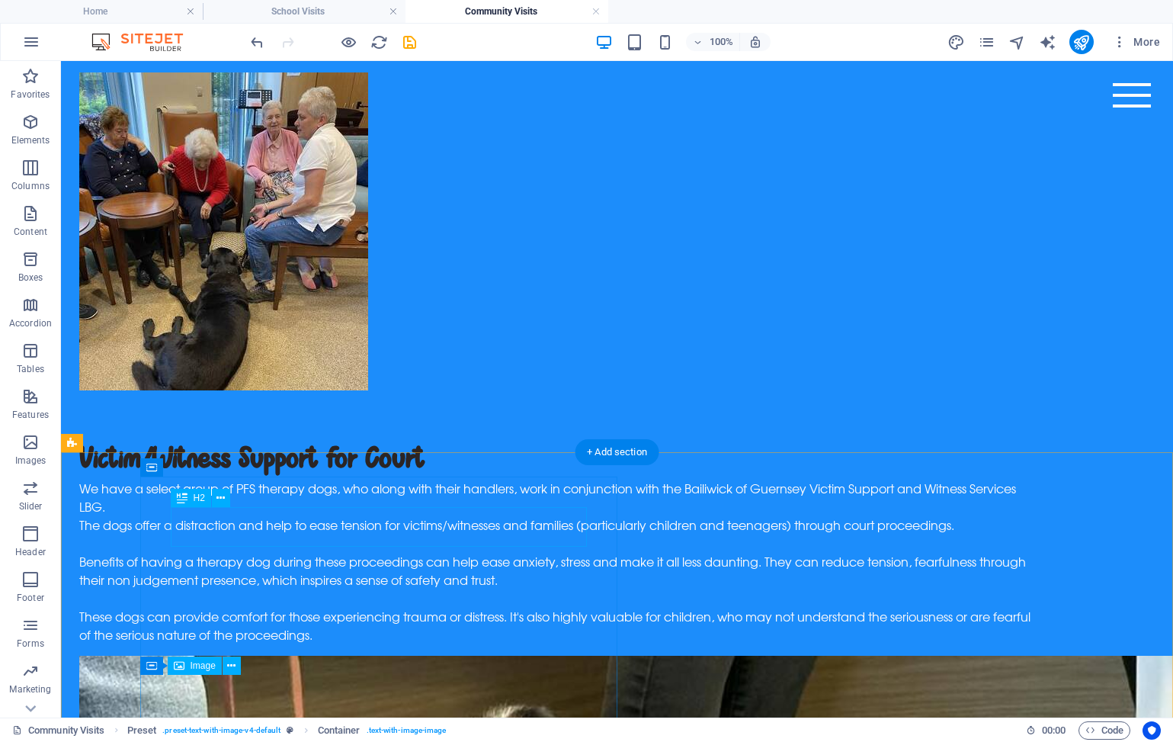
scroll to position [568, 0]
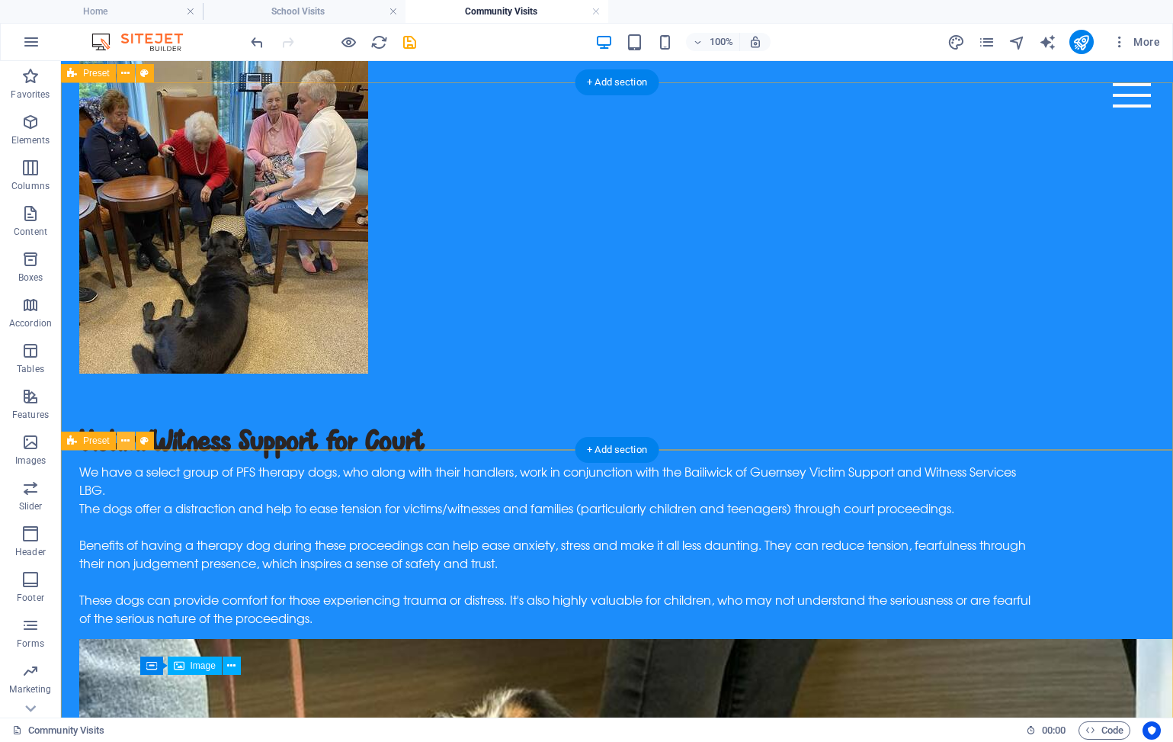
click at [120, 438] on button at bounding box center [126, 441] width 18 height 18
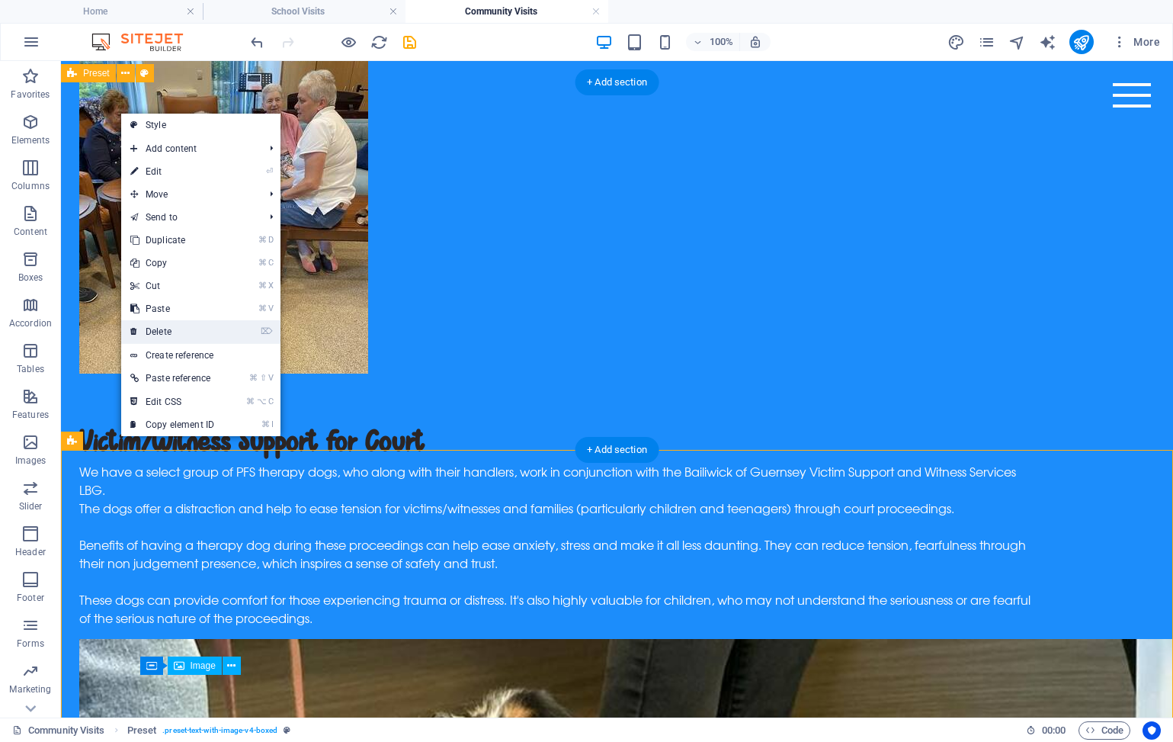
click at [182, 323] on link "⌦ Delete" at bounding box center [172, 331] width 102 height 23
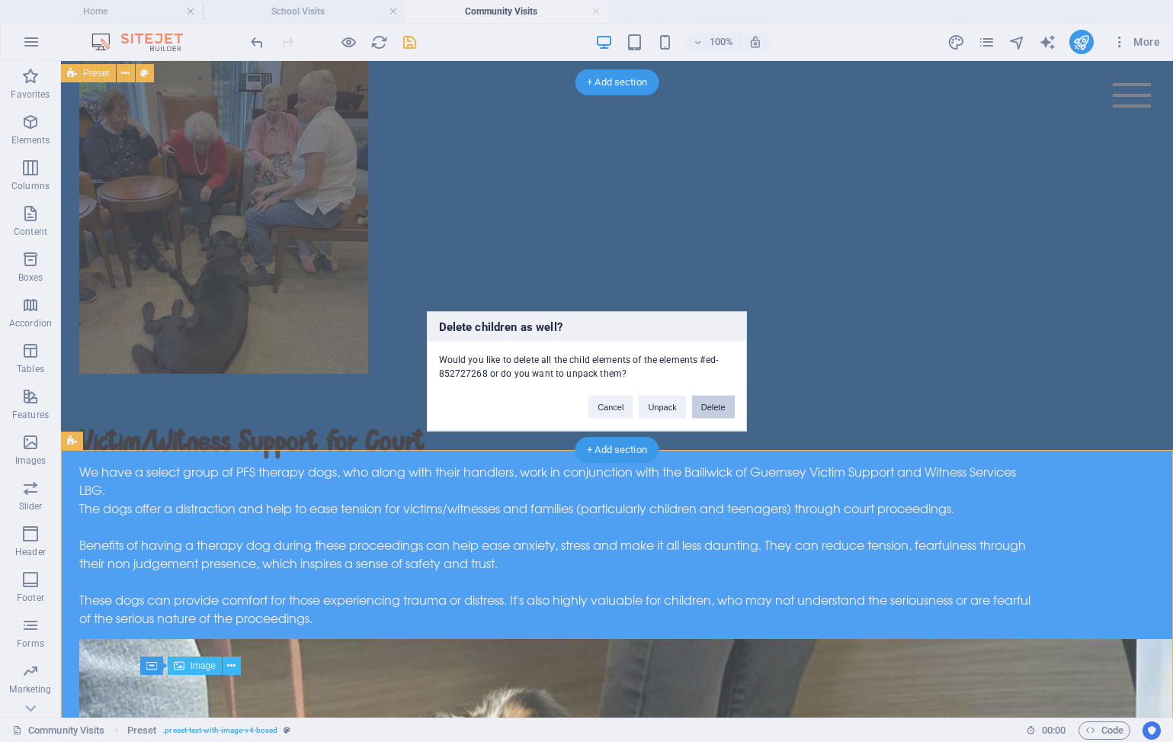
click at [717, 404] on button "Delete" at bounding box center [713, 406] width 43 height 23
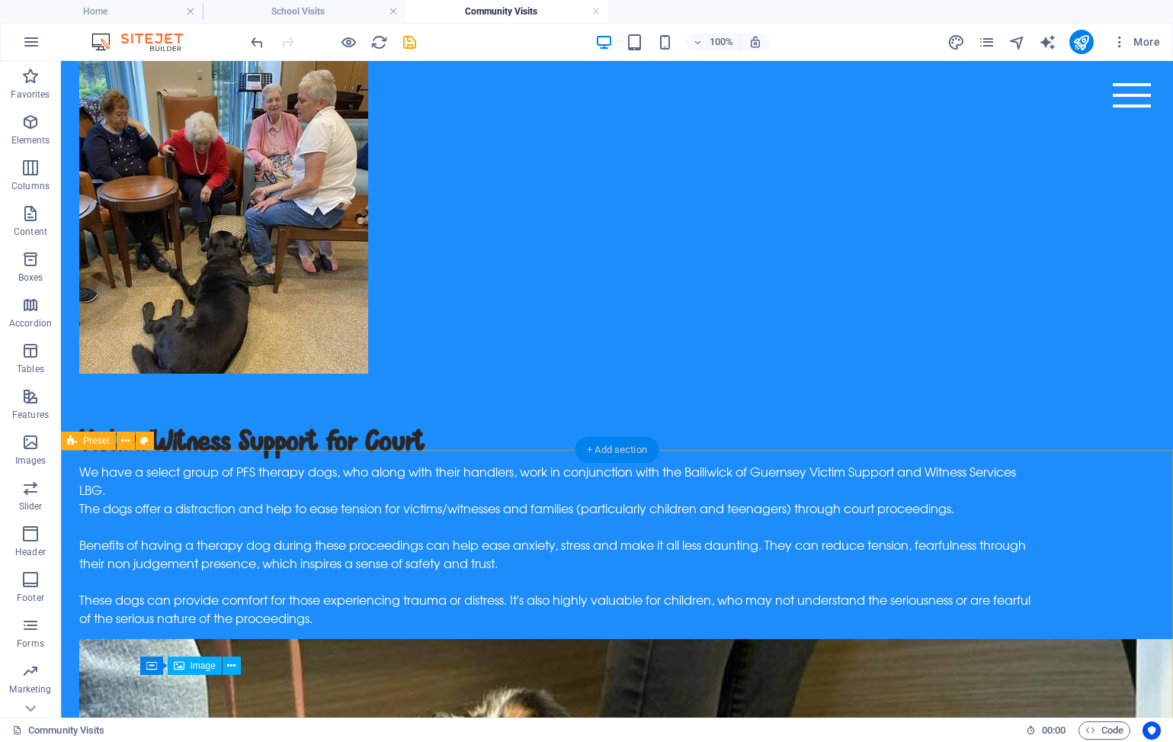
click at [603, 454] on div "+ Add section" at bounding box center [617, 450] width 85 height 26
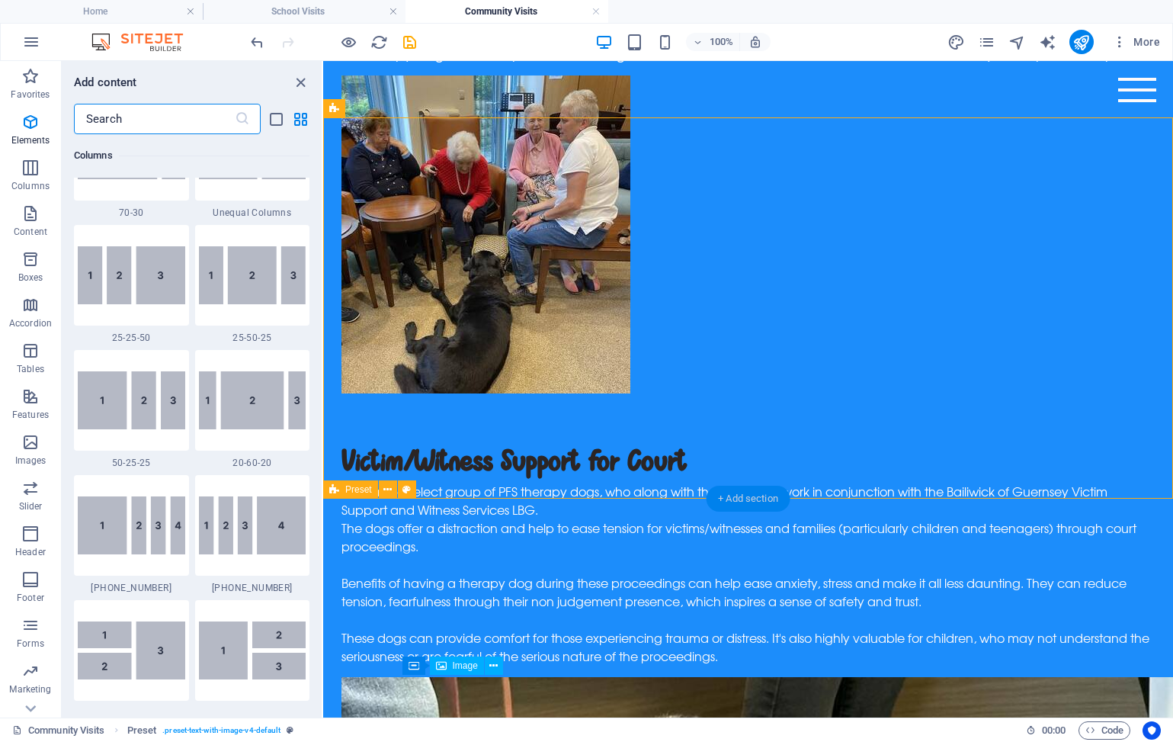
scroll to position [2668, 0]
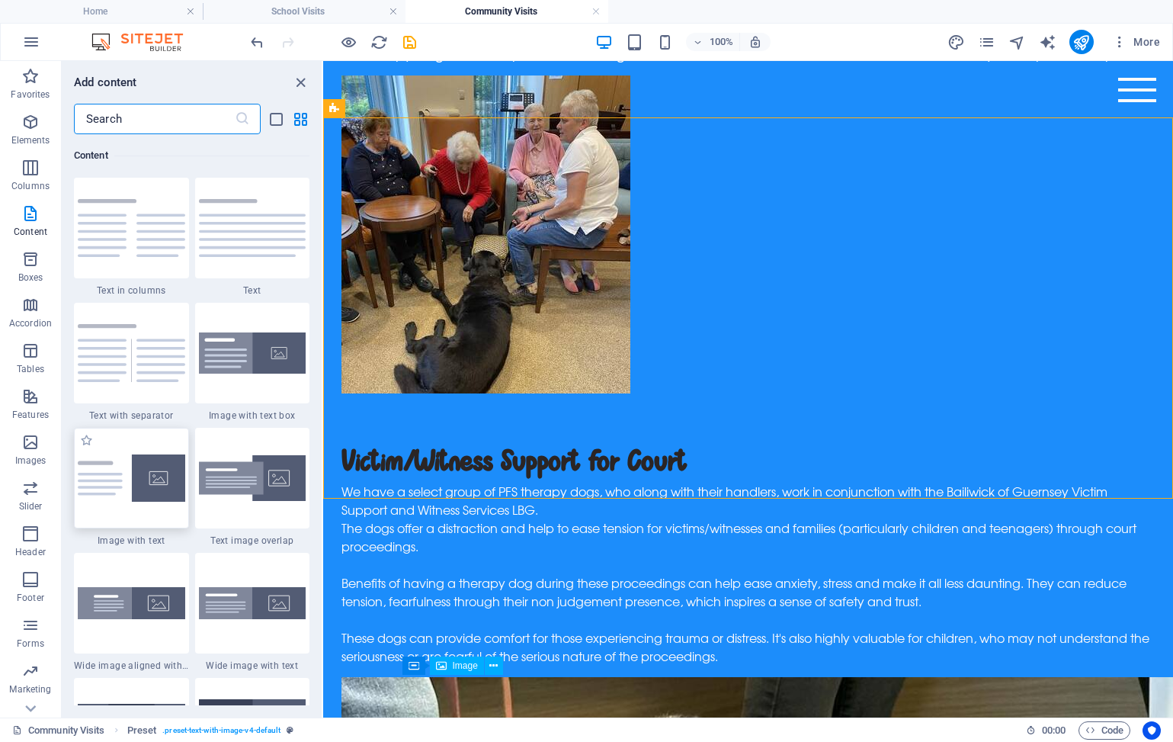
click at [107, 489] on img at bounding box center [132, 478] width 108 height 48
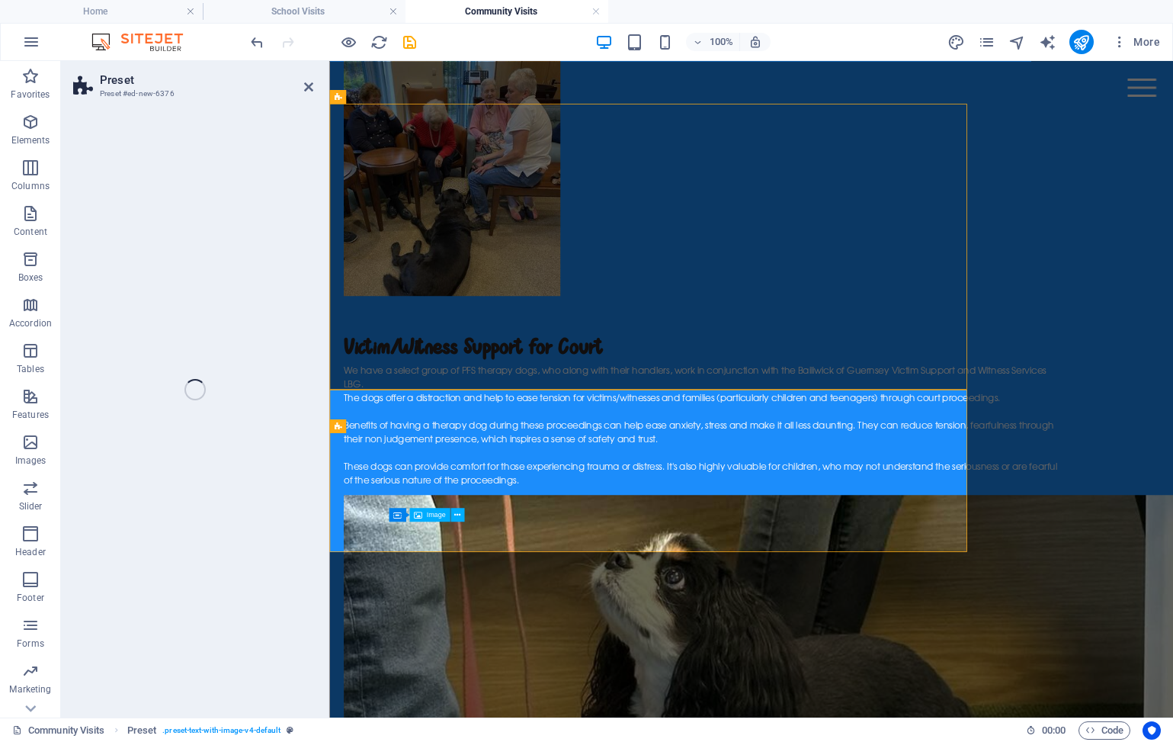
select select "rem"
select select "px"
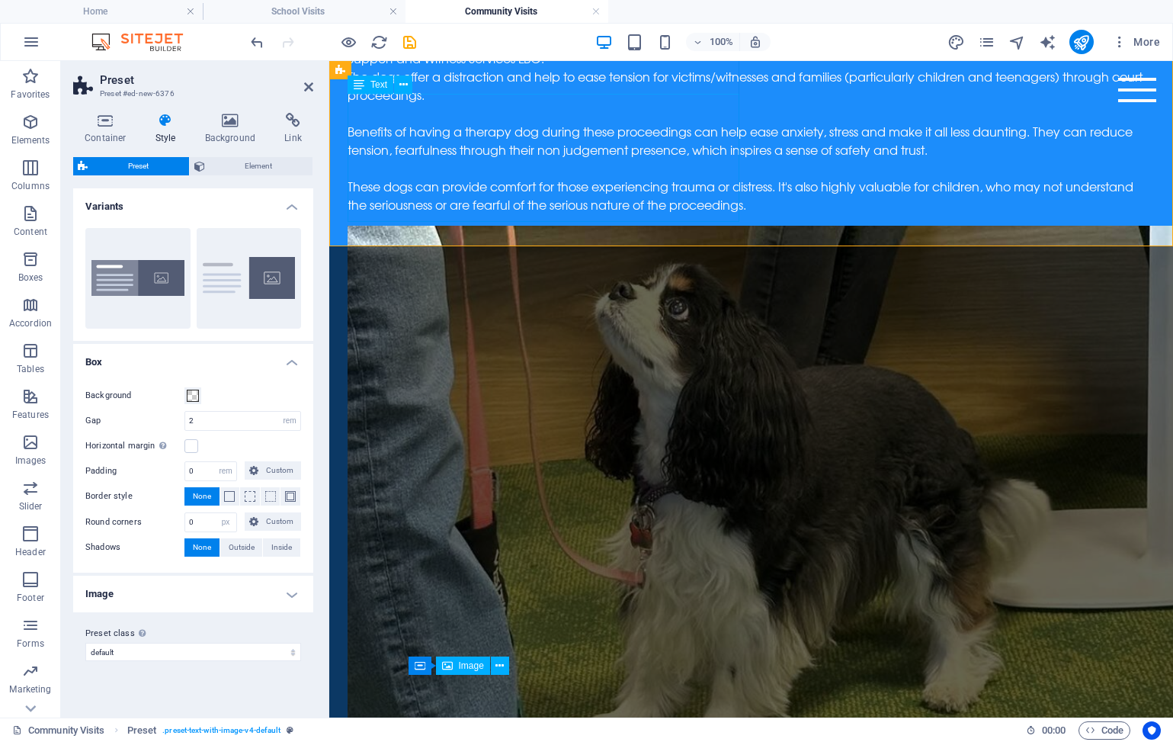
scroll to position [1042, 0]
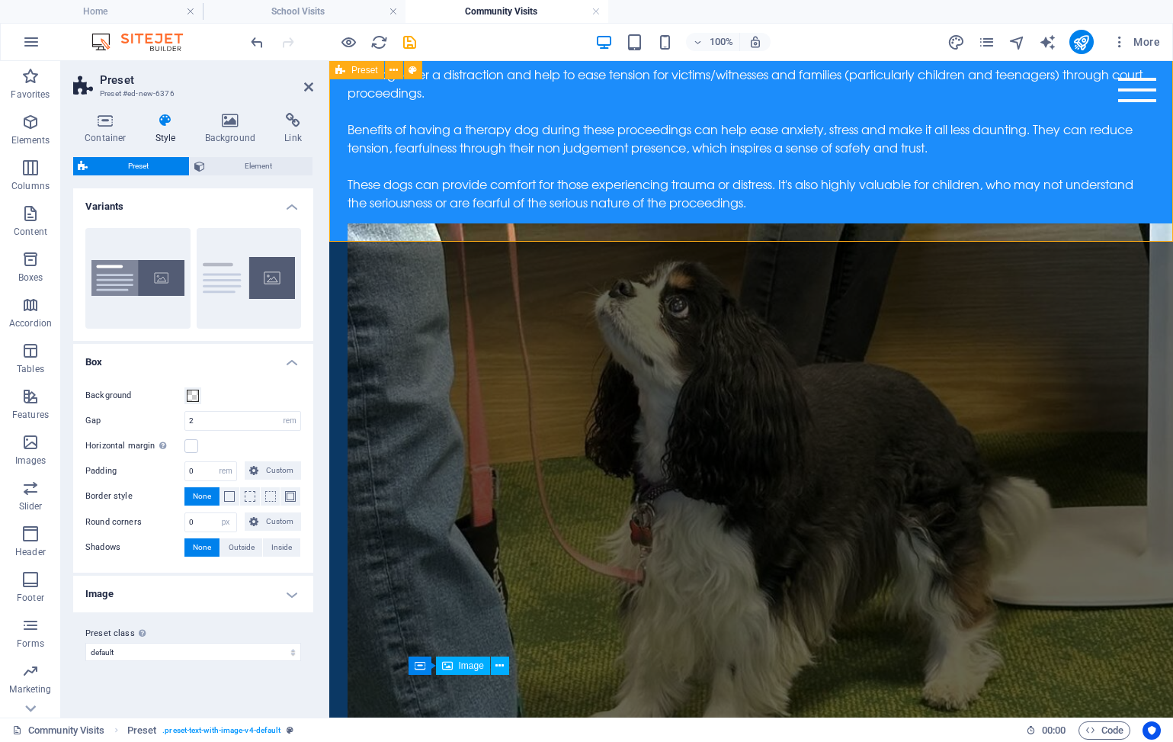
click at [225, 130] on h4 "Background" at bounding box center [234, 129] width 80 height 32
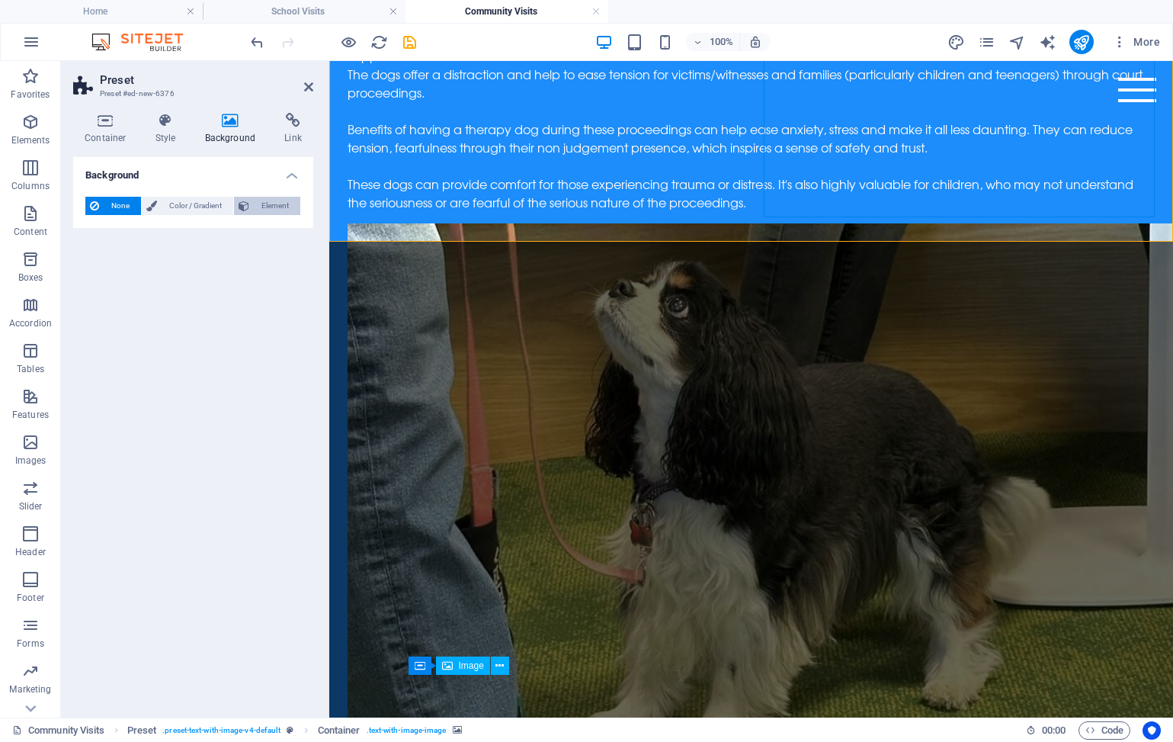
click at [266, 202] on span "Element" at bounding box center [275, 206] width 42 height 18
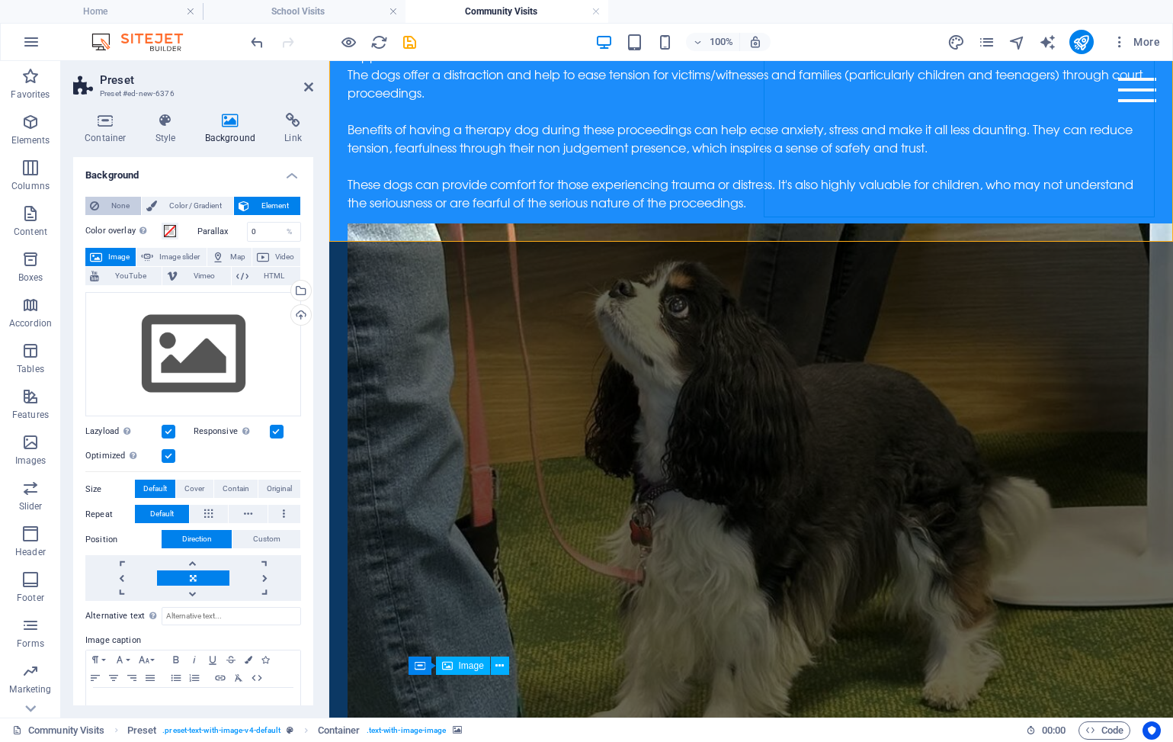
click at [127, 213] on span "None" at bounding box center [120, 206] width 33 height 18
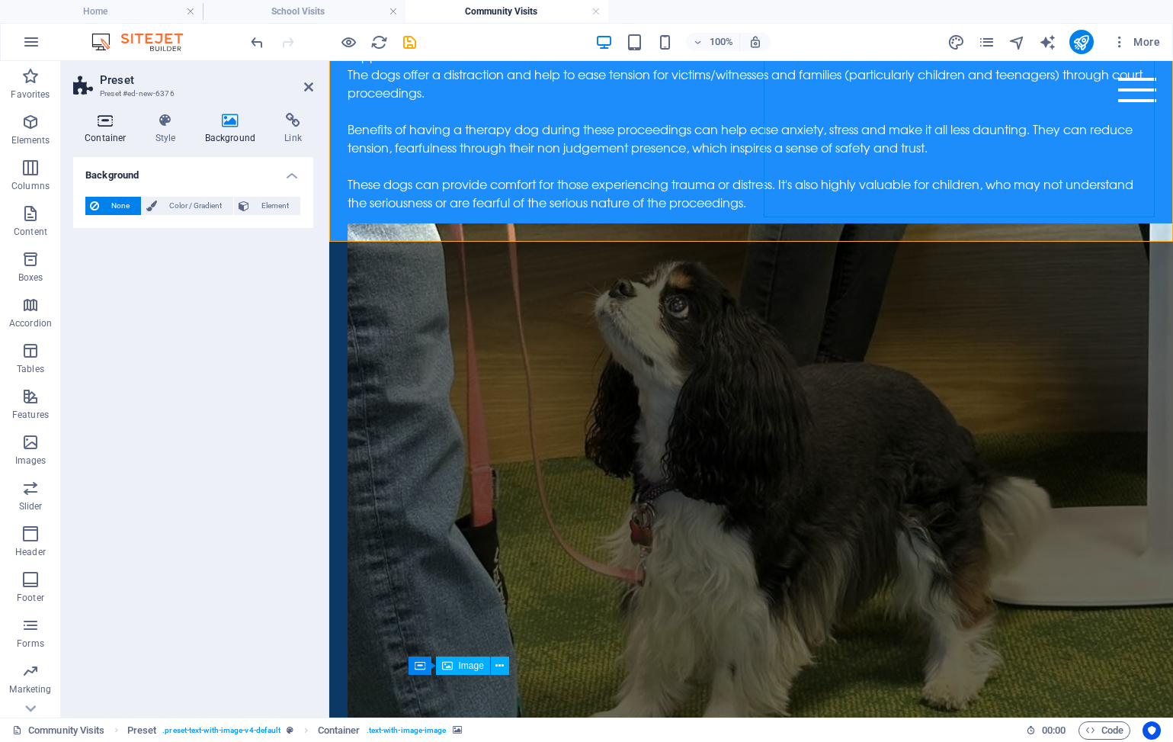
click at [105, 126] on icon at bounding box center [105, 120] width 65 height 15
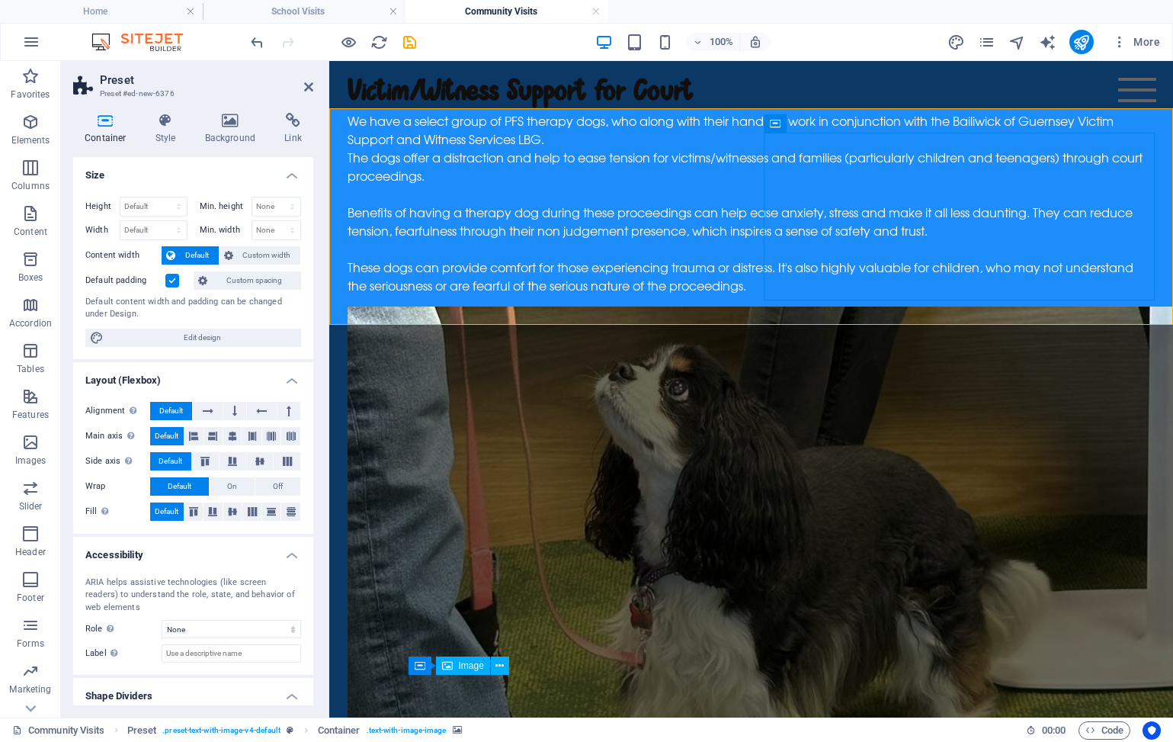
scroll to position [953, 0]
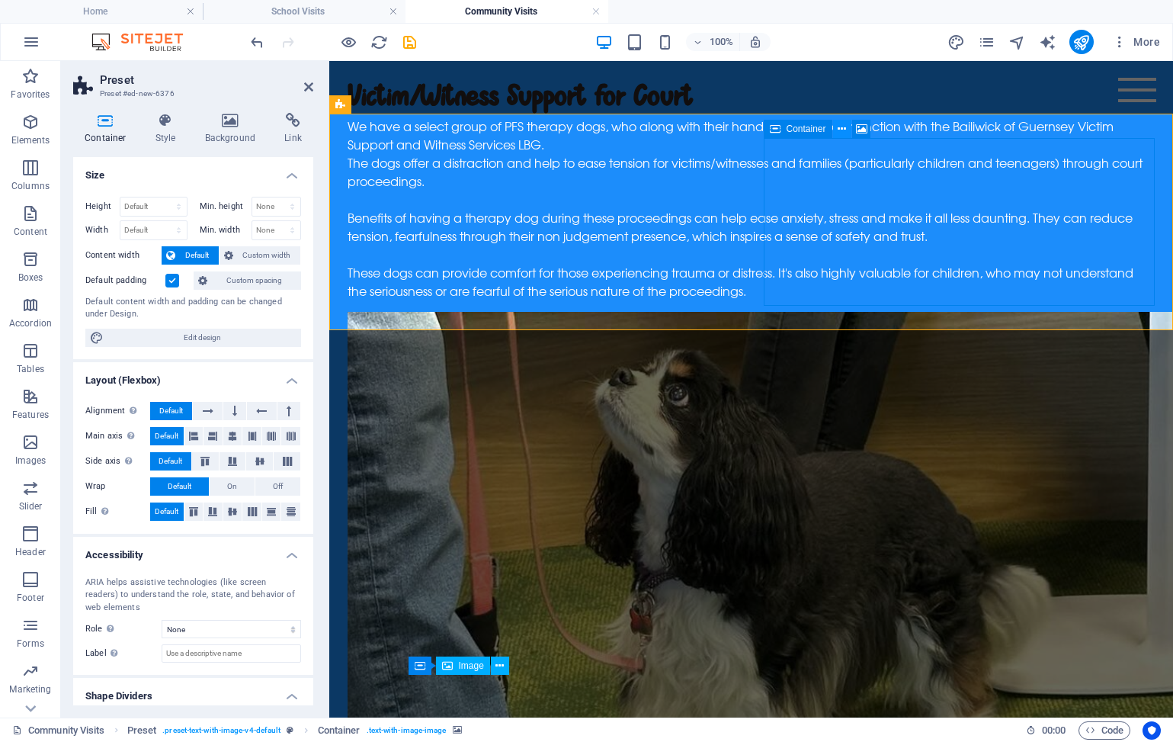
click at [843, 128] on icon at bounding box center [842, 129] width 8 height 16
click at [788, 128] on span "Container" at bounding box center [807, 128] width 40 height 9
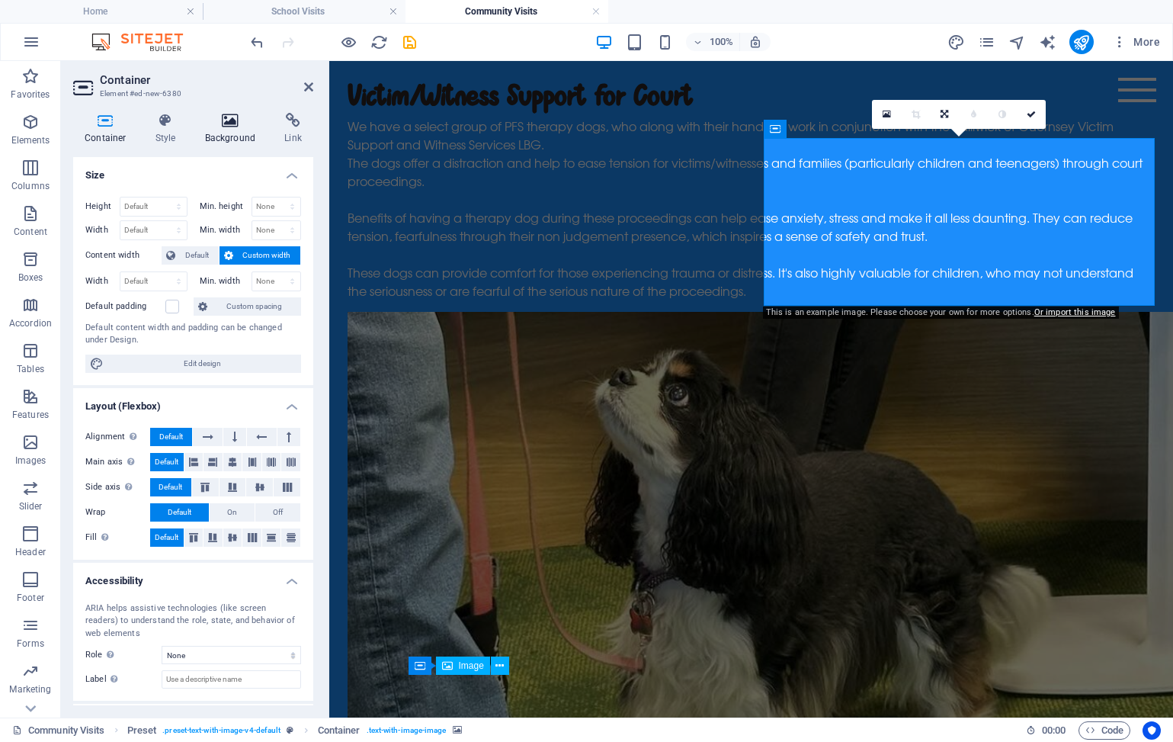
click at [217, 117] on icon at bounding box center [231, 120] width 74 height 15
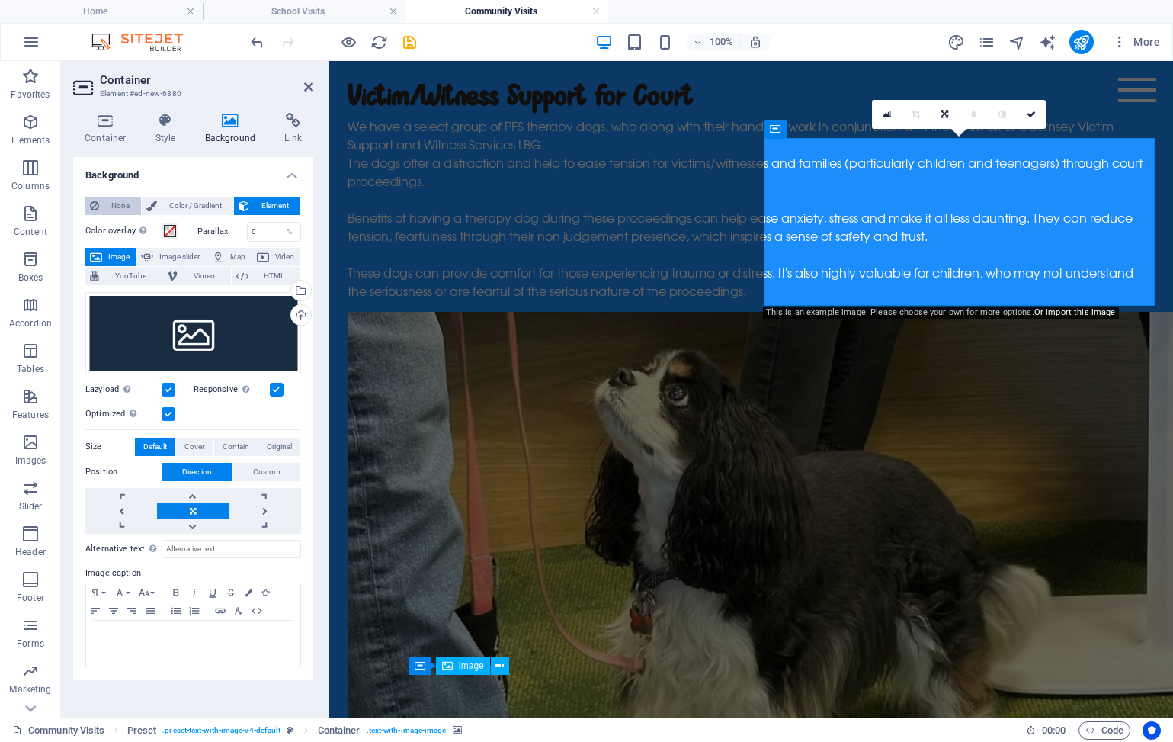
click at [101, 206] on button "None" at bounding box center [113, 206] width 56 height 18
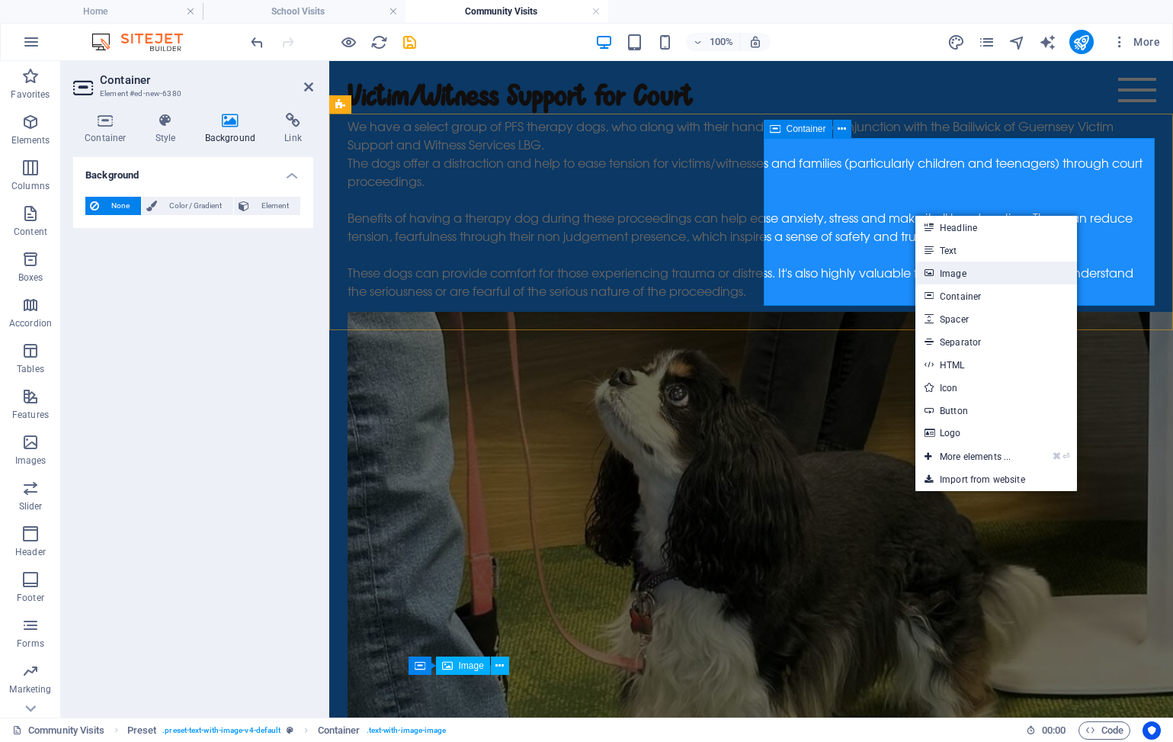
click at [945, 272] on link "Image" at bounding box center [997, 273] width 162 height 23
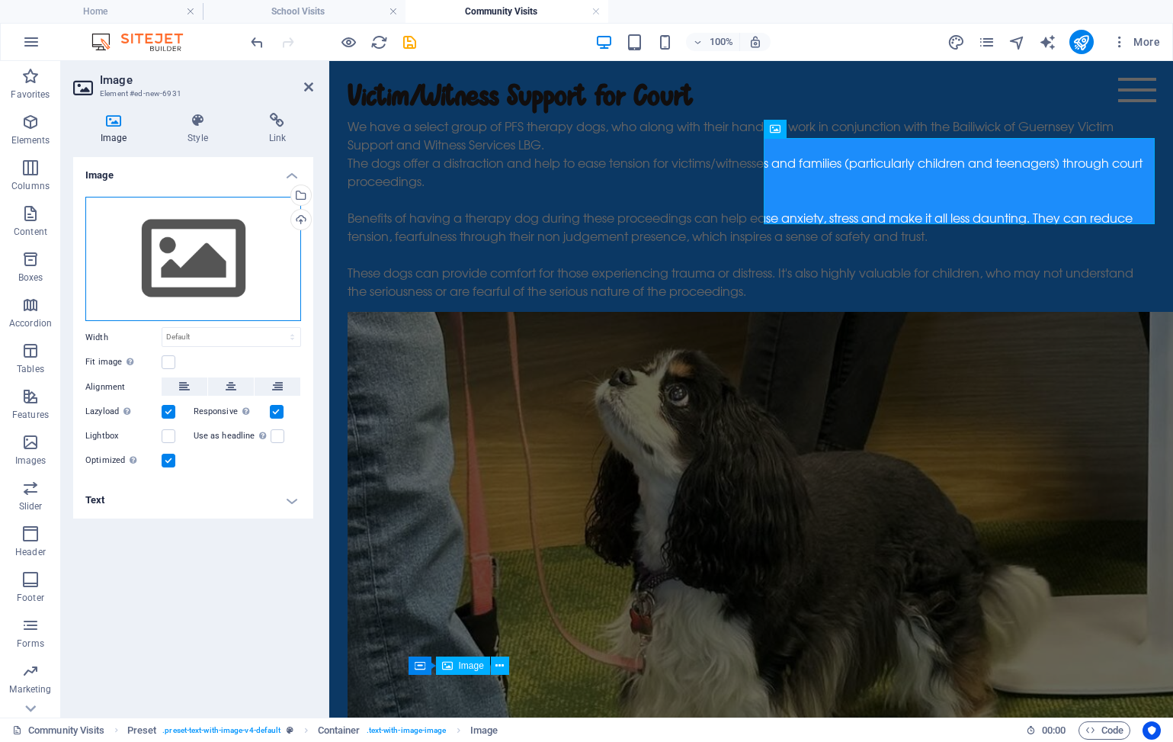
click at [239, 281] on div "Drag files here, click to choose files or select files from Files or our free s…" at bounding box center [193, 259] width 216 height 125
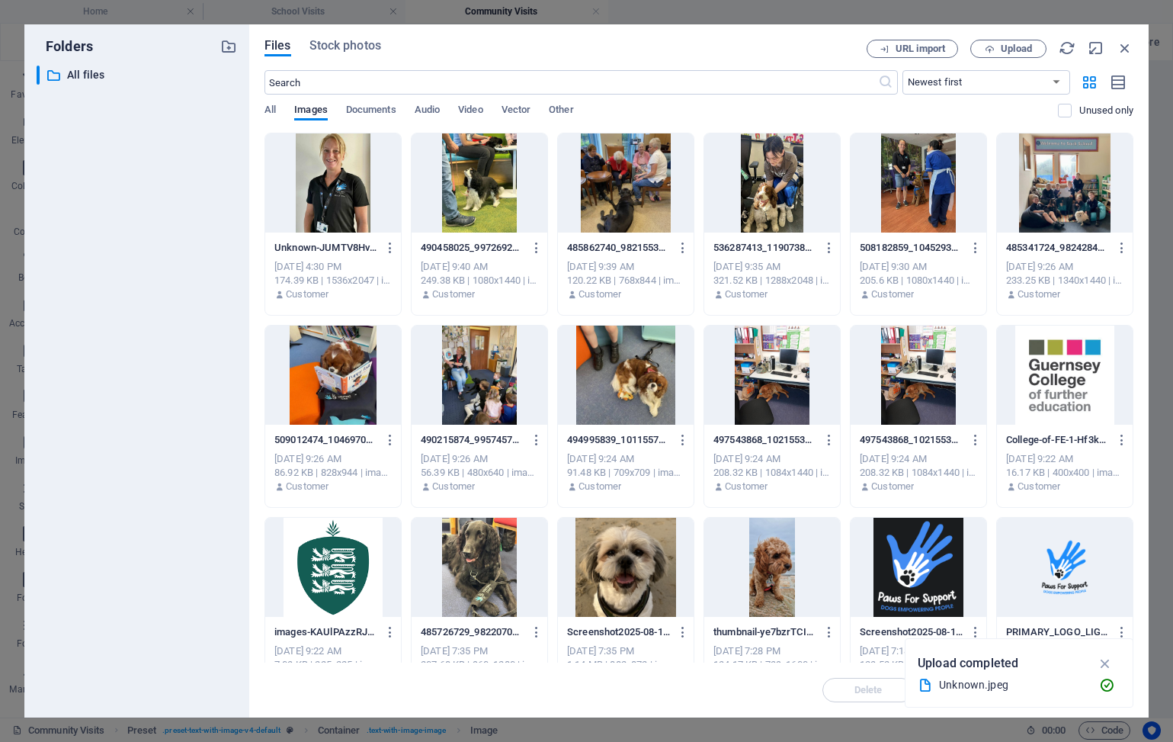
click at [987, 185] on div at bounding box center [919, 182] width 136 height 99
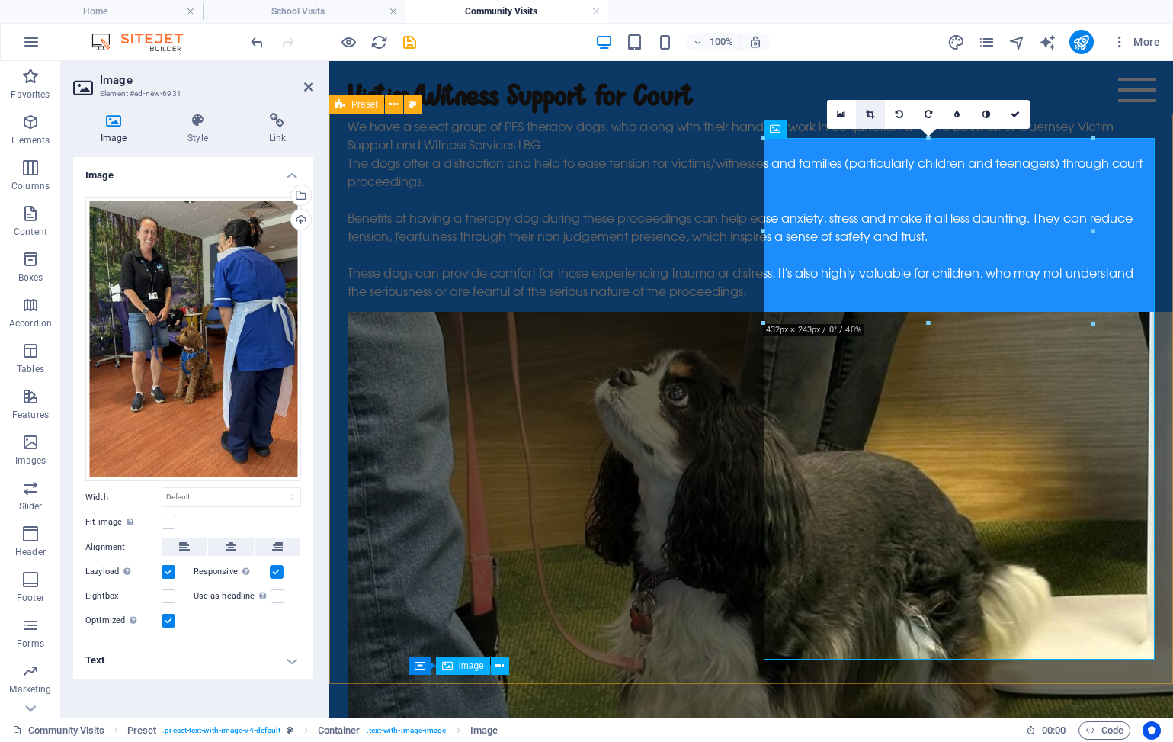
click at [874, 120] on link at bounding box center [870, 114] width 29 height 29
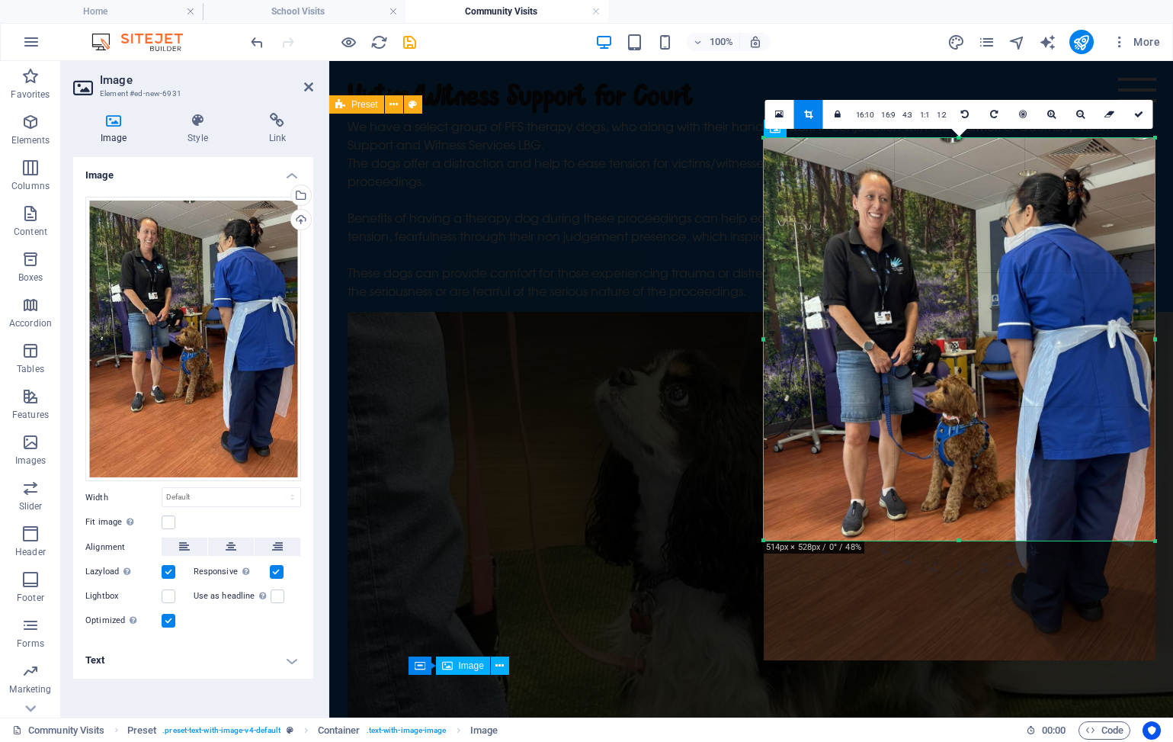
drag, startPoint x: 959, startPoint y: 657, endPoint x: 963, endPoint y: 538, distance: 119.0
click at [963, 538] on div at bounding box center [960, 540] width 392 height 5
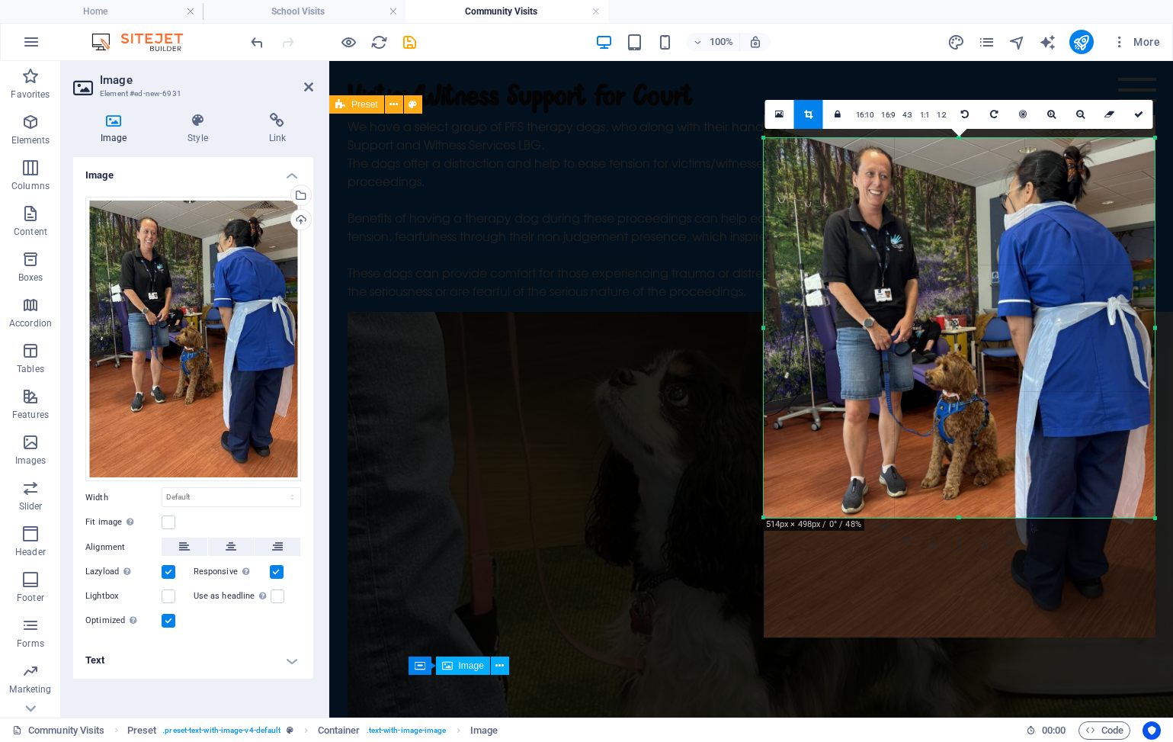
drag, startPoint x: 960, startPoint y: 140, endPoint x: 961, endPoint y: 162, distance: 22.9
click at [961, 162] on div "180 170 160 150 140 130 120 110 100 90 80 70 60 50 40 30 20 10 0 -10 -20 -30 -4…" at bounding box center [960, 328] width 392 height 380
click at [1068, 597] on div at bounding box center [960, 376] width 392 height 522
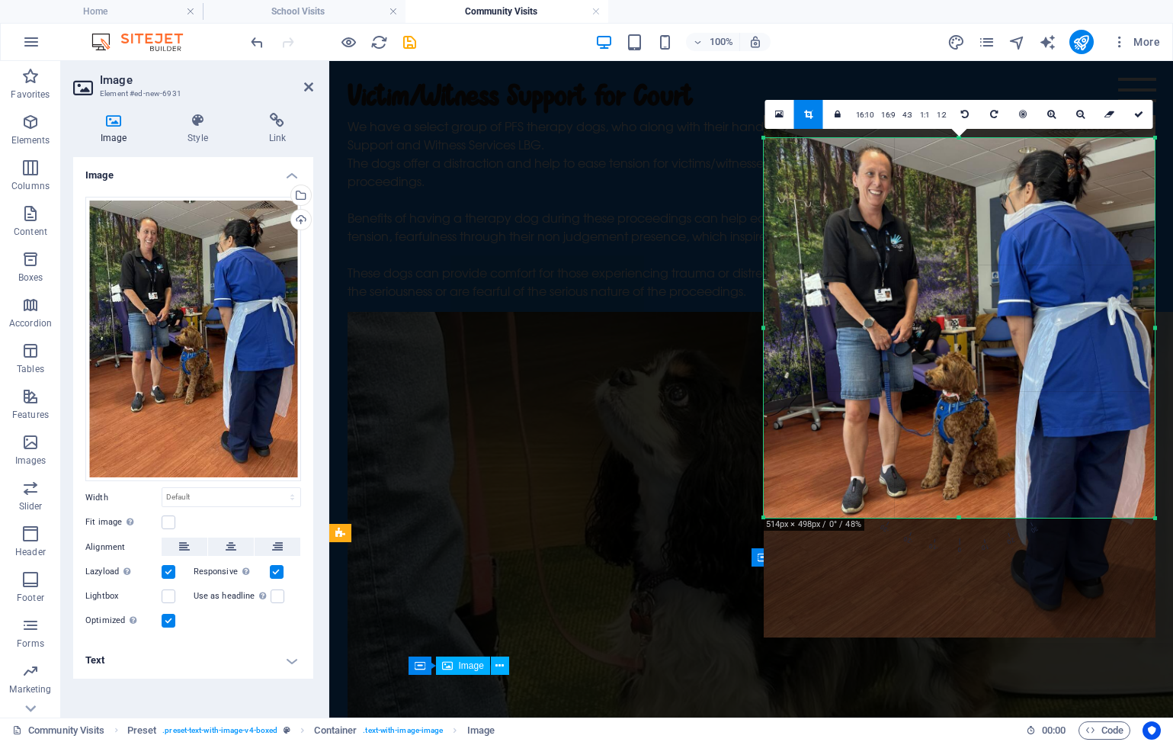
select select "px"
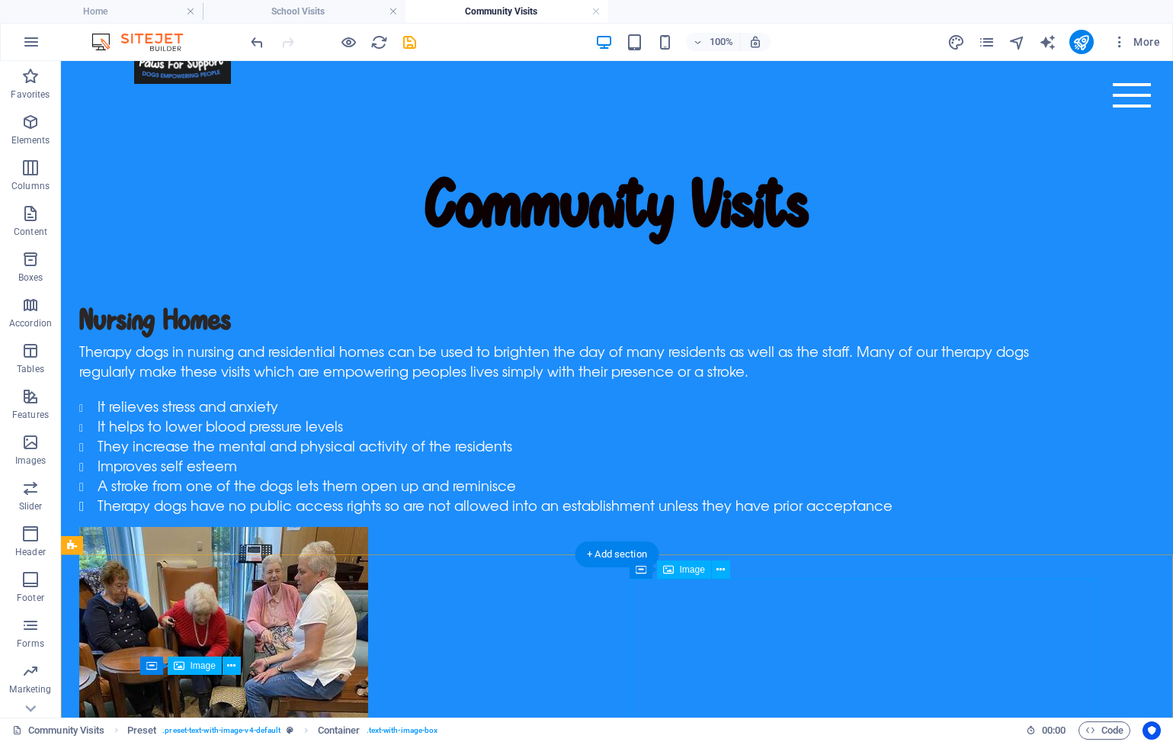
scroll to position [91, 0]
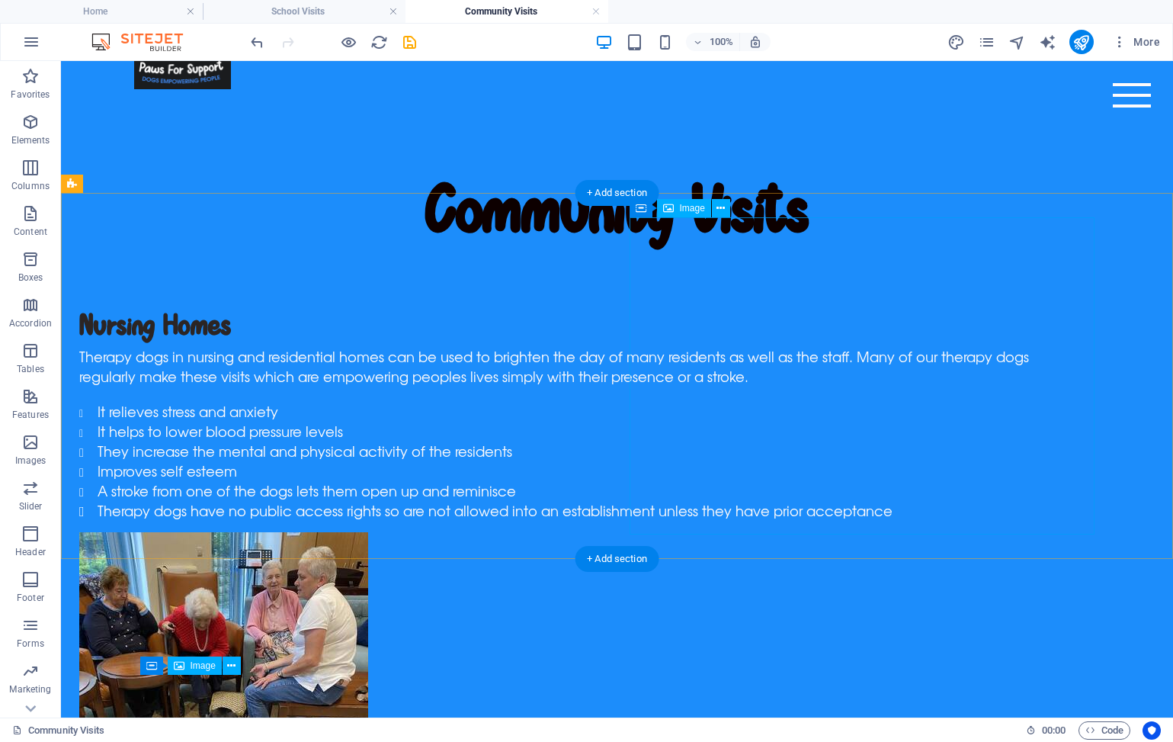
click at [804, 532] on figure at bounding box center [556, 691] width 955 height 318
select select "px"
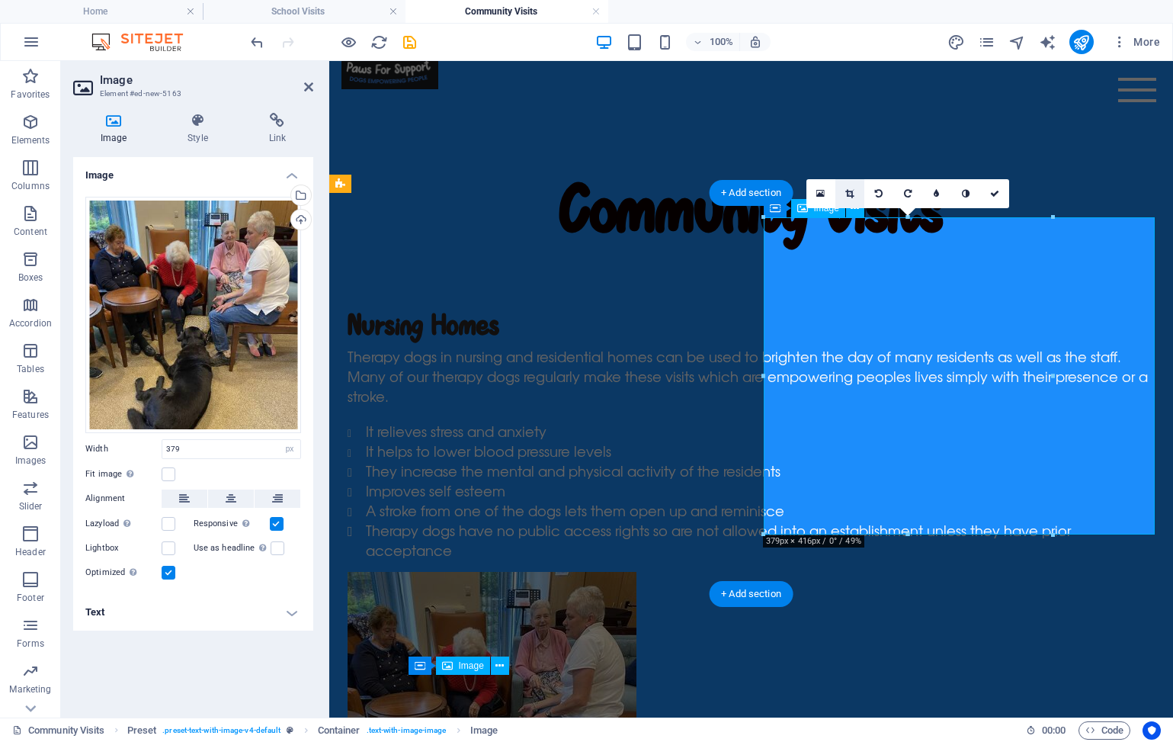
click at [855, 191] on link at bounding box center [850, 193] width 29 height 29
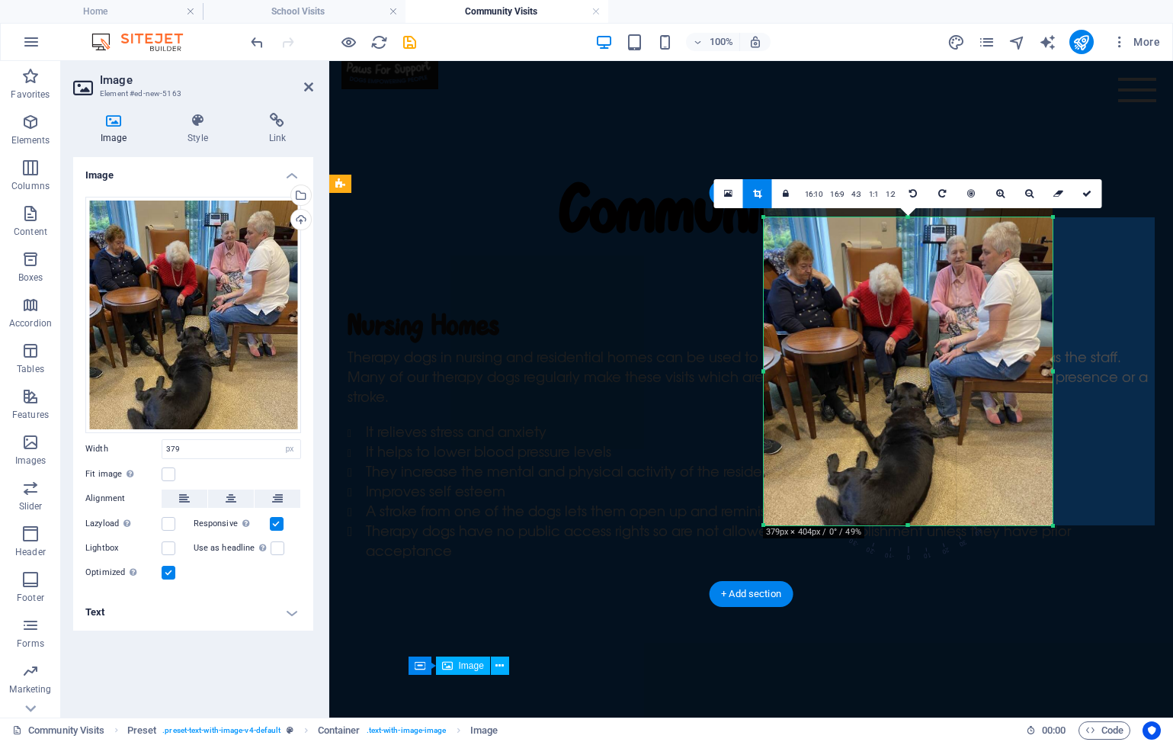
drag, startPoint x: 911, startPoint y: 218, endPoint x: 912, endPoint y: 228, distance: 9.9
click at [912, 228] on div "180 170 160 150 140 130 120 110 100 90 80 70 60 50 40 30 20 10 0 -10 -20 -30 -4…" at bounding box center [908, 371] width 289 height 308
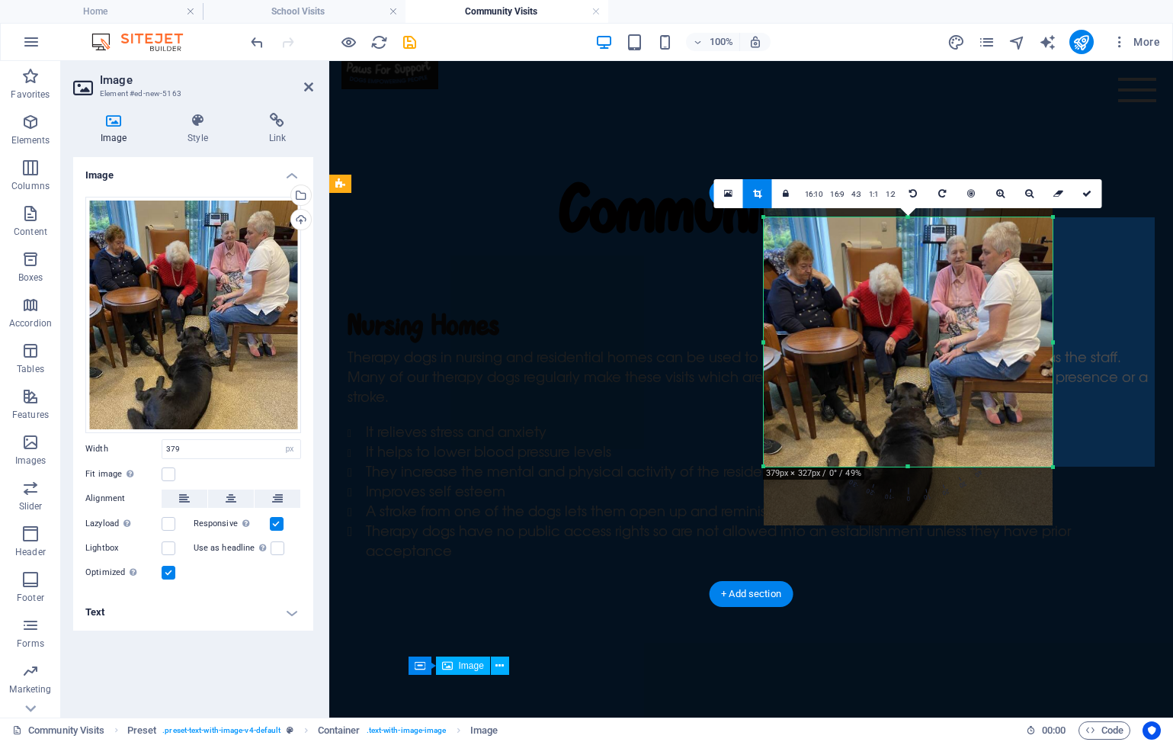
drag, startPoint x: 910, startPoint y: 527, endPoint x: 910, endPoint y: 468, distance: 58.7
click at [910, 468] on div at bounding box center [908, 466] width 289 height 5
click at [1094, 572] on div at bounding box center [751, 696] width 807 height 249
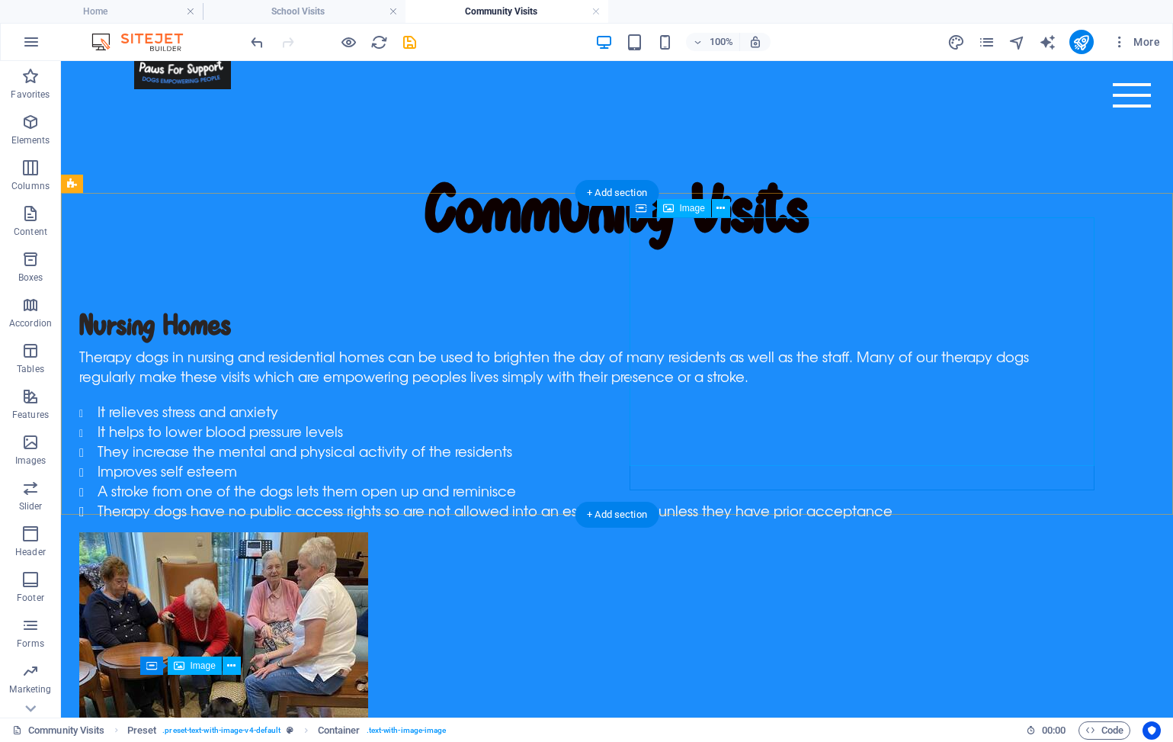
click at [846, 532] on figure at bounding box center [556, 656] width 955 height 249
click at [867, 532] on figure at bounding box center [556, 656] width 955 height 249
select select "px"
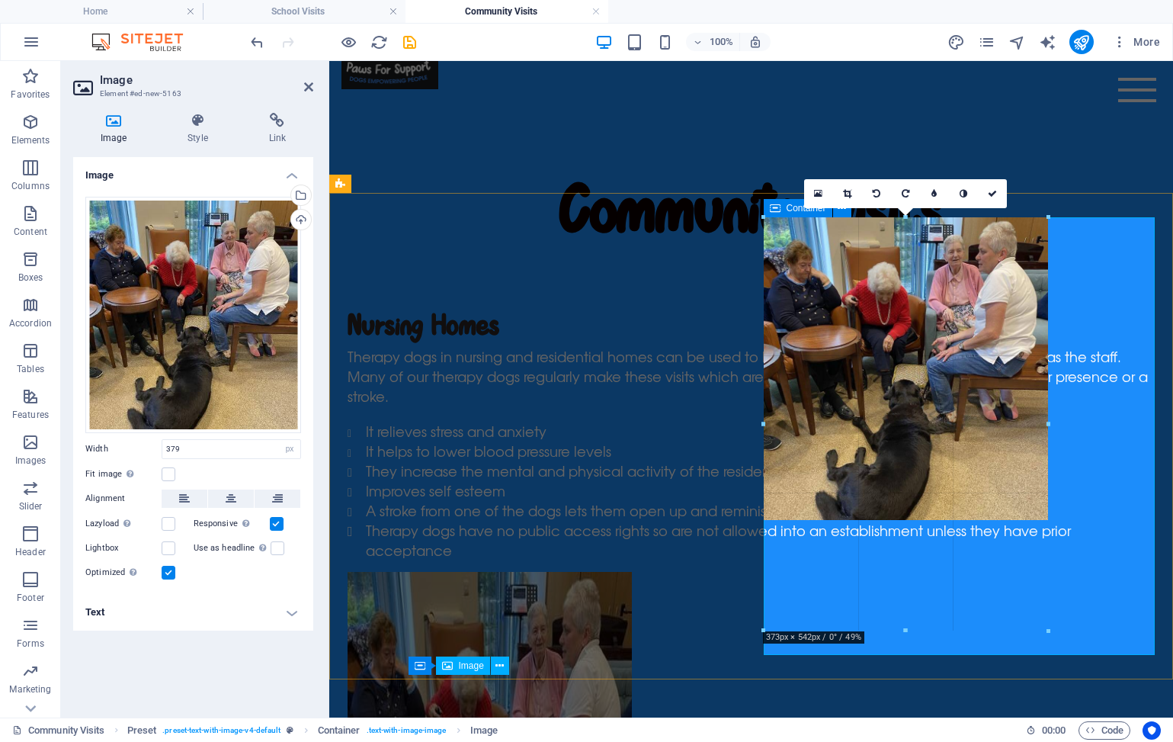
drag, startPoint x: 1054, startPoint y: 467, endPoint x: 1047, endPoint y: 463, distance: 7.9
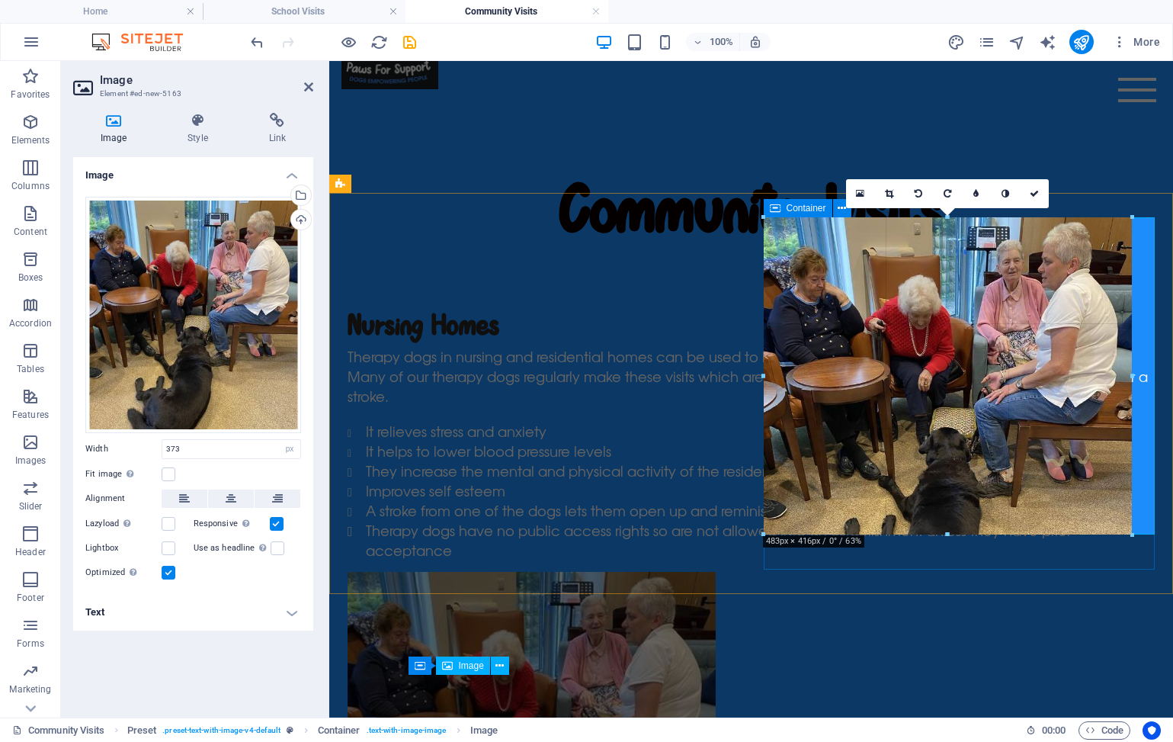
drag, startPoint x: 1046, startPoint y: 461, endPoint x: 1134, endPoint y: 523, distance: 107.2
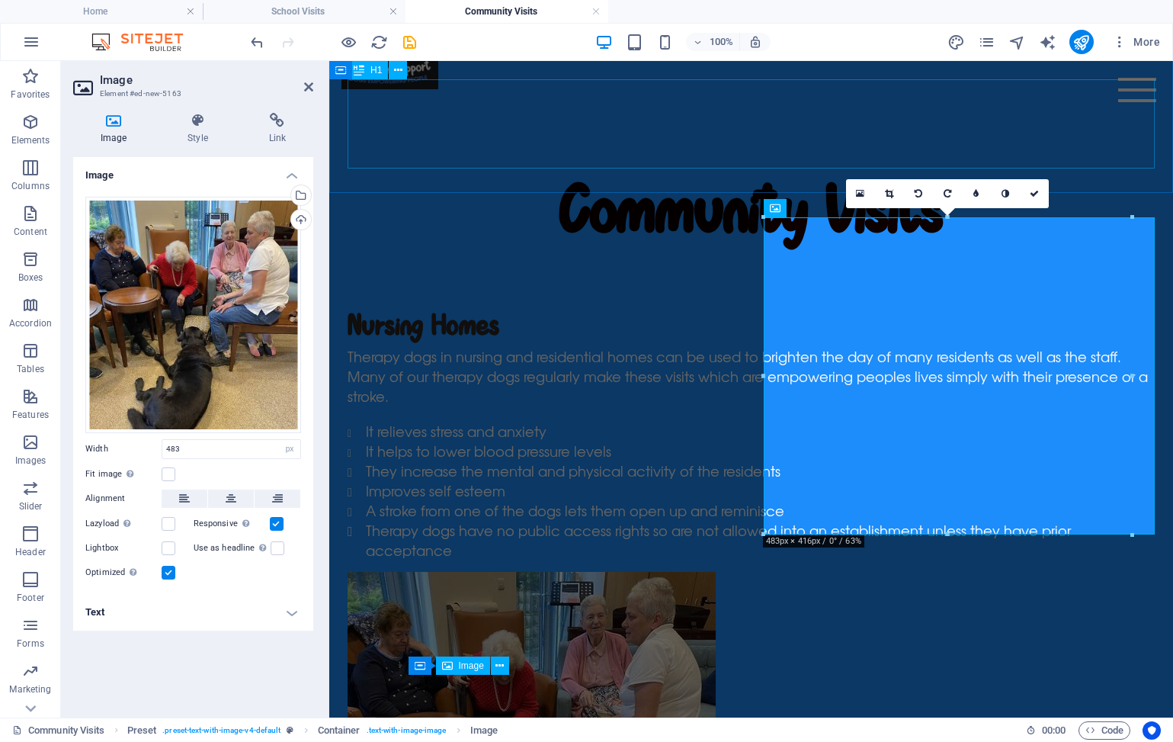
click at [1087, 169] on div "Community Visits" at bounding box center [751, 213] width 807 height 89
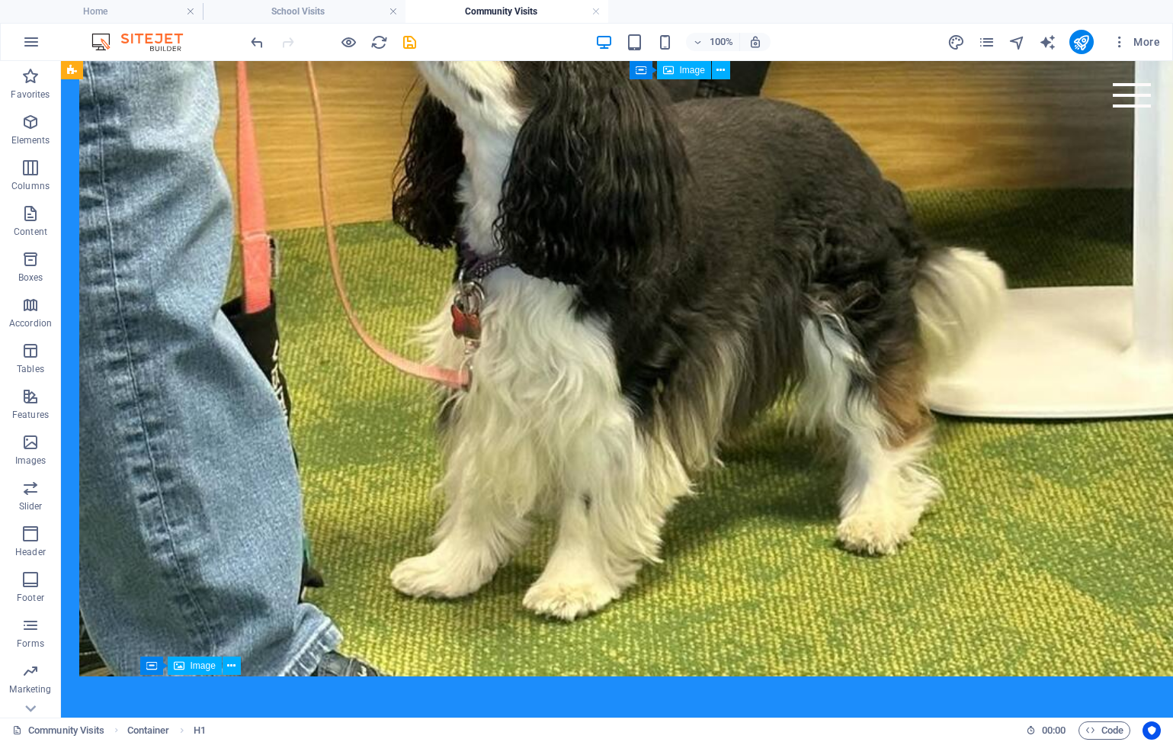
scroll to position [1295, 0]
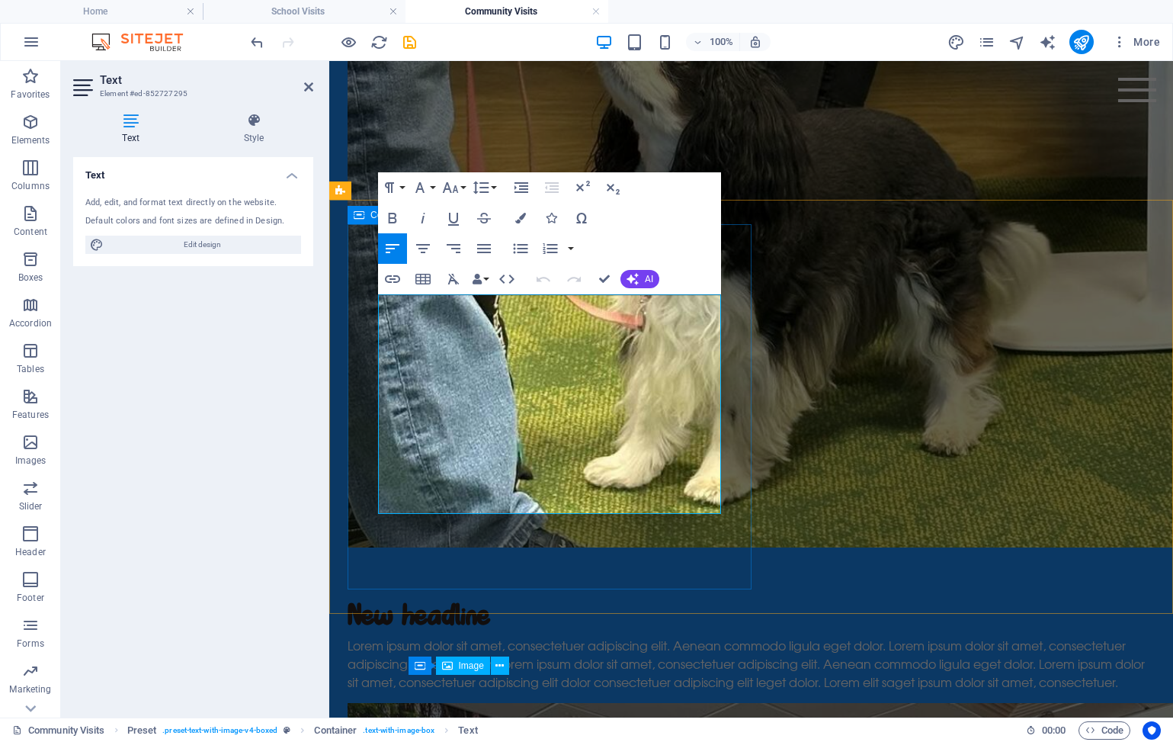
drag, startPoint x: 457, startPoint y: 501, endPoint x: 371, endPoint y: 305, distance: 213.8
copy div "Our therapy dogs visit various wards at the hospital, and this provides comfort…"
click at [433, 596] on div "New headline Lorem ipsum dolor sit amet, consectetuer adipiscing elit. Aenean c…" at bounding box center [751, 643] width 807 height 95
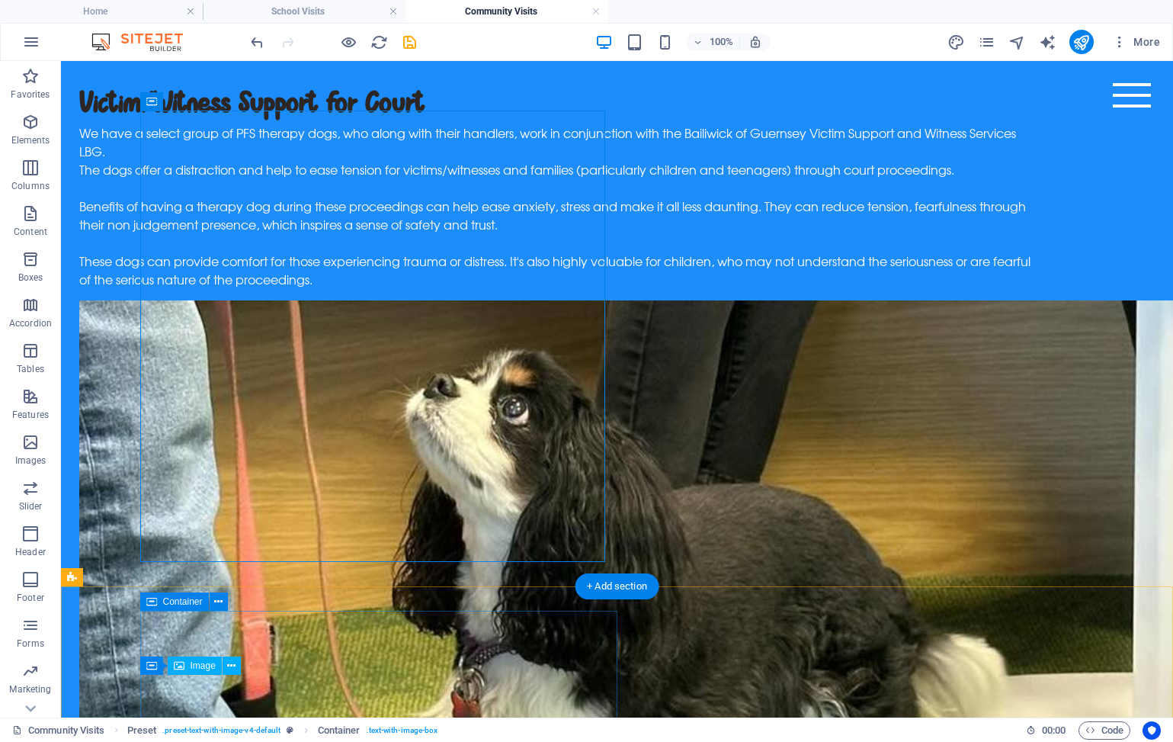
scroll to position [791, 0]
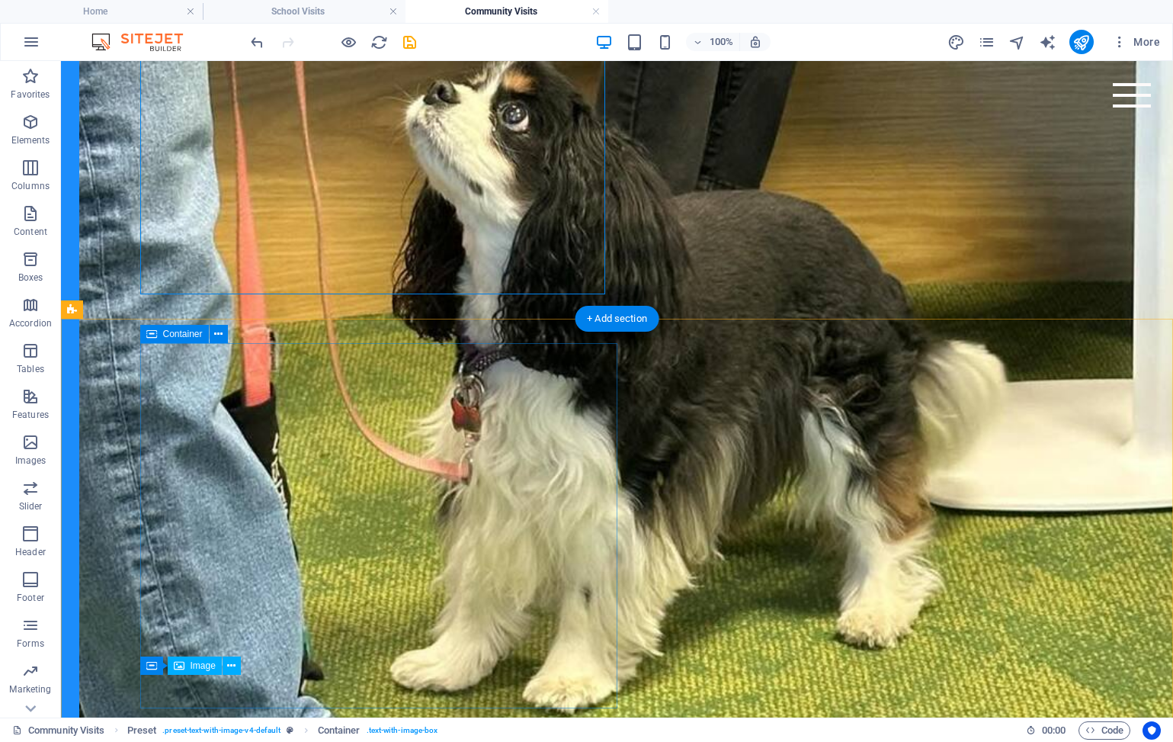
scroll to position [835, 0]
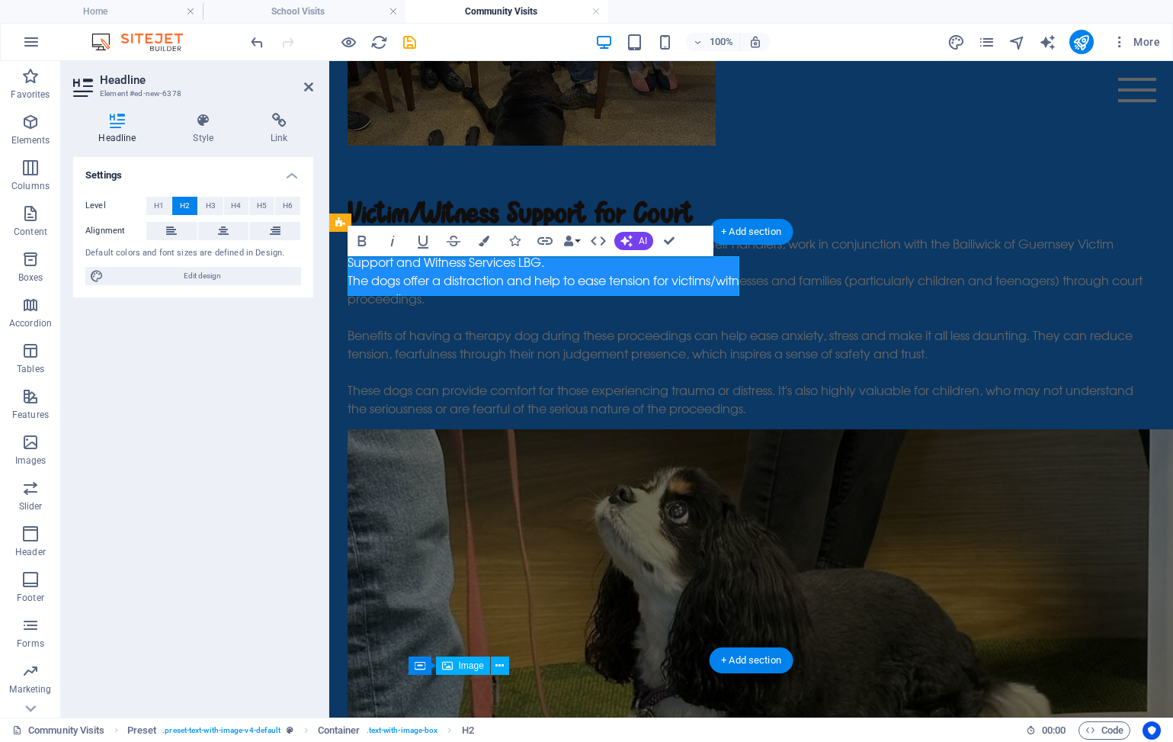
click at [251, 226] on button at bounding box center [274, 231] width 51 height 18
click at [169, 230] on icon at bounding box center [171, 231] width 11 height 18
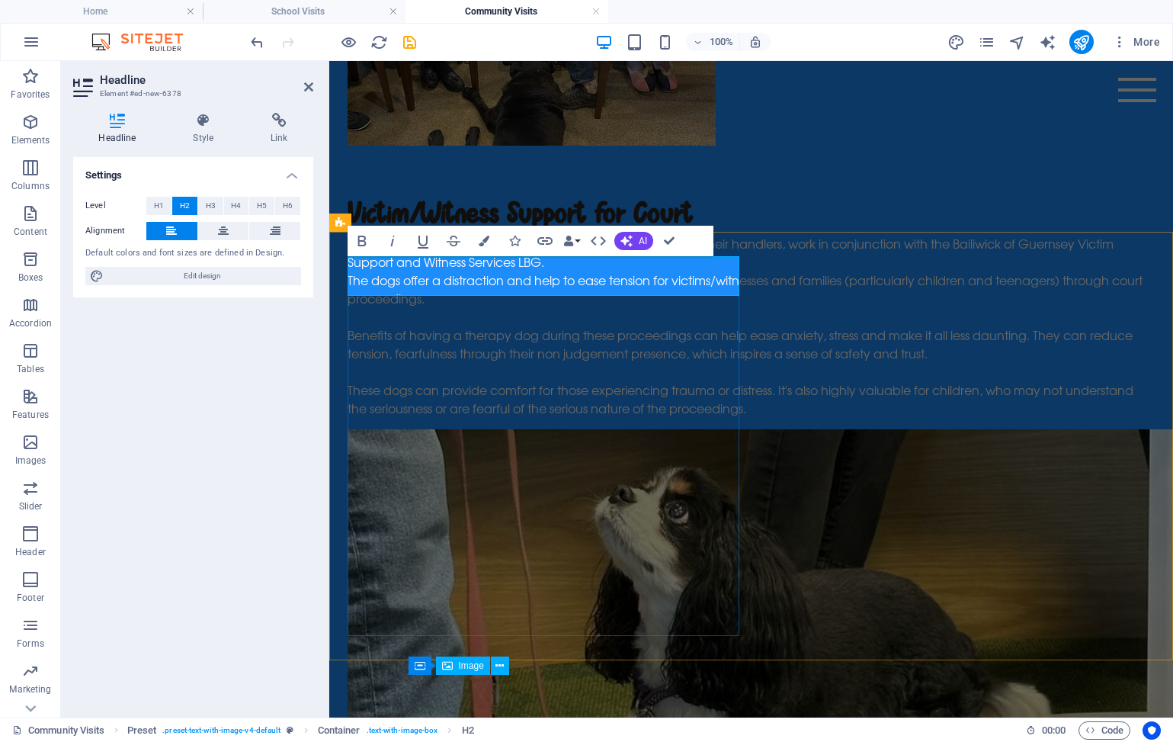
click at [232, 235] on button at bounding box center [223, 231] width 51 height 18
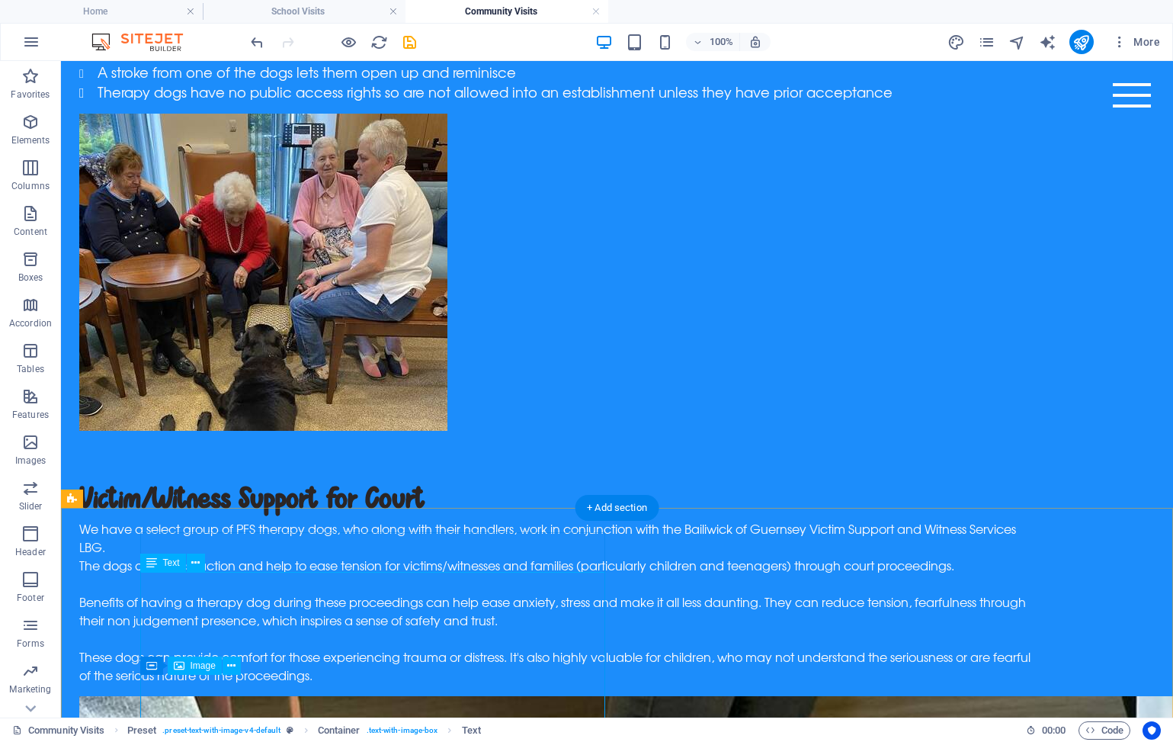
scroll to position [507, 0]
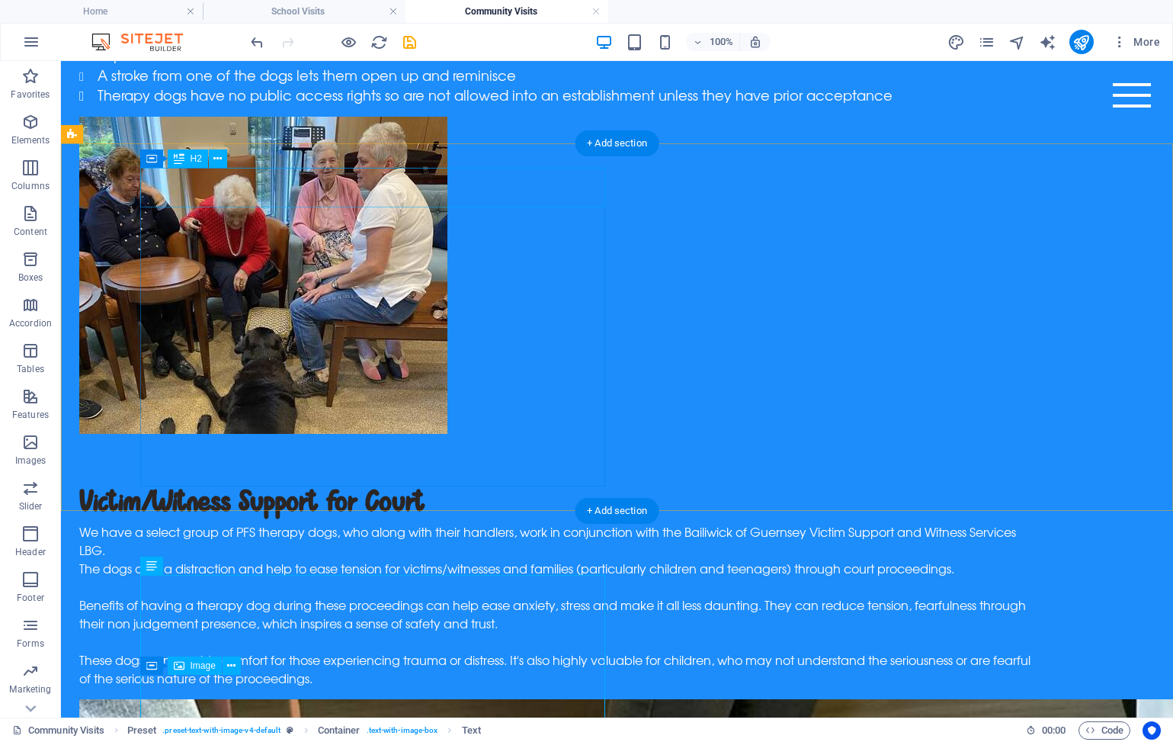
click at [446, 483] on div "Victim/Witness Support for Court" at bounding box center [556, 503] width 955 height 40
click at [199, 483] on div "Victim/Witness Support for Court" at bounding box center [556, 503] width 955 height 40
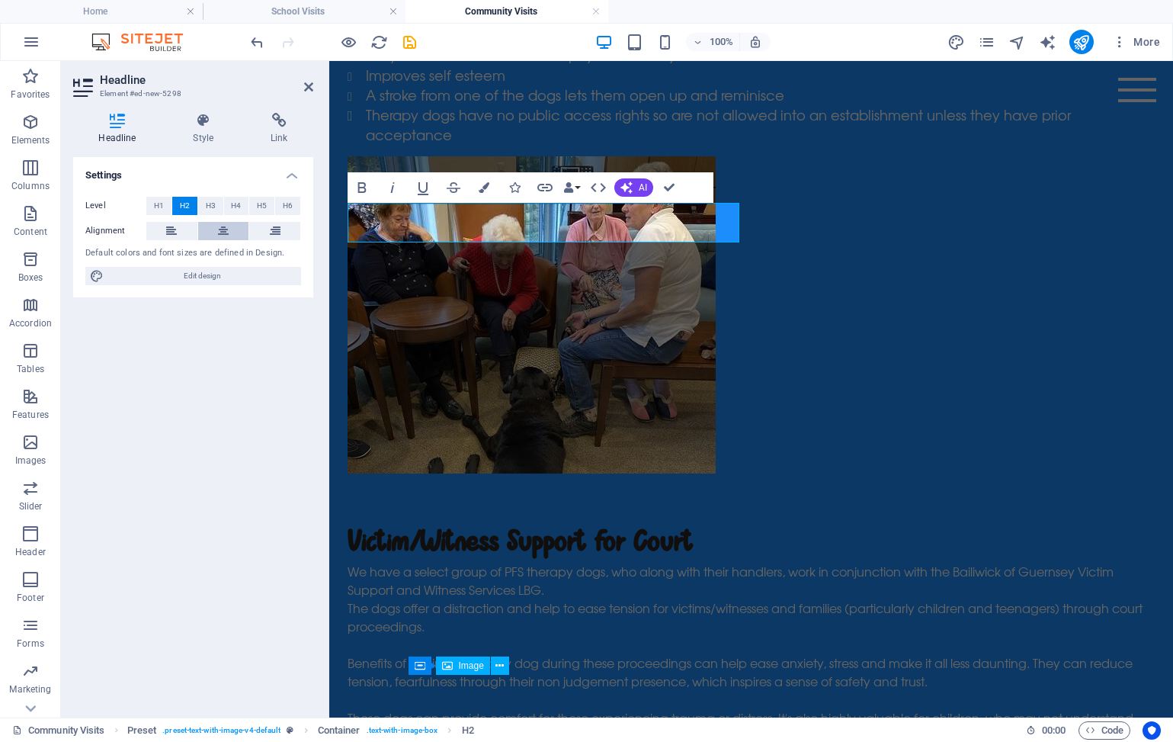
click at [214, 236] on button at bounding box center [223, 231] width 51 height 18
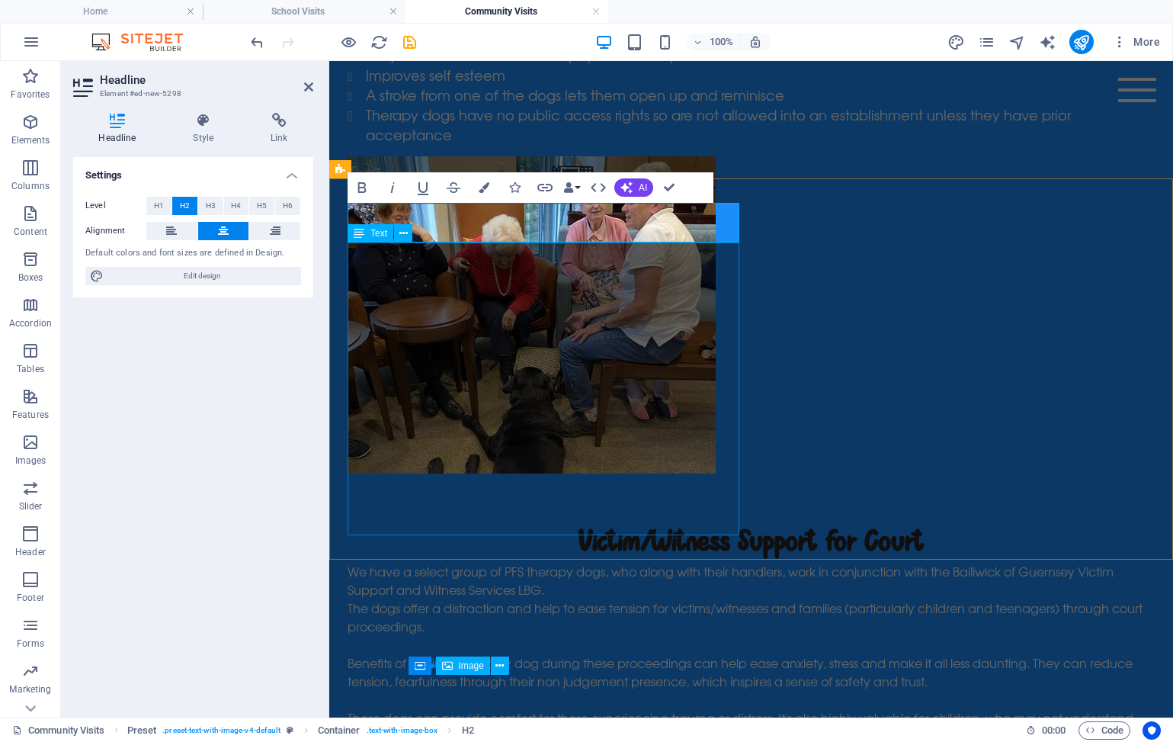
click at [737, 562] on div "We have a select group of PFS therapy dogs, who along with their handlers, work…" at bounding box center [751, 653] width 807 height 183
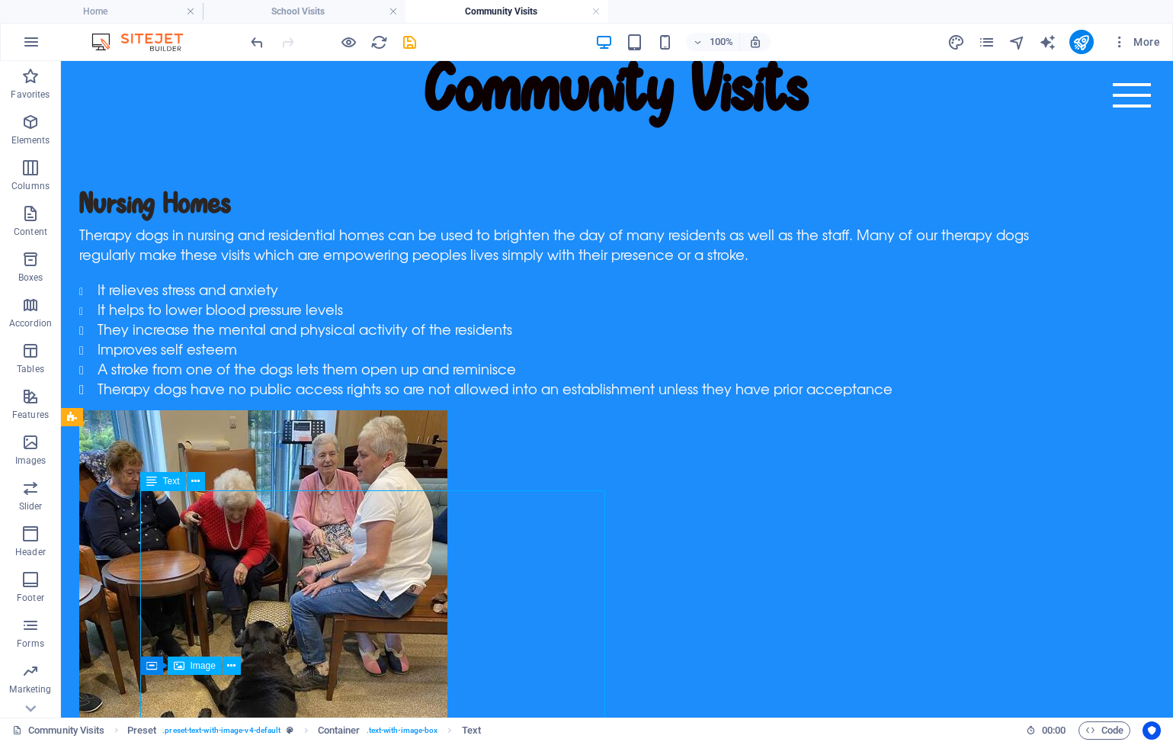
scroll to position [194, 0]
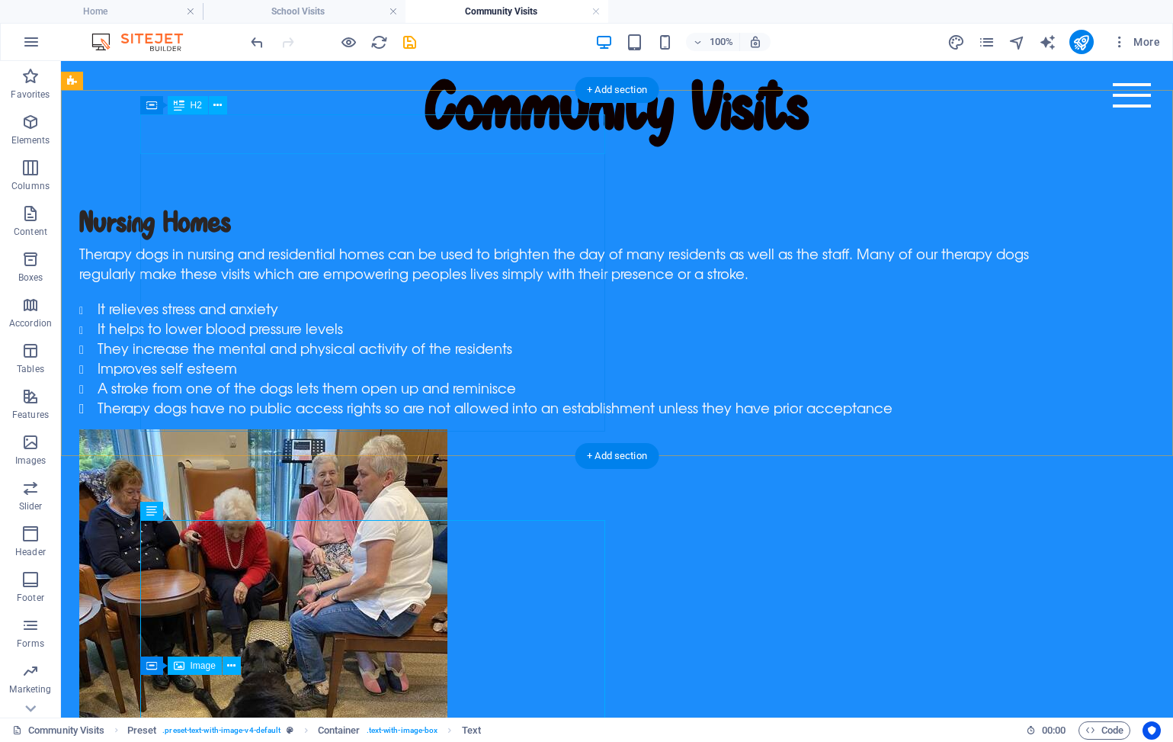
click at [281, 204] on div "Nursing Homes" at bounding box center [556, 224] width 955 height 40
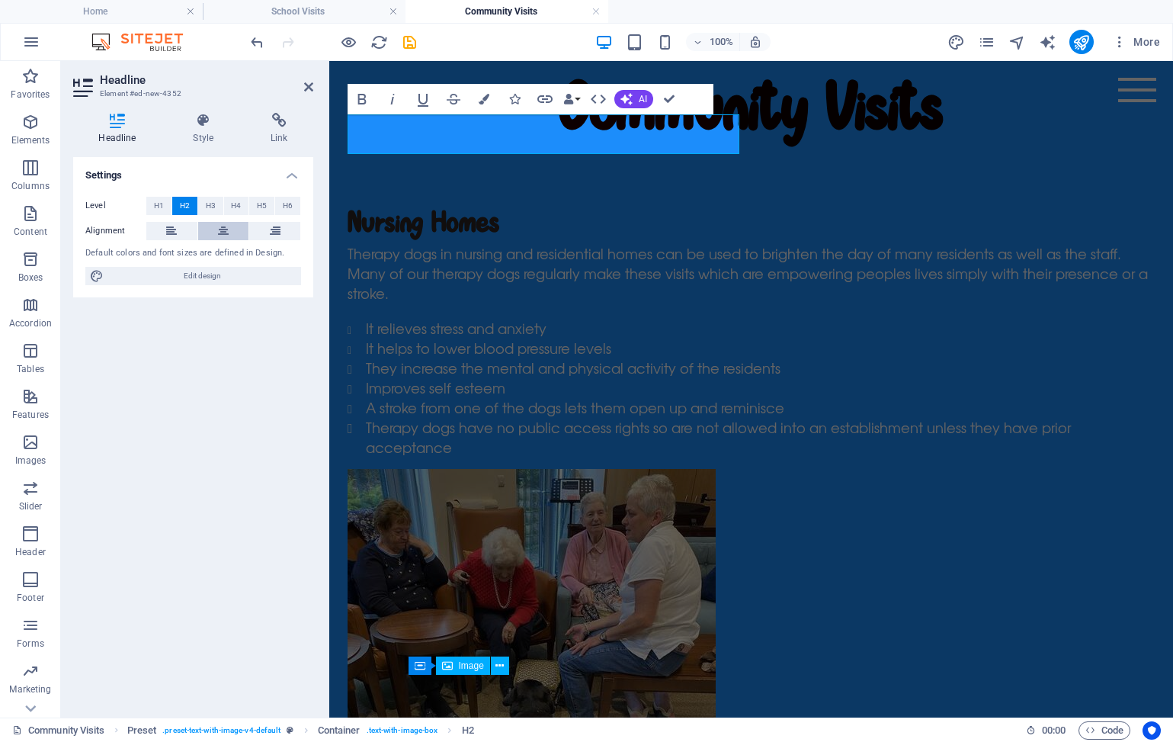
click at [217, 233] on button at bounding box center [223, 231] width 51 height 18
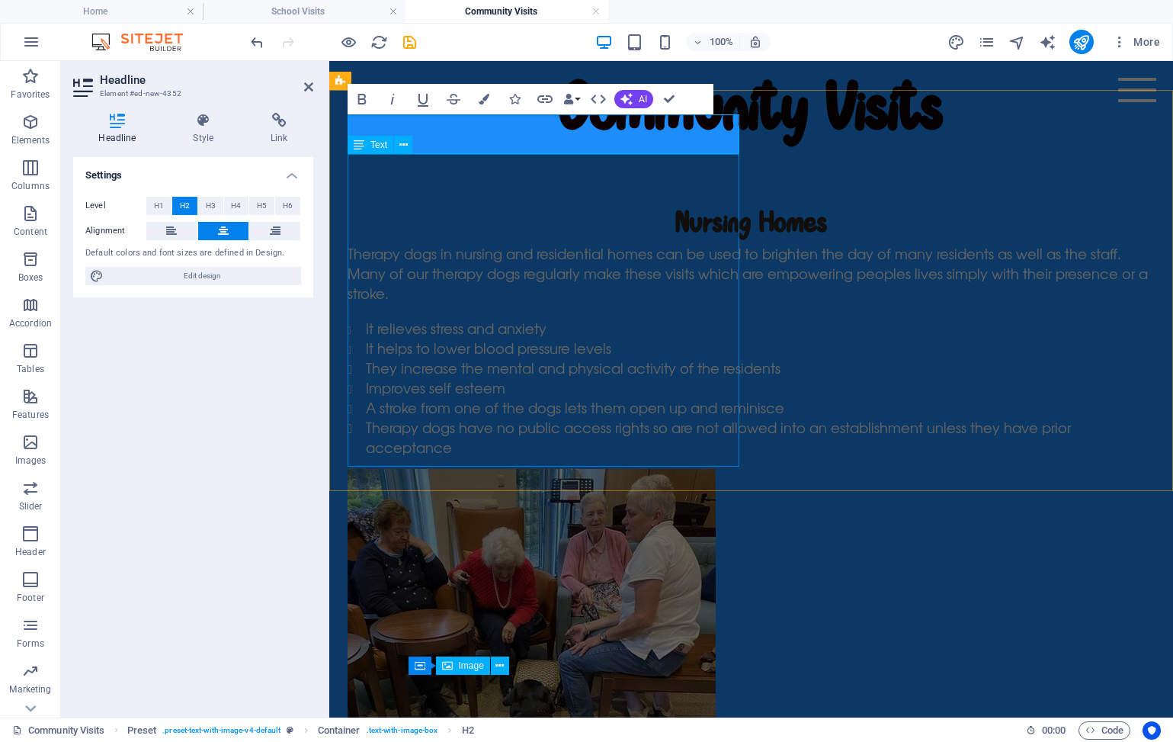
click at [593, 338] on span "It helps to lower blood pressure levels" at bounding box center [489, 348] width 246 height 20
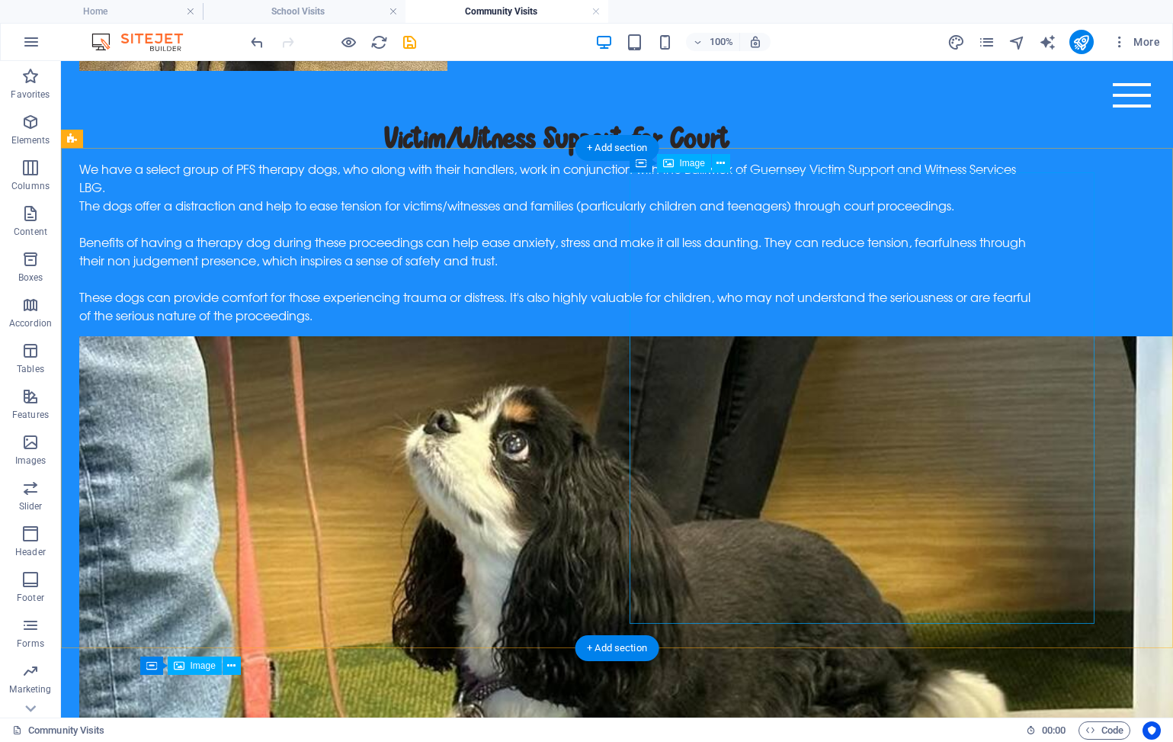
scroll to position [873, 0]
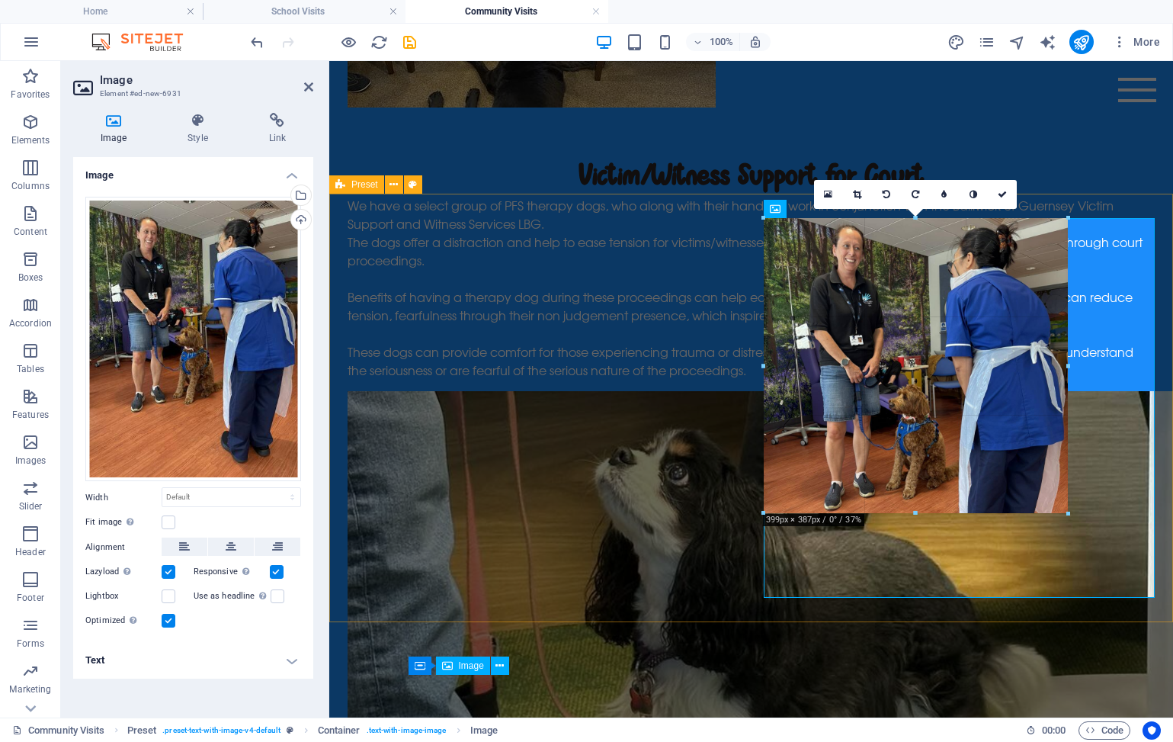
drag, startPoint x: 1154, startPoint y: 596, endPoint x: 1041, endPoint y: 510, distance: 142.0
type input "397"
select select "px"
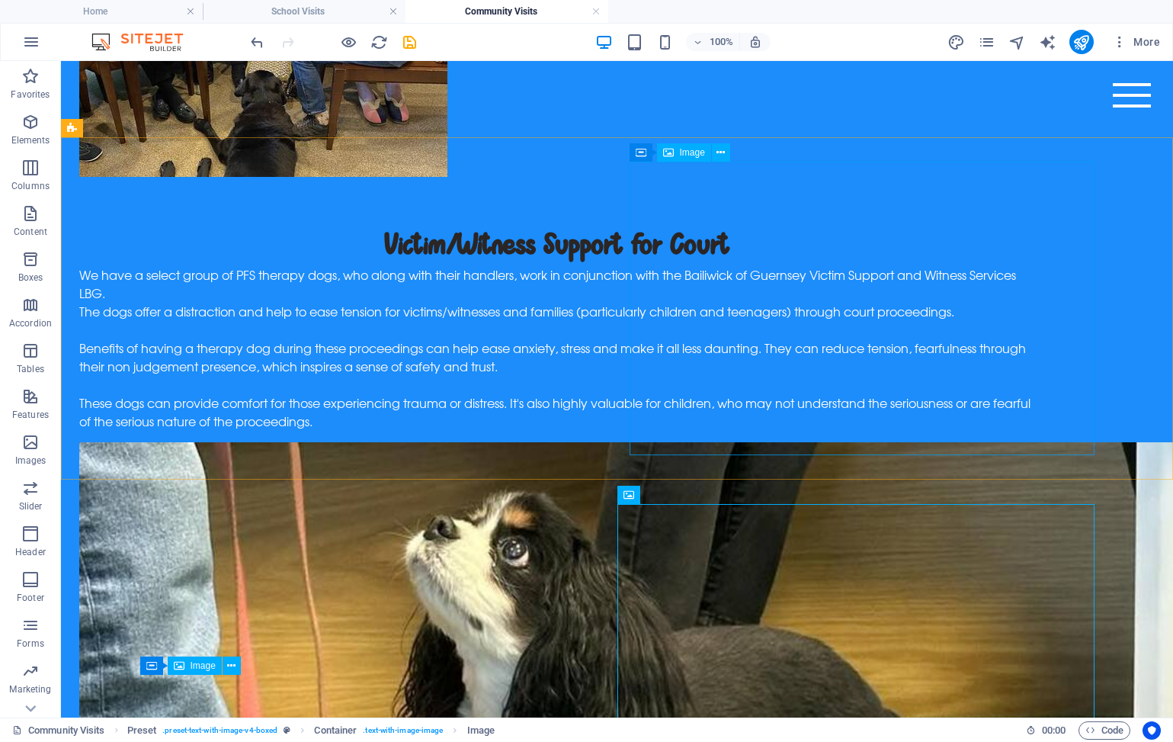
scroll to position [881, 0]
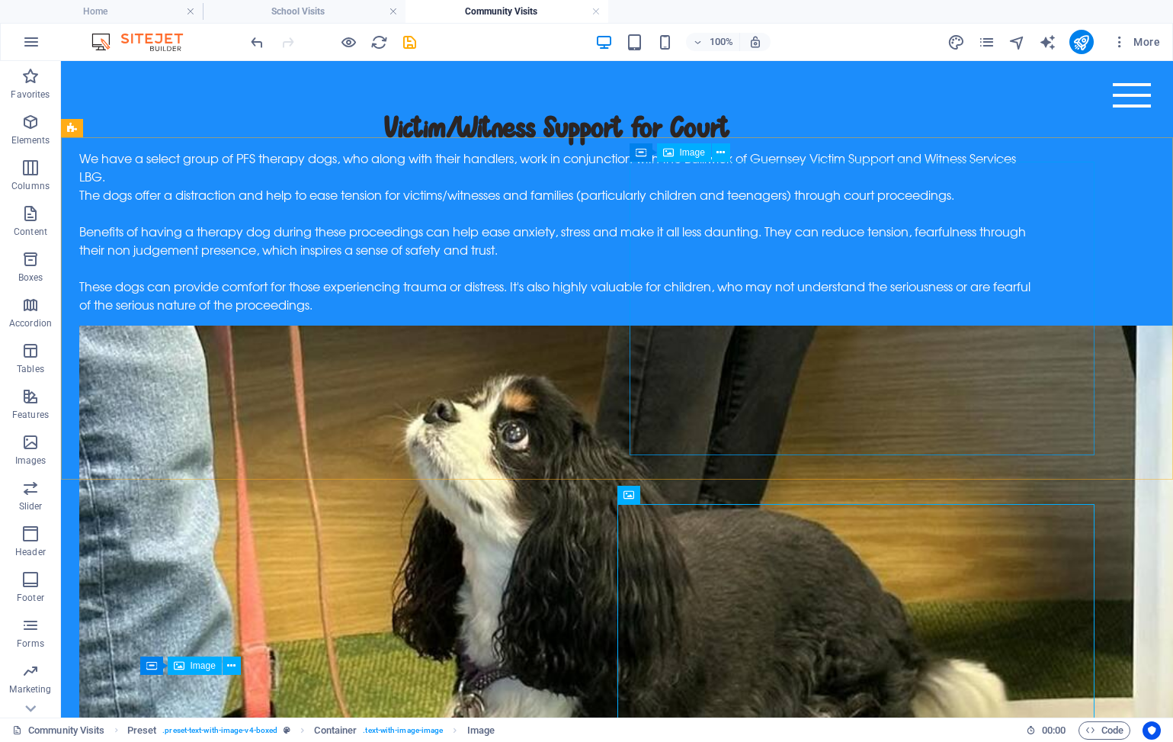
select select "px"
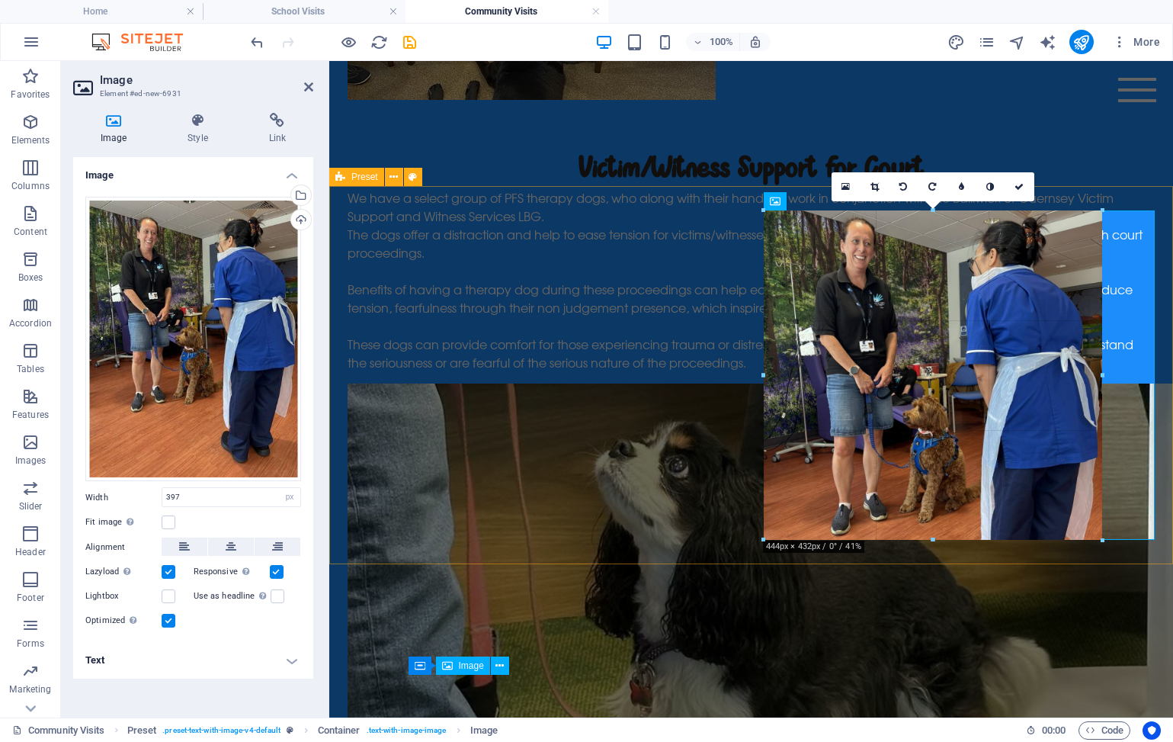
drag, startPoint x: 1066, startPoint y: 505, endPoint x: 1103, endPoint y: 523, distance: 41.6
type input "444"
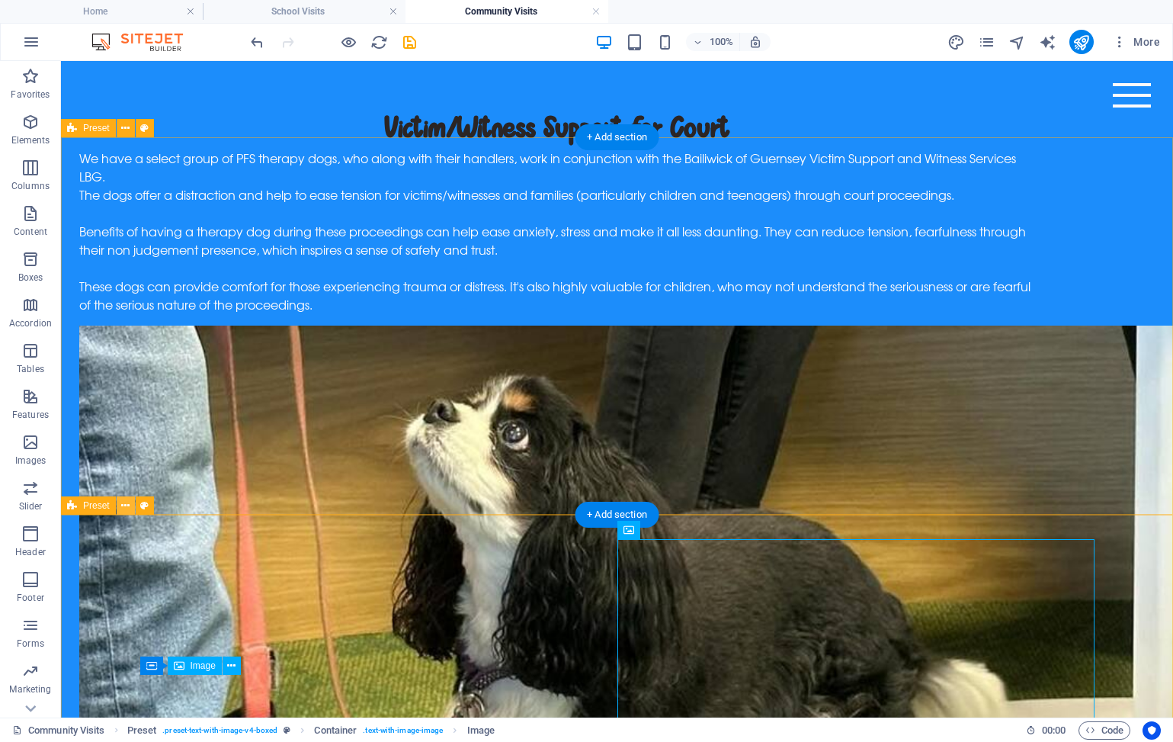
click at [124, 506] on icon at bounding box center [125, 506] width 8 height 16
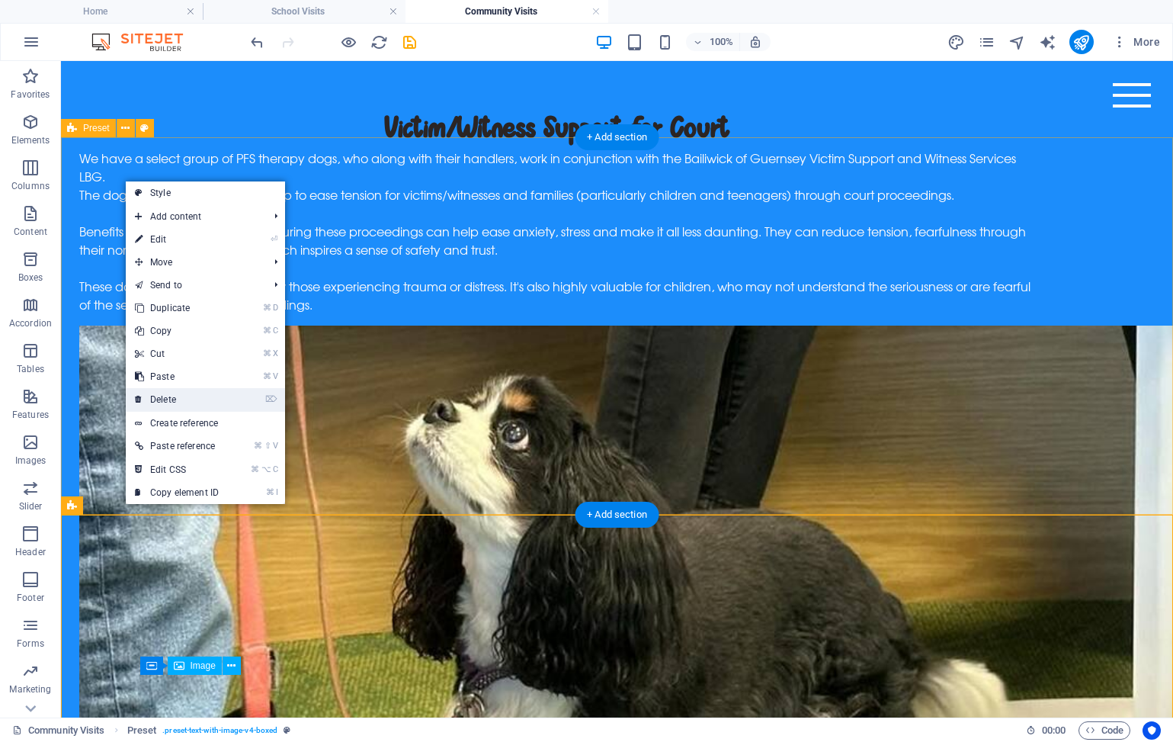
click at [192, 396] on link "⌦ Delete" at bounding box center [177, 399] width 102 height 23
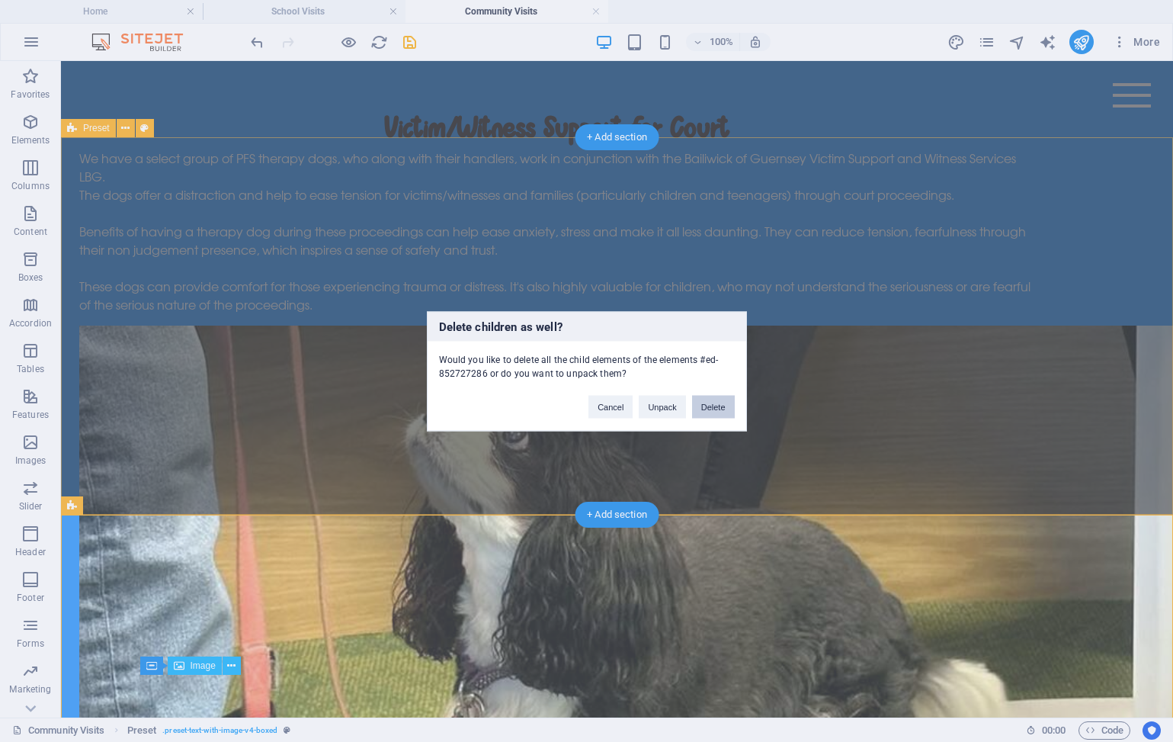
click at [715, 402] on button "Delete" at bounding box center [713, 406] width 43 height 23
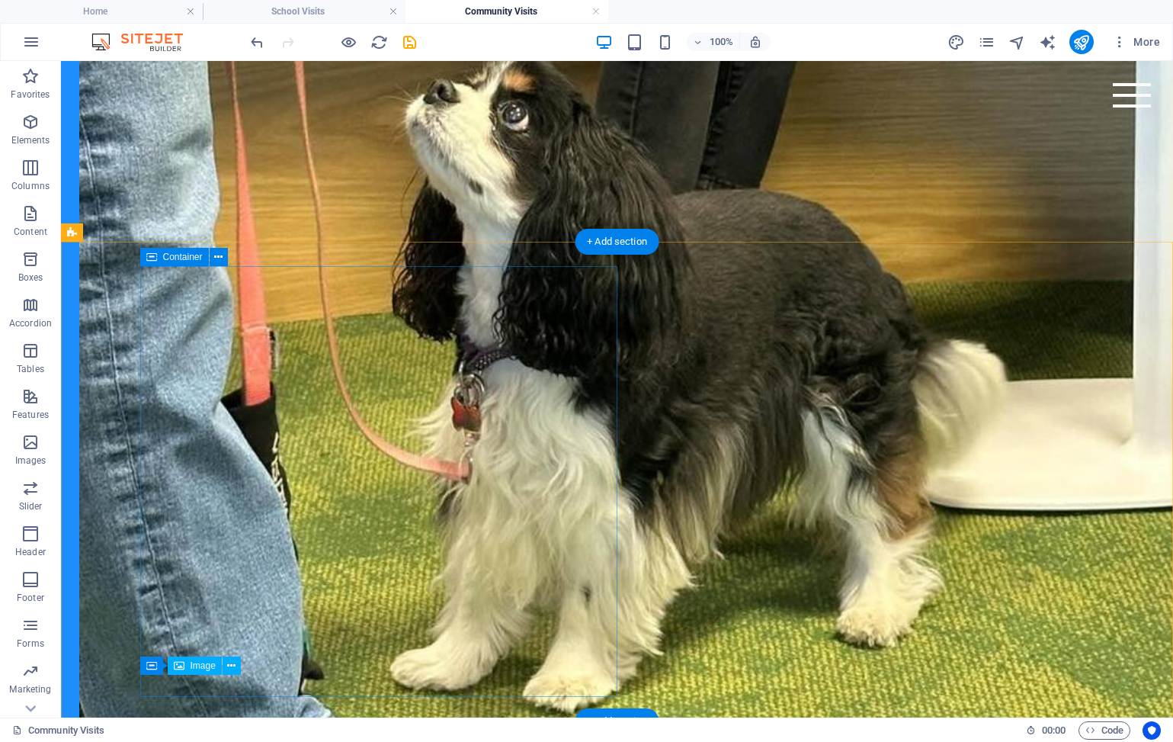
scroll to position [1151, 0]
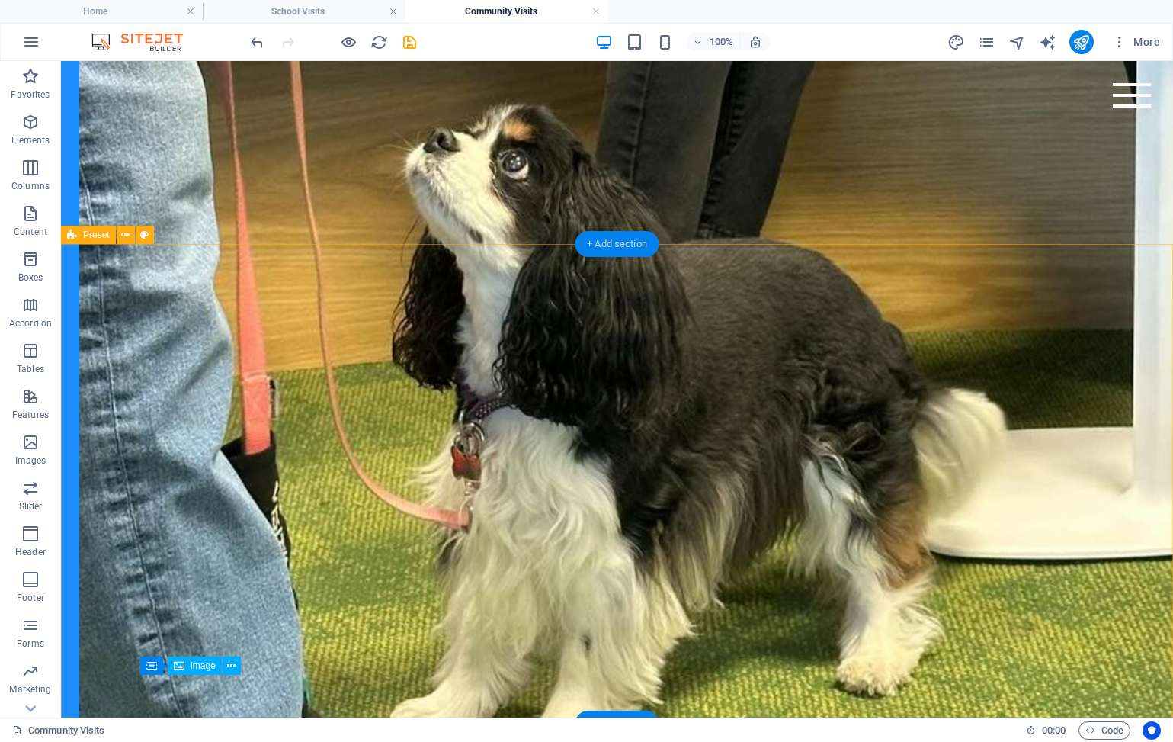
click at [615, 242] on div "+ Add section" at bounding box center [617, 244] width 85 height 26
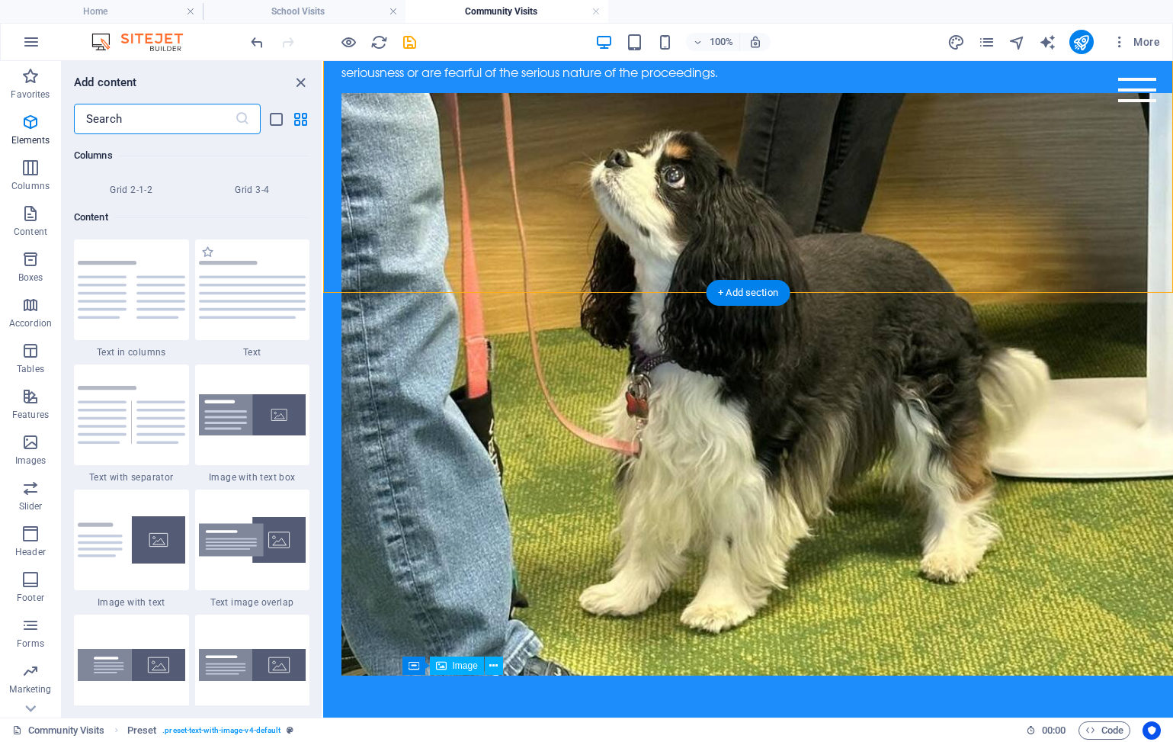
scroll to position [2668, 0]
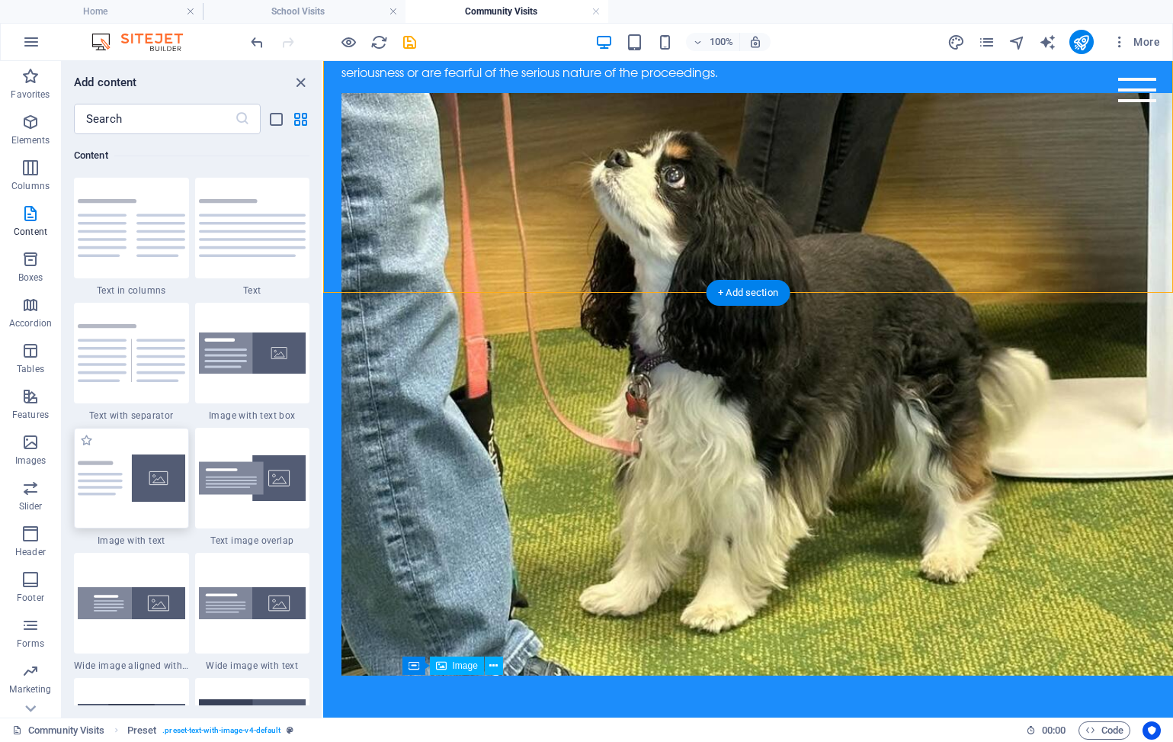
click at [130, 471] on img at bounding box center [132, 478] width 108 height 48
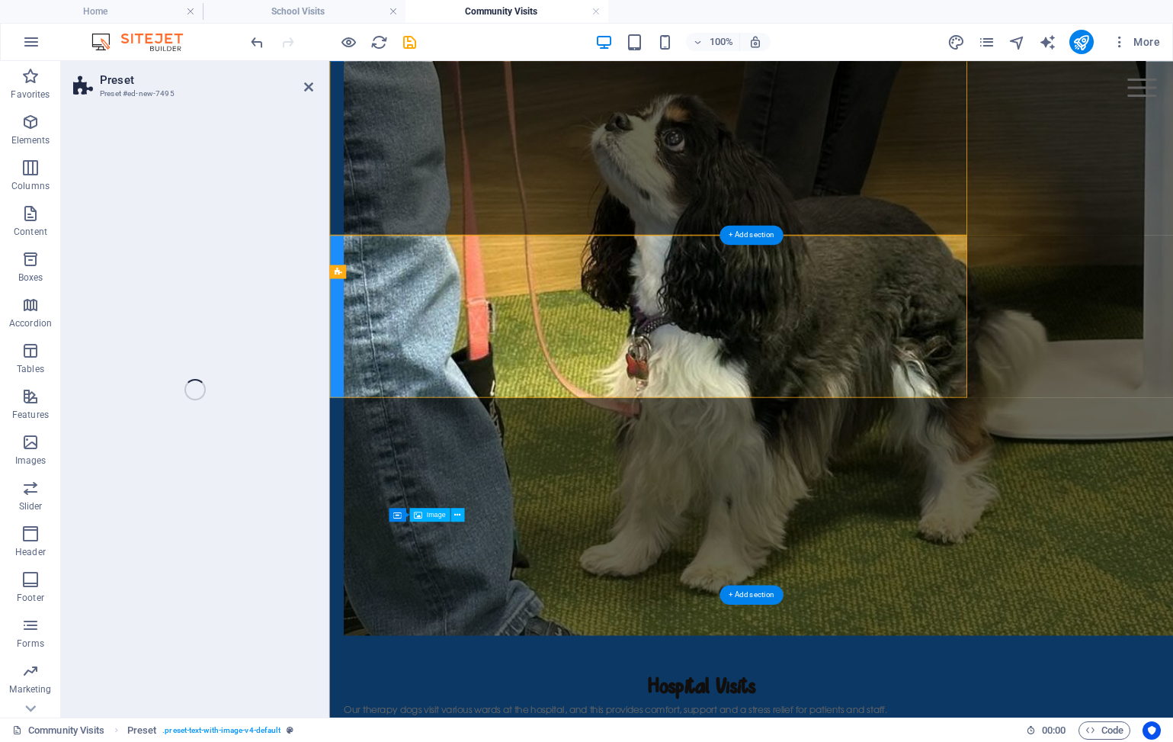
select select "rem"
select select "px"
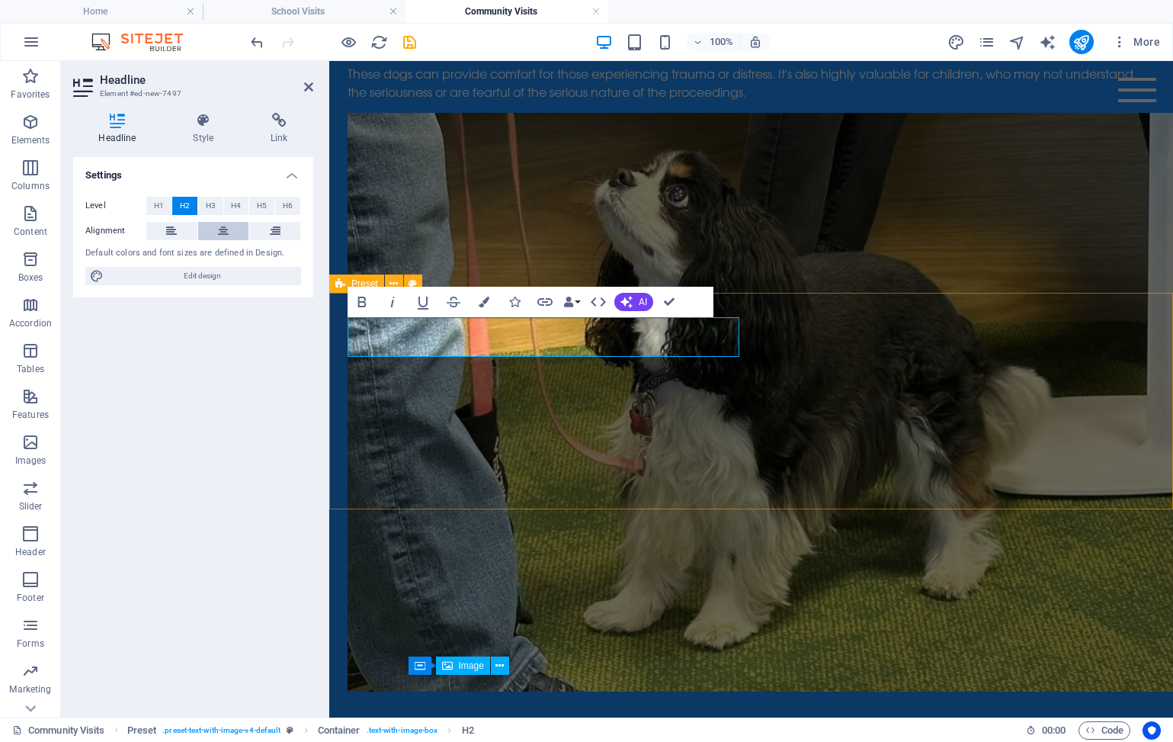
click at [225, 230] on icon at bounding box center [223, 231] width 11 height 18
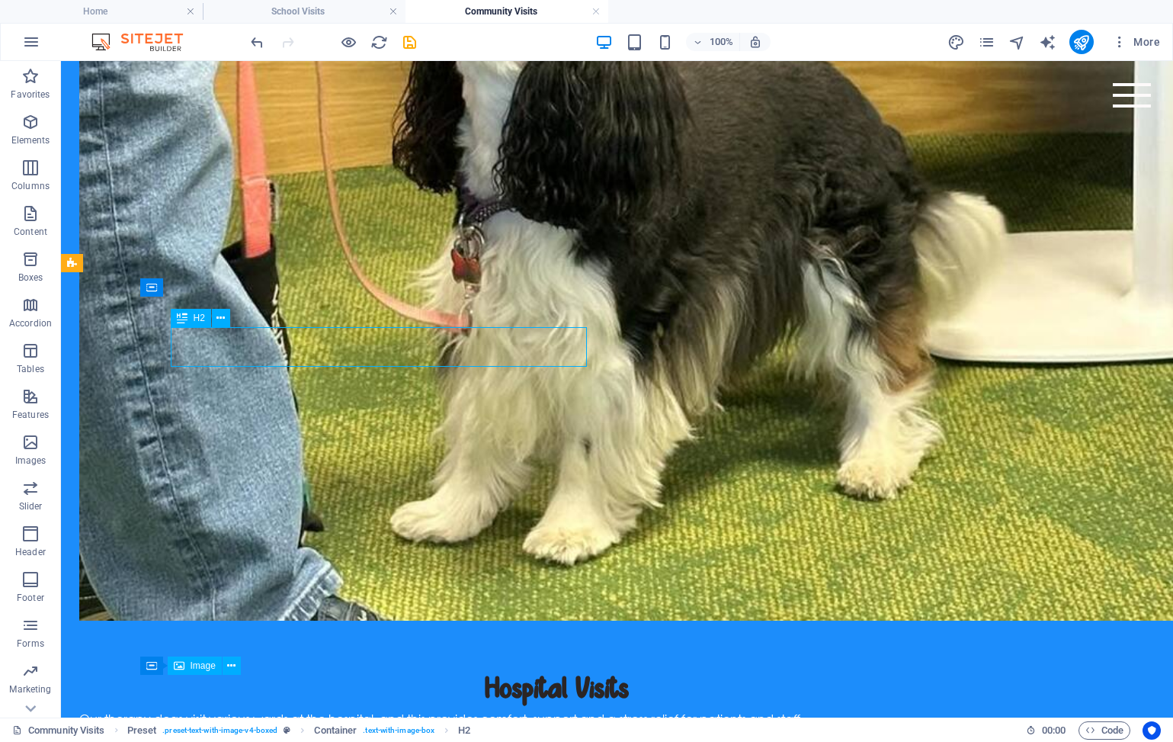
scroll to position [1374, 0]
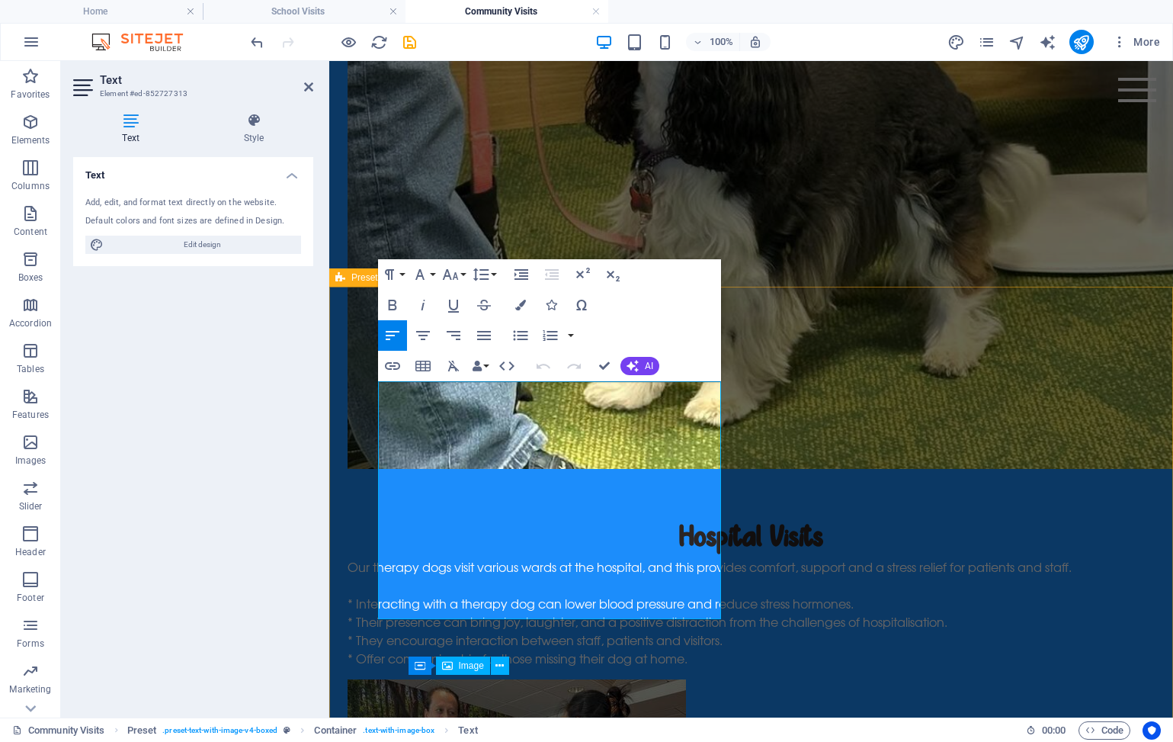
drag, startPoint x: 603, startPoint y: 611, endPoint x: 343, endPoint y: 396, distance: 337.4
copy div "Our therapy dogs visit a wide variety of groups and clubs including church grou…"
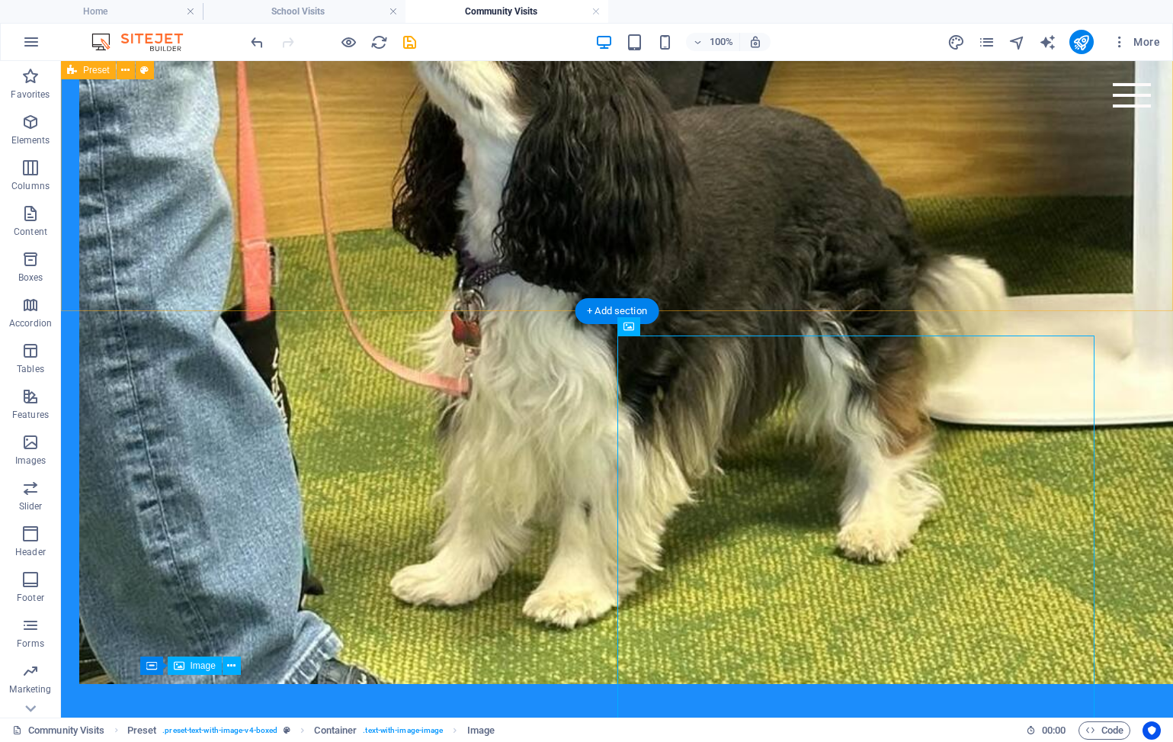
scroll to position [1262, 0]
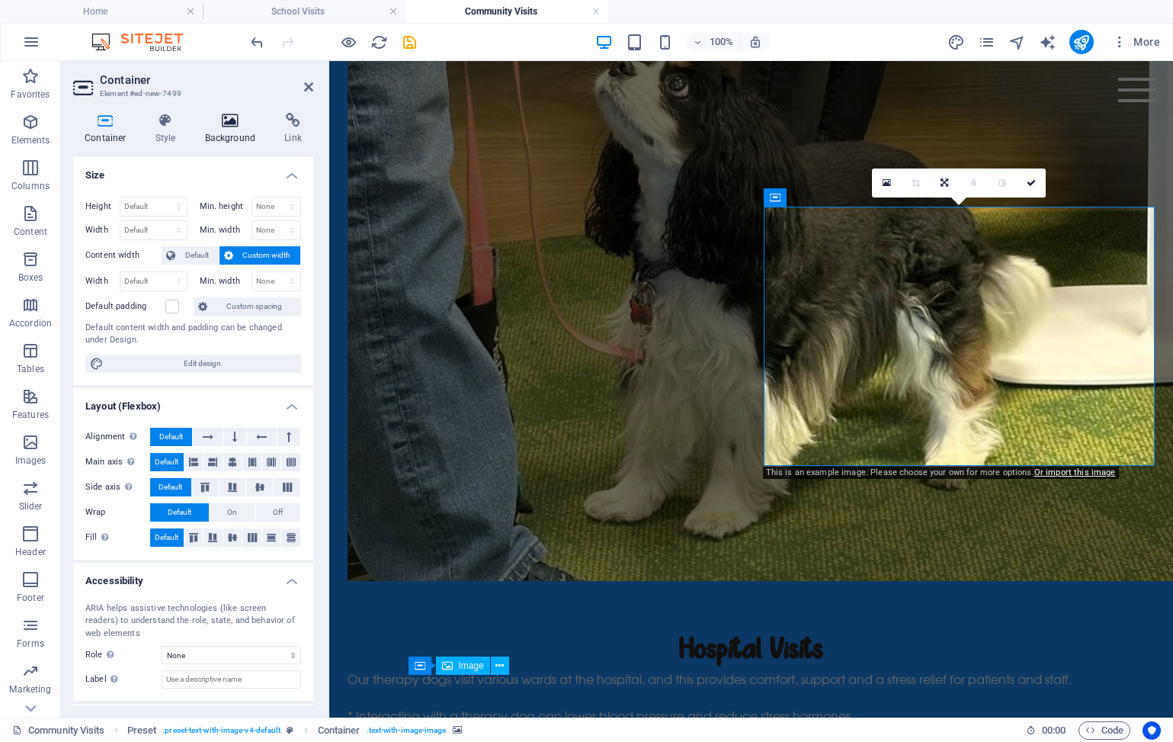
click at [233, 138] on h4 "Background" at bounding box center [234, 129] width 80 height 32
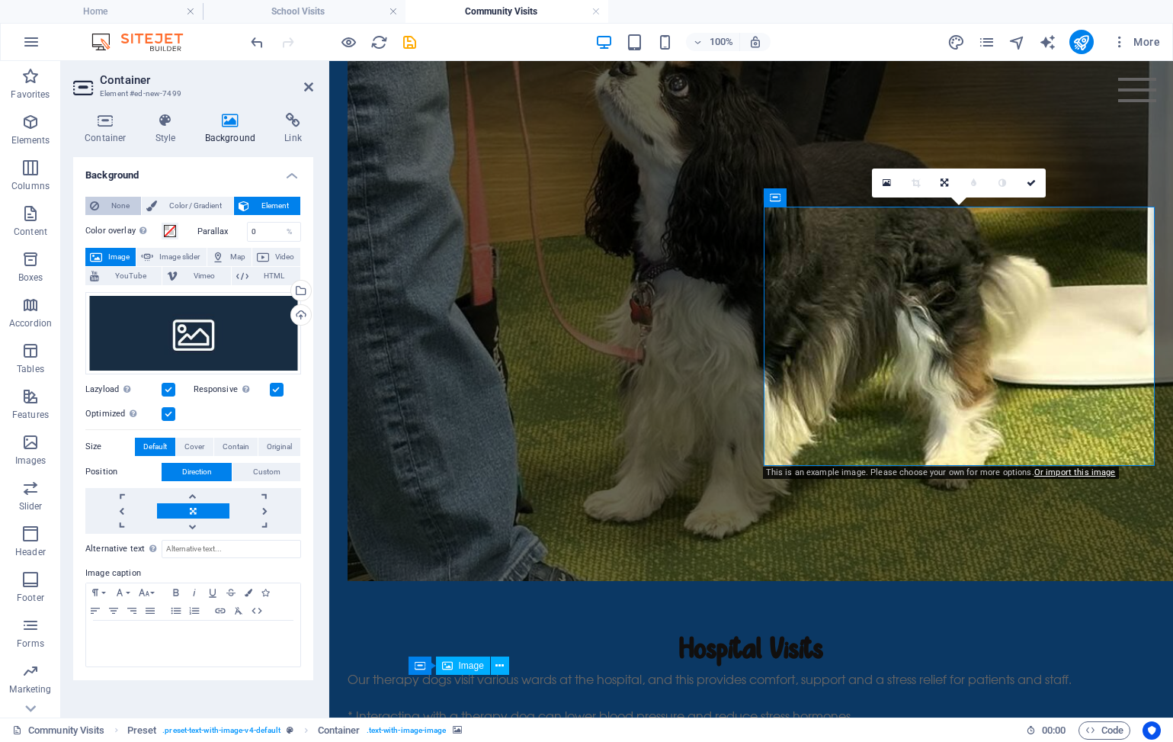
click at [95, 204] on icon at bounding box center [94, 206] width 9 height 18
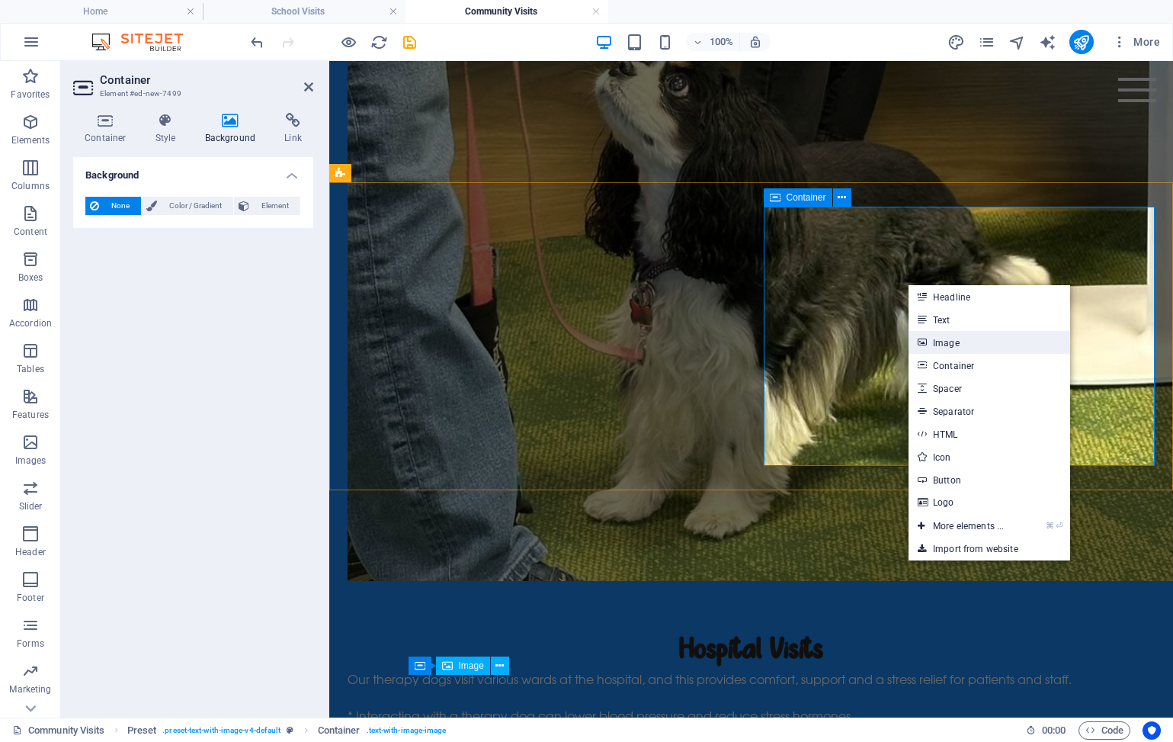
click at [936, 348] on link "Image" at bounding box center [990, 342] width 162 height 23
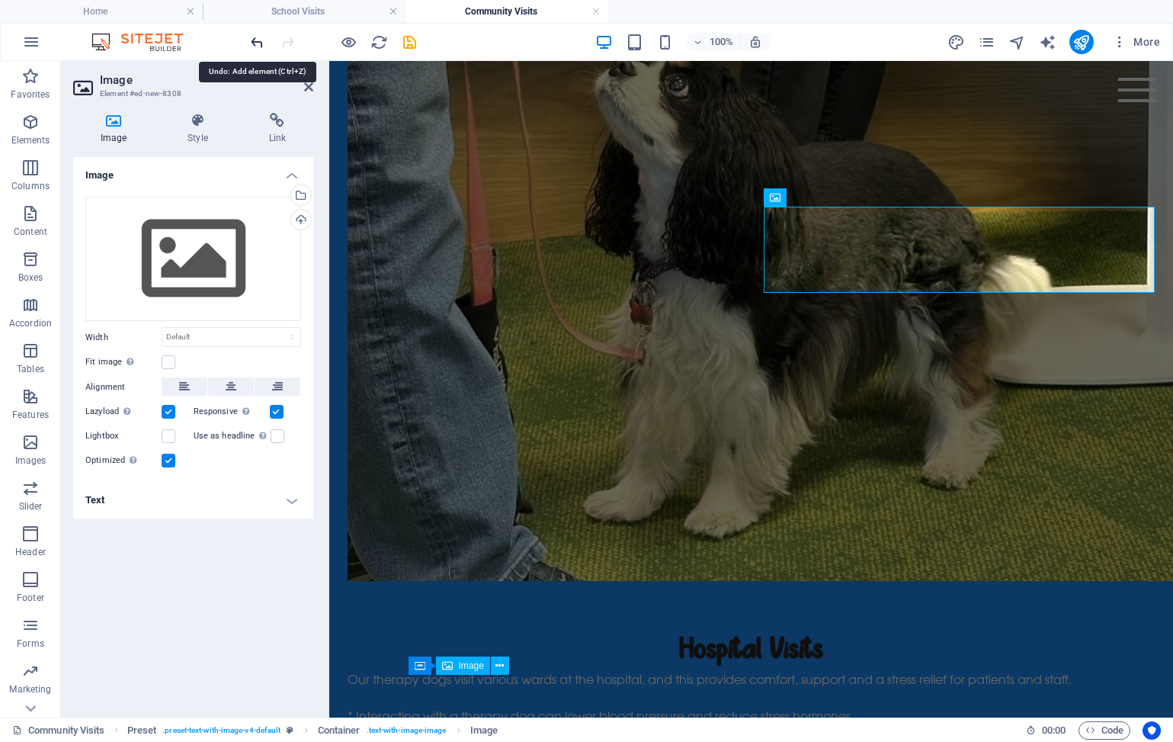
click at [258, 40] on icon "undo" at bounding box center [258, 43] width 18 height 18
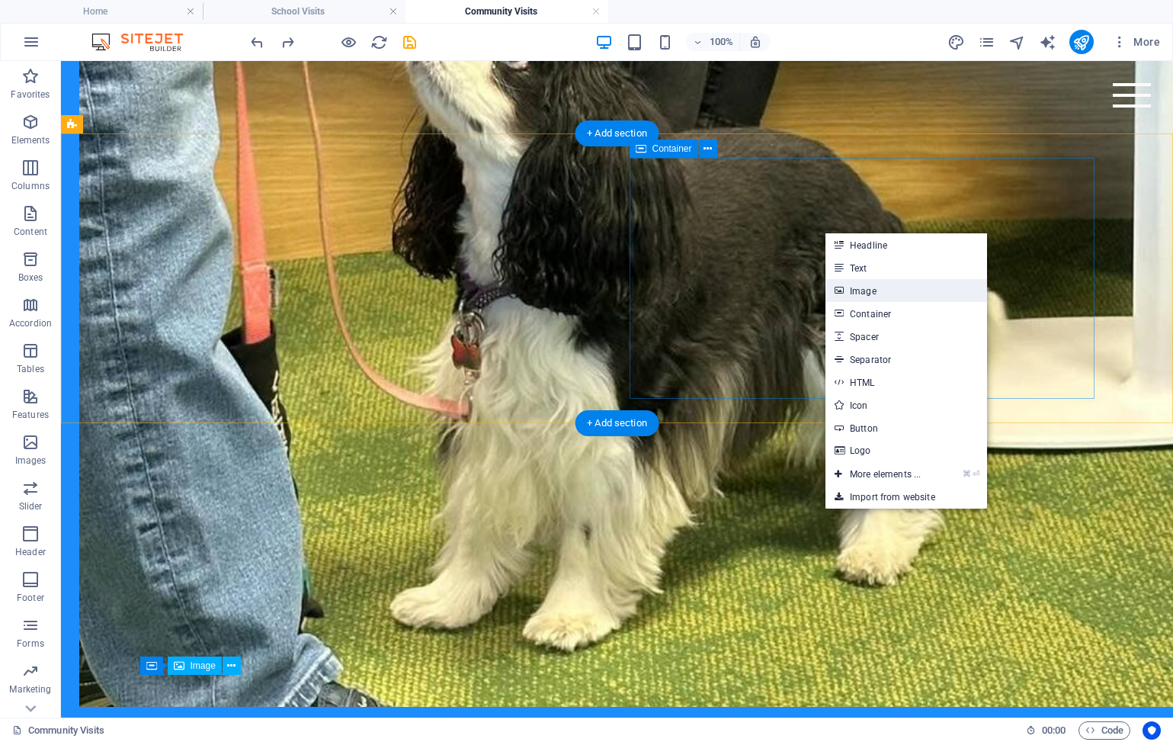
click at [871, 284] on link "Image" at bounding box center [907, 290] width 162 height 23
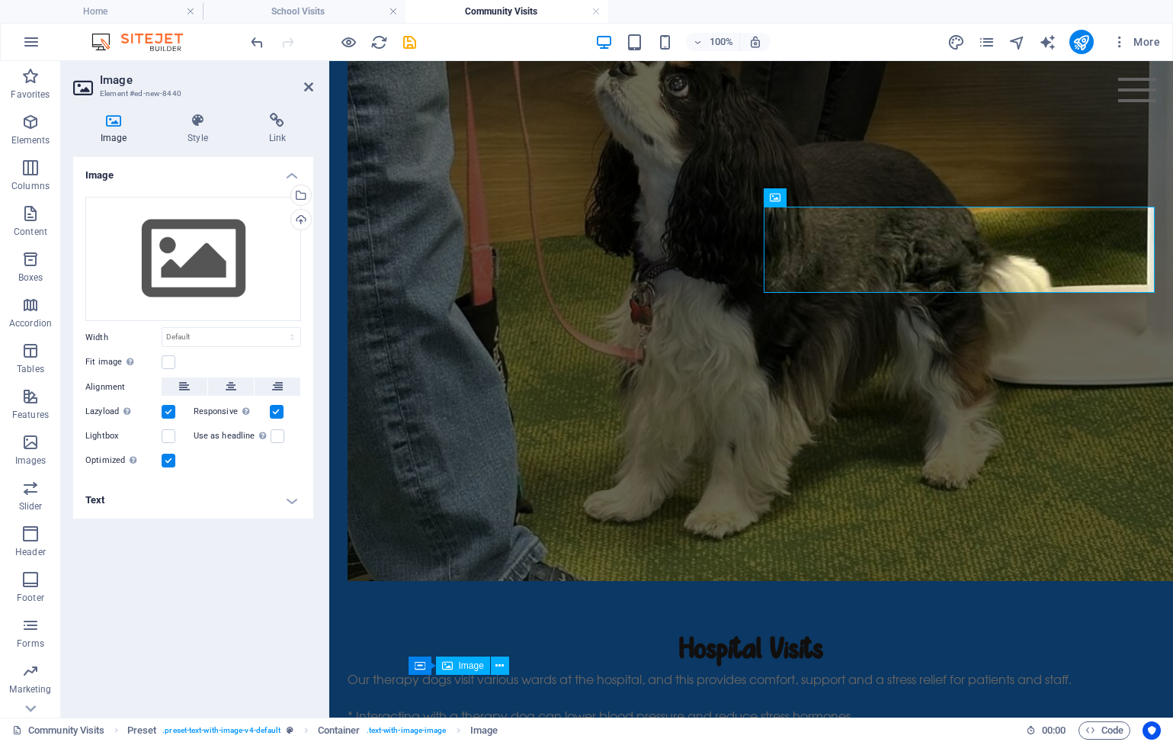
click at [188, 322] on div "Drag files here, click to choose files or select files from Files or our free s…" at bounding box center [193, 334] width 240 height 298
click at [183, 297] on div "Drag files here, click to choose files or select files from Files or our free s…" at bounding box center [193, 259] width 216 height 125
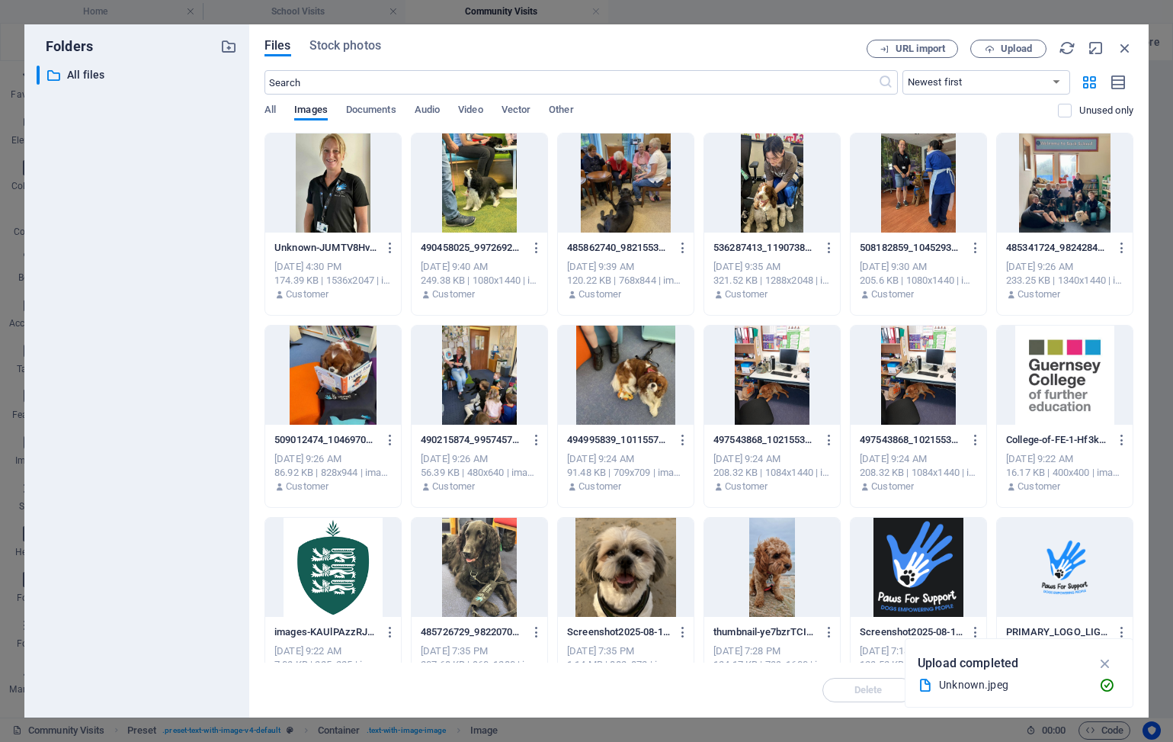
click at [840, 175] on div at bounding box center [773, 182] width 136 height 99
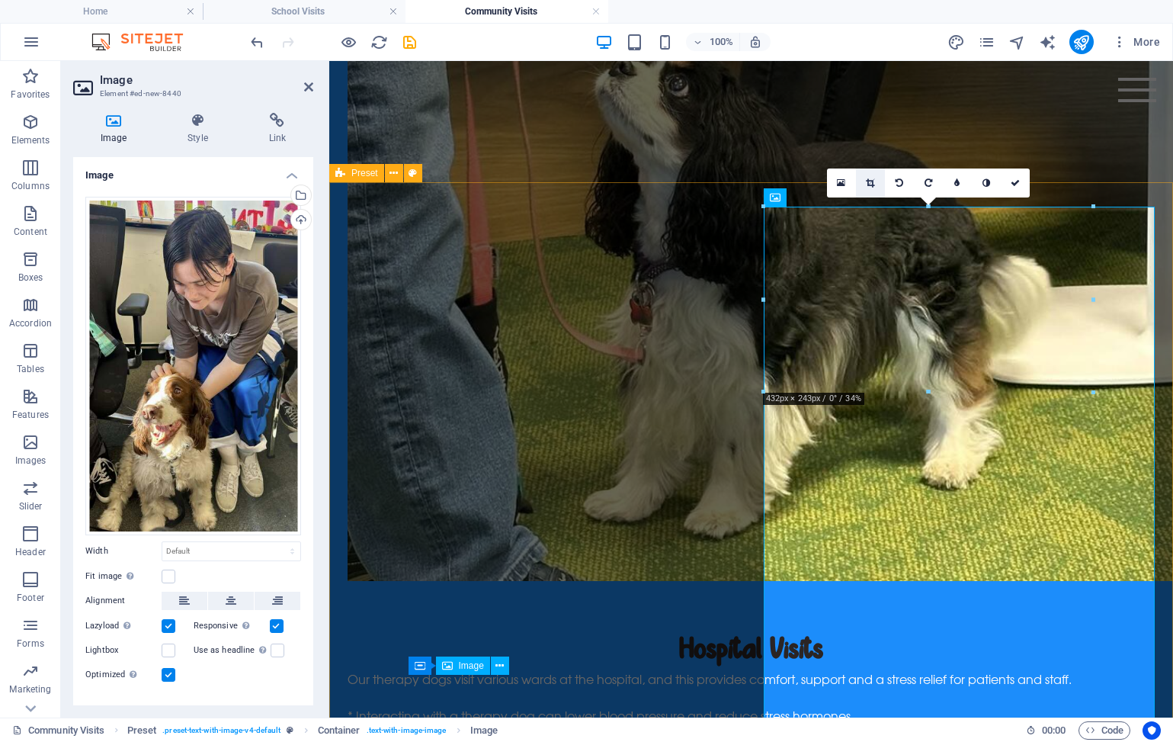
click at [877, 190] on link at bounding box center [870, 183] width 29 height 29
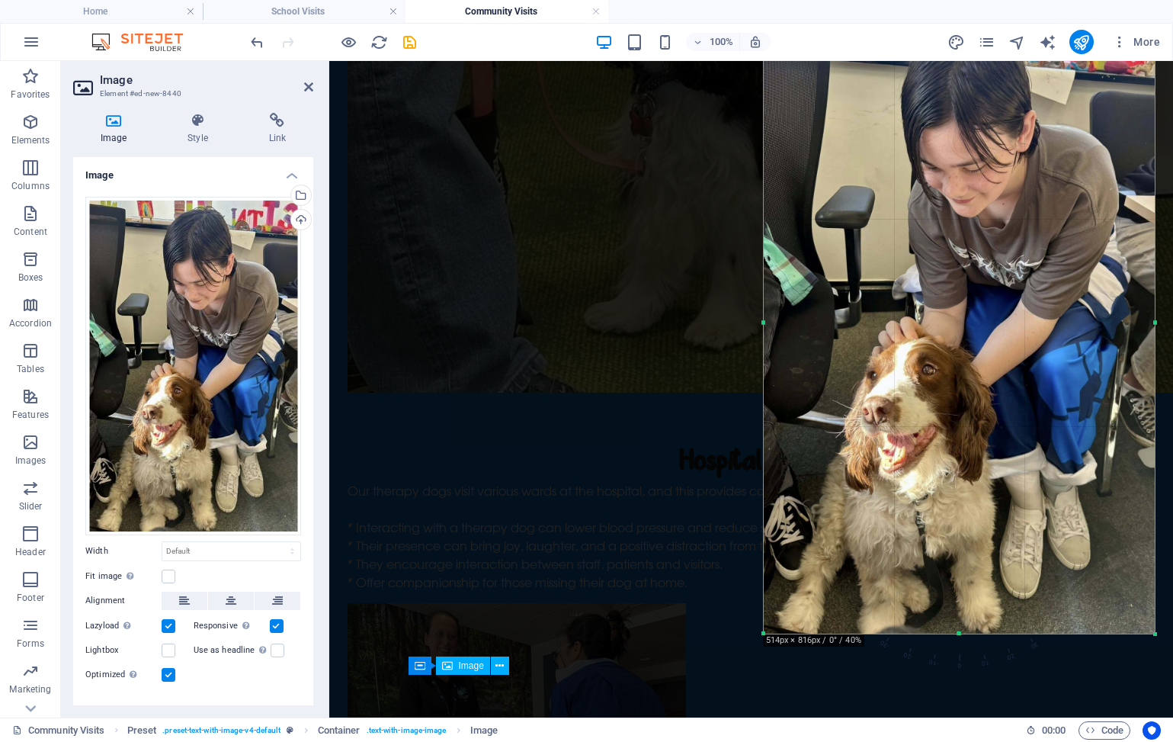
scroll to position [1459, 0]
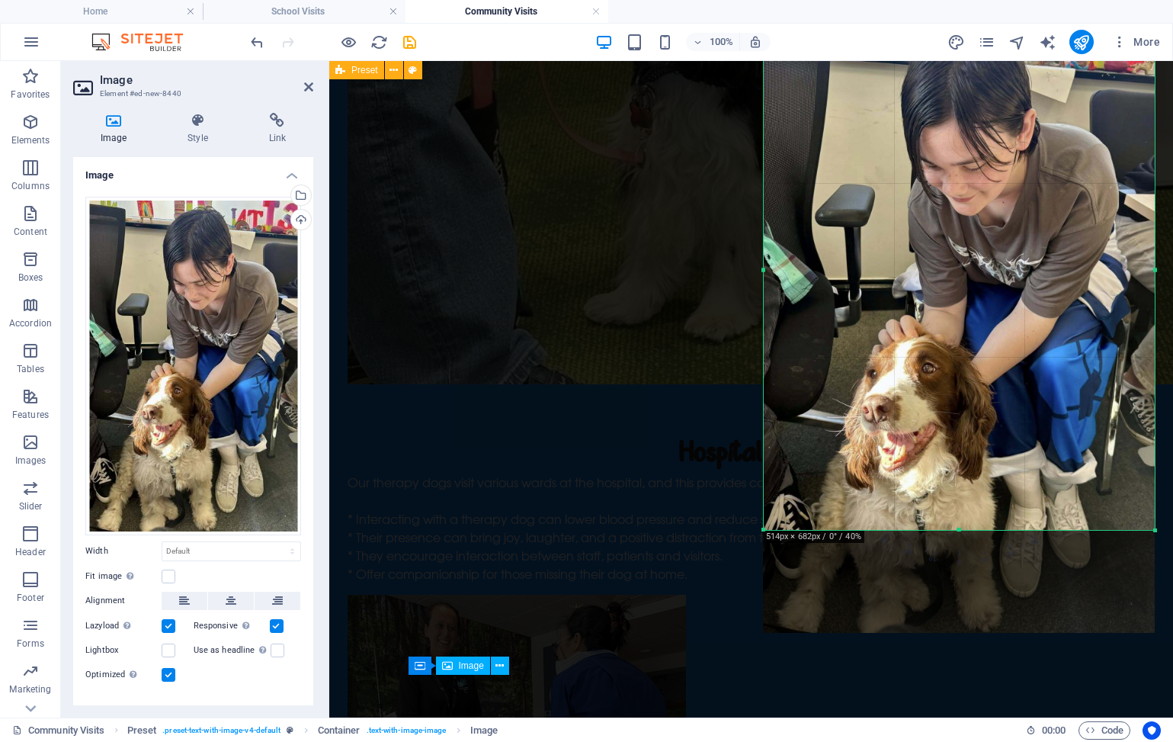
drag, startPoint x: 960, startPoint y: 631, endPoint x: 973, endPoint y: 528, distance: 103.0
click at [973, 528] on div at bounding box center [960, 530] width 392 height 5
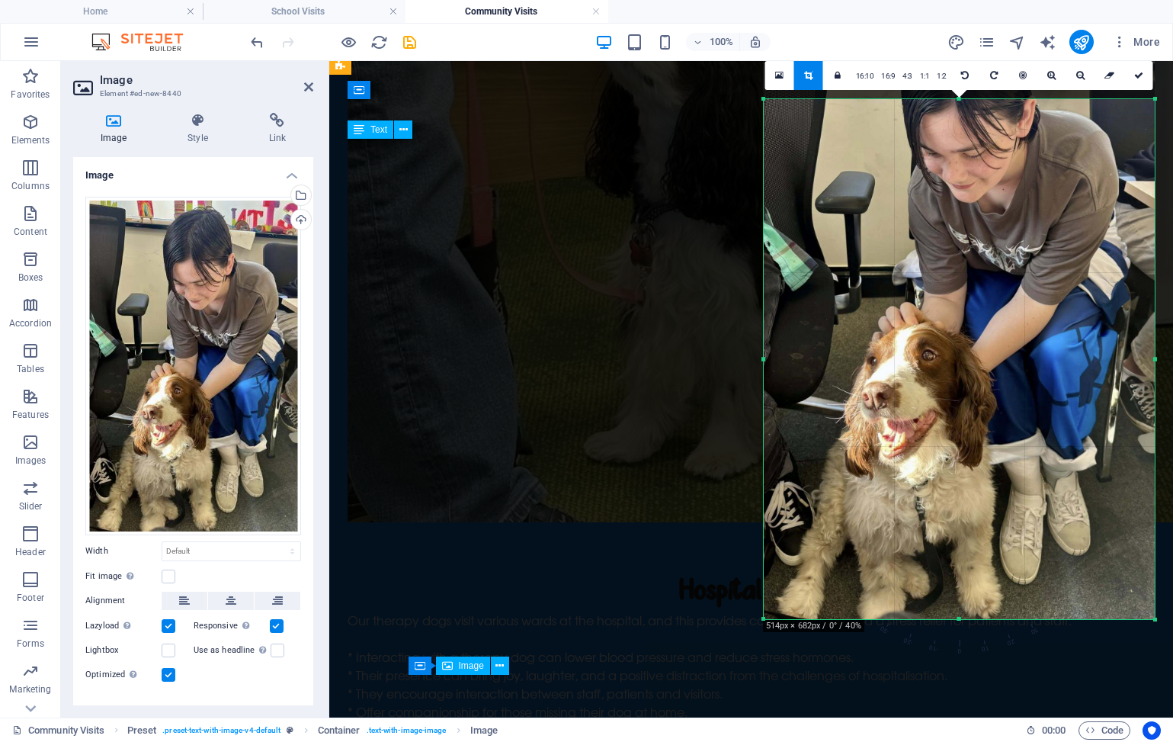
scroll to position [1374, 0]
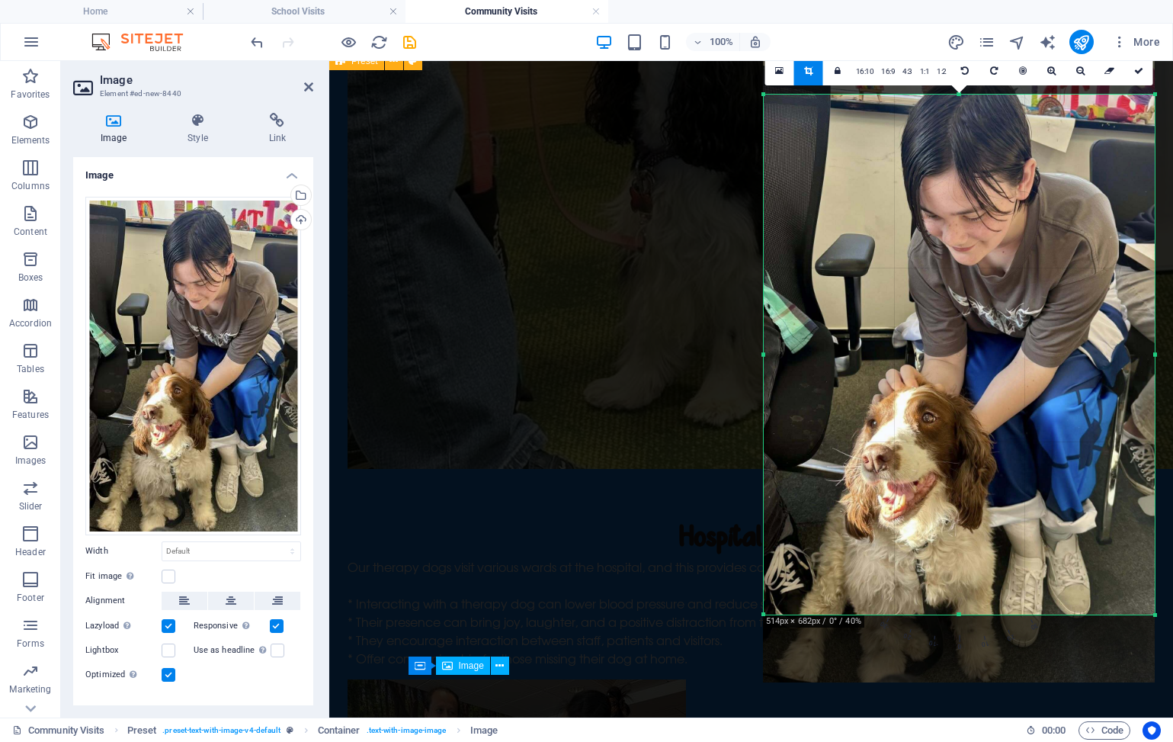
drag, startPoint x: 914, startPoint y: 354, endPoint x: 920, endPoint y: 421, distance: 67.3
click at [920, 421] on div at bounding box center [959, 370] width 392 height 623
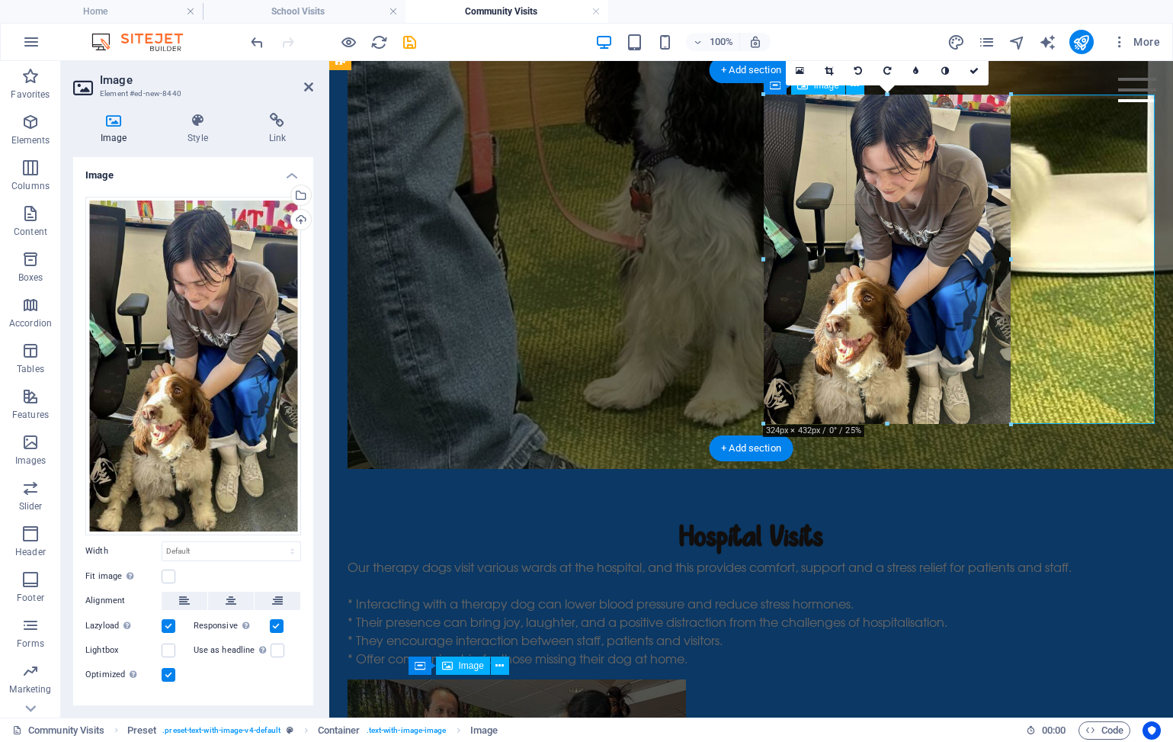
drag, startPoint x: 1154, startPoint y: 615, endPoint x: 996, endPoint y: 423, distance: 248.5
type input "324"
select select "px"
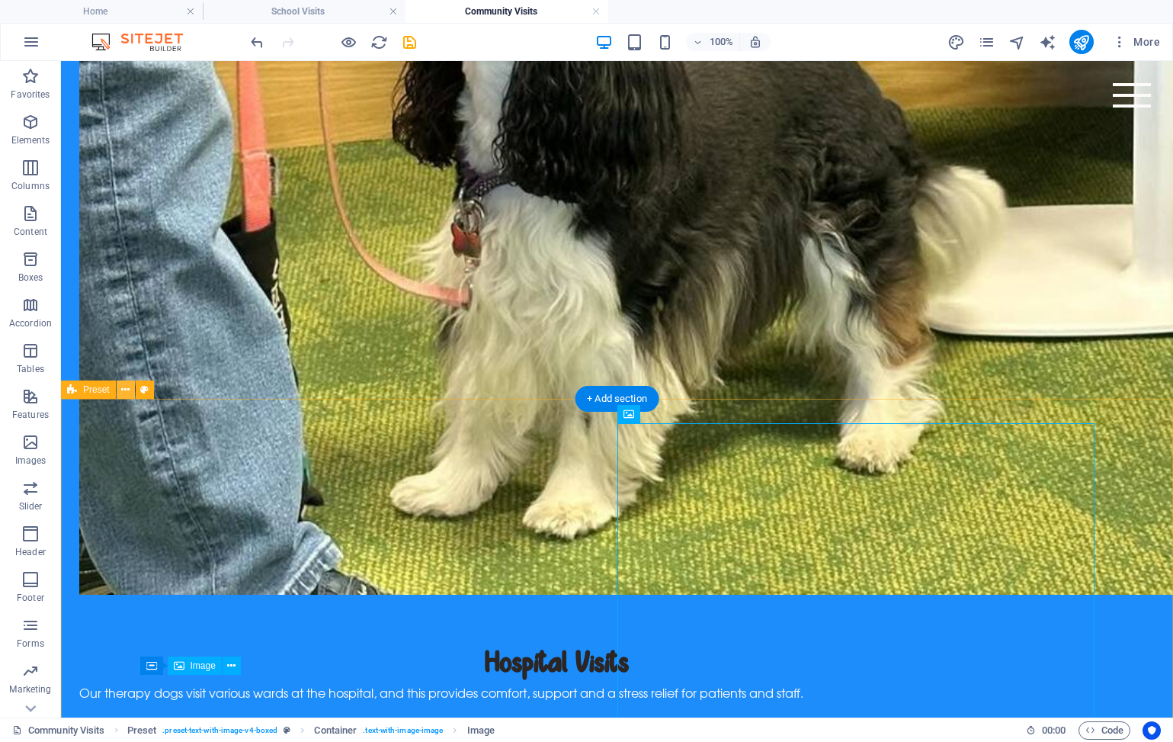
click at [122, 387] on icon at bounding box center [125, 390] width 8 height 16
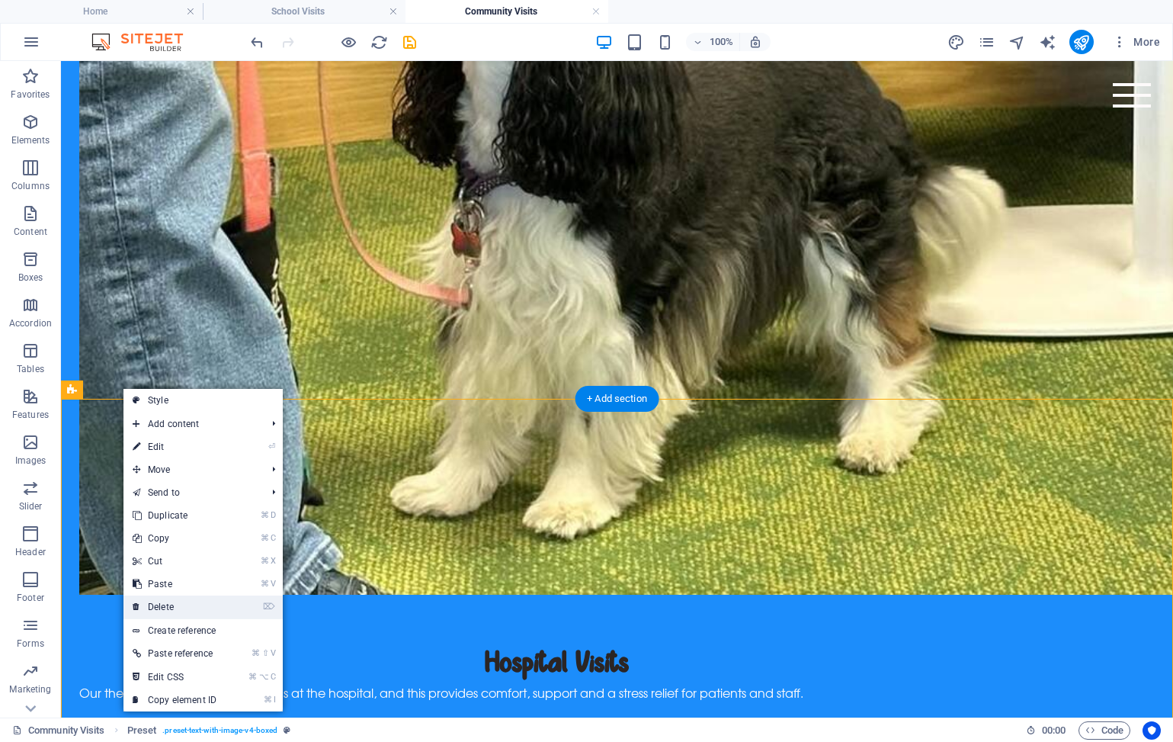
click at [175, 605] on link "⌦ Delete" at bounding box center [175, 606] width 102 height 23
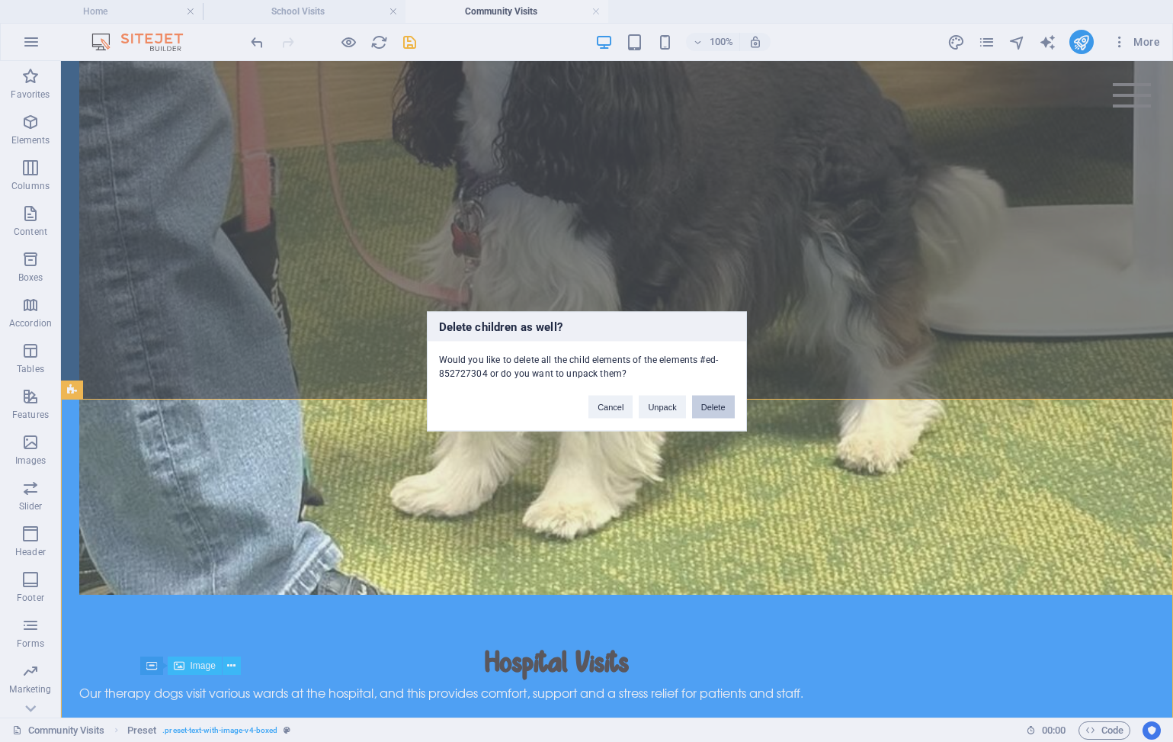
click at [708, 409] on button "Delete" at bounding box center [713, 406] width 43 height 23
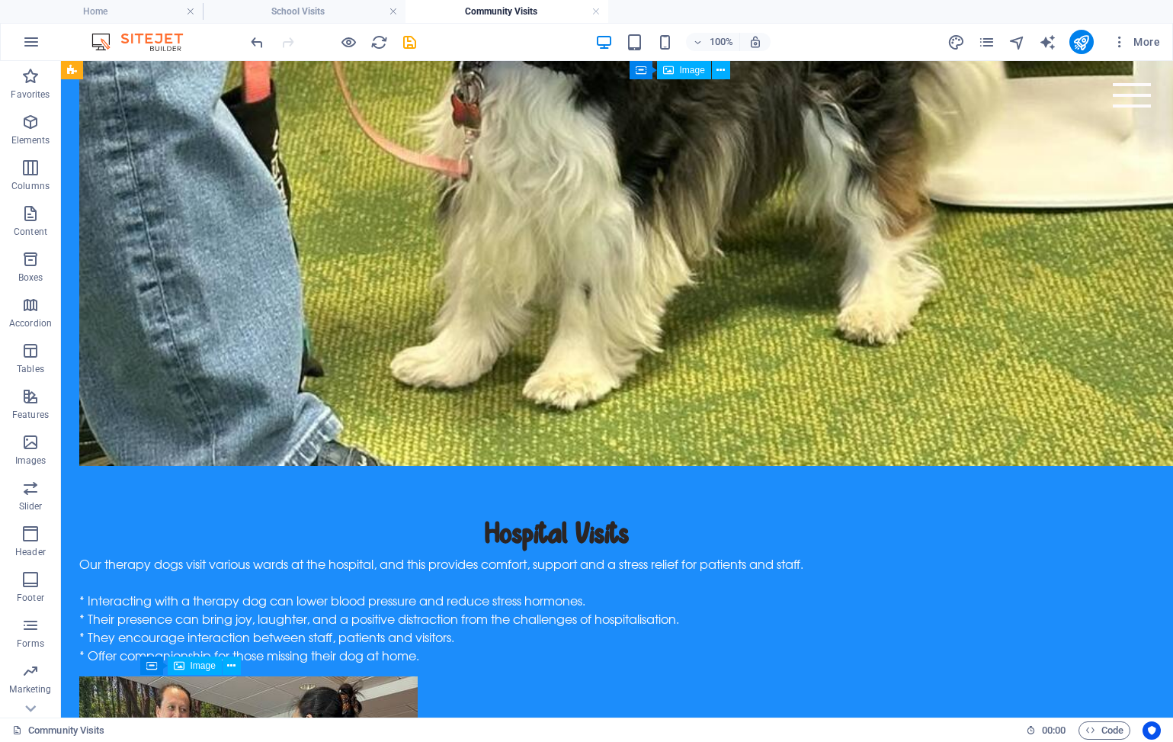
scroll to position [1568, 0]
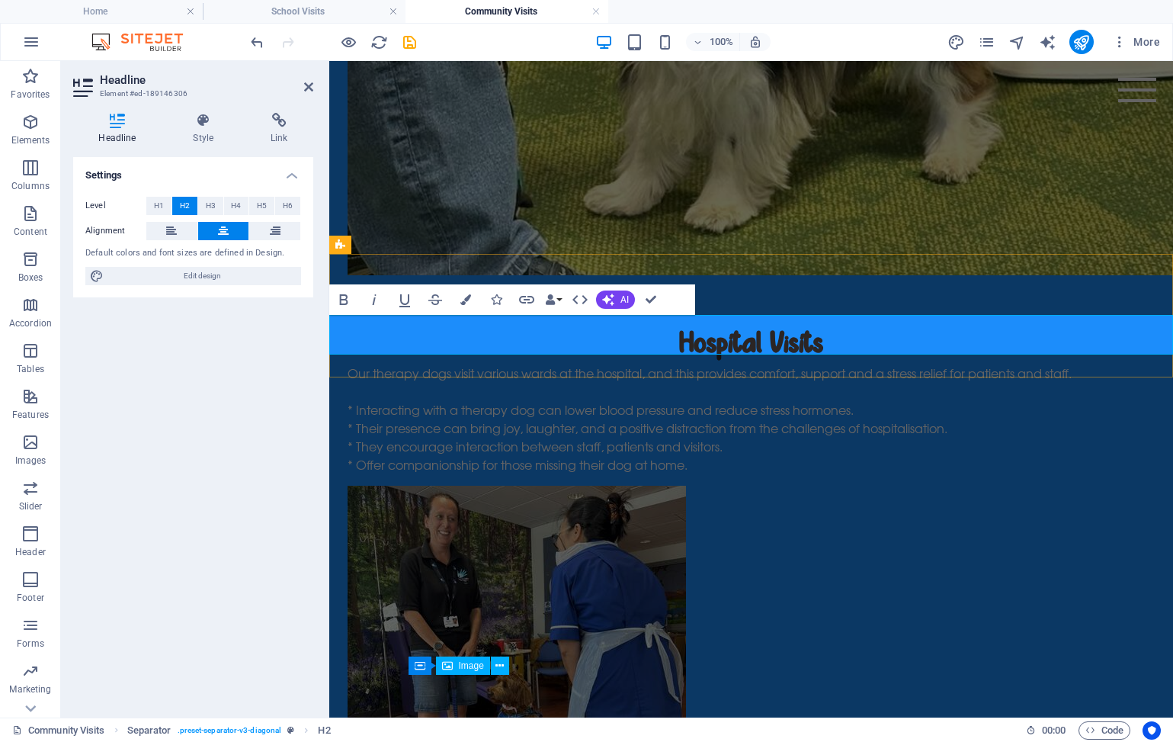
drag, startPoint x: 856, startPoint y: 335, endPoint x: 529, endPoint y: 342, distance: 327.2
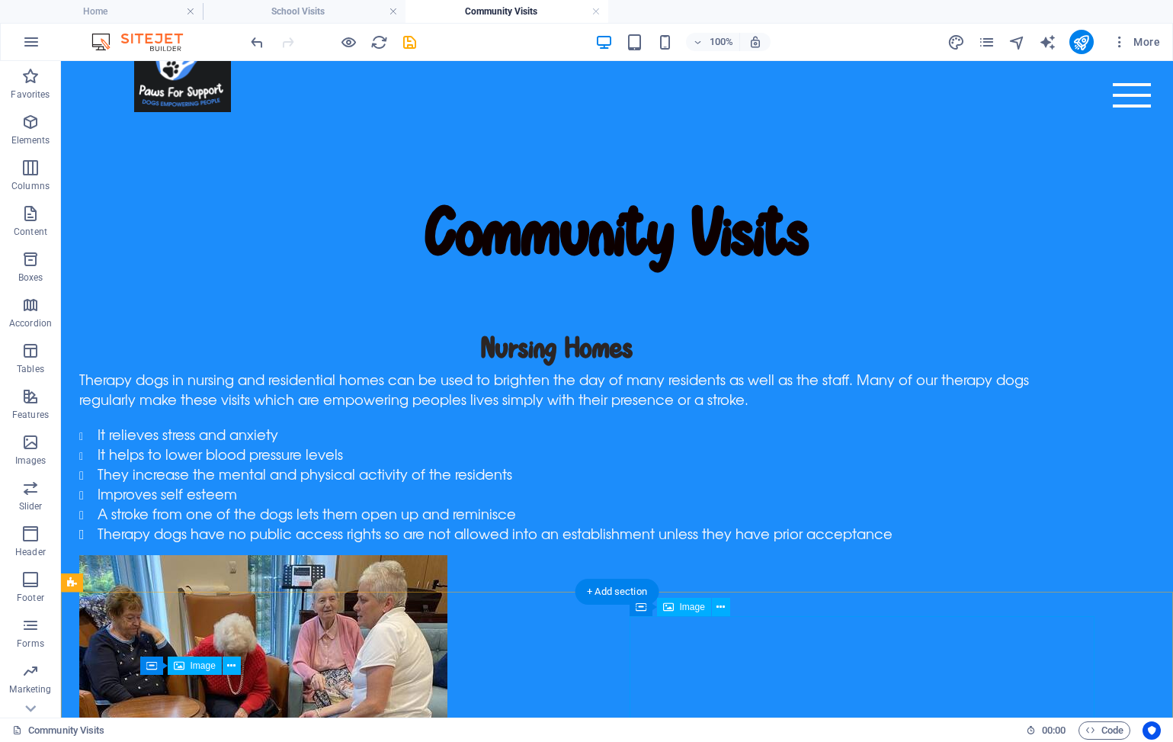
scroll to position [55, 0]
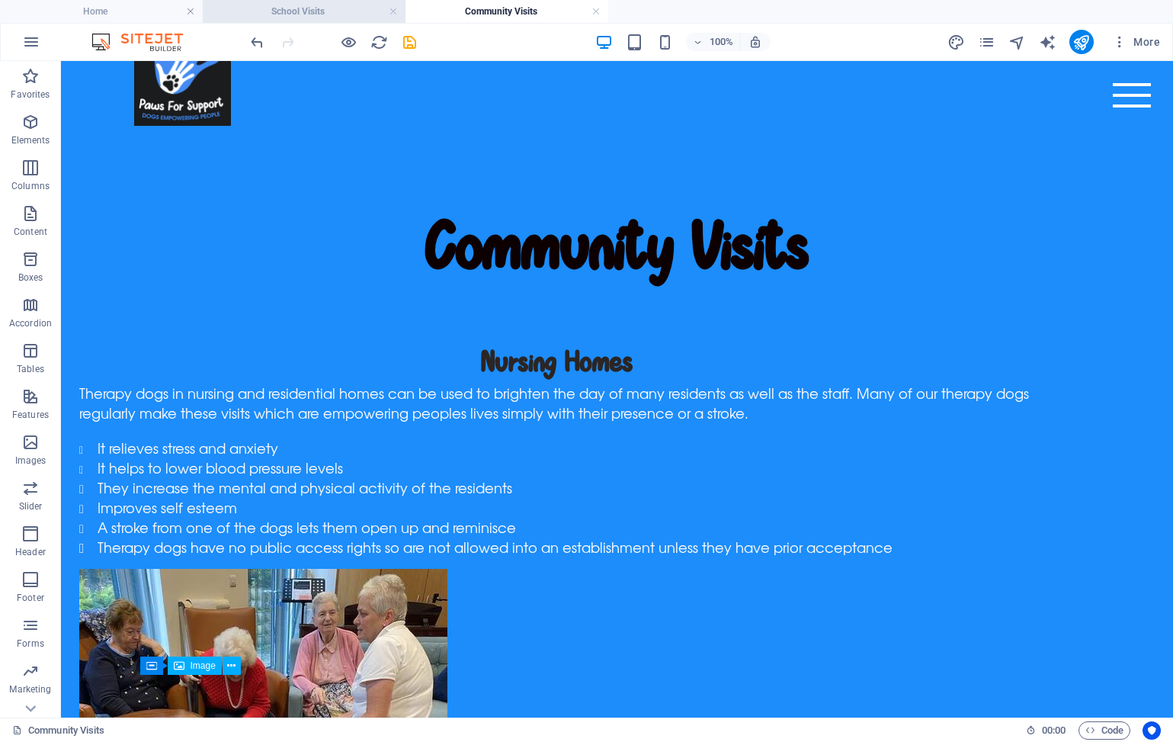
click at [296, 10] on h4 "School Visits" at bounding box center [304, 11] width 203 height 17
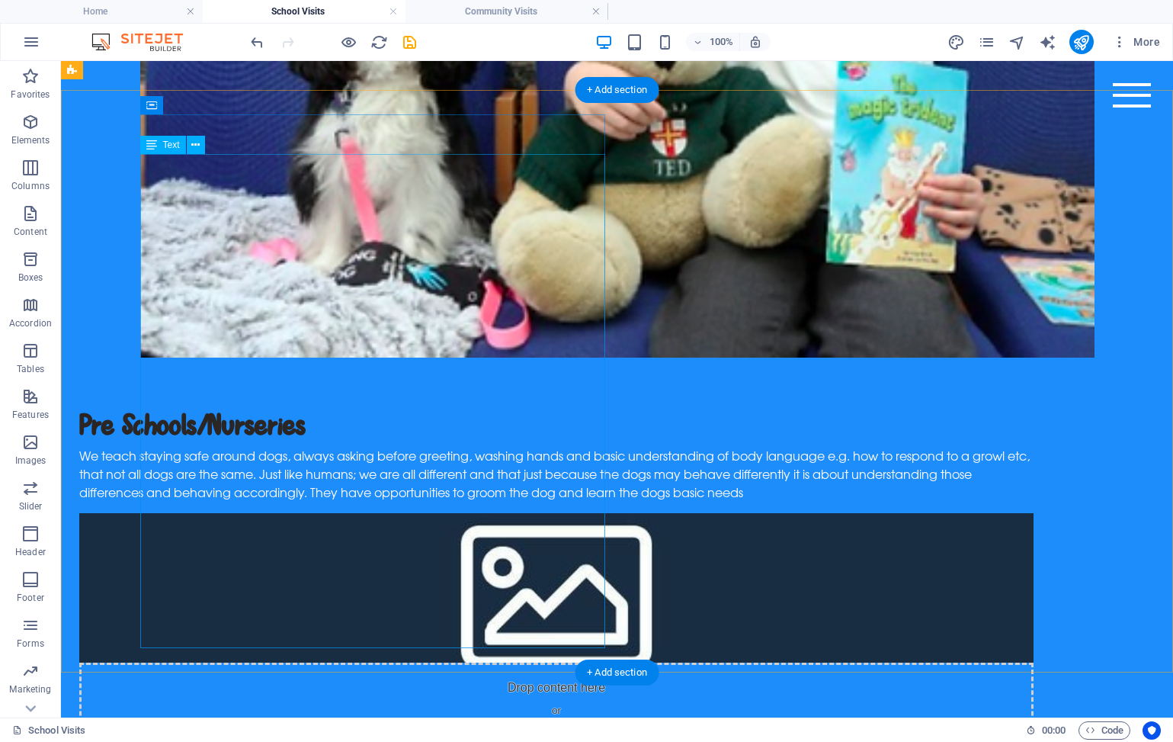
scroll to position [920, 0]
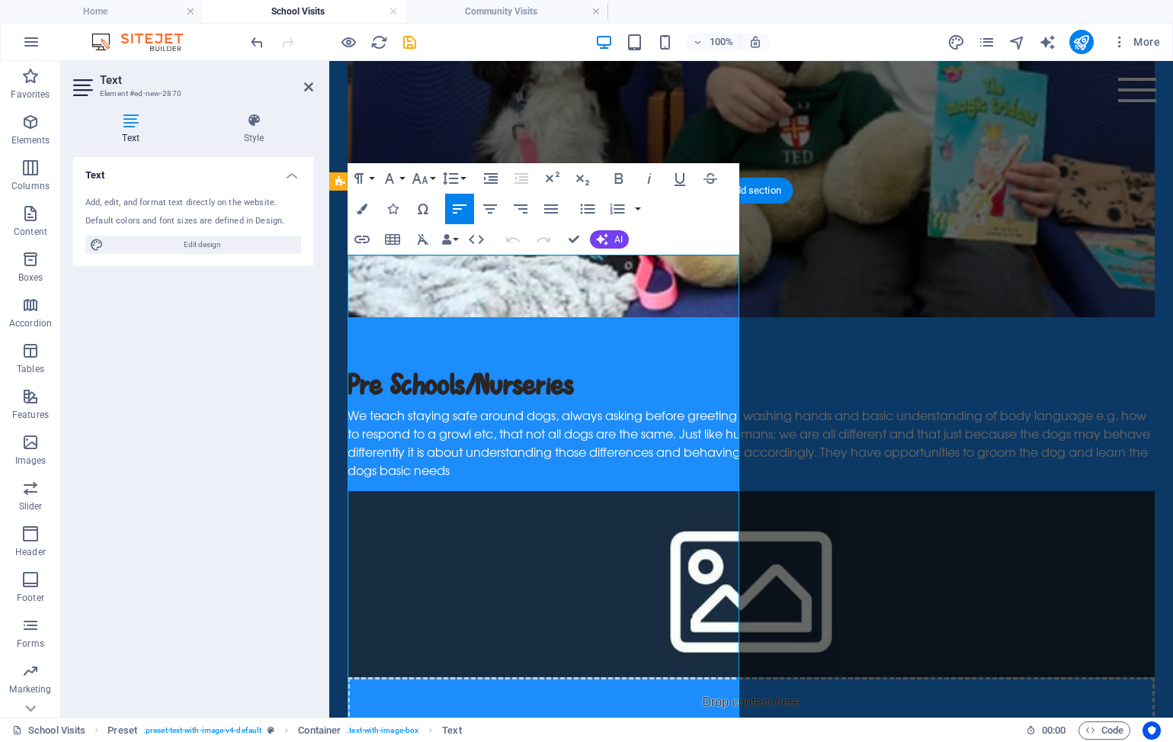
drag, startPoint x: 424, startPoint y: 264, endPoint x: 701, endPoint y: 662, distance: 485.2
copy p "To Dogs’ scheme began in 2019 and has been well adopted throughout the island s…"
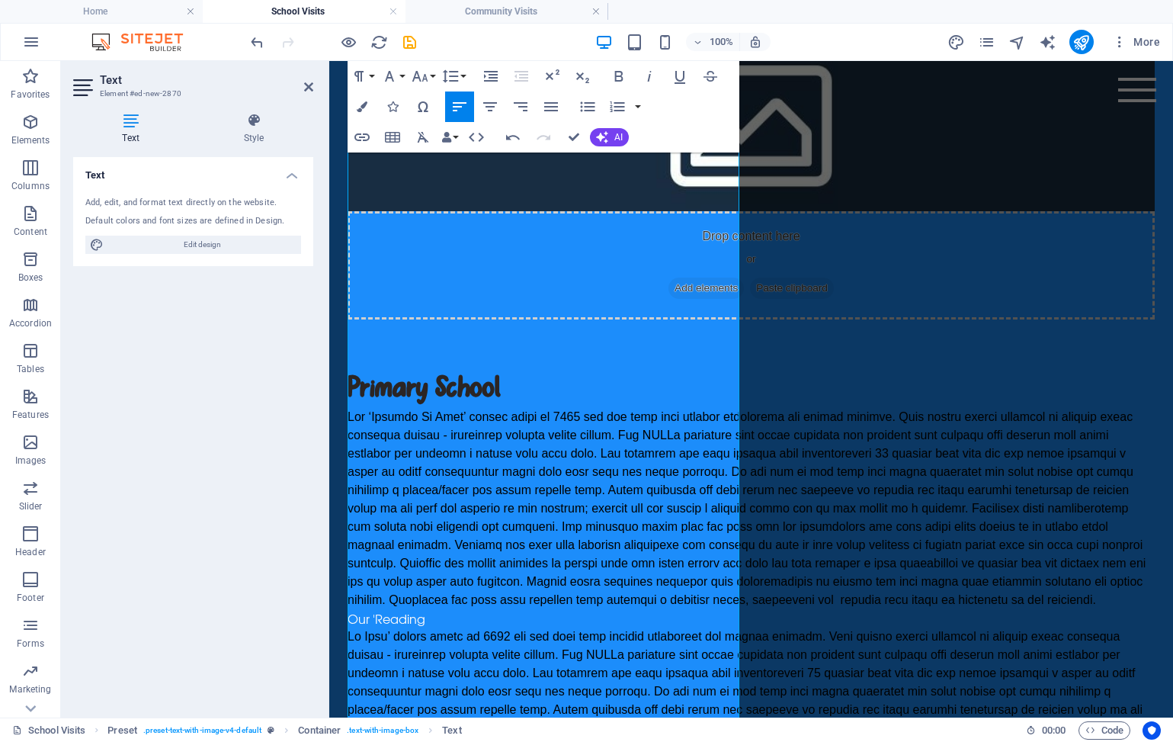
scroll to position [1392, 0]
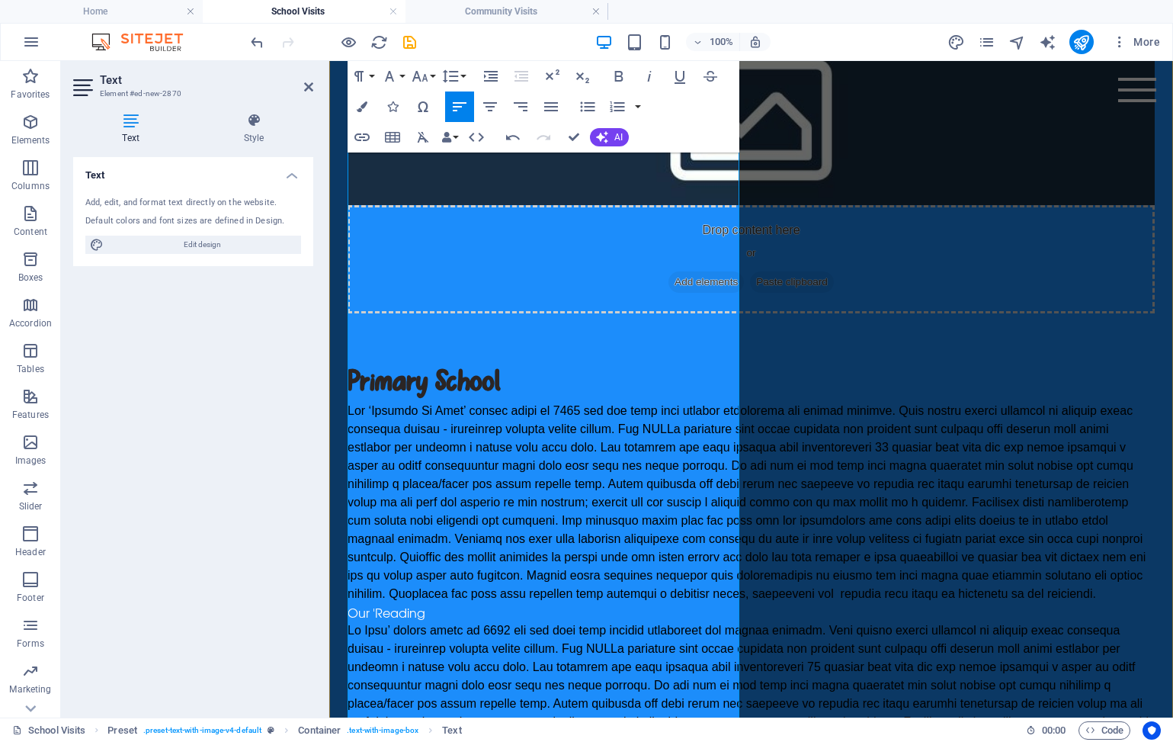
drag, startPoint x: 411, startPoint y: 629, endPoint x: 349, endPoint y: 235, distance: 399.0
click at [349, 621] on p at bounding box center [751, 721] width 807 height 201
click at [429, 138] on icon "button" at bounding box center [423, 137] width 18 height 18
click at [422, 136] on icon "button" at bounding box center [423, 137] width 11 height 11
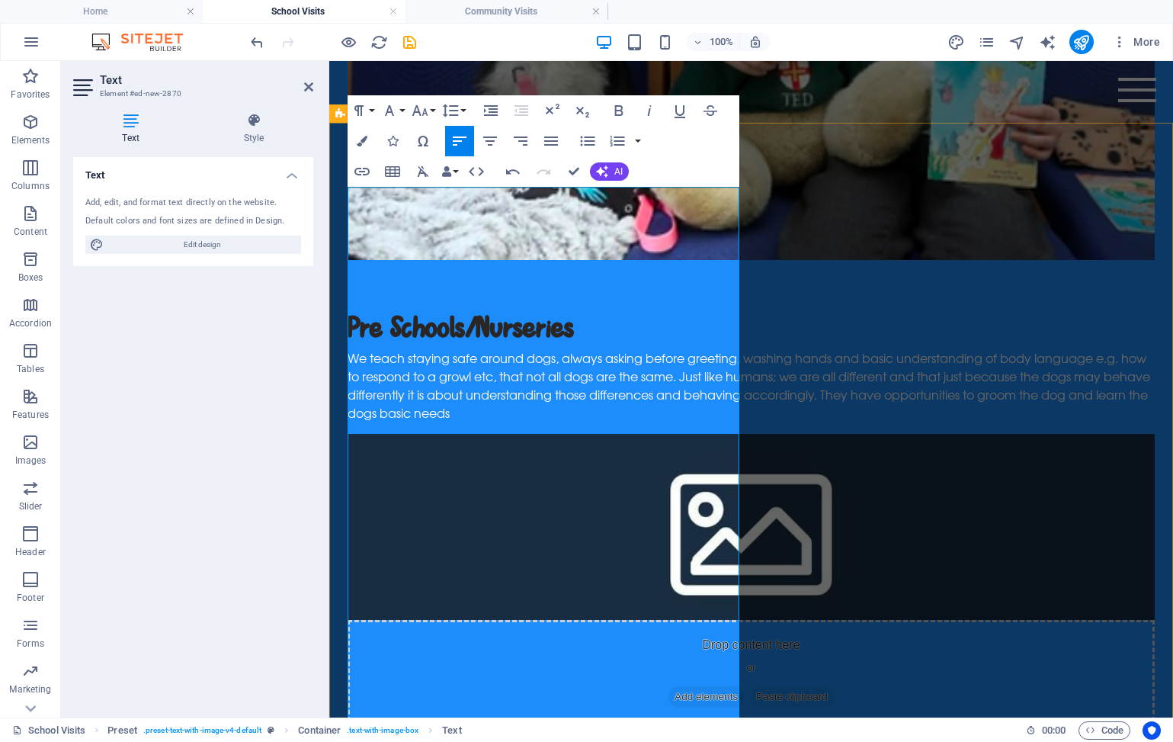
scroll to position [988, 0]
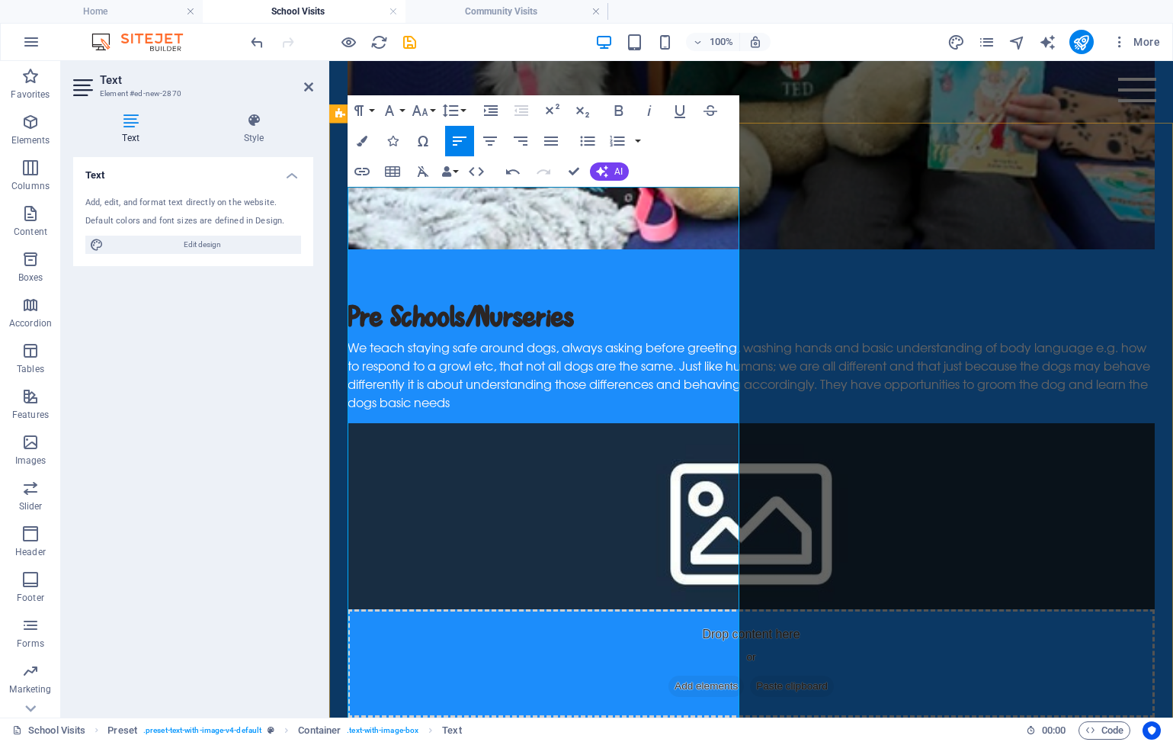
drag, startPoint x: 697, startPoint y: 264, endPoint x: 342, endPoint y: 188, distance: 363.4
drag, startPoint x: 694, startPoint y: 253, endPoint x: 348, endPoint y: 198, distance: 350.5
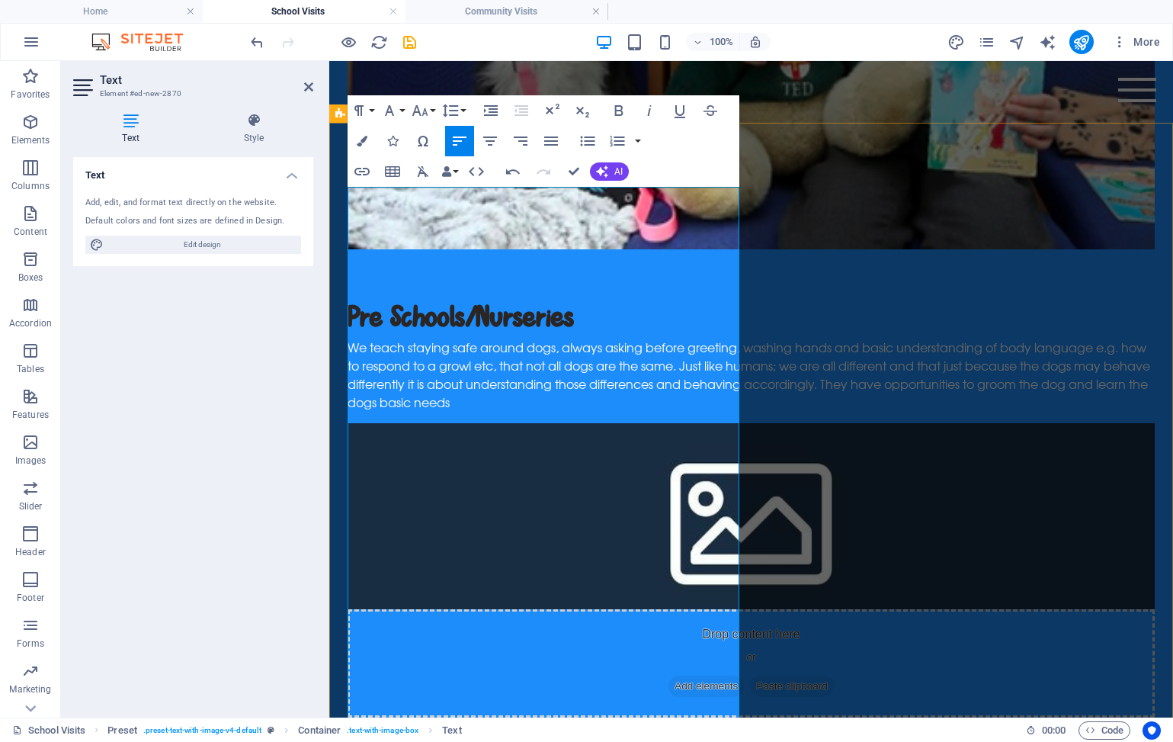
drag, startPoint x: 737, startPoint y: 231, endPoint x: 348, endPoint y: 194, distance: 391.4
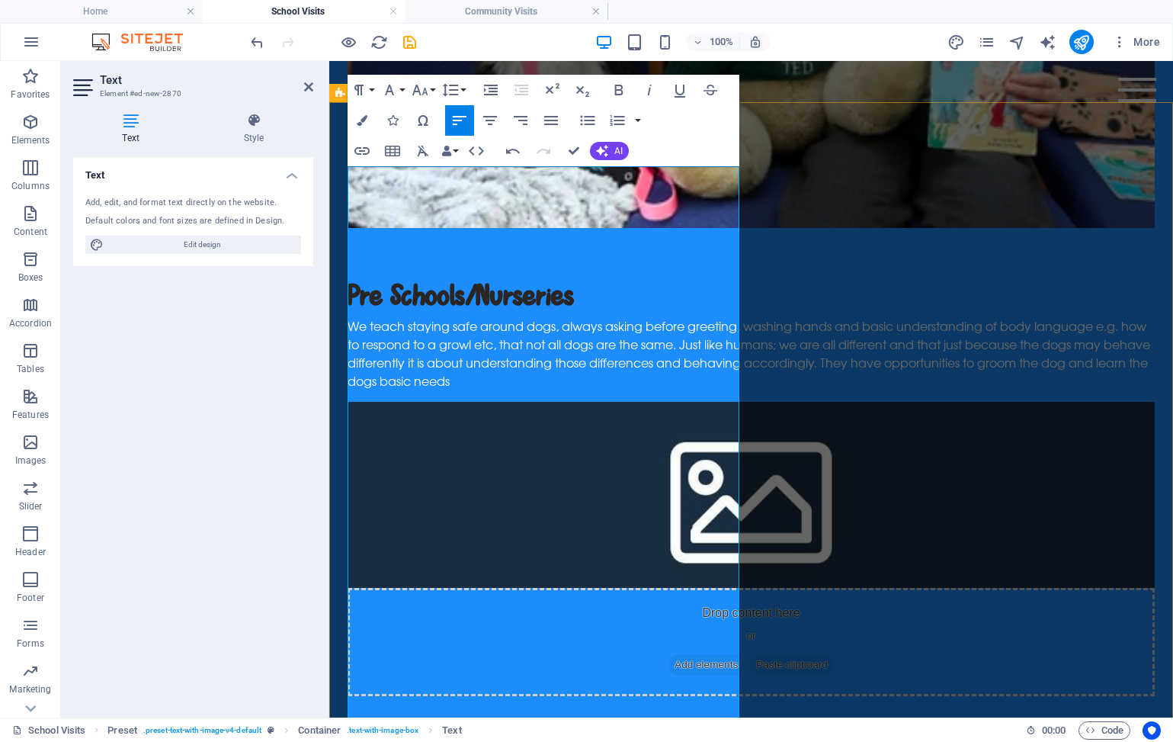
scroll to position [1009, 0]
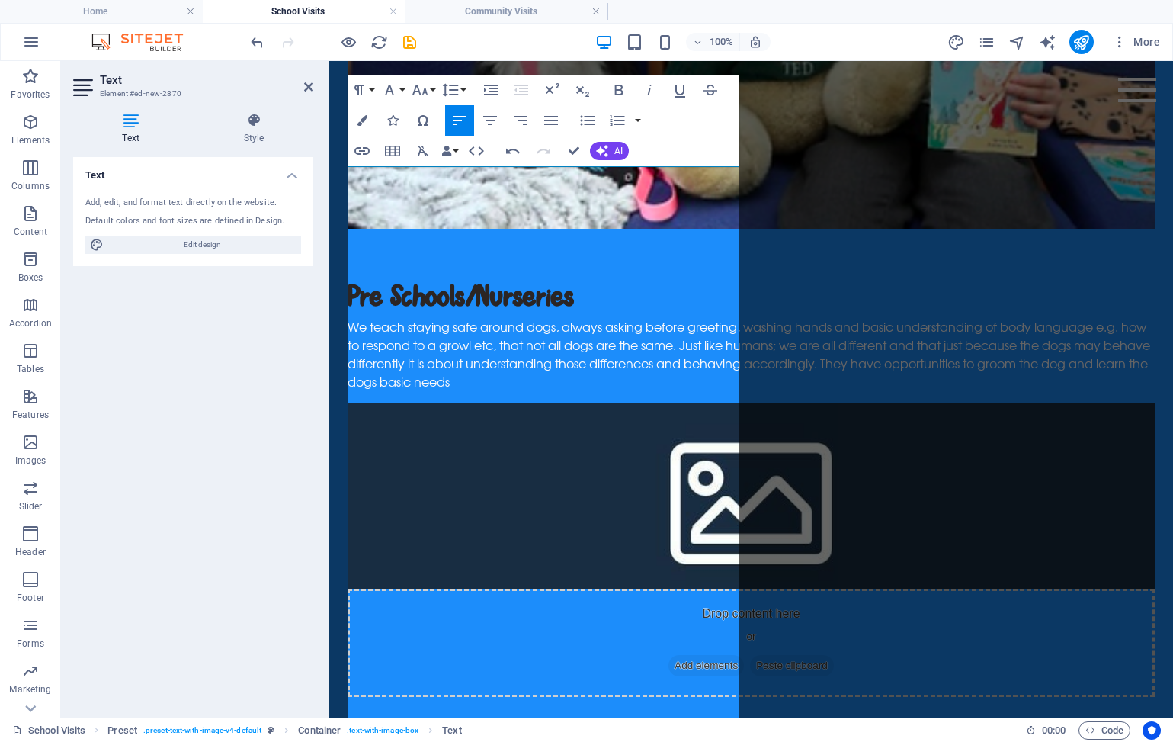
drag, startPoint x: 608, startPoint y: 245, endPoint x: 322, endPoint y: 186, distance: 291.9
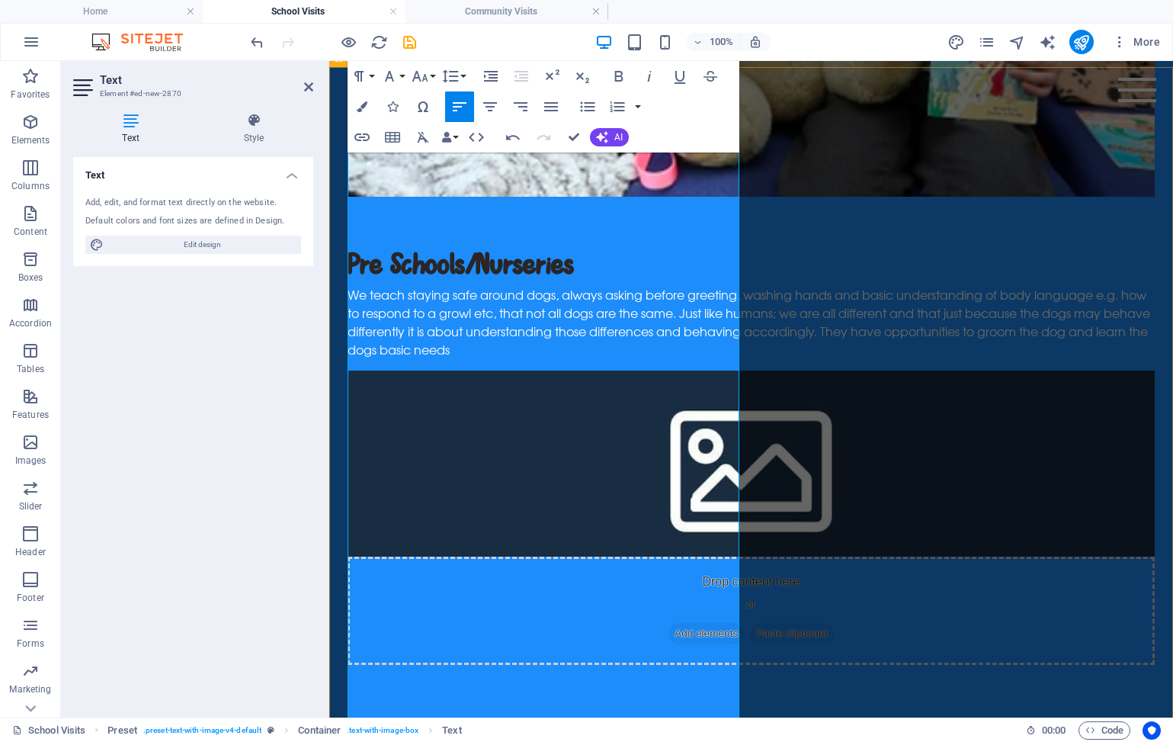
scroll to position [1044, 0]
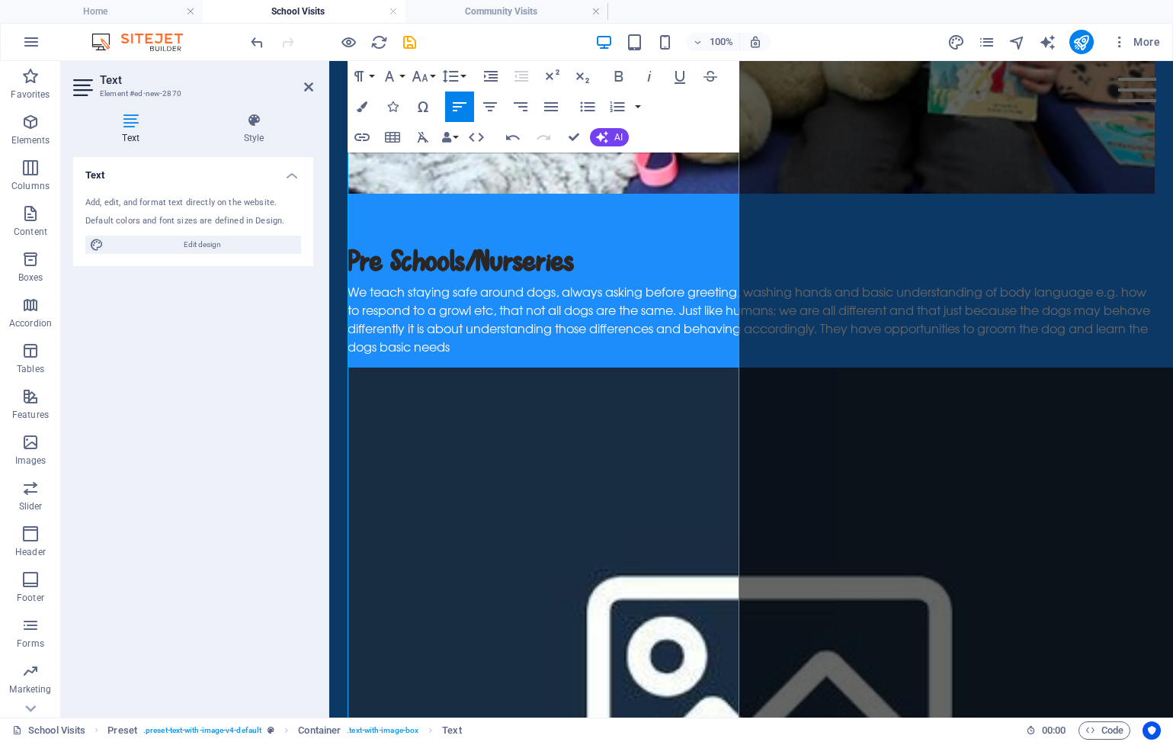
drag, startPoint x: 415, startPoint y: 248, endPoint x: 326, endPoint y: 155, distance: 128.4
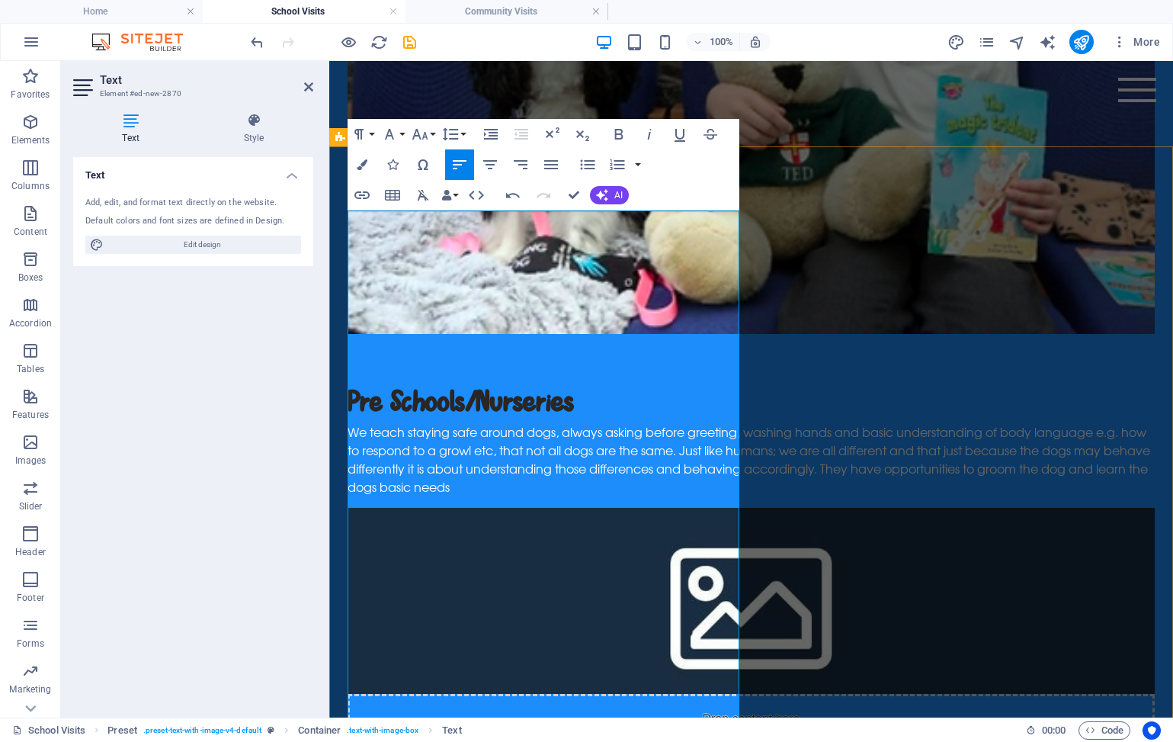
scroll to position [899, 0]
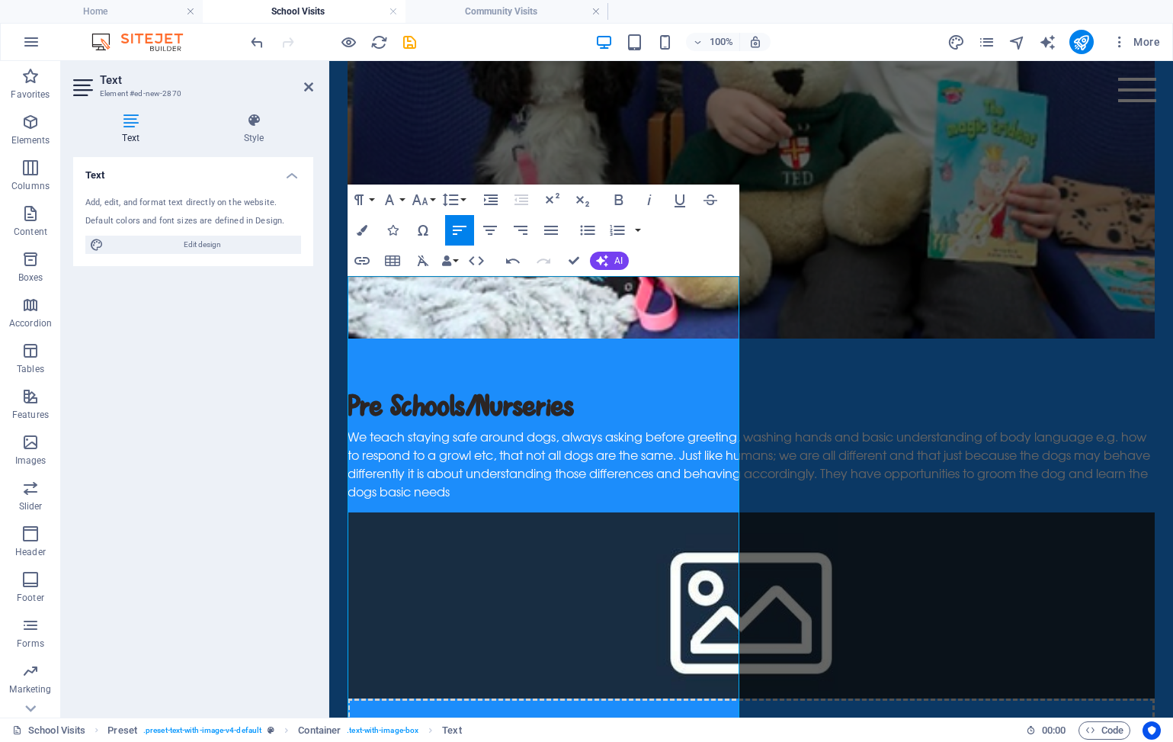
drag, startPoint x: 717, startPoint y: 284, endPoint x: 318, endPoint y: 255, distance: 400.5
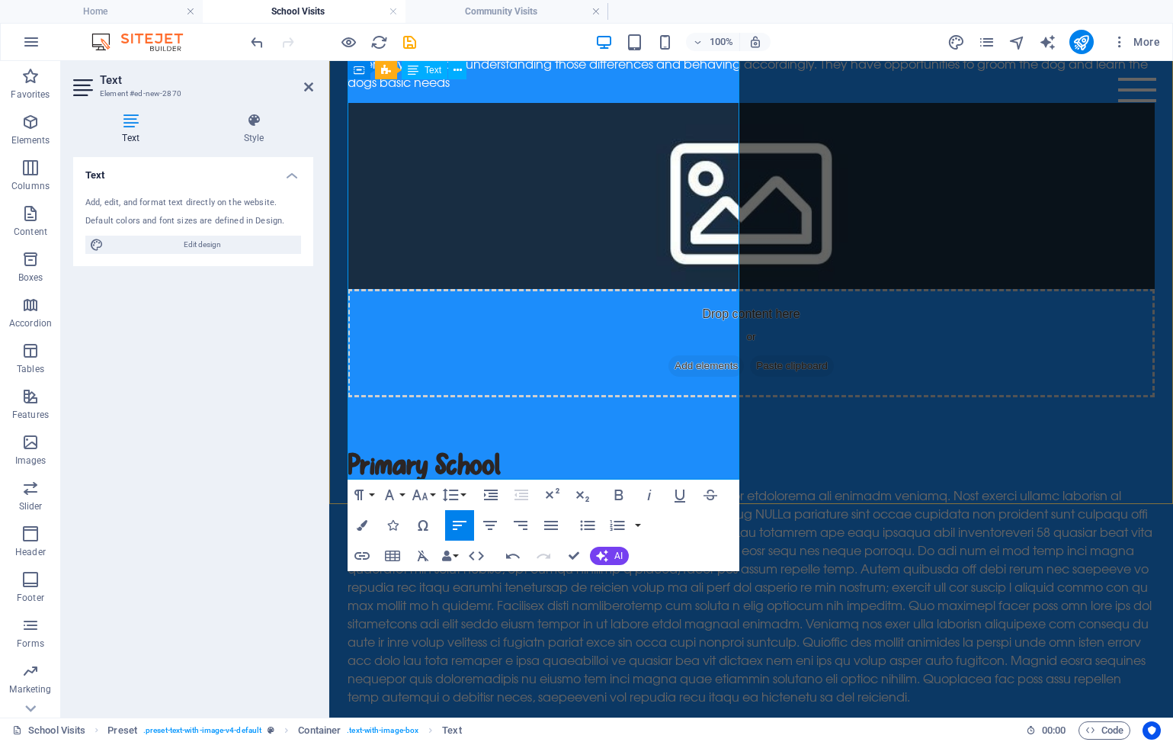
scroll to position [1343, 0]
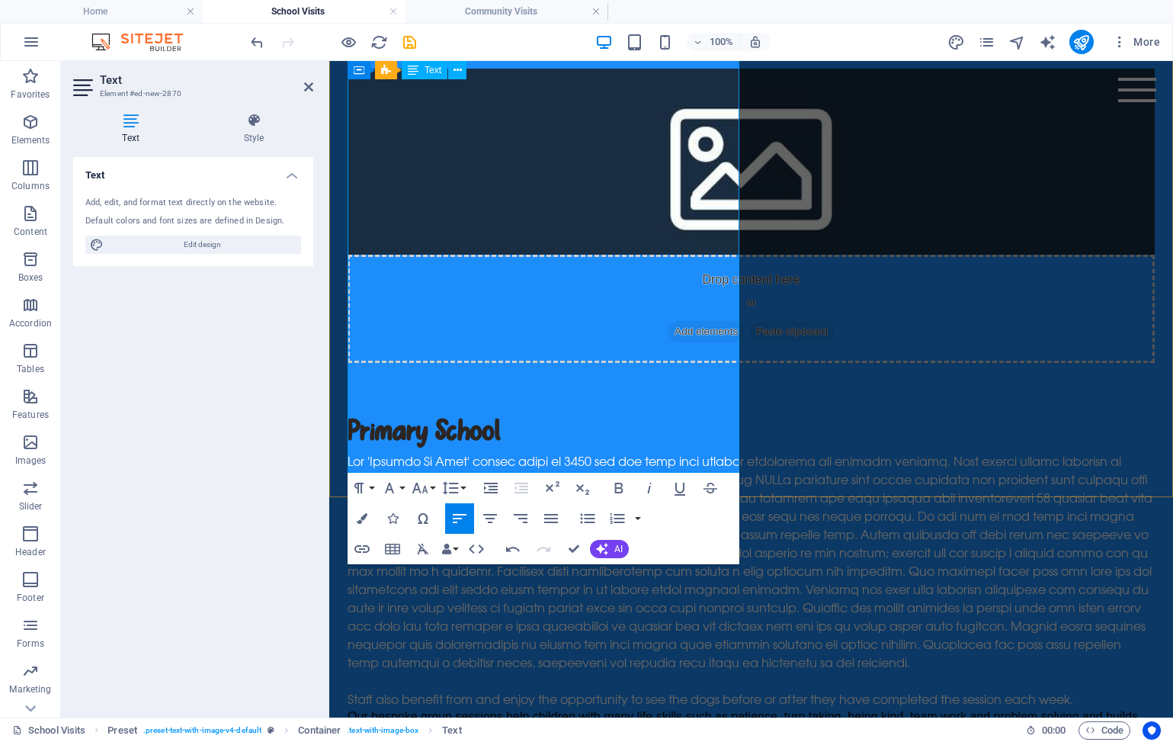
click at [725, 689] on p "Staff also benefit from and enjoy the opportunity to see the dogs before or aft…" at bounding box center [751, 698] width 807 height 18
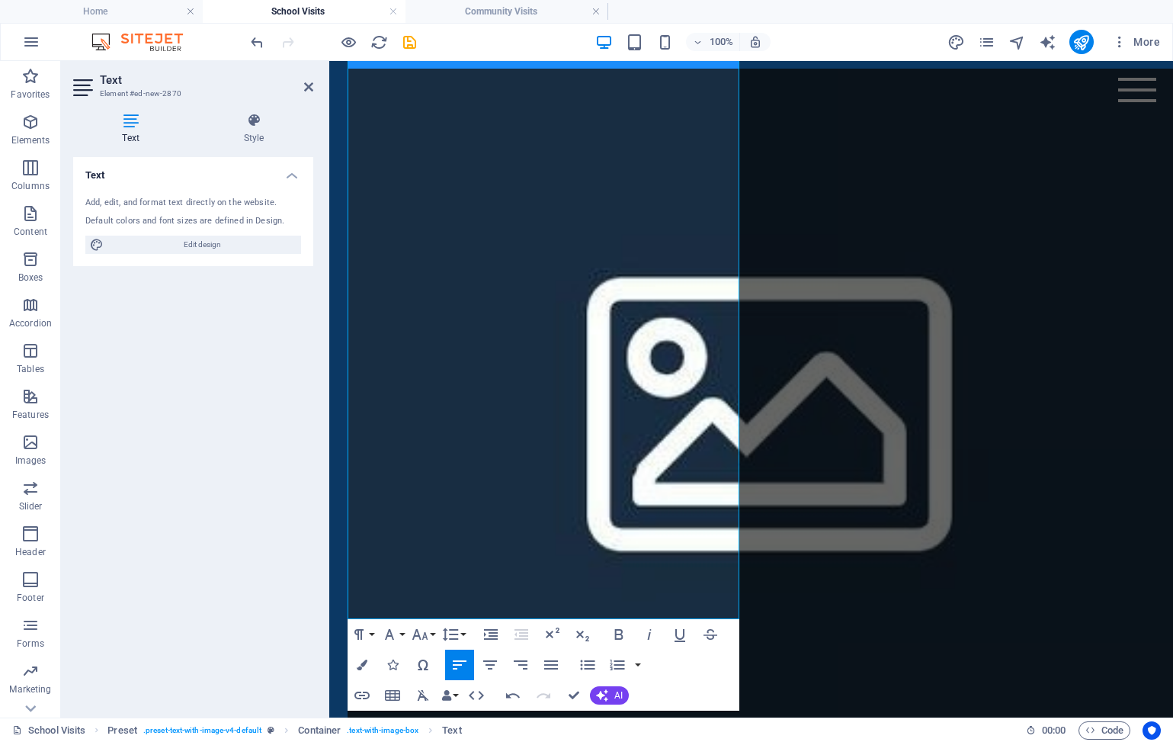
drag, startPoint x: 617, startPoint y: 611, endPoint x: 316, endPoint y: 504, distance: 319.8
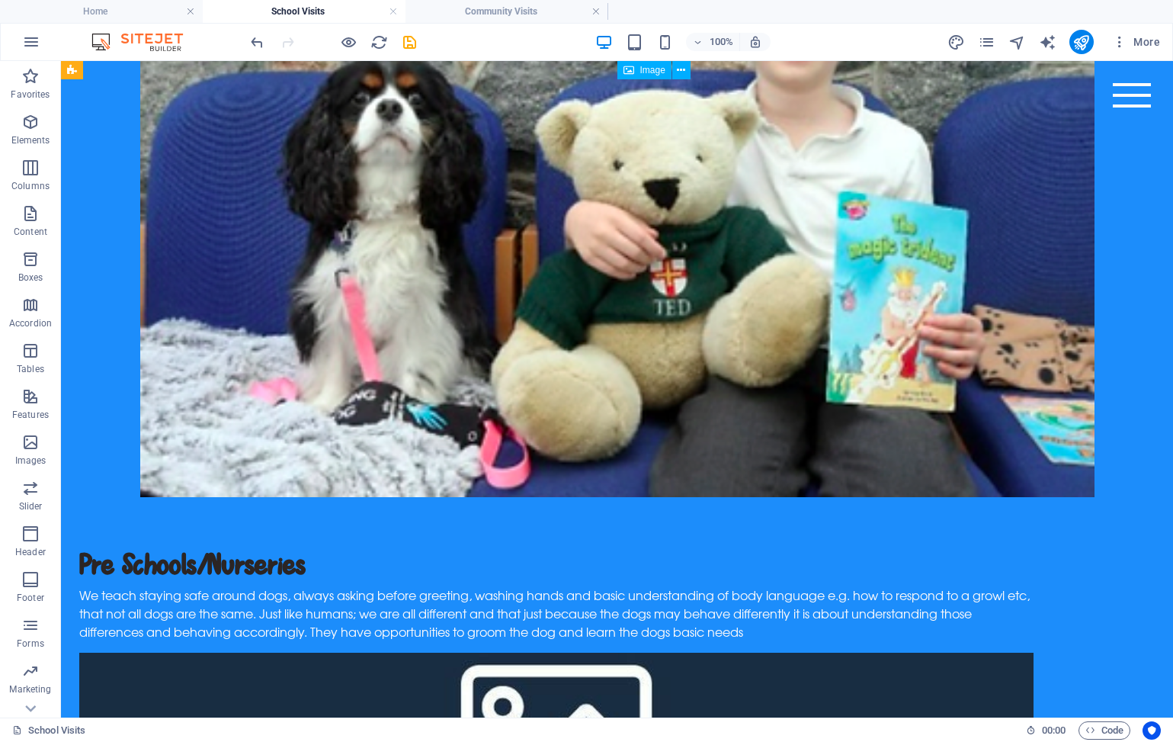
scroll to position [823, 0]
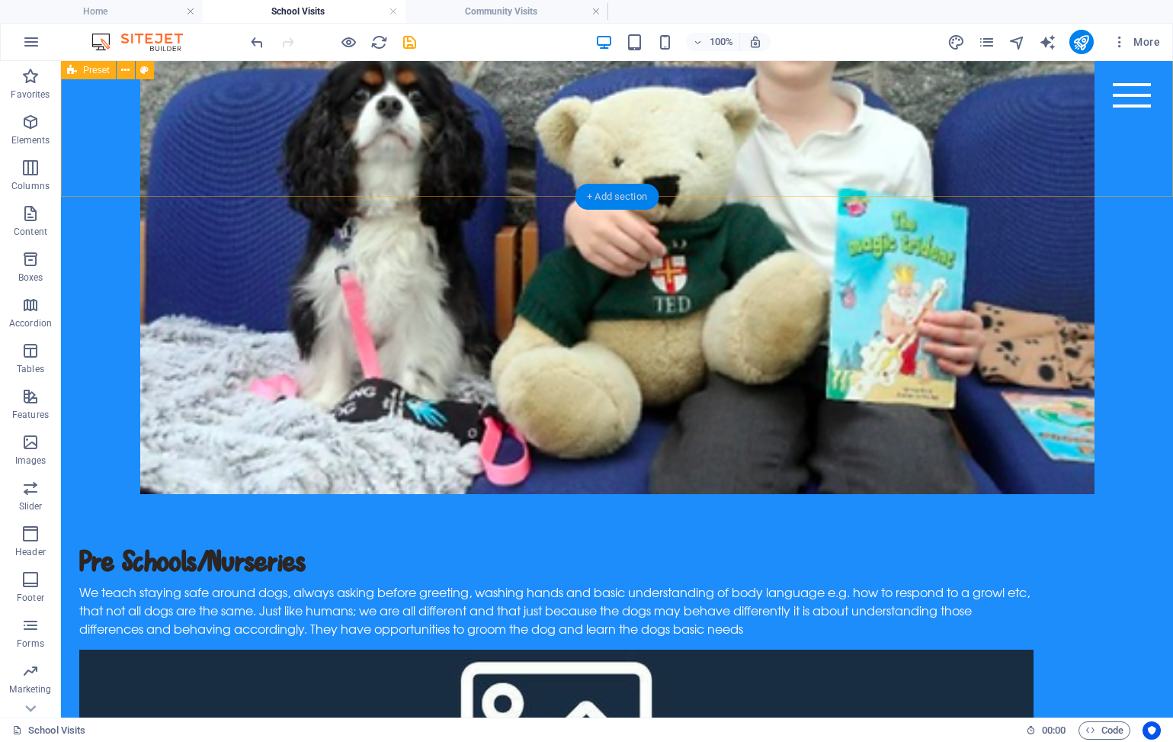
click at [621, 192] on div "+ Add section" at bounding box center [617, 197] width 85 height 26
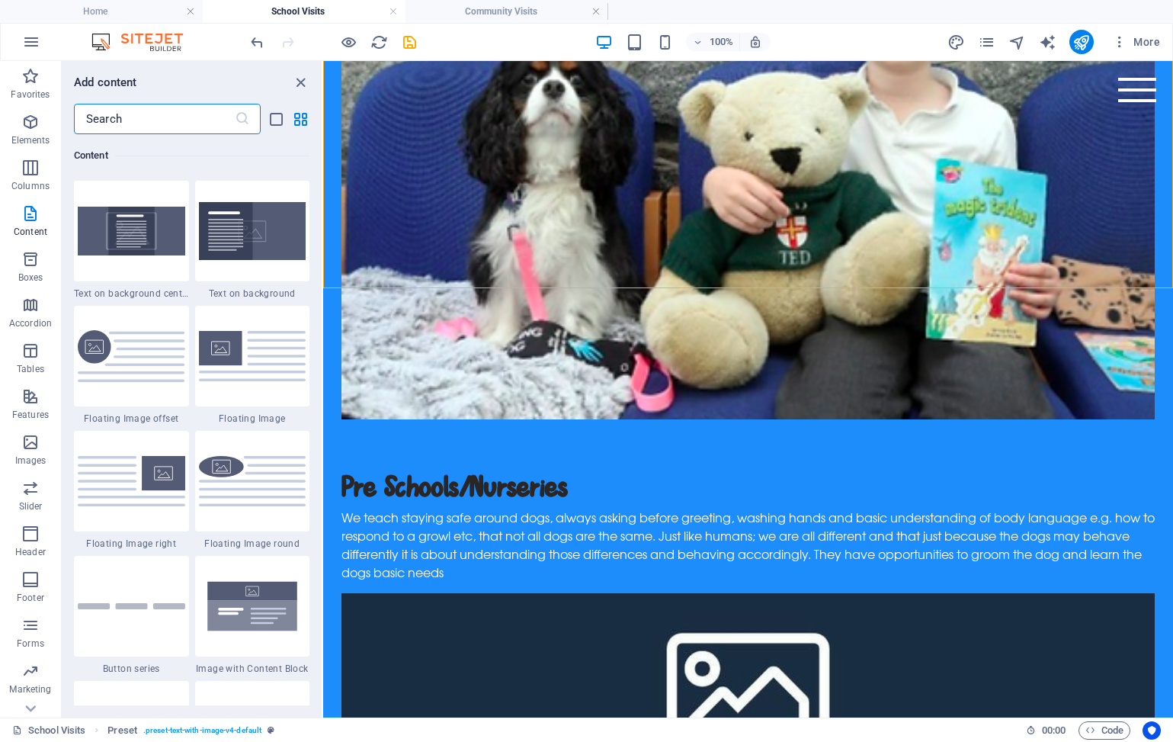
scroll to position [3206, 0]
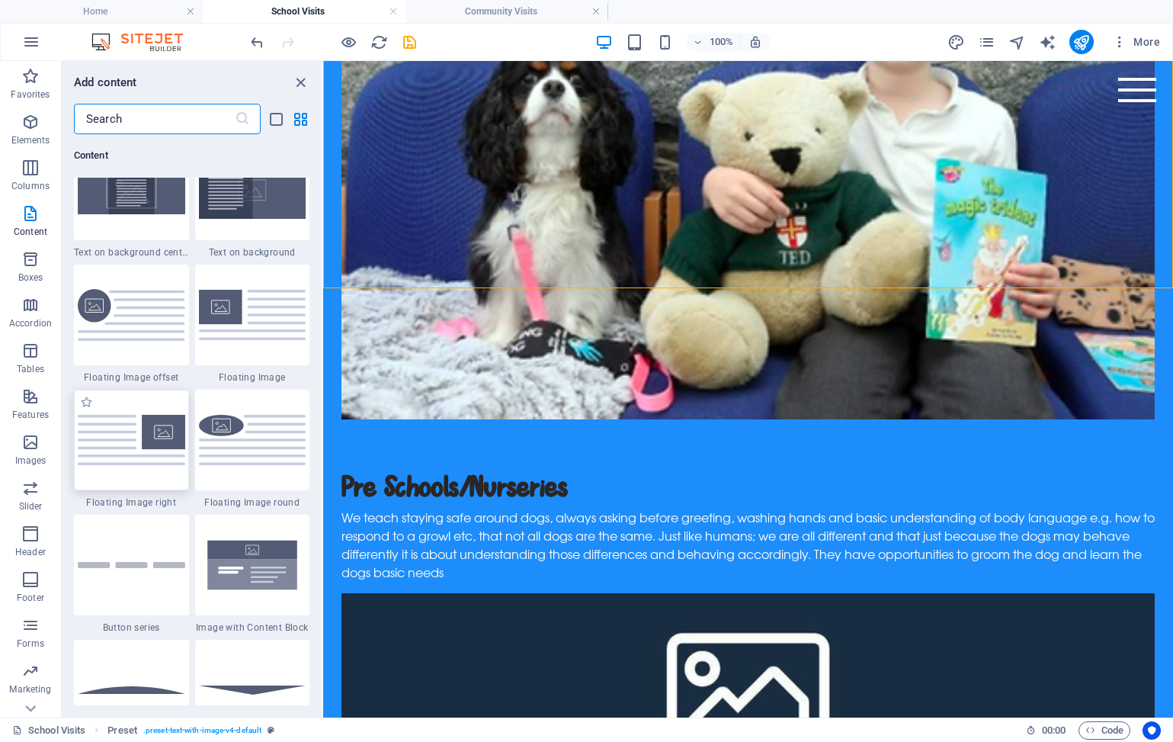
click at [141, 458] on img at bounding box center [132, 440] width 108 height 50
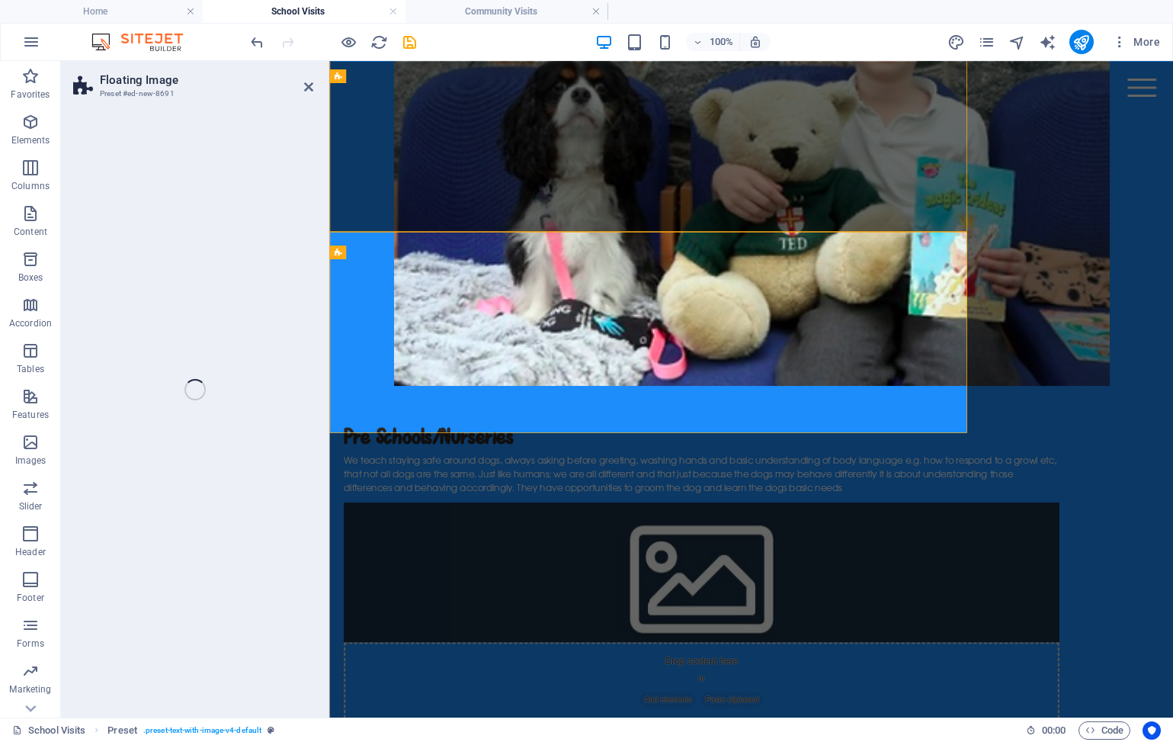
select select "%"
select select "rem"
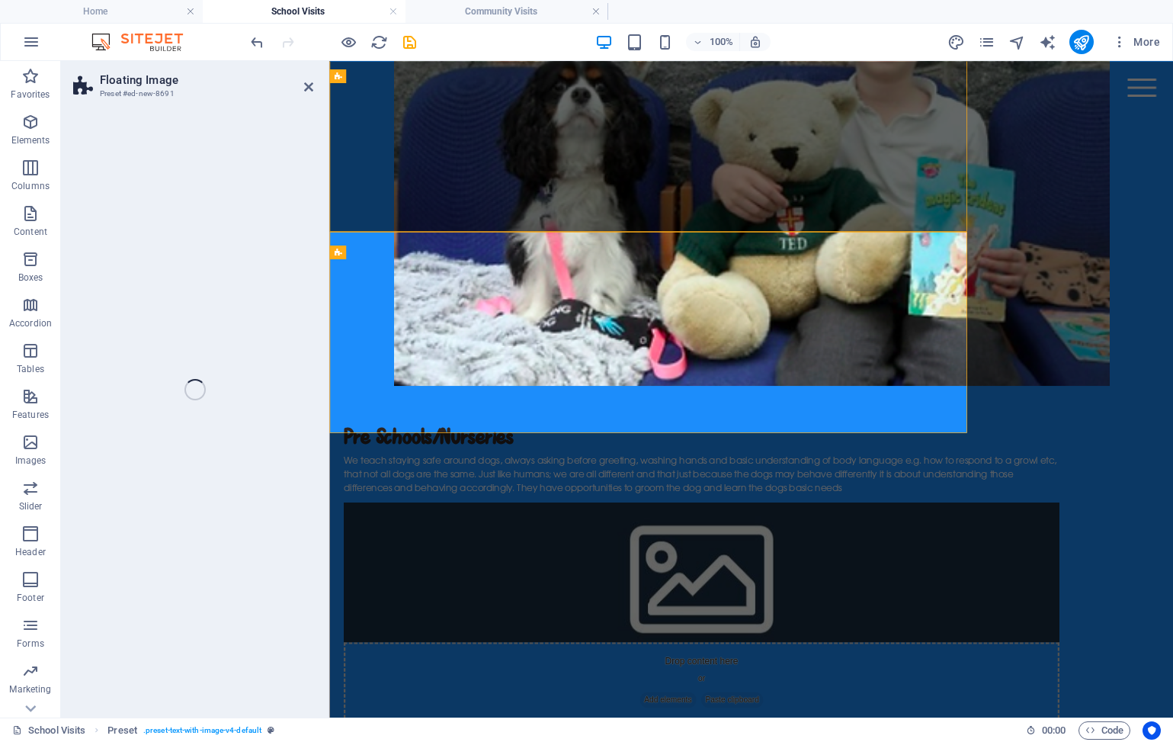
select select "preset-float-container-v3-default-right"
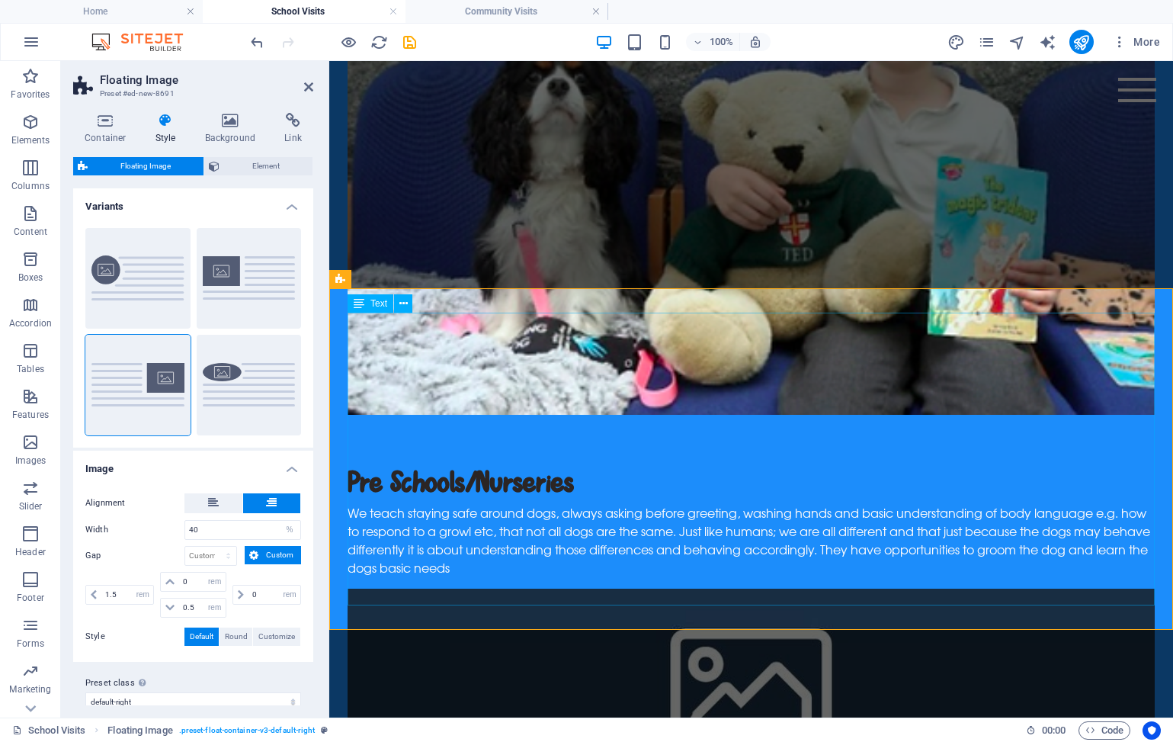
click at [676, 439] on div "Pre Schools/Nurseries We teach staying safe around dogs, always asking before g…" at bounding box center [751, 673] width 844 height 468
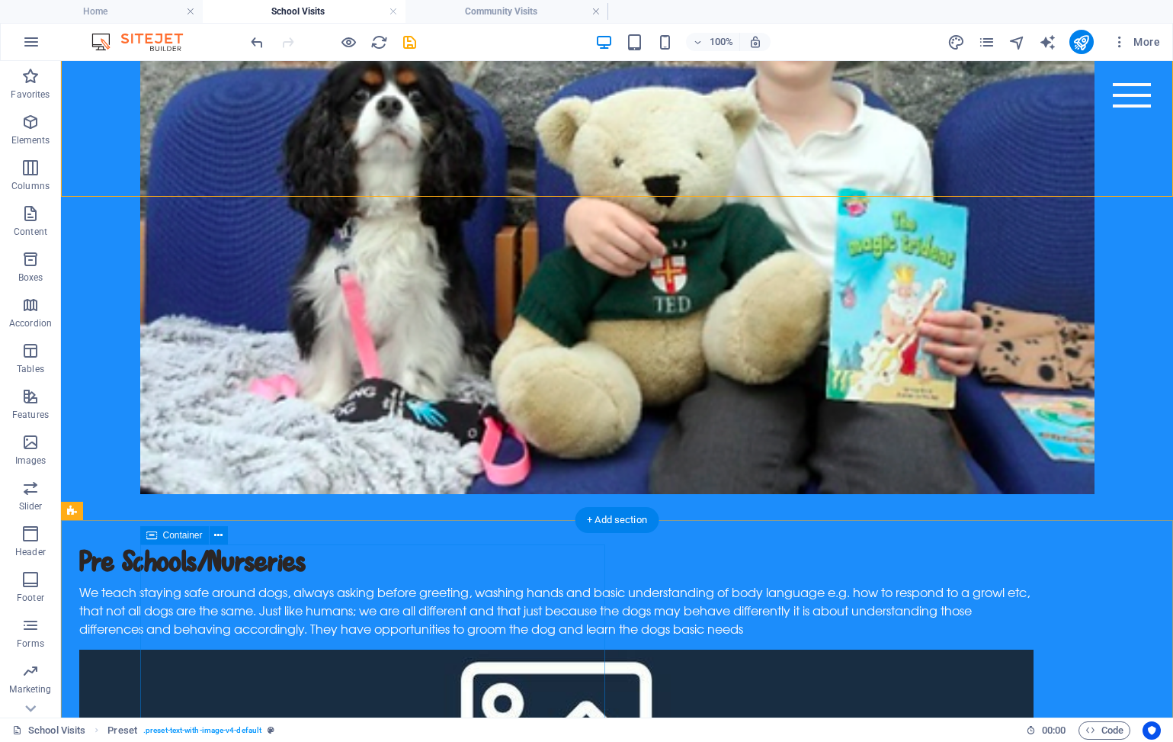
click at [154, 537] on icon at bounding box center [151, 535] width 11 height 18
click at [220, 535] on icon at bounding box center [218, 536] width 8 height 16
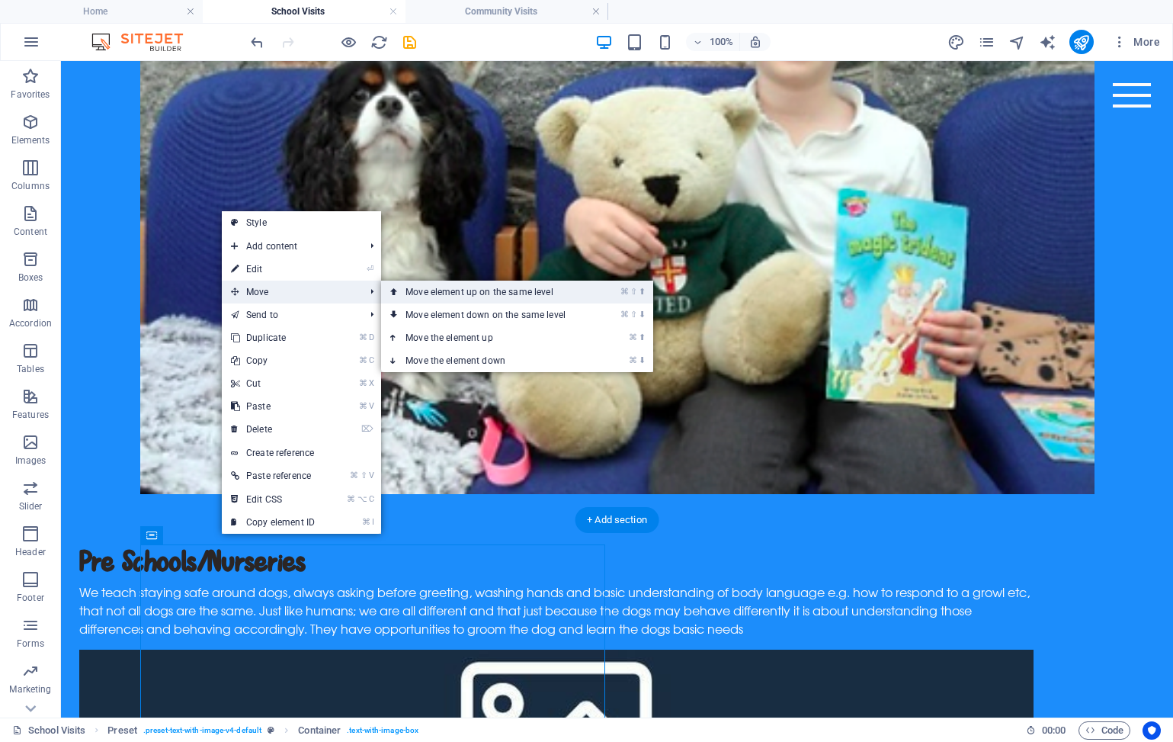
click at [400, 298] on link "⌘ ⇧ ⬆ Move element up on the same level" at bounding box center [488, 292] width 215 height 23
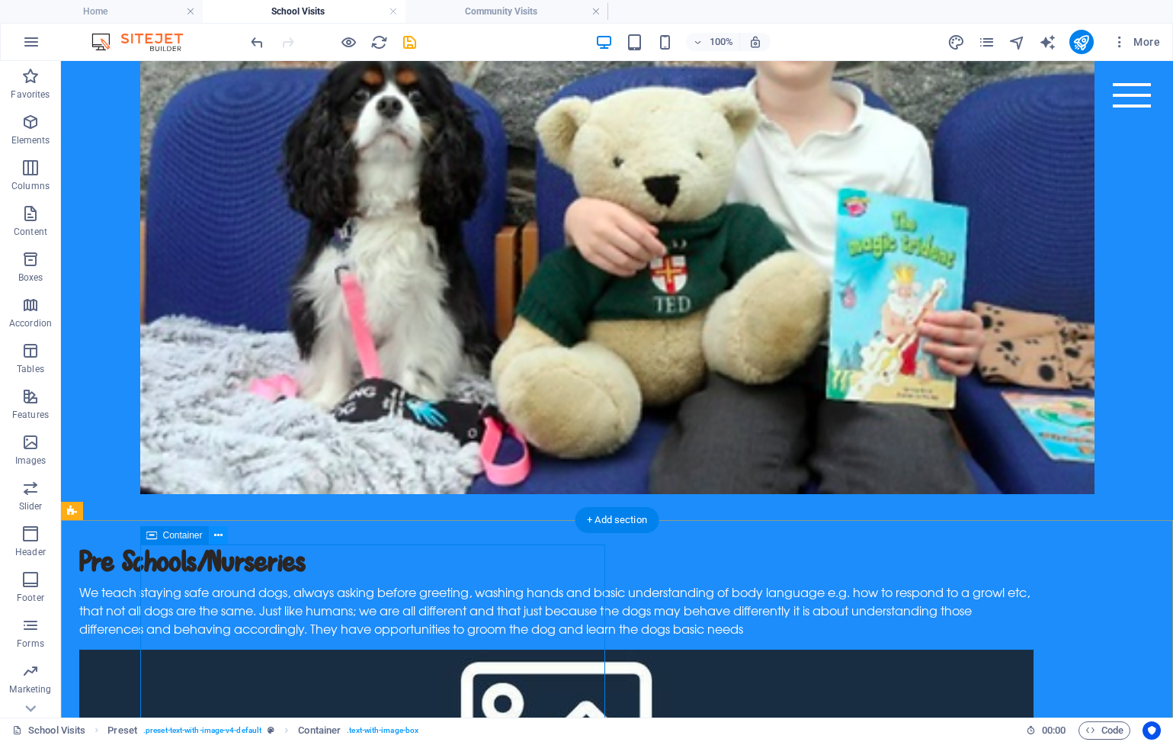
click at [217, 532] on icon at bounding box center [218, 536] width 8 height 16
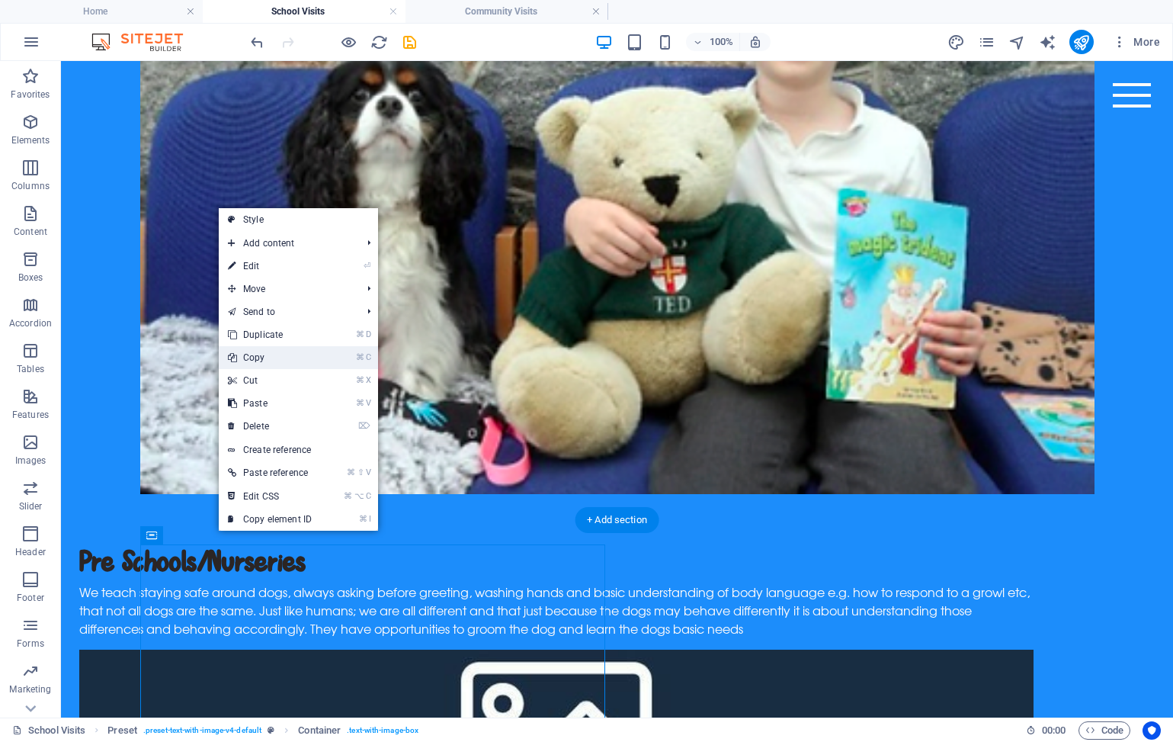
click at [286, 362] on link "⌘ C Copy" at bounding box center [270, 357] width 102 height 23
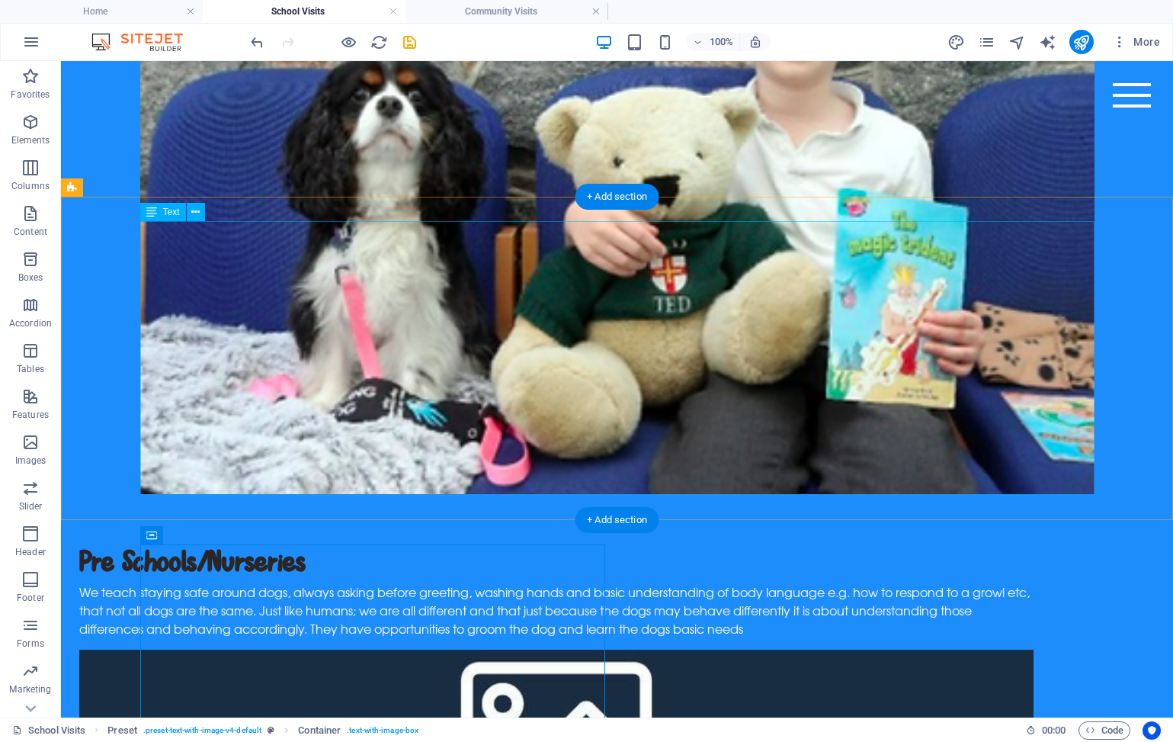
click at [159, 213] on div "Text" at bounding box center [163, 212] width 46 height 18
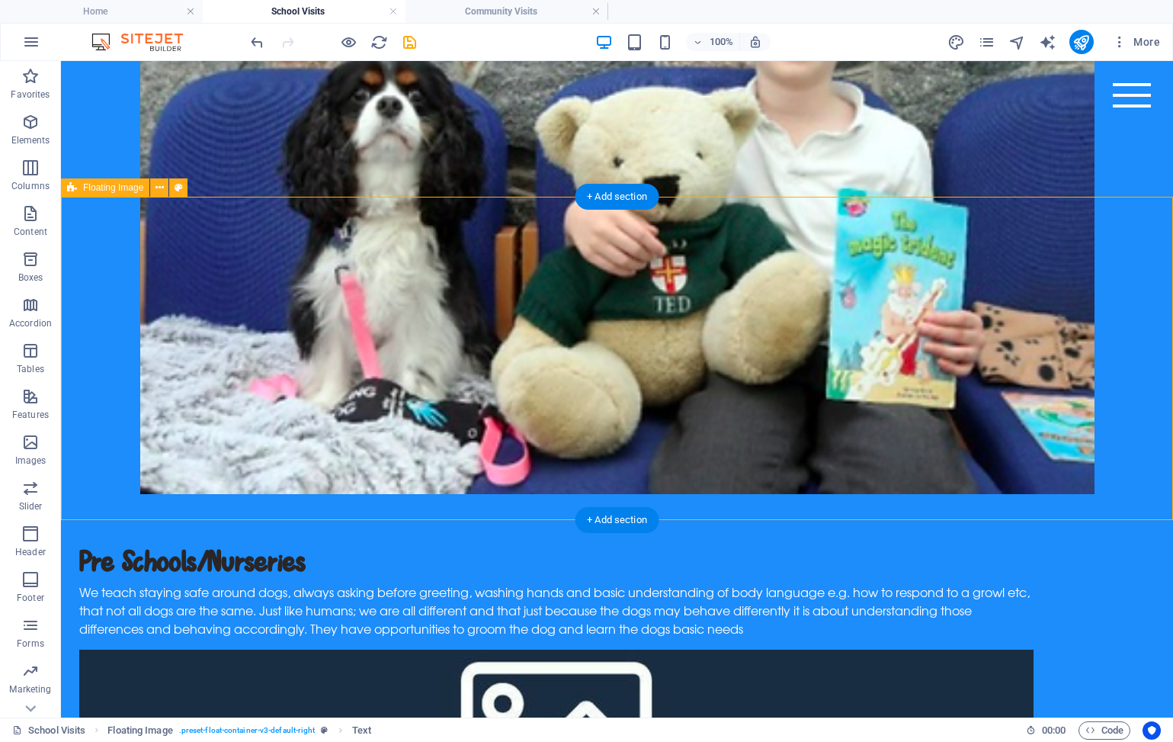
select select "%"
select select "rem"
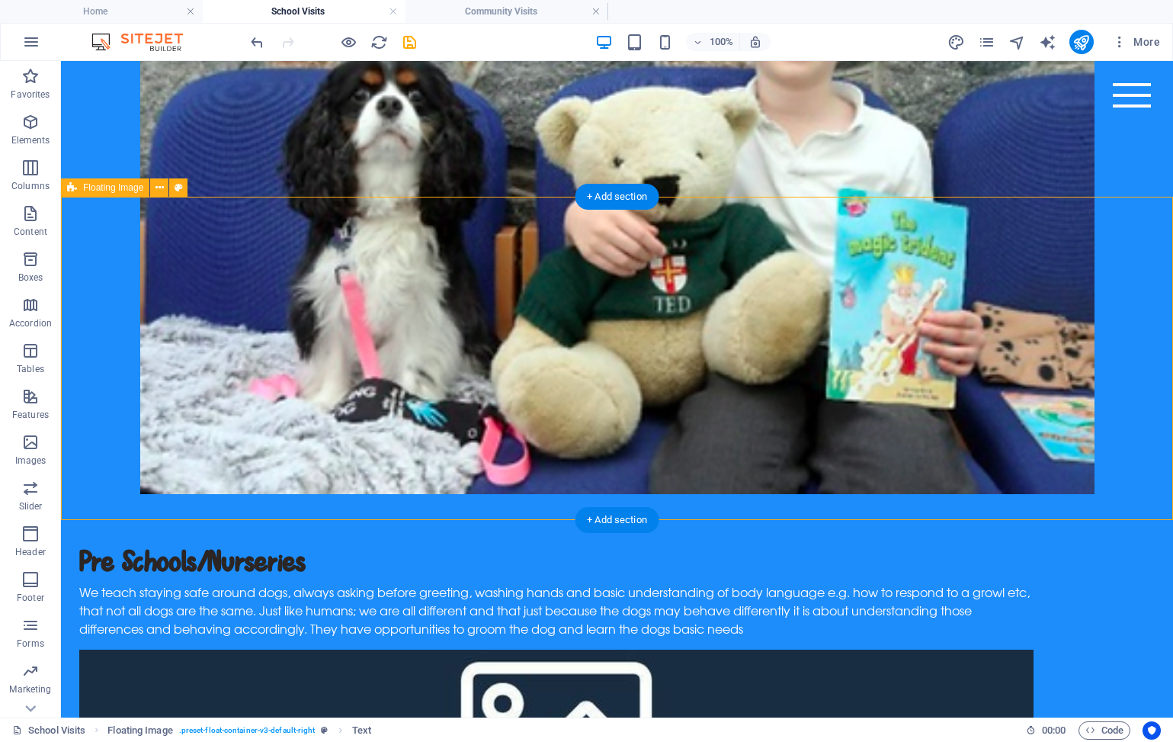
select select "rem"
select select "preset-float-container-v3-default-right"
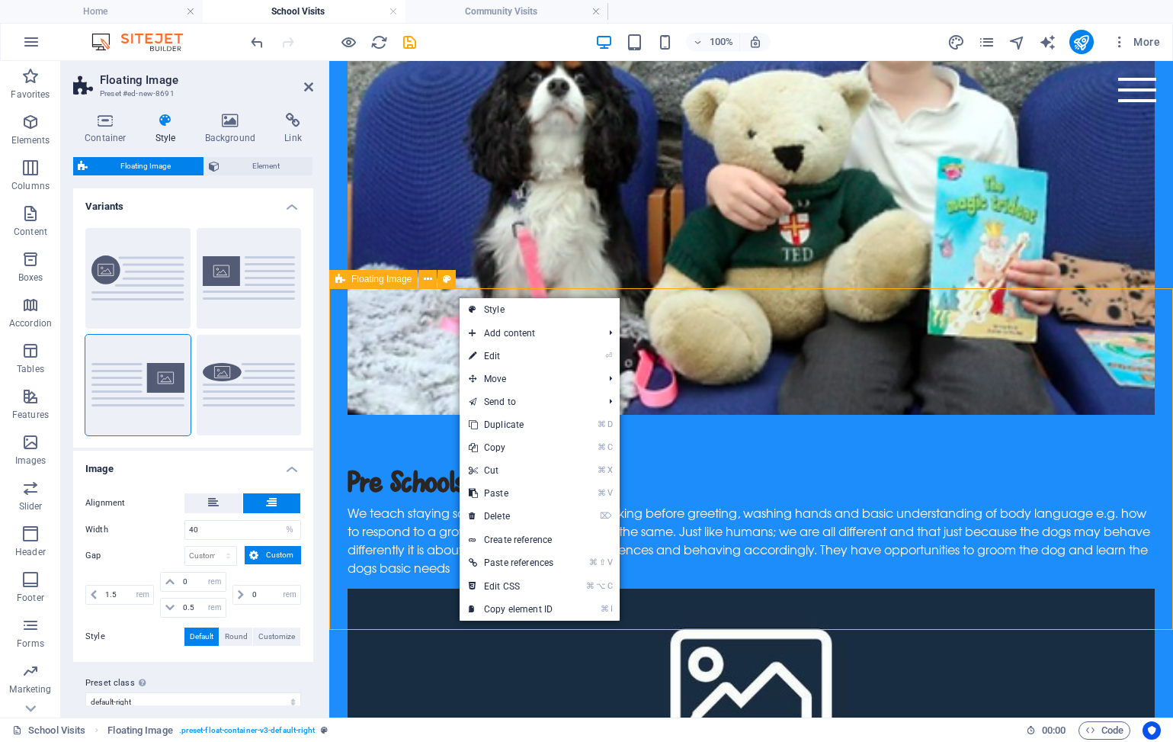
drag, startPoint x: 458, startPoint y: 297, endPoint x: 502, endPoint y: 487, distance: 195.7
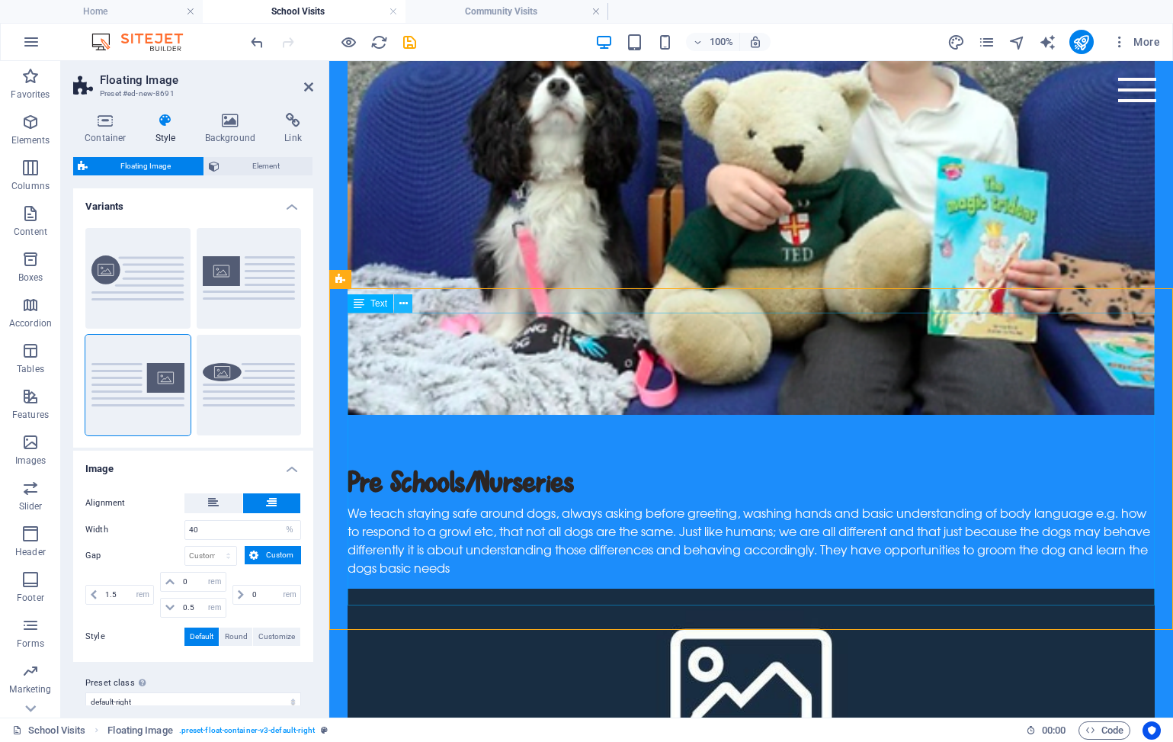
click at [402, 303] on icon at bounding box center [404, 304] width 8 height 16
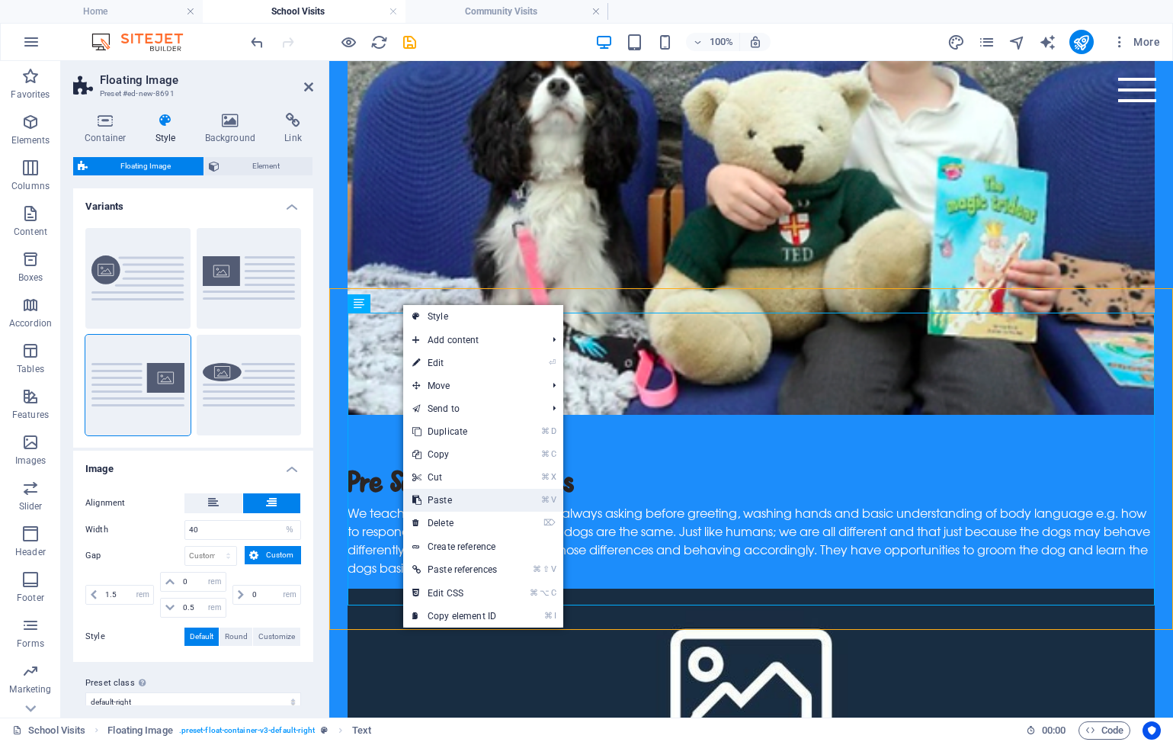
click at [447, 496] on link "⌘ V Paste" at bounding box center [454, 500] width 103 height 23
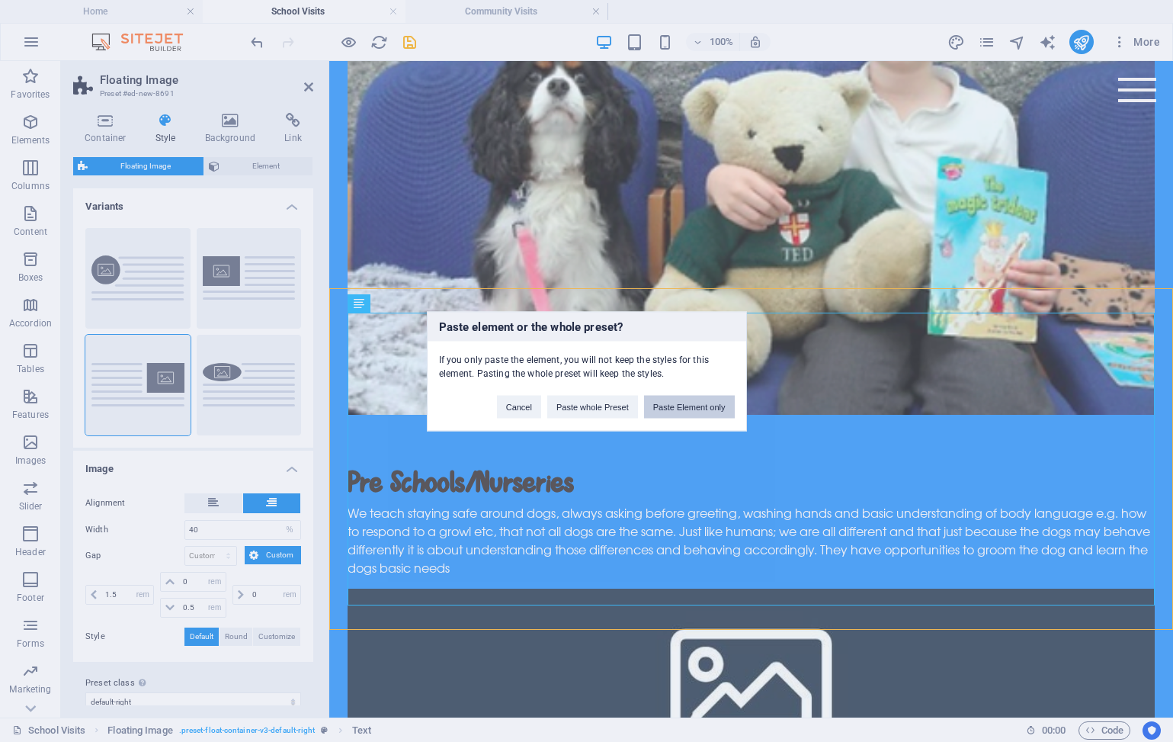
click at [686, 406] on button "Paste Element only" at bounding box center [689, 406] width 91 height 23
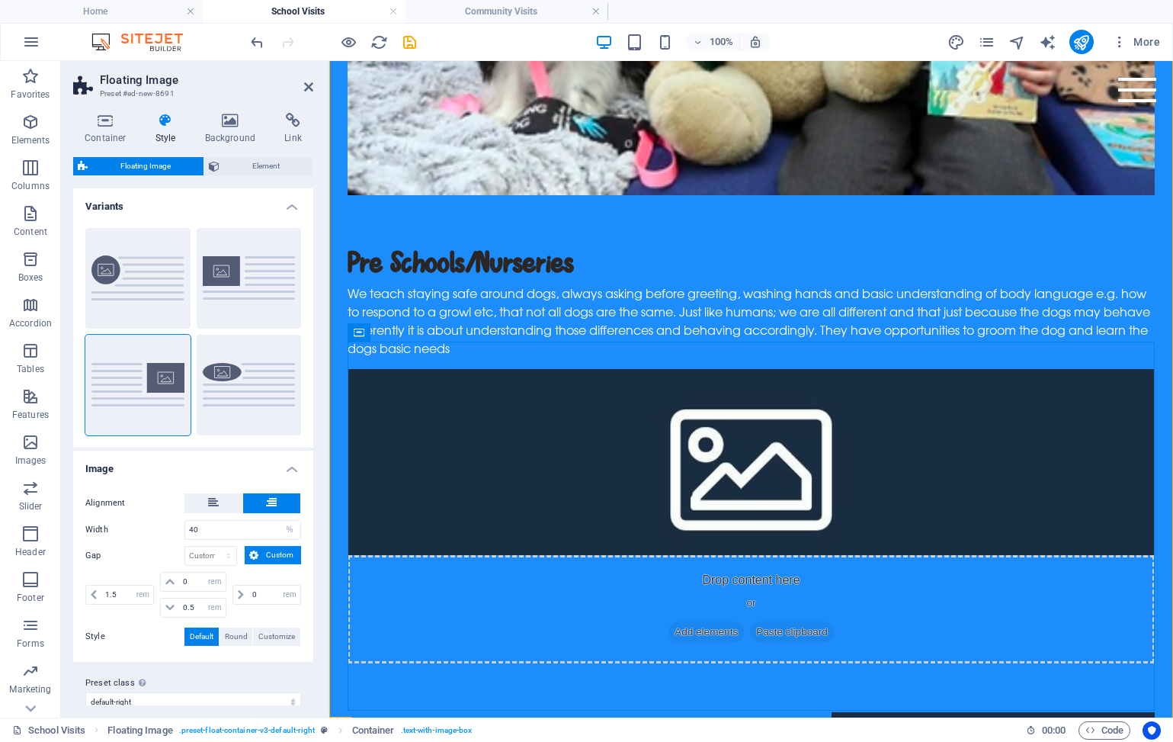
scroll to position [1036, 0]
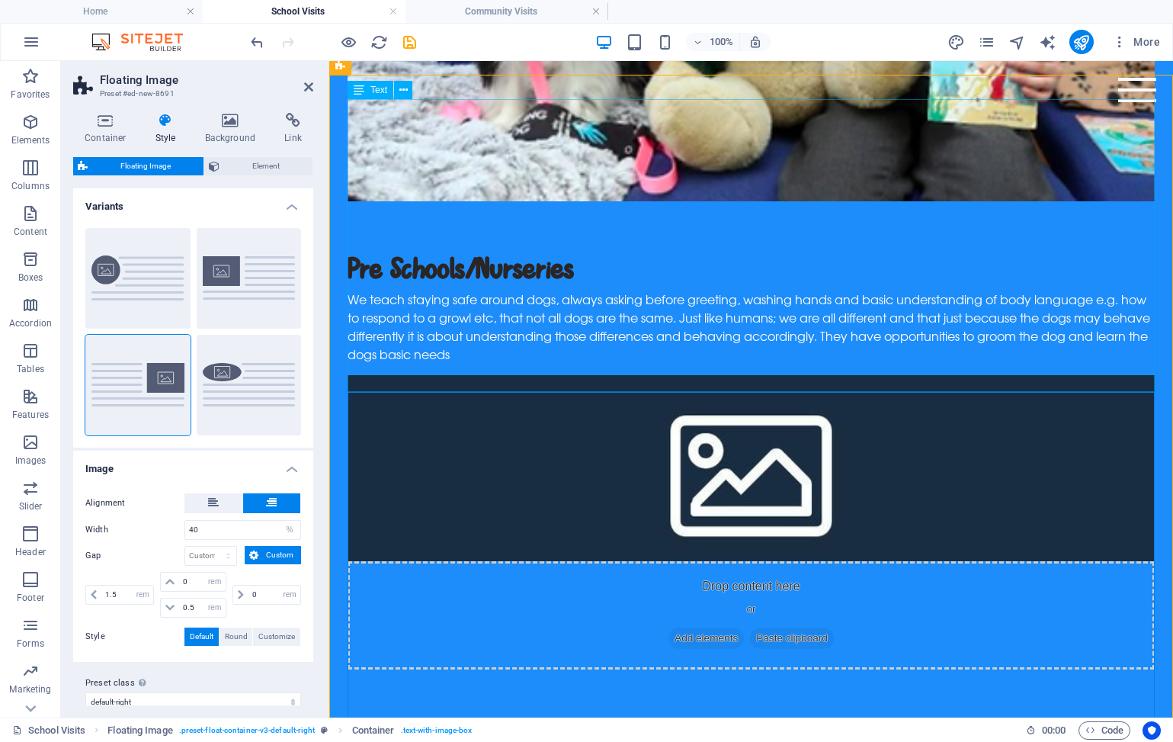
click at [405, 88] on icon at bounding box center [404, 90] width 8 height 16
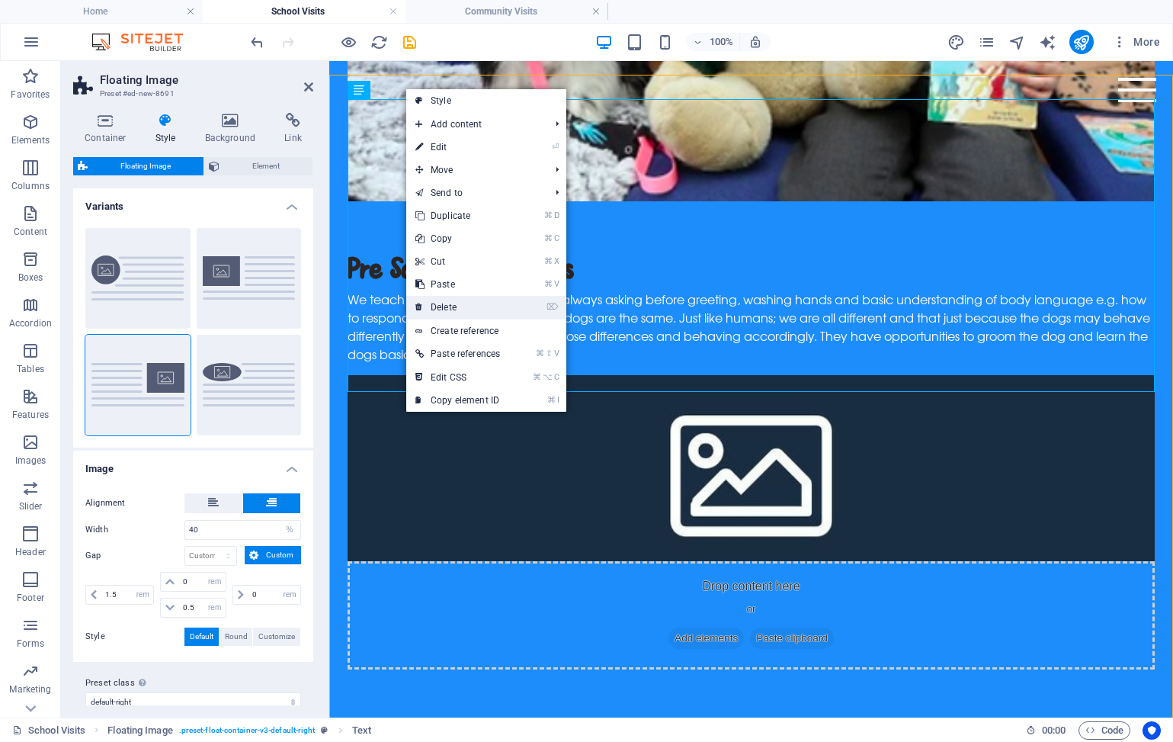
click at [459, 297] on link "⌦ Delete" at bounding box center [457, 307] width 103 height 23
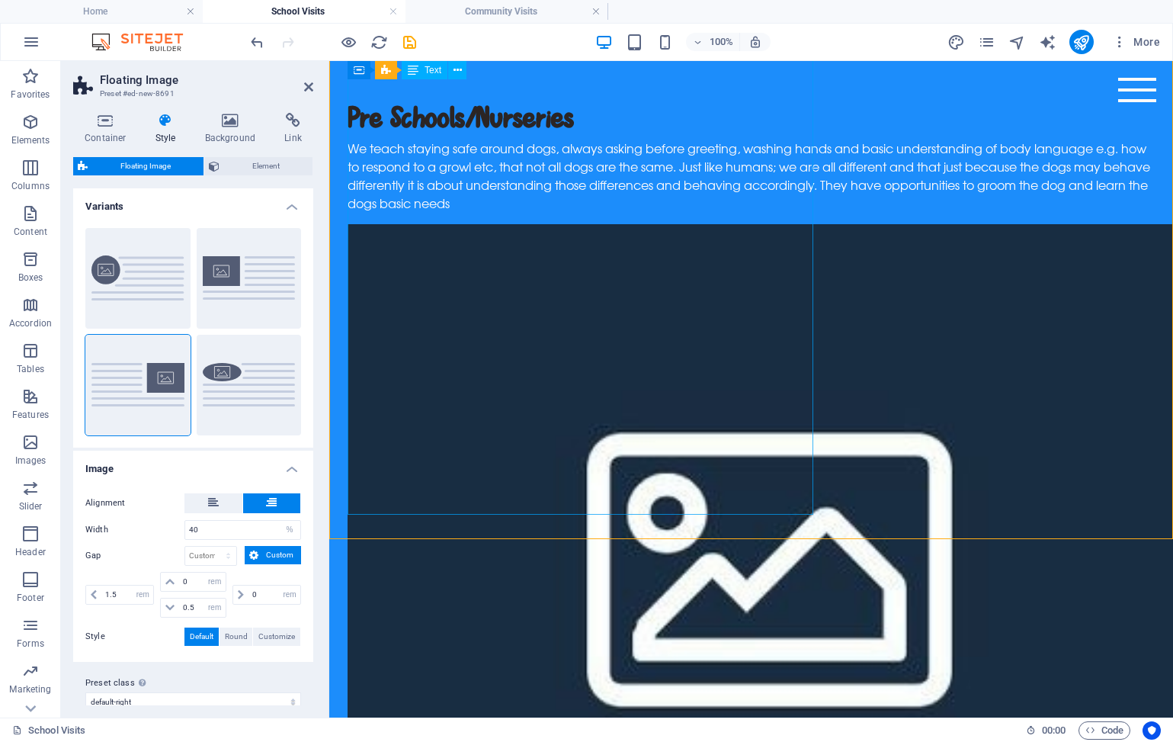
scroll to position [1209, 0]
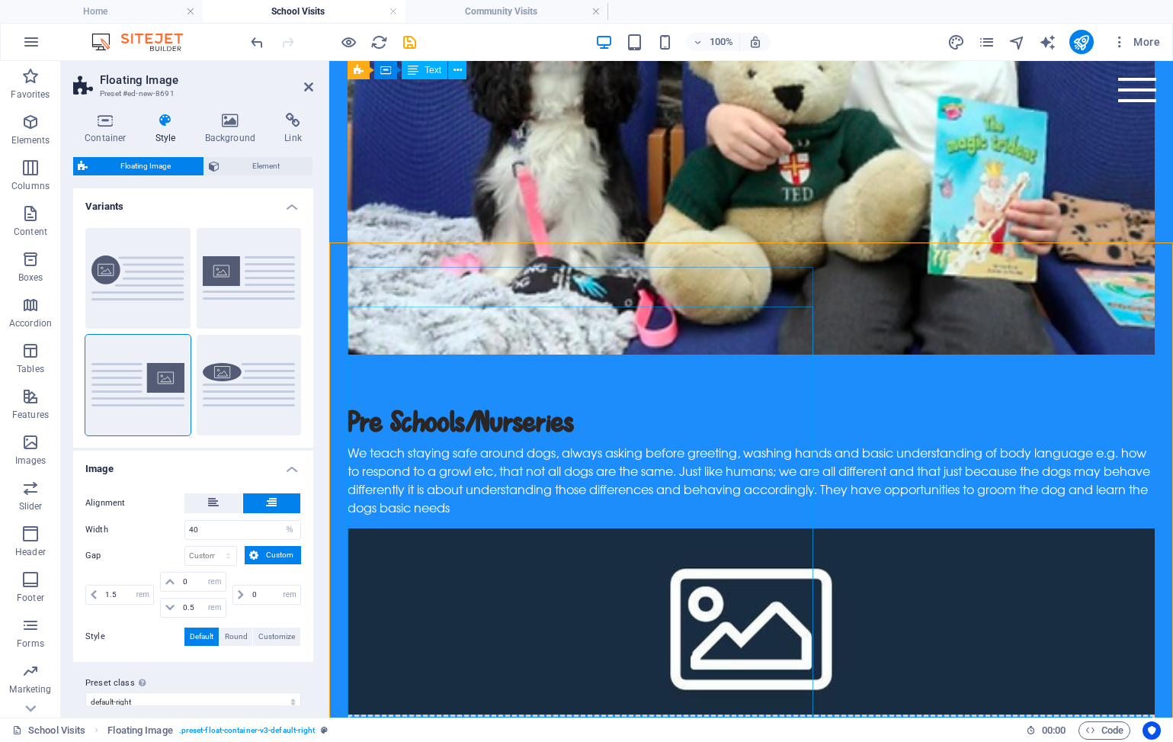
scroll to position [855, 0]
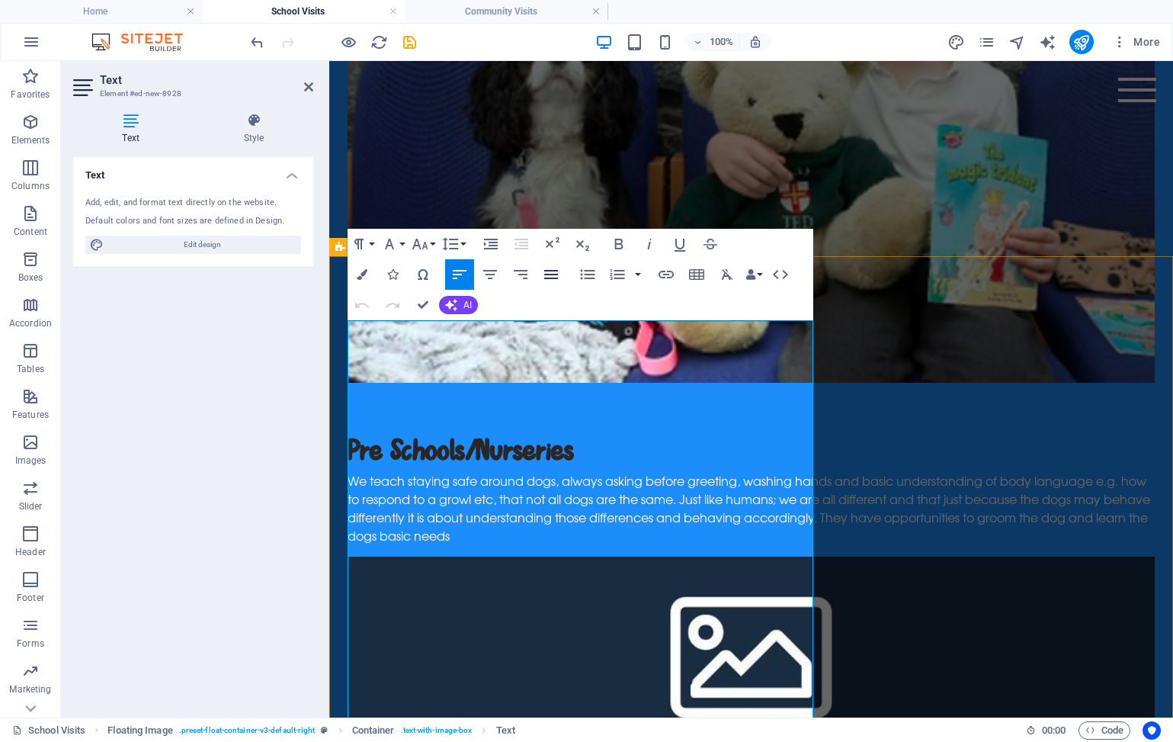
click at [560, 274] on icon "button" at bounding box center [551, 274] width 18 height 18
click at [461, 271] on icon "button" at bounding box center [460, 274] width 14 height 9
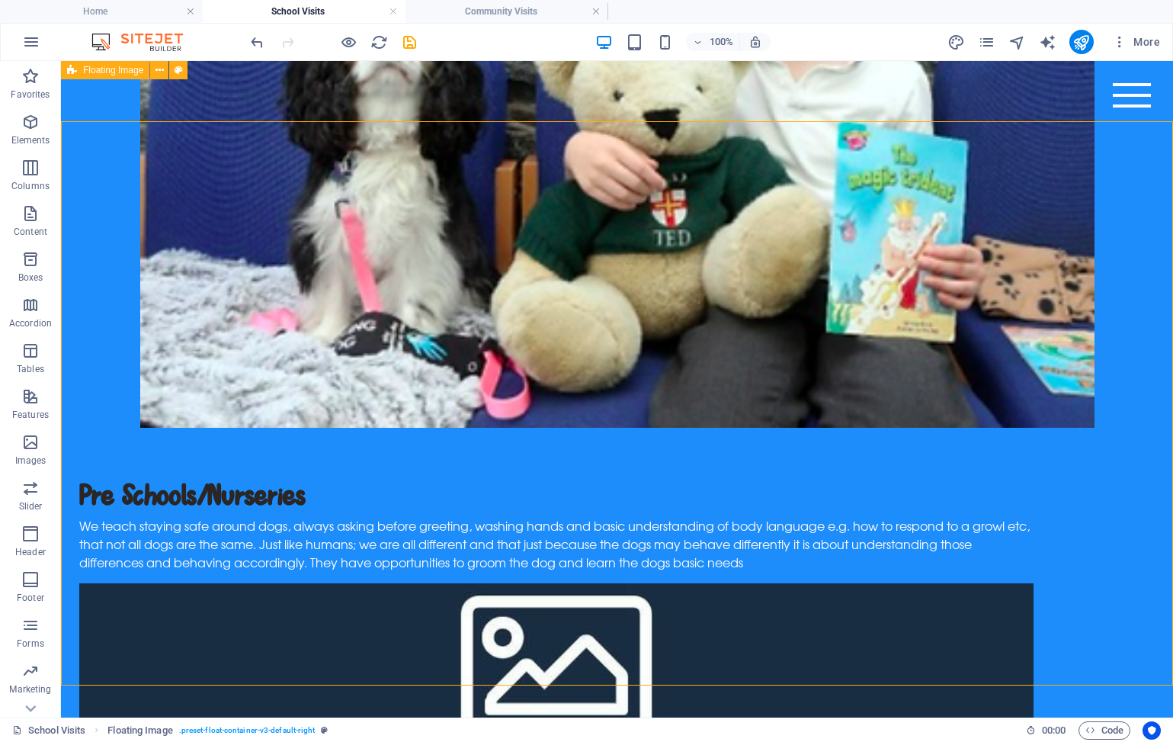
scroll to position [827, 0]
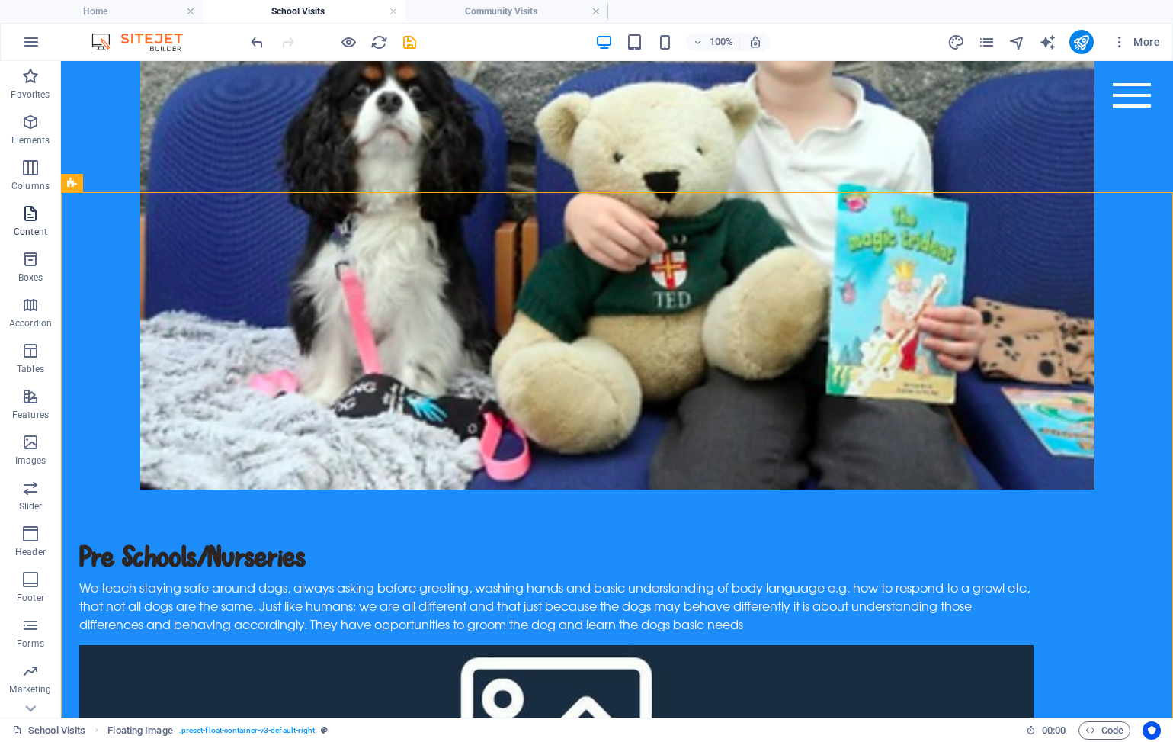
click at [0, 0] on icon "button" at bounding box center [0, 0] width 0 height 0
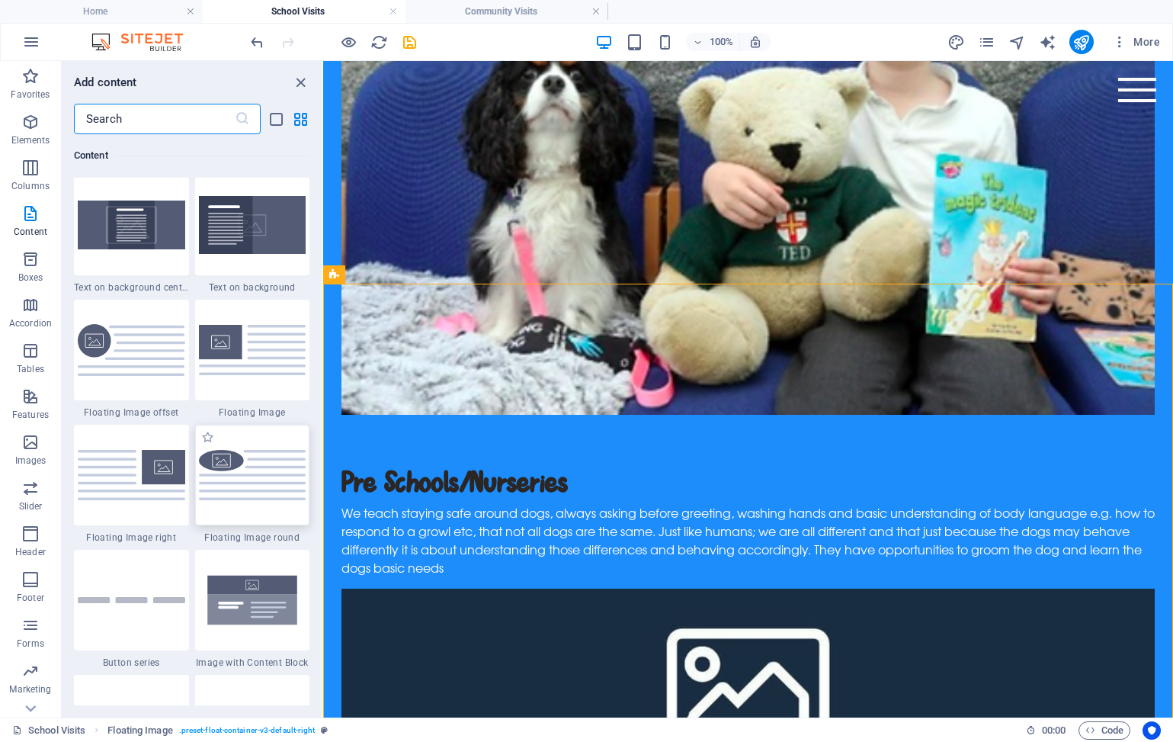
scroll to position [3163, 0]
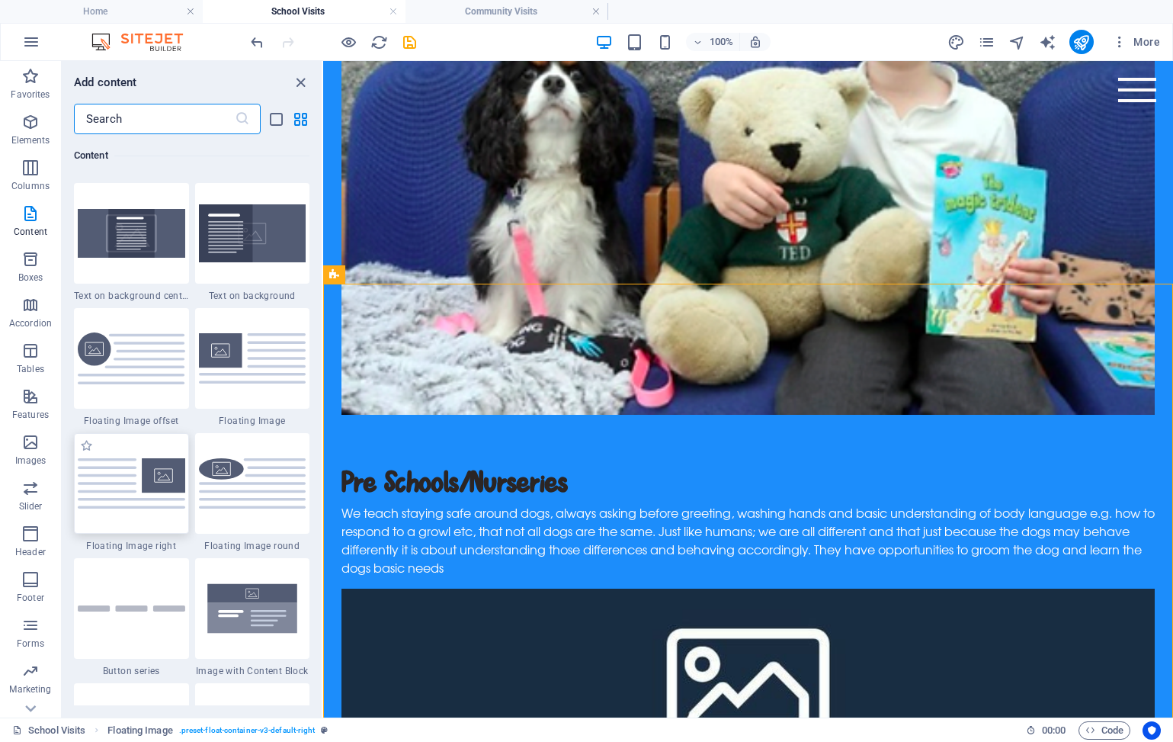
click at [148, 484] on img at bounding box center [132, 483] width 108 height 50
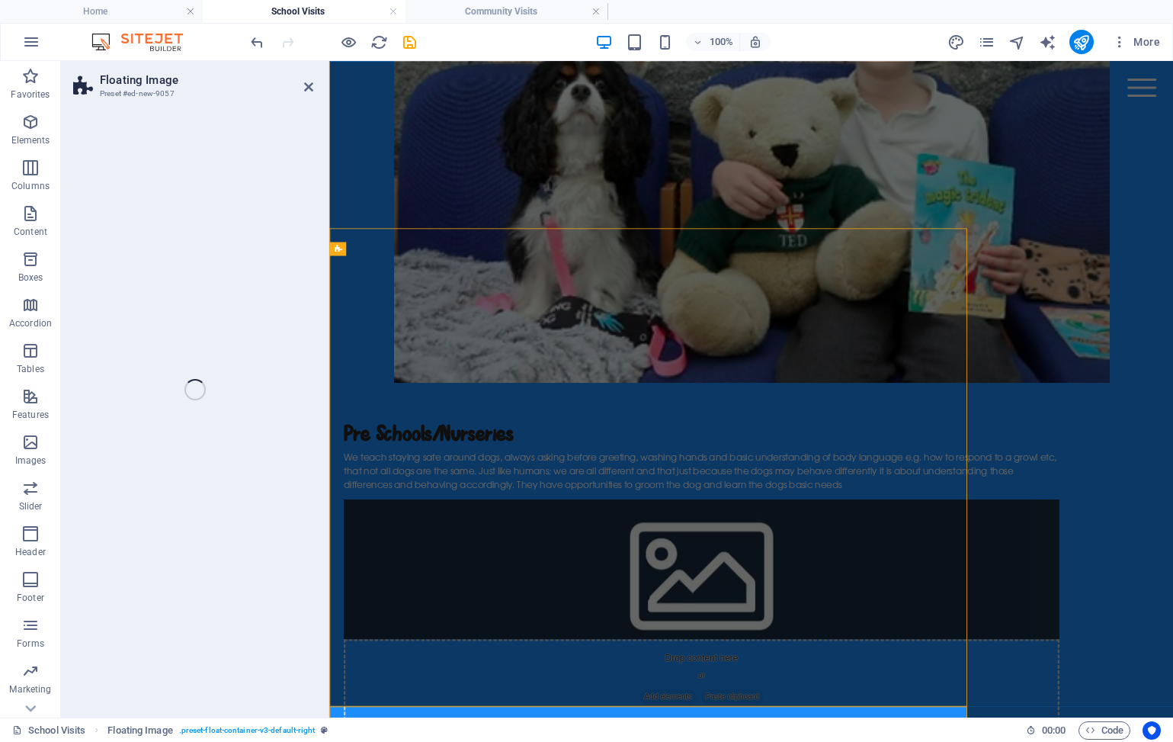
select select "%"
select select "rem"
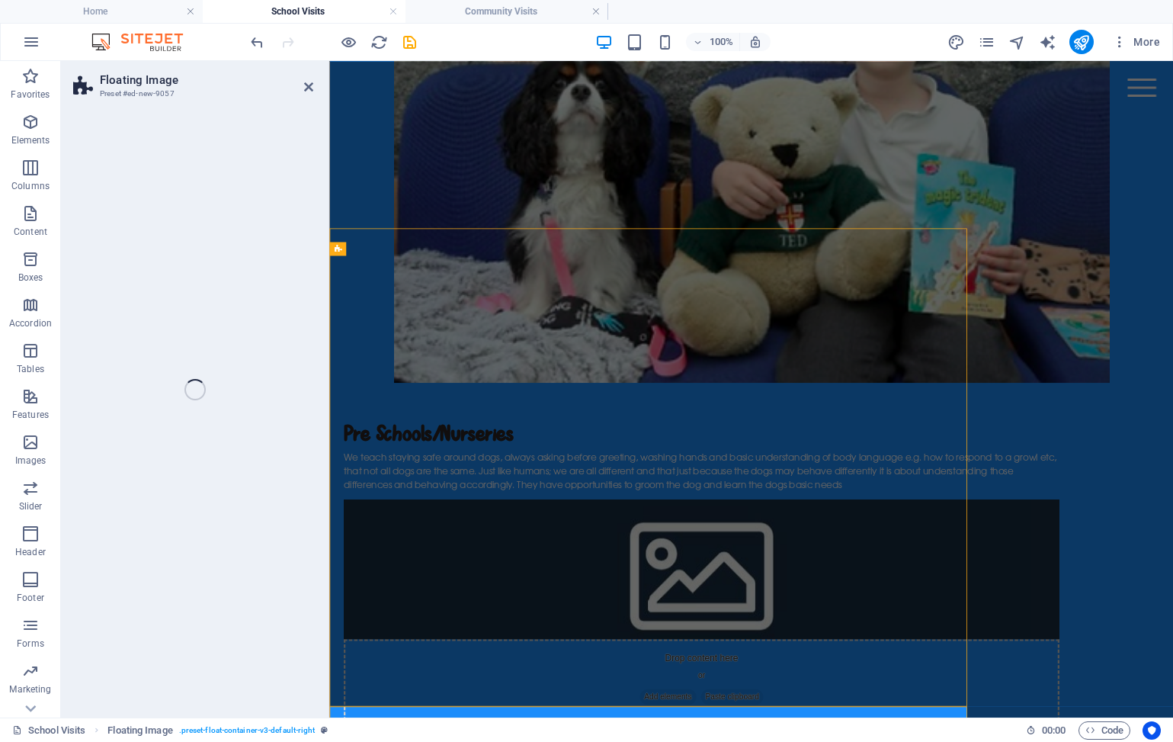
select select "preset-float-container-v3-default-right"
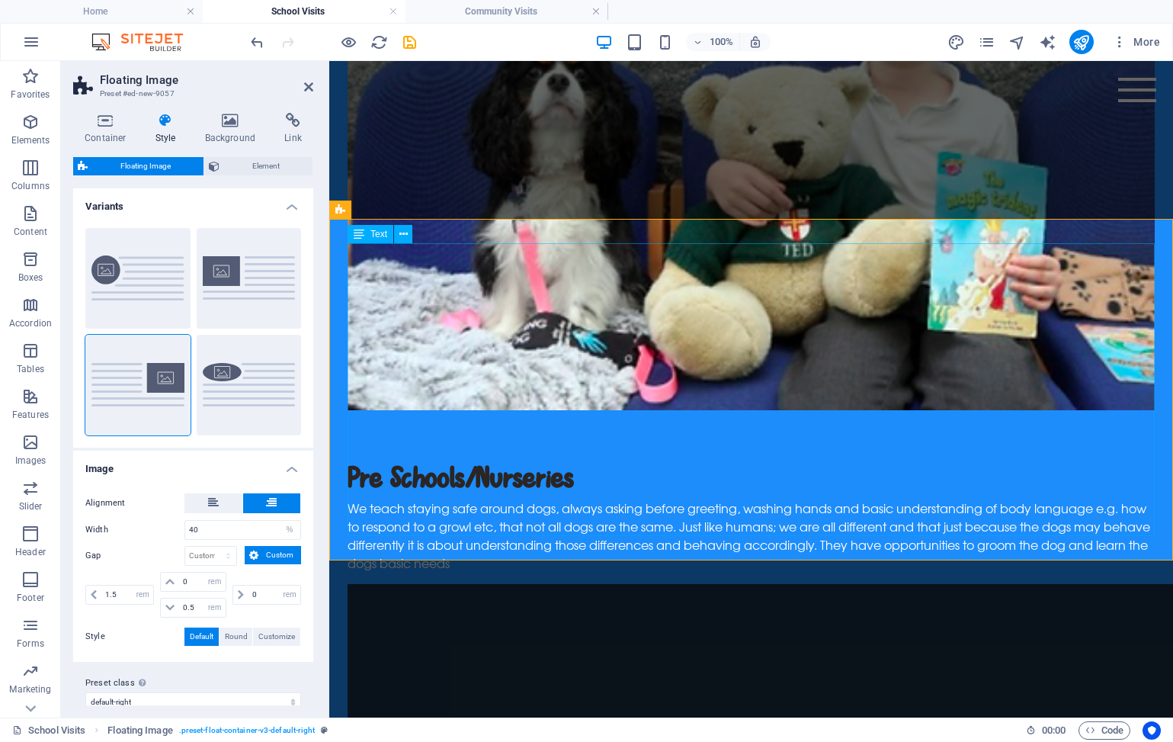
scroll to position [1529, 0]
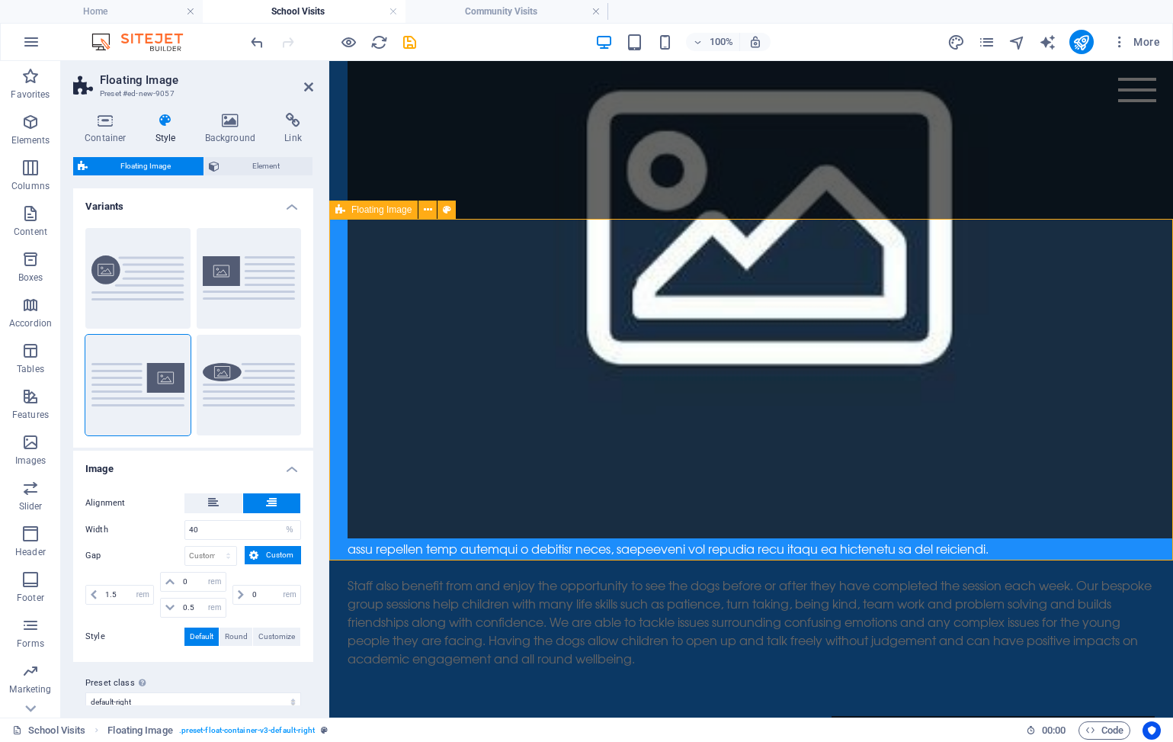
click at [0, 0] on icon "button" at bounding box center [0, 0] width 0 height 0
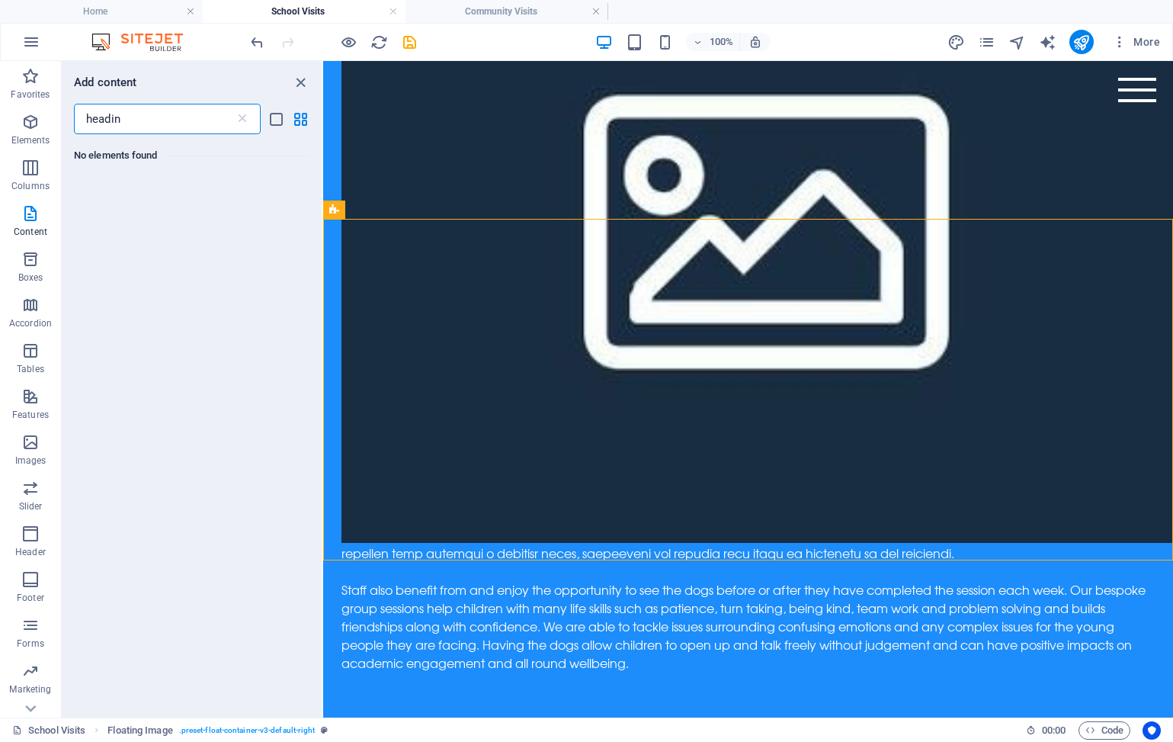
scroll to position [0, 0]
type input "heading"
click at [32, 411] on p "Features" at bounding box center [30, 415] width 37 height 12
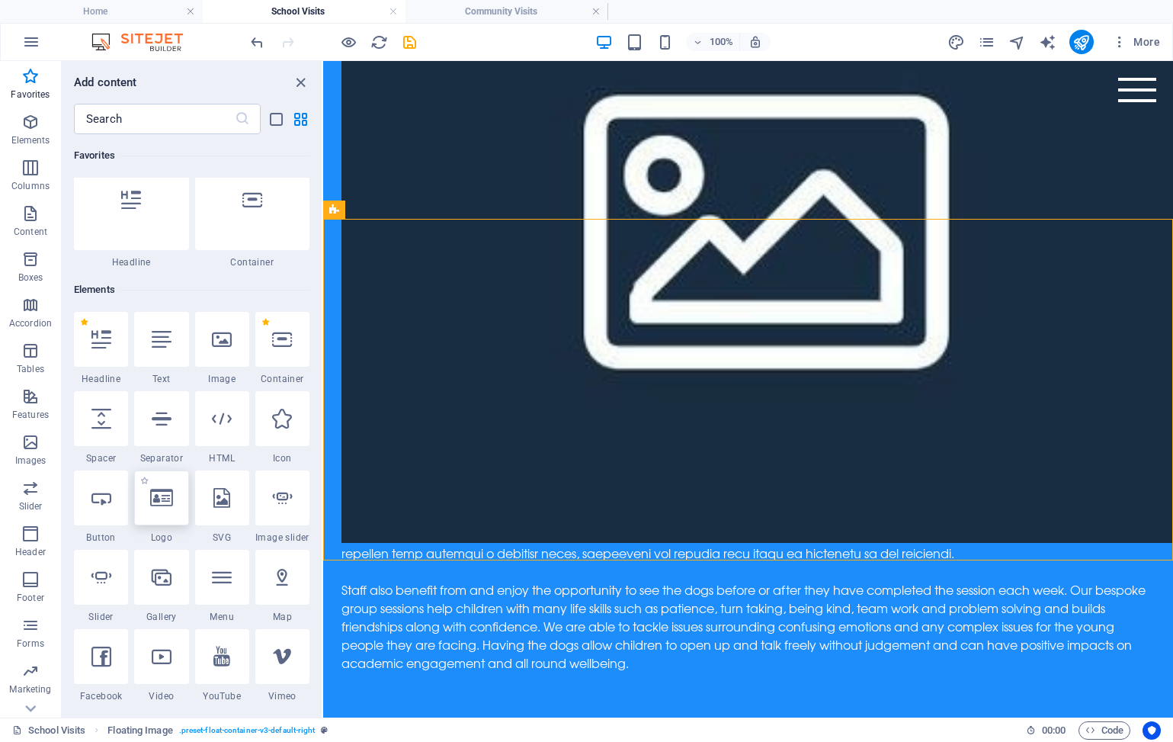
scroll to position [23, 0]
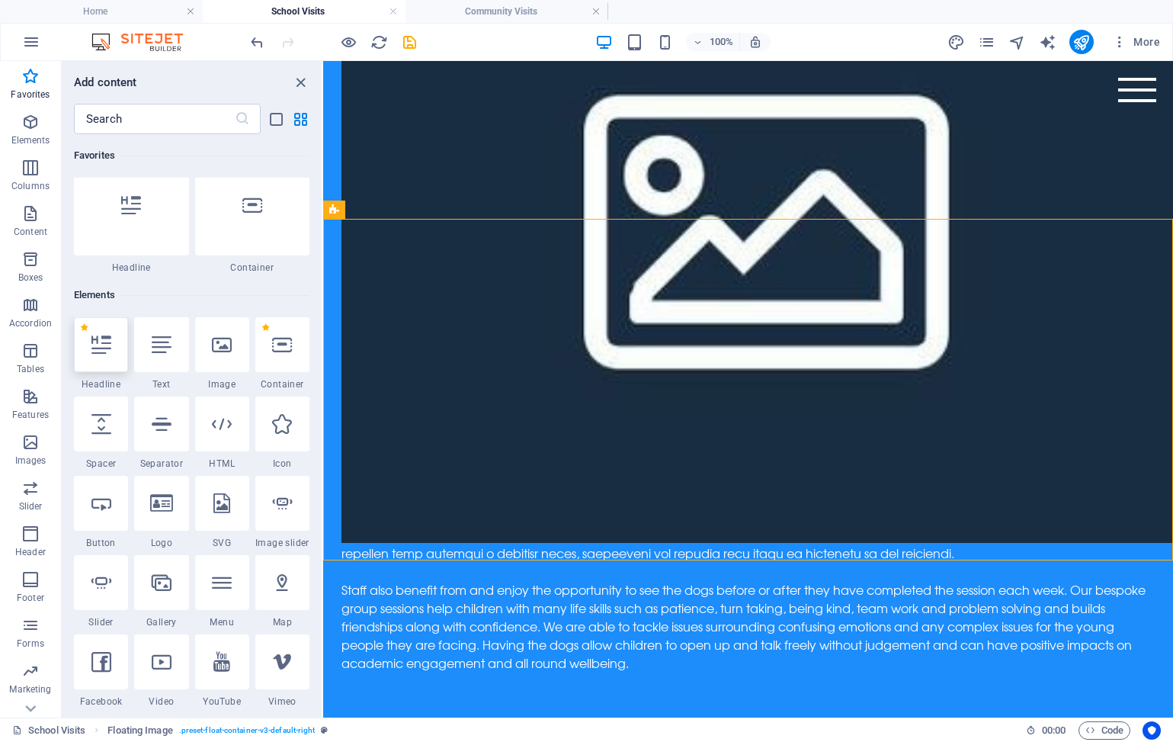
click at [104, 355] on div at bounding box center [101, 344] width 54 height 55
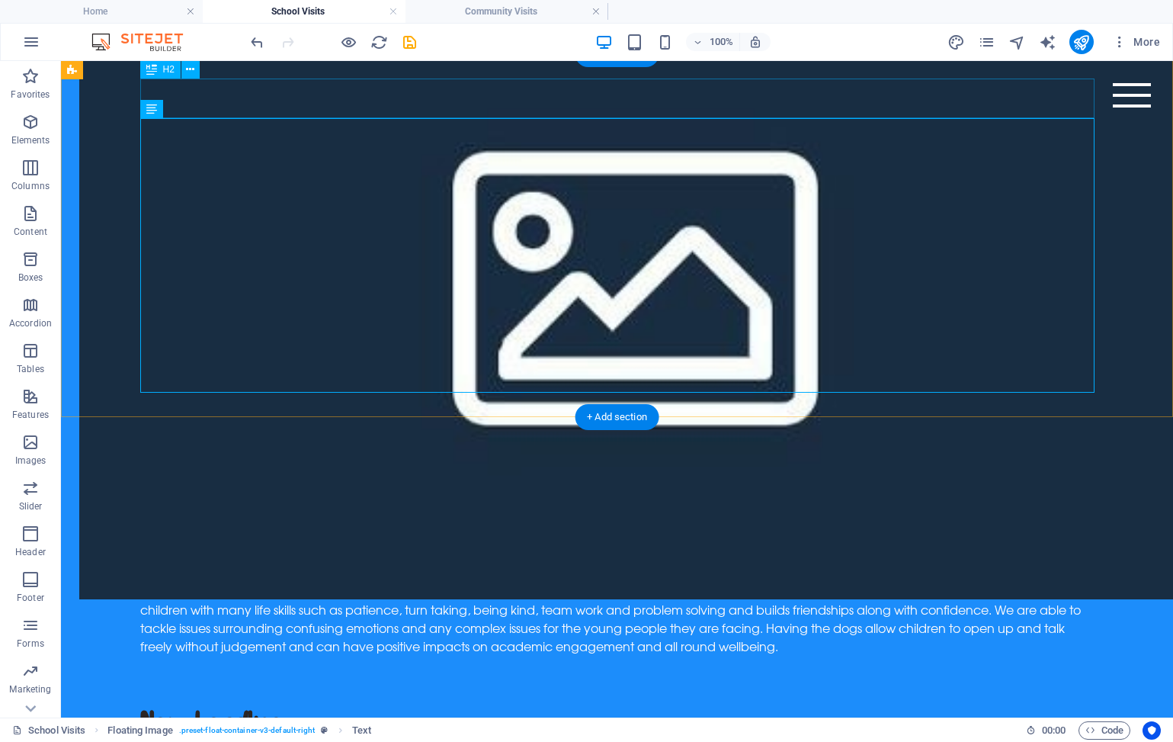
click at [252, 704] on div "New headline" at bounding box center [617, 724] width 955 height 40
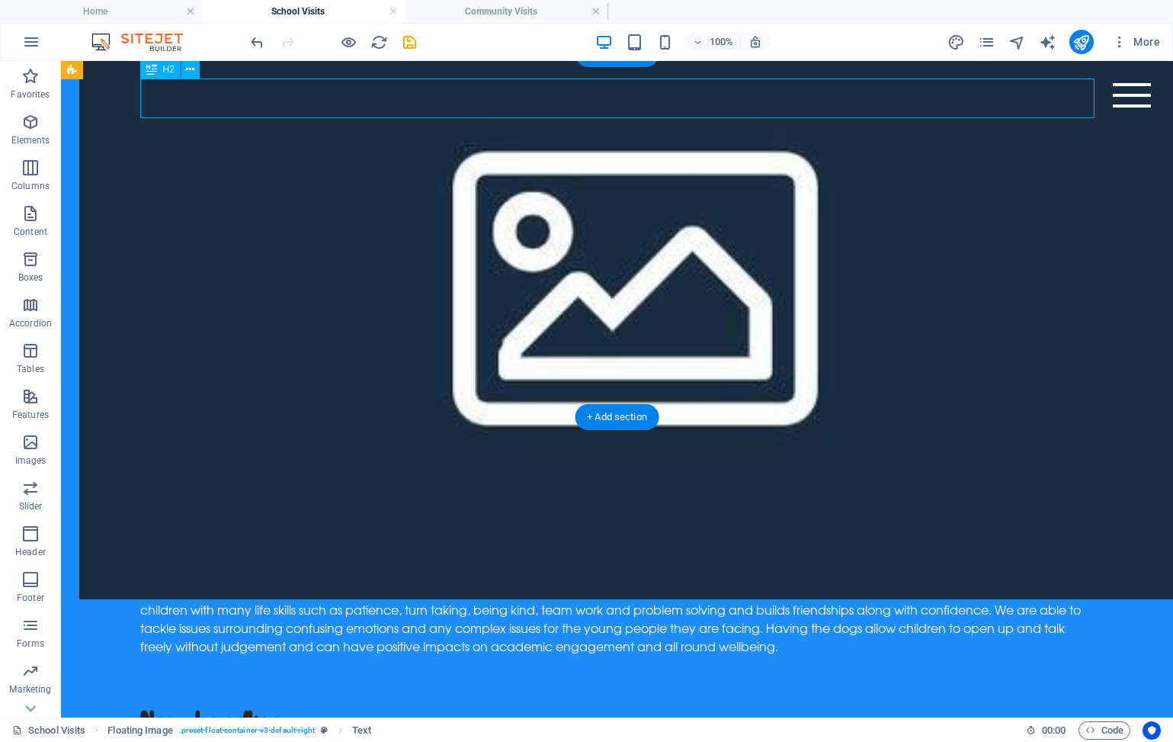
click at [252, 704] on div "New headline" at bounding box center [617, 724] width 955 height 40
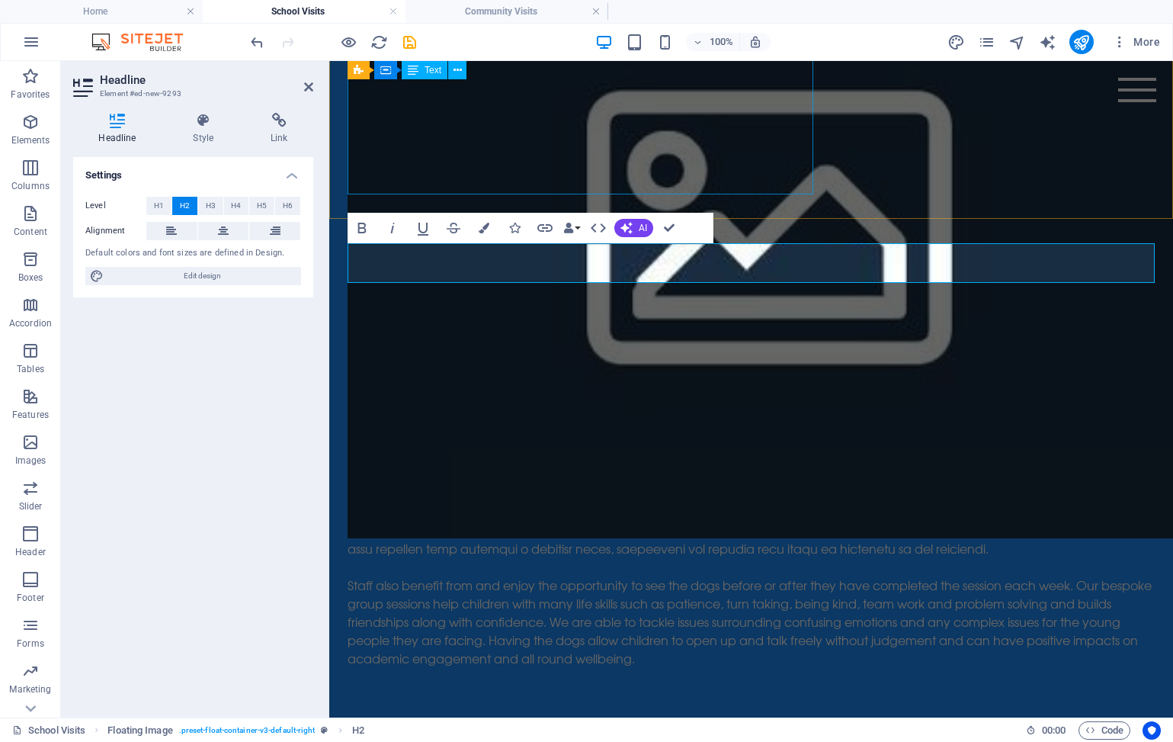
click at [403, 265] on div "Staff also benefit from and enjoy the opportunity to see the dogs before or aft…" at bounding box center [751, 466] width 807 height 403
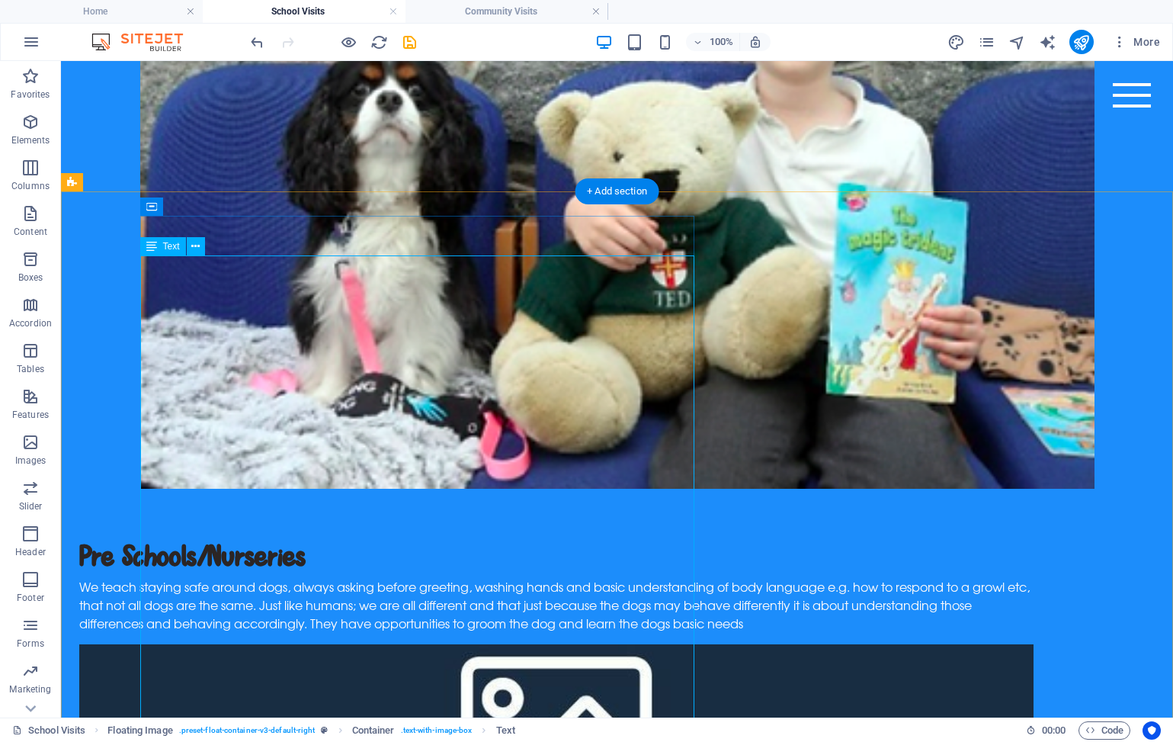
scroll to position [830, 0]
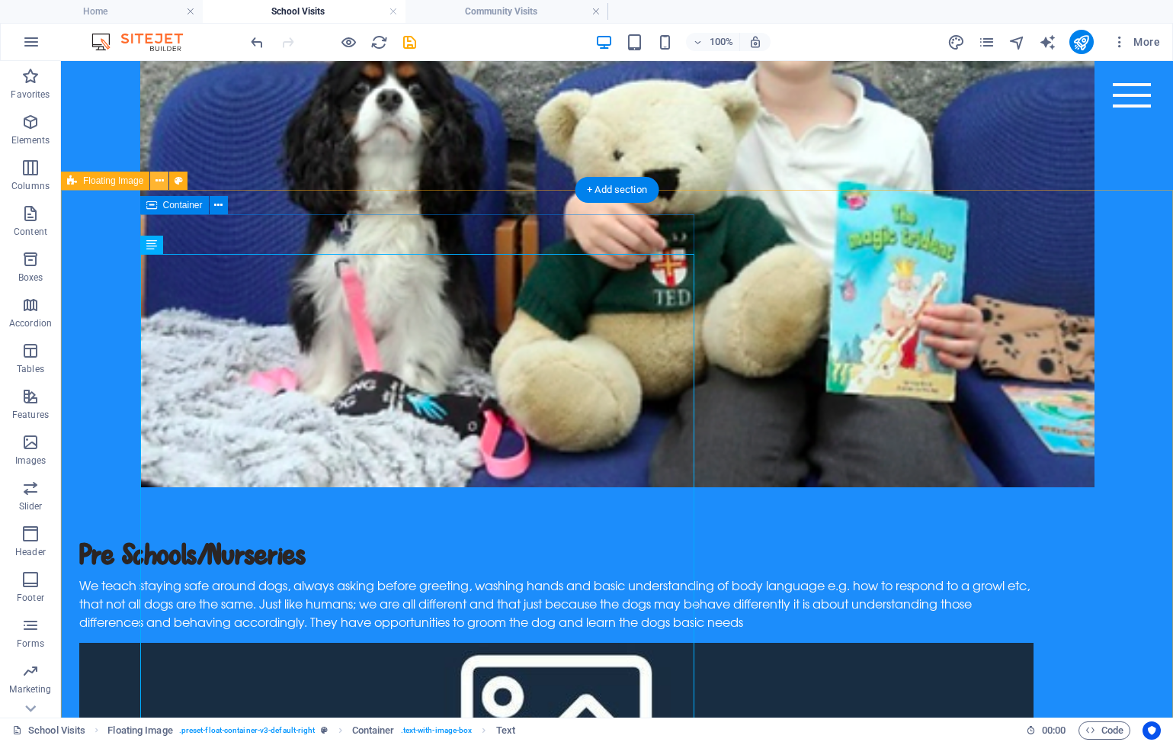
click at [161, 180] on icon at bounding box center [160, 181] width 8 height 16
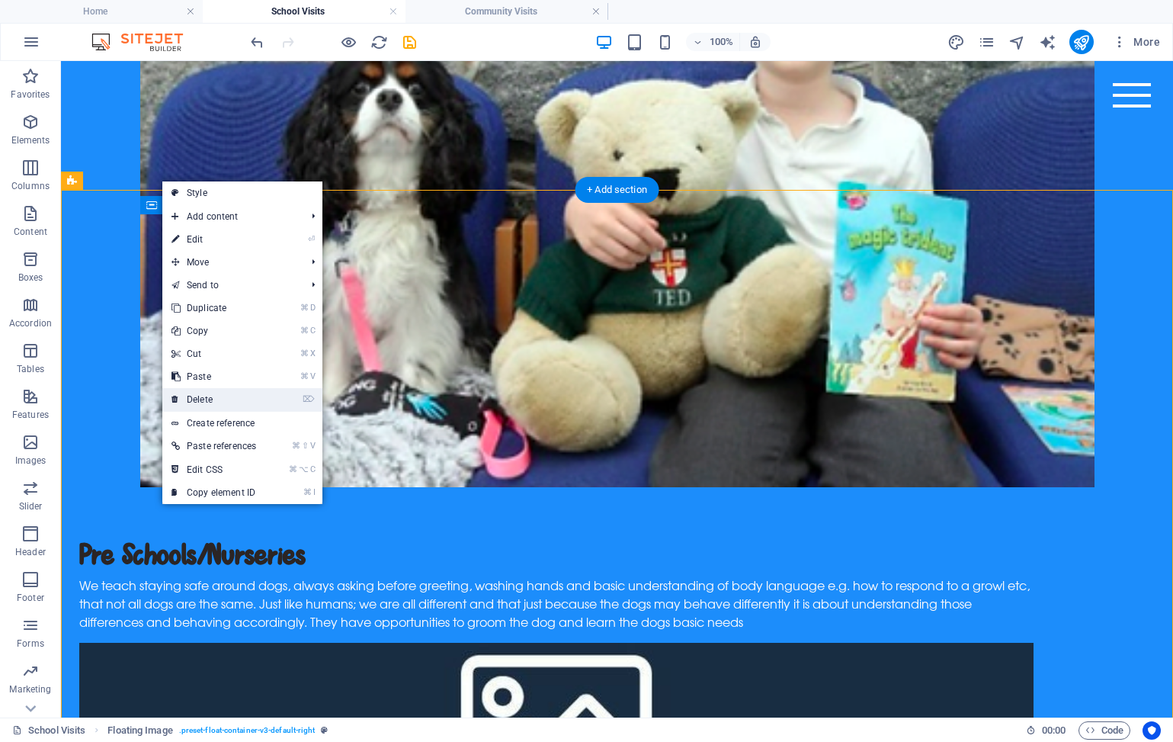
click at [220, 401] on link "⌦ Delete" at bounding box center [213, 399] width 103 height 23
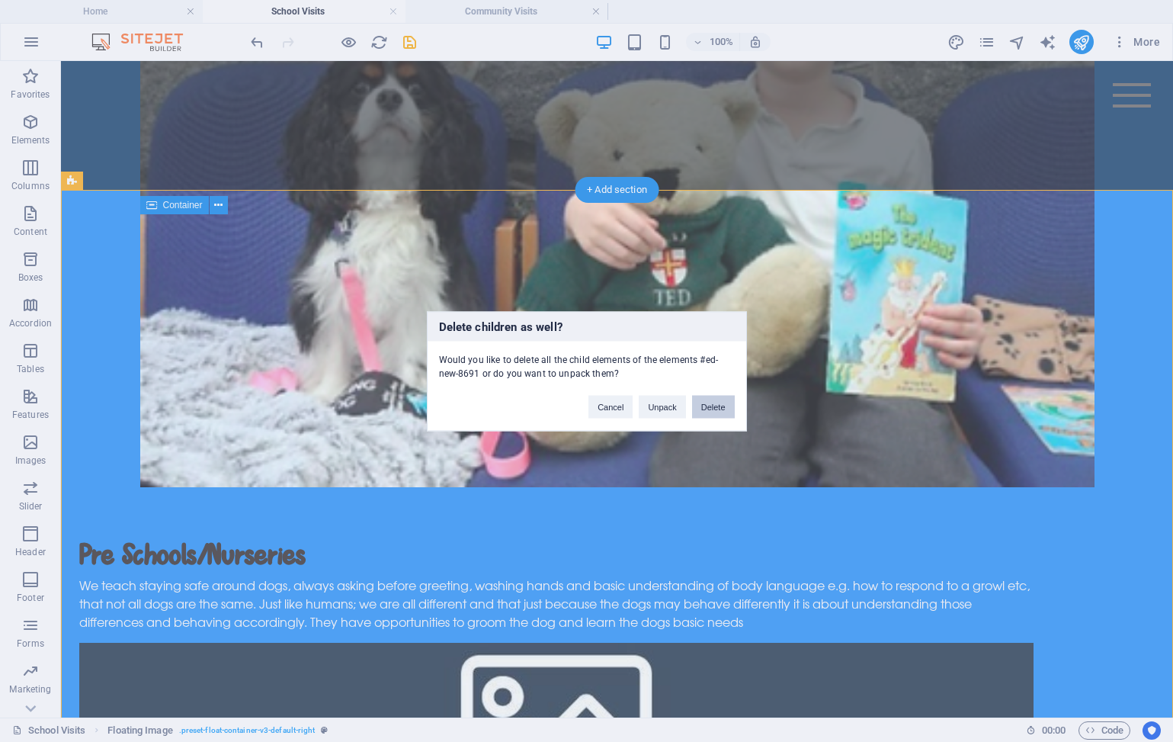
click at [705, 403] on button "Delete" at bounding box center [713, 406] width 43 height 23
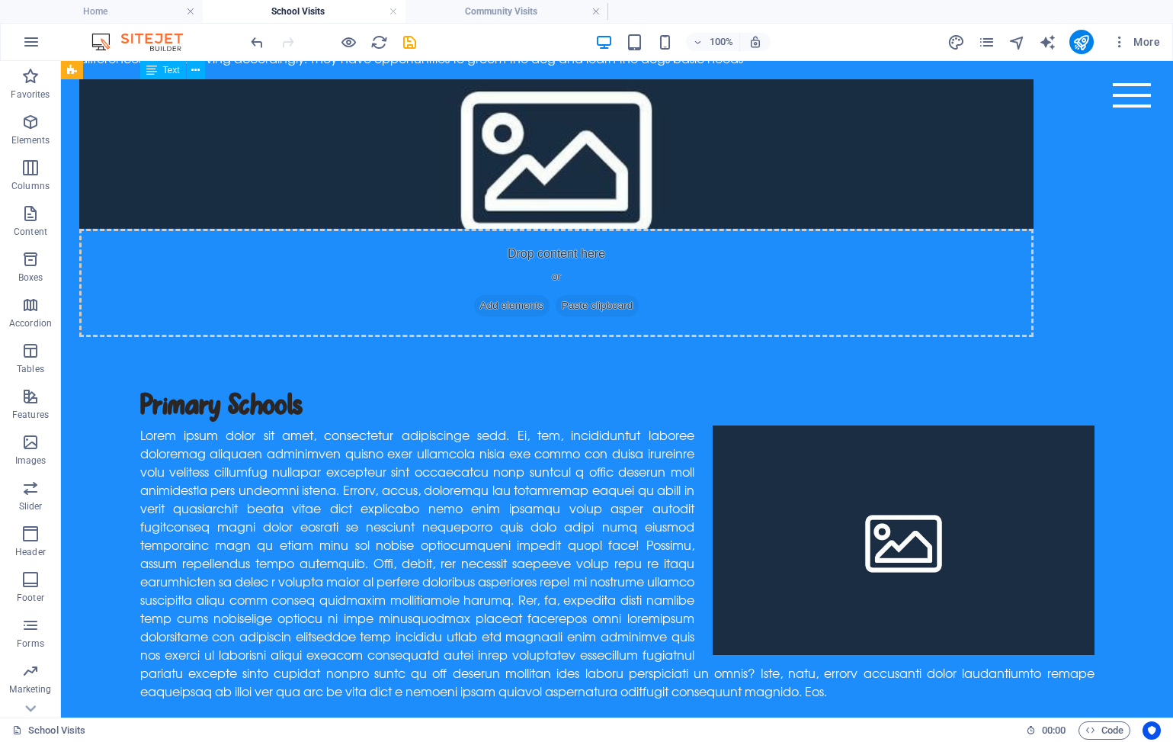
scroll to position [1469, 0]
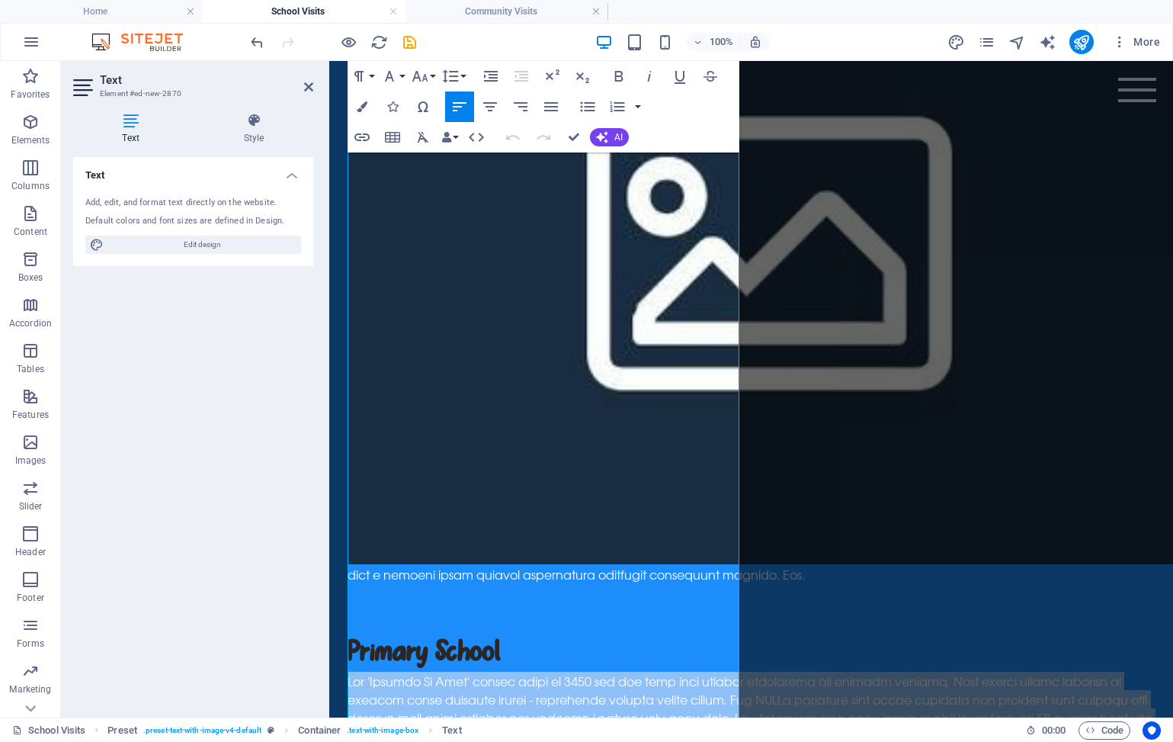
scroll to position [1378, 0]
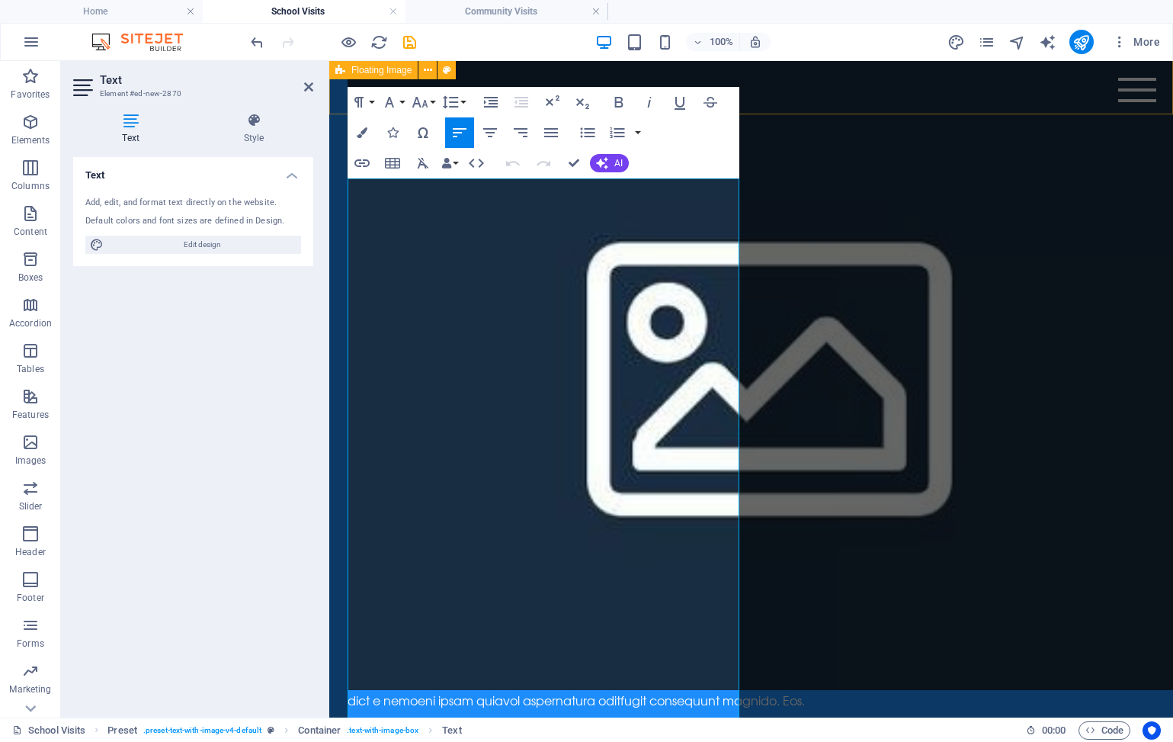
drag, startPoint x: 505, startPoint y: 572, endPoint x: 345, endPoint y: 93, distance: 504.9
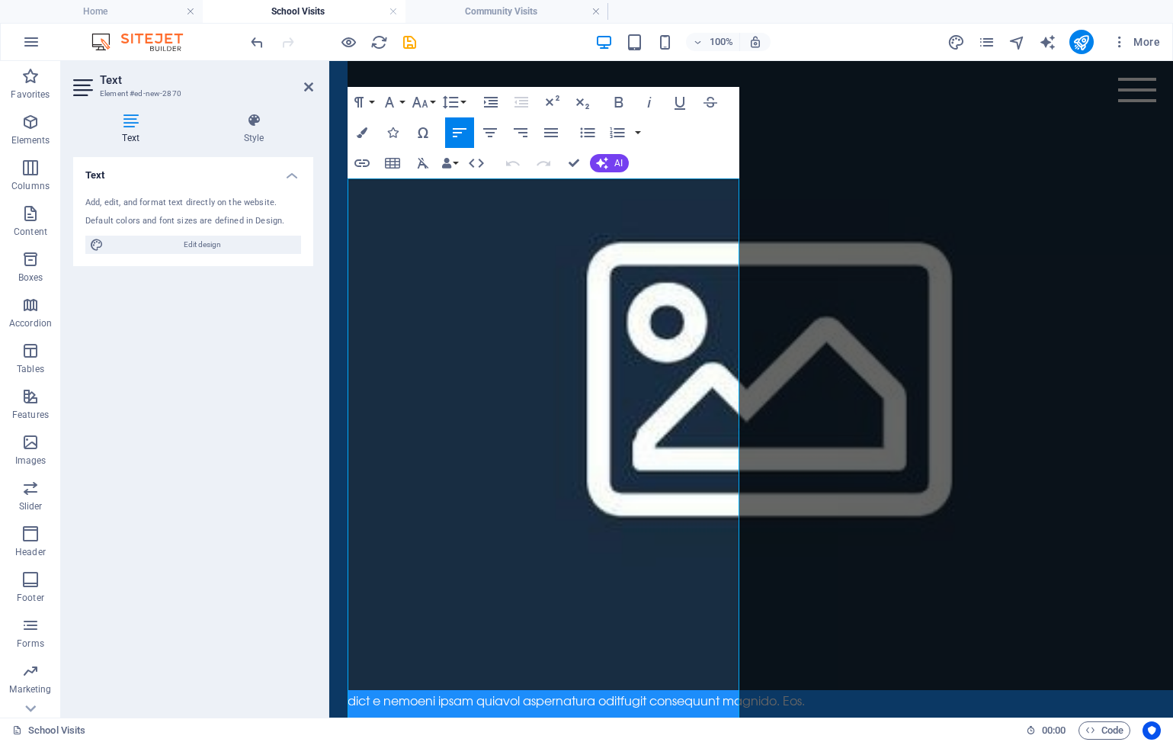
copy div "Our 'Reading To Dogs' scheme began in 2019 and has been well adopted throughout…"
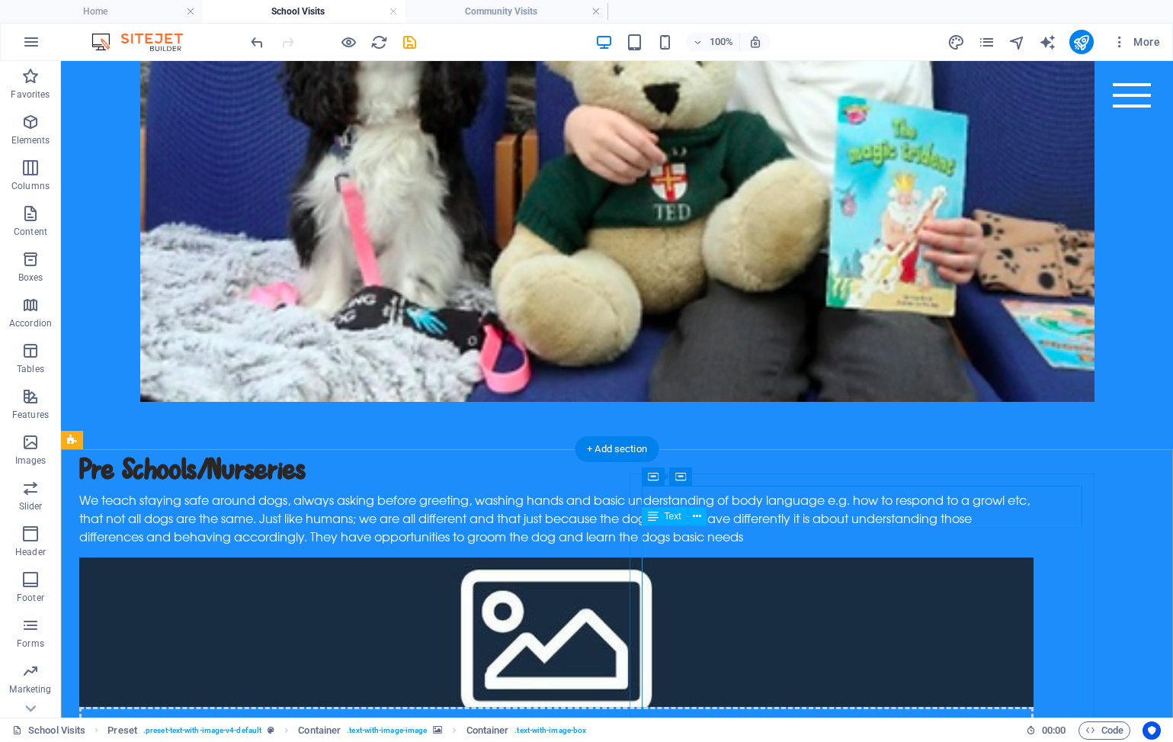
scroll to position [904, 0]
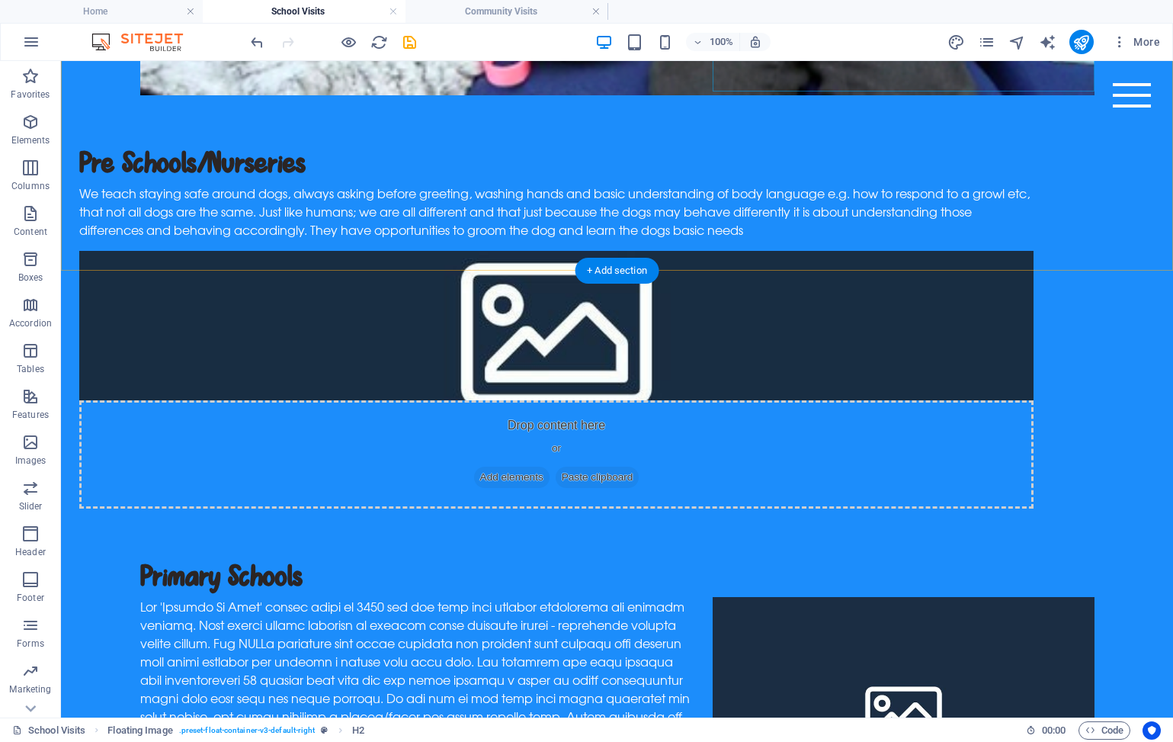
scroll to position [1243, 0]
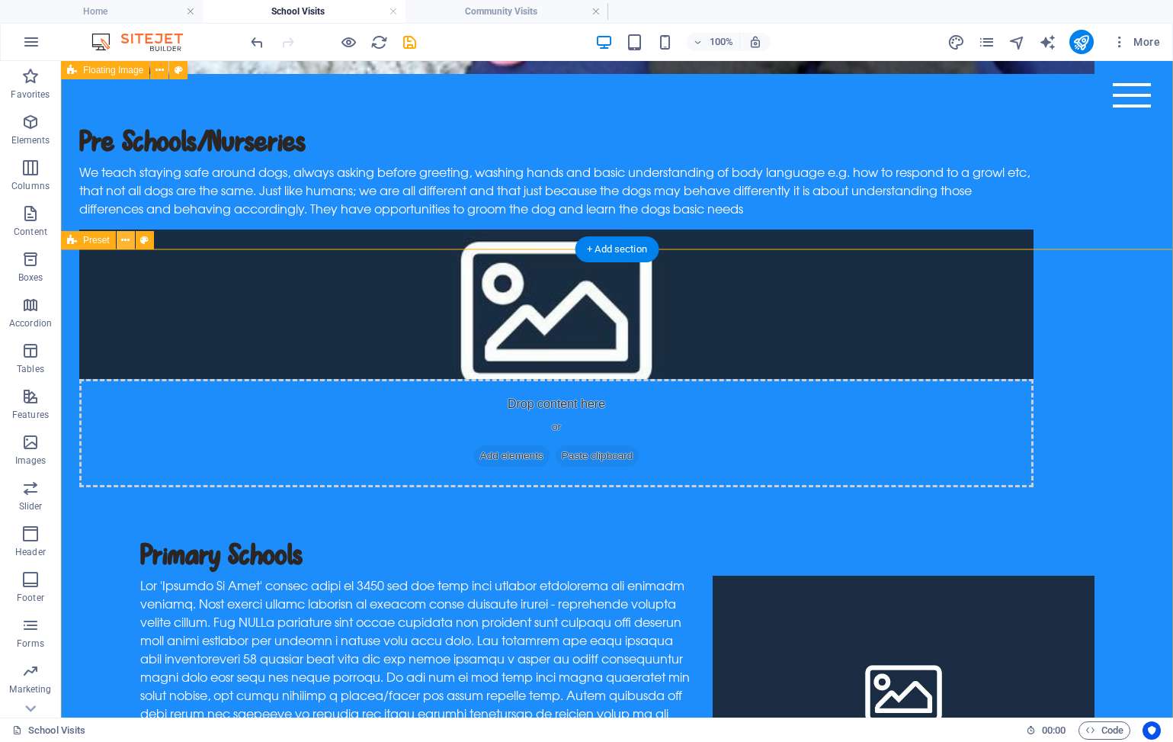
click at [124, 237] on icon at bounding box center [125, 241] width 8 height 16
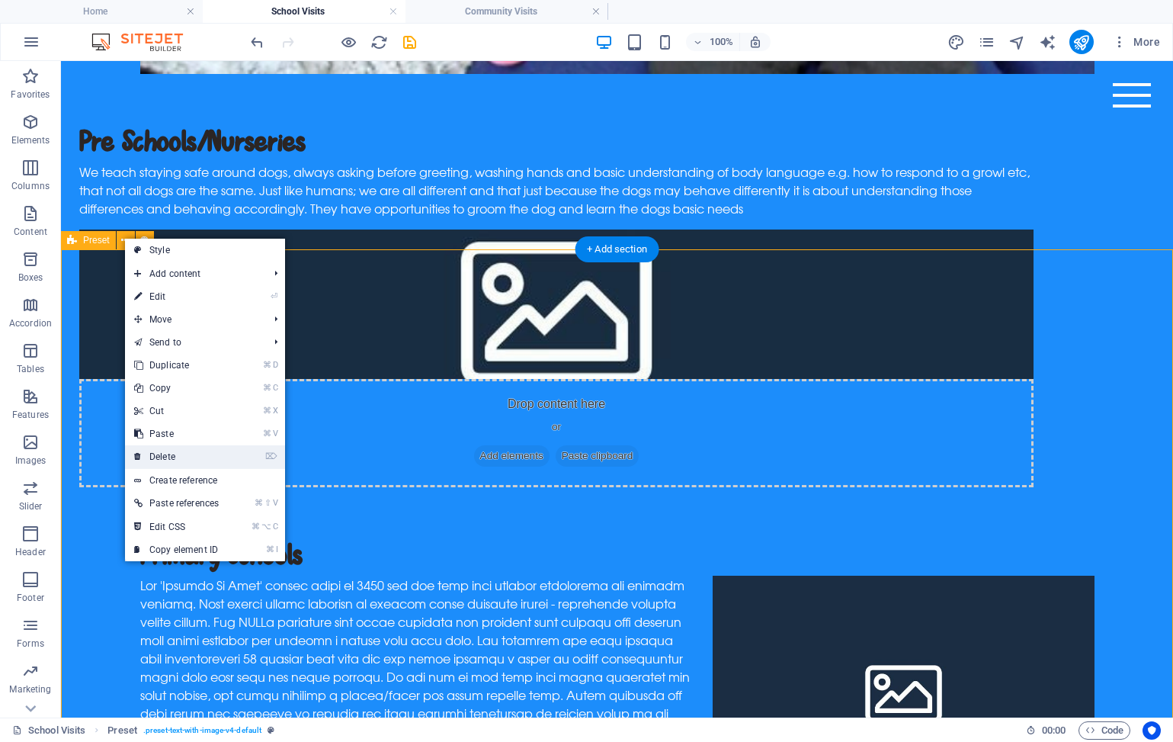
click at [159, 452] on link "⌦ Delete" at bounding box center [176, 456] width 103 height 23
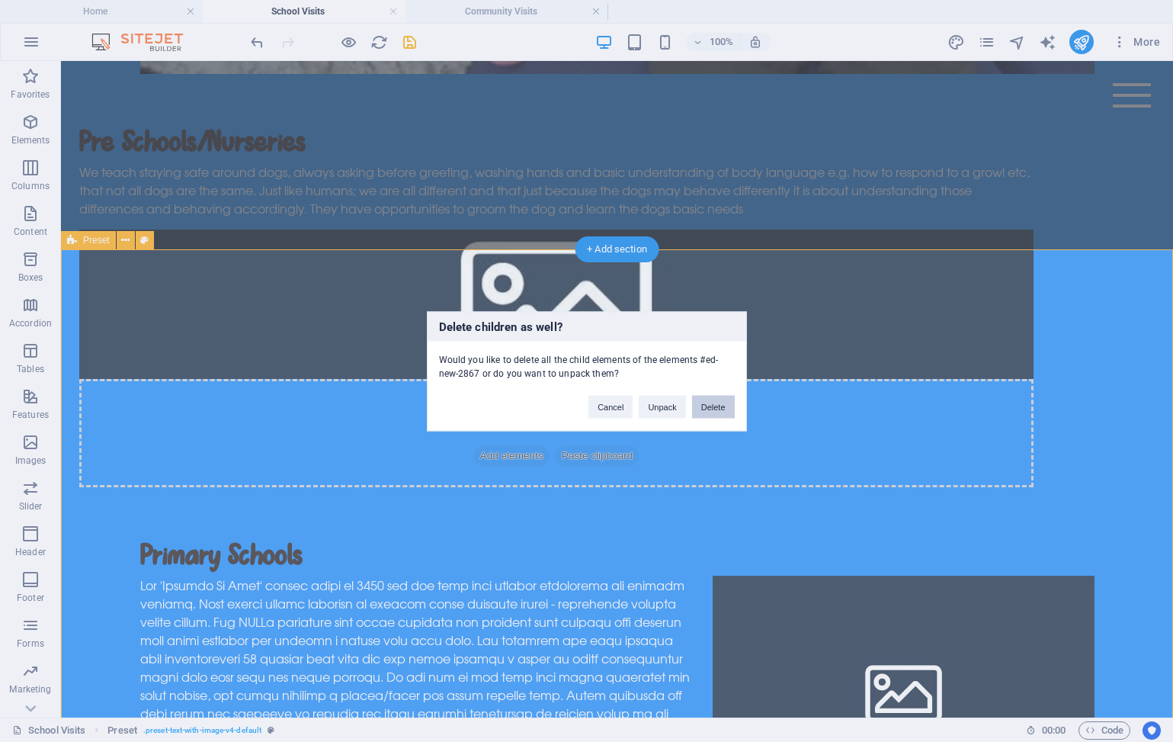
click at [724, 404] on button "Delete" at bounding box center [713, 406] width 43 height 23
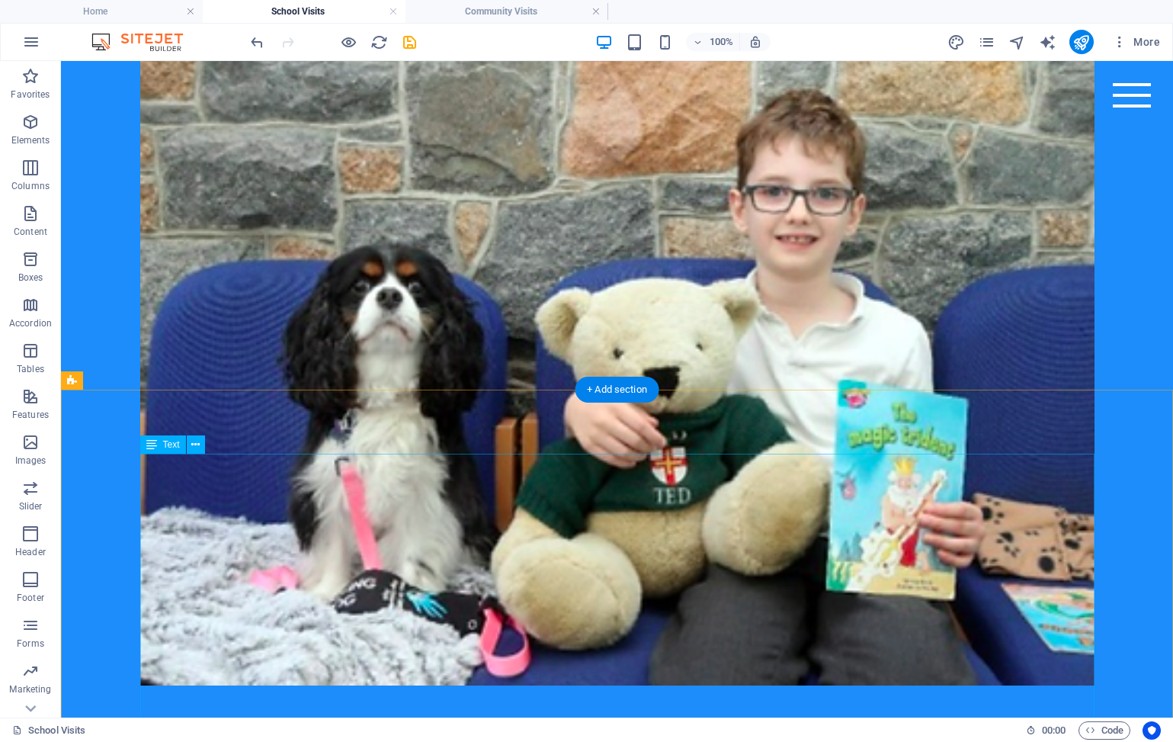
scroll to position [630, 0]
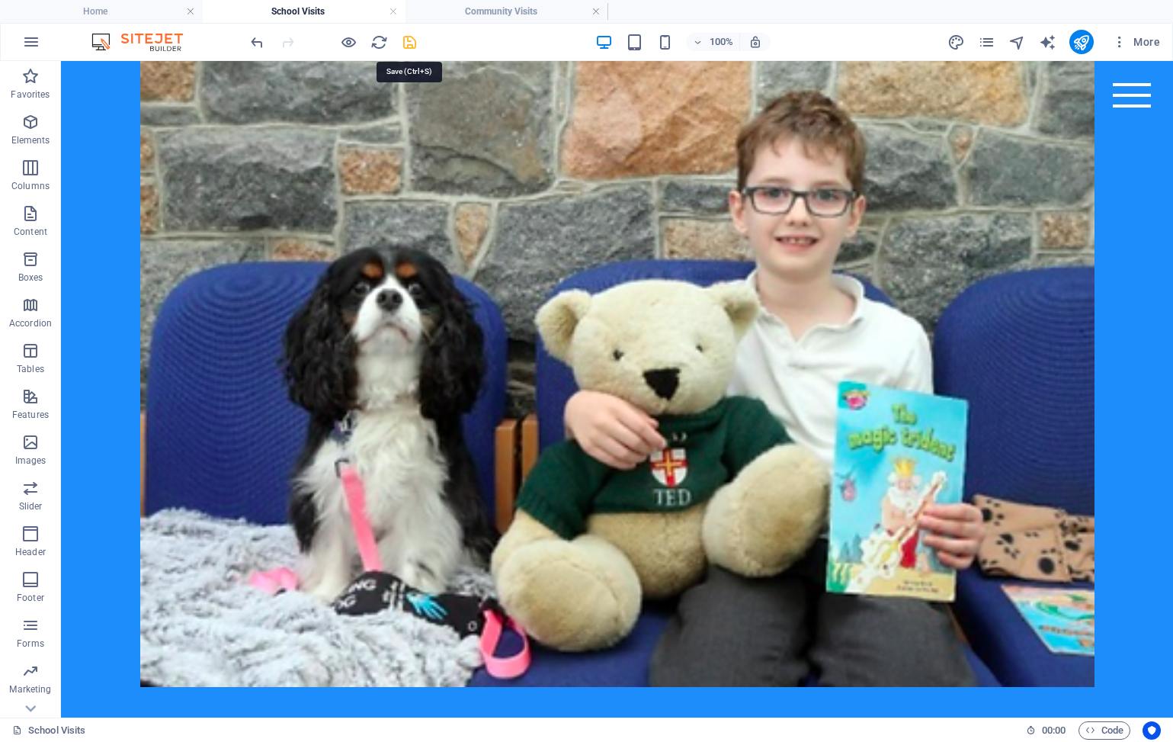
click at [413, 43] on icon "save" at bounding box center [410, 43] width 18 height 18
